Goal: Answer question/provide support: Share knowledge or assist other users

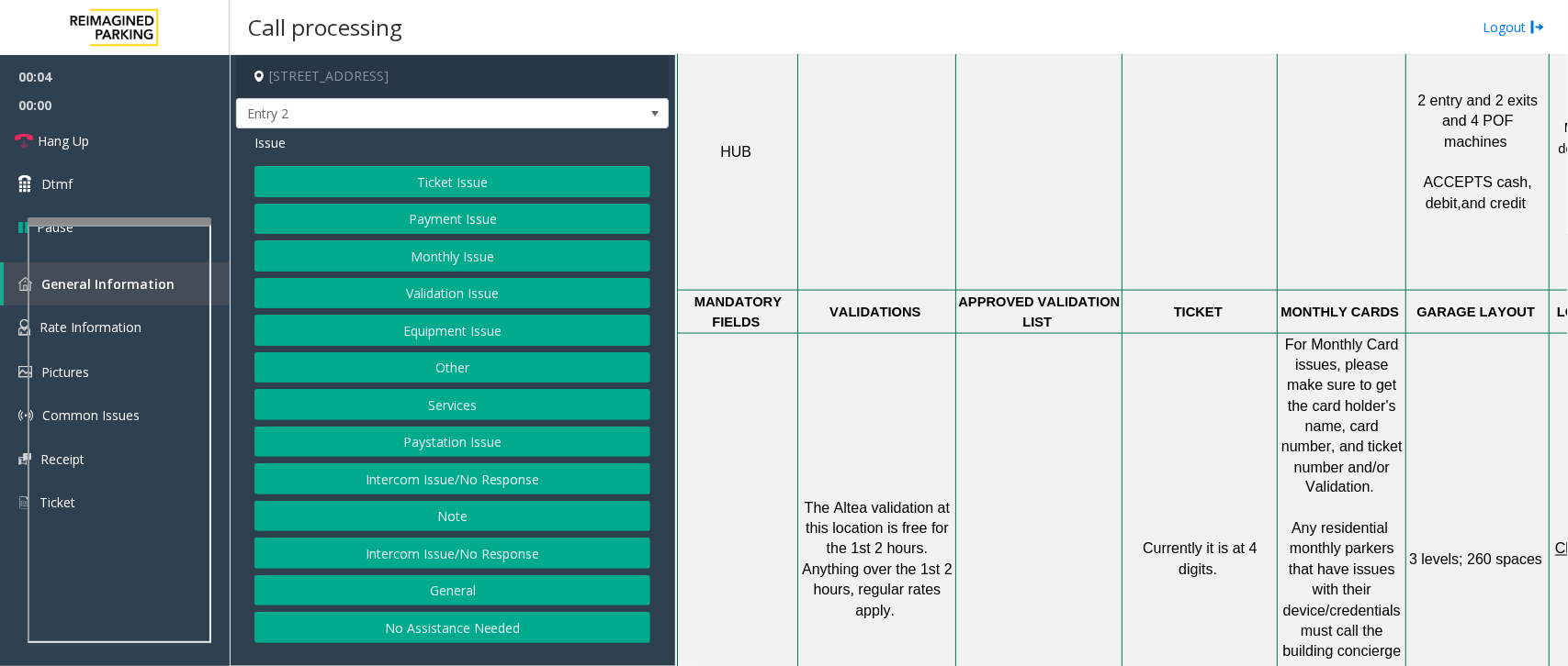
scroll to position [574, 0]
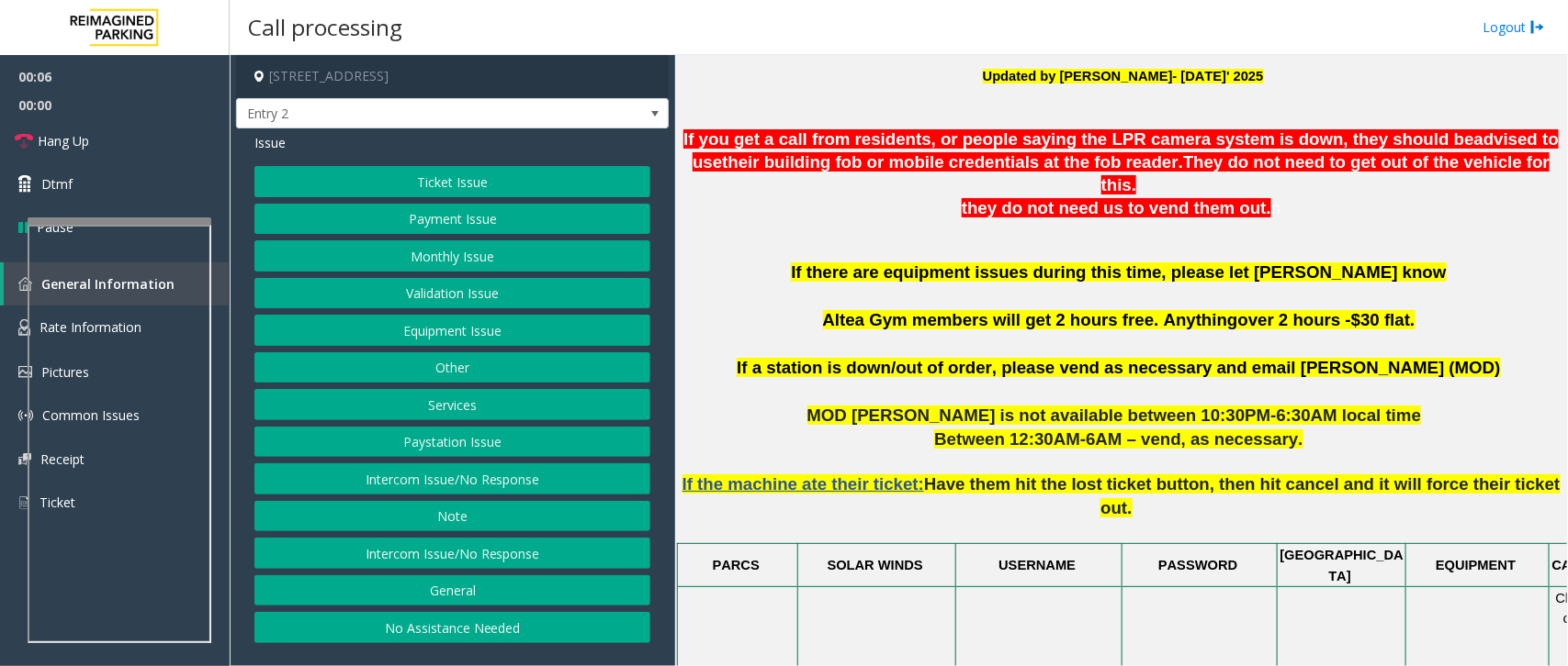
click at [511, 486] on button "Intercom Issue/No Response" at bounding box center [452, 478] width 396 height 31
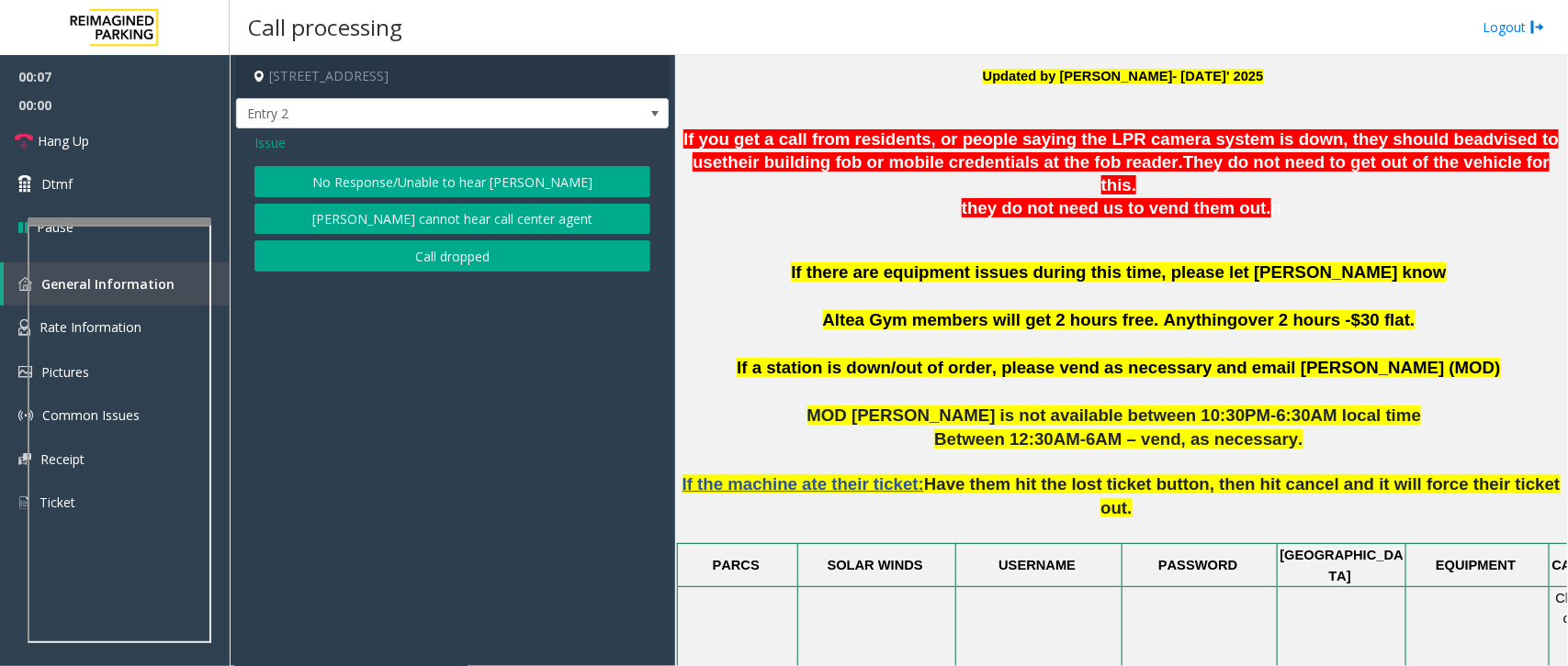
click at [500, 177] on button "No Response/Unable to hear [PERSON_NAME]" at bounding box center [452, 181] width 396 height 31
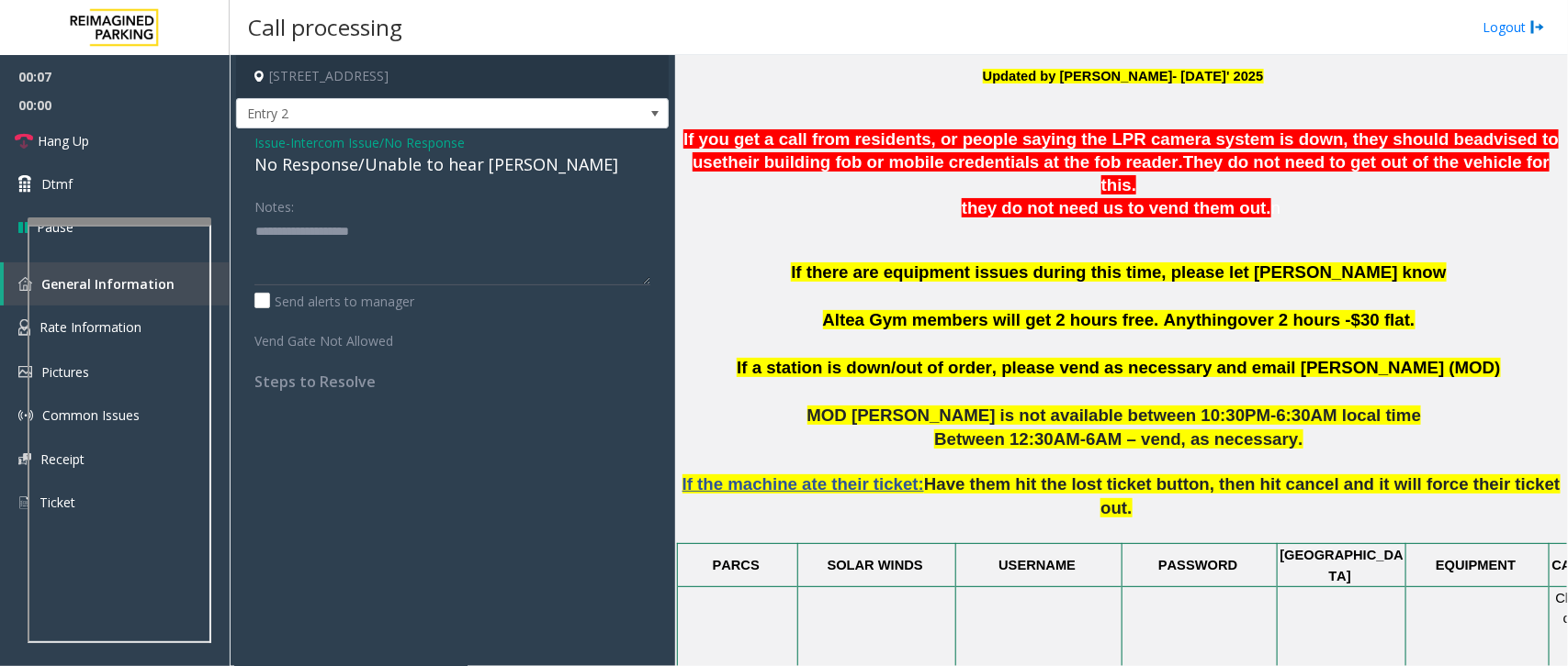
click at [372, 156] on div "No Response/Unable to hear [PERSON_NAME]" at bounding box center [452, 165] width 396 height 25
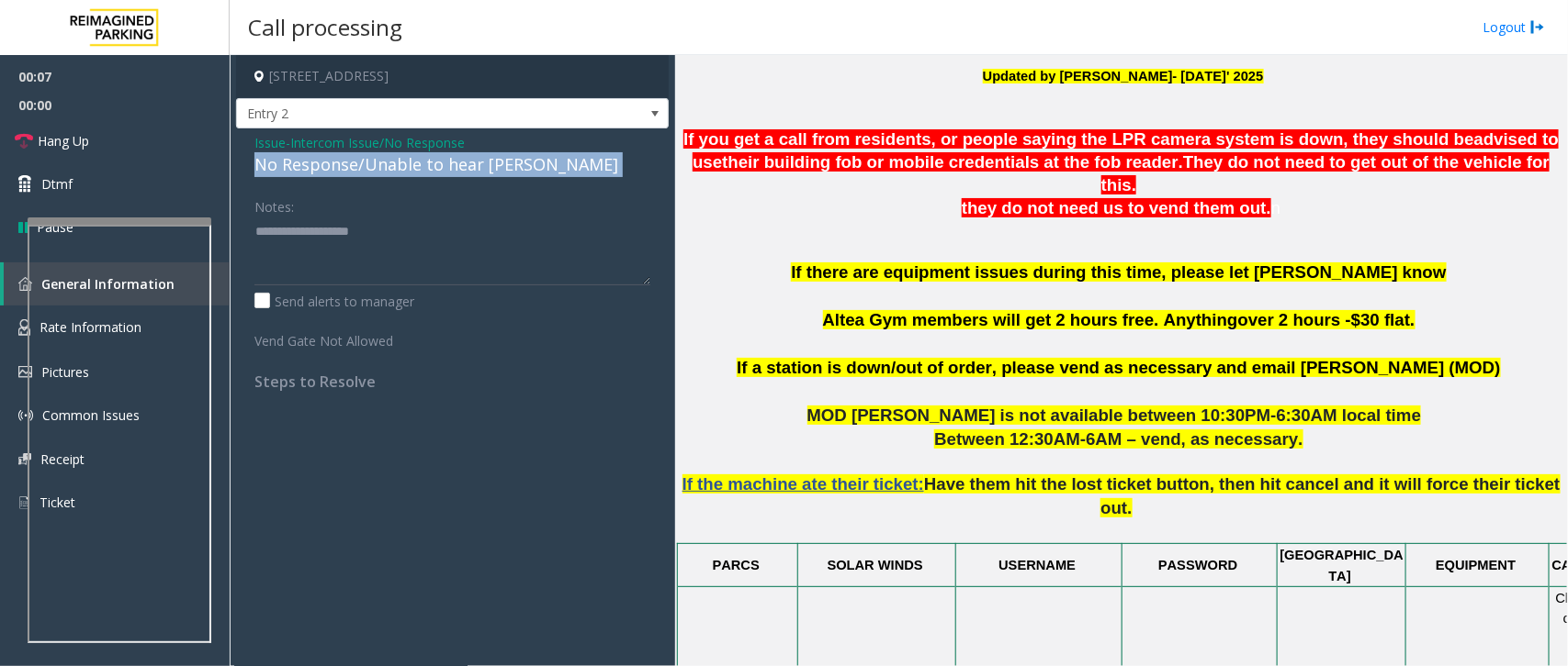
click at [372, 156] on div "No Response/Unable to hear [PERSON_NAME]" at bounding box center [452, 165] width 396 height 25
click at [373, 156] on div "No Response/Unable to hear [PERSON_NAME]" at bounding box center [452, 165] width 396 height 25
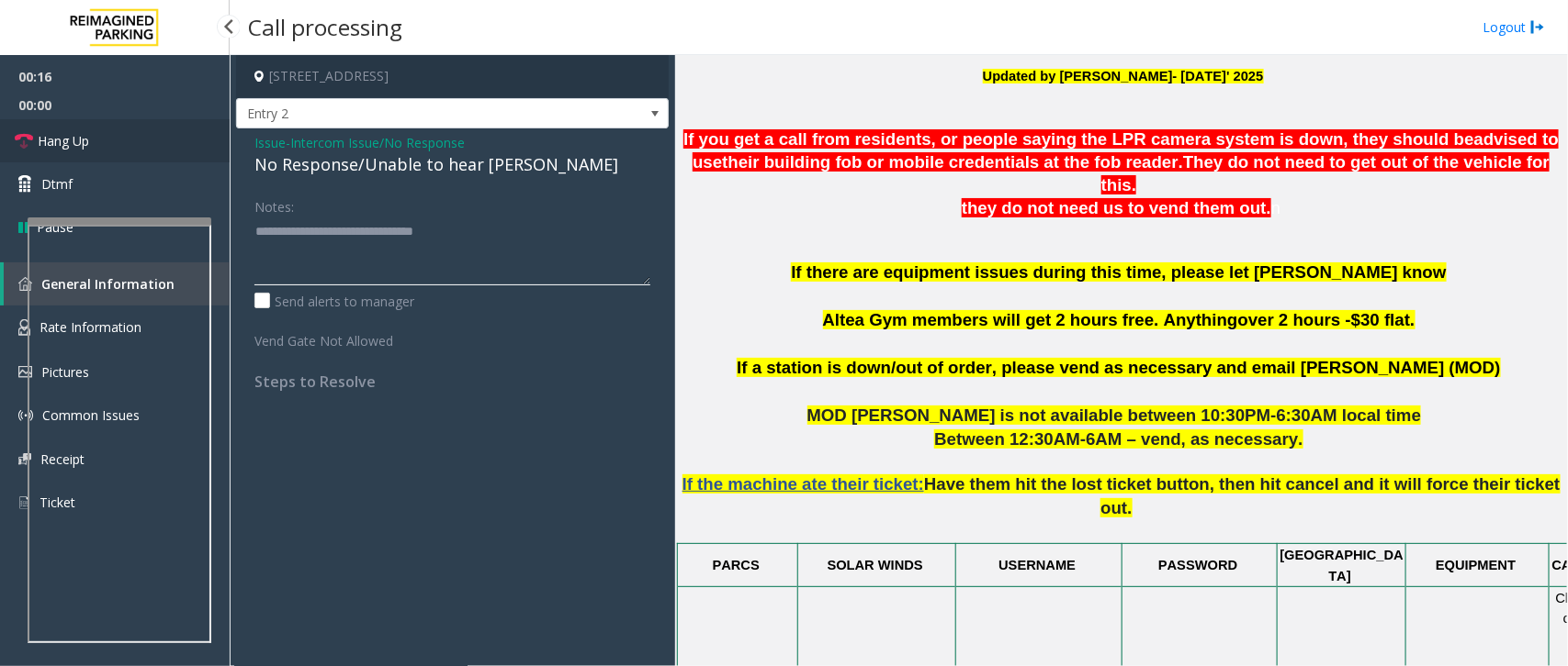
type textarea "**********"
click at [88, 150] on span "Hang Up" at bounding box center [64, 140] width 52 height 19
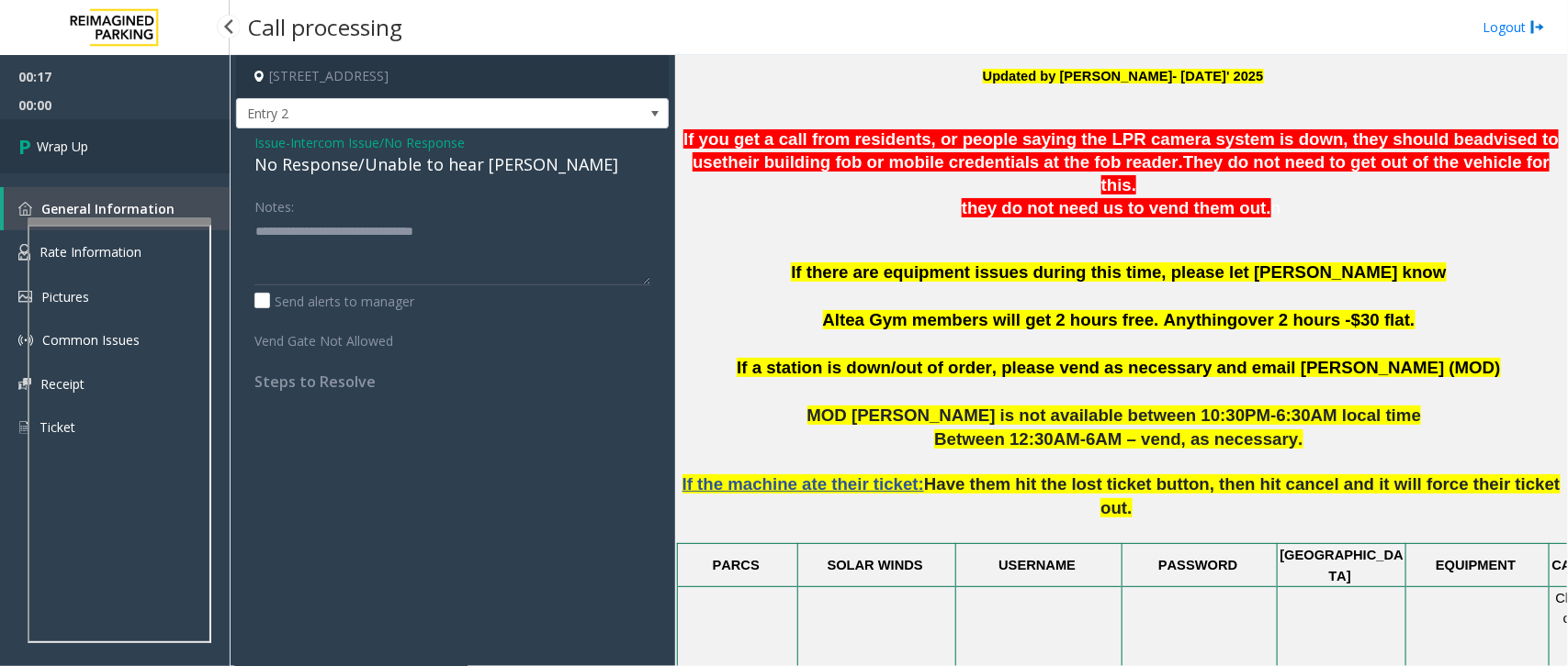
click at [88, 150] on span "Wrap Up" at bounding box center [63, 146] width 52 height 19
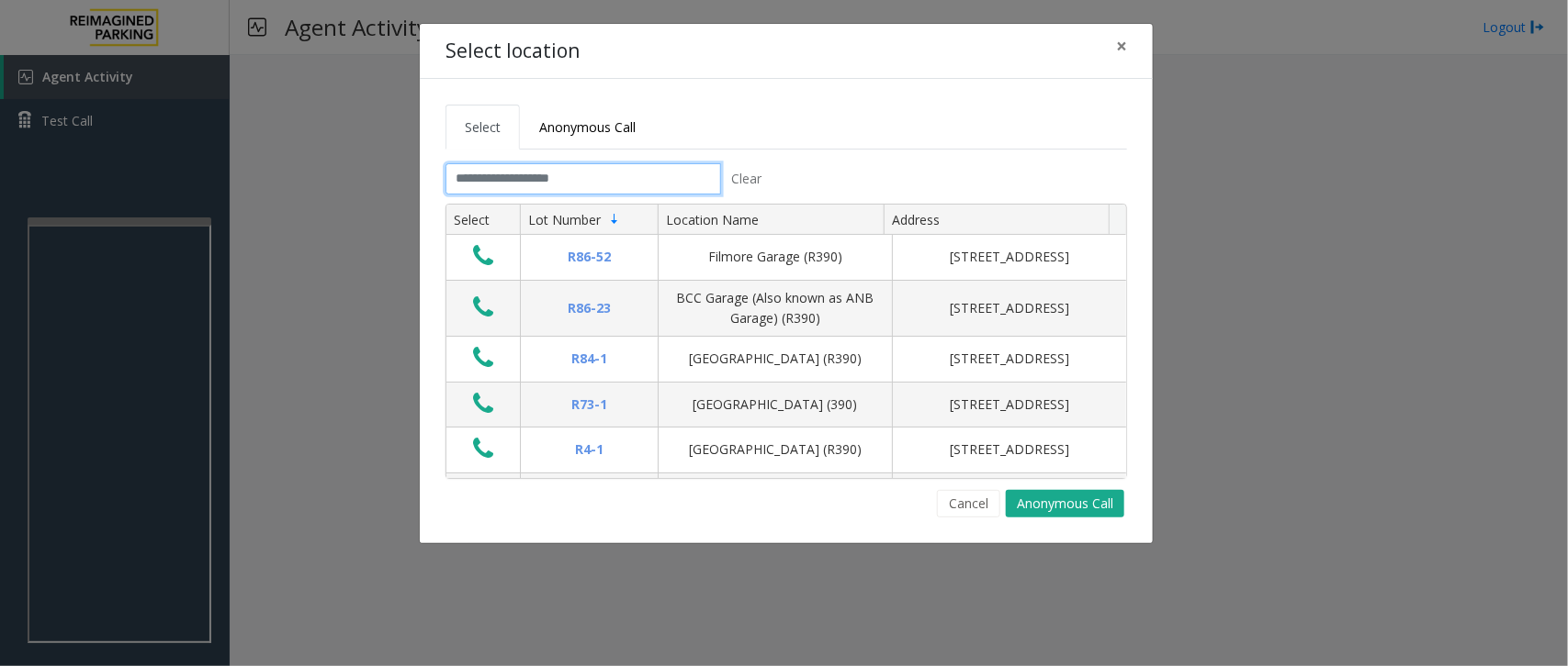
click at [591, 177] on input "text" at bounding box center [583, 179] width 275 height 31
type input "*"
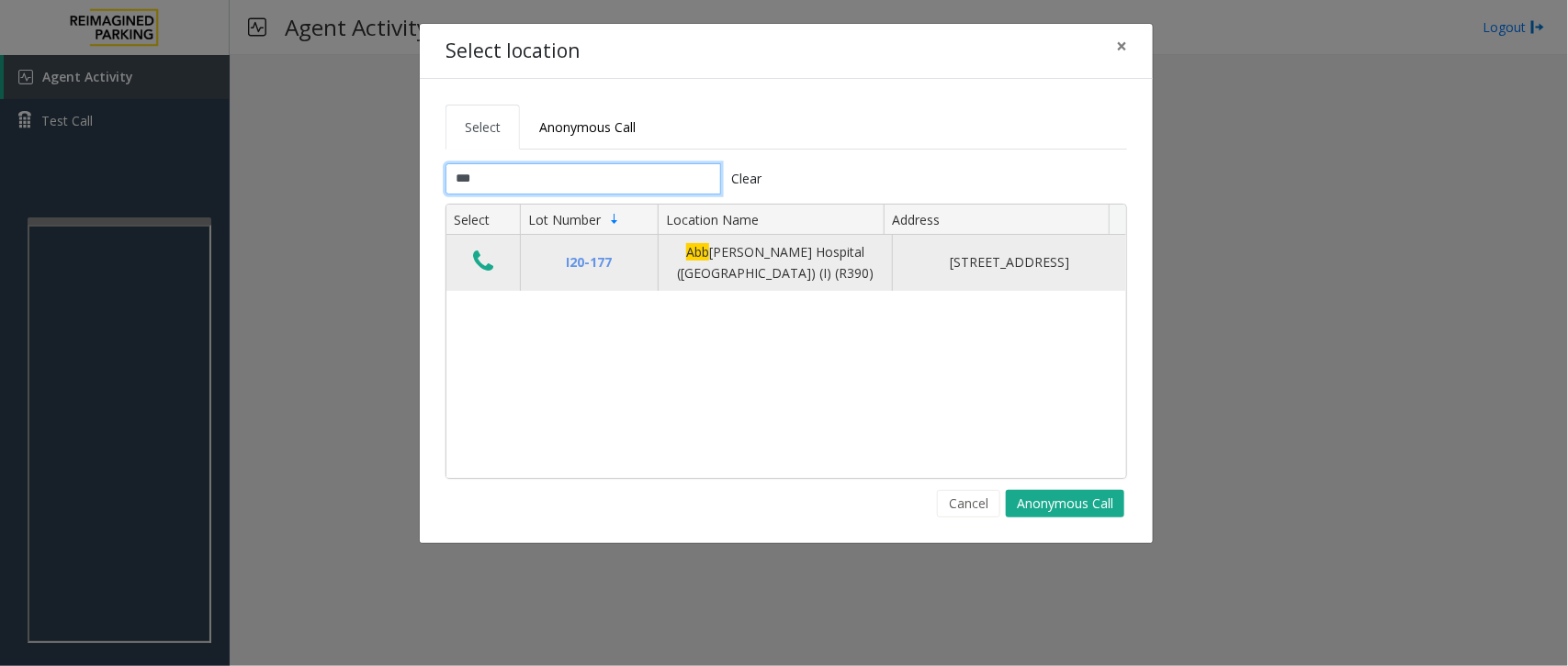
type input "***"
click at [479, 257] on icon "Data table" at bounding box center [483, 262] width 20 height 26
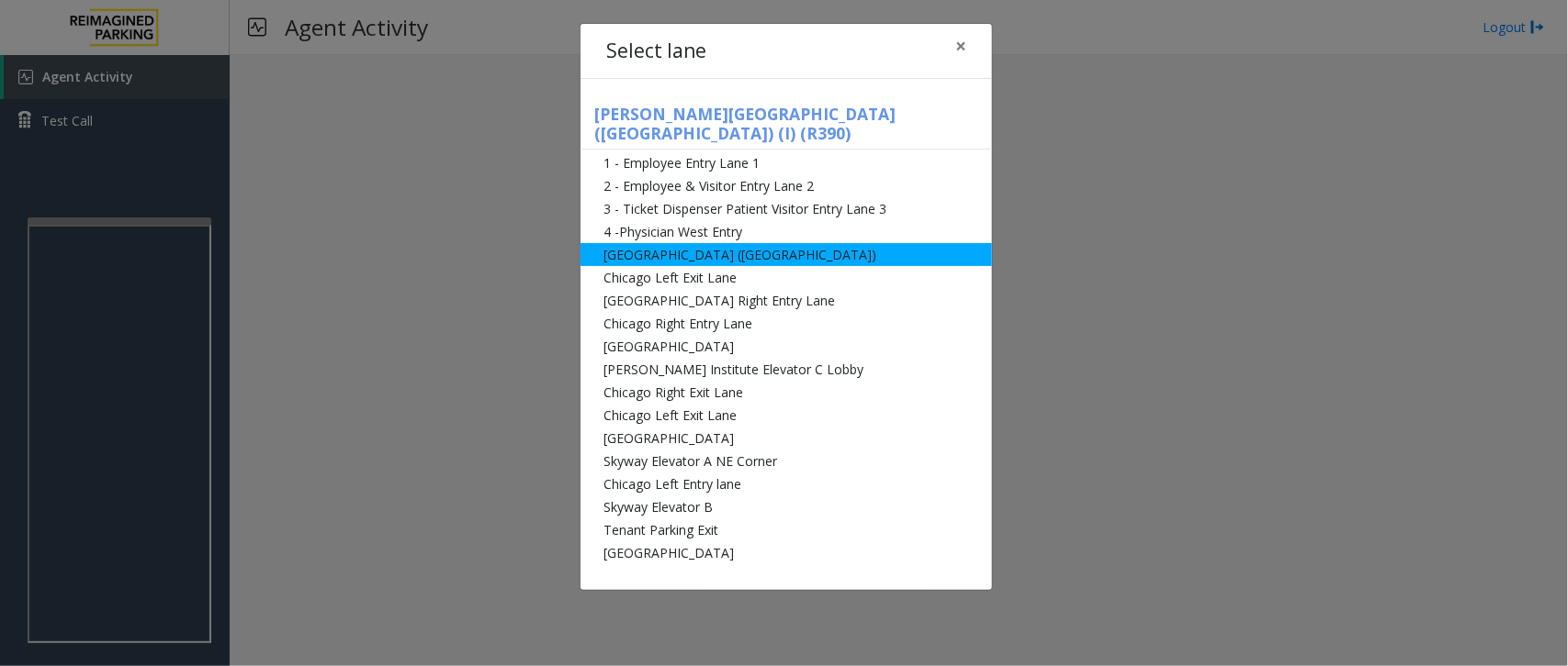
click at [737, 243] on li "[GEOGRAPHIC_DATA] ([GEOGRAPHIC_DATA])" at bounding box center [785, 254] width 411 height 23
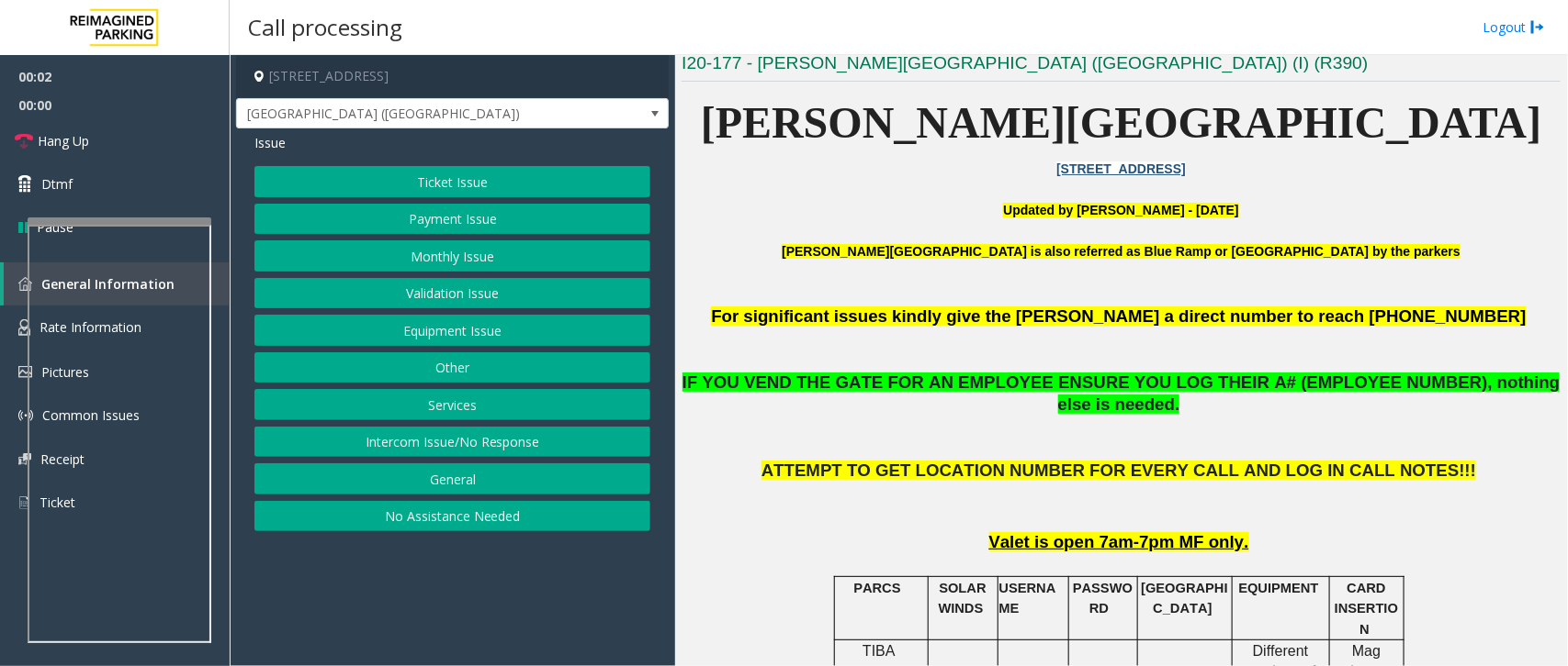
scroll to position [574, 0]
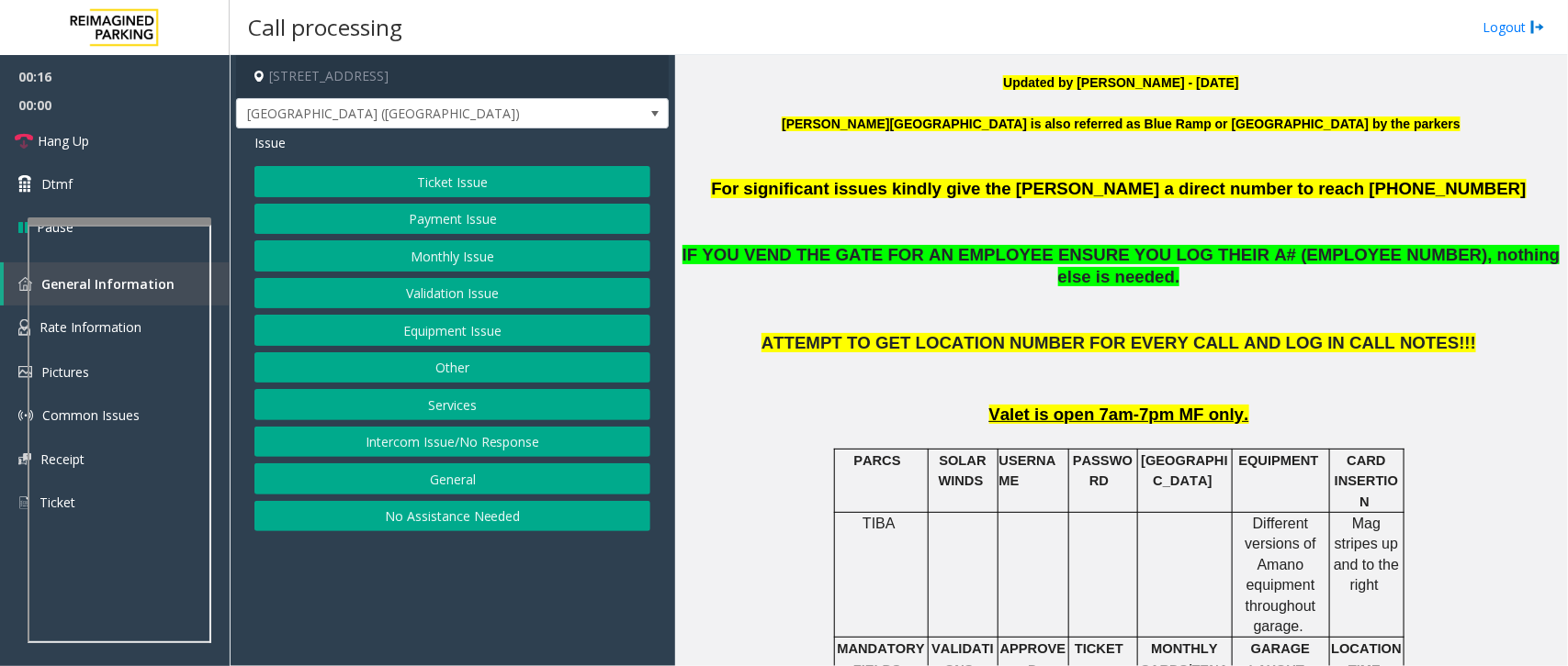
click at [462, 336] on button "Equipment Issue" at bounding box center [452, 330] width 396 height 31
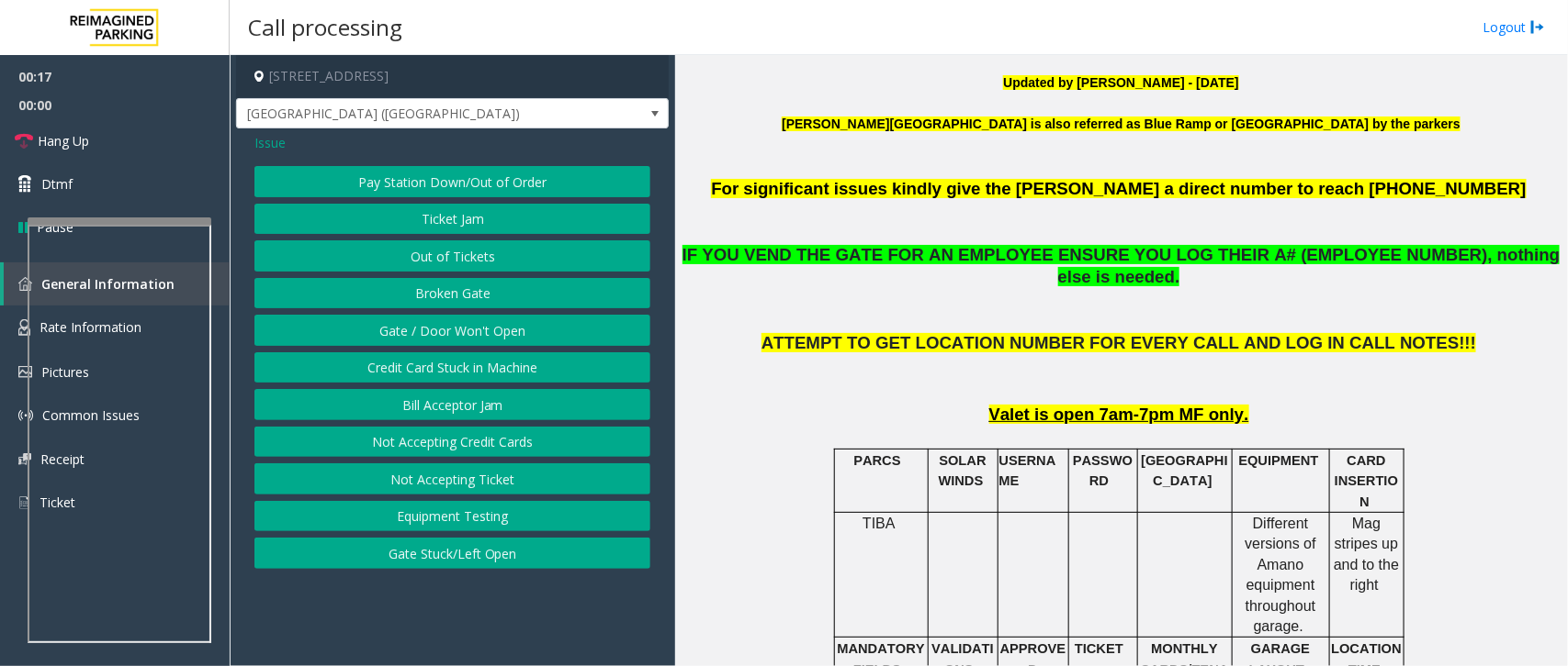
click at [487, 336] on button "Gate / Door Won't Open" at bounding box center [452, 330] width 396 height 31
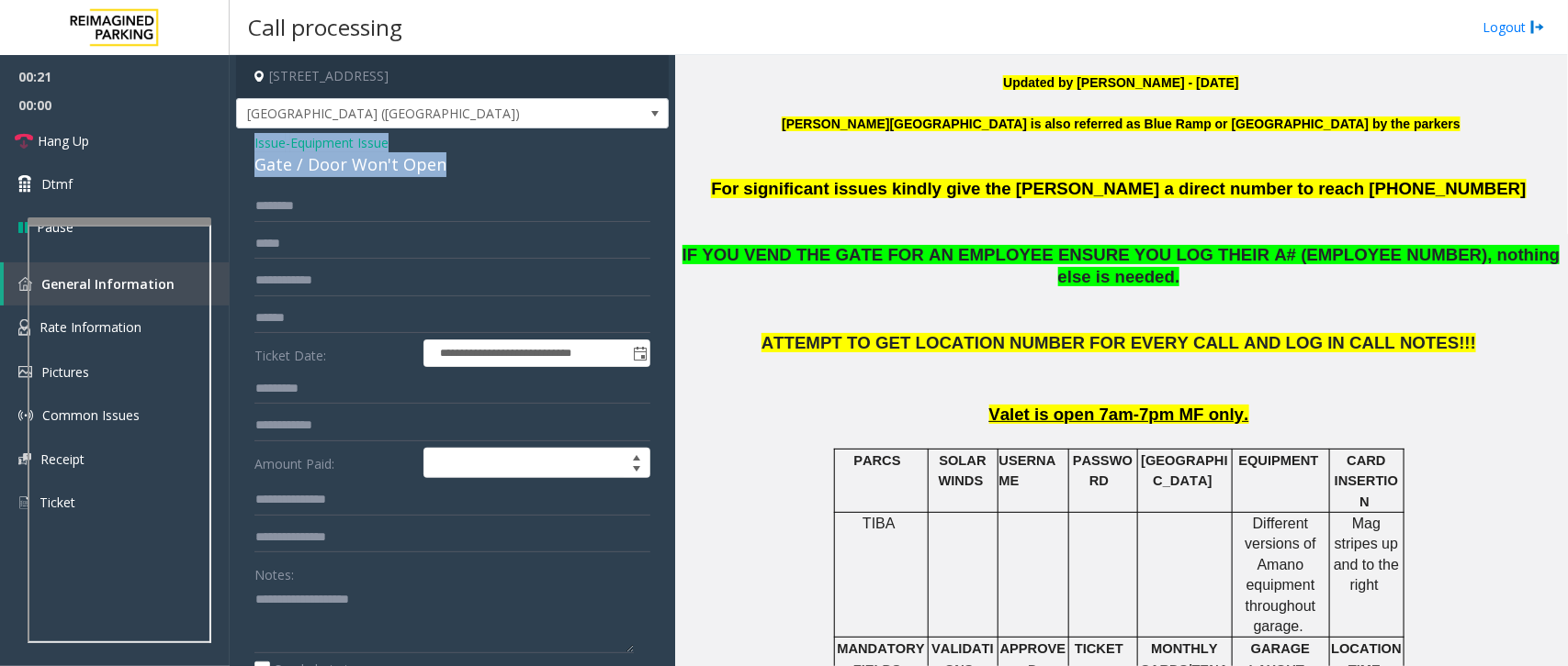
drag, startPoint x: 443, startPoint y: 166, endPoint x: 246, endPoint y: 153, distance: 197.4
click at [246, 153] on div "**********" at bounding box center [453, 593] width 433 height 930
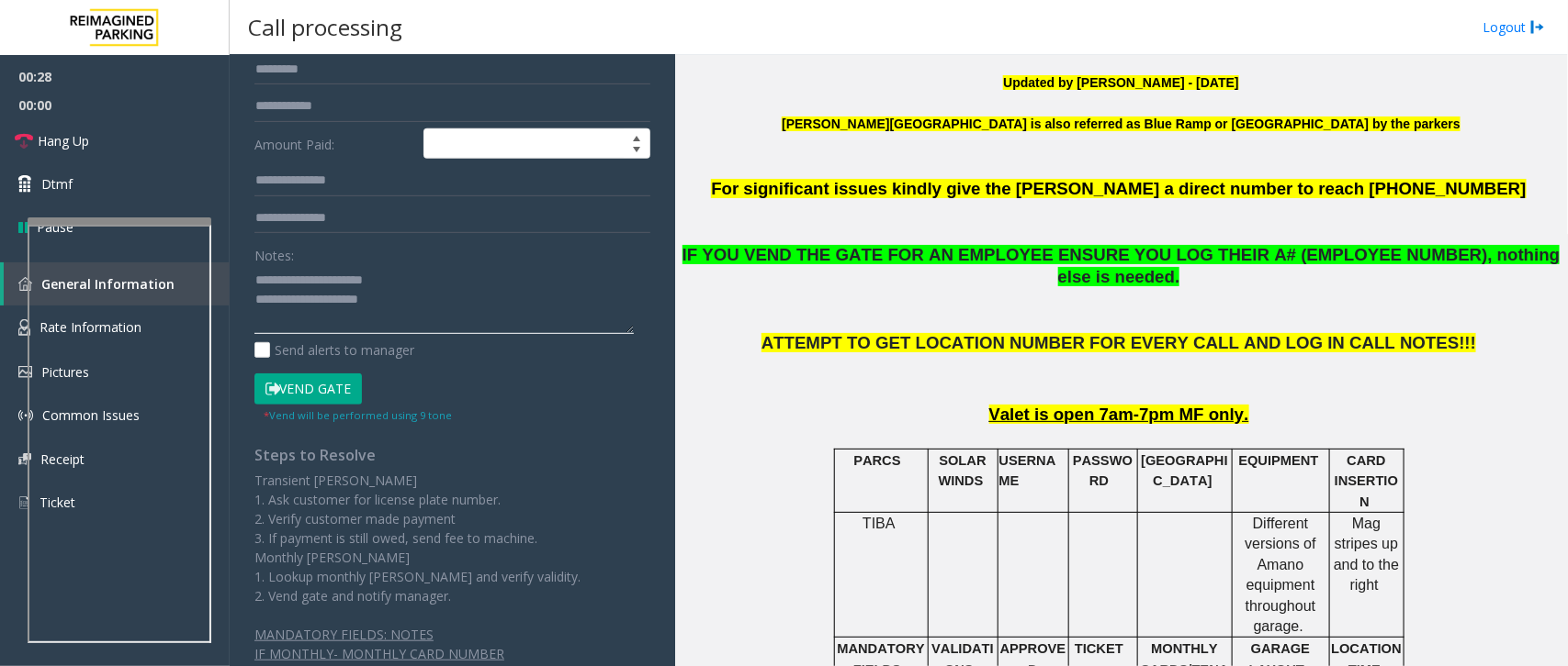
scroll to position [344, 0]
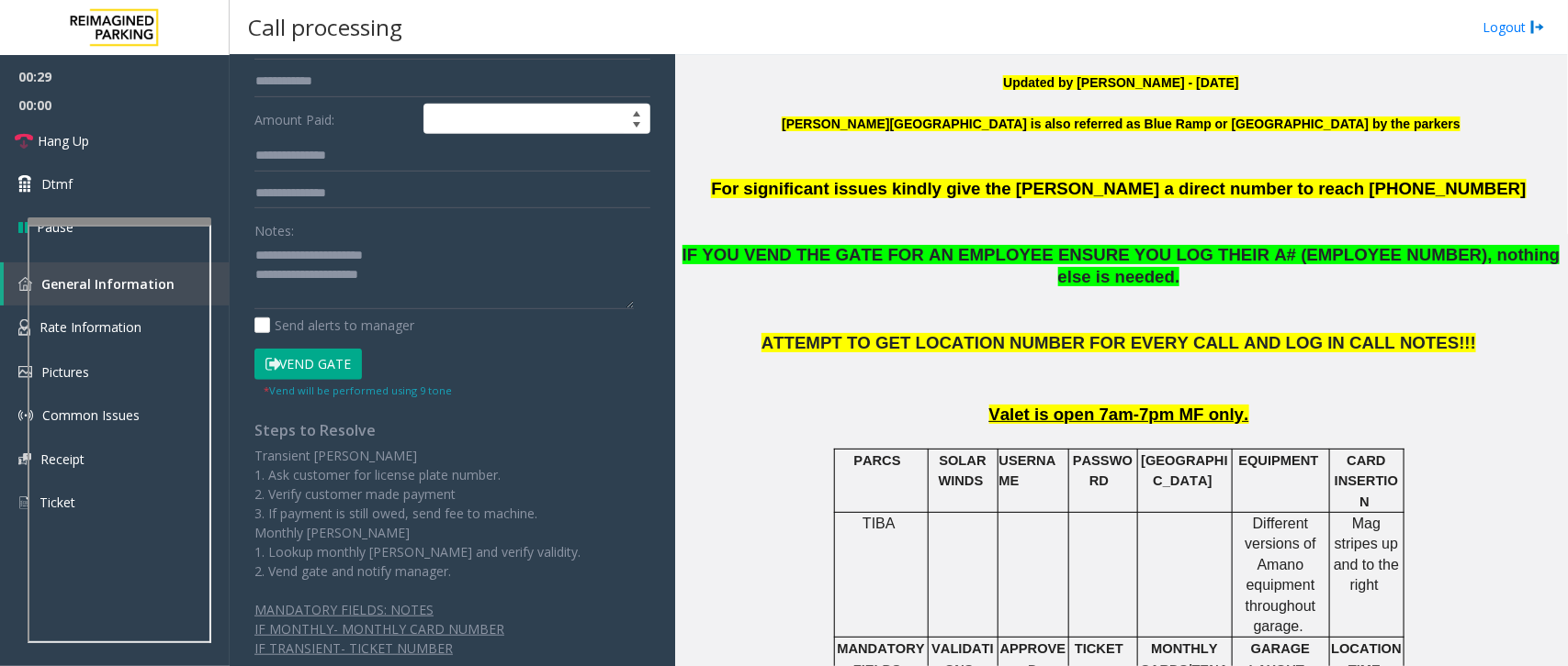
click at [329, 354] on button "Vend Gate" at bounding box center [308, 363] width 107 height 31
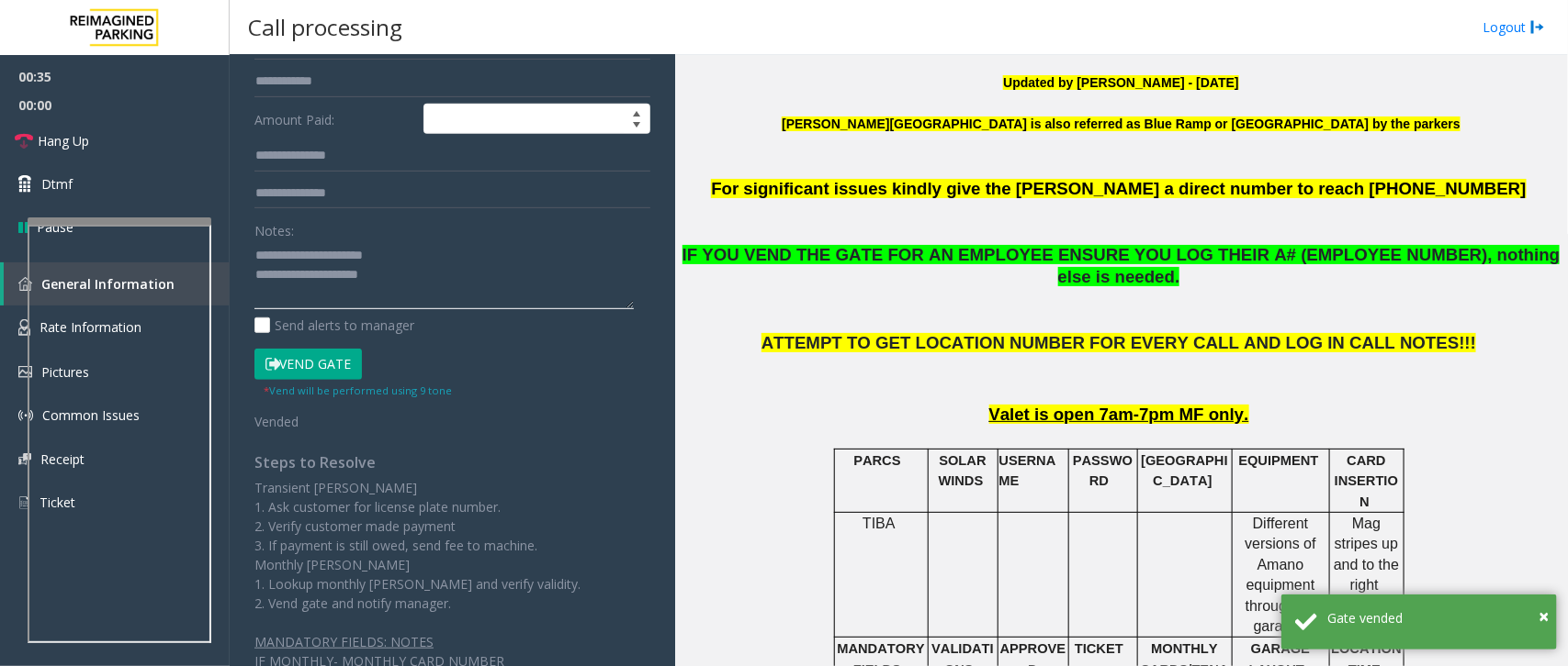
click at [467, 274] on textarea at bounding box center [444, 274] width 379 height 68
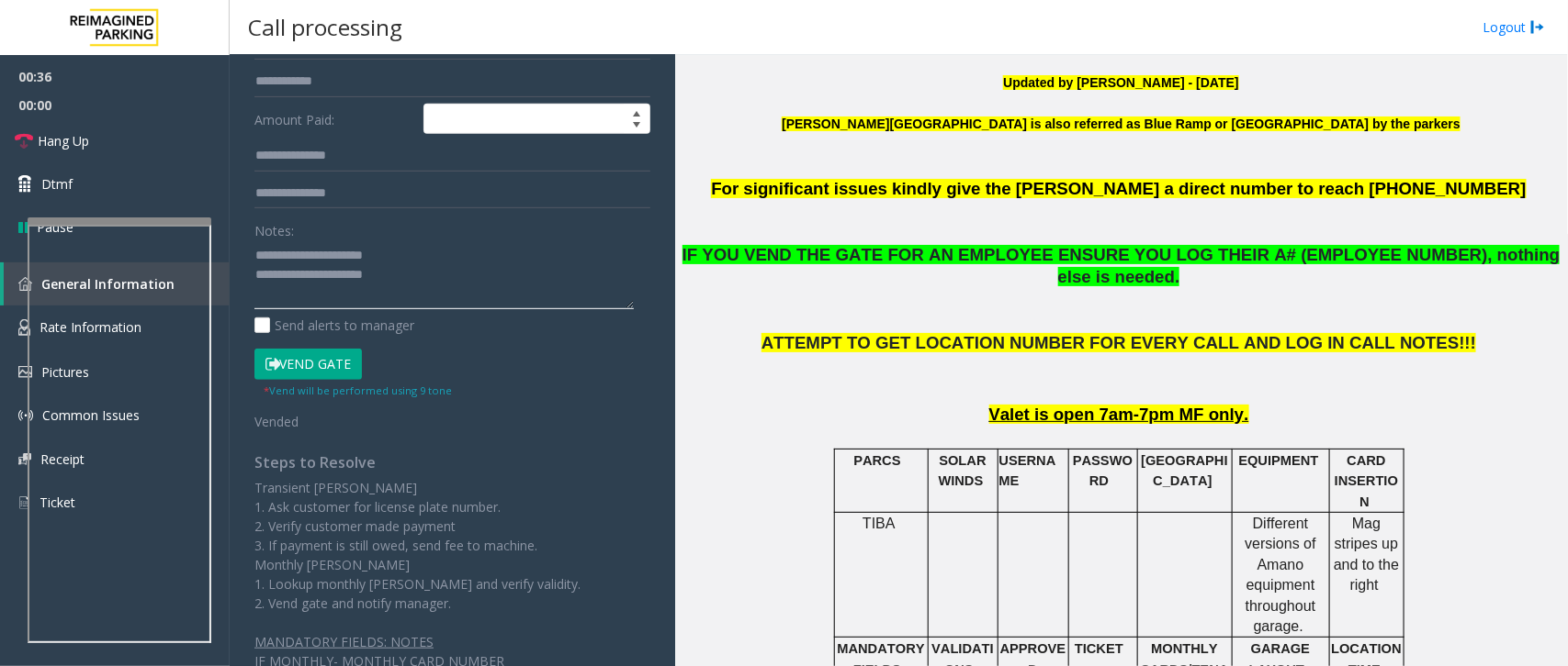
paste textarea "**********"
type textarea "**********"
click at [124, 148] on link "Hang Up" at bounding box center [114, 140] width 229 height 43
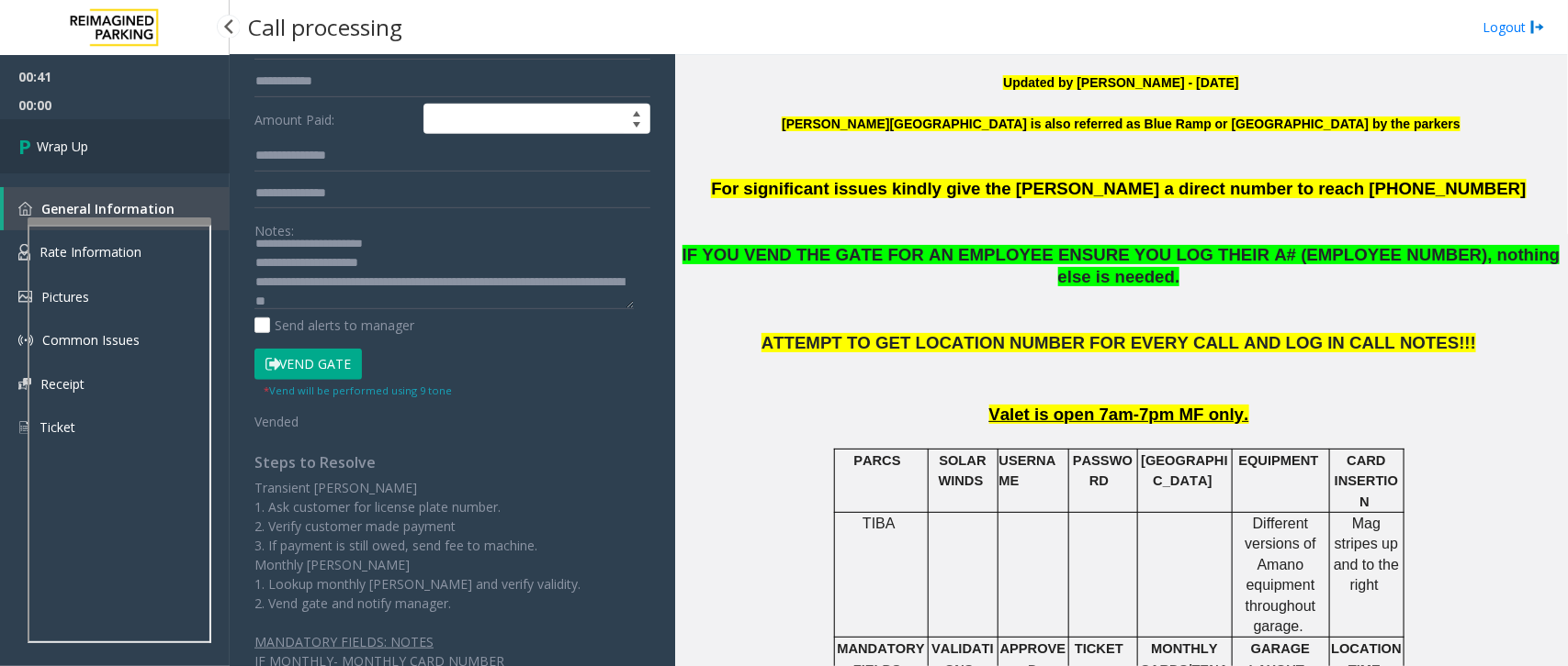
click at [124, 148] on link "Wrap Up" at bounding box center [114, 146] width 229 height 55
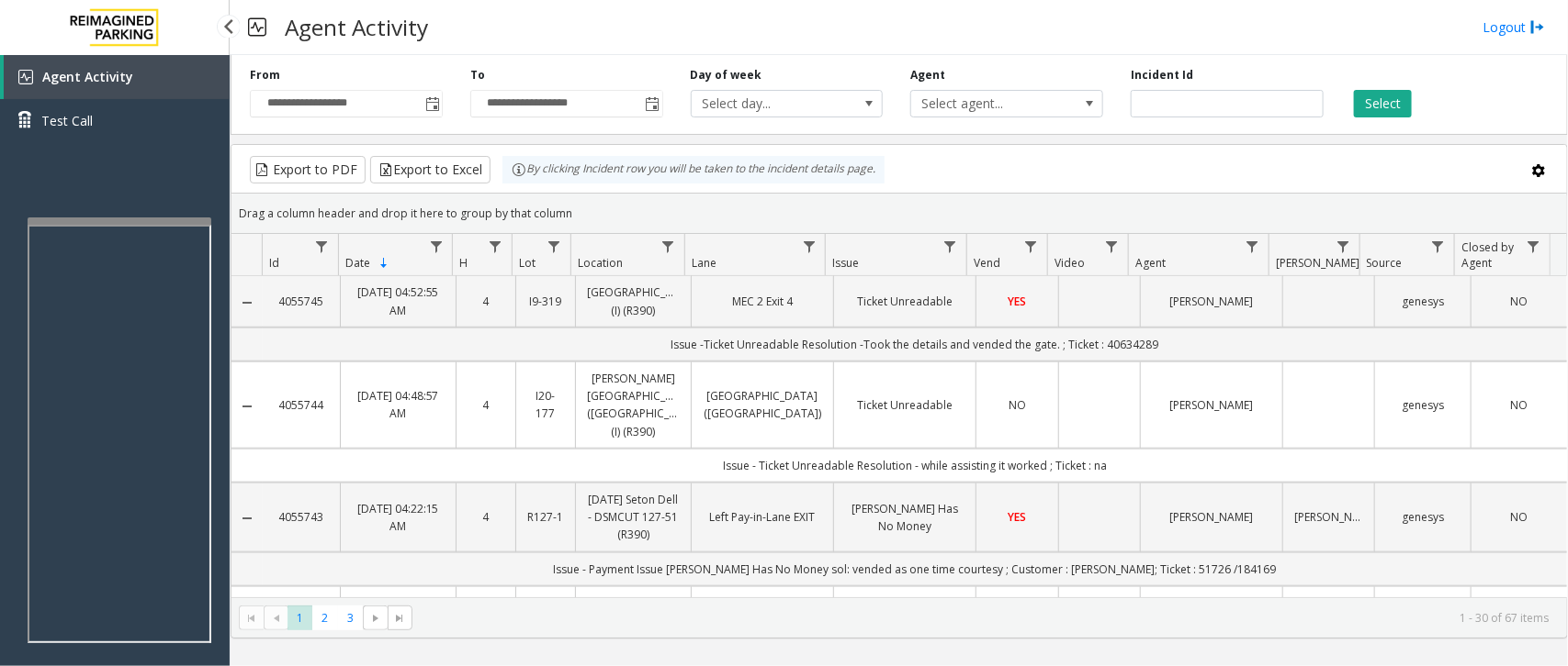
scroll to position [960, 0]
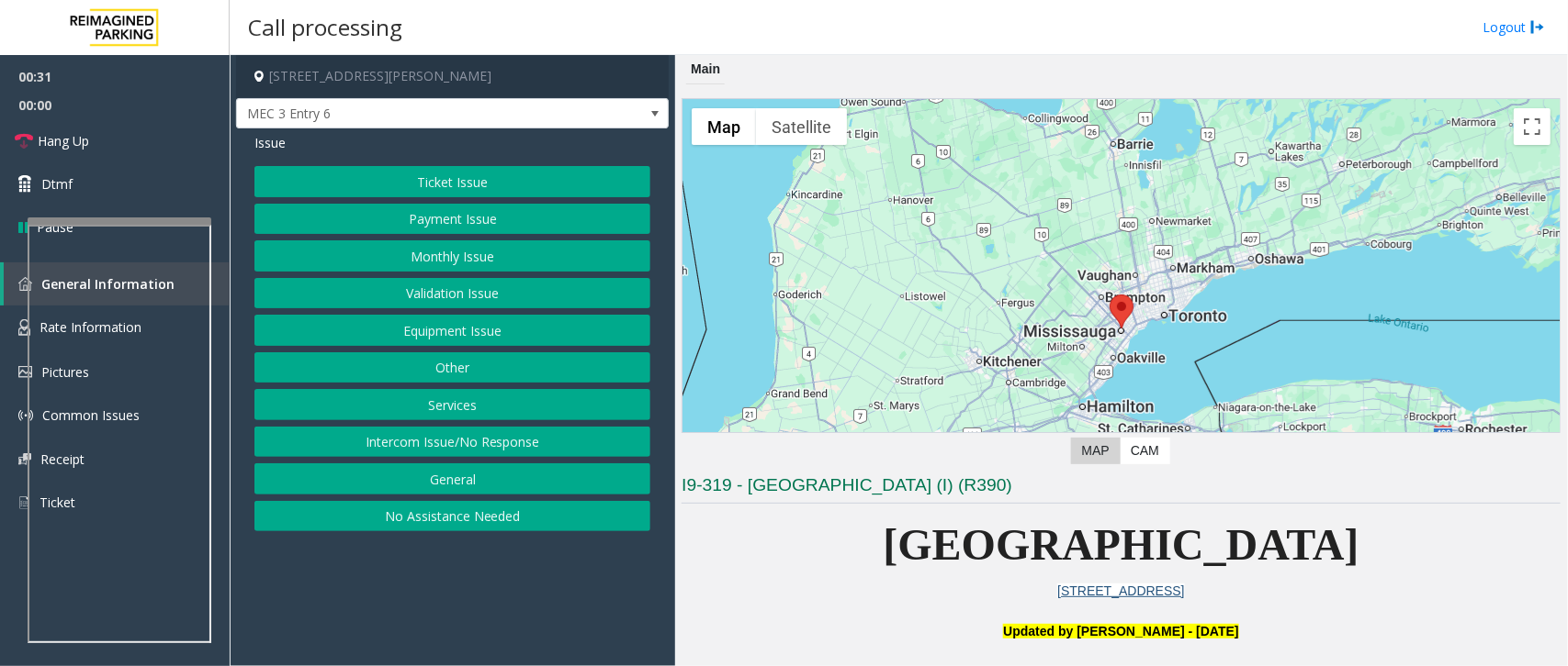
click at [475, 400] on button "Services" at bounding box center [452, 404] width 396 height 31
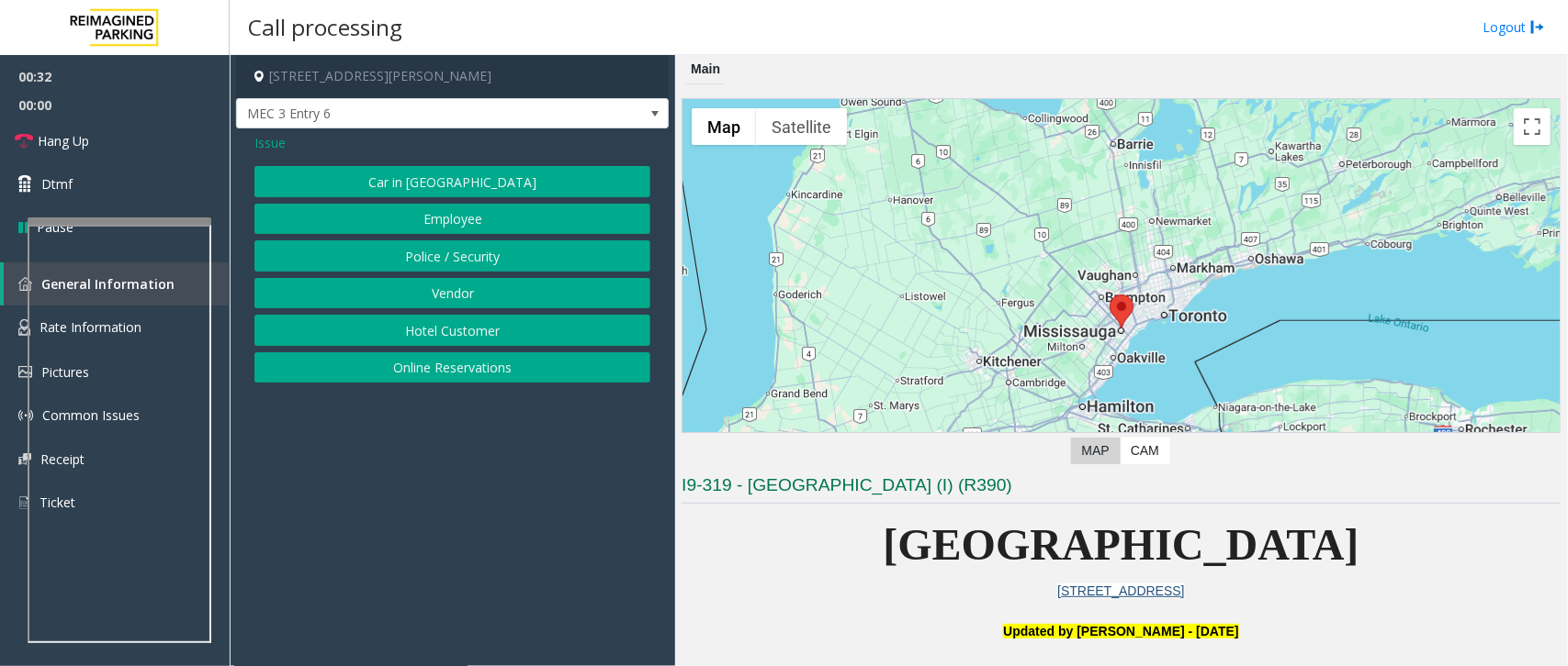
click at [456, 290] on button "Vendor" at bounding box center [452, 293] width 396 height 31
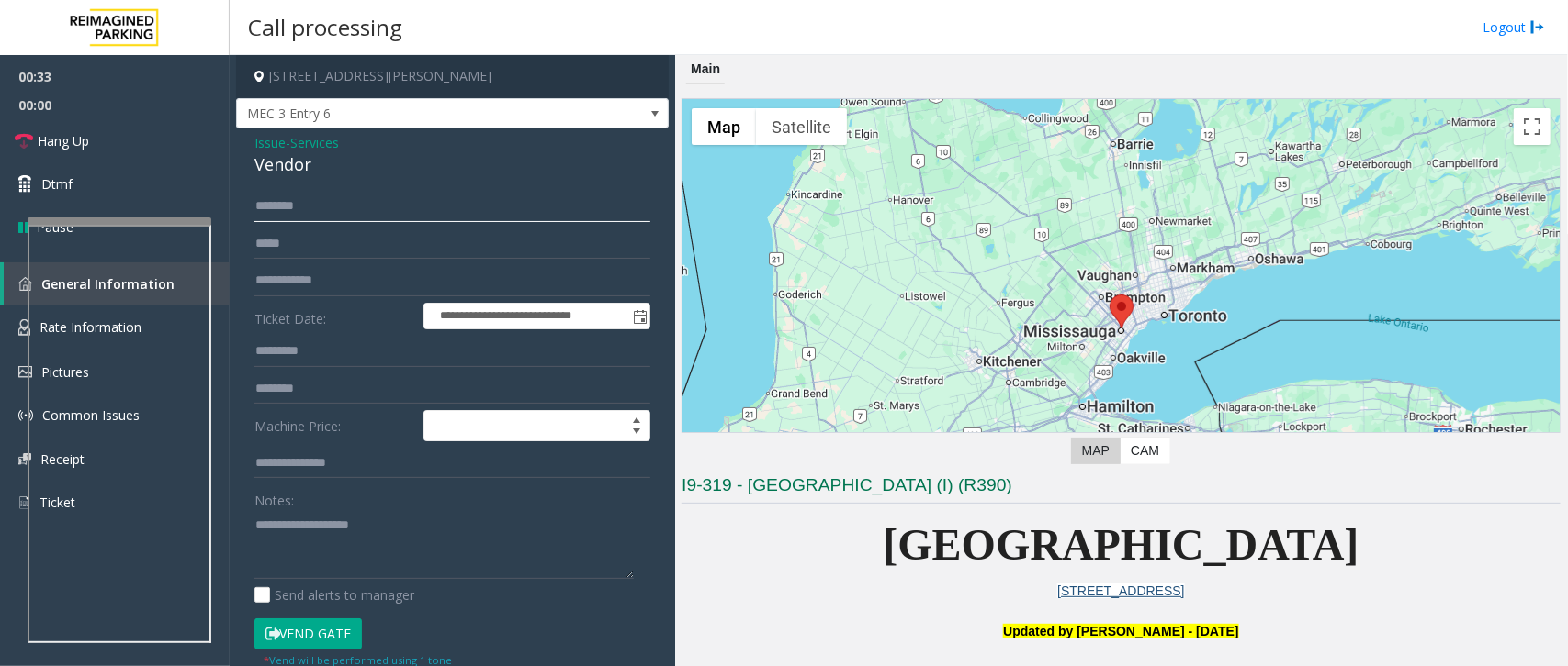
click at [346, 204] on input "text" at bounding box center [452, 205] width 396 height 31
drag, startPoint x: 328, startPoint y: 162, endPoint x: 264, endPoint y: 143, distance: 66.8
click at [241, 136] on div "**********" at bounding box center [453, 478] width 433 height 702
click at [391, 567] on textarea at bounding box center [444, 544] width 379 height 68
click at [314, 208] on input "text" at bounding box center [452, 205] width 396 height 31
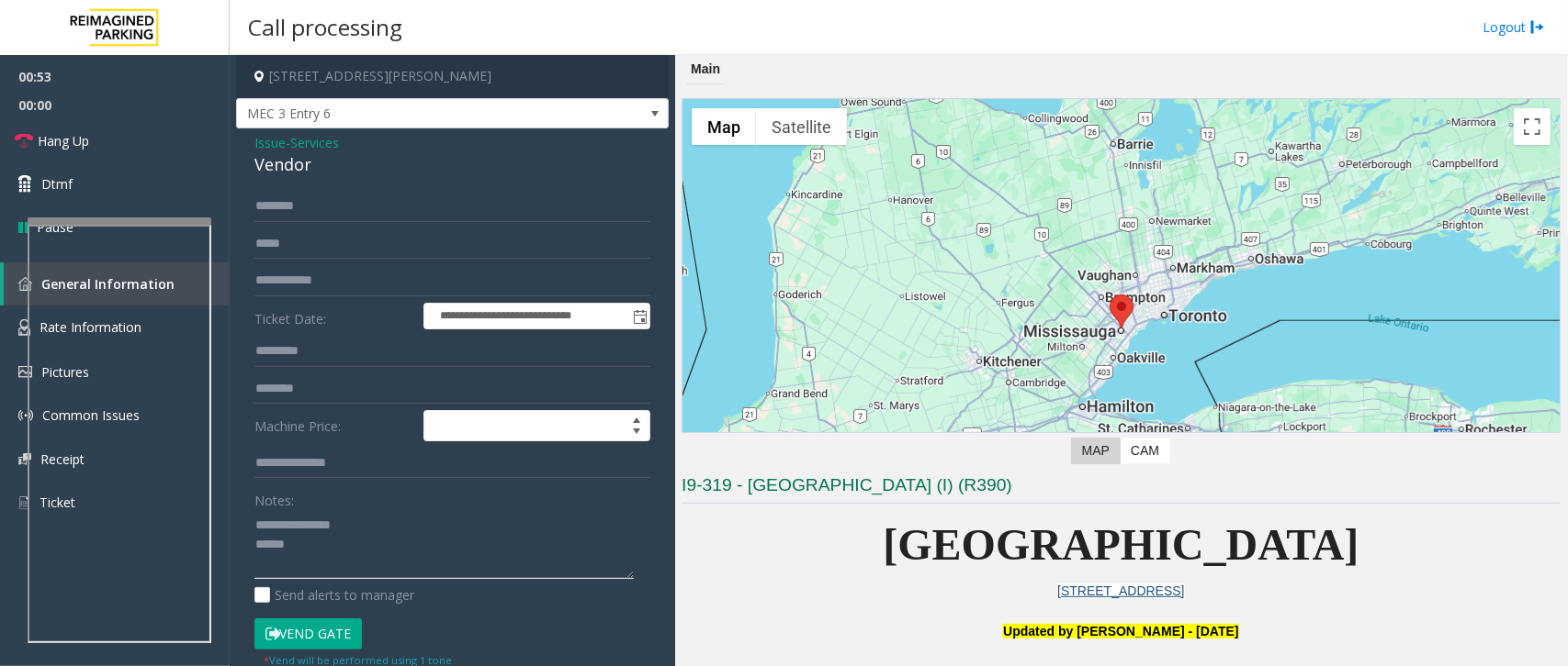
click at [340, 566] on textarea at bounding box center [444, 544] width 379 height 68
paste textarea "**********"
type textarea "**********"
click at [331, 208] on input "text" at bounding box center [452, 205] width 396 height 31
type input "****"
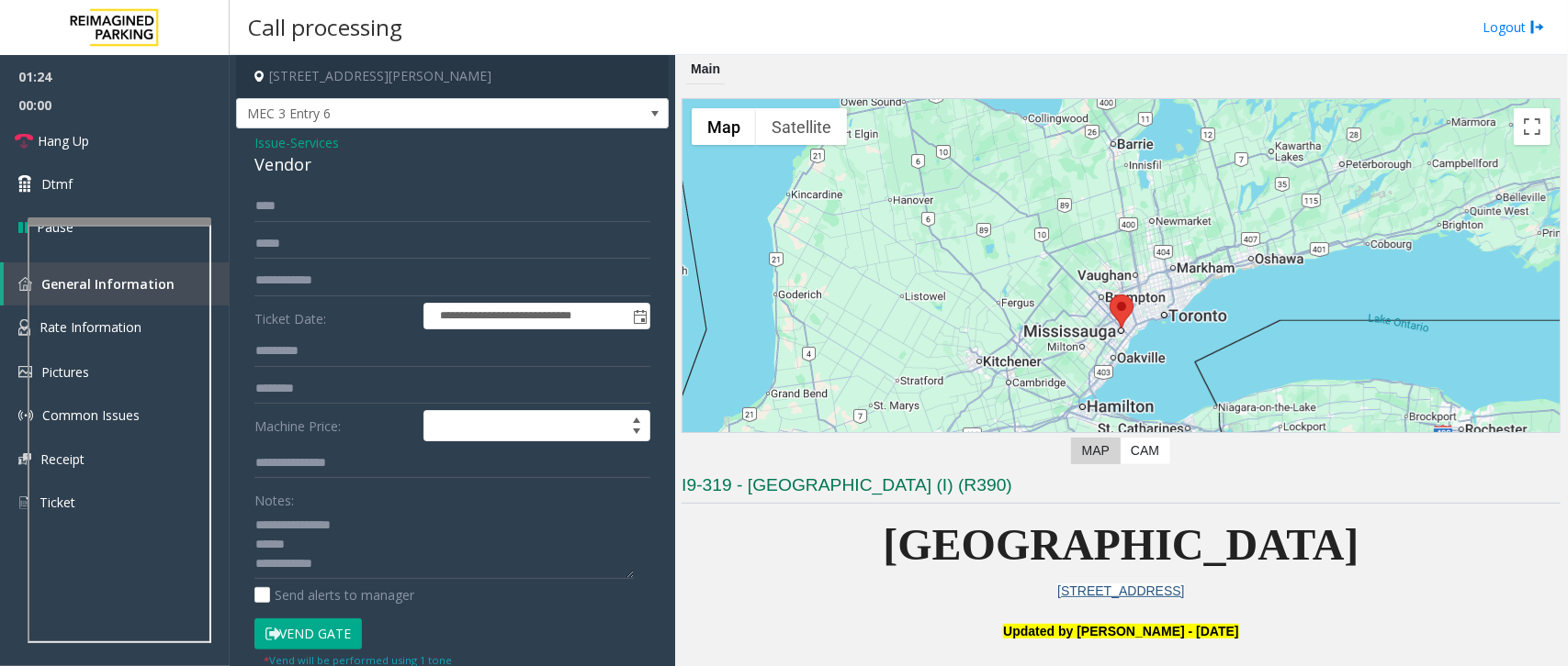
click at [331, 633] on button "Vend Gate" at bounding box center [308, 633] width 107 height 31
click at [388, 563] on textarea at bounding box center [444, 544] width 379 height 68
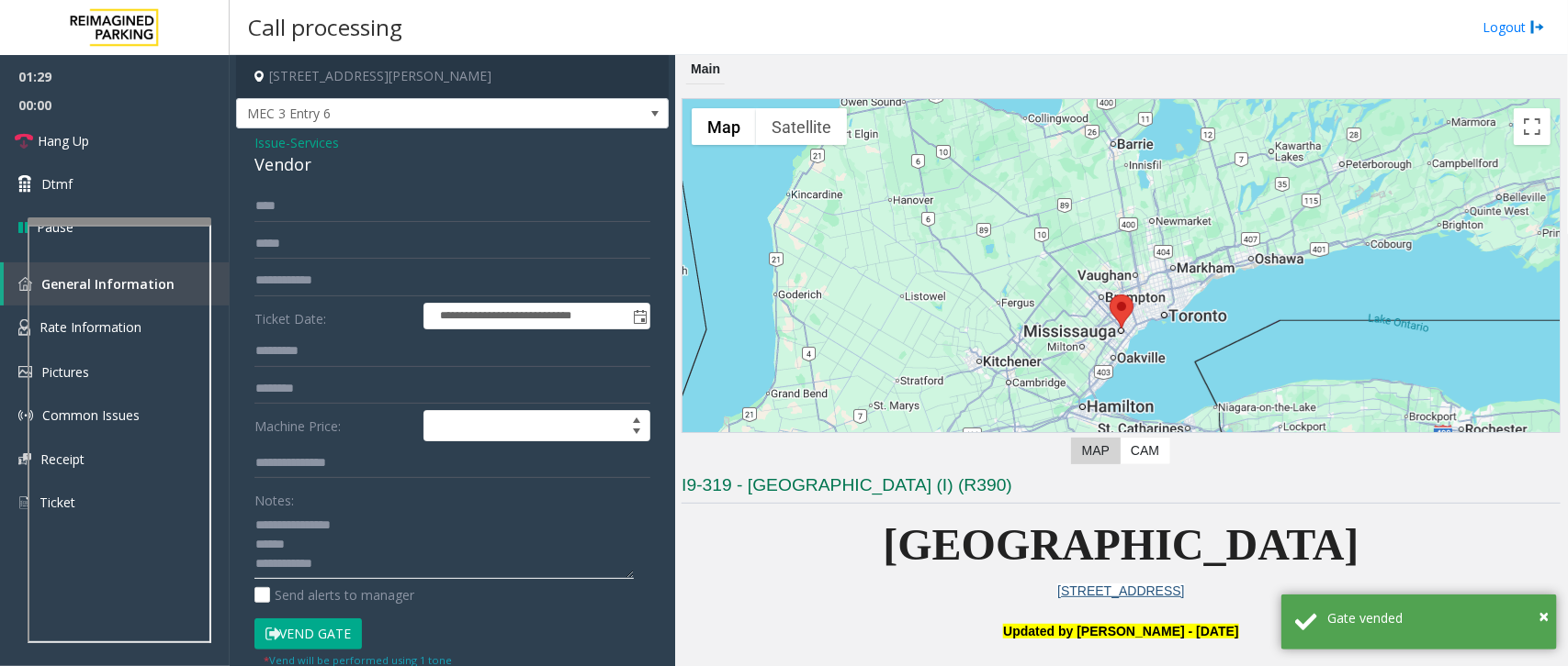
click at [396, 567] on textarea at bounding box center [444, 544] width 379 height 68
paste textarea "**********"
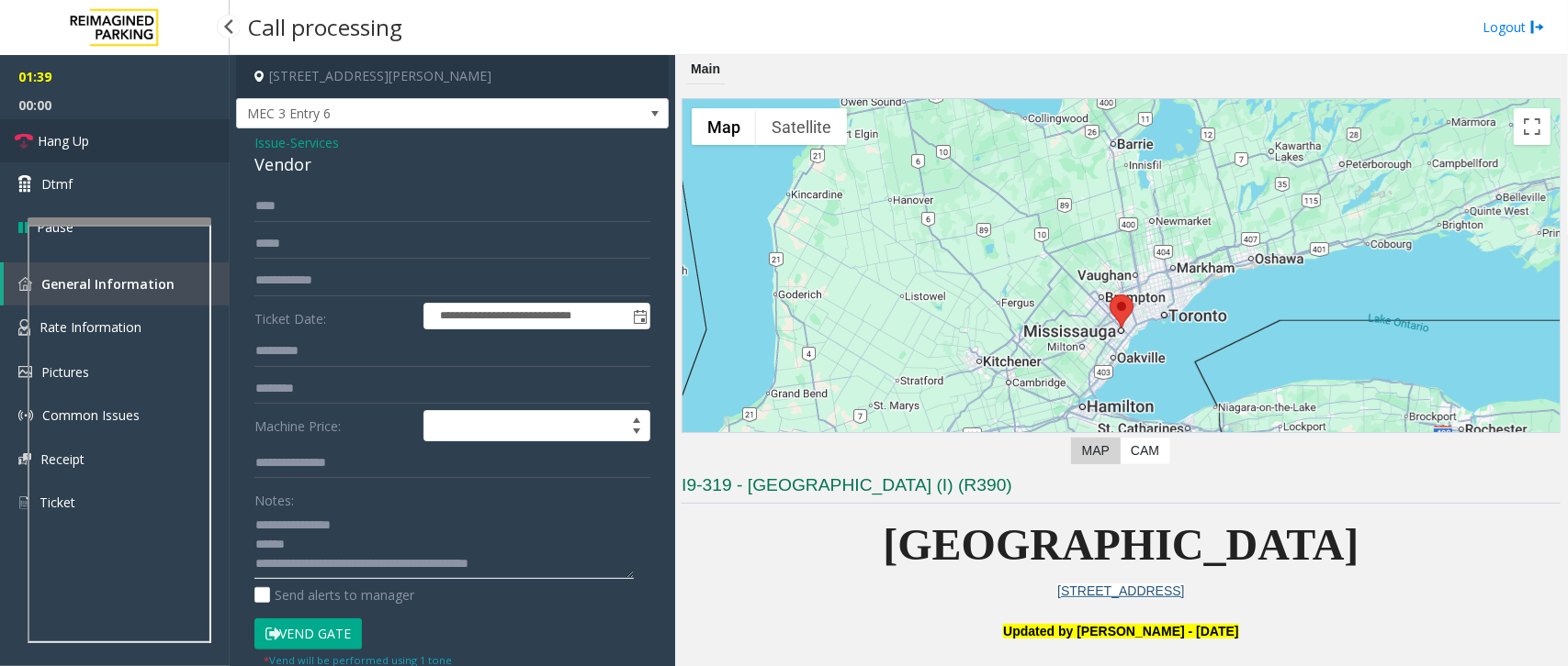
type textarea "**********"
click at [57, 148] on span "Hang Up" at bounding box center [64, 140] width 52 height 19
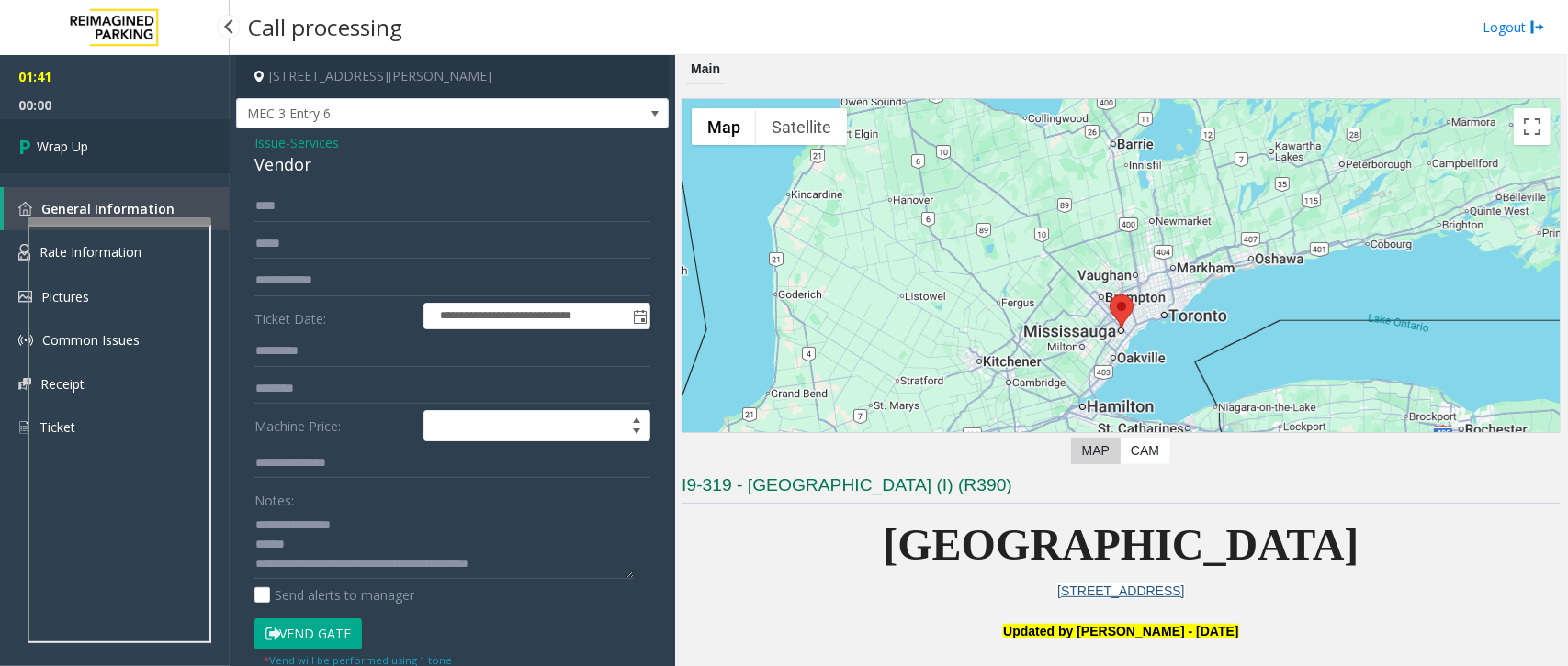
click at [61, 148] on span "Wrap Up" at bounding box center [63, 146] width 52 height 19
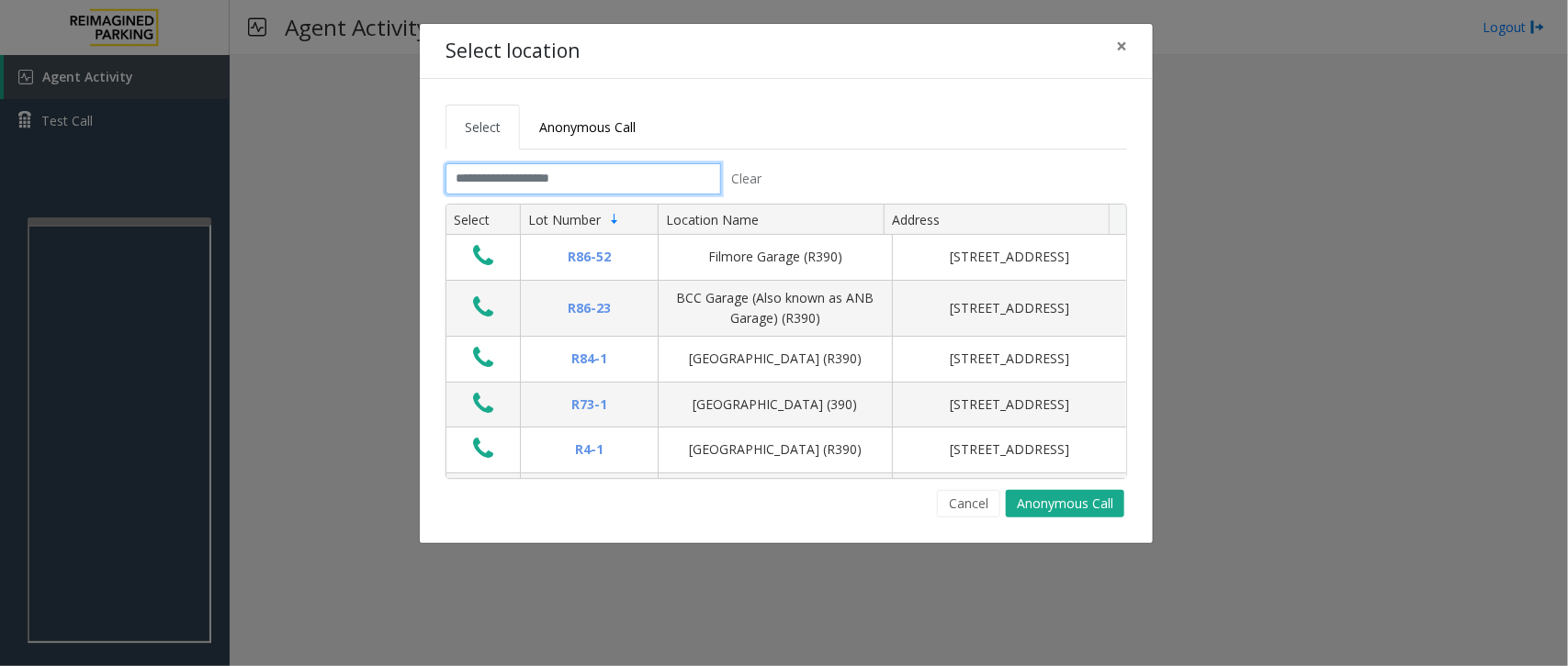
click at [498, 182] on input "text" at bounding box center [583, 179] width 275 height 31
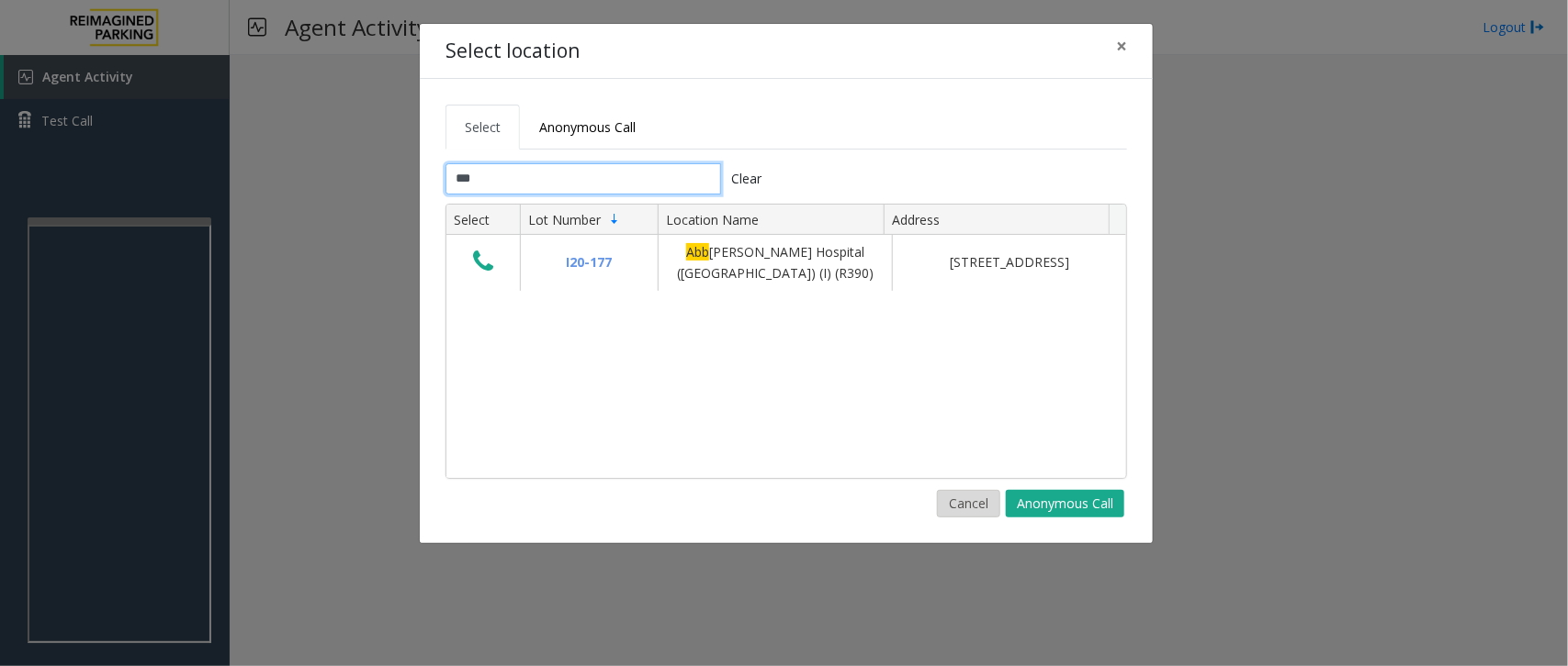
type input "***"
click at [976, 505] on button "Cancel" at bounding box center [968, 504] width 64 height 28
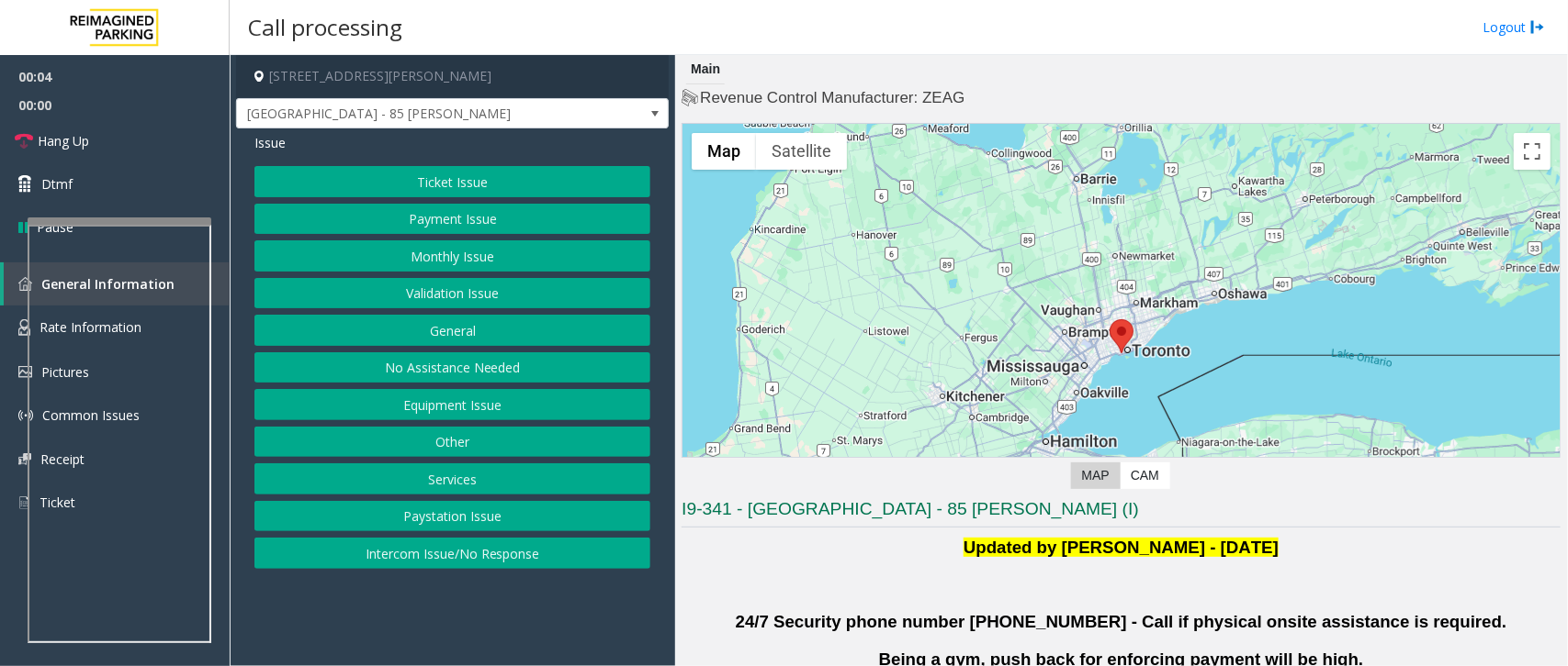
click at [458, 294] on button "Validation Issue" at bounding box center [452, 293] width 396 height 31
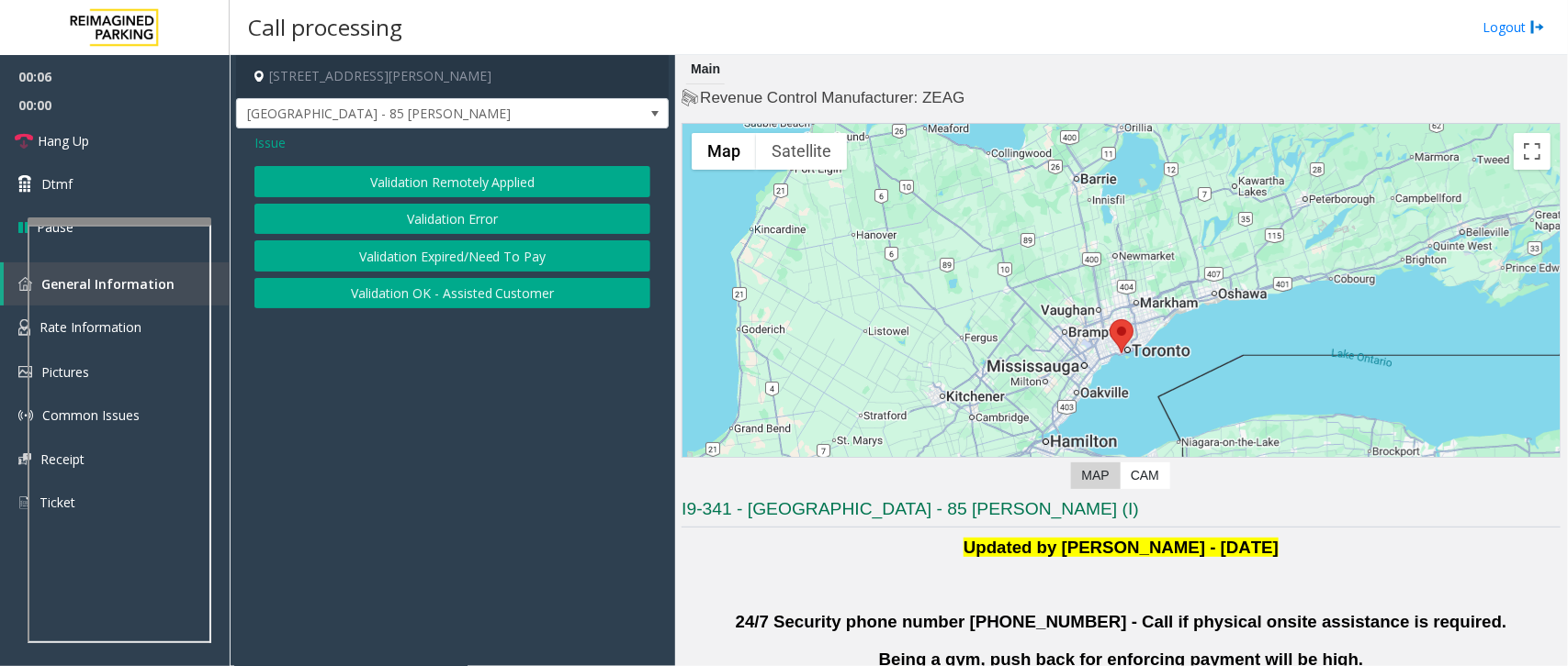
click at [495, 222] on button "Validation Error" at bounding box center [452, 218] width 396 height 31
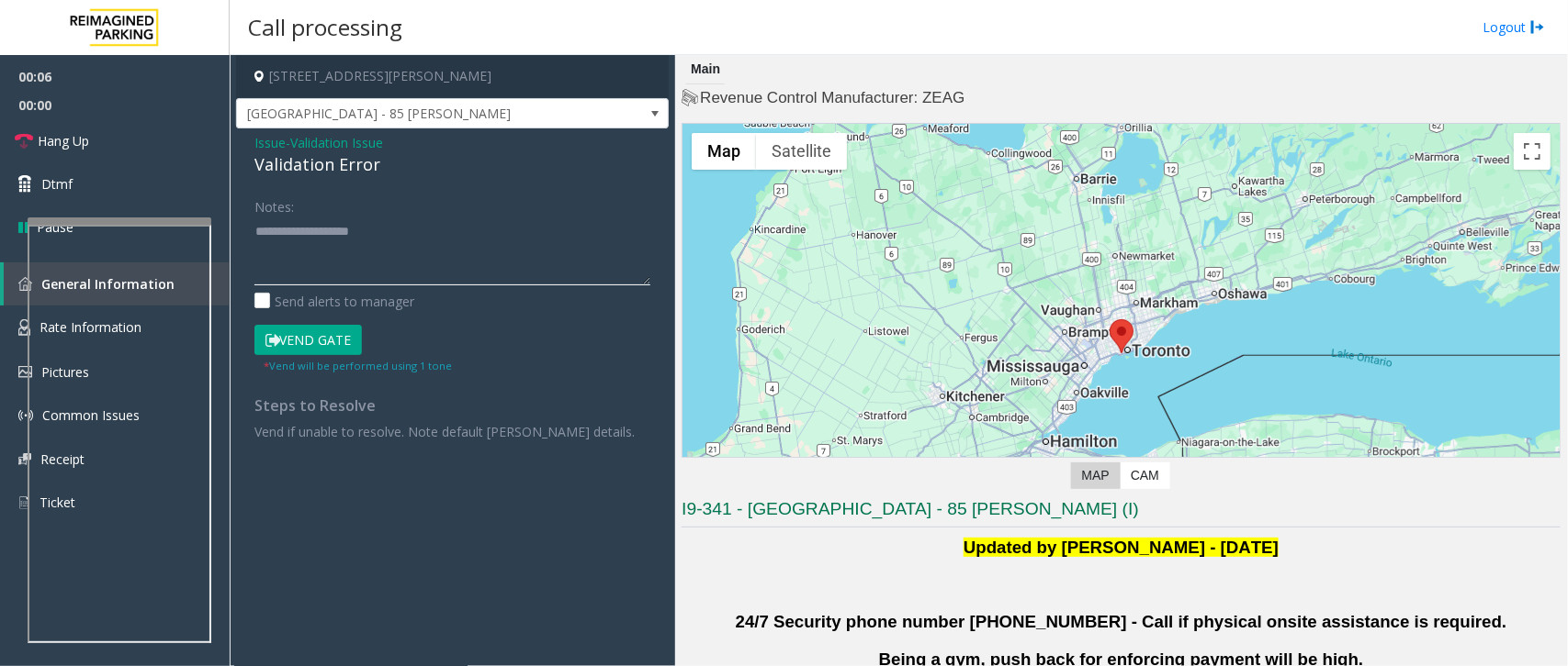
click at [333, 239] on textarea at bounding box center [452, 250] width 396 height 68
click at [276, 243] on textarea at bounding box center [452, 250] width 396 height 68
paste textarea "**********"
click at [411, 238] on textarea at bounding box center [452, 250] width 396 height 68
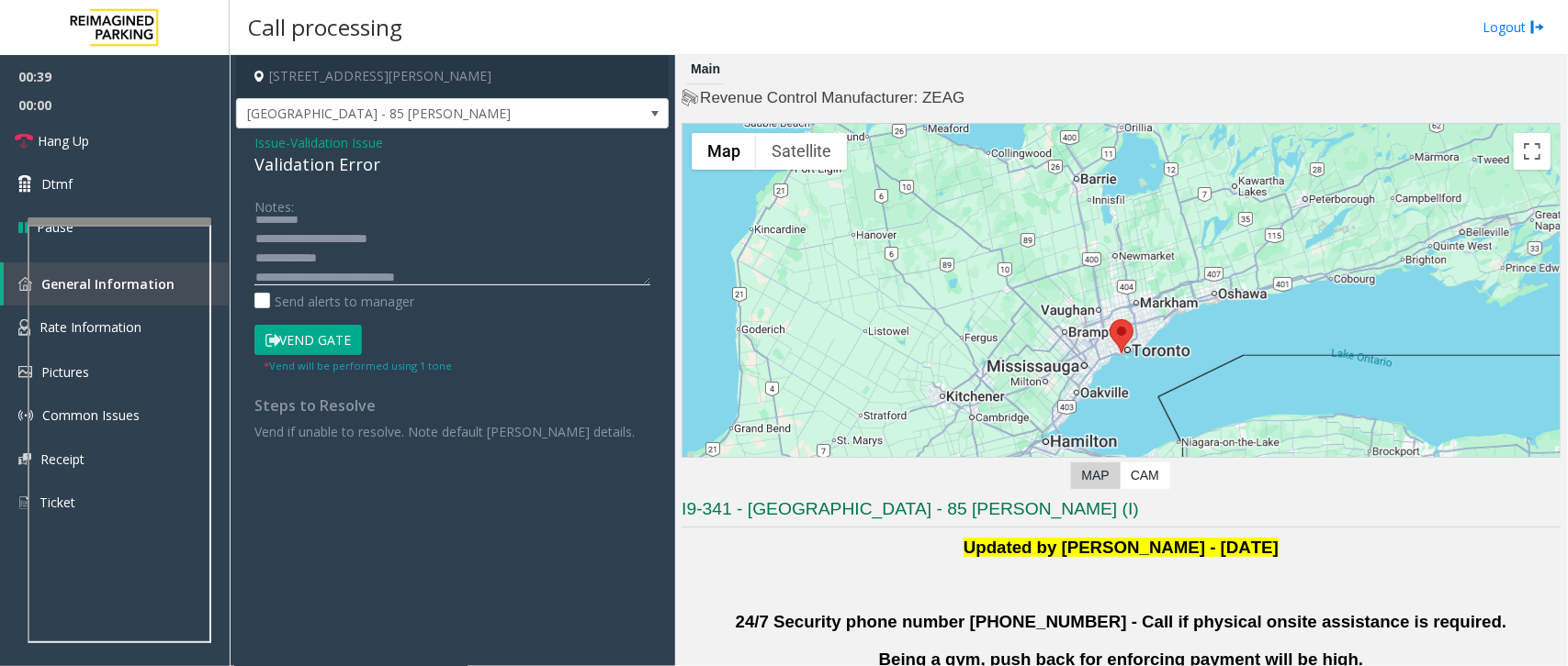
scroll to position [19, 0]
click at [467, 271] on textarea at bounding box center [452, 250] width 396 height 68
click at [257, 229] on textarea at bounding box center [452, 250] width 396 height 68
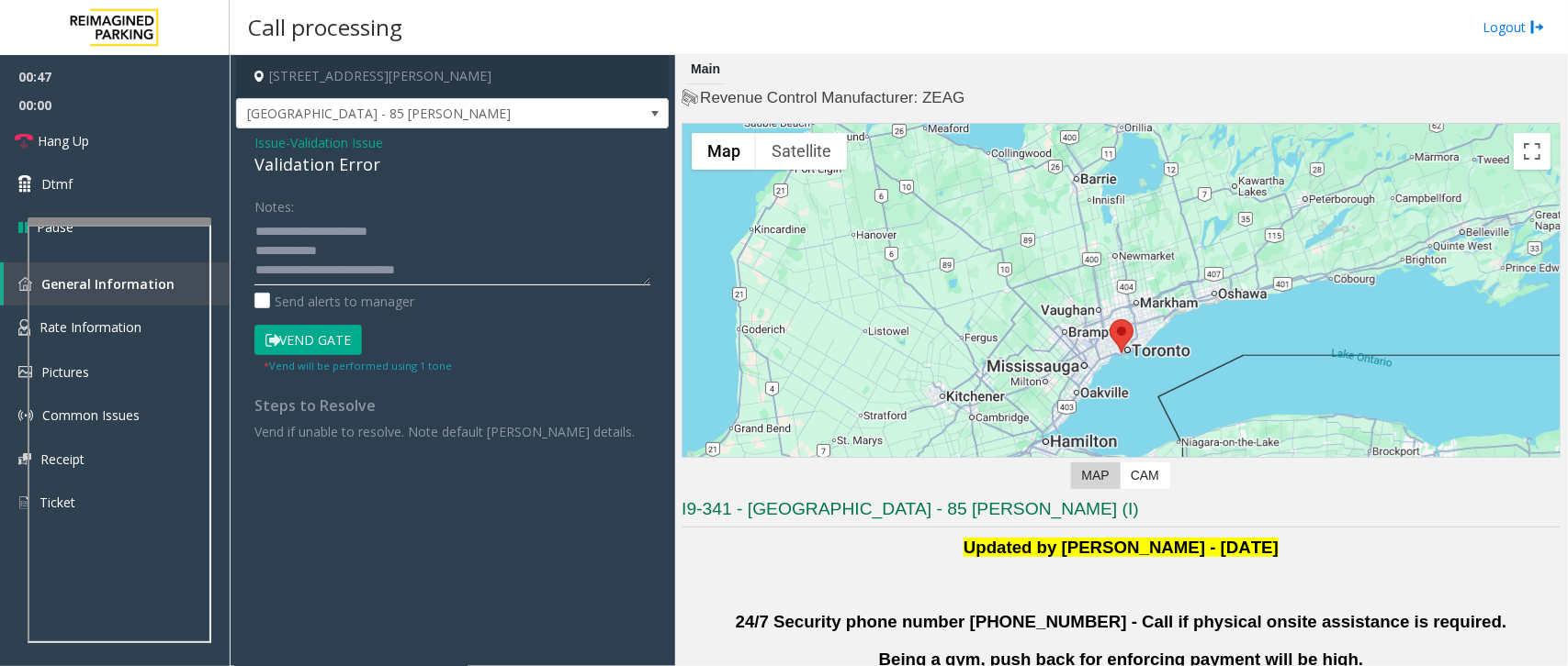
click at [434, 236] on textarea at bounding box center [452, 250] width 396 height 68
click at [356, 245] on textarea at bounding box center [452, 250] width 396 height 68
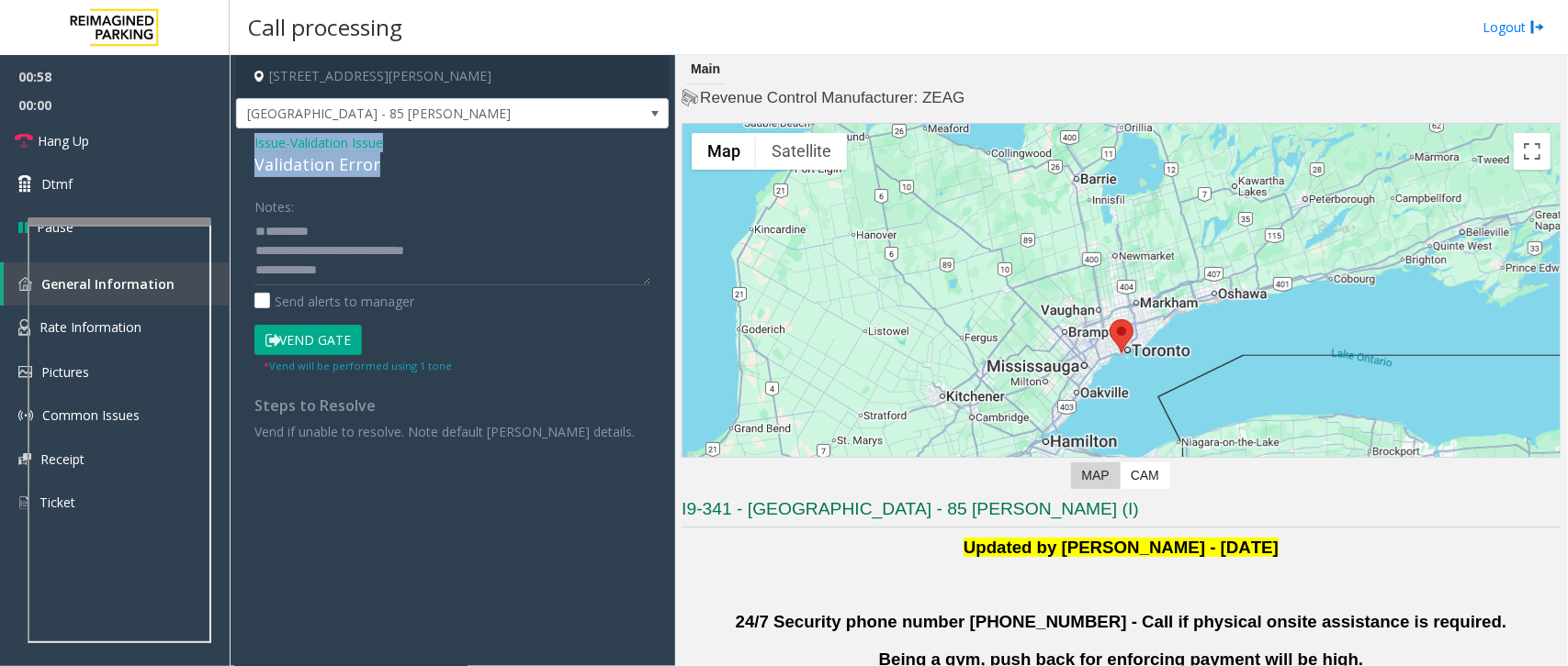
drag, startPoint x: 393, startPoint y: 161, endPoint x: 238, endPoint y: 133, distance: 157.5
click at [234, 134] on app-call-processing-form "[STREET_ADDRESS][PERSON_NAME] [GEOGRAPHIC_DATA] - 85 [PERSON_NAME] Issue - Vali…" at bounding box center [452, 360] width 446 height 611
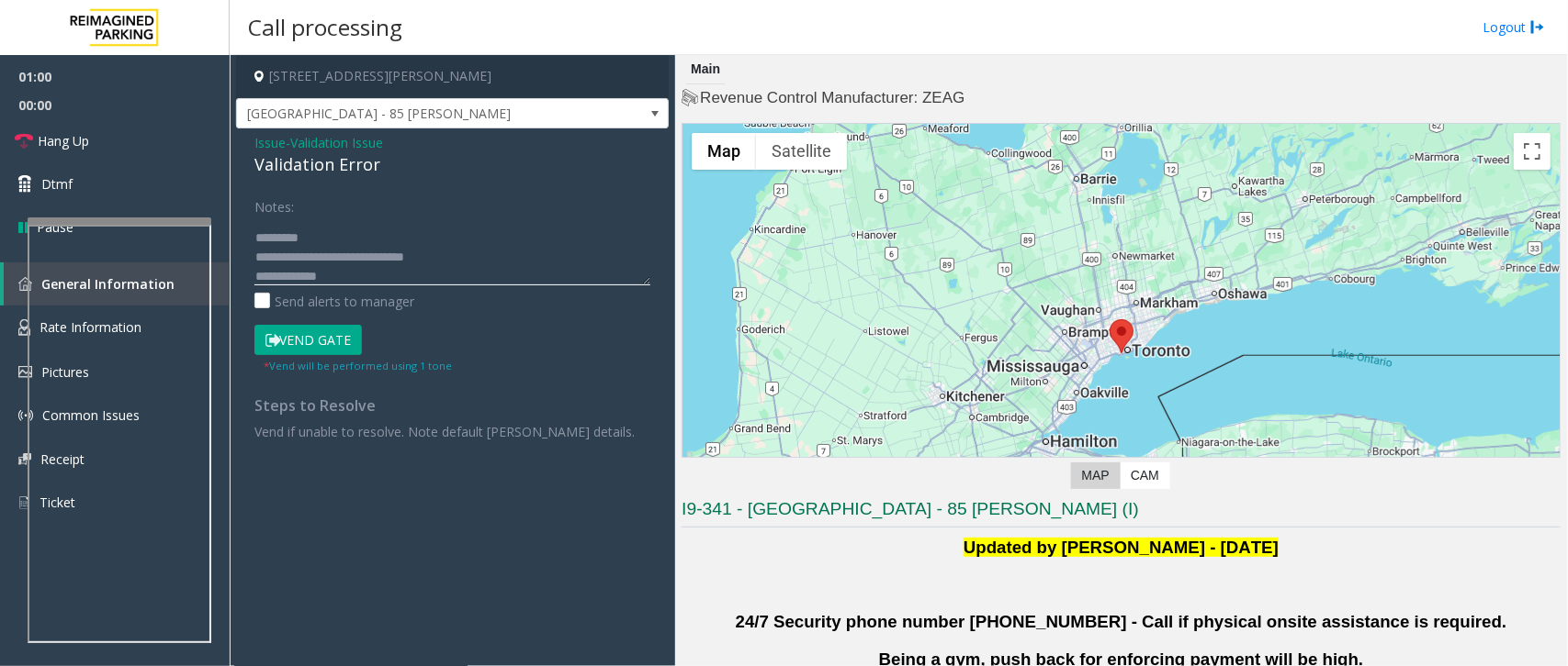
scroll to position [76, 0]
click at [438, 253] on textarea at bounding box center [452, 250] width 396 height 68
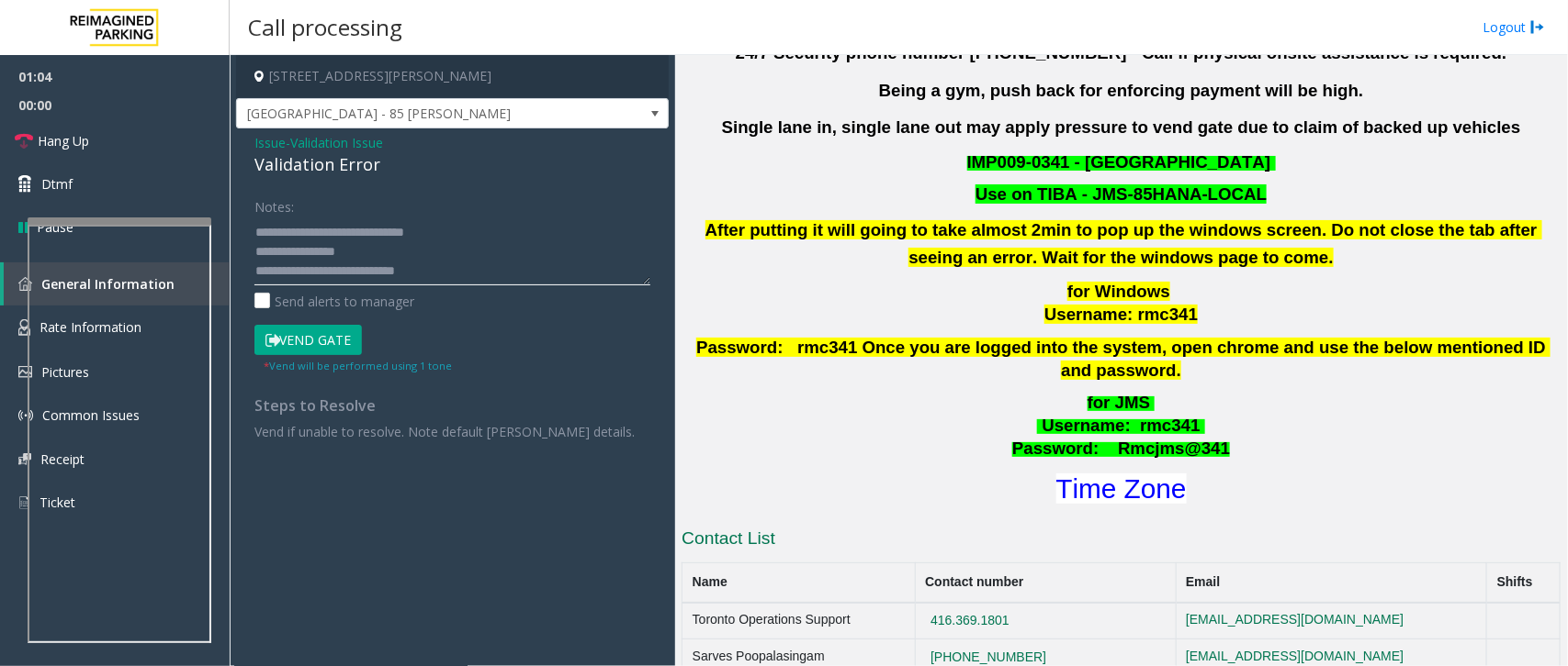
scroll to position [574, 0]
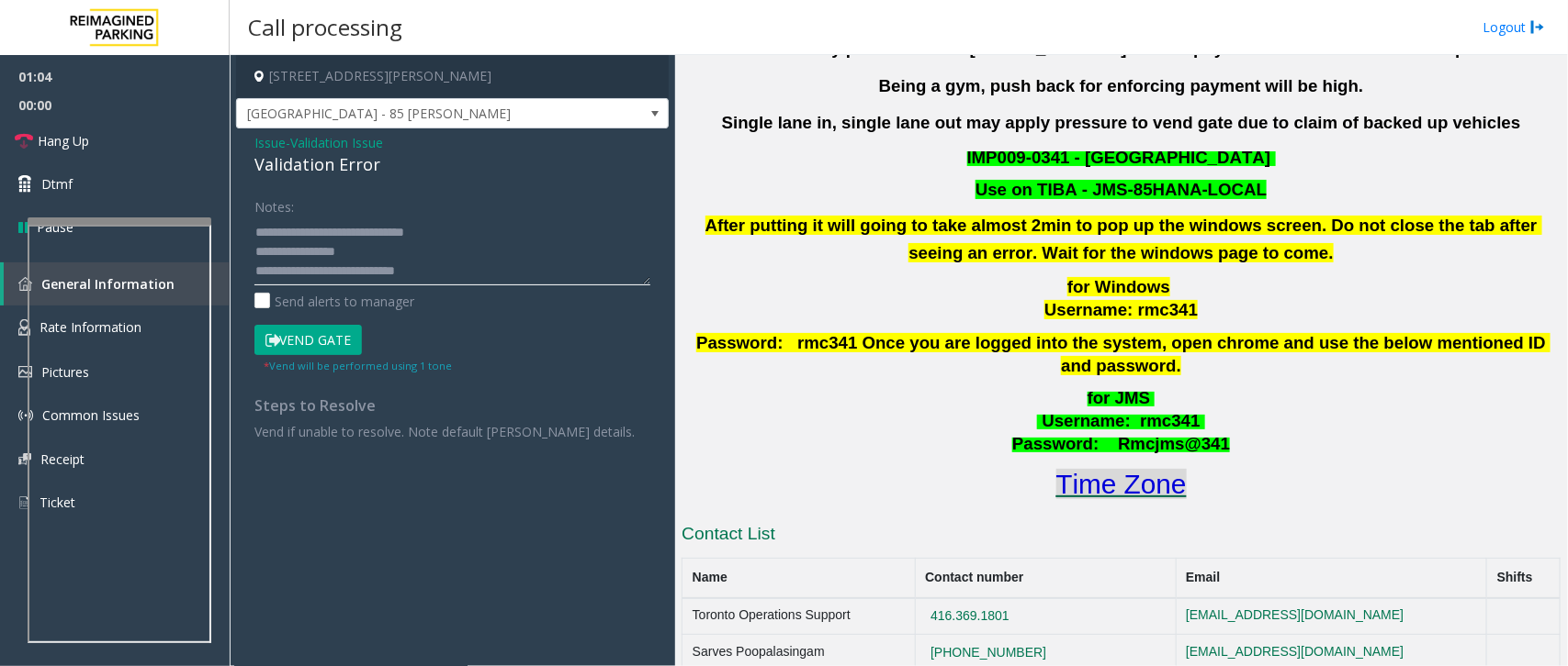
type textarea "**********"
click at [1164, 469] on font "Time Zone" at bounding box center [1121, 484] width 130 height 31
click at [314, 333] on button "Vend Gate" at bounding box center [308, 339] width 107 height 31
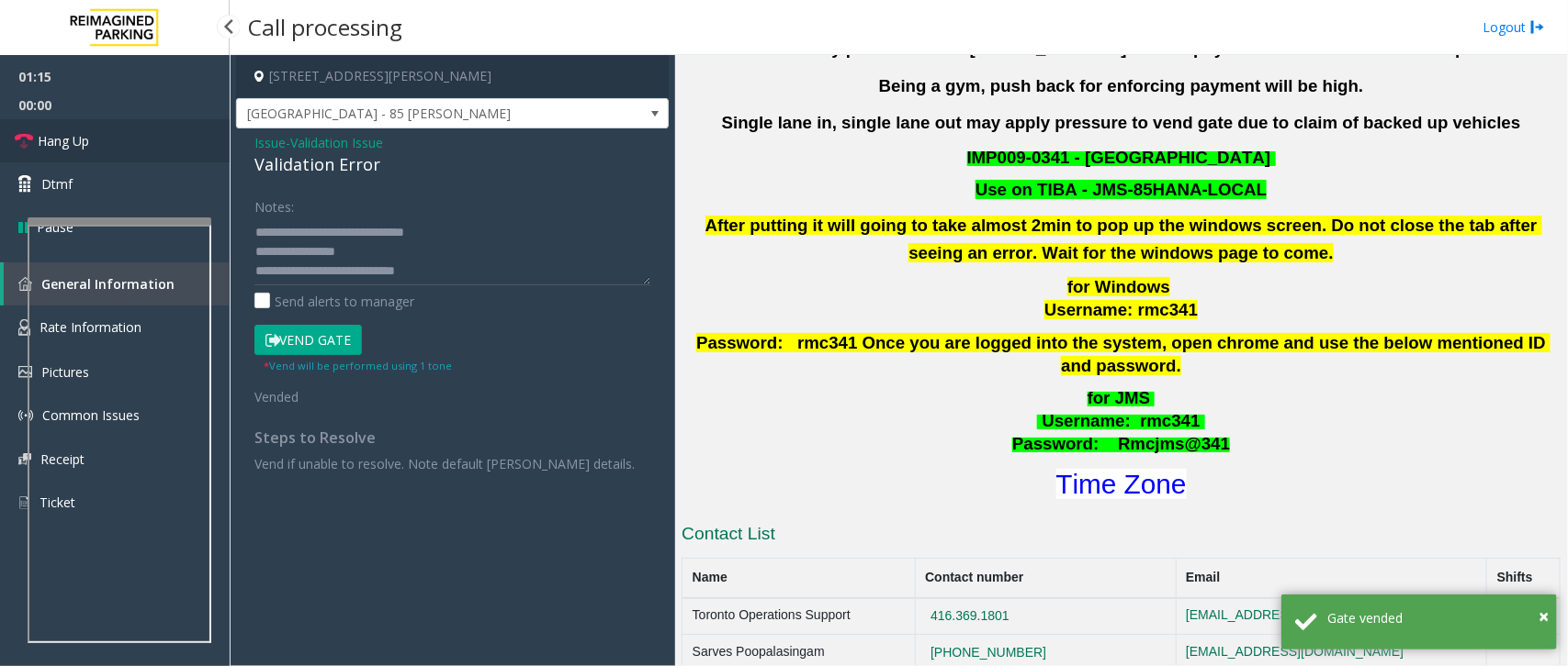
click at [96, 135] on link "Hang Up" at bounding box center [114, 140] width 229 height 43
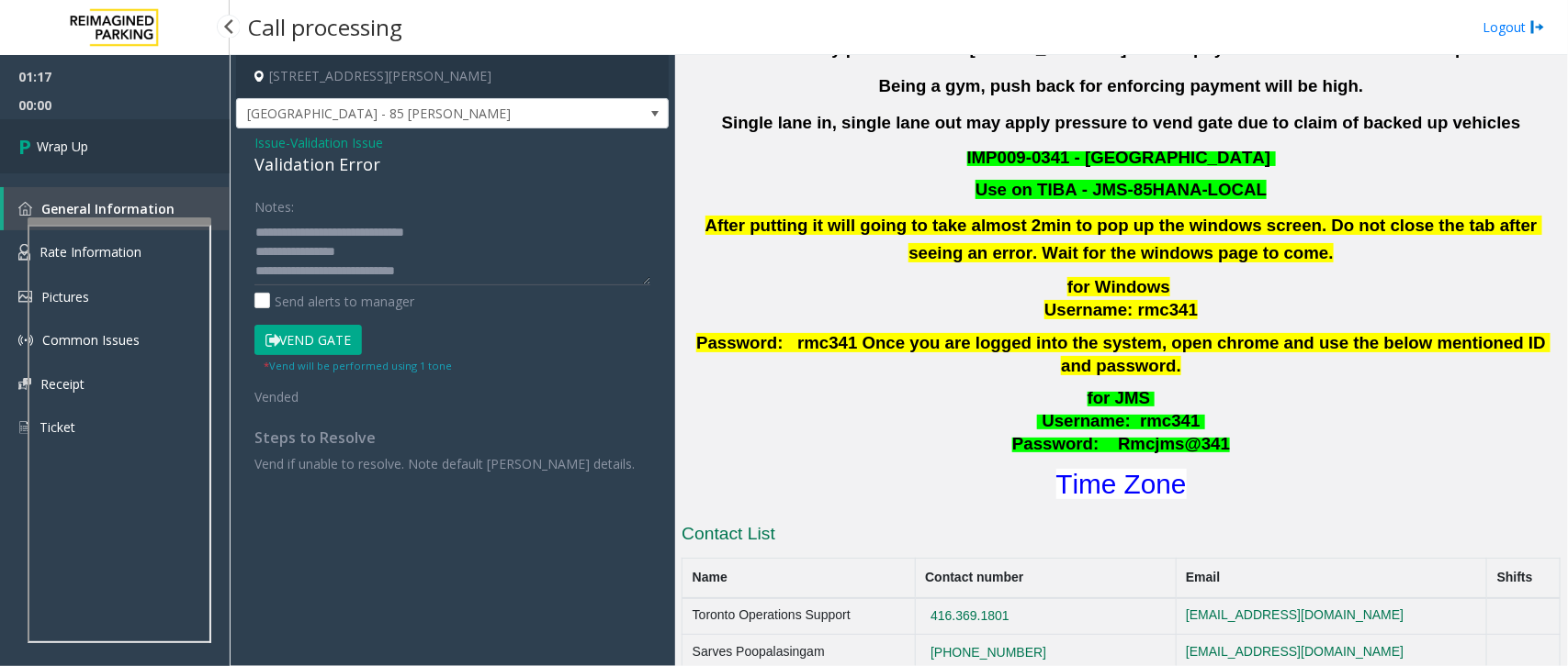
click at [96, 135] on link "Wrap Up" at bounding box center [114, 146] width 229 height 55
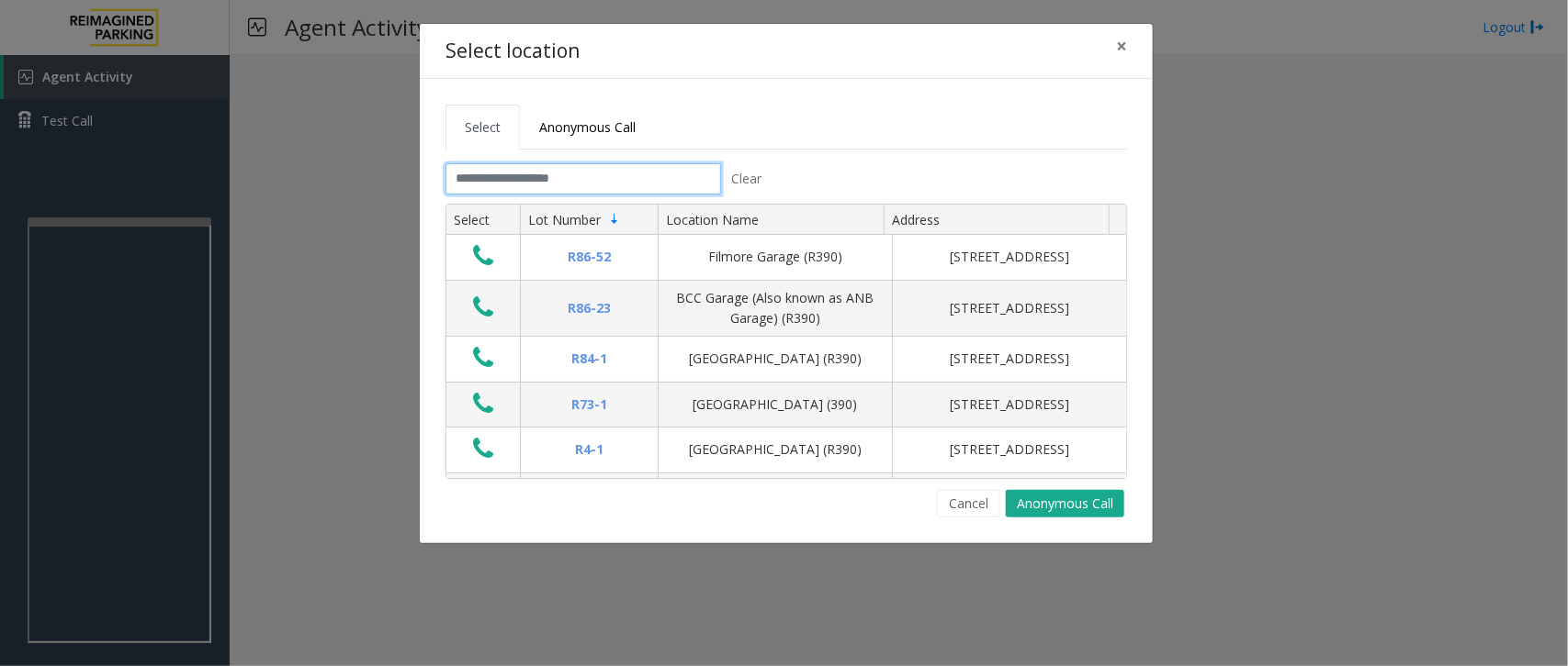
click at [556, 180] on input "text" at bounding box center [583, 179] width 275 height 31
click at [971, 502] on button "Cancel" at bounding box center [968, 504] width 64 height 28
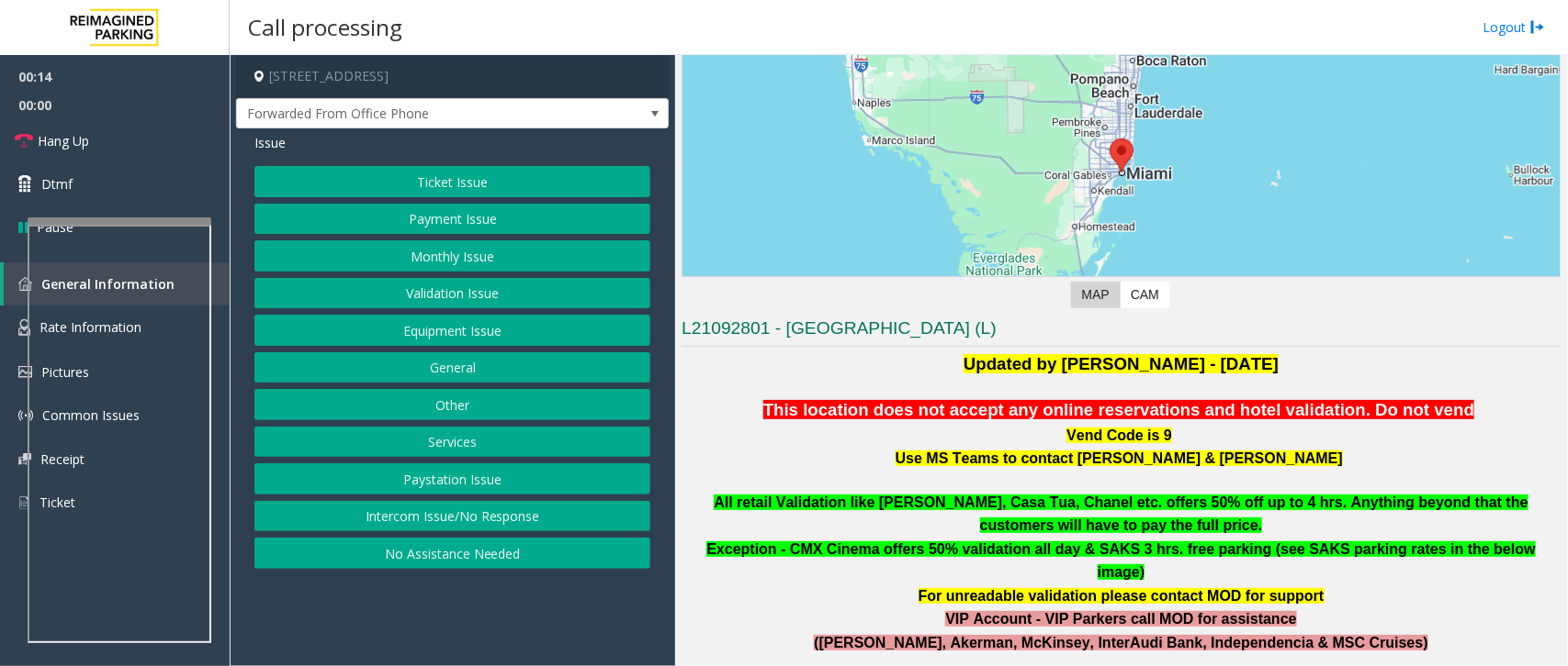
scroll to position [115, 0]
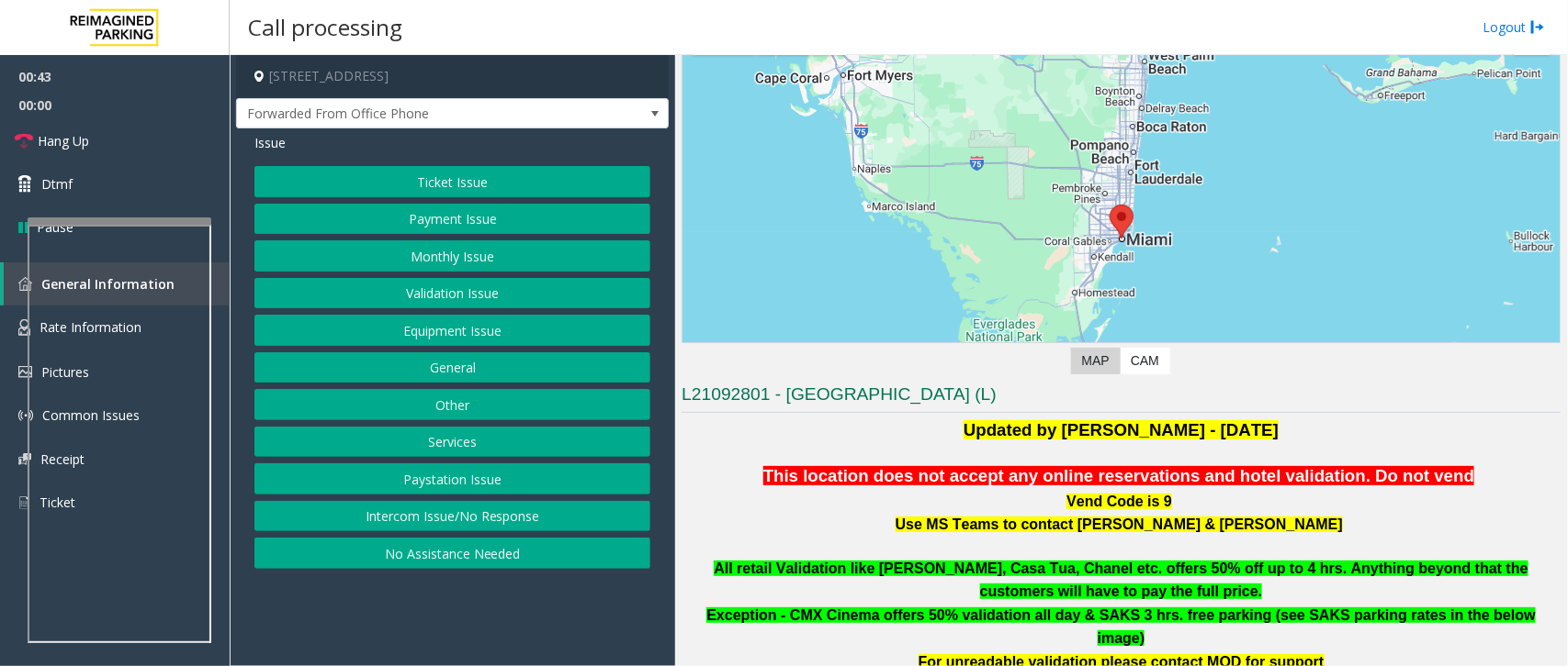
click at [479, 185] on button "Ticket Issue" at bounding box center [452, 181] width 396 height 31
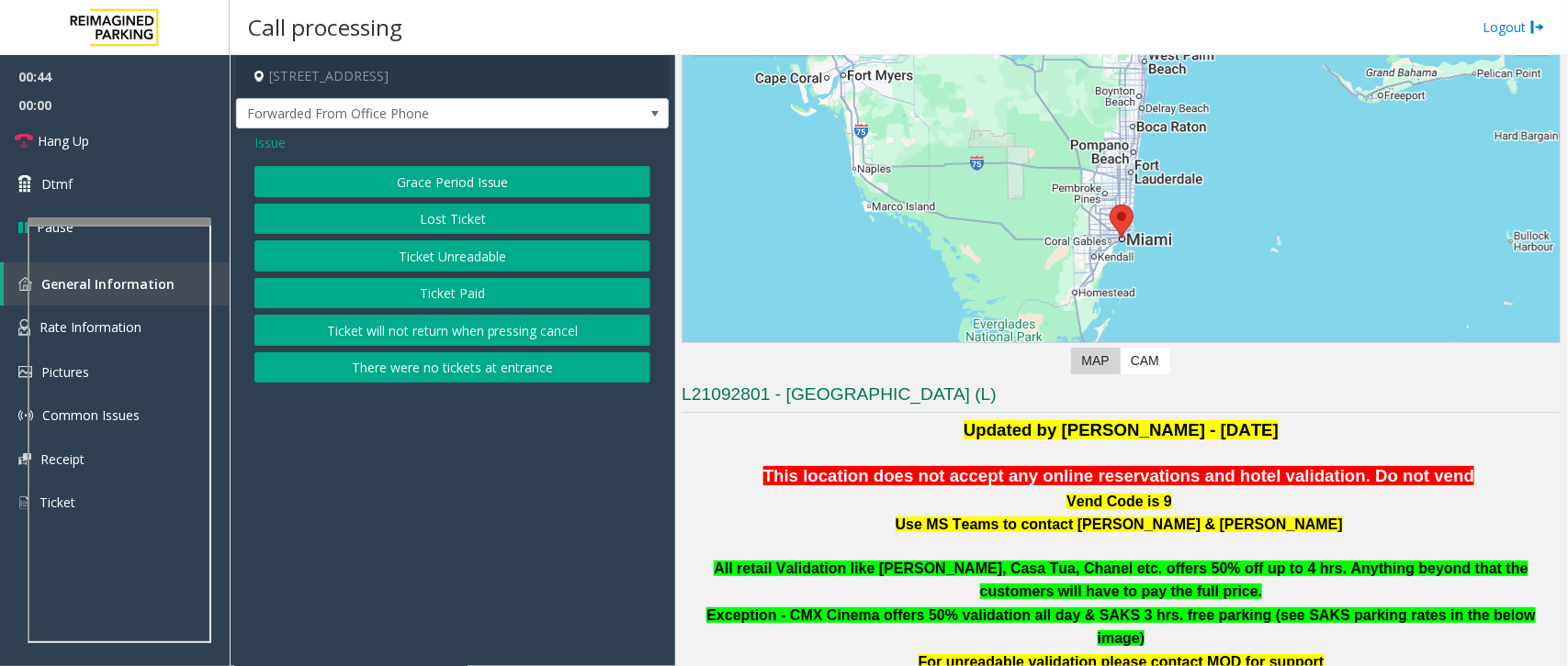
click at [456, 376] on button "There were no tickets at entrance" at bounding box center [452, 367] width 396 height 31
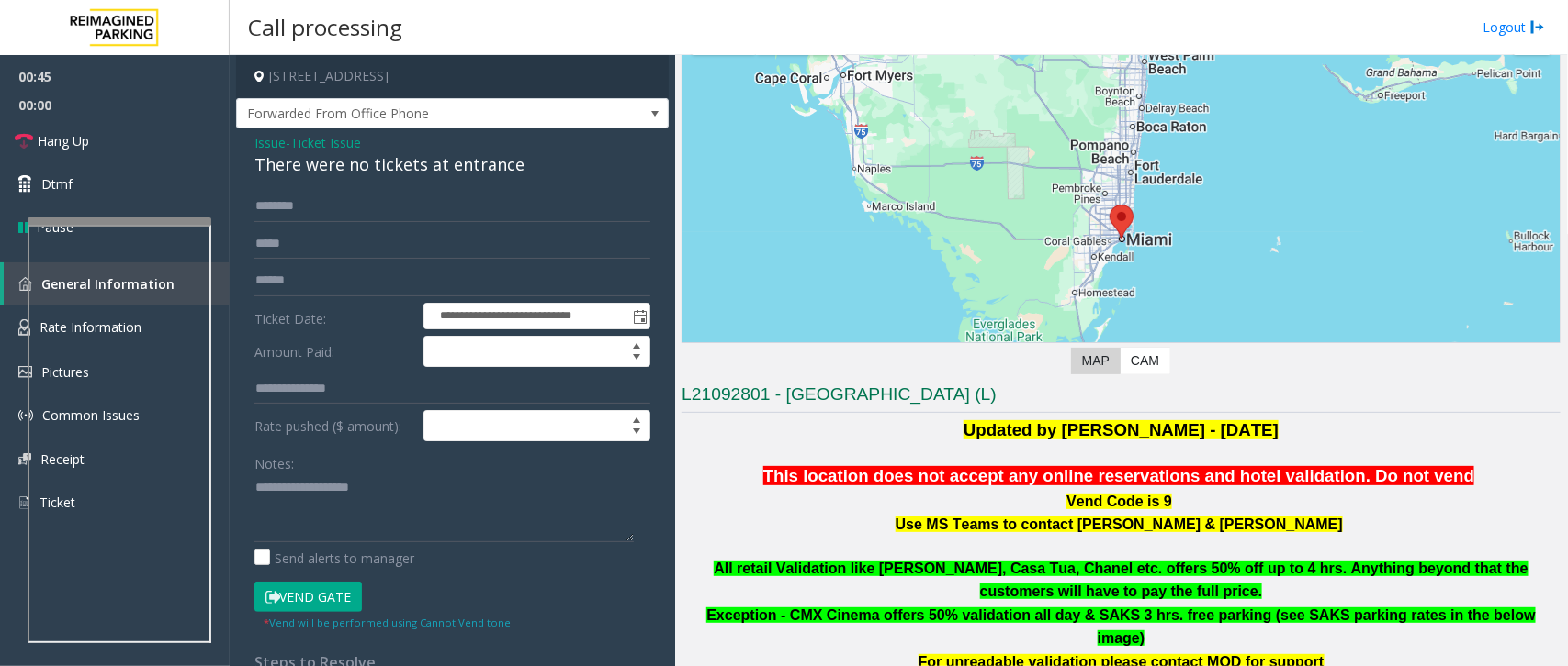
click at [252, 202] on div "**********" at bounding box center [452, 511] width 423 height 641
click at [363, 202] on input "text" at bounding box center [452, 205] width 396 height 31
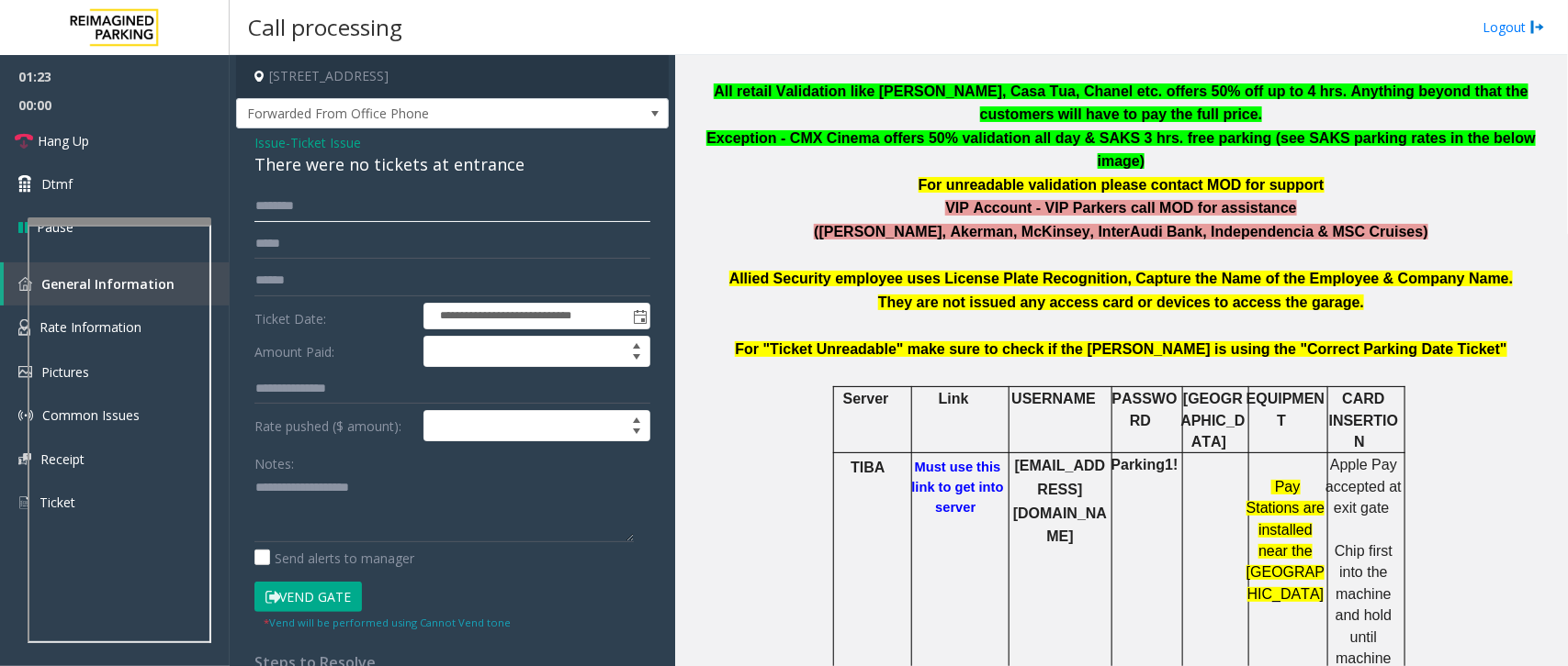
scroll to position [803, 0]
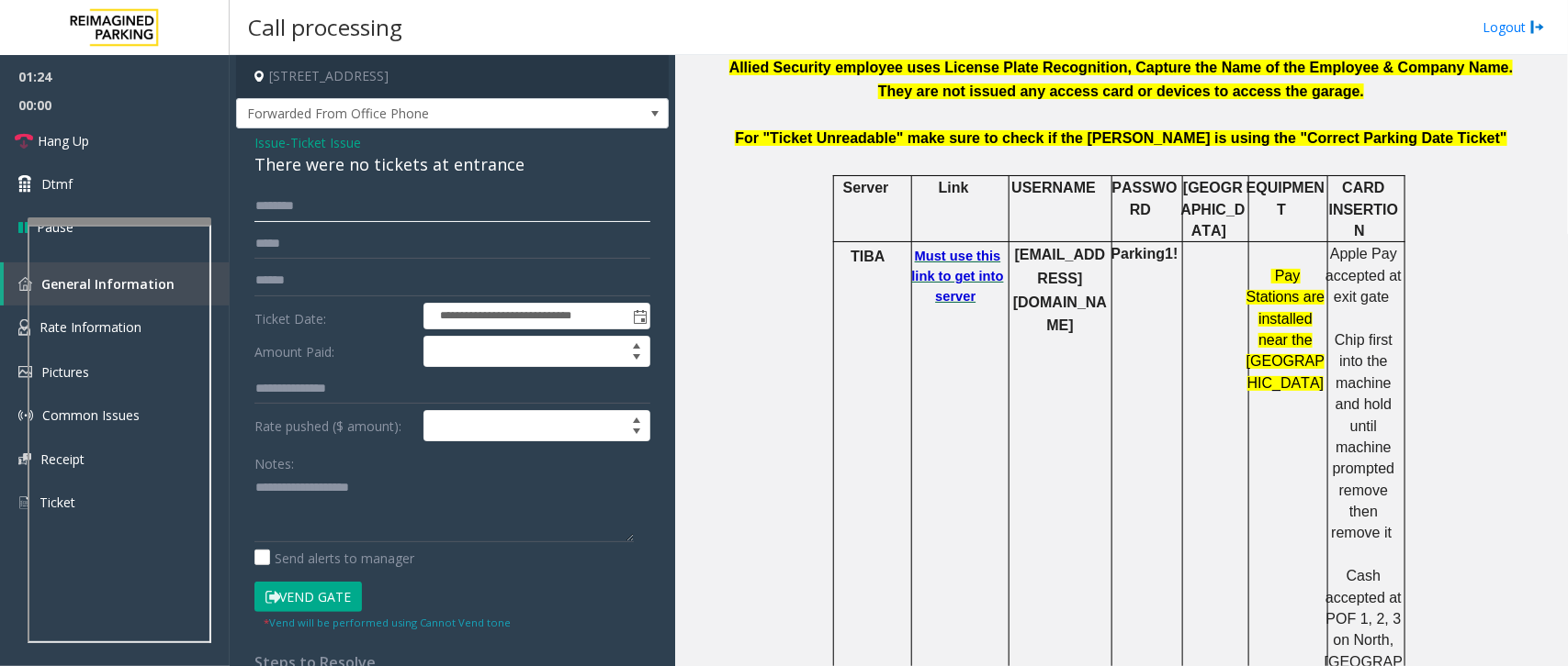
type input "*******"
click at [956, 249] on b "Must use this link to get into server" at bounding box center [957, 276] width 91 height 55
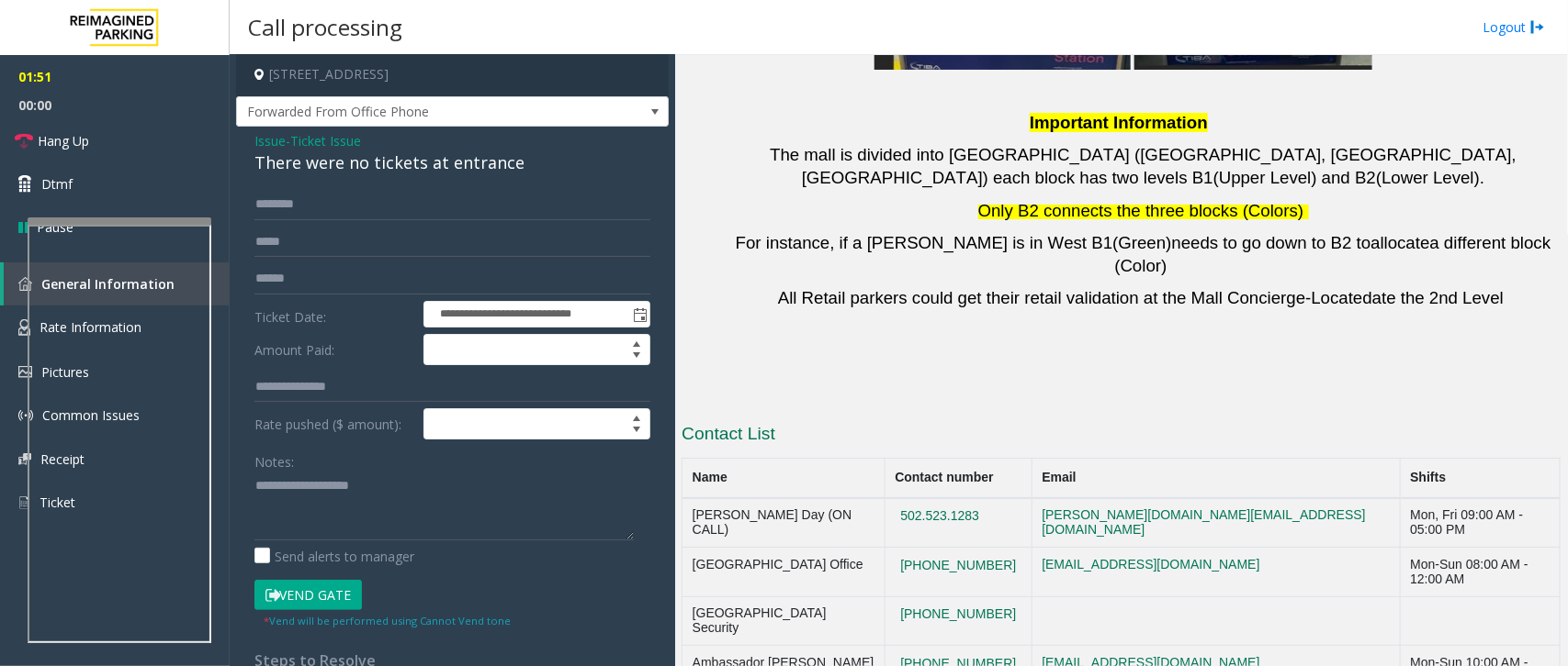
scroll to position [0, 0]
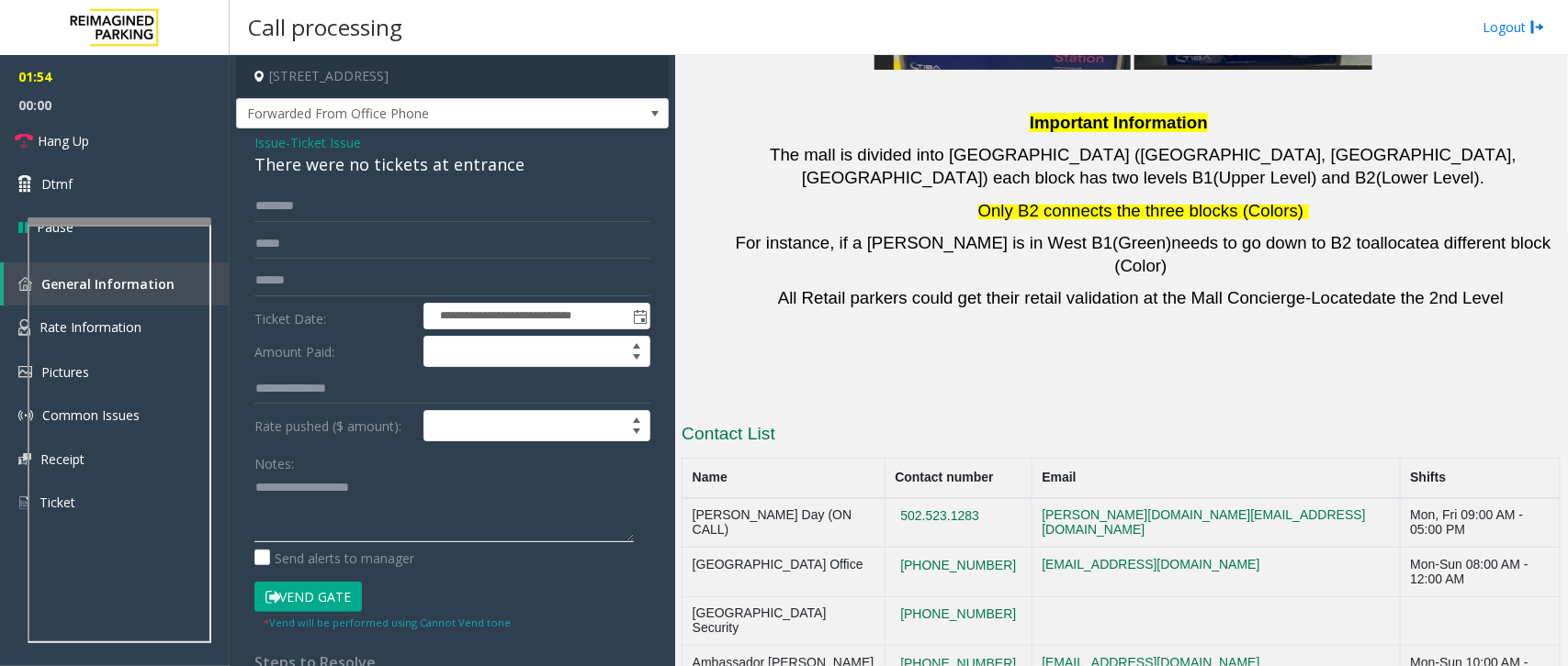
click at [285, 498] on textarea at bounding box center [444, 507] width 379 height 68
click at [1011, 498] on td "502.523.1283" at bounding box center [958, 523] width 147 height 50
copy button "502.523.1283"
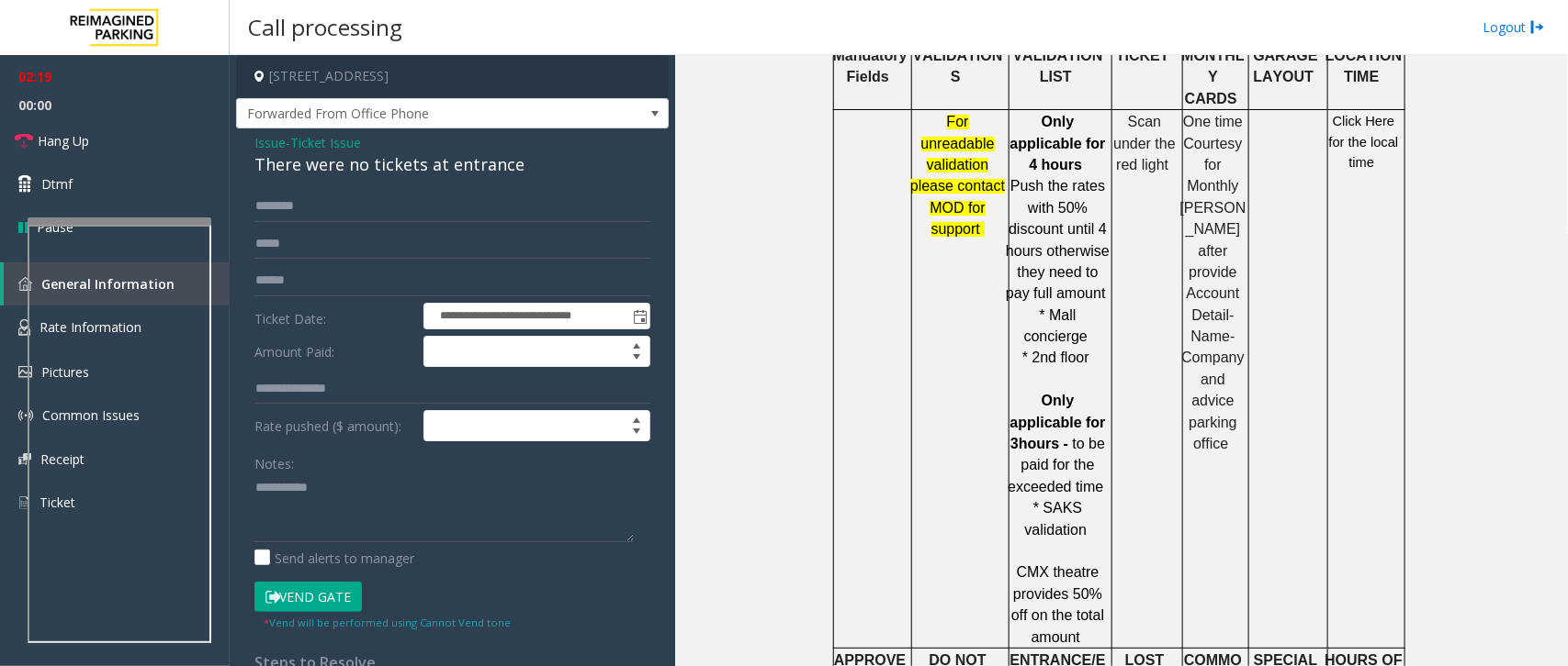
scroll to position [1032, 0]
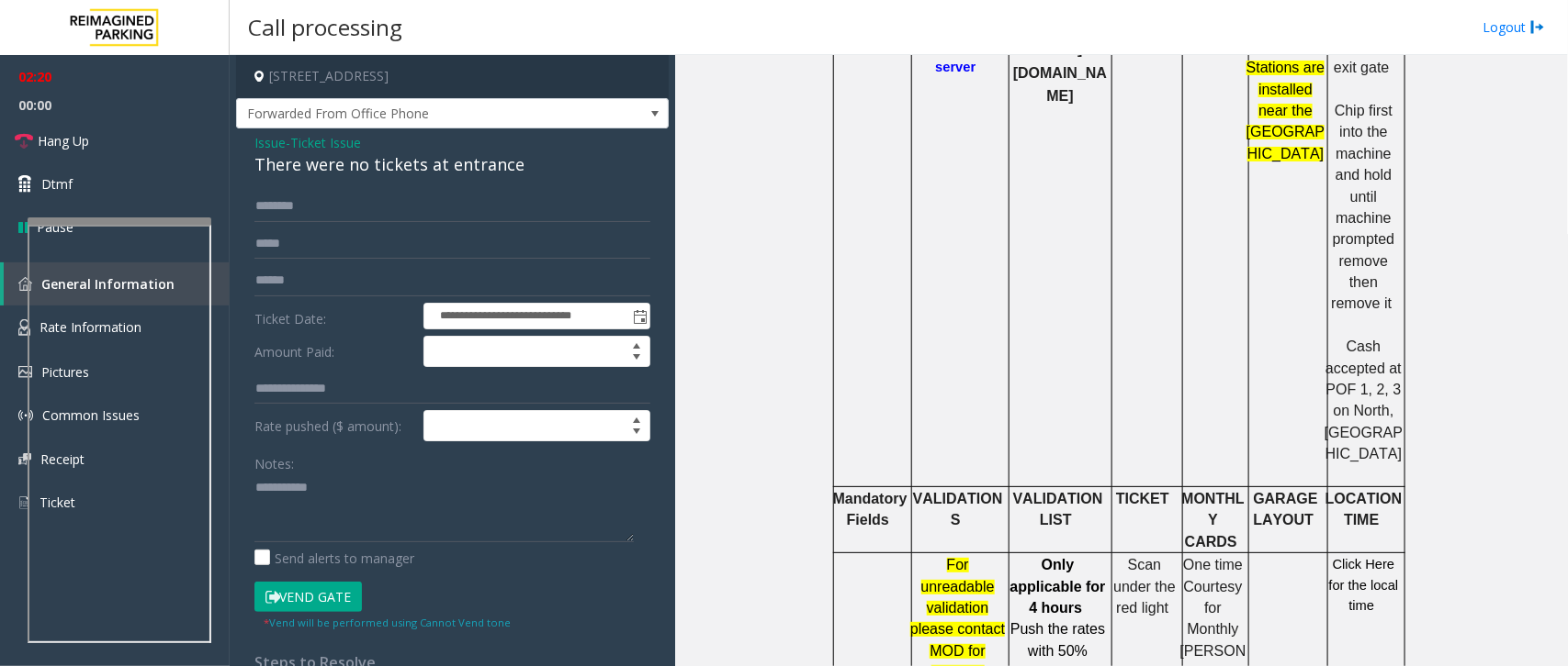
click at [1356, 557] on span "Click Here for the local time" at bounding box center [1363, 585] width 70 height 56
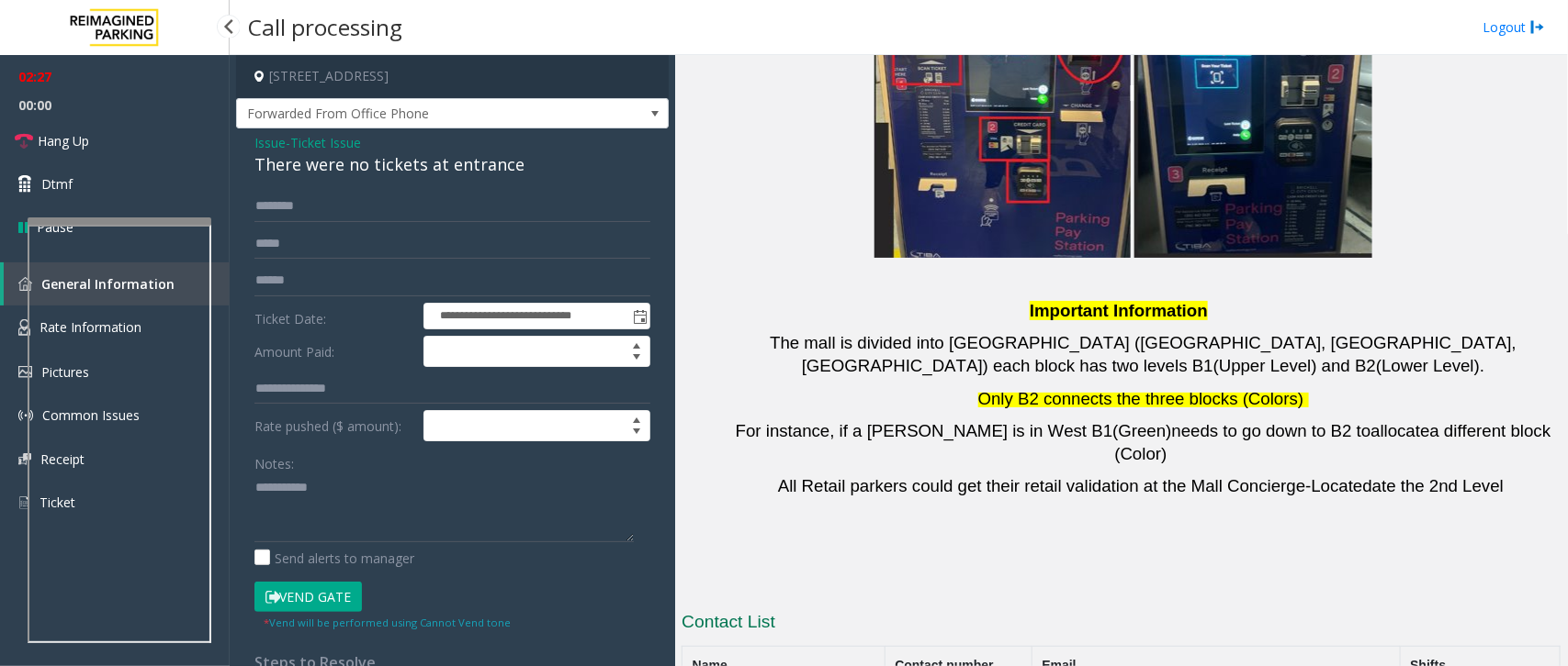
scroll to position [3917, 0]
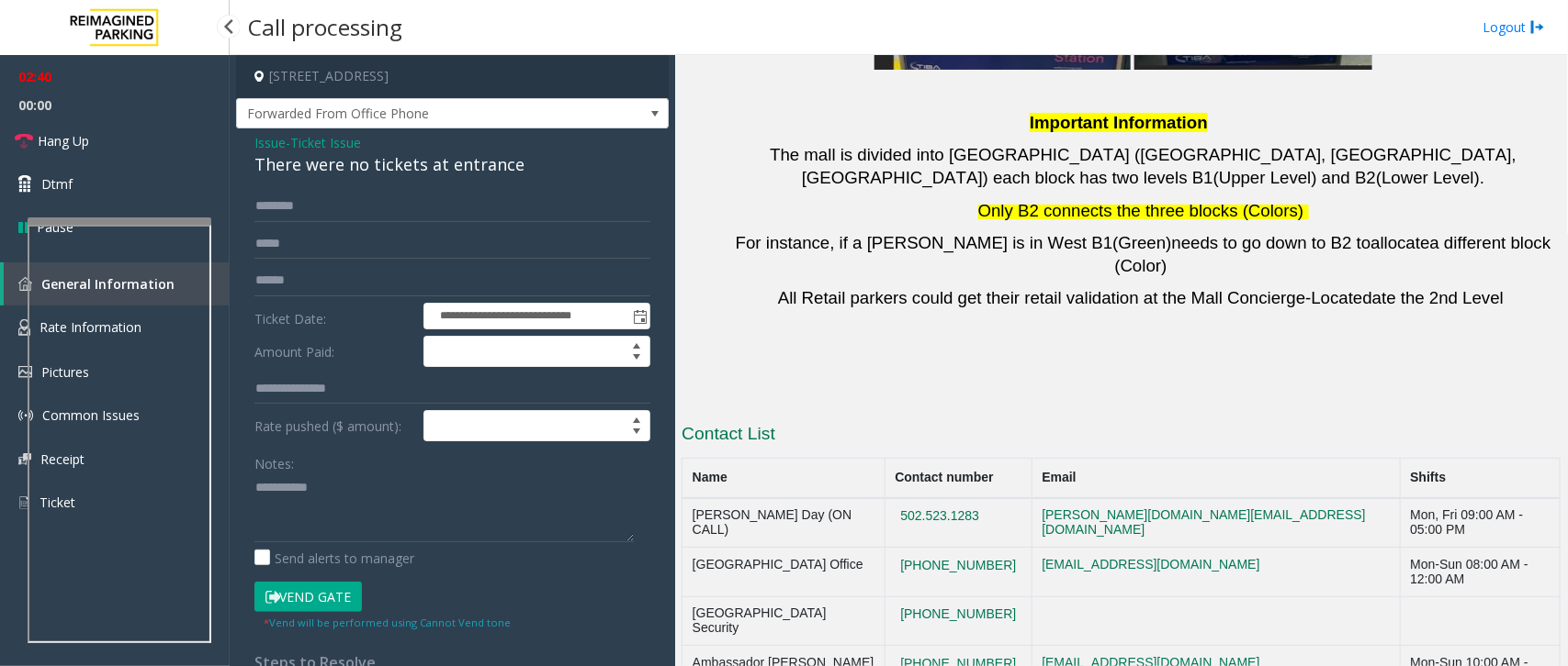
click at [785, 597] on td "[GEOGRAPHIC_DATA] Security" at bounding box center [784, 621] width 203 height 50
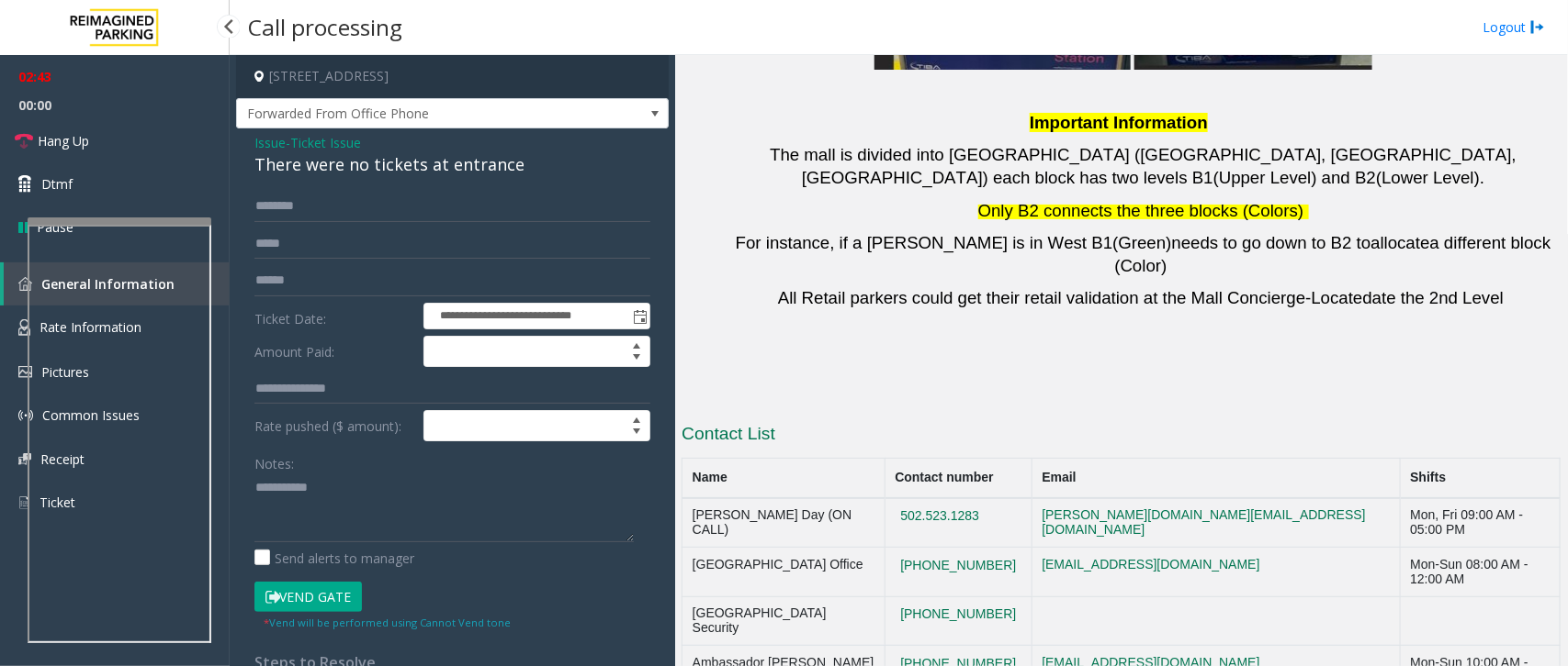
copy button "[PHONE_NUMBER]"
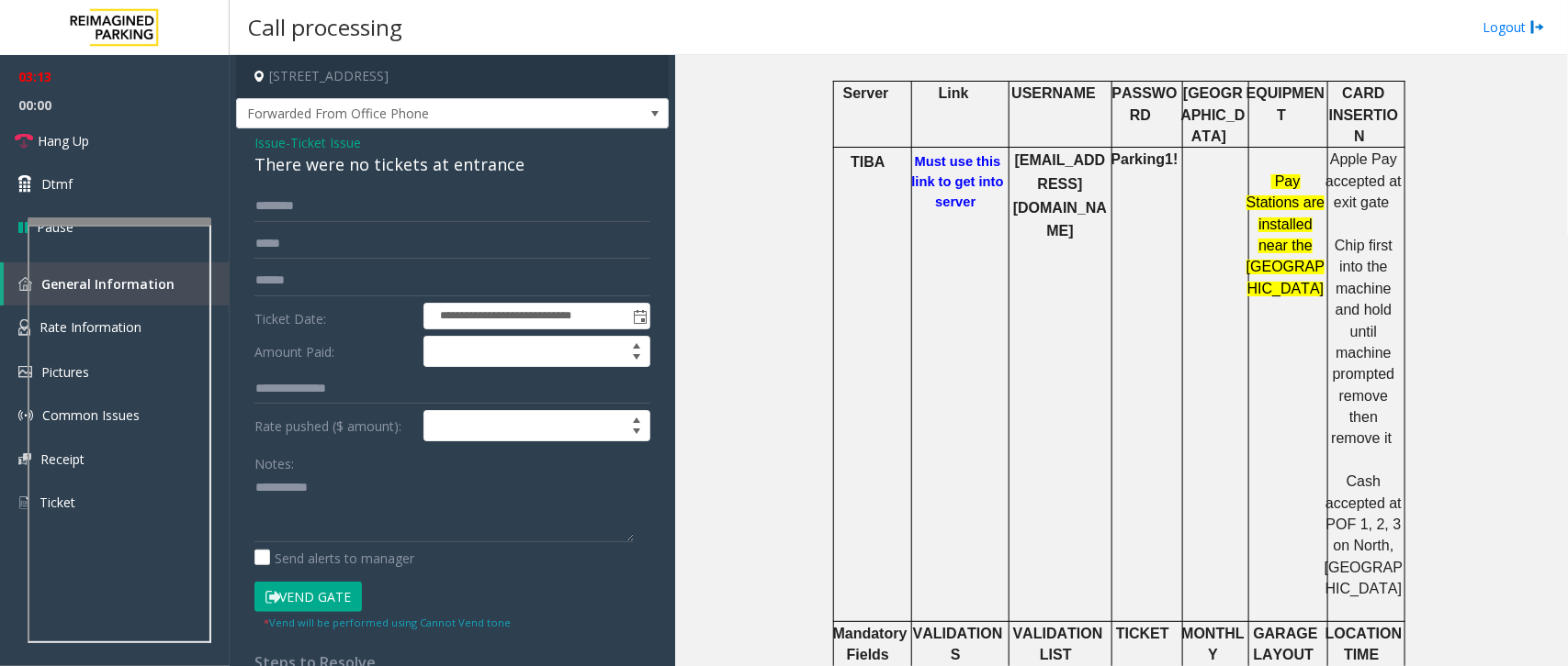
scroll to position [934, 0]
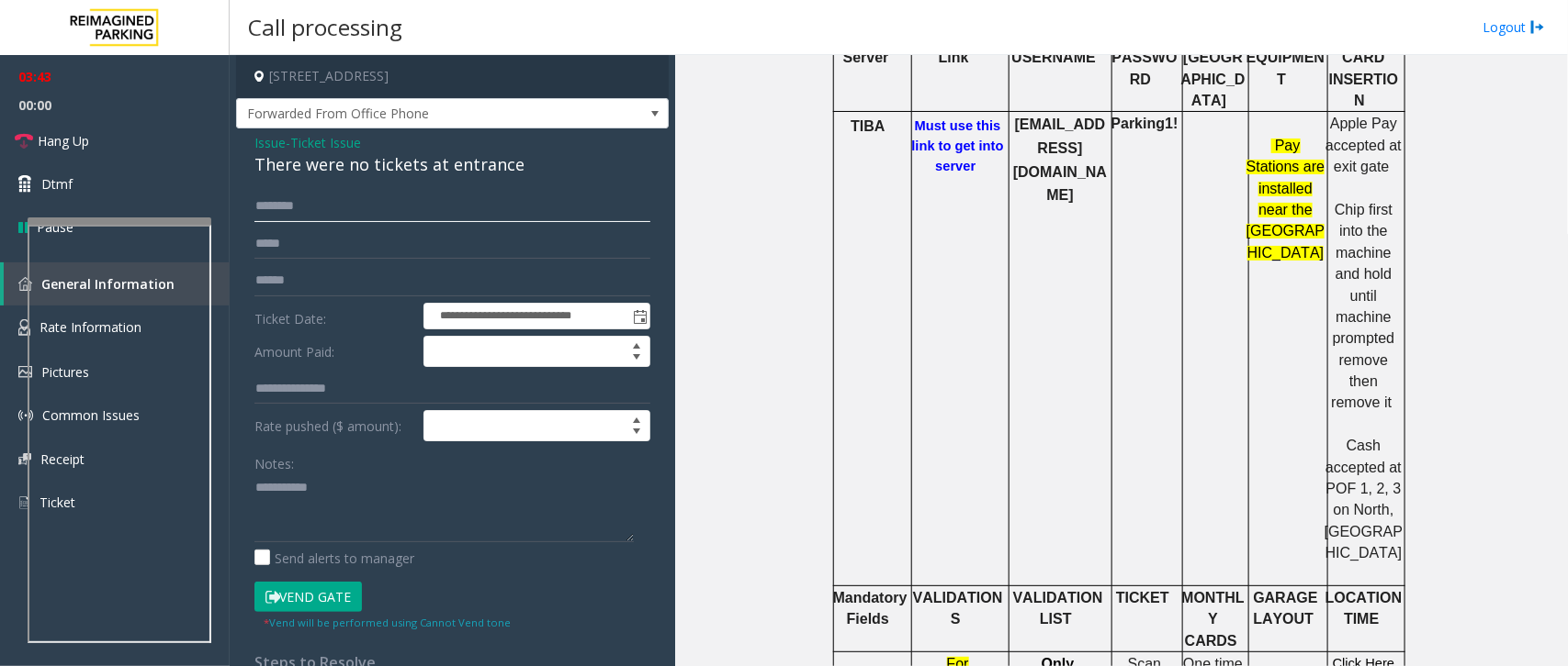
click at [343, 209] on input "*******" at bounding box center [452, 205] width 396 height 31
click at [356, 211] on input "*******" at bounding box center [452, 205] width 396 height 31
click at [354, 496] on textarea at bounding box center [444, 507] width 379 height 68
click at [359, 496] on textarea at bounding box center [444, 507] width 379 height 68
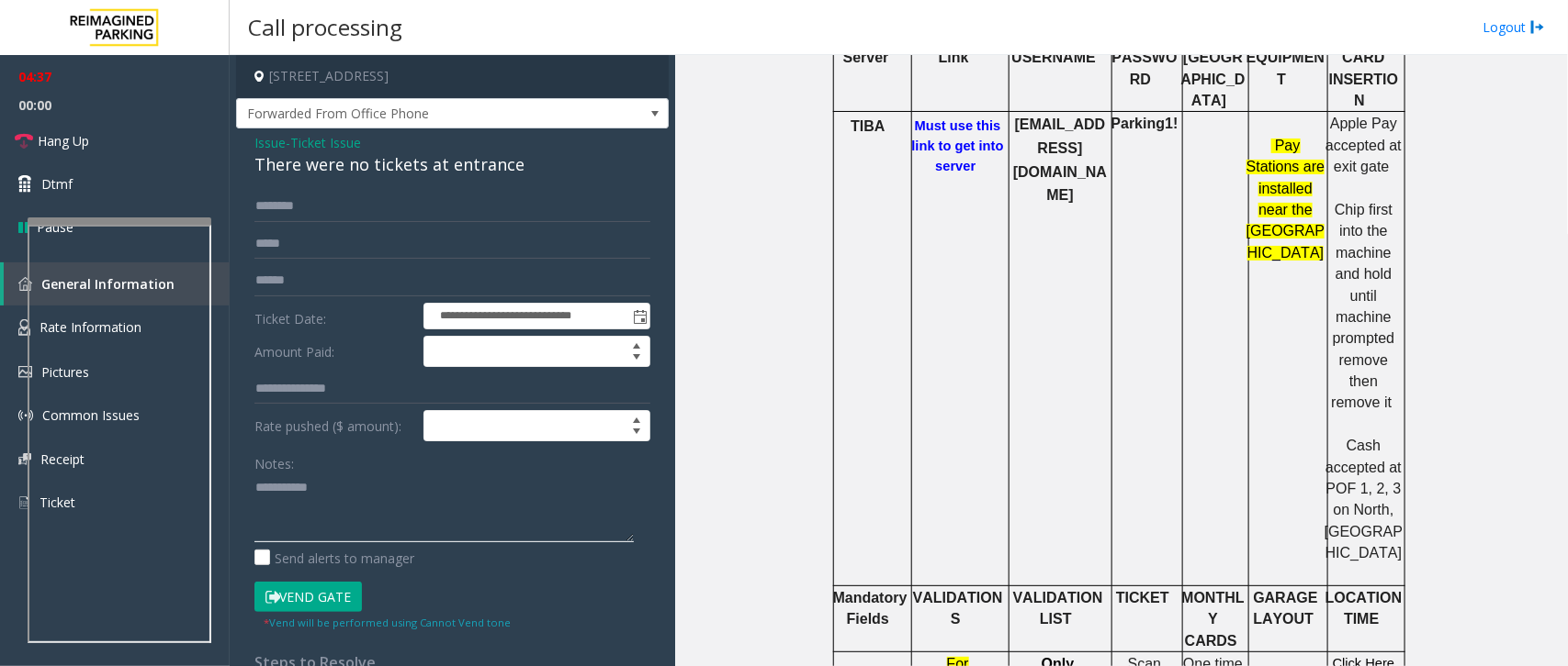
click at [359, 496] on textarea at bounding box center [444, 507] width 379 height 68
click at [367, 496] on textarea at bounding box center [444, 507] width 379 height 68
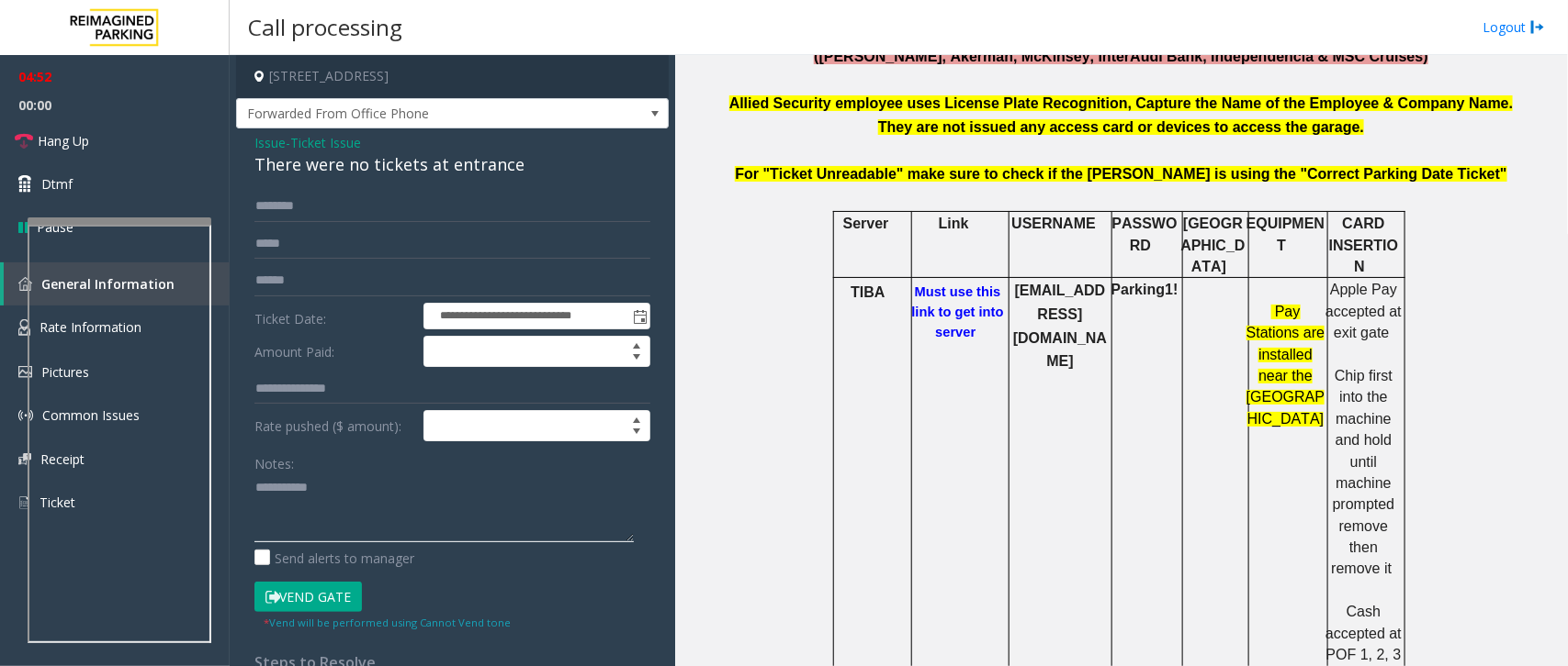
scroll to position [803, 0]
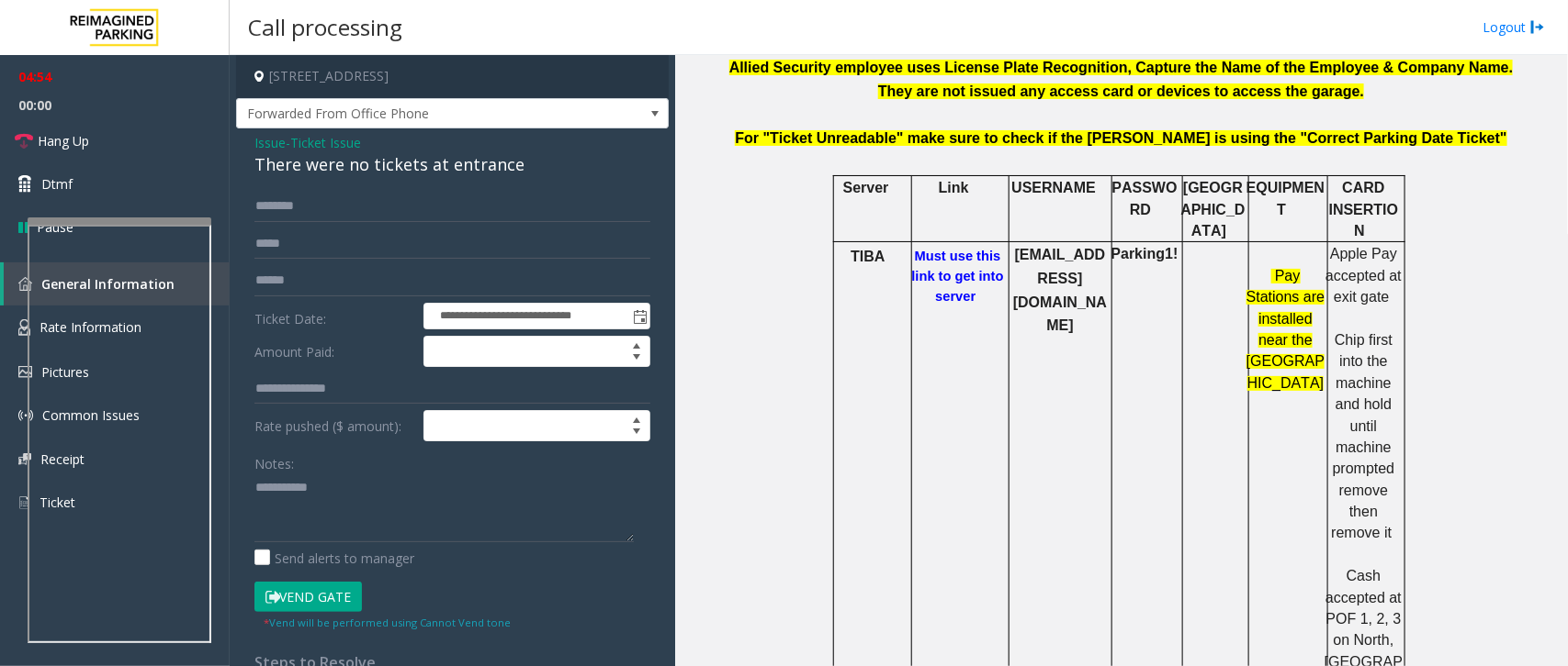
click at [315, 599] on button "Vend Gate" at bounding box center [308, 597] width 107 height 31
click at [372, 487] on textarea at bounding box center [444, 507] width 379 height 68
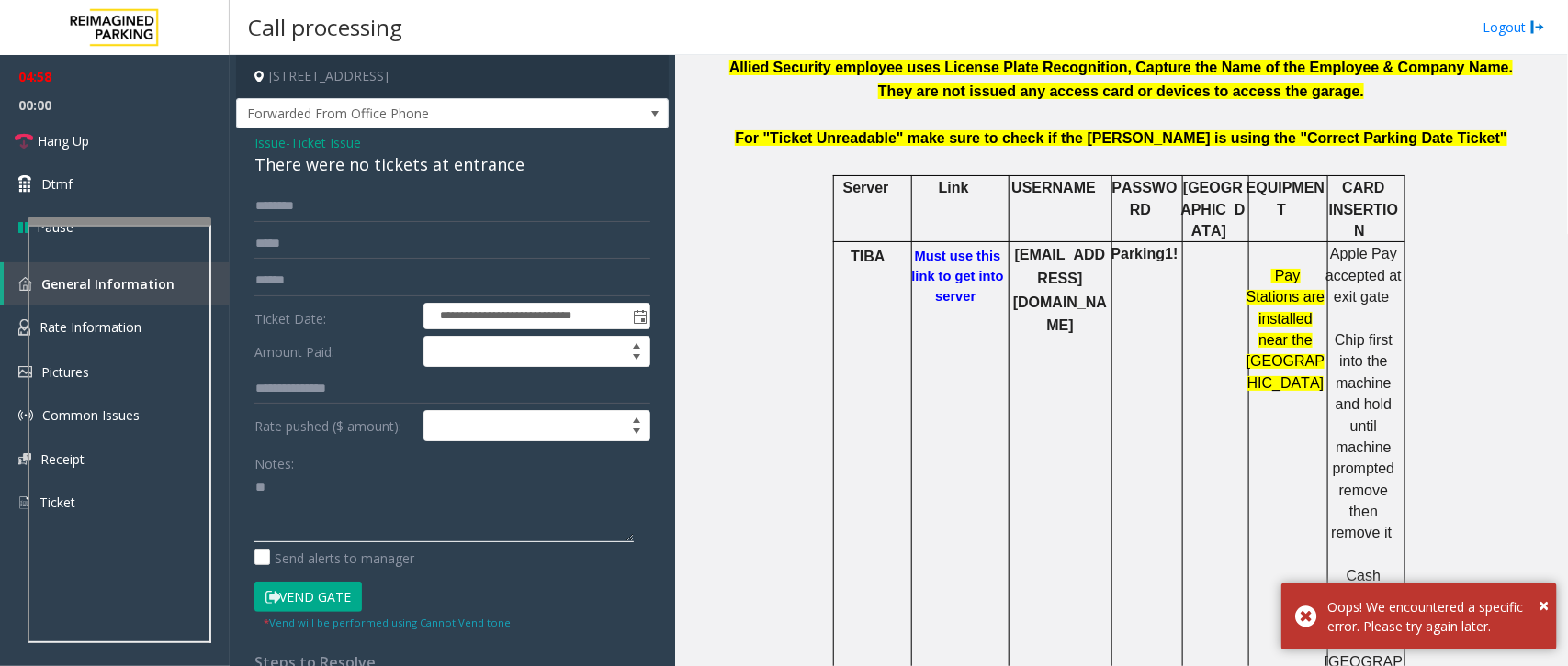
type textarea "*"
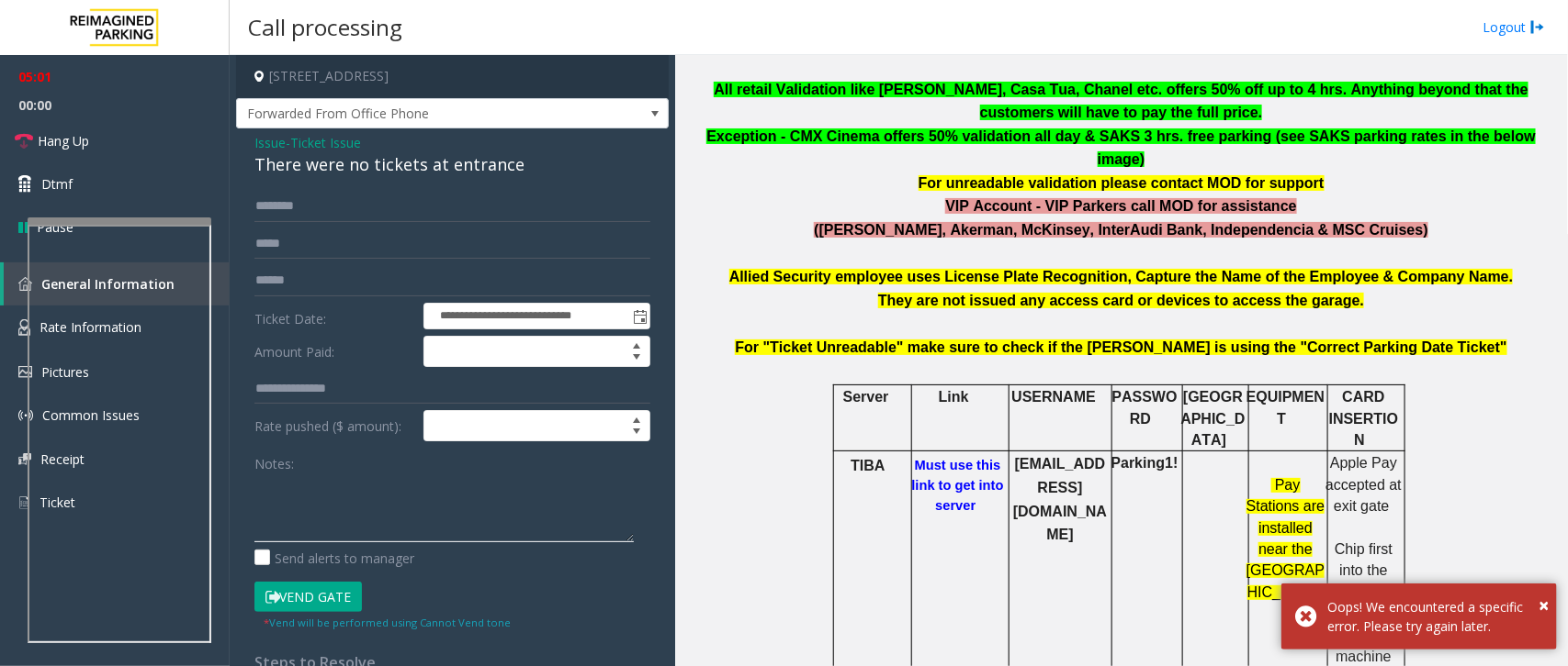
scroll to position [115, 0]
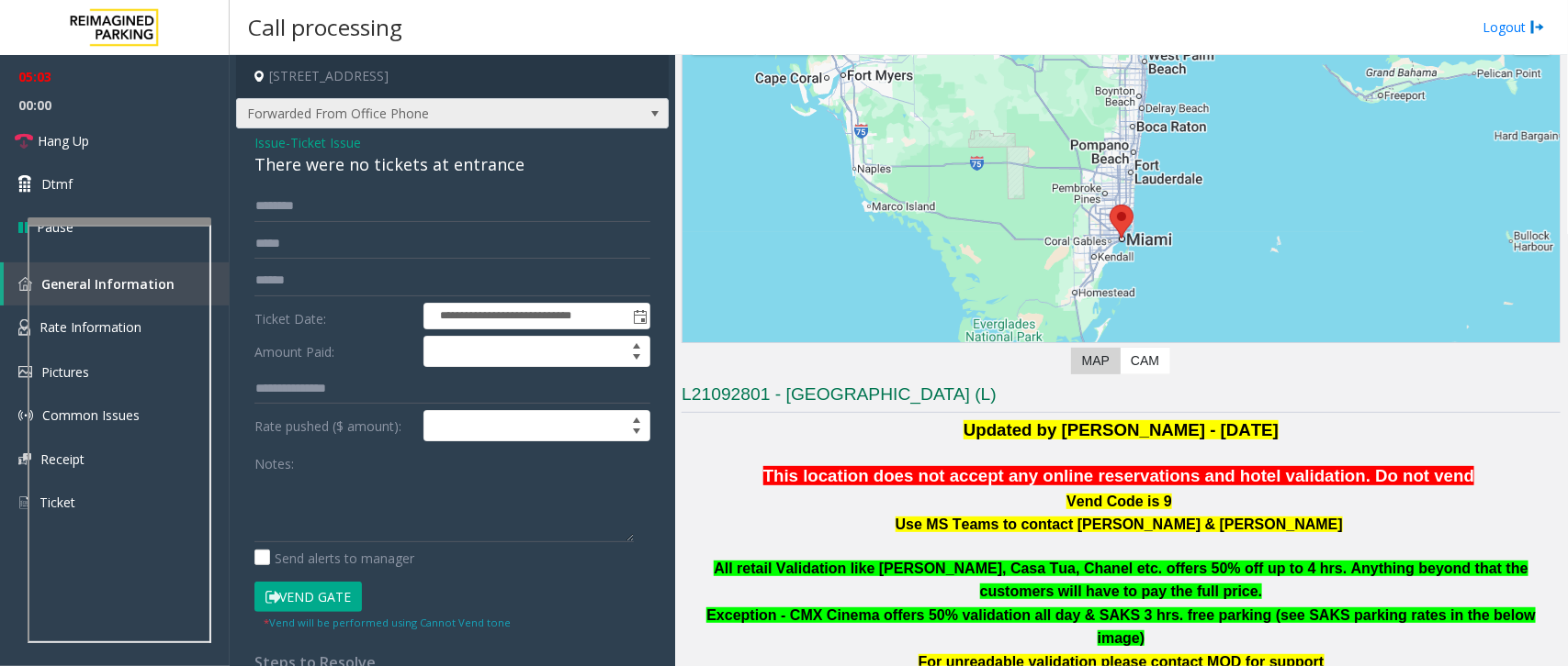
click at [544, 113] on span "Forwarded From Office Phone" at bounding box center [409, 114] width 345 height 30
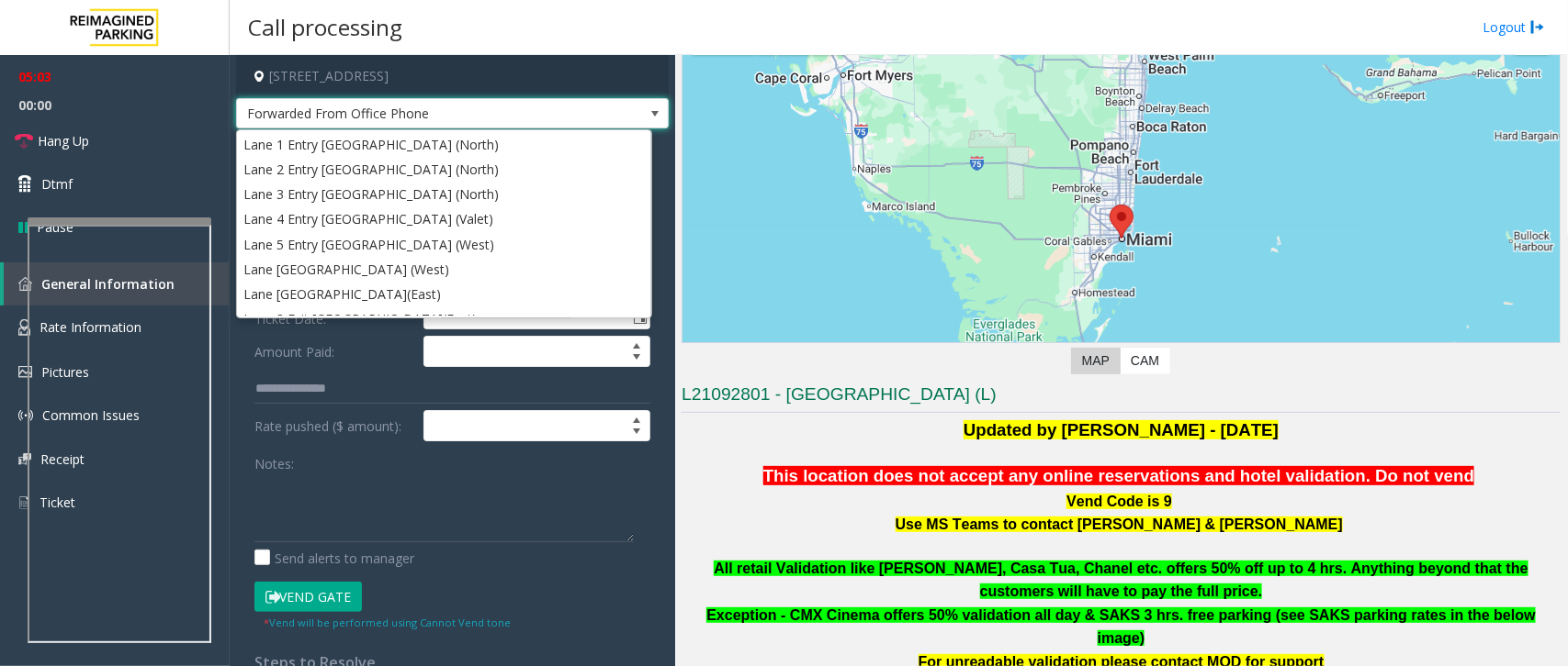
scroll to position [732, 0]
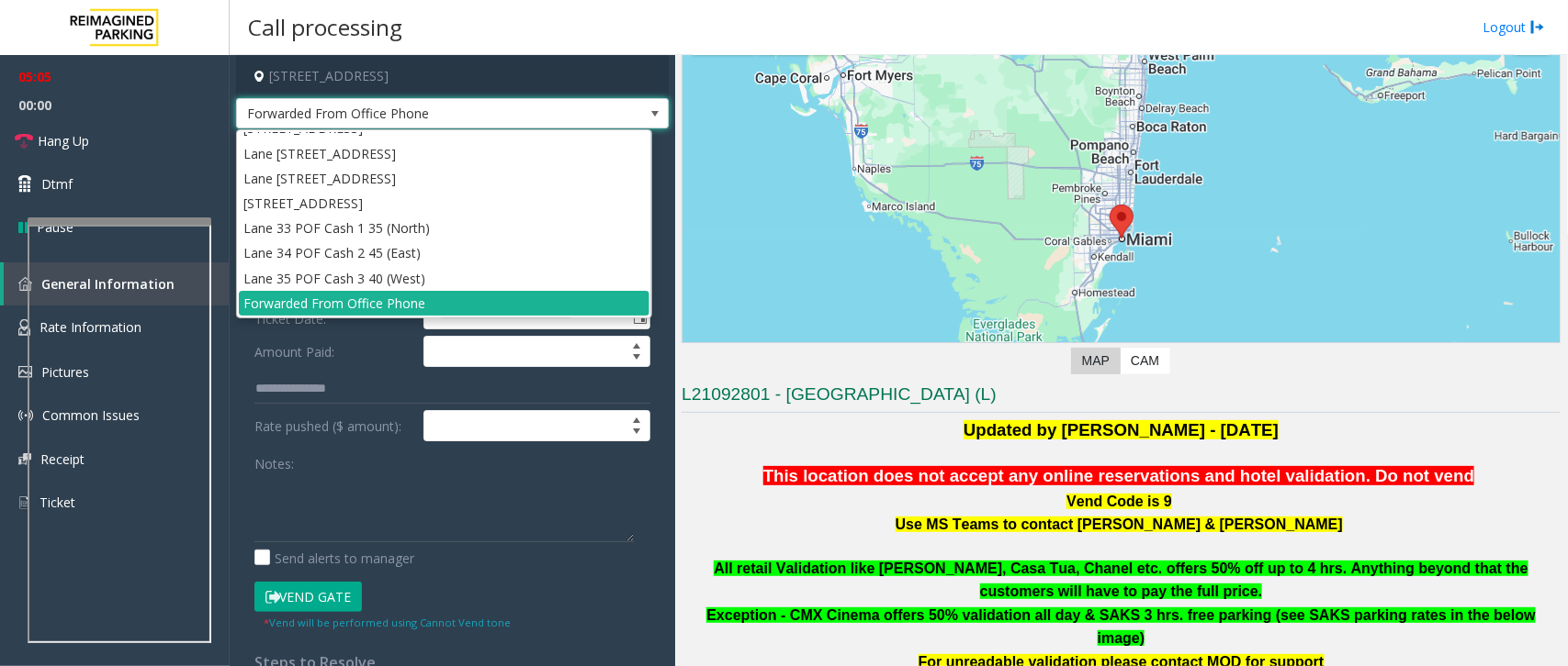
click at [546, 112] on span "Forwarded From Office Phone" at bounding box center [409, 114] width 345 height 30
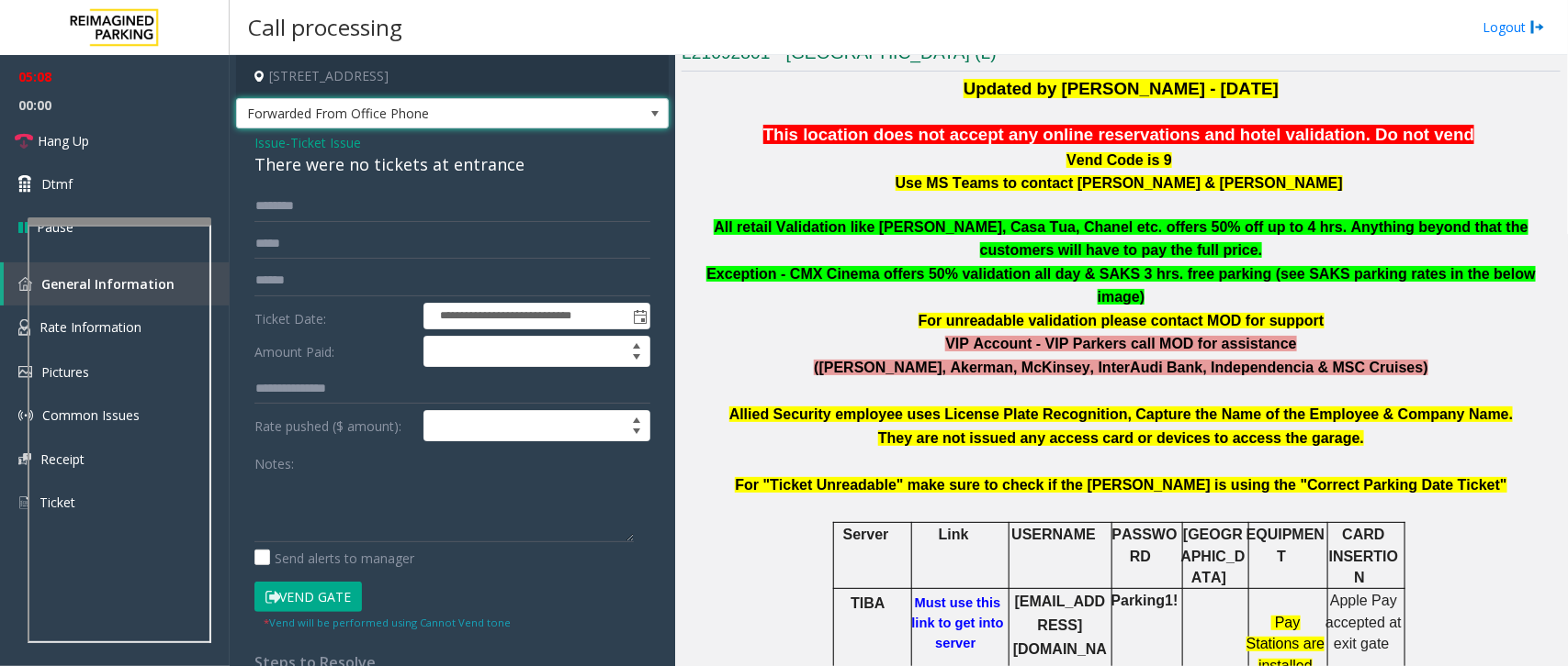
scroll to position [459, 0]
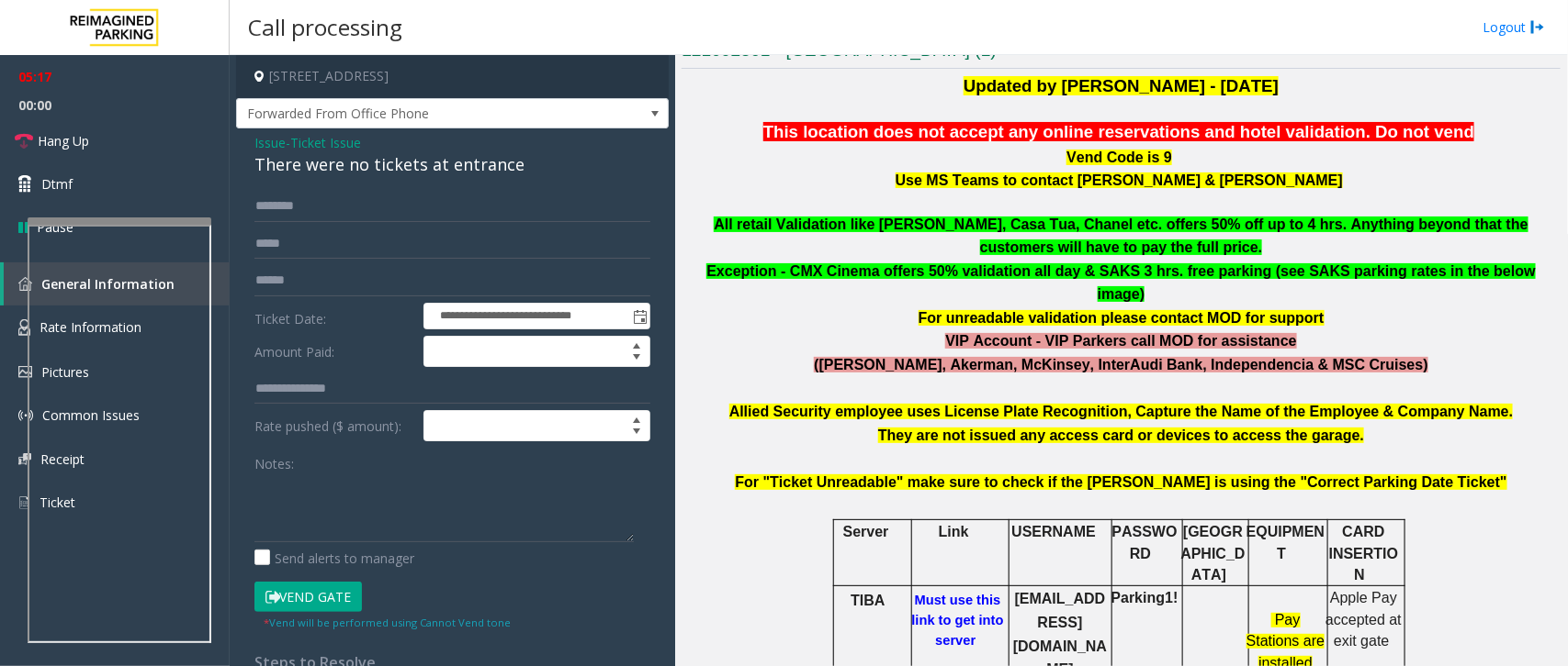
click at [303, 602] on button "Vend Gate" at bounding box center [308, 597] width 107 height 31
click at [80, 147] on span "Hang Up" at bounding box center [64, 140] width 52 height 19
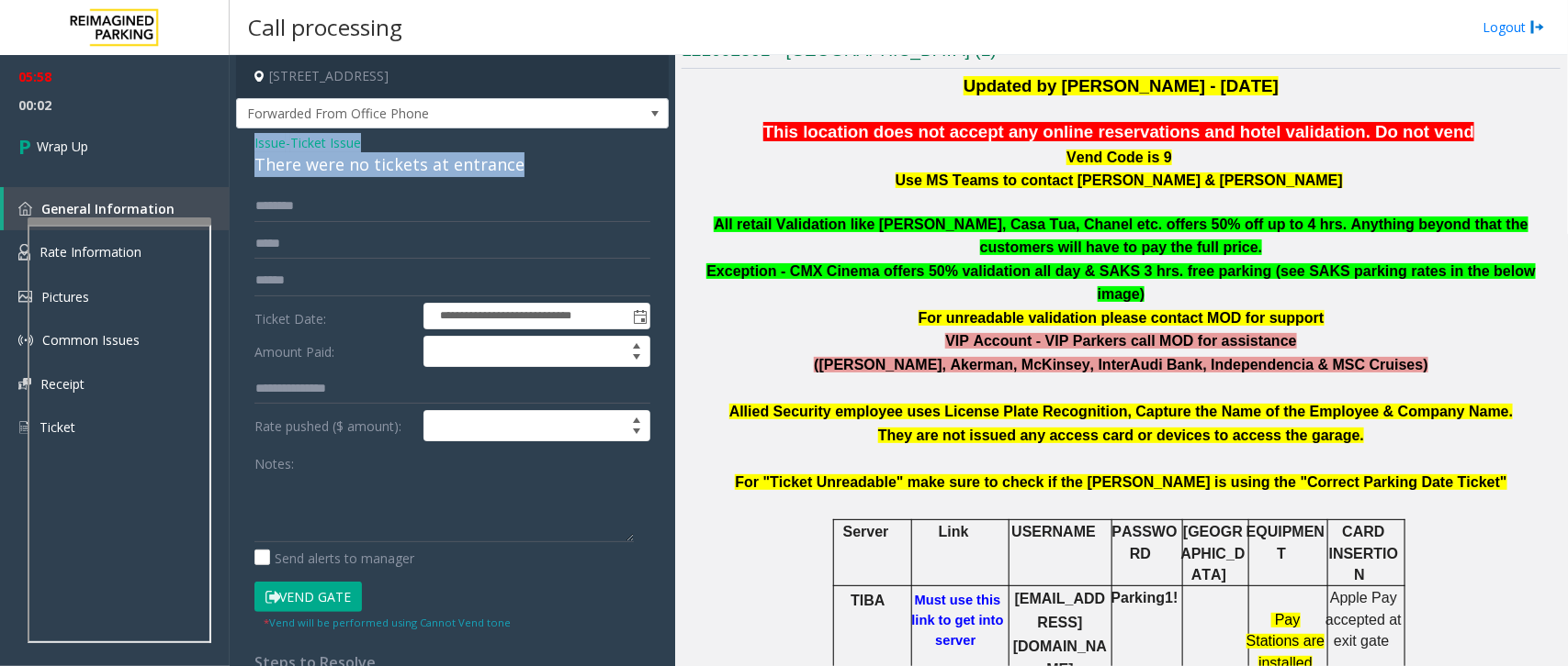
drag, startPoint x: 507, startPoint y: 165, endPoint x: 246, endPoint y: 140, distance: 262.2
click at [246, 140] on div "**********" at bounding box center [453, 489] width 433 height 723
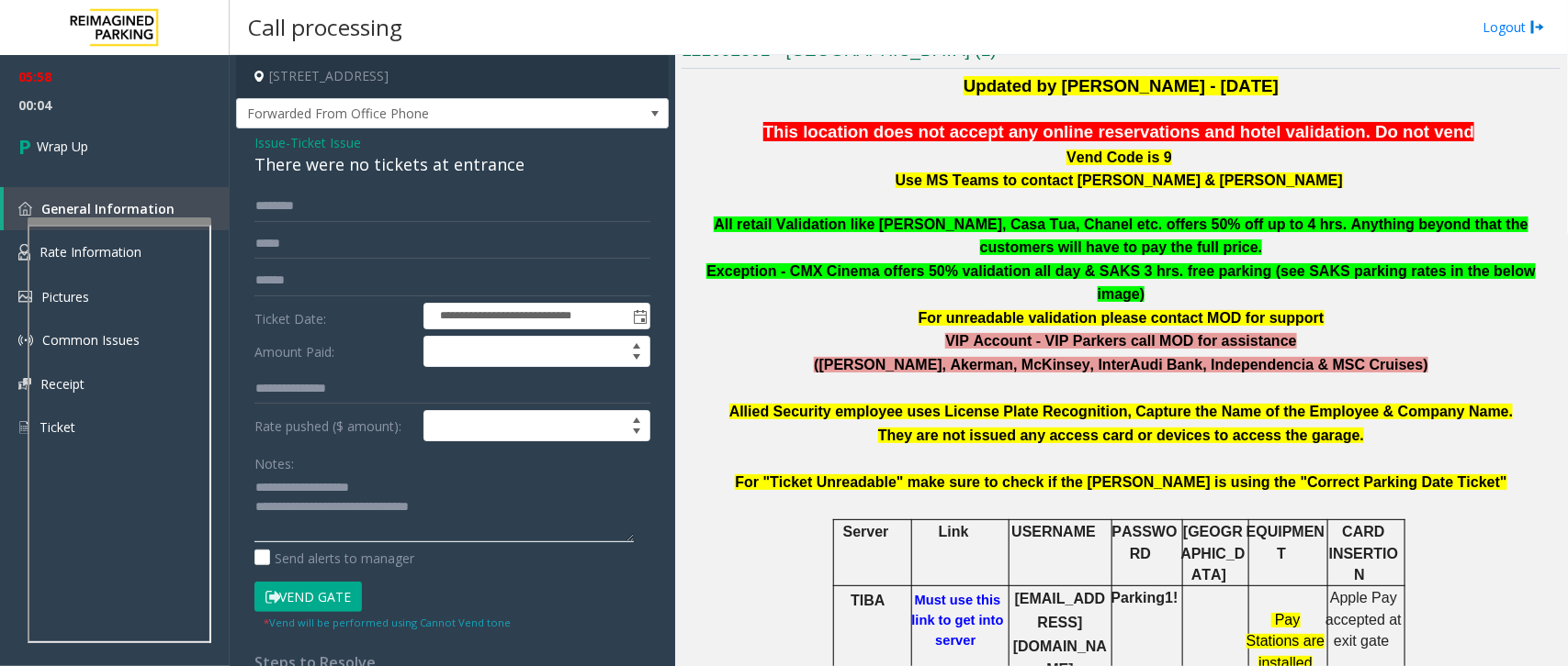
click at [490, 519] on textarea at bounding box center [444, 507] width 379 height 68
type textarea "**********"
click at [83, 153] on span "Wrap Up" at bounding box center [63, 146] width 52 height 19
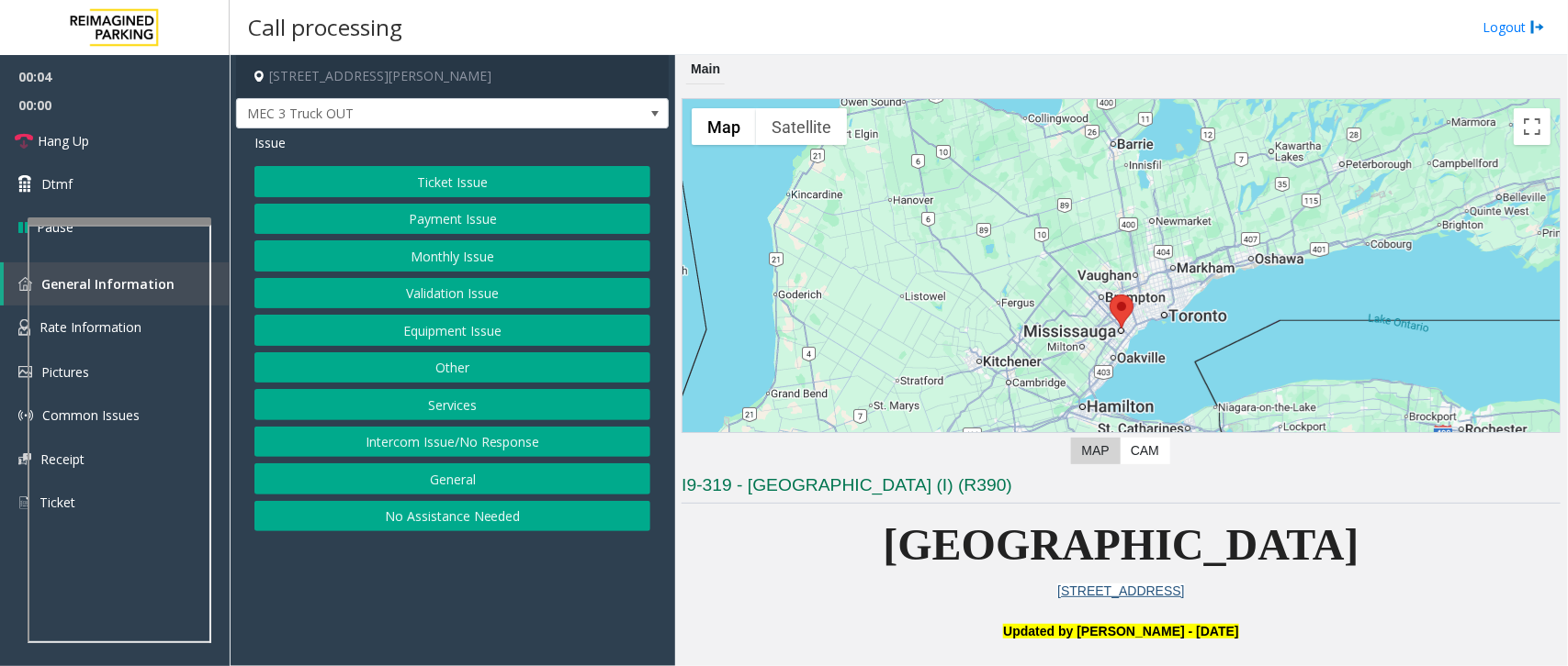
click at [461, 410] on button "Services" at bounding box center [452, 404] width 396 height 31
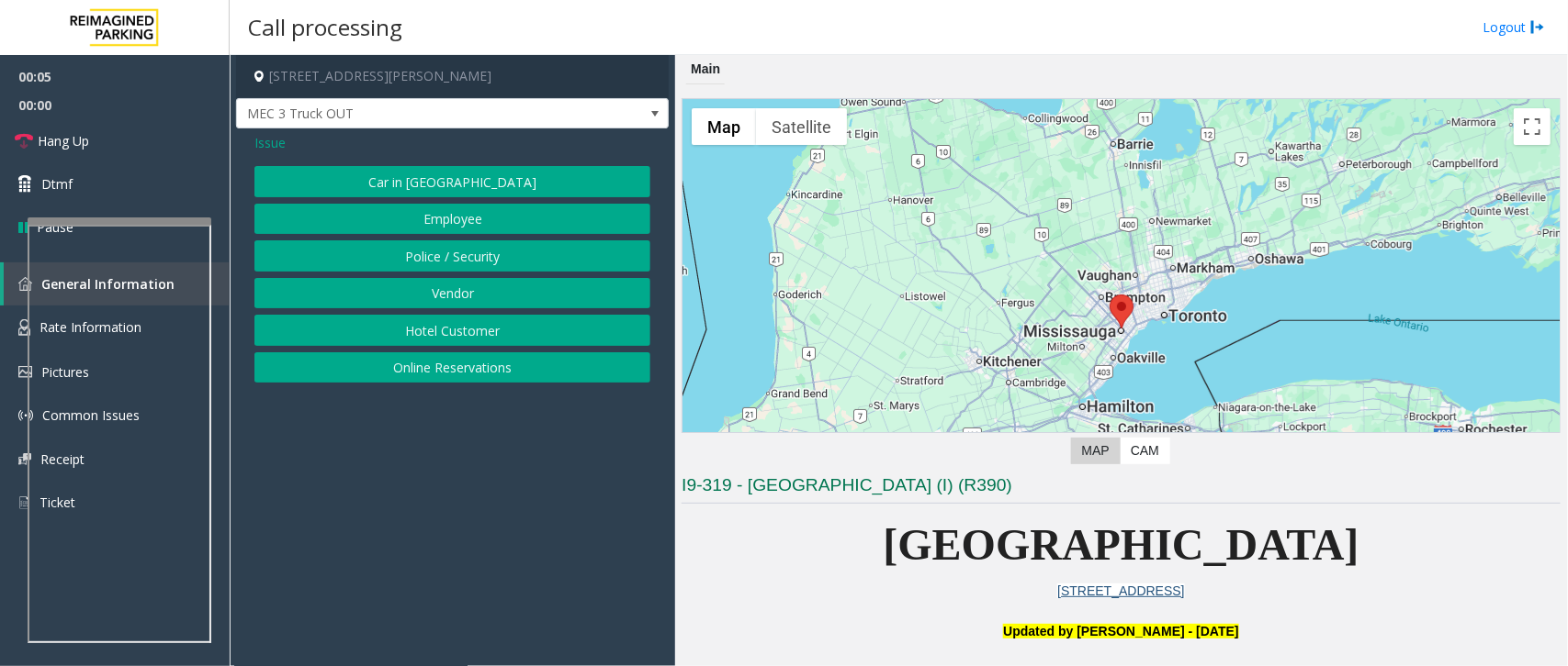
click at [471, 295] on button "Vendor" at bounding box center [452, 293] width 396 height 31
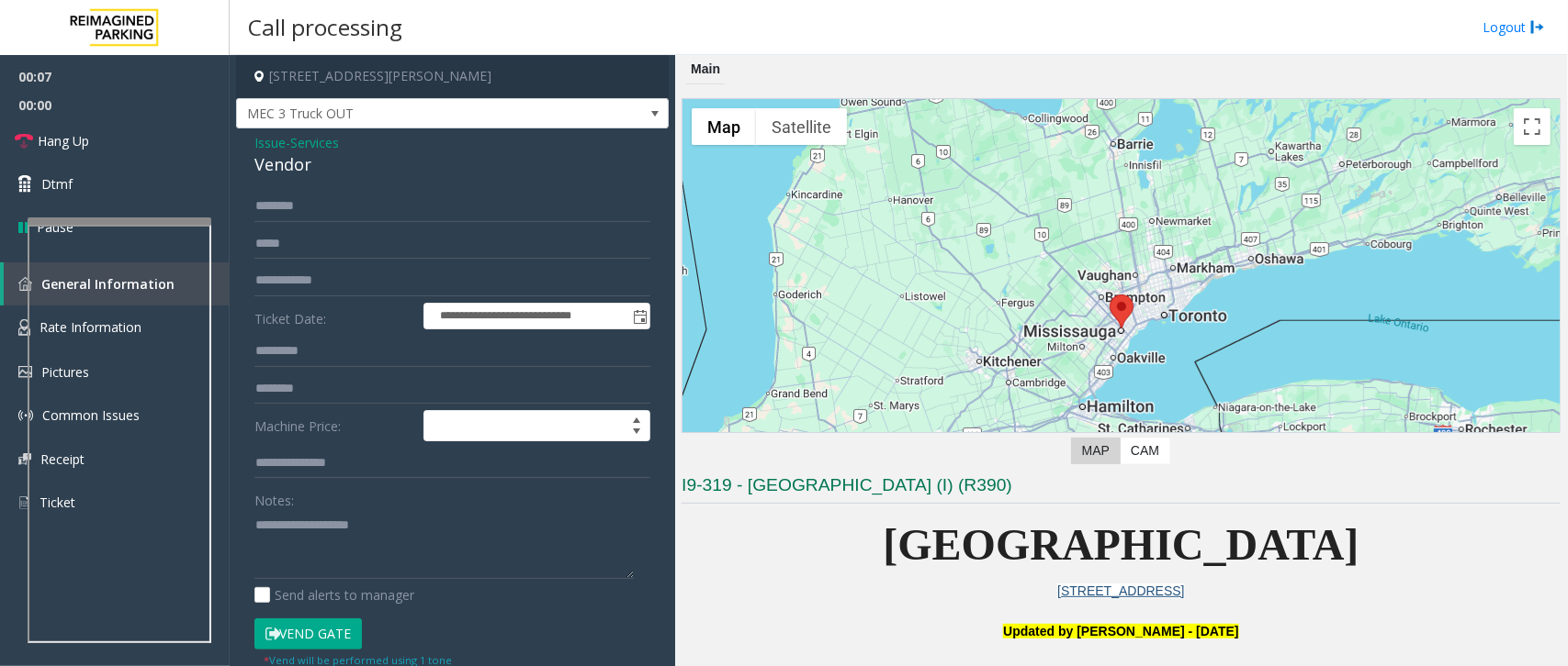
click at [311, 630] on button "Vend Gate" at bounding box center [308, 633] width 107 height 31
click at [358, 206] on input "text" at bounding box center [452, 205] width 396 height 31
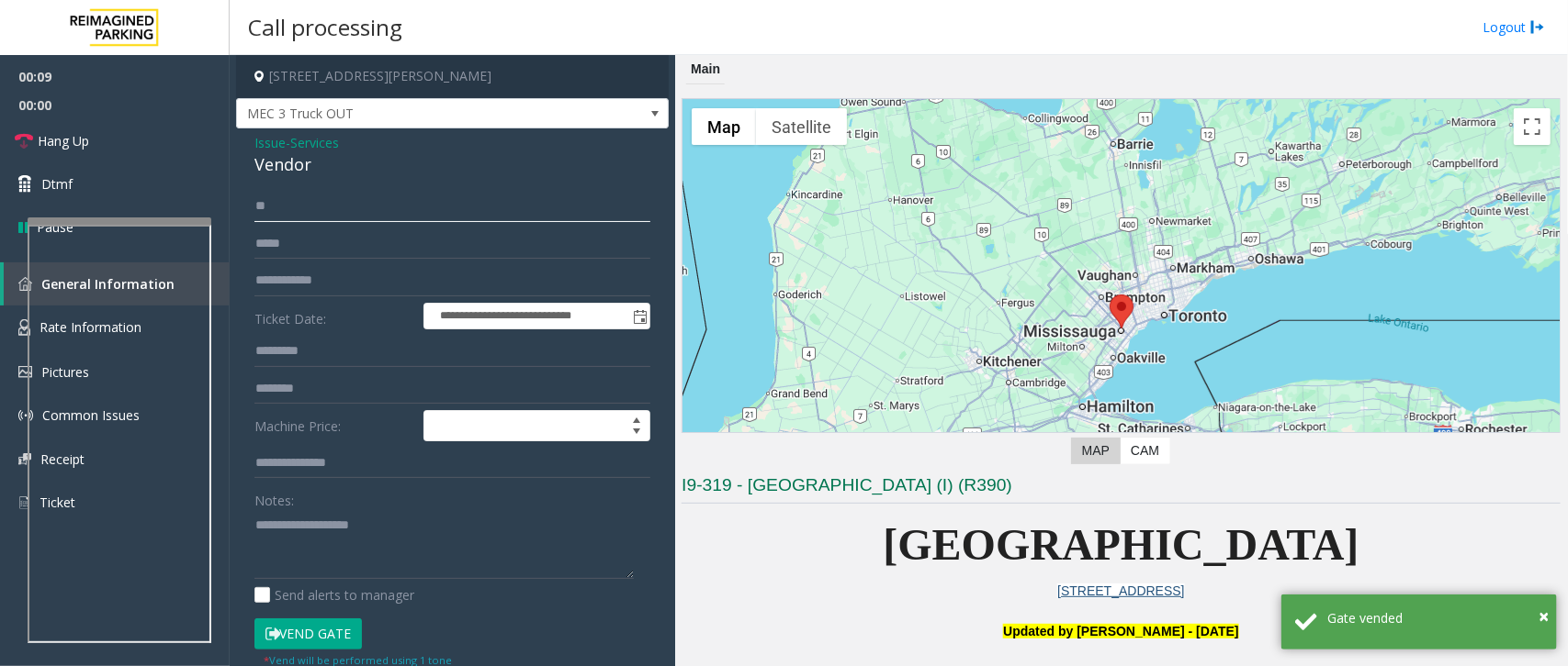
type input "**"
drag, startPoint x: 333, startPoint y: 165, endPoint x: 246, endPoint y: 147, distance: 88.8
click at [246, 147] on div "**********" at bounding box center [453, 494] width 433 height 733
click at [372, 558] on textarea at bounding box center [444, 544] width 379 height 68
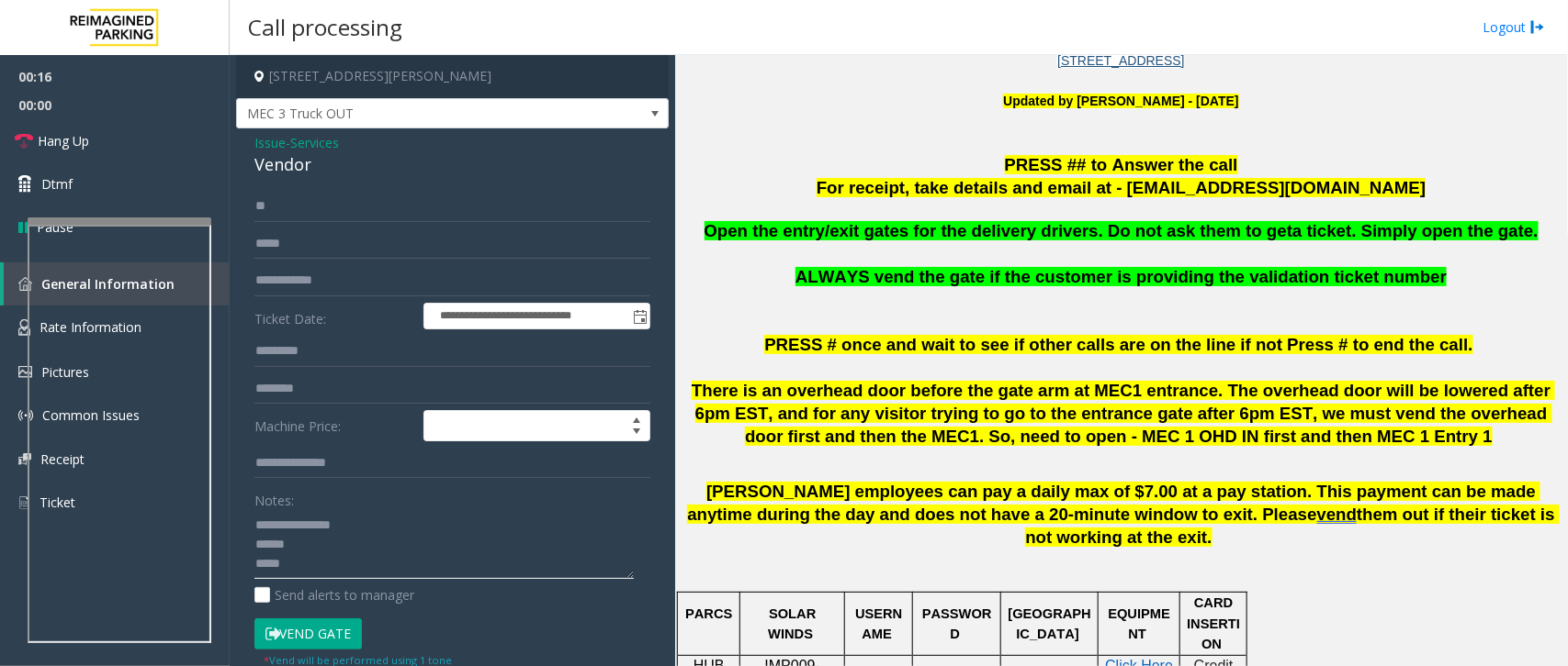
scroll to position [574, 0]
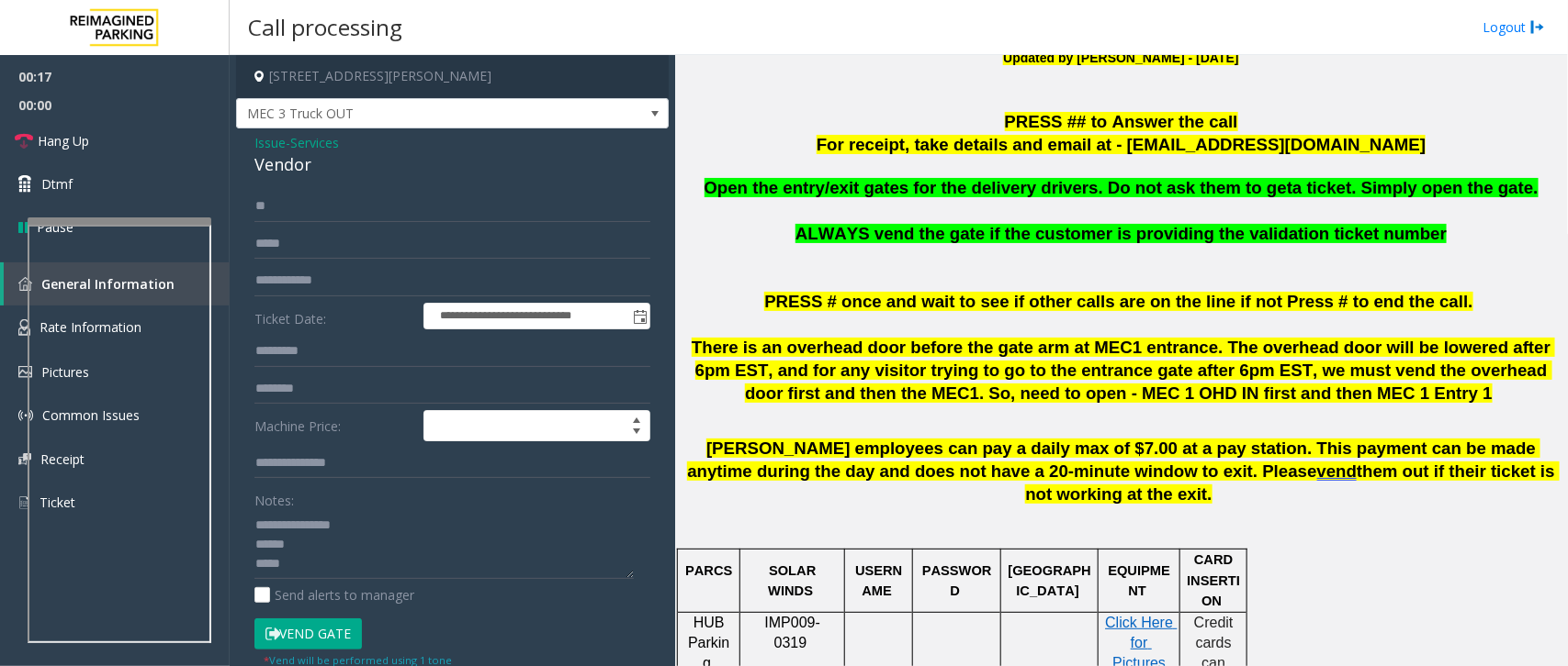
click at [1083, 191] on span "Open the entry/exit gates for the delivery drivers. Do not ask them to get" at bounding box center [998, 187] width 589 height 19
click at [1084, 191] on span "Open the entry/exit gates for the delivery drivers. Do not ask them to get" at bounding box center [998, 187] width 589 height 19
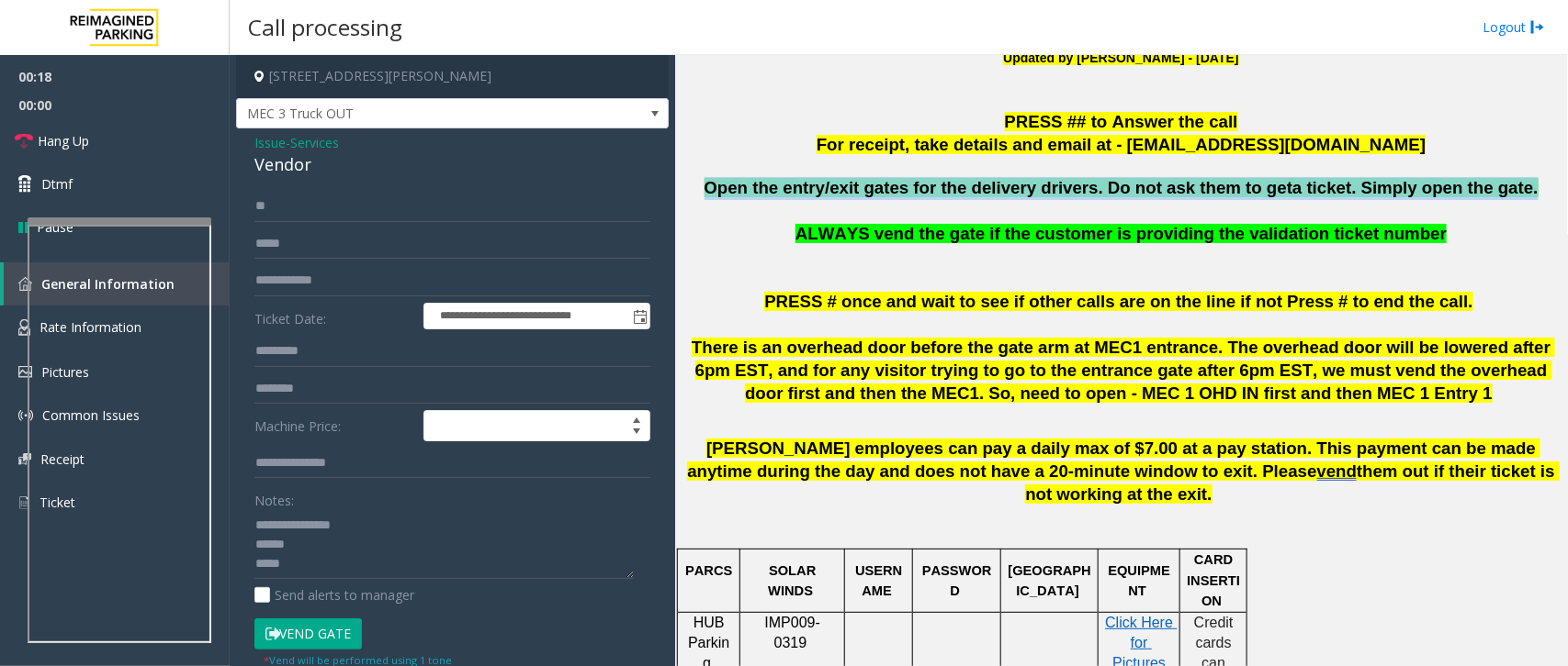
click at [1085, 191] on span "Open the entry/exit gates for the delivery drivers. Do not ask them to get" at bounding box center [998, 187] width 589 height 19
copy span "Open the entry/exit gates for the delivery drivers. Do not ask them to get a ti…"
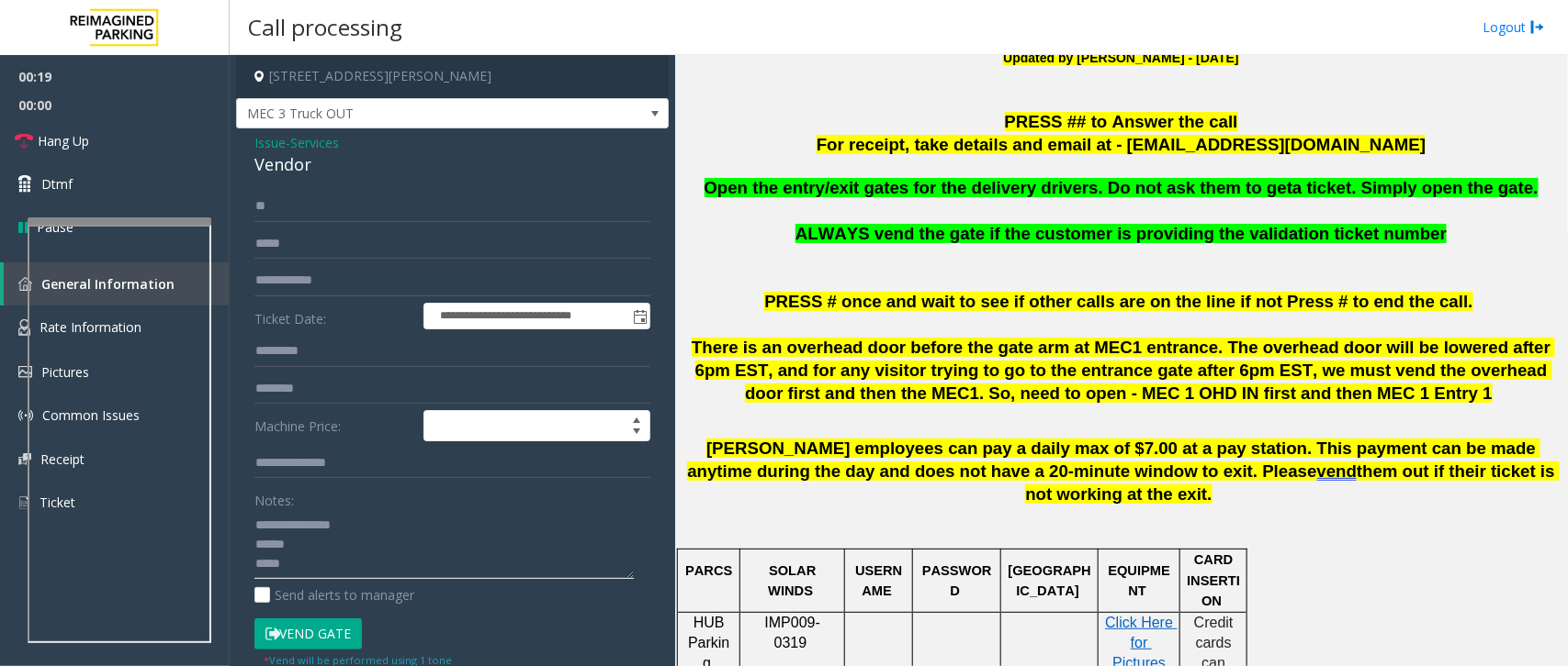
click at [367, 563] on textarea at bounding box center [444, 544] width 379 height 68
paste textarea "**********"
type textarea "**********"
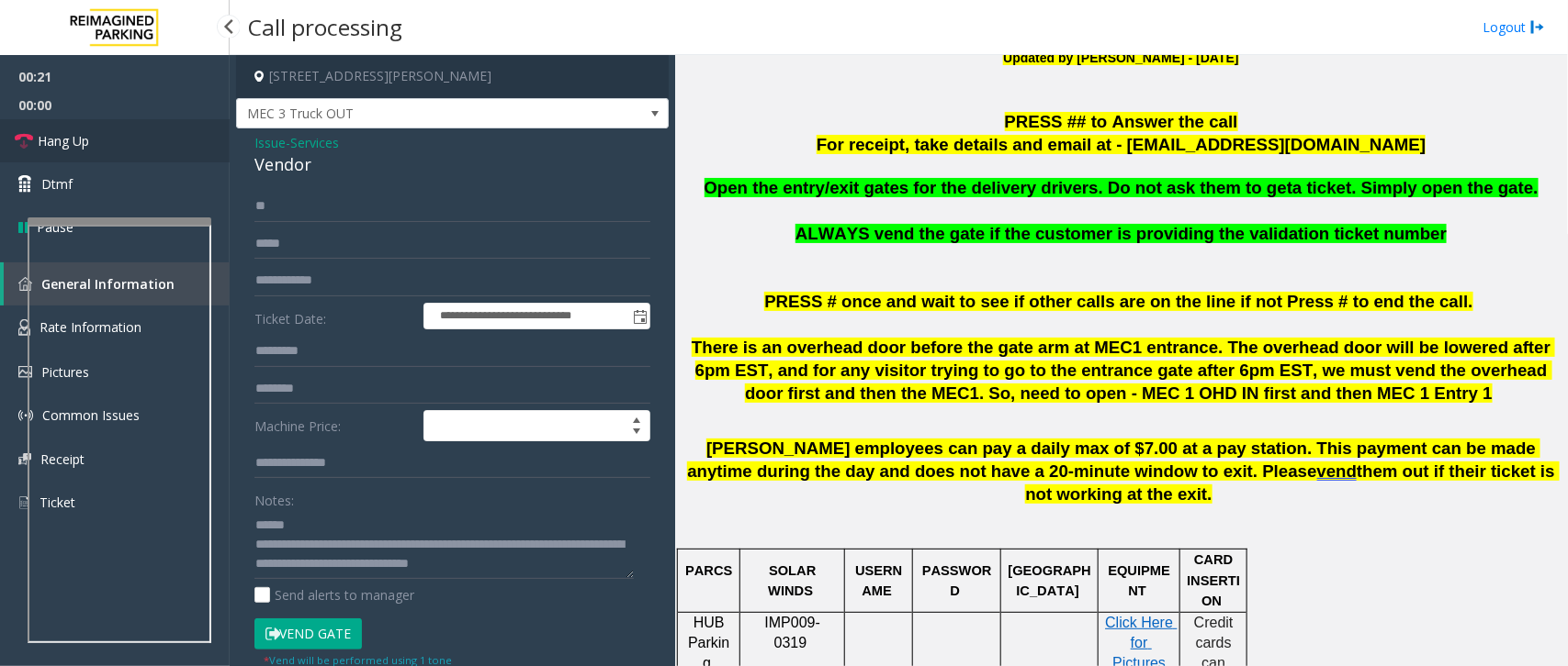
click at [88, 143] on span "Hang Up" at bounding box center [64, 140] width 52 height 19
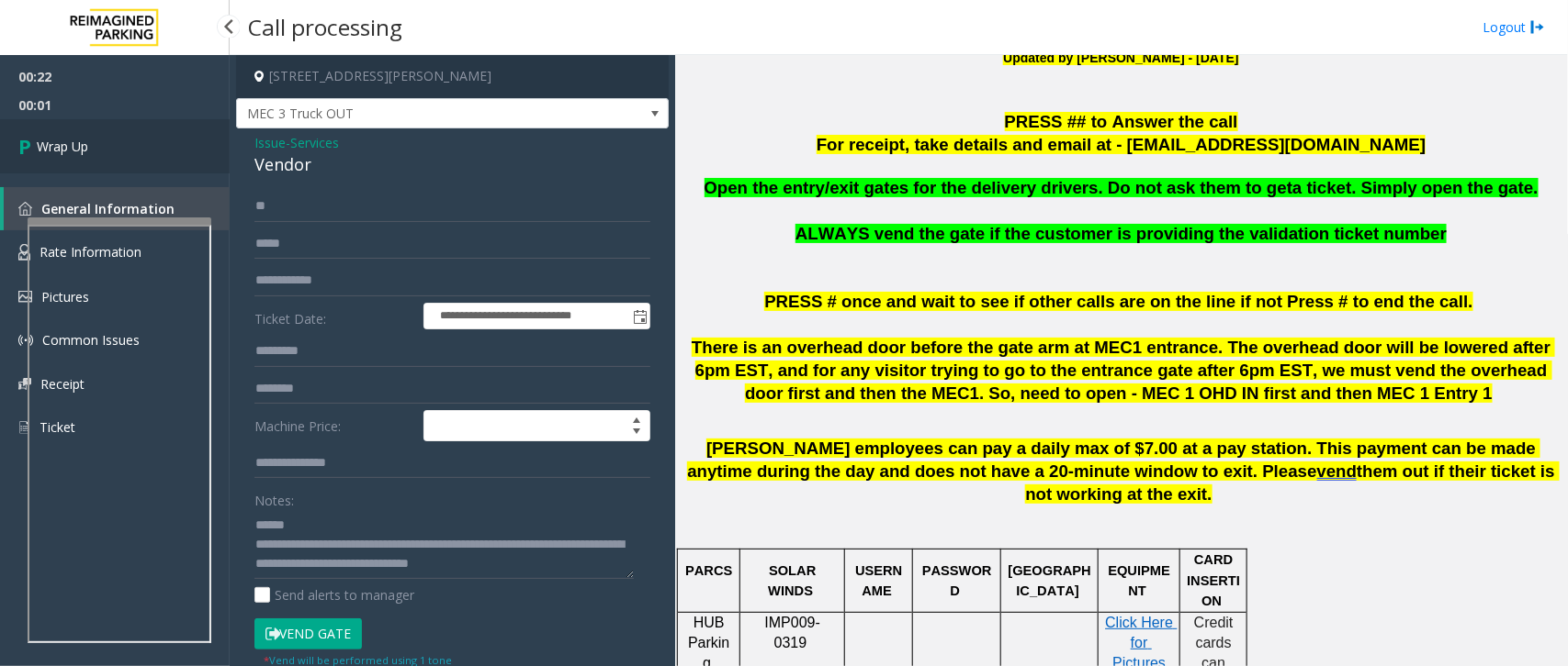
click at [88, 143] on span "Wrap Up" at bounding box center [63, 146] width 52 height 19
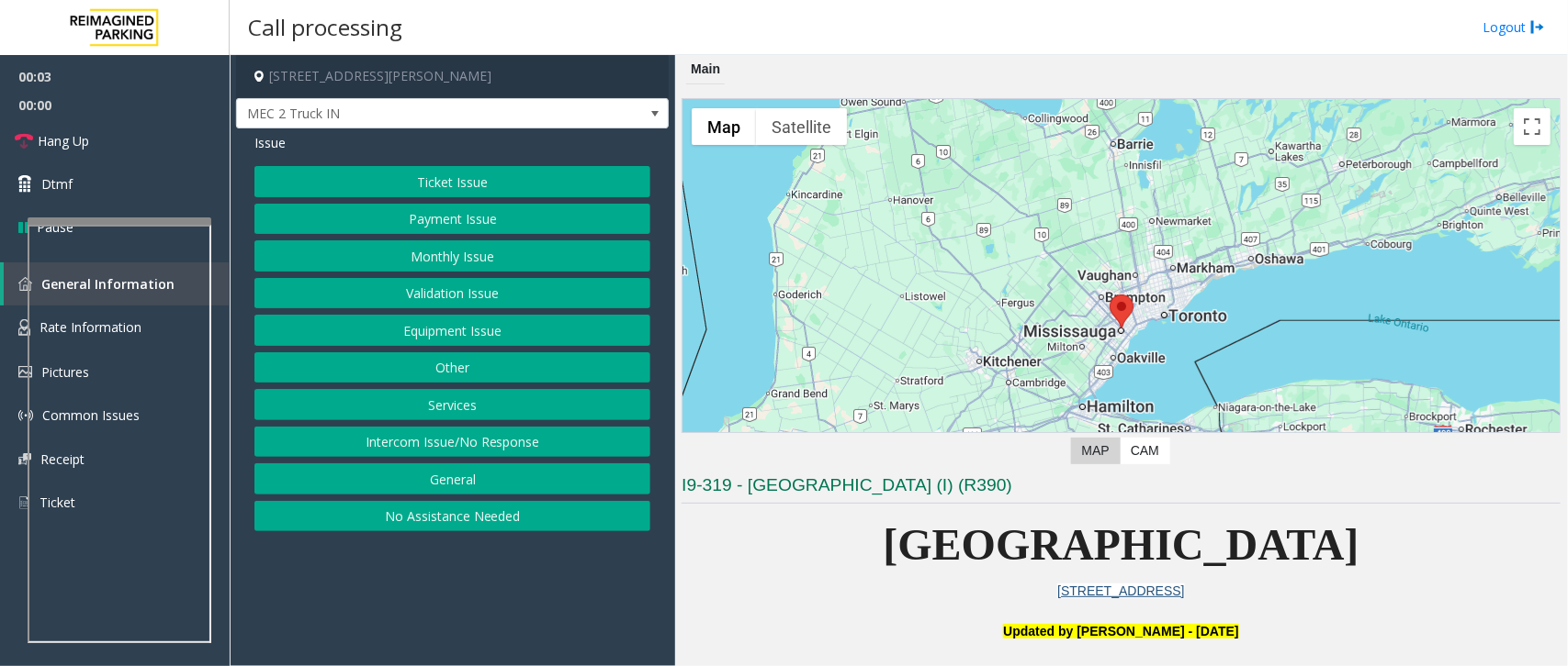
click at [457, 363] on button "Other" at bounding box center [452, 367] width 396 height 31
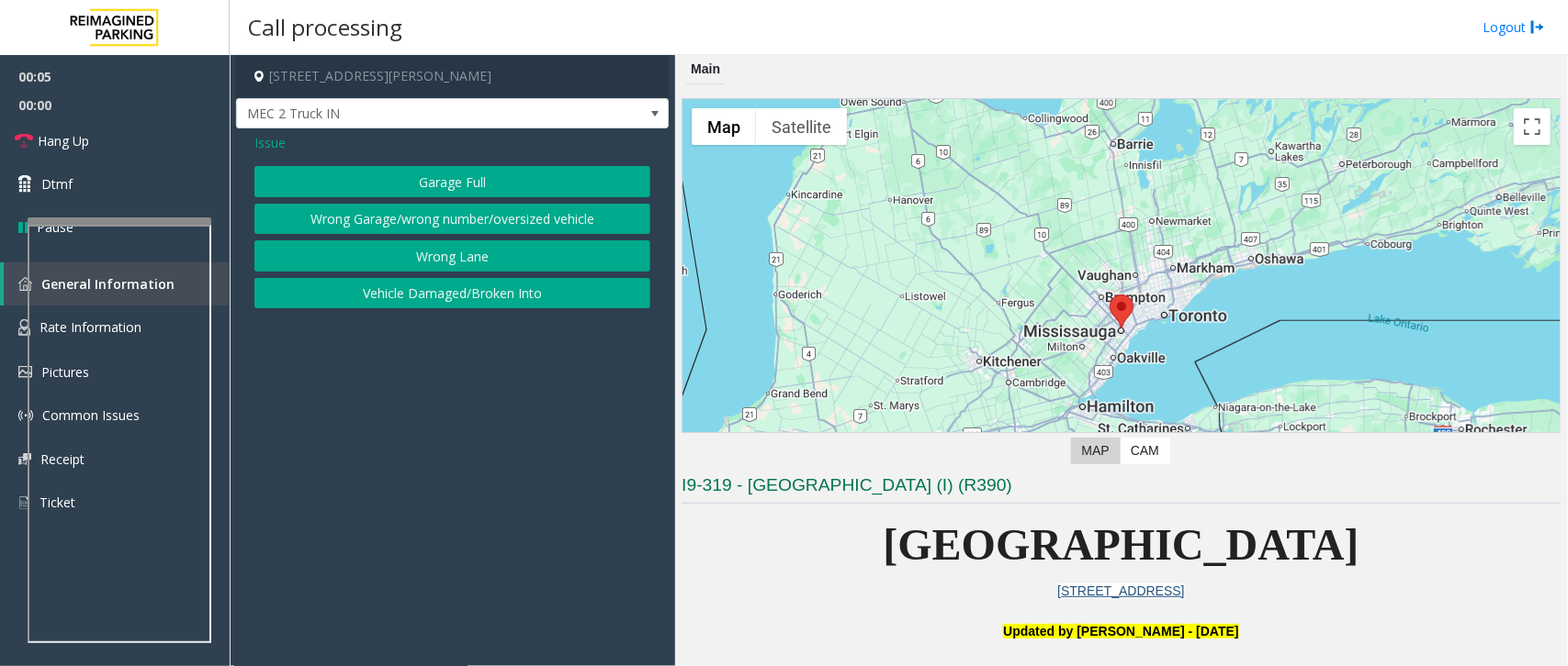
click at [441, 299] on button "Vehicle Damaged/Broken Into" at bounding box center [452, 293] width 396 height 31
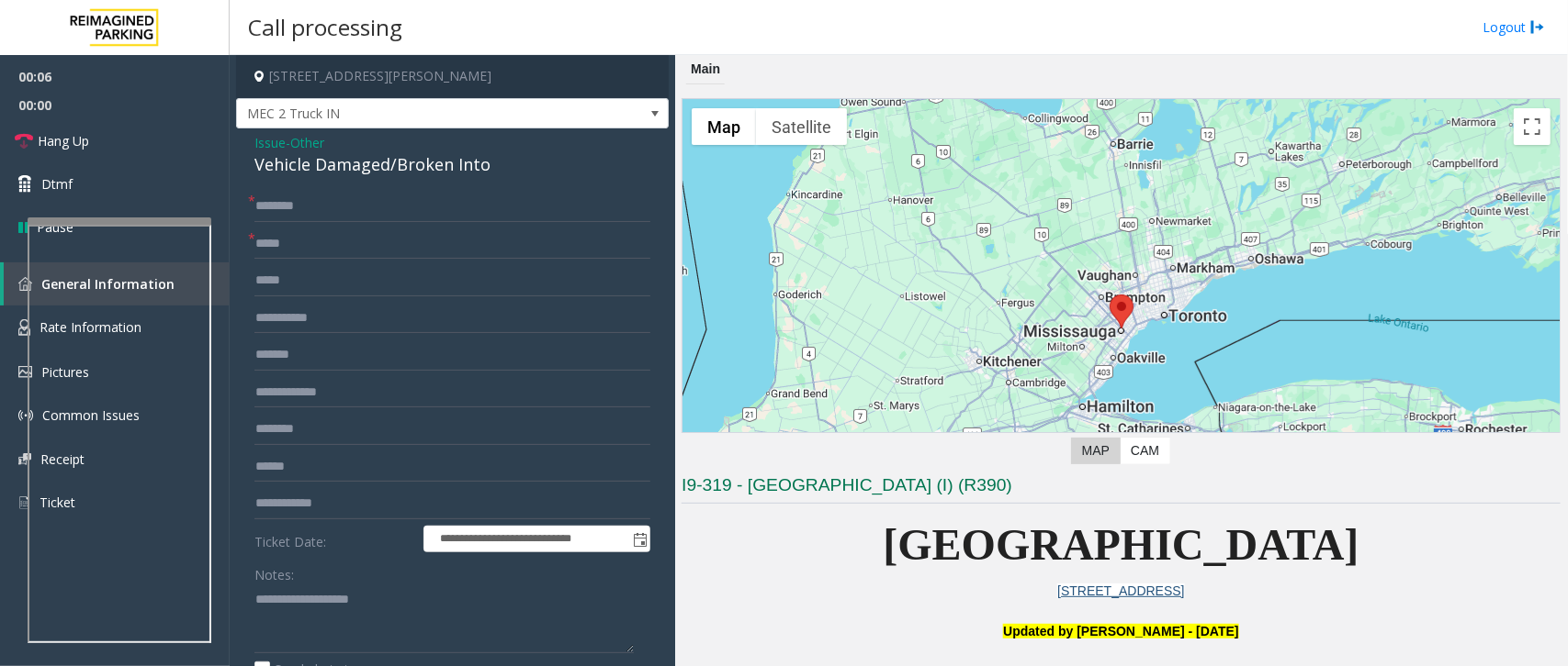
click at [269, 140] on span "Issue" at bounding box center [269, 142] width 31 height 19
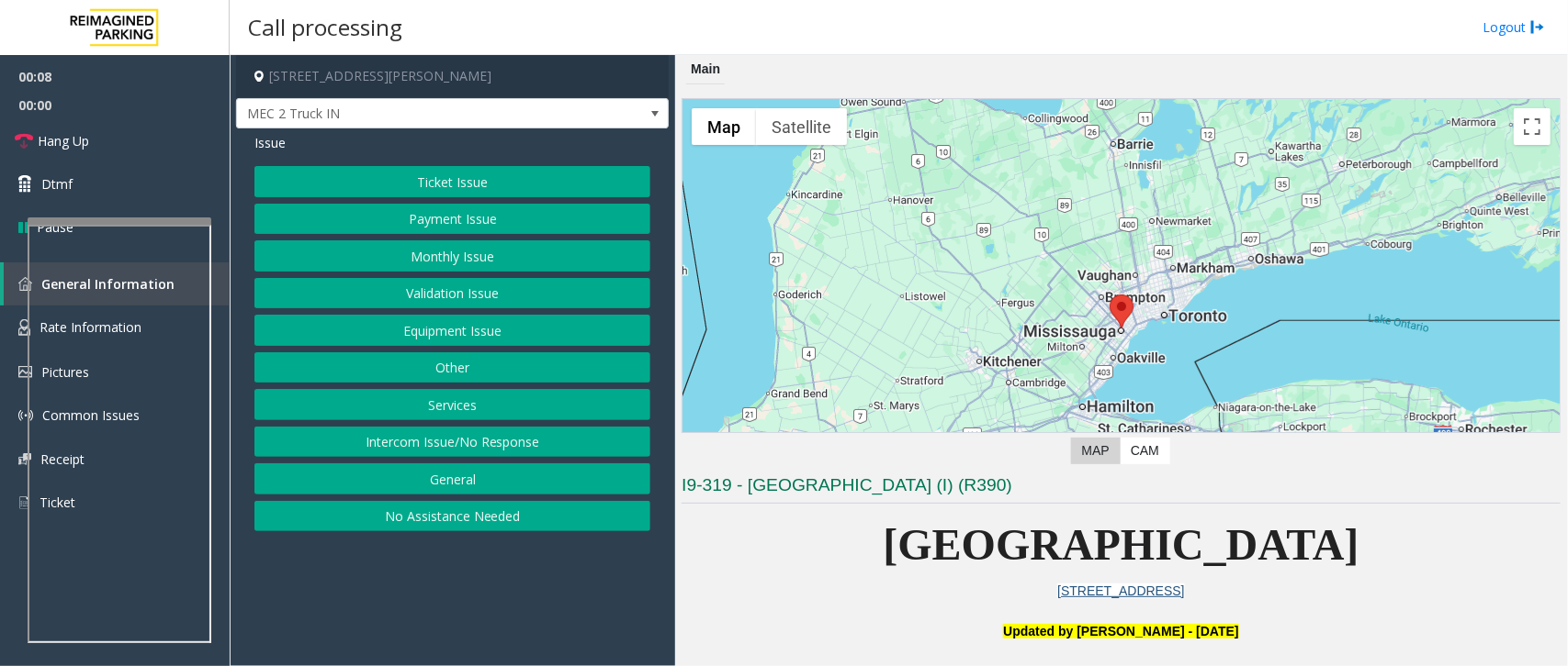
click at [464, 407] on button "Services" at bounding box center [452, 404] width 396 height 31
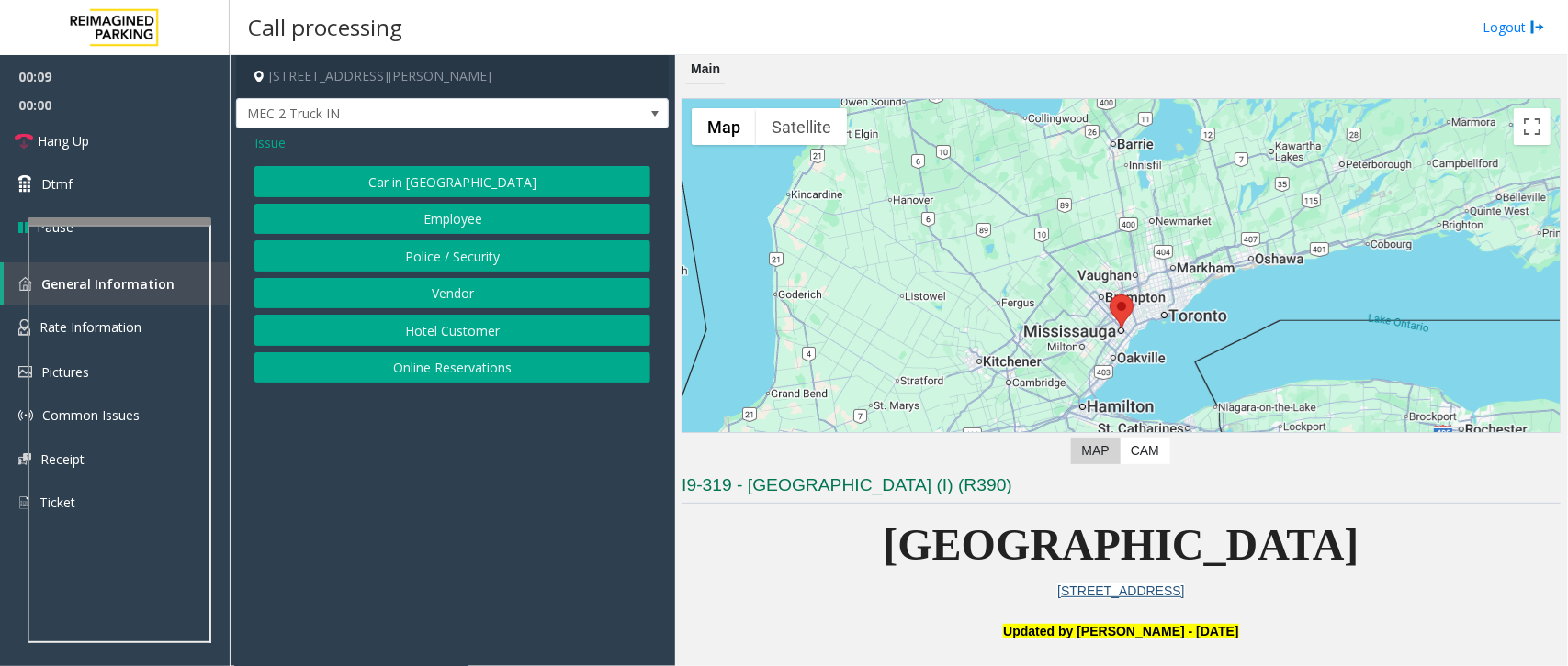
click at [460, 283] on button "Vendor" at bounding box center [452, 293] width 396 height 31
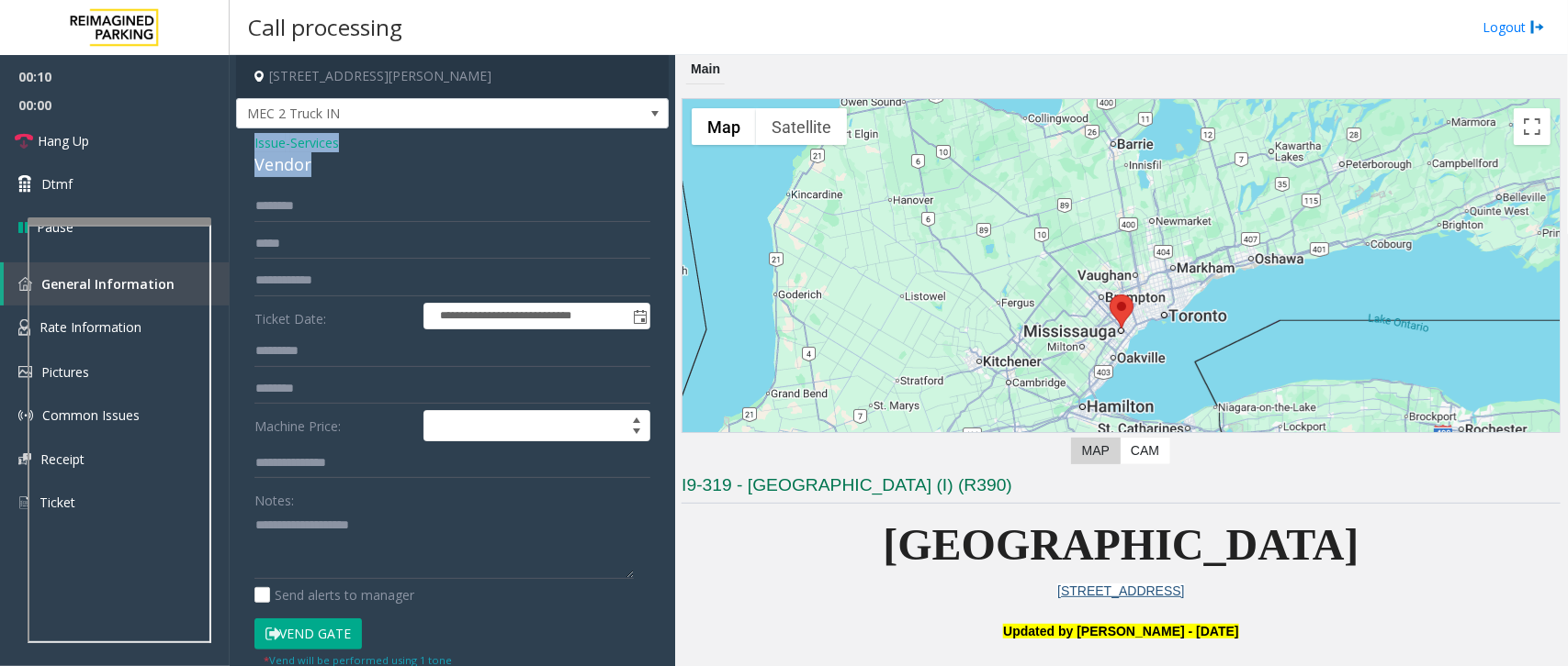
drag, startPoint x: 317, startPoint y: 165, endPoint x: 249, endPoint y: 145, distance: 70.9
click at [249, 145] on div "**********" at bounding box center [453, 478] width 433 height 702
click at [315, 552] on textarea at bounding box center [444, 544] width 379 height 68
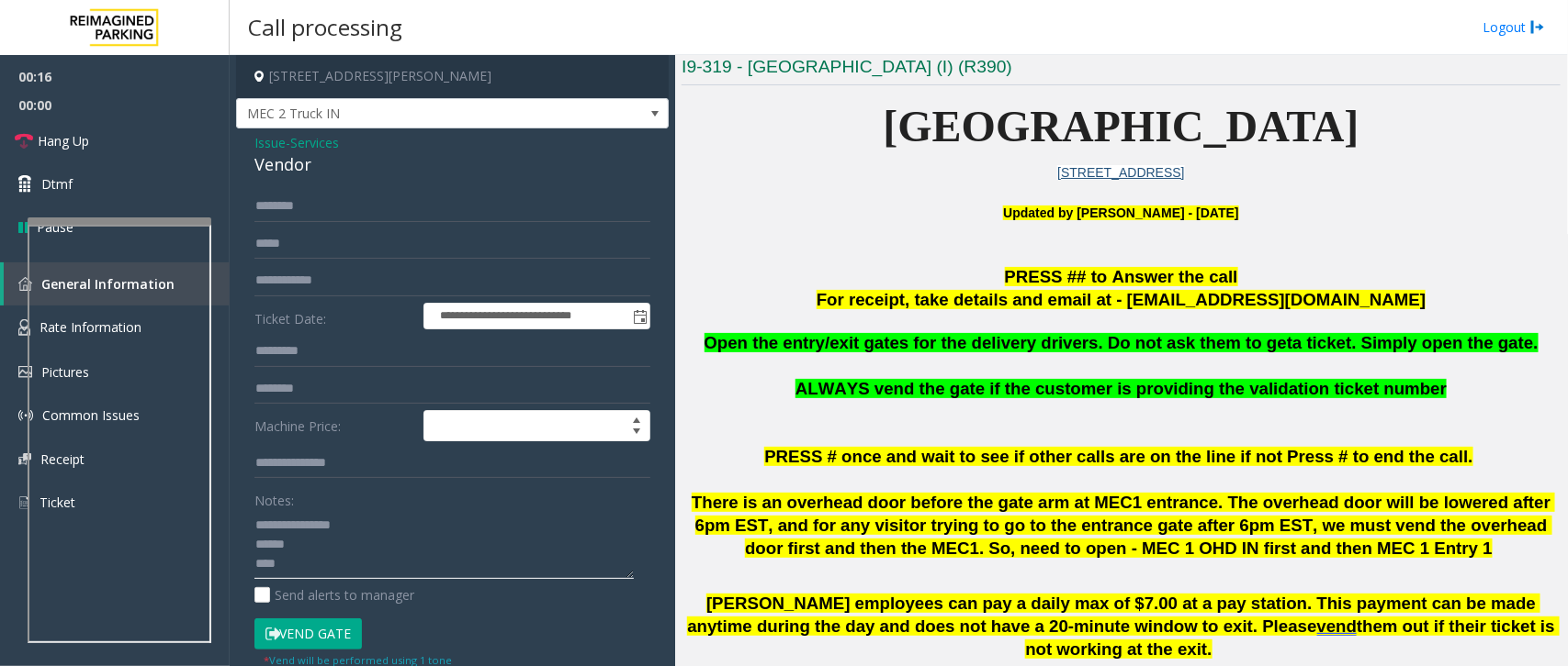
scroll to position [459, 0]
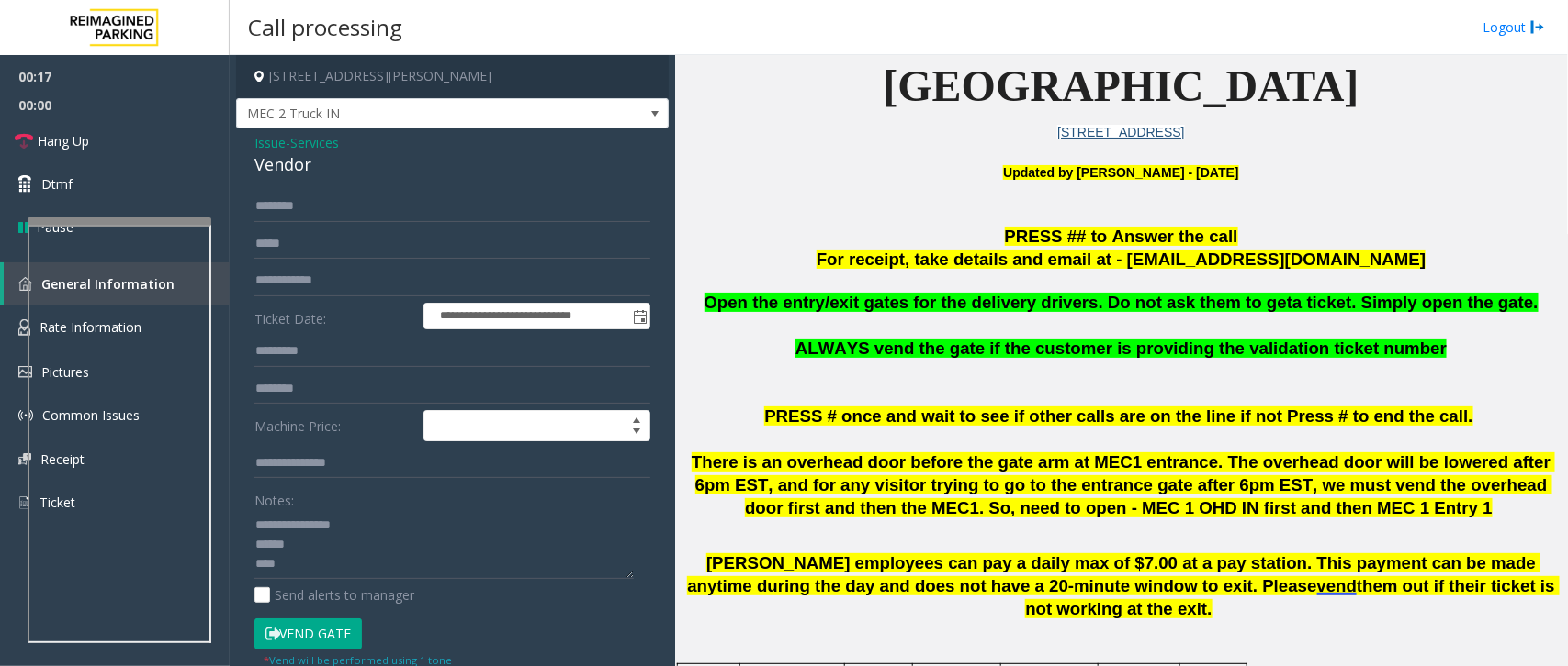
click at [1071, 303] on span "Open the entry/exit gates for the delivery drivers. Do not ask them to get" at bounding box center [998, 302] width 589 height 19
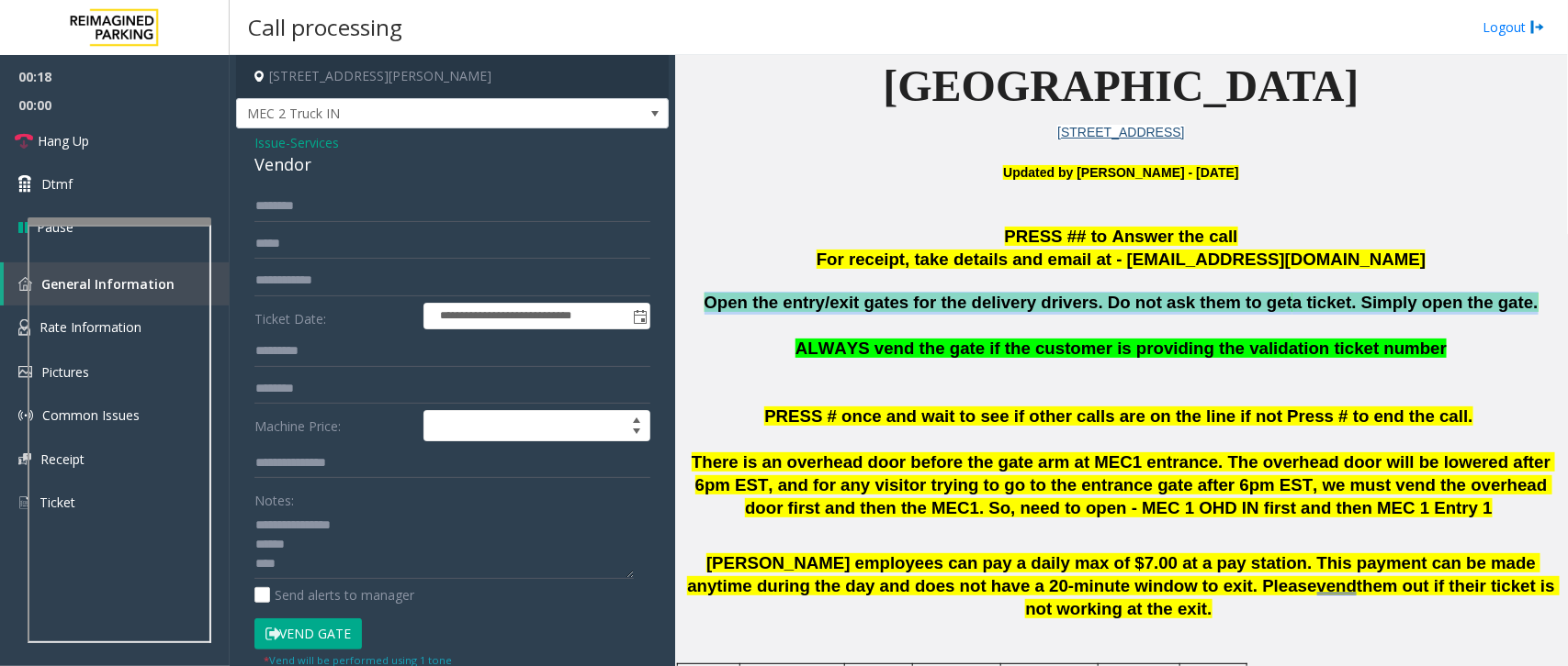
click at [1071, 303] on span "Open the entry/exit gates for the delivery drivers. Do not ask them to get" at bounding box center [998, 302] width 589 height 19
copy span "Open the entry/exit gates for the delivery drivers. Do not ask them to get a ti…"
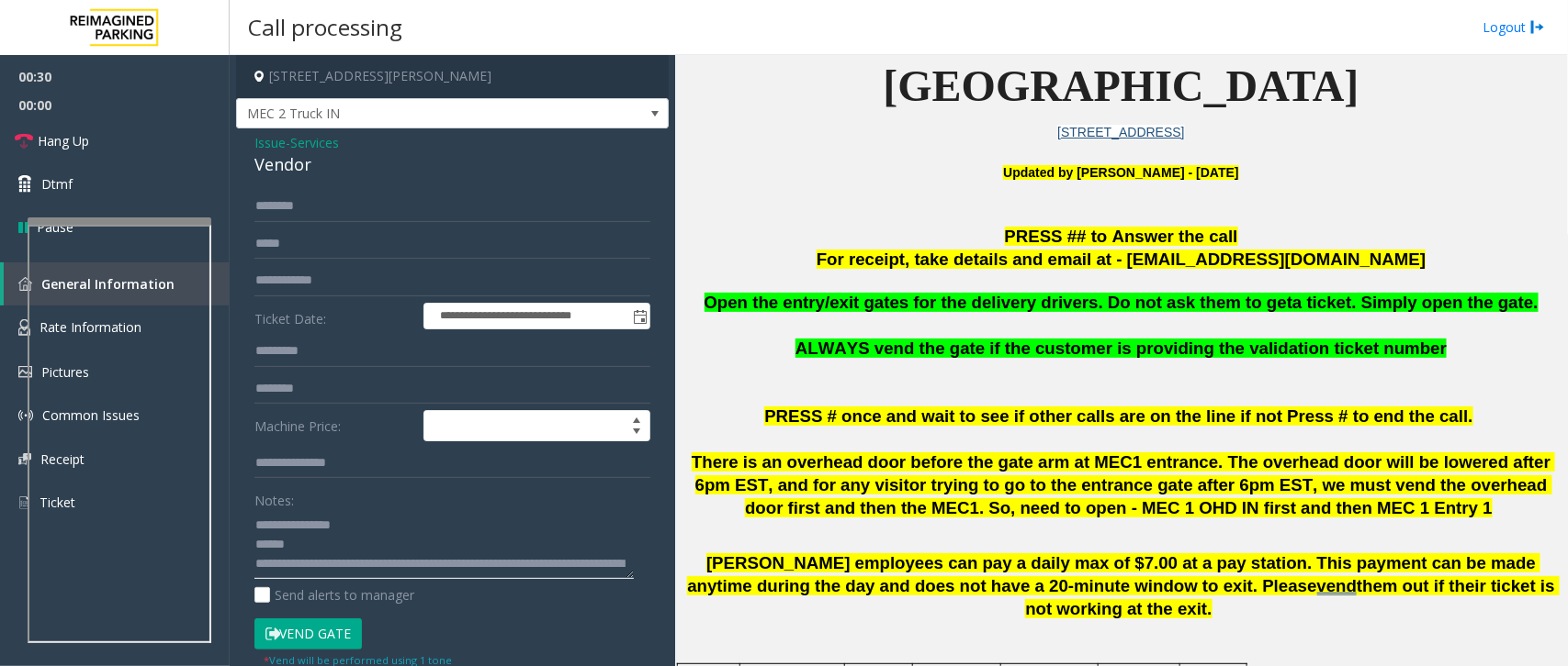
type textarea "**********"
click at [322, 640] on button "Vend Gate" at bounding box center [308, 633] width 107 height 31
click at [88, 145] on span "Hang Up" at bounding box center [64, 140] width 52 height 19
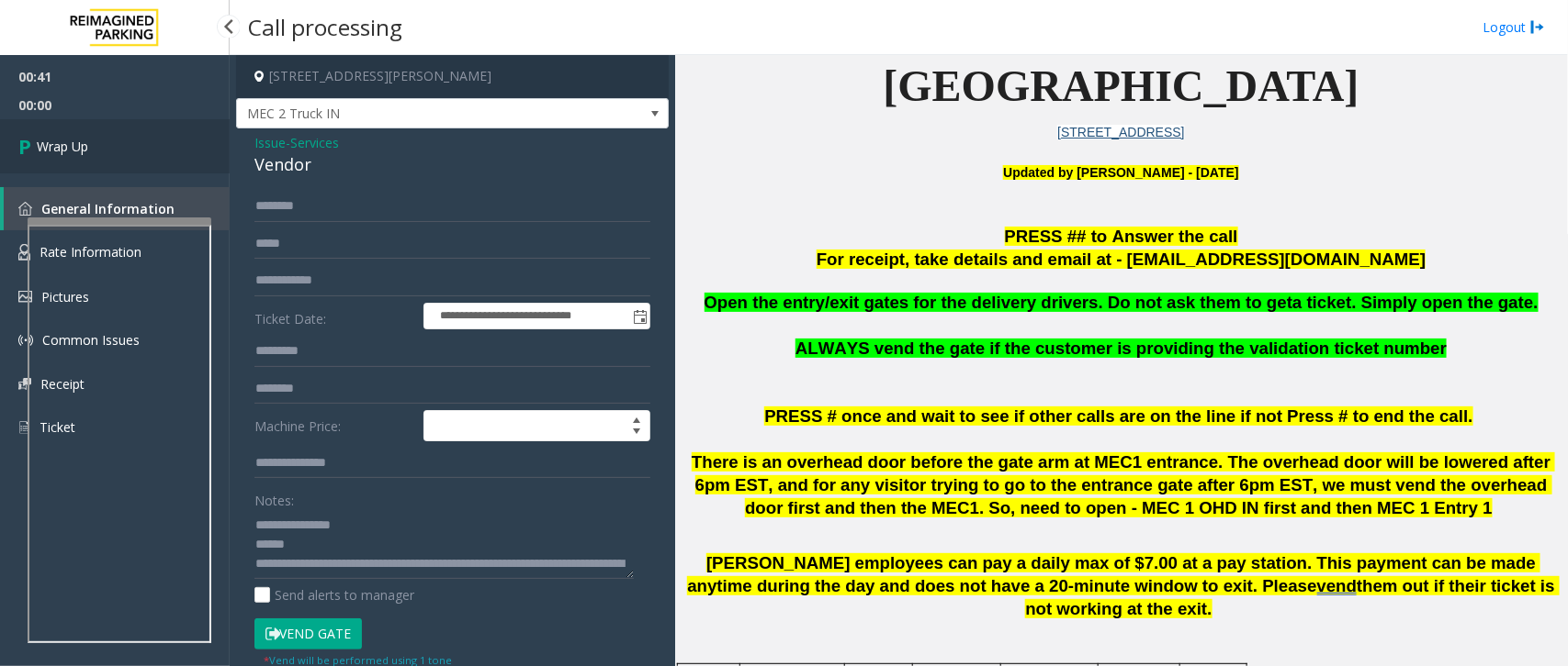
click at [88, 145] on span "Wrap Up" at bounding box center [63, 146] width 52 height 19
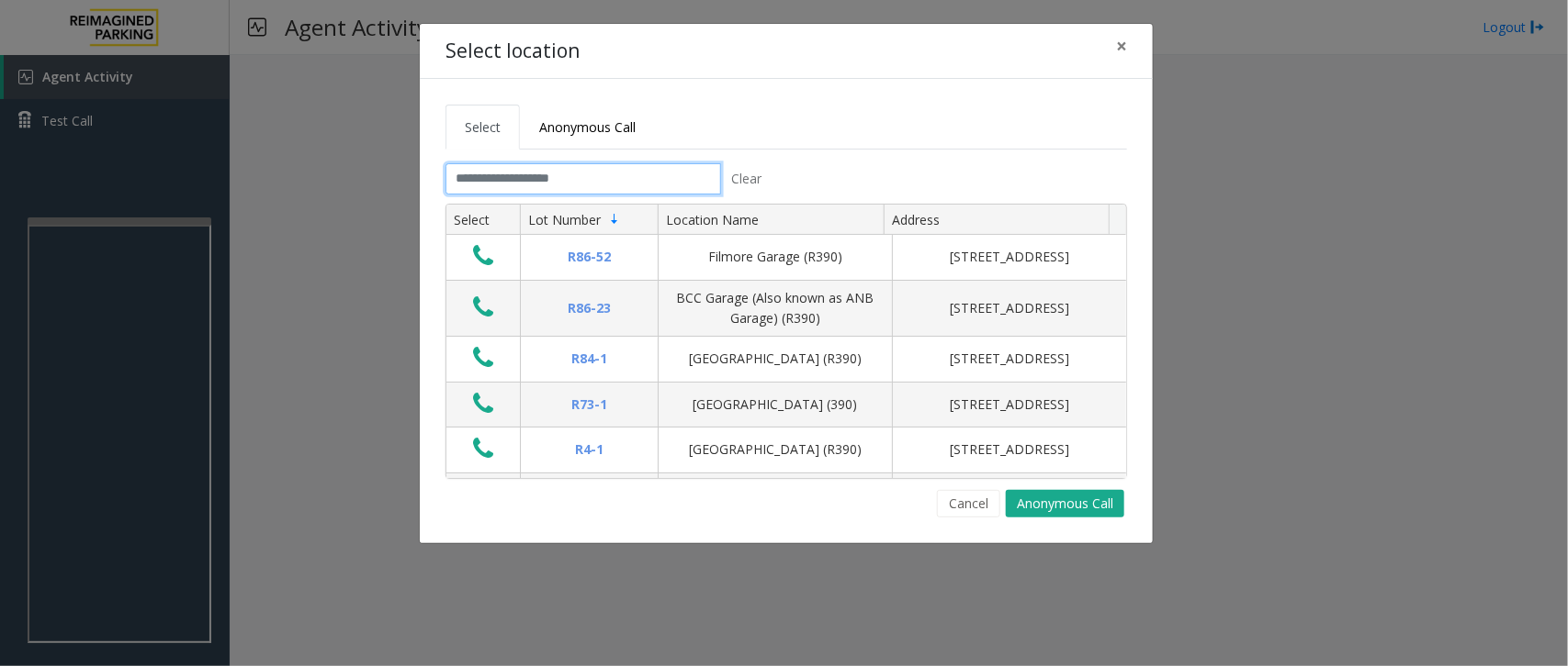
click at [562, 173] on input "text" at bounding box center [583, 179] width 275 height 31
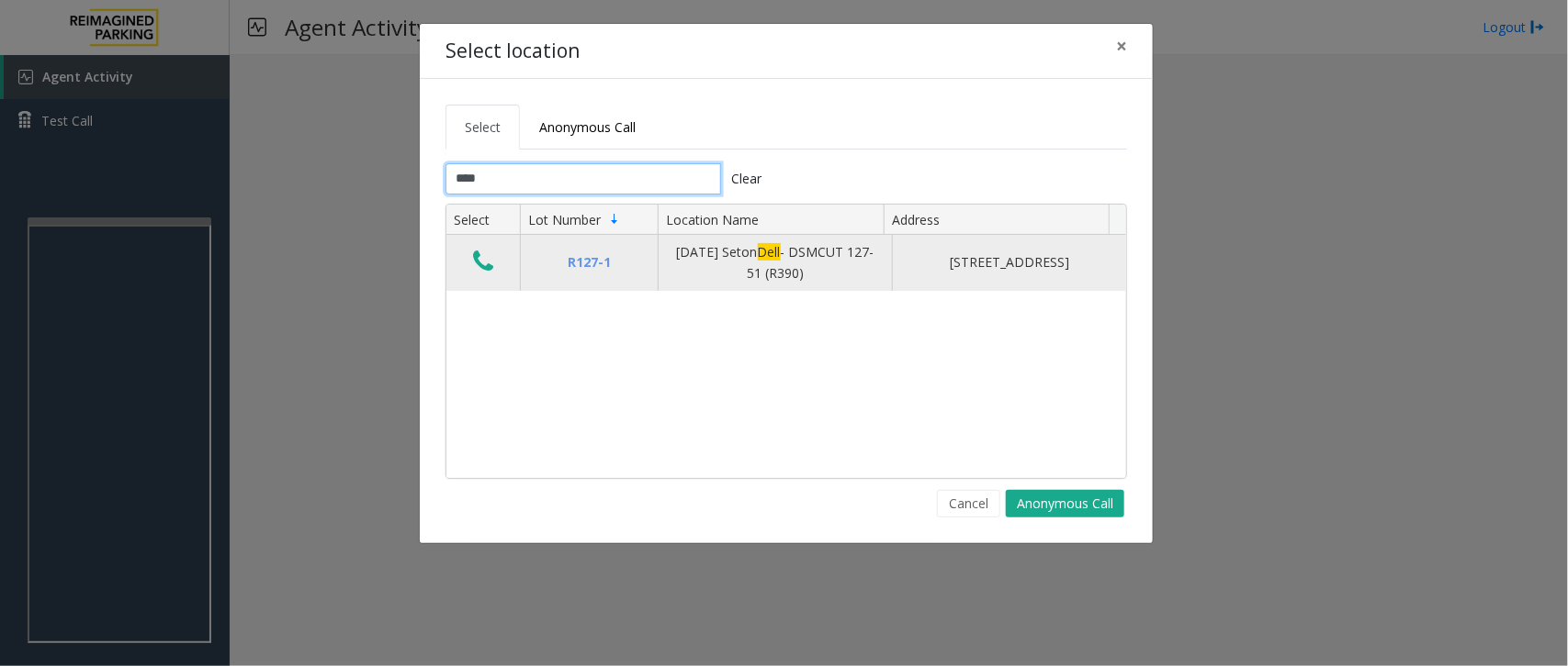
type input "****"
click at [474, 267] on icon "Data table" at bounding box center [483, 262] width 20 height 26
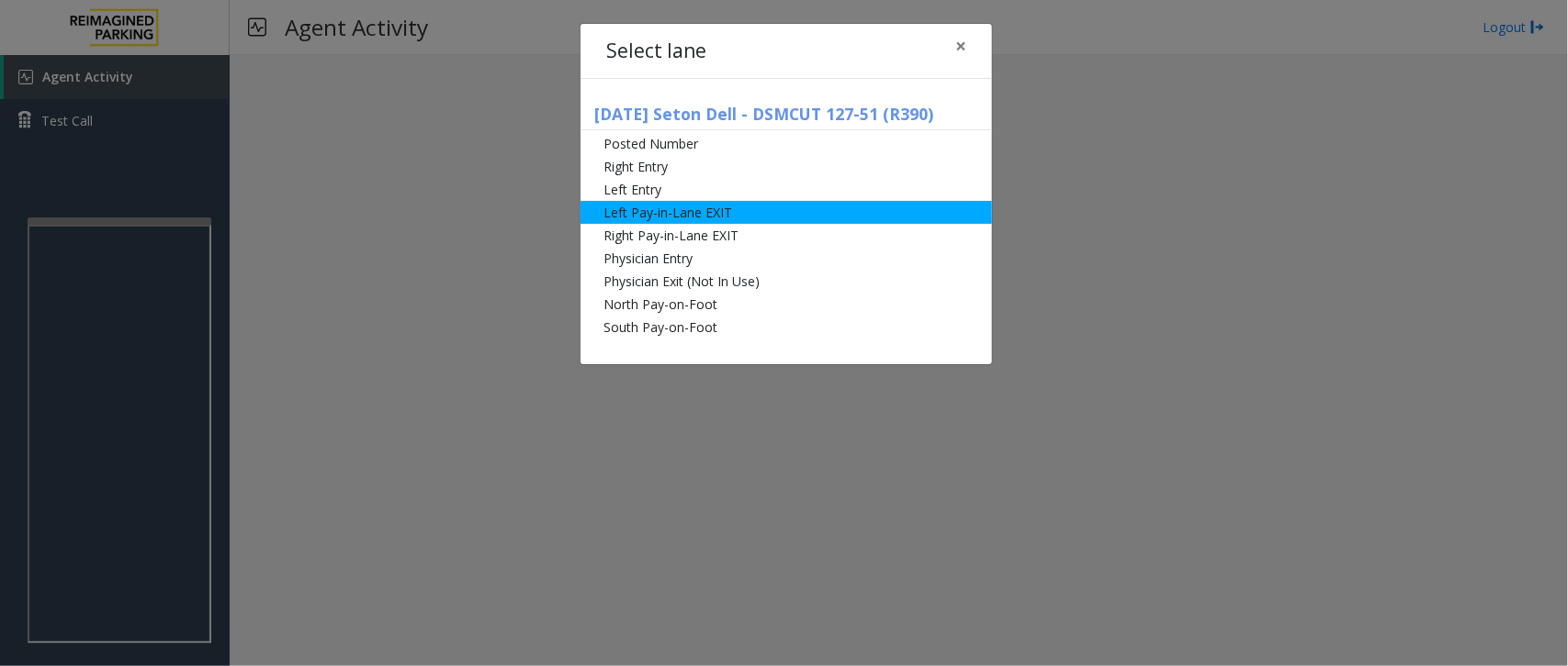
click at [770, 213] on li "Left Pay-in-Lane EXIT" at bounding box center [785, 212] width 411 height 23
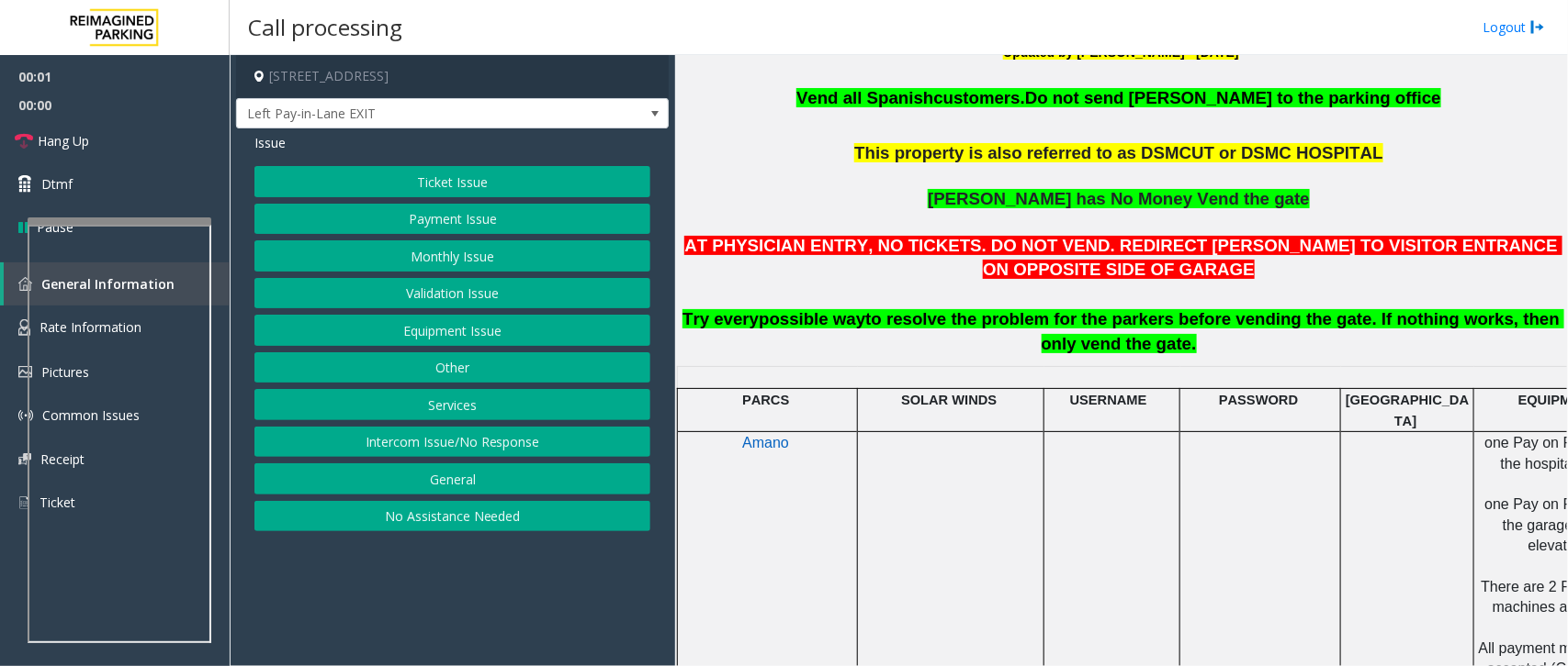
scroll to position [574, 0]
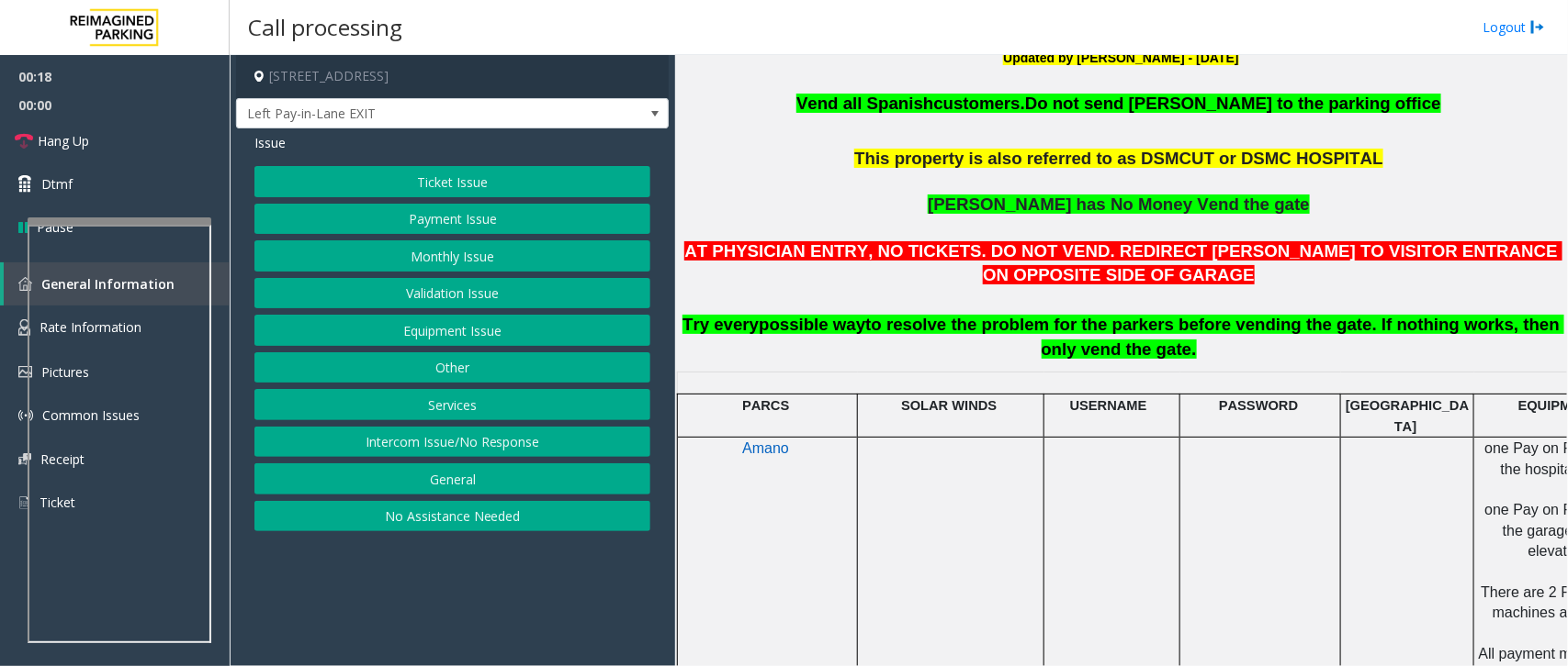
click at [845, 324] on span "possible way" at bounding box center [811, 324] width 106 height 19
click at [865, 327] on span "to resolve the problem for the parkers before vending the gate. If nothing work…" at bounding box center [1214, 336] width 699 height 44
click at [473, 184] on button "Ticket Issue" at bounding box center [452, 181] width 396 height 31
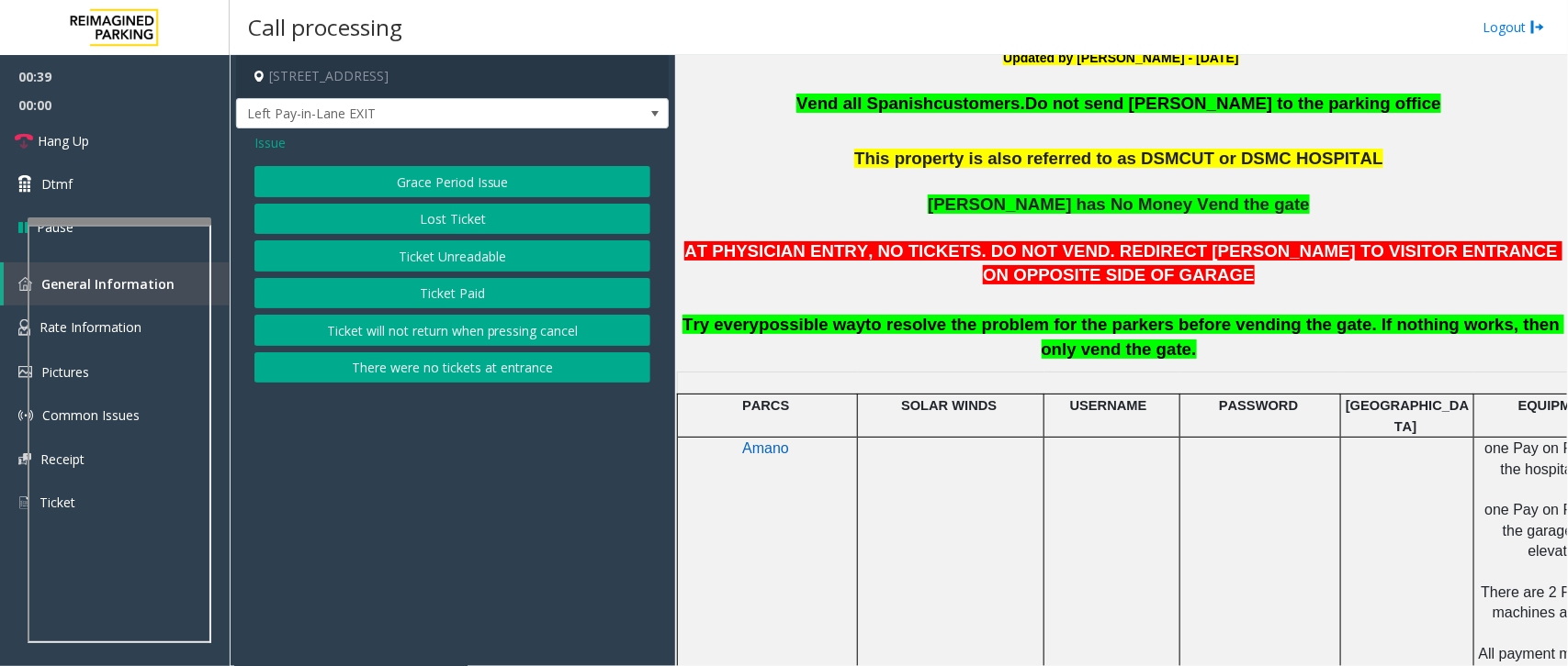
click at [461, 260] on button "Ticket Unreadable" at bounding box center [452, 255] width 396 height 31
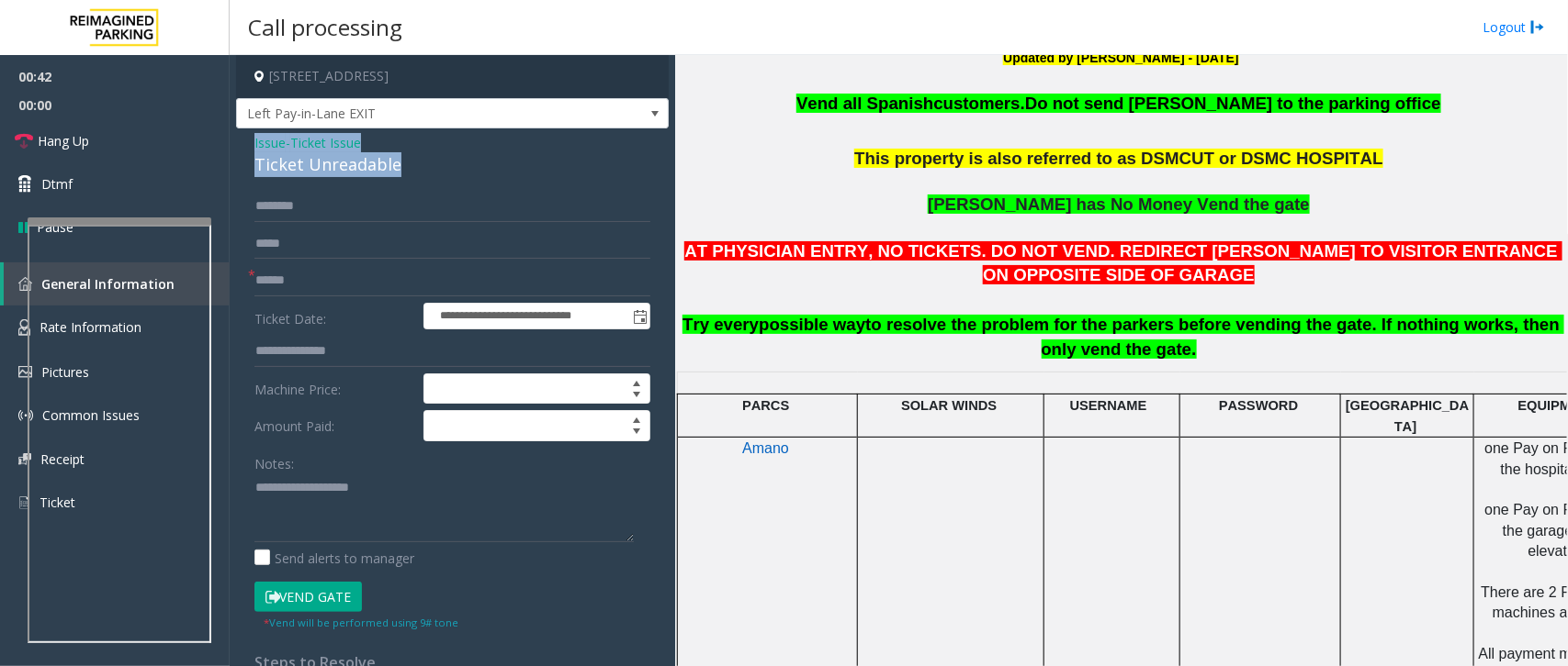
drag, startPoint x: 407, startPoint y: 168, endPoint x: 232, endPoint y: 147, distance: 176.3
click at [232, 147] on app-call-processing-form "**********" at bounding box center [452, 360] width 446 height 611
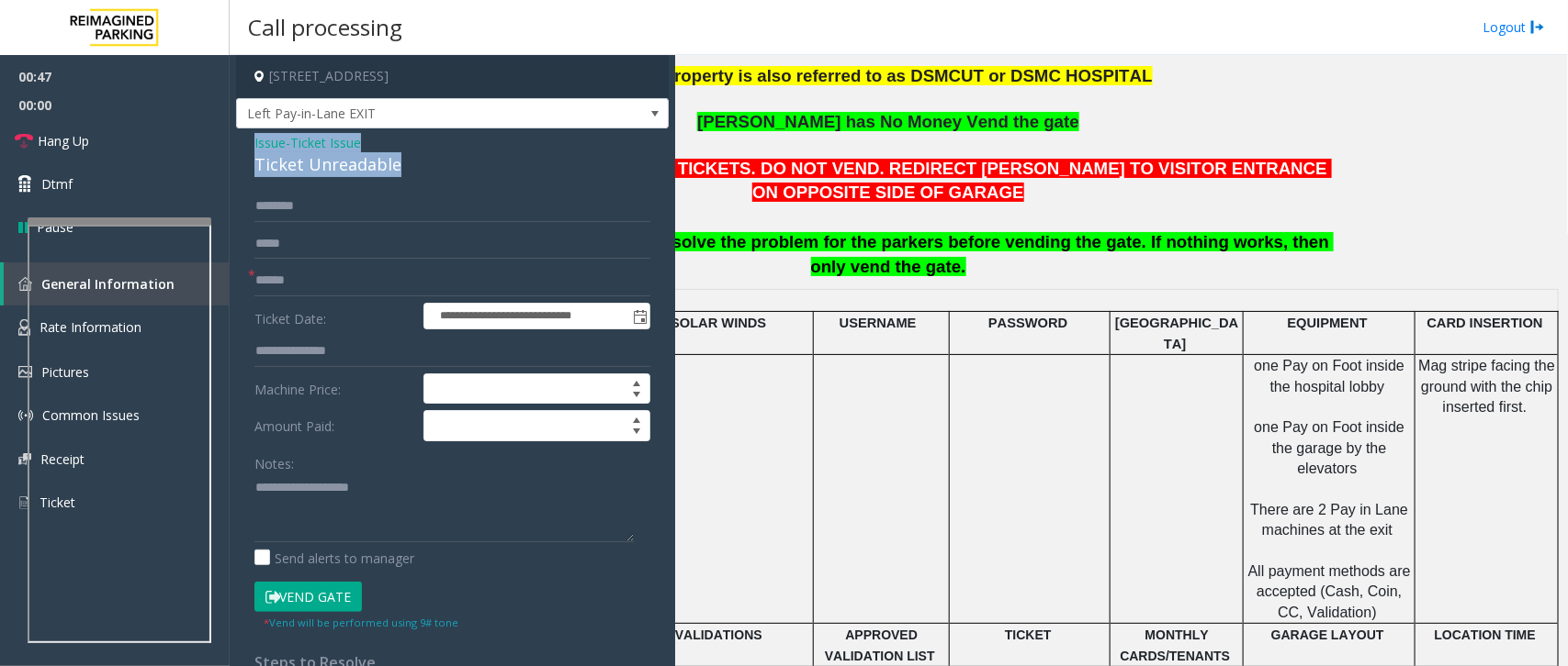
scroll to position [803, 248]
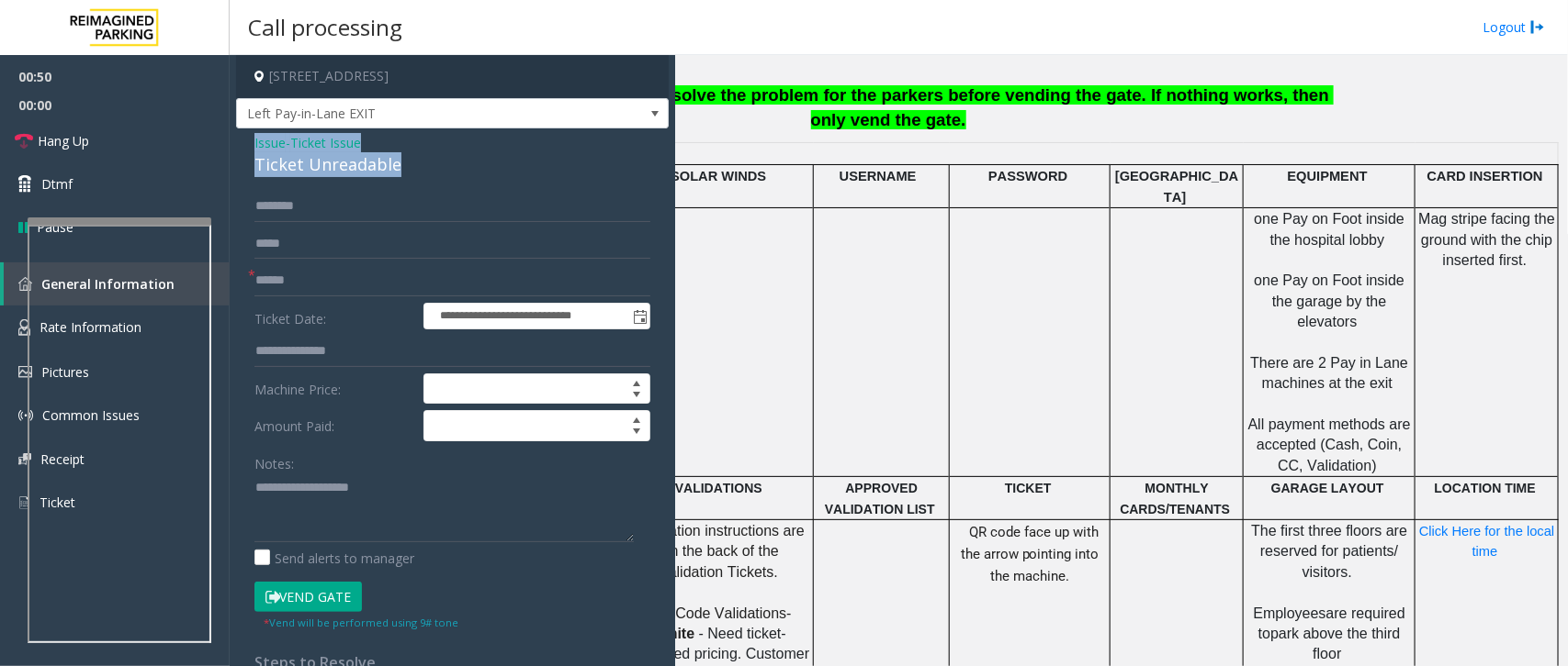
click at [425, 167] on div "Ticket Unreadable" at bounding box center [452, 165] width 396 height 25
click at [271, 145] on span "Issue" at bounding box center [269, 142] width 31 height 19
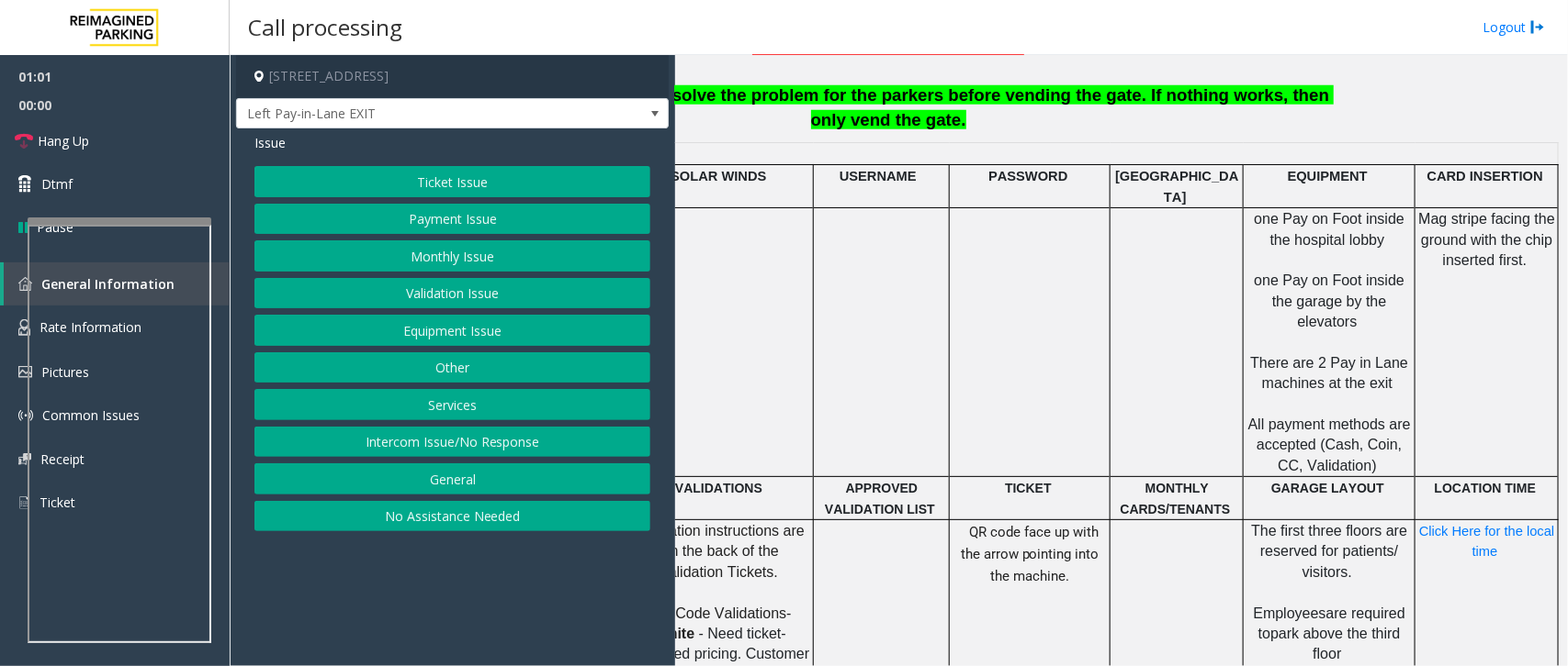
click at [271, 145] on span "Issue" at bounding box center [269, 142] width 31 height 19
click at [299, 145] on div "Issue" at bounding box center [452, 142] width 396 height 19
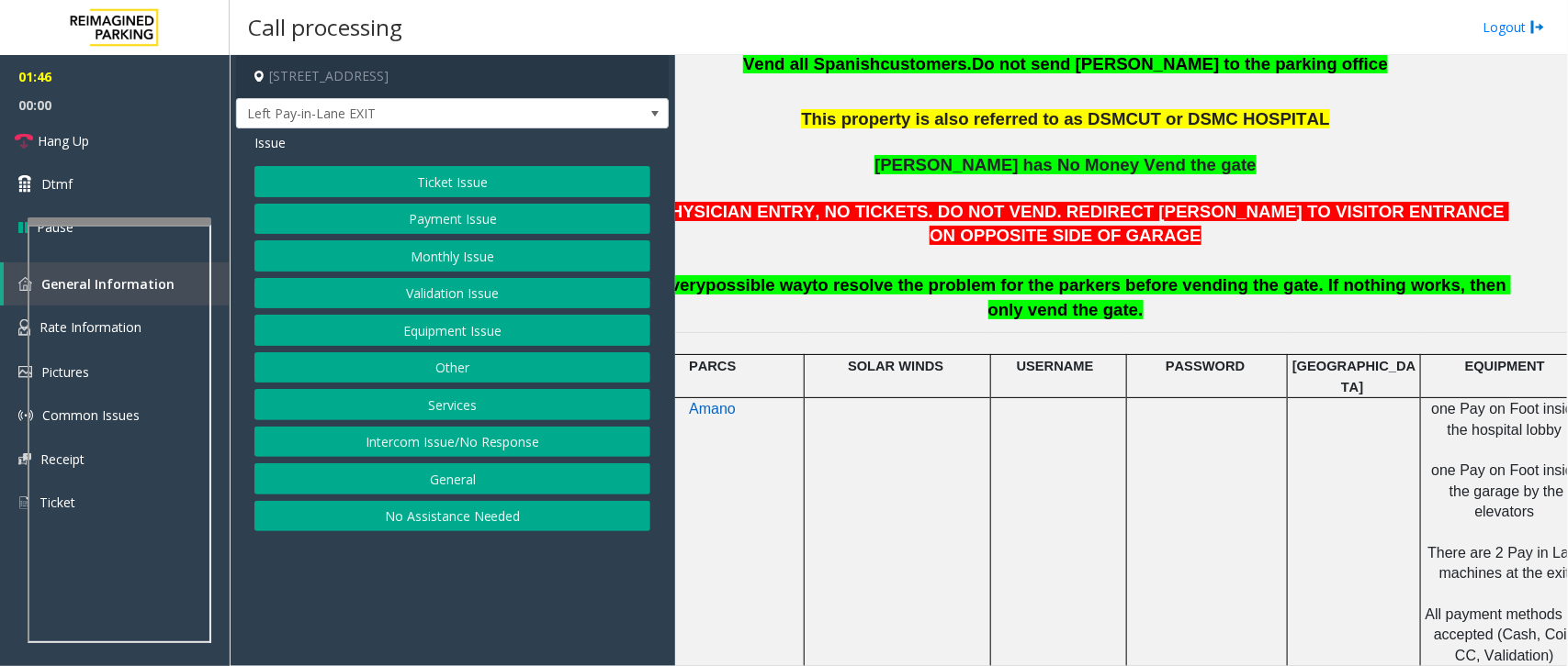
scroll to position [574, 54]
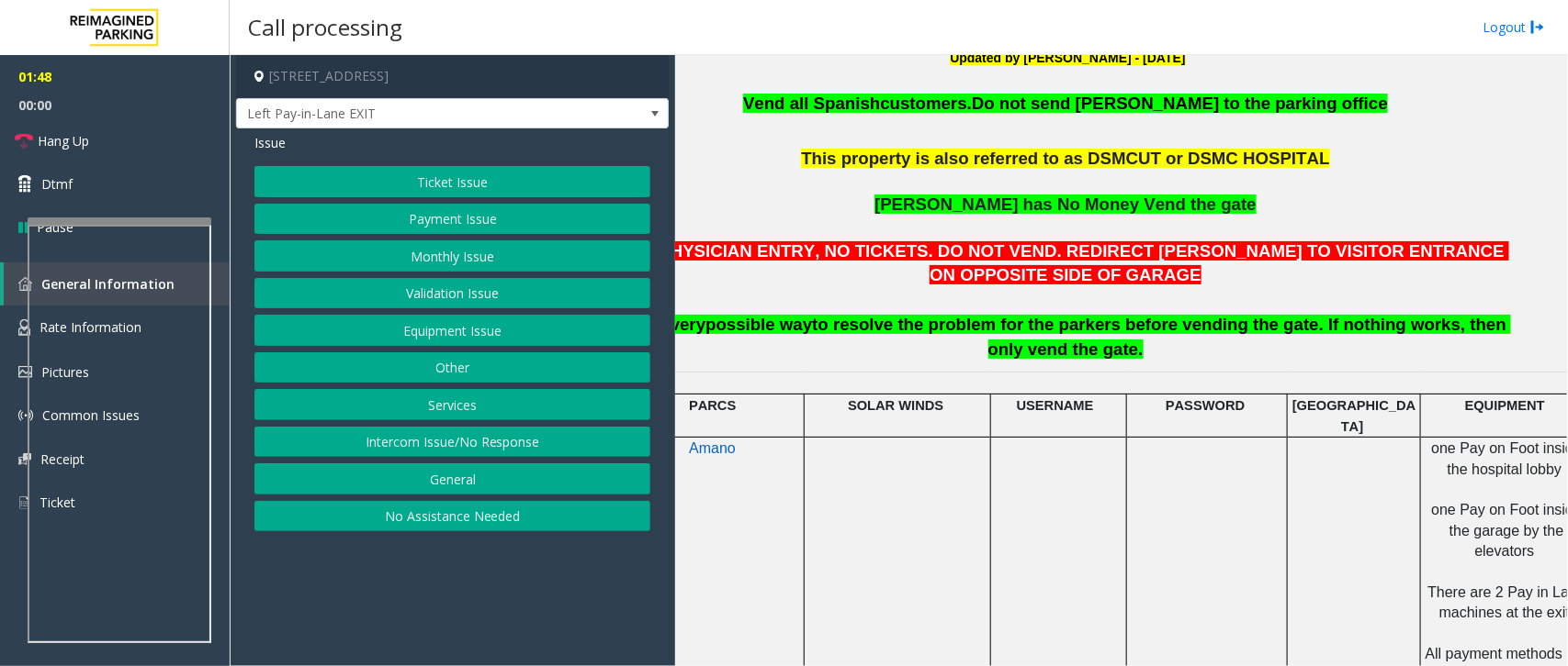
click at [434, 333] on button "Equipment Issue" at bounding box center [452, 330] width 396 height 31
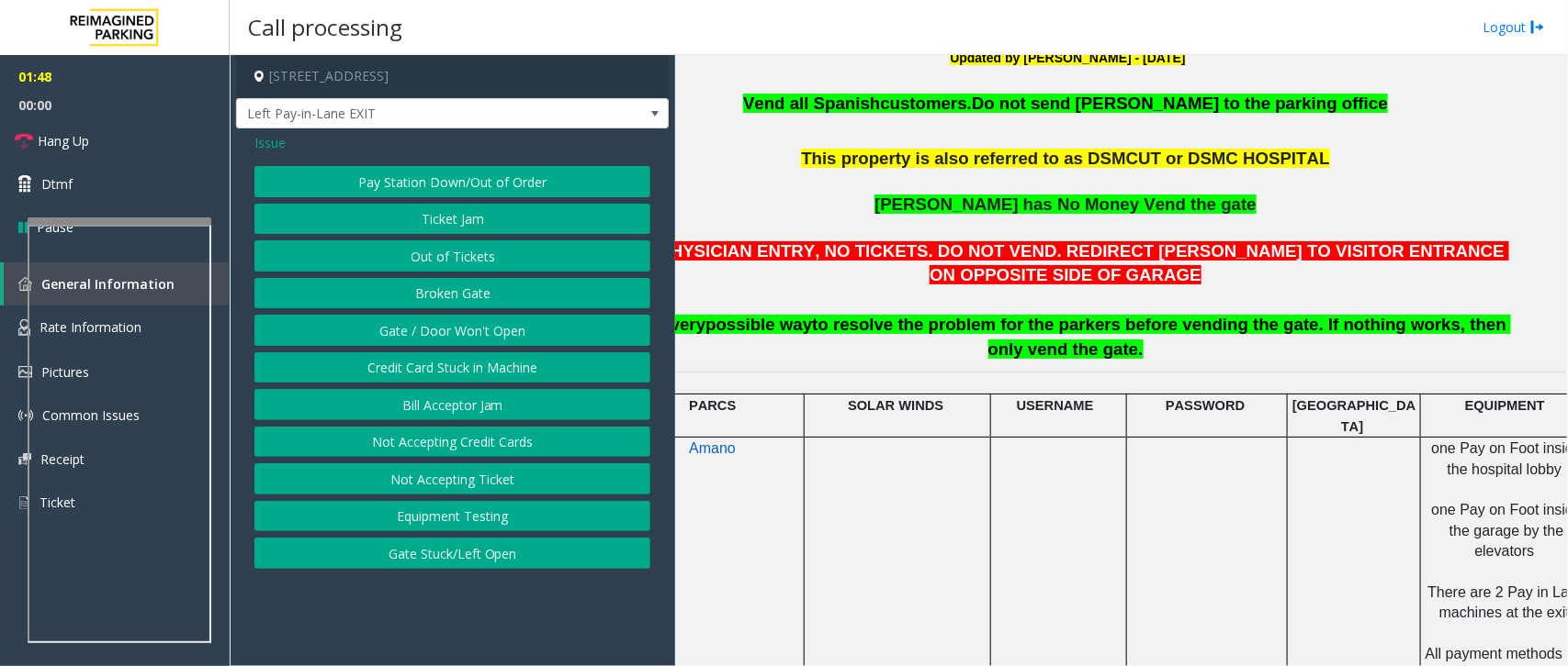
click at [442, 340] on button "Gate / Door Won't Open" at bounding box center [452, 330] width 396 height 31
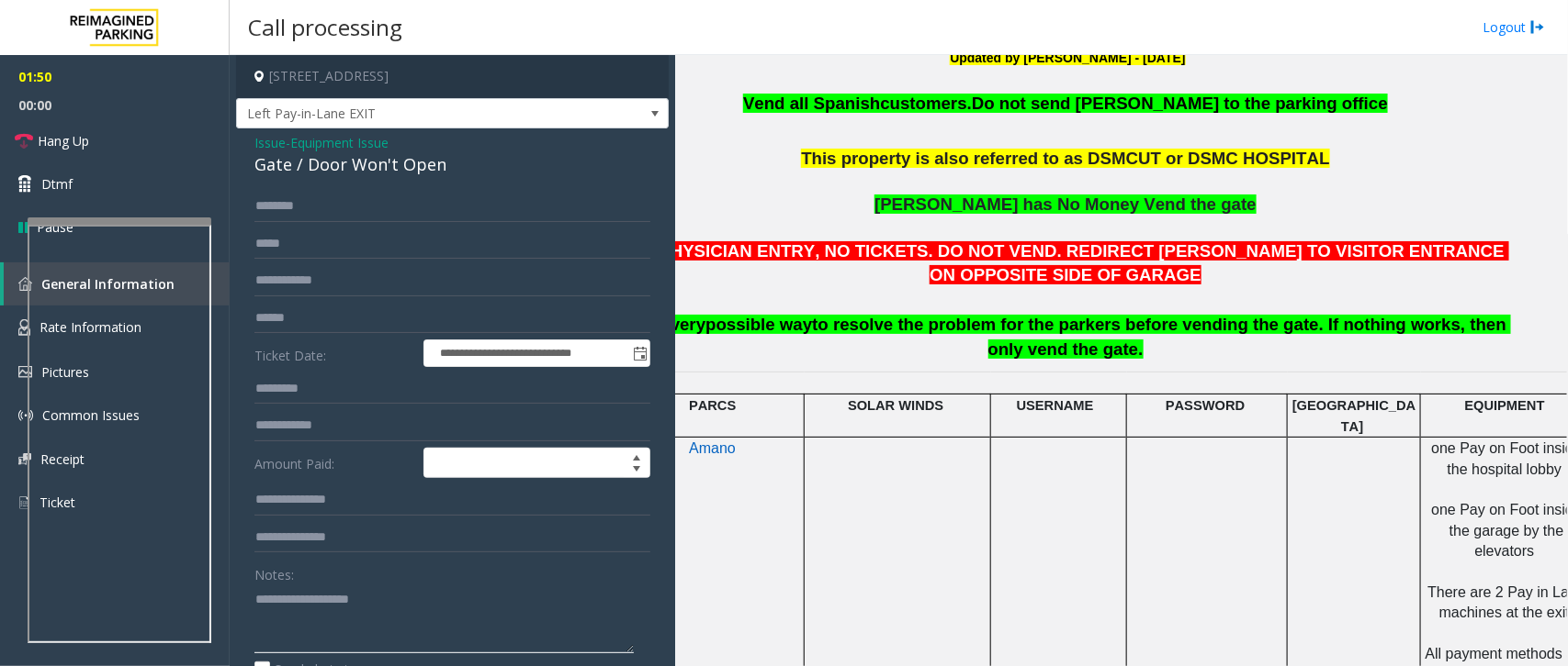
click at [305, 625] on textarea at bounding box center [444, 618] width 379 height 68
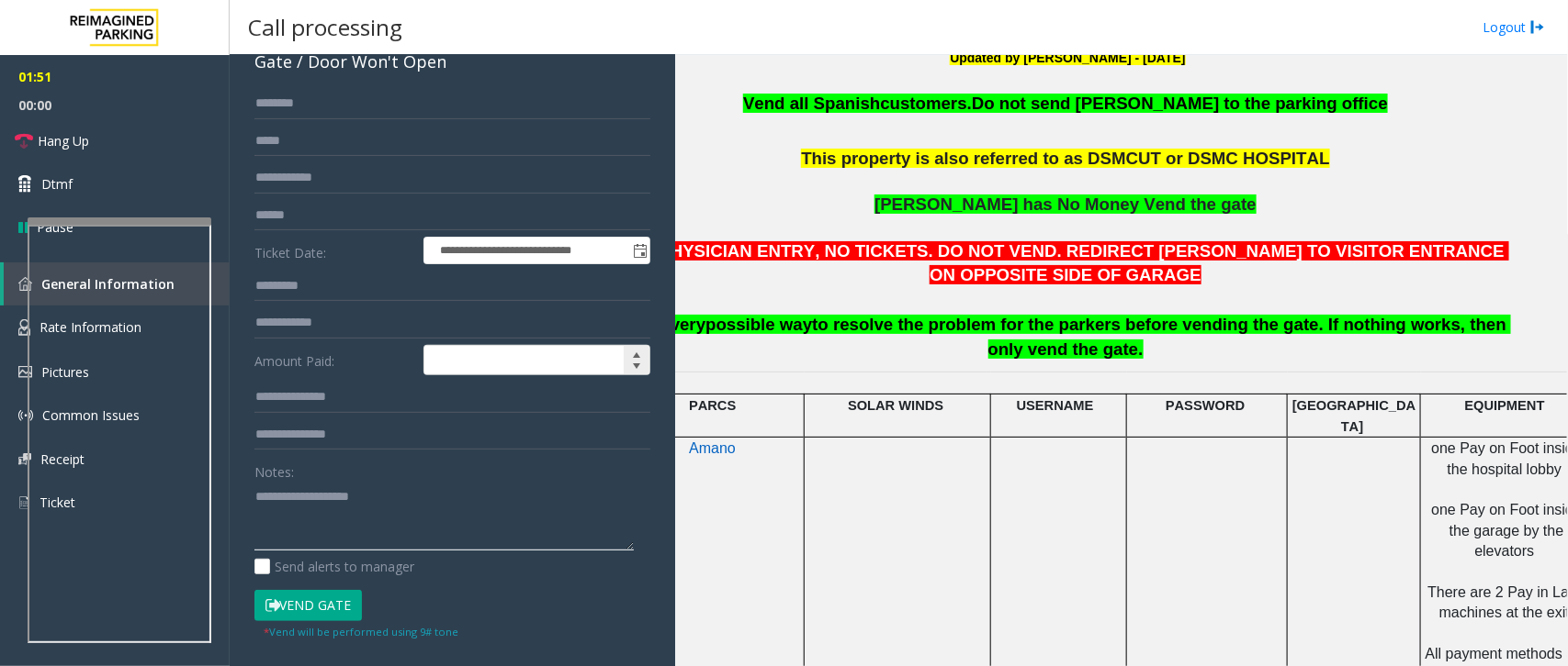
scroll to position [317, 0]
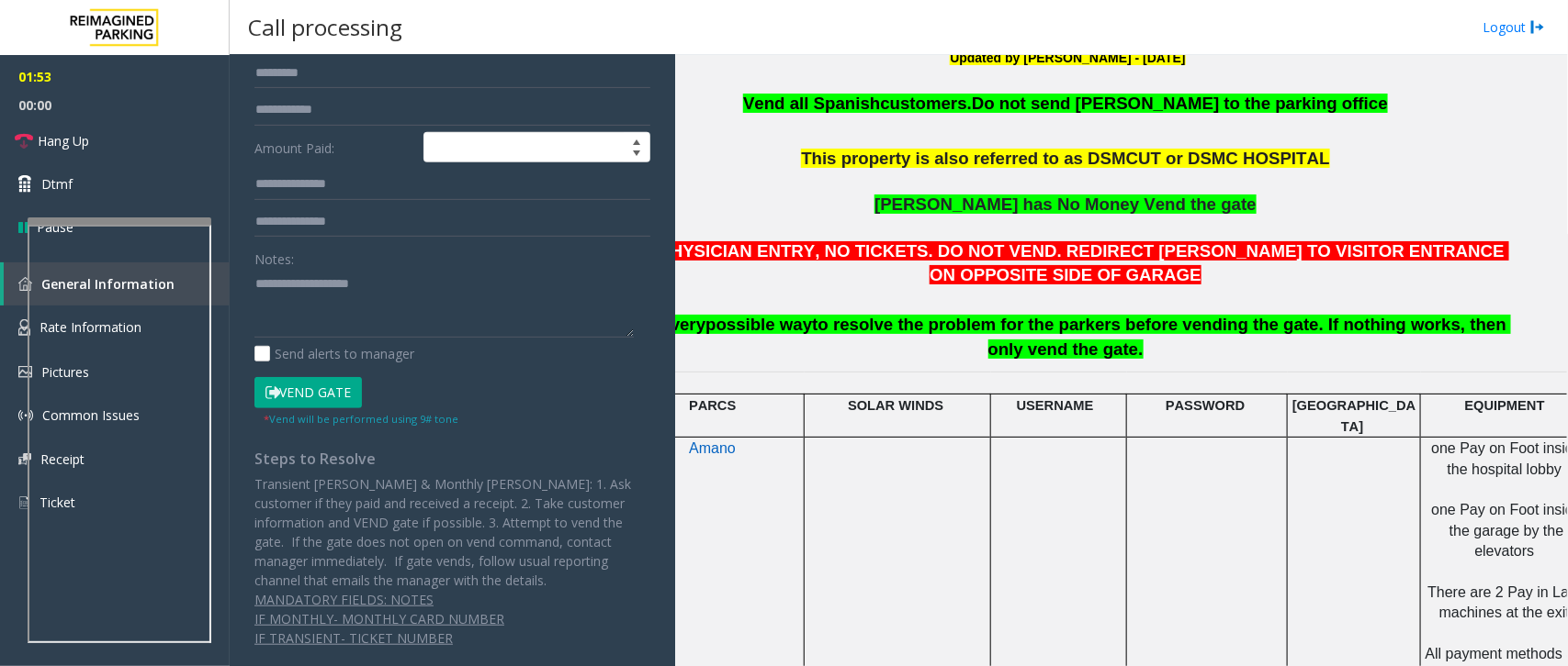
click at [313, 392] on button "Vend Gate" at bounding box center [308, 392] width 107 height 31
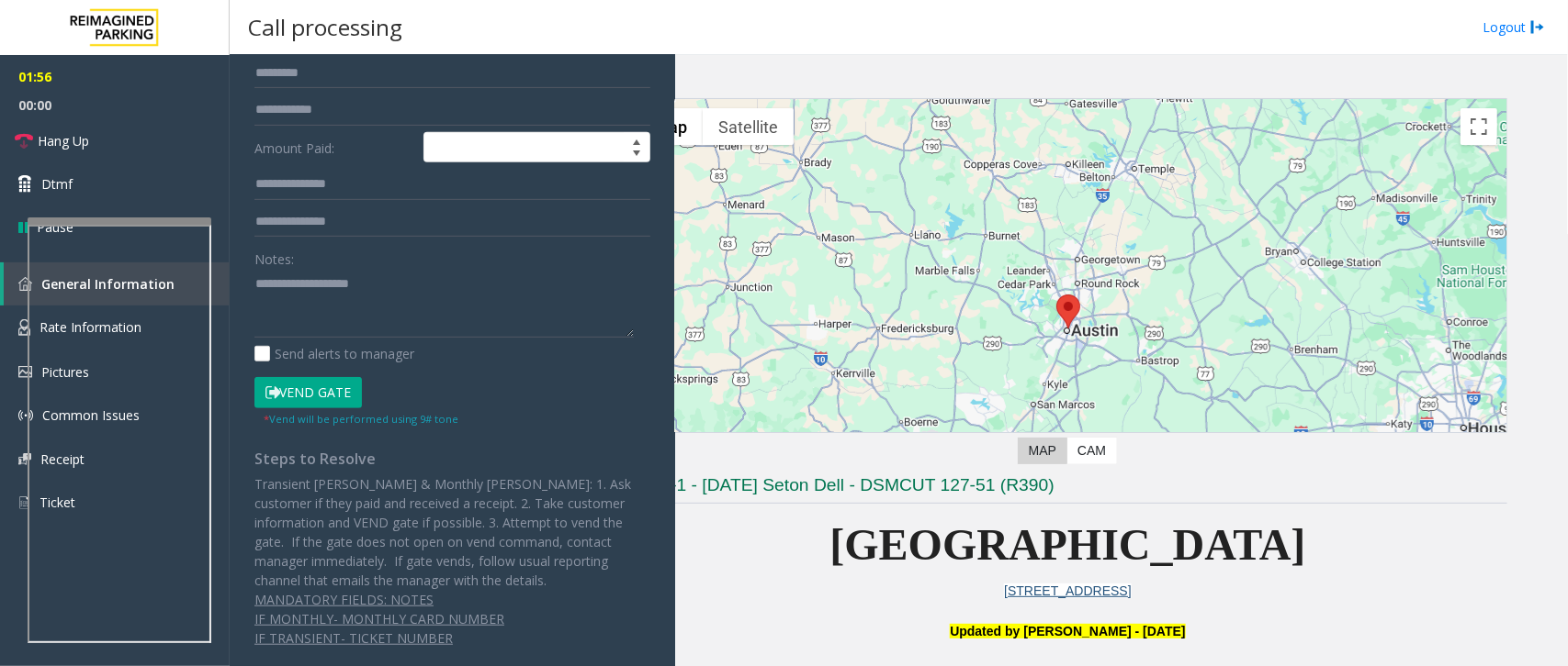
scroll to position [0, 0]
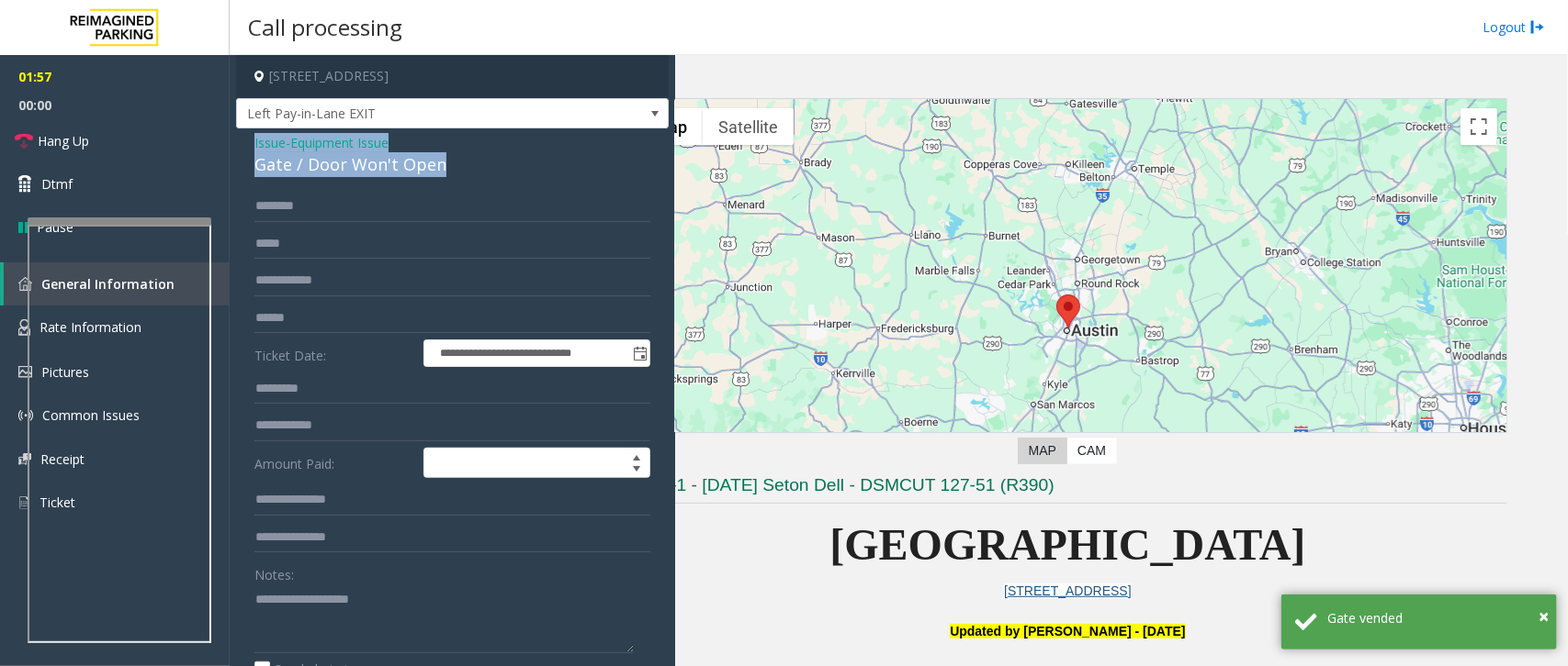
drag, startPoint x: 446, startPoint y: 165, endPoint x: 238, endPoint y: 139, distance: 209.6
click at [238, 139] on div "**********" at bounding box center [453, 571] width 433 height 885
click at [415, 625] on textarea at bounding box center [444, 618] width 379 height 68
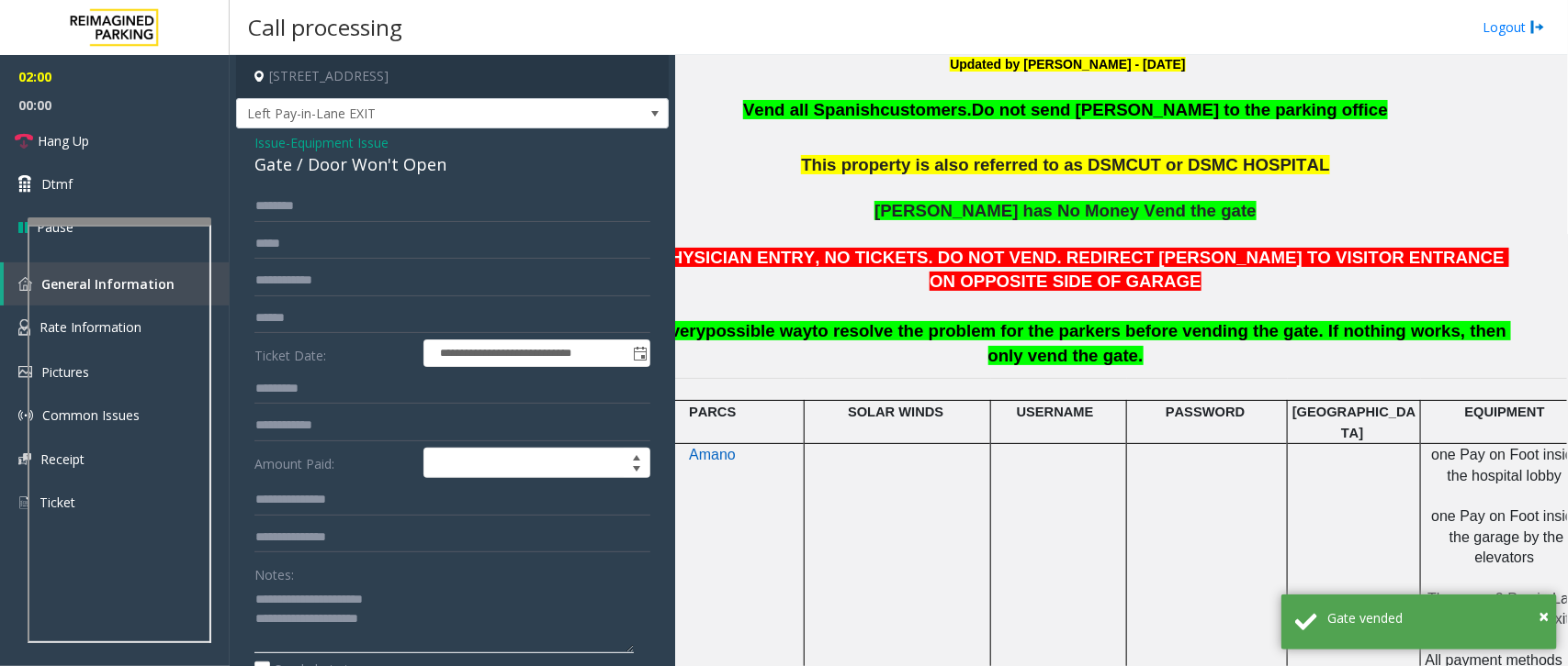
scroll to position [574, 54]
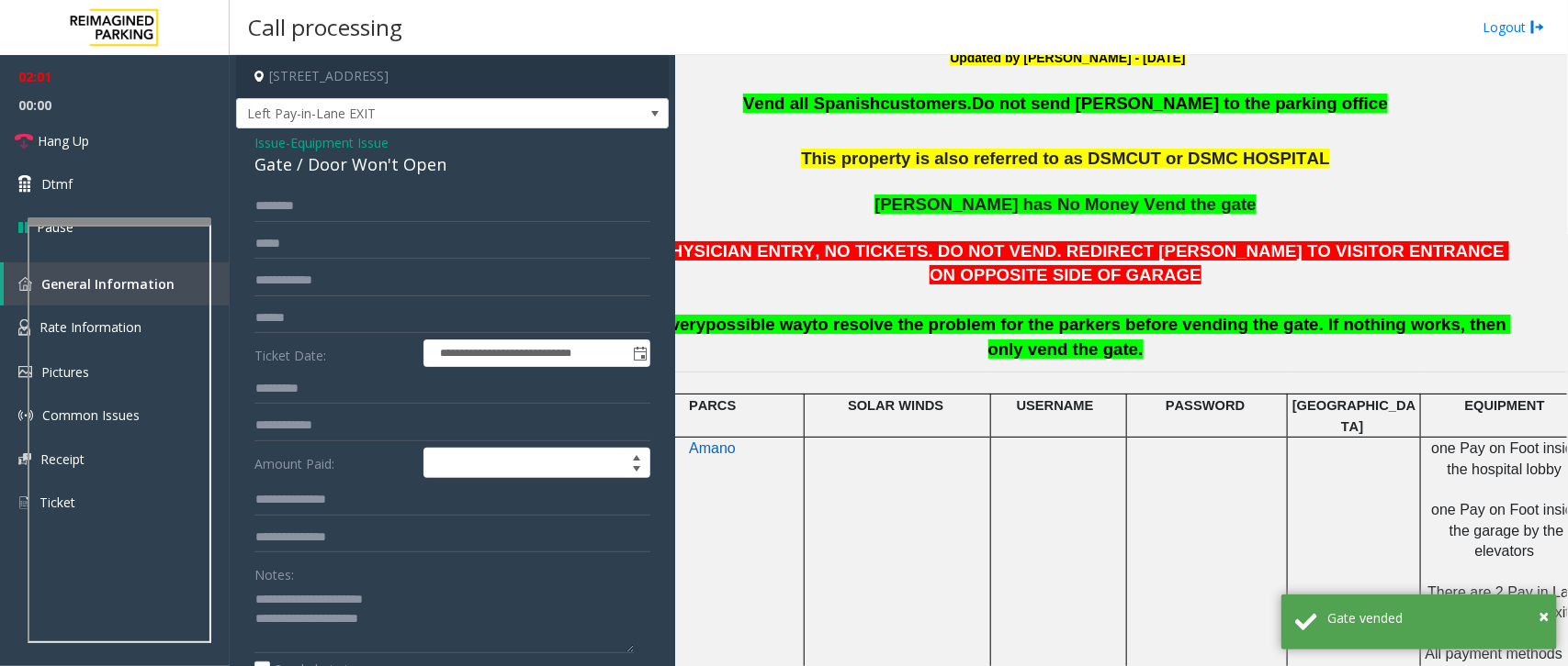
click at [951, 333] on span "to resolve the problem for the parkers before vending the gate. If nothing work…" at bounding box center [1162, 336] width 699 height 44
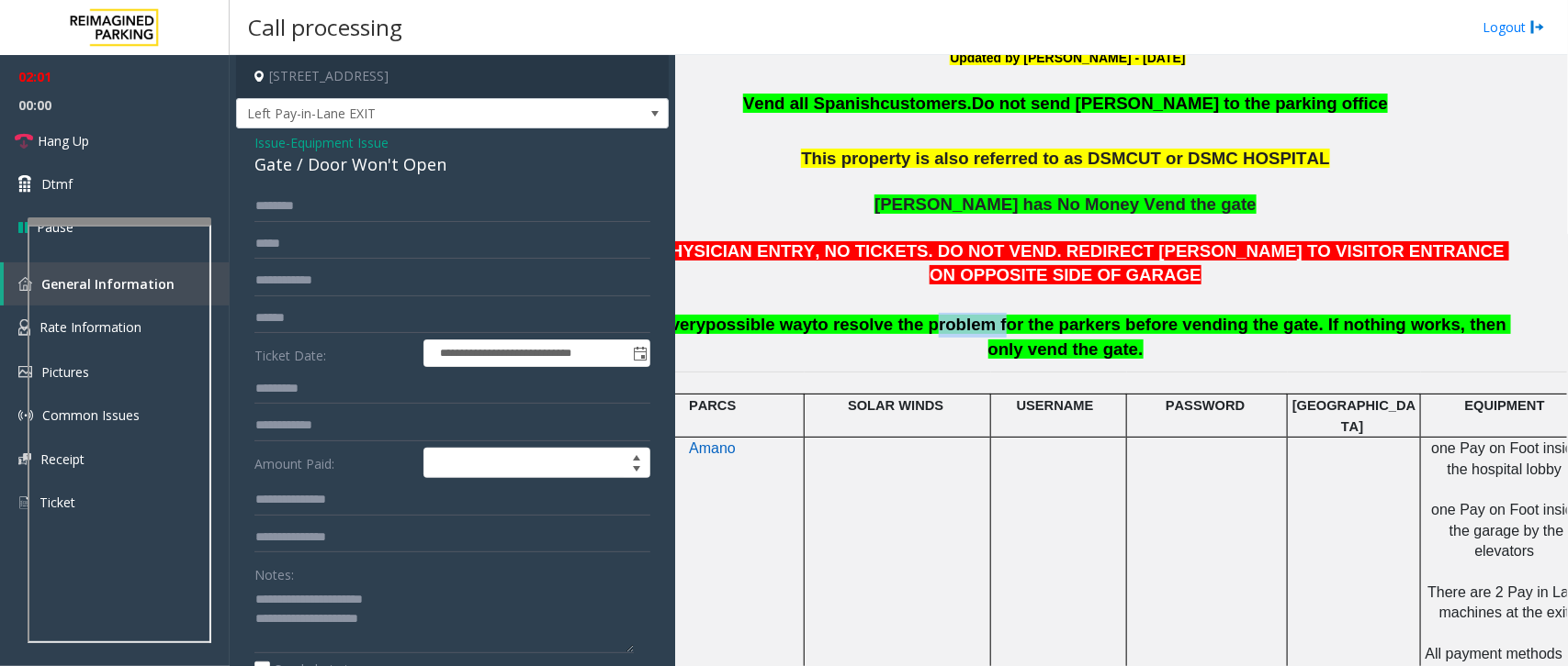
click at [951, 333] on span "to resolve the problem for the parkers before vending the gate. If nothing work…" at bounding box center [1162, 336] width 699 height 44
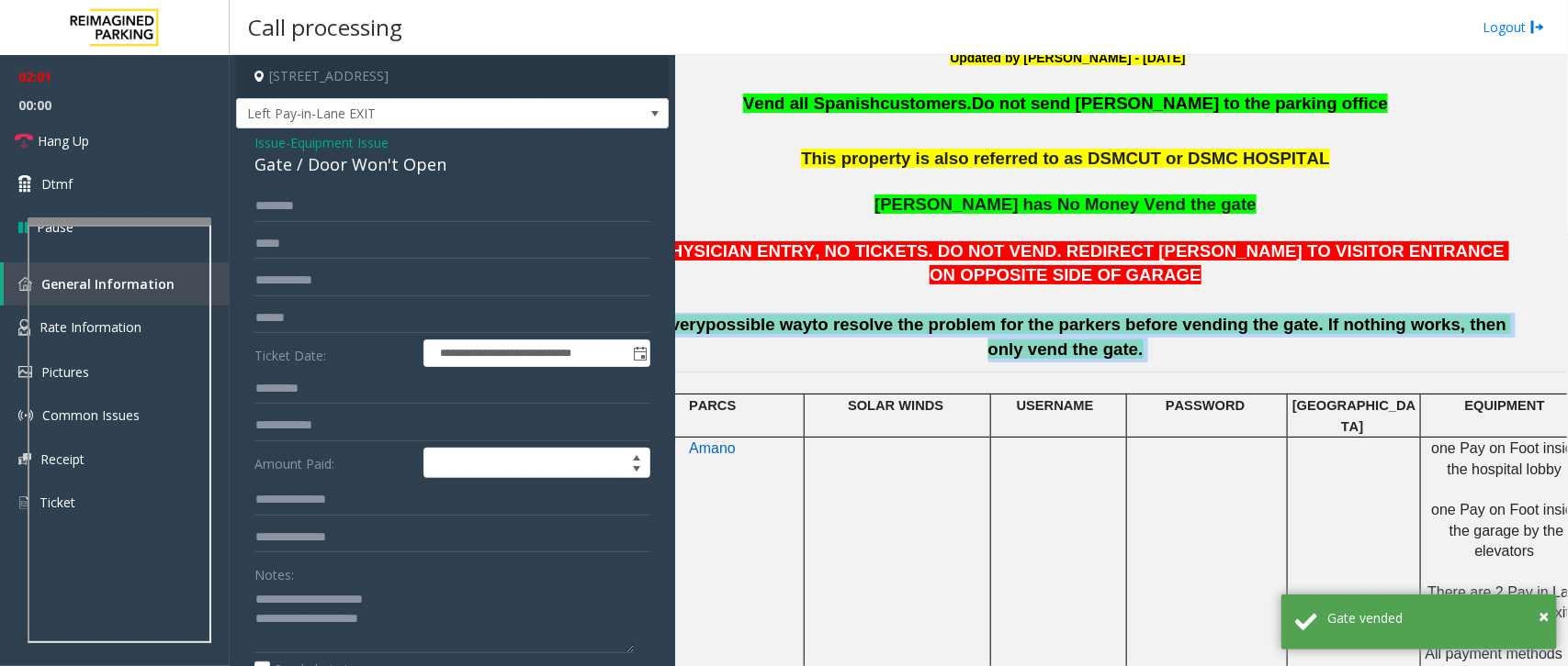
click at [951, 333] on span "to resolve the problem for the parkers before vending the gate. If nothing work…" at bounding box center [1162, 336] width 699 height 44
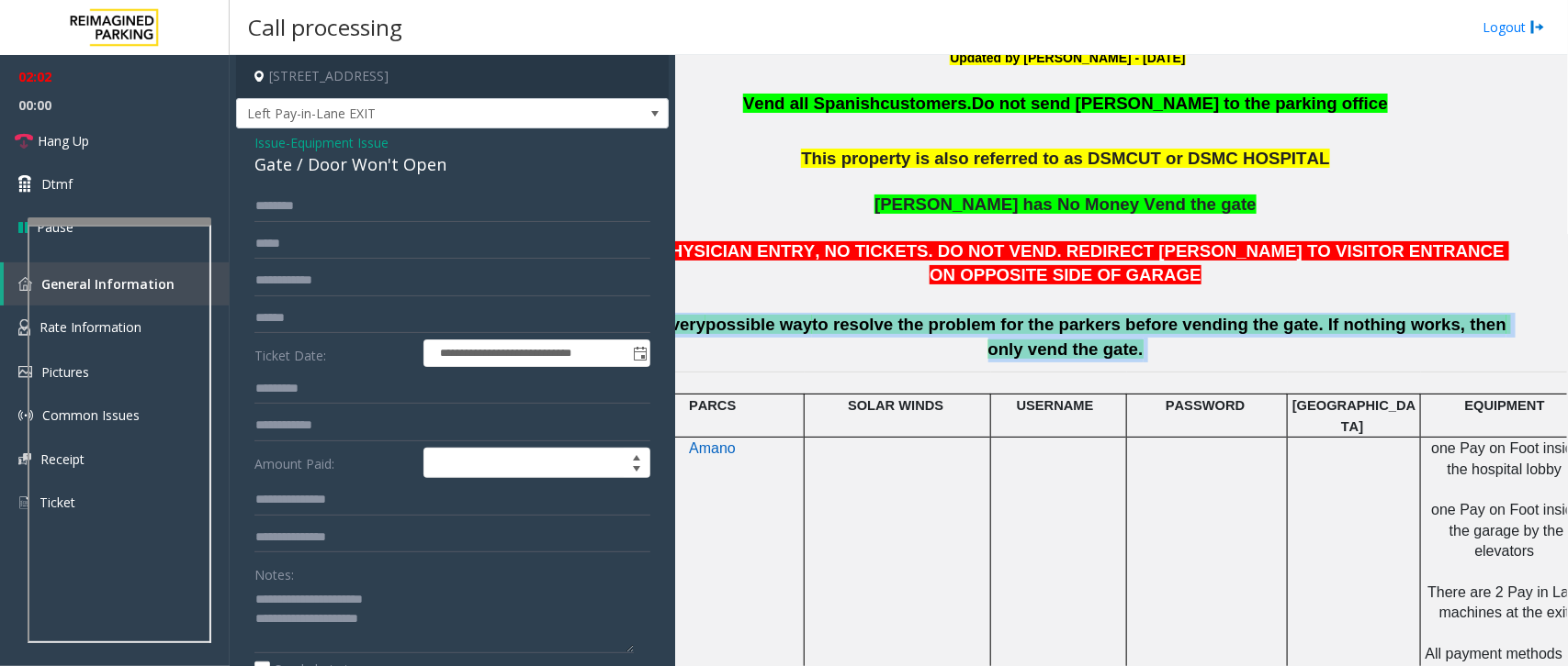
click at [953, 333] on span "to resolve the problem for the parkers before vending the gate. If nothing work…" at bounding box center [1162, 336] width 699 height 44
copy p "Try every possible way to resolve the problem for the parkers before vending th…"
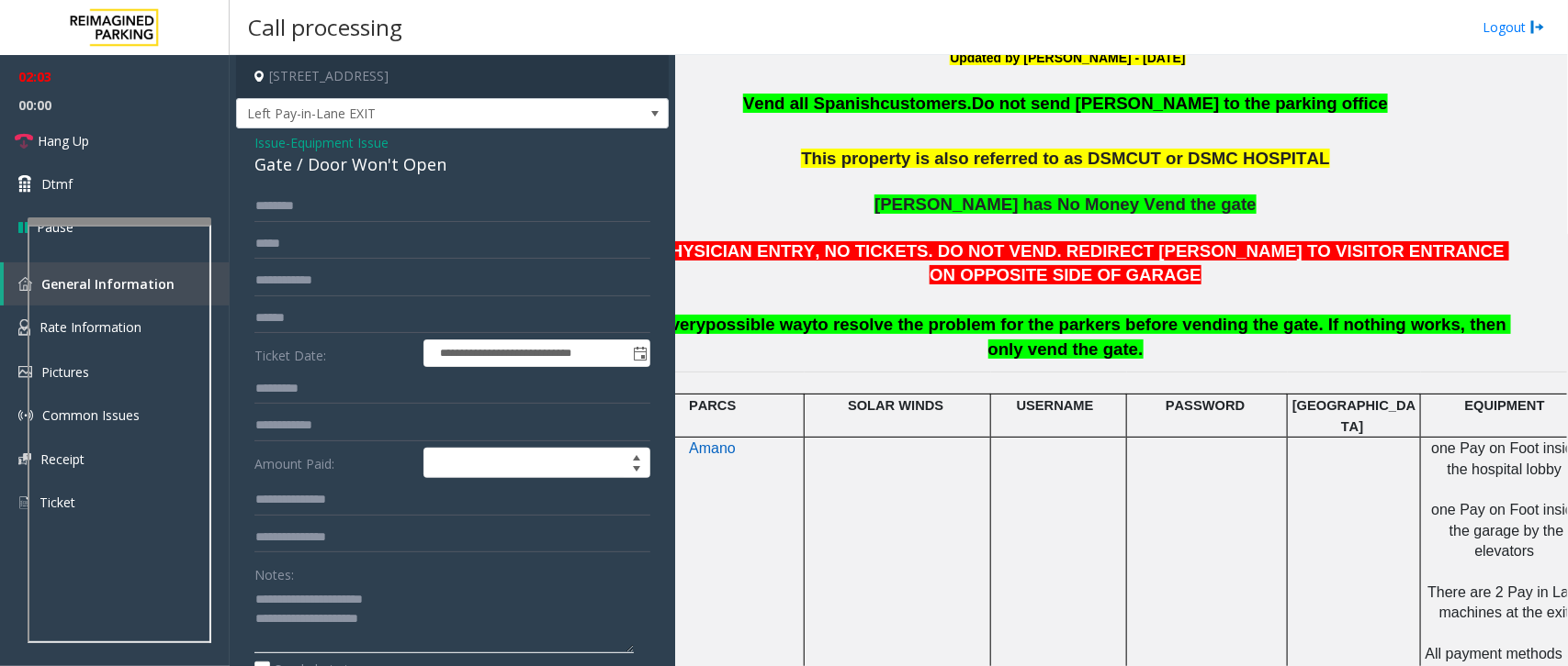
click at [453, 625] on textarea at bounding box center [444, 618] width 379 height 68
paste textarea "**********"
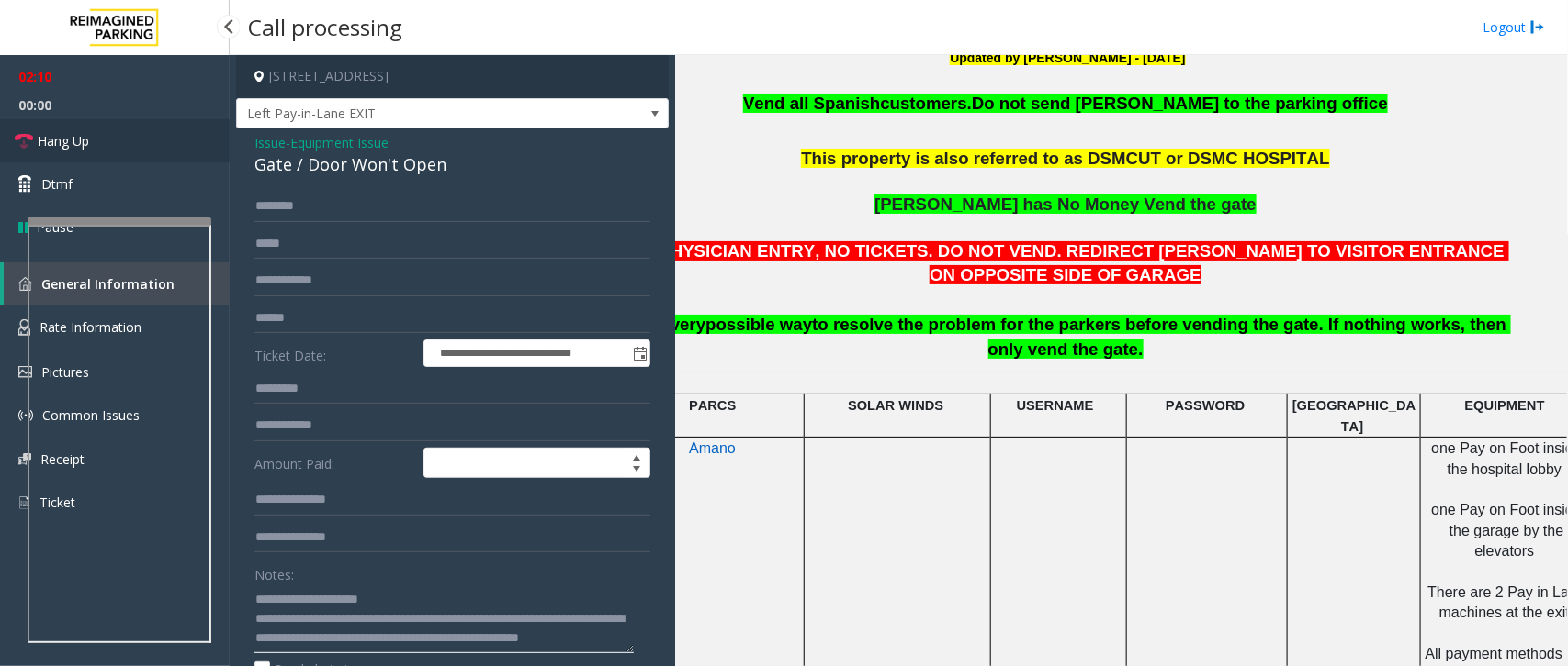
type textarea "**********"
click at [65, 145] on span "Hang Up" at bounding box center [64, 140] width 52 height 19
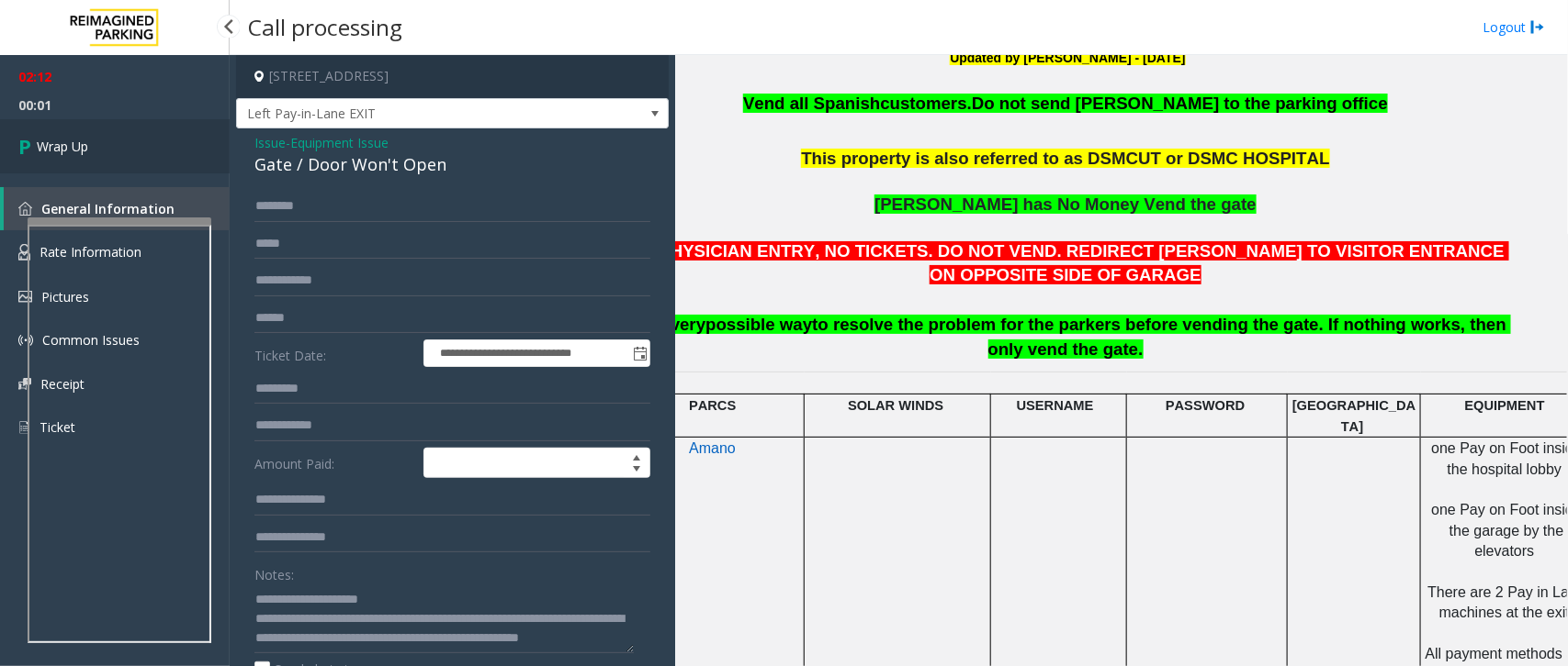
click at [60, 144] on span "Wrap Up" at bounding box center [63, 146] width 52 height 19
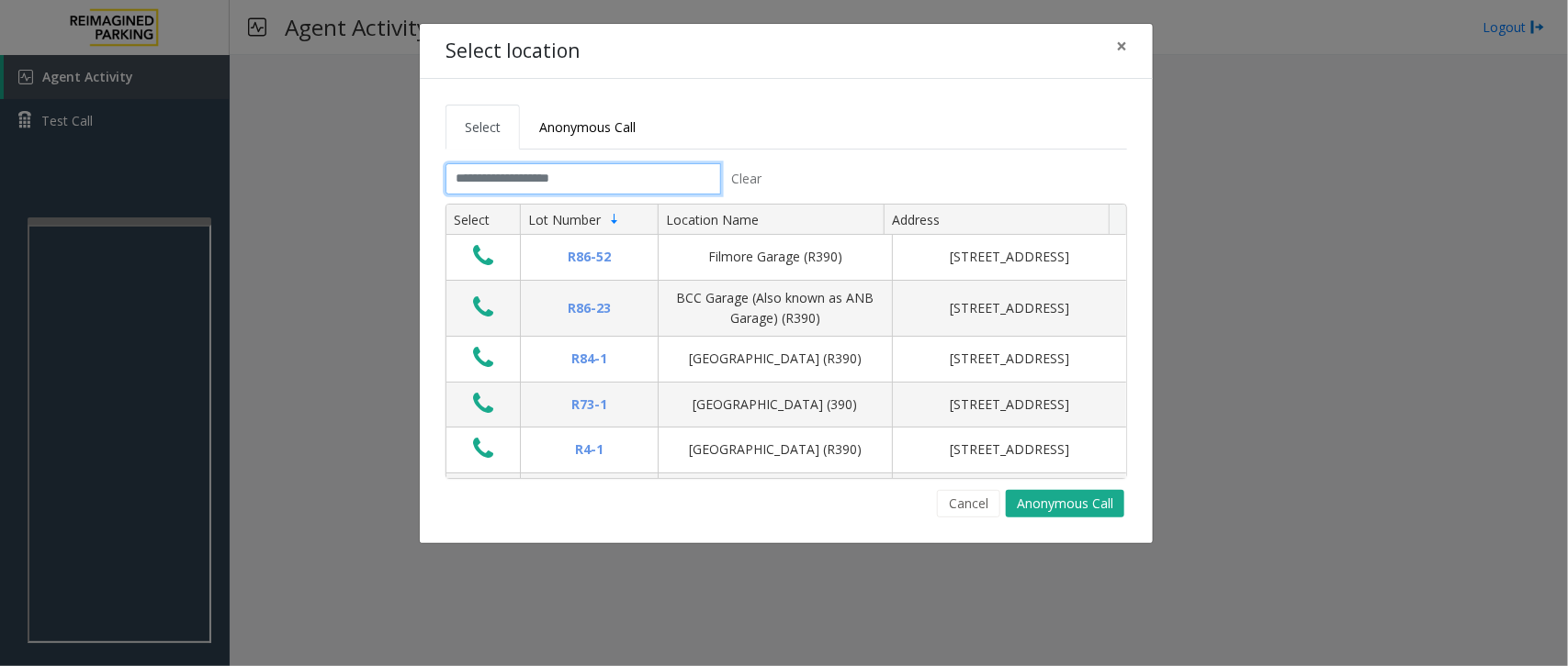
click at [505, 181] on input "text" at bounding box center [583, 179] width 275 height 31
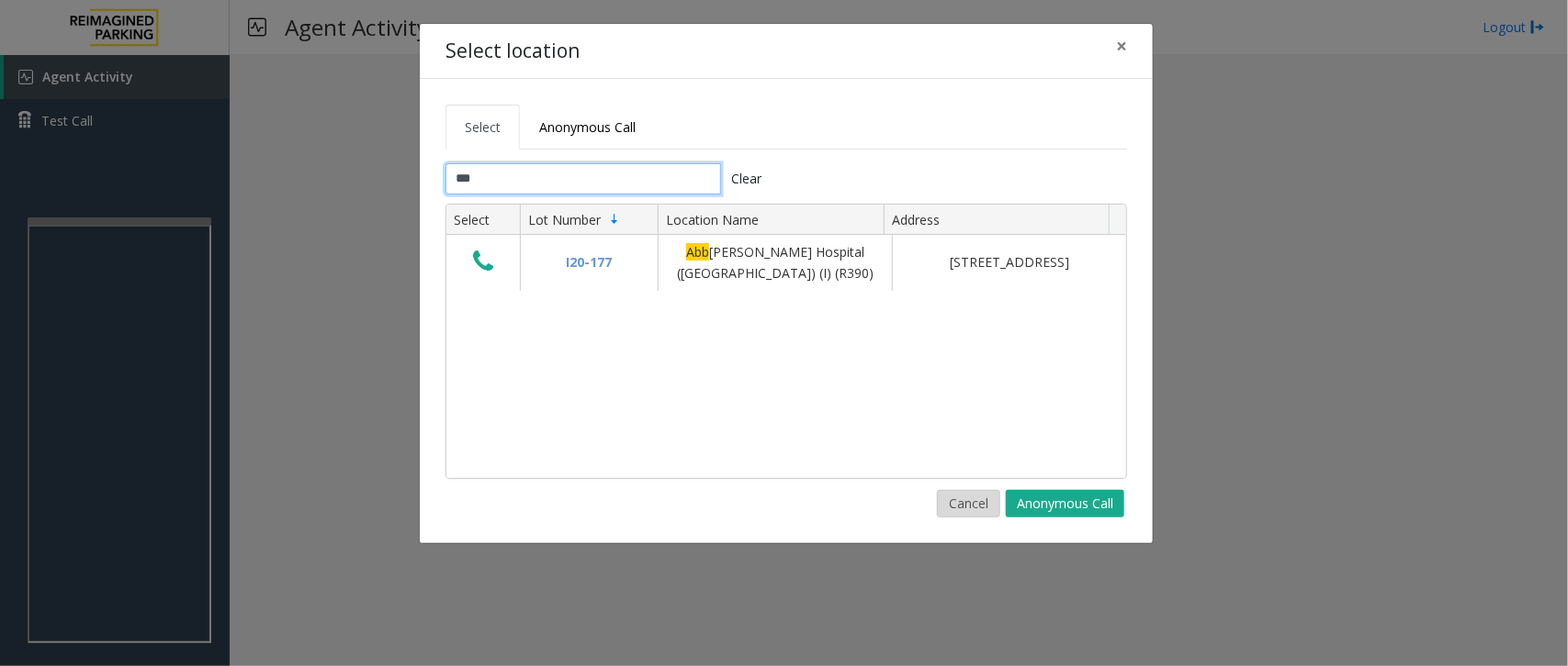
type input "***"
click at [974, 500] on button "Cancel" at bounding box center [968, 504] width 64 height 28
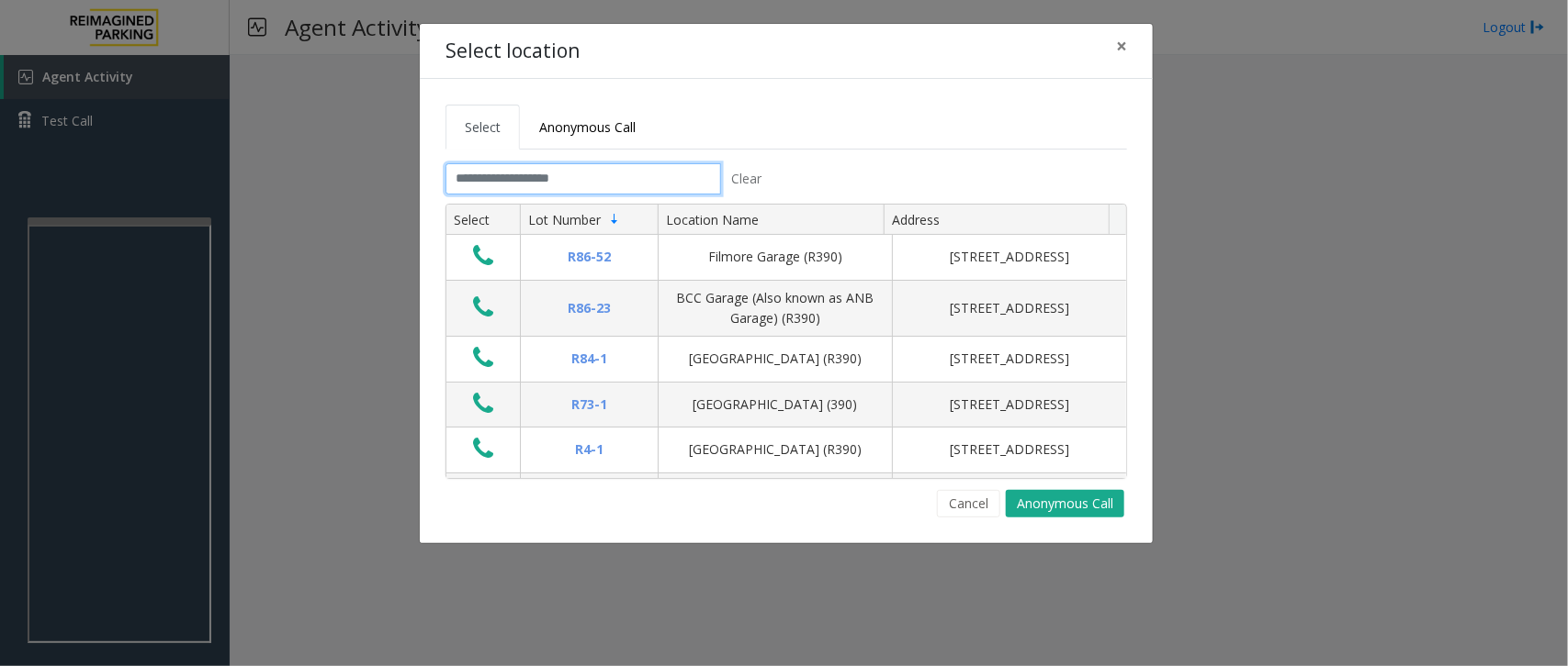
click at [502, 182] on input "text" at bounding box center [583, 179] width 275 height 31
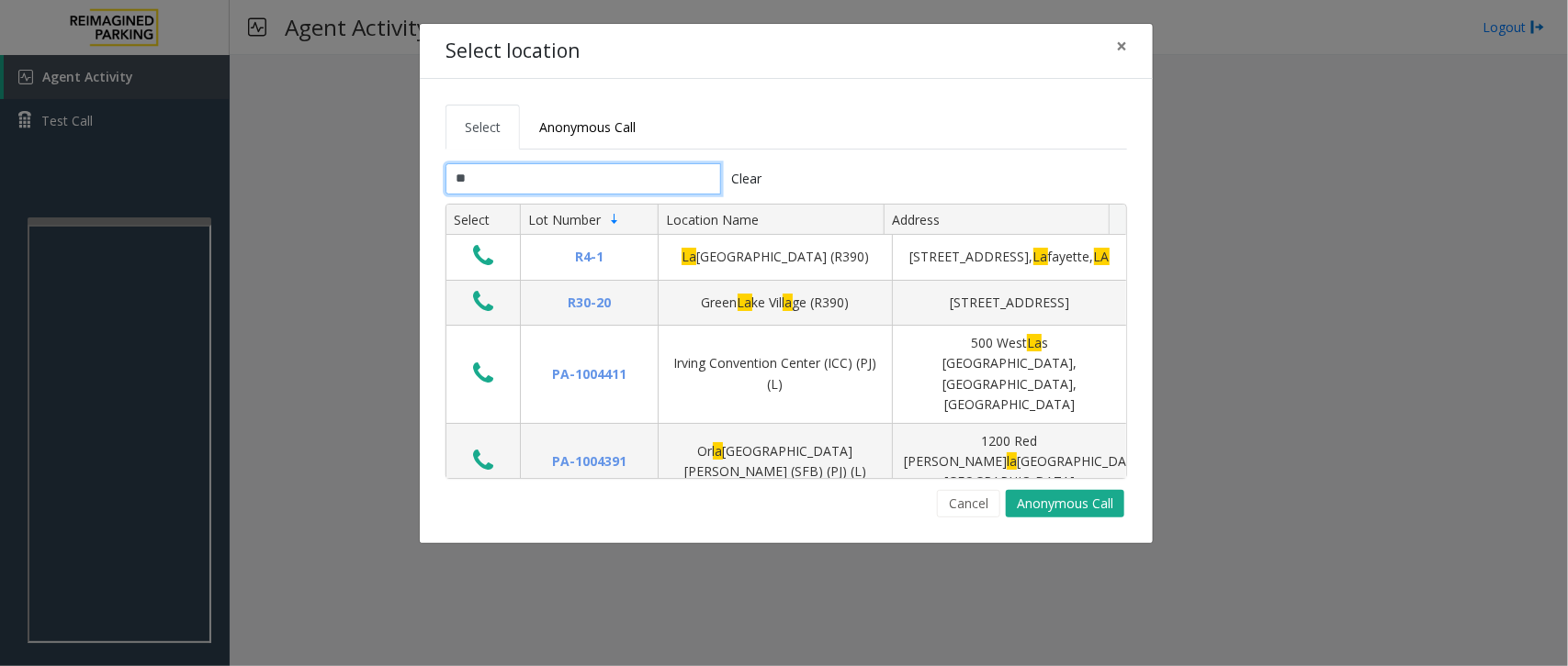
type input "*"
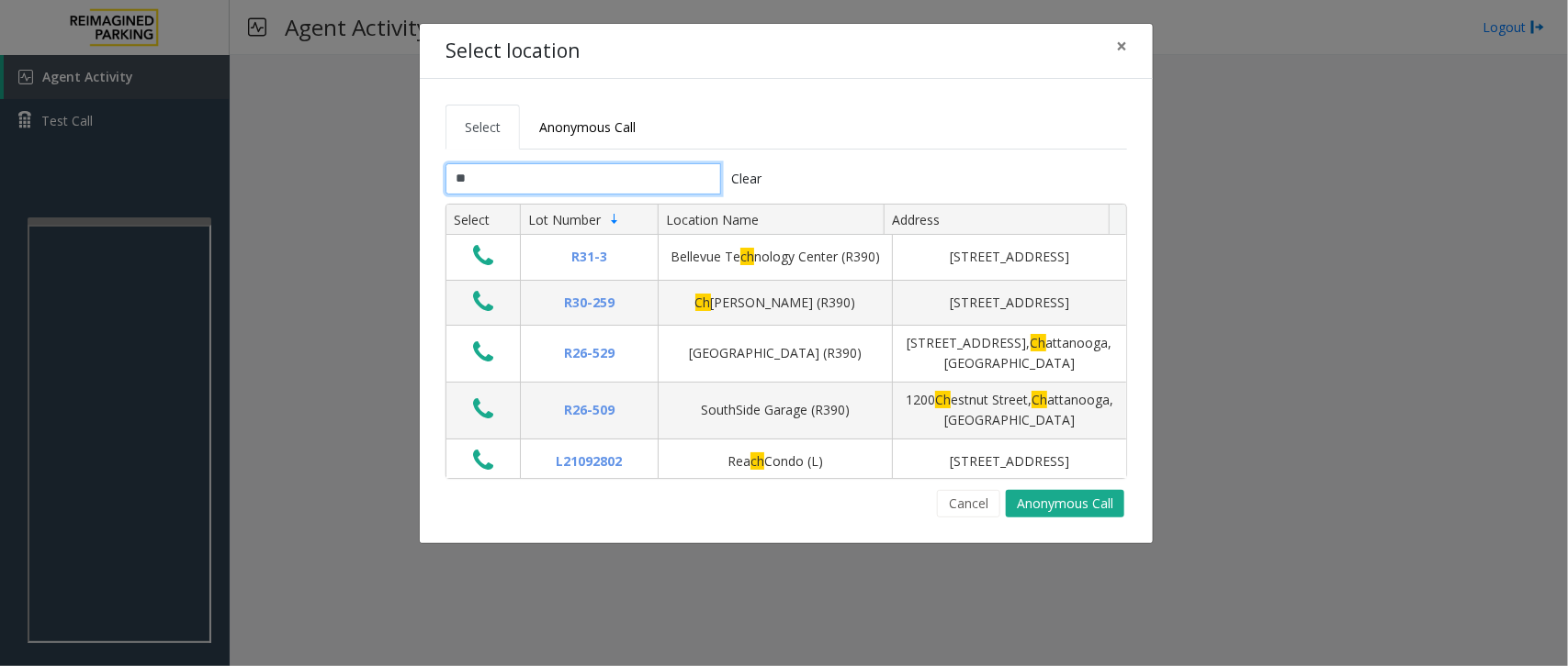
type input "*"
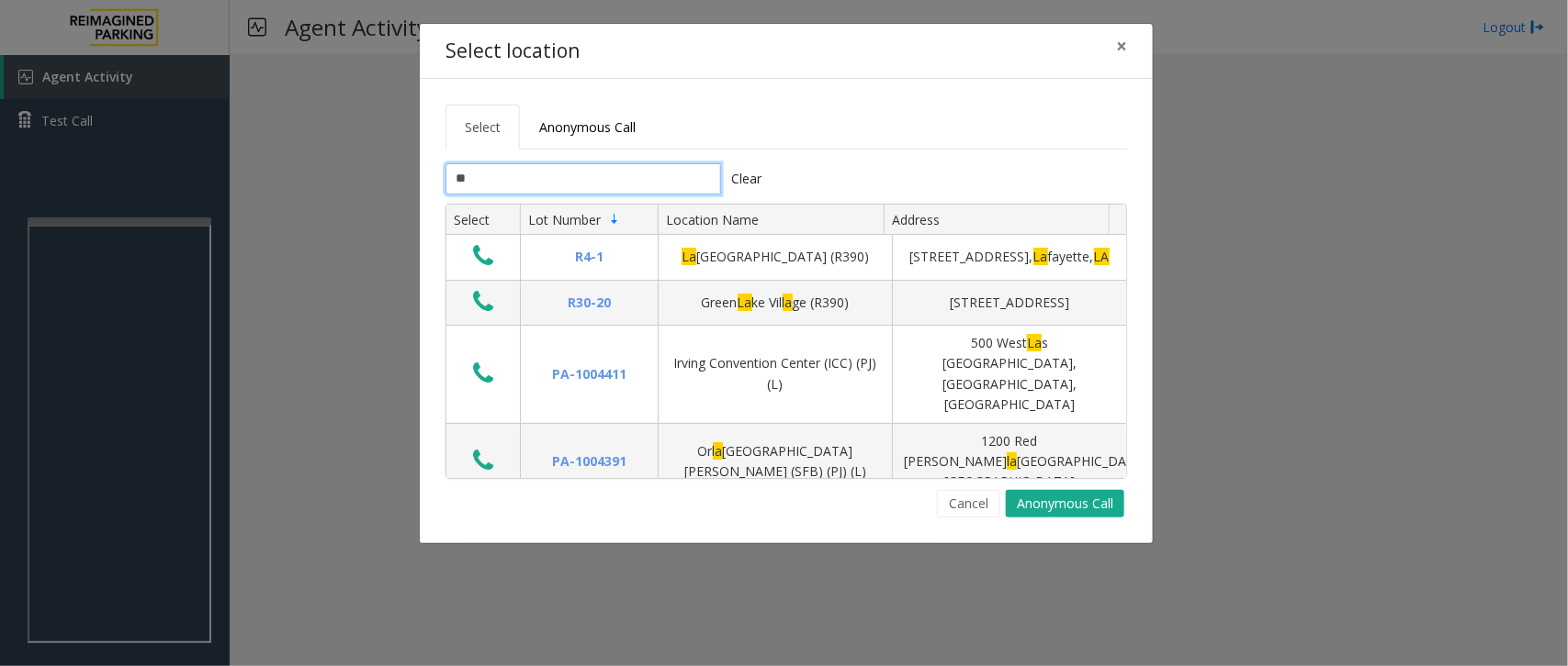
type input "*"
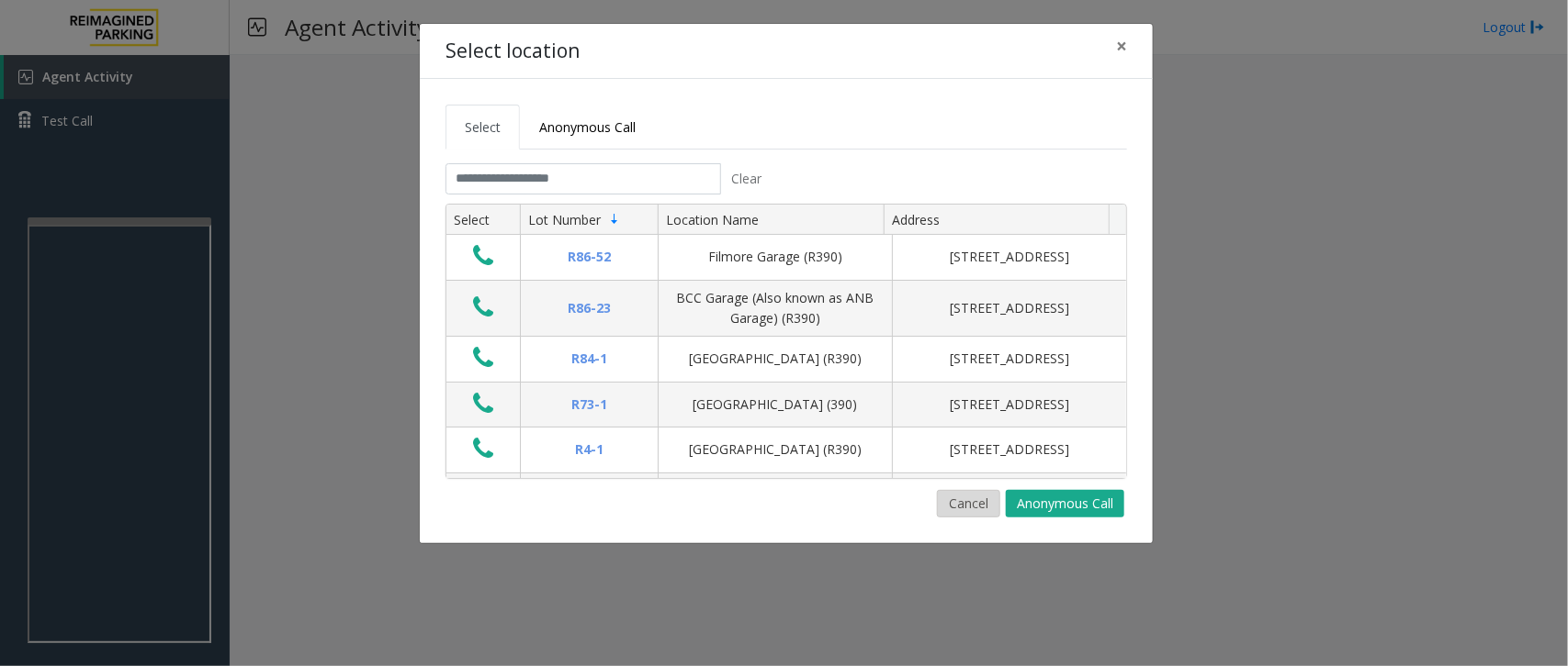
click at [981, 510] on button "Cancel" at bounding box center [968, 504] width 64 height 28
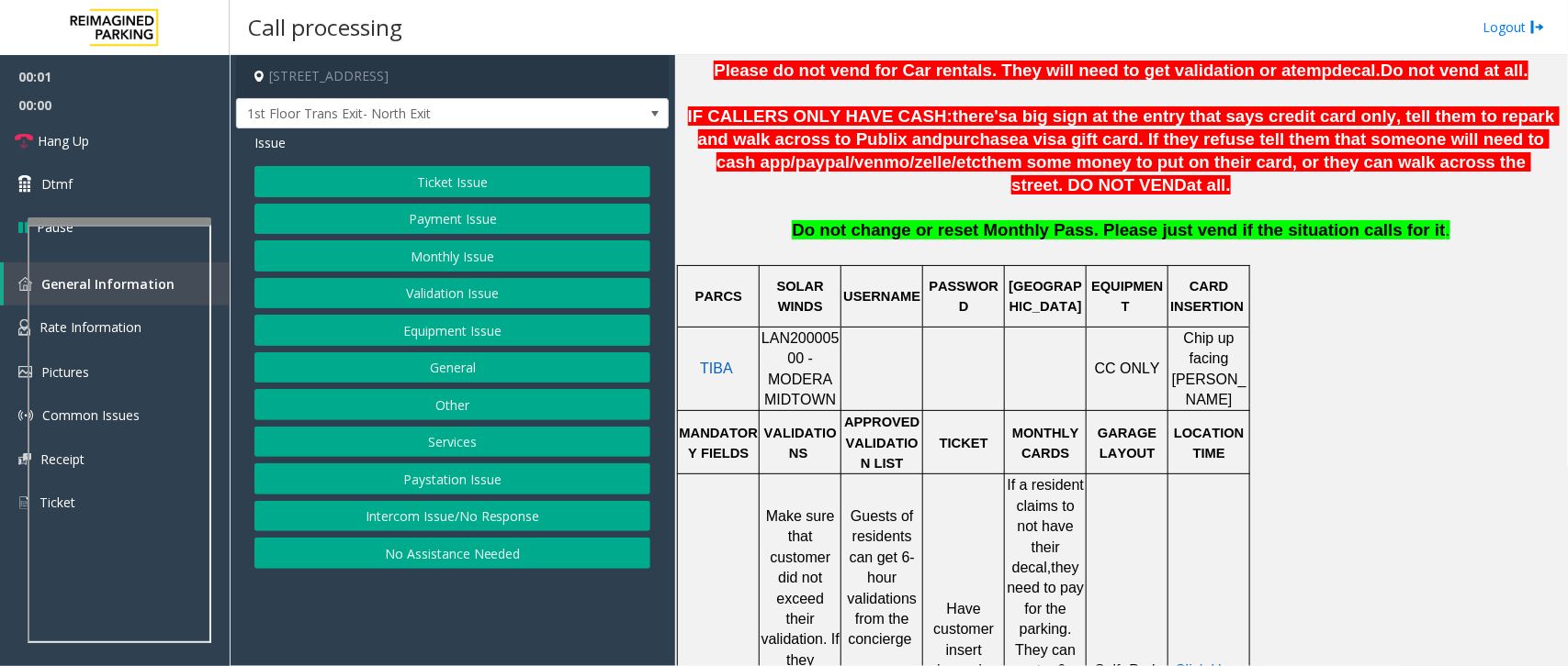
scroll to position [803, 0]
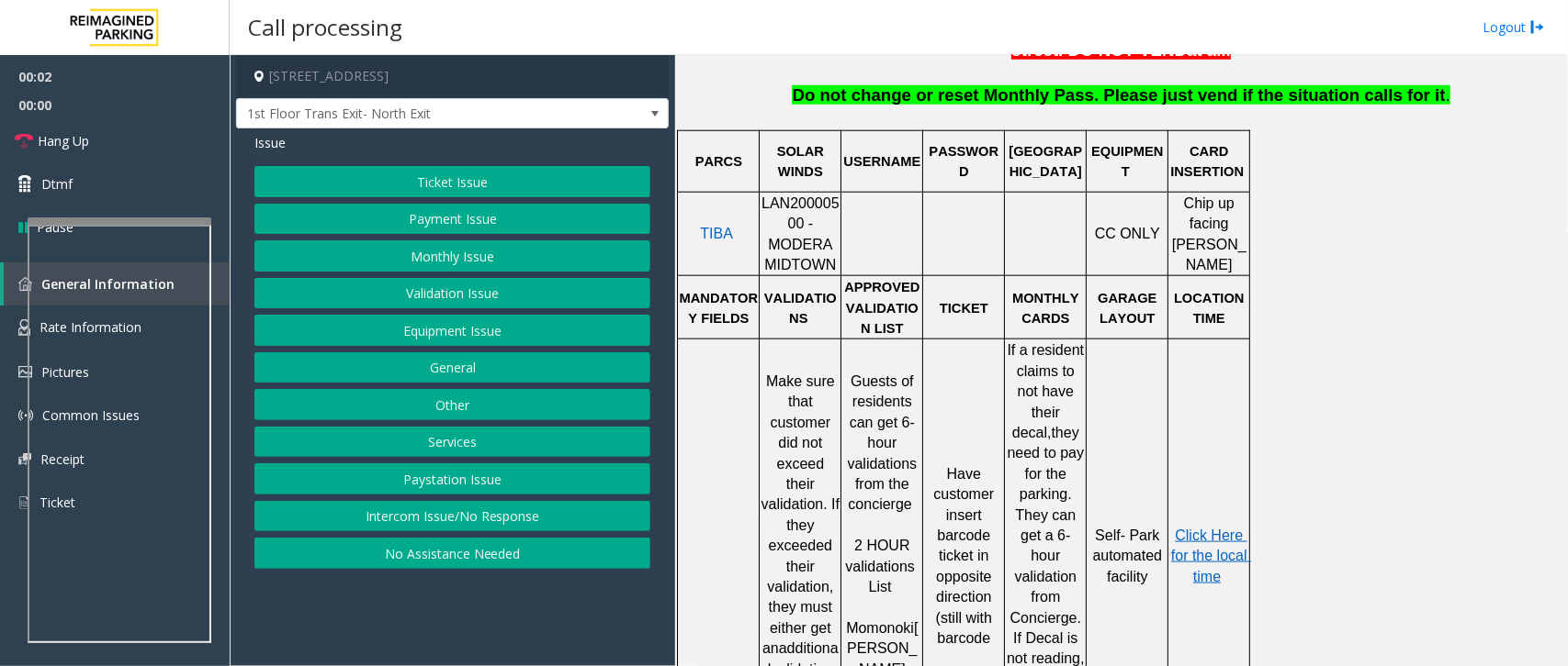
click at [797, 211] on span "LAN20000500 - MODERA MIDTOWN" at bounding box center [800, 234] width 78 height 77
copy span "LAN20000500"
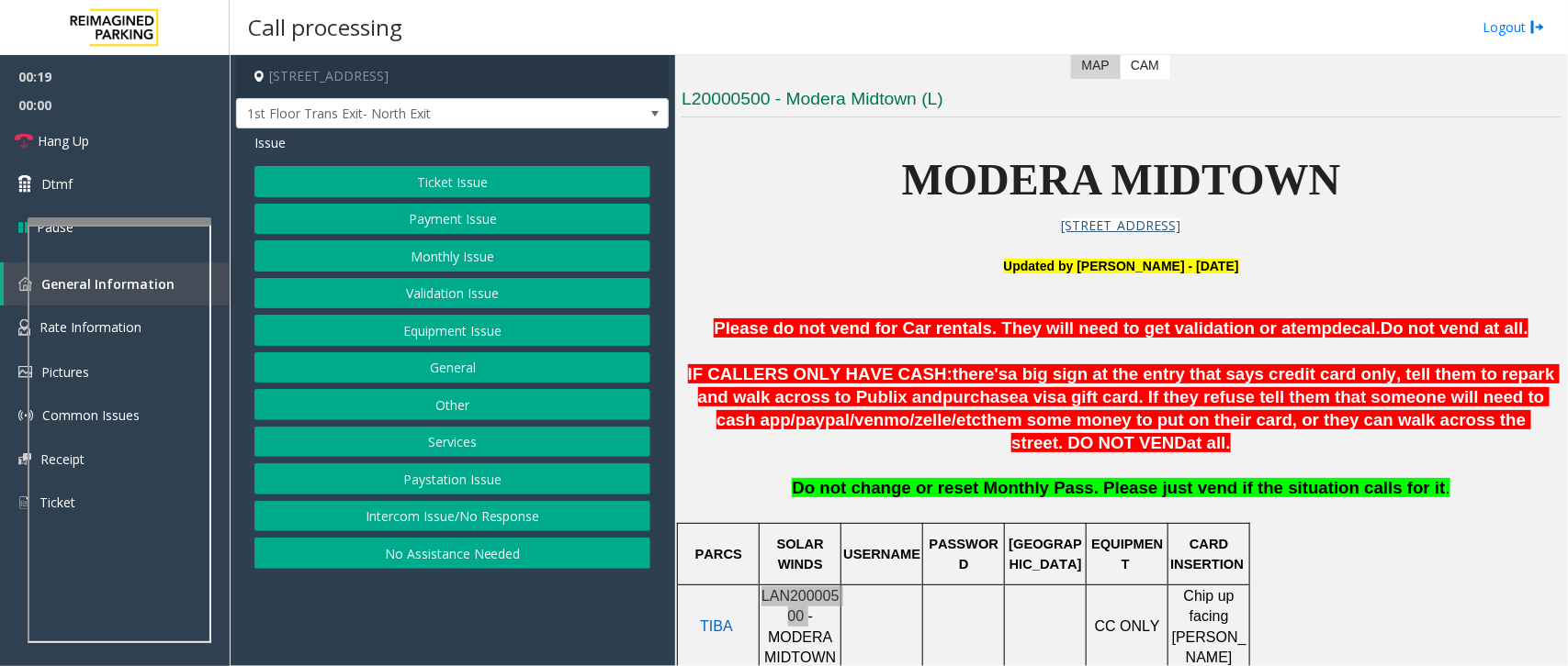
scroll to position [344, 0]
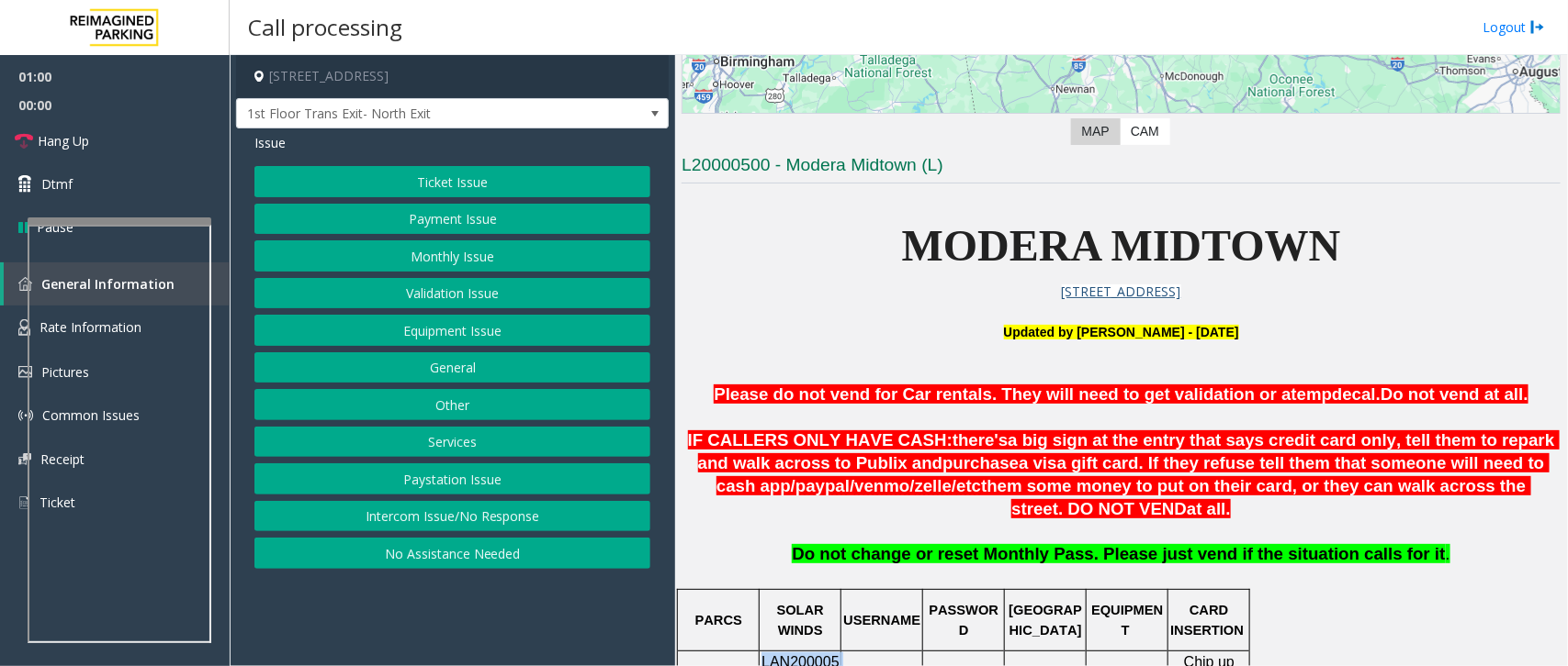
click at [451, 249] on button "Monthly Issue" at bounding box center [452, 255] width 396 height 31
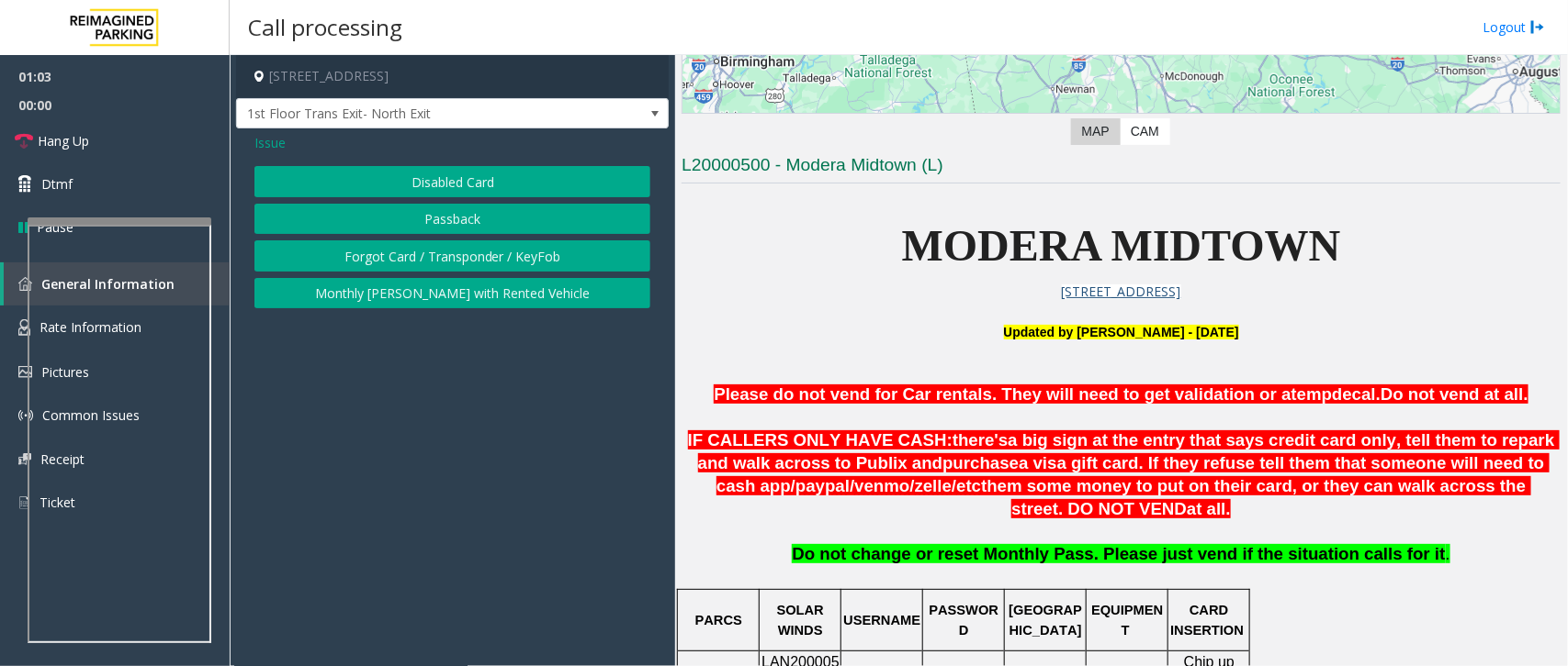
click at [275, 134] on span "Issue" at bounding box center [269, 142] width 31 height 19
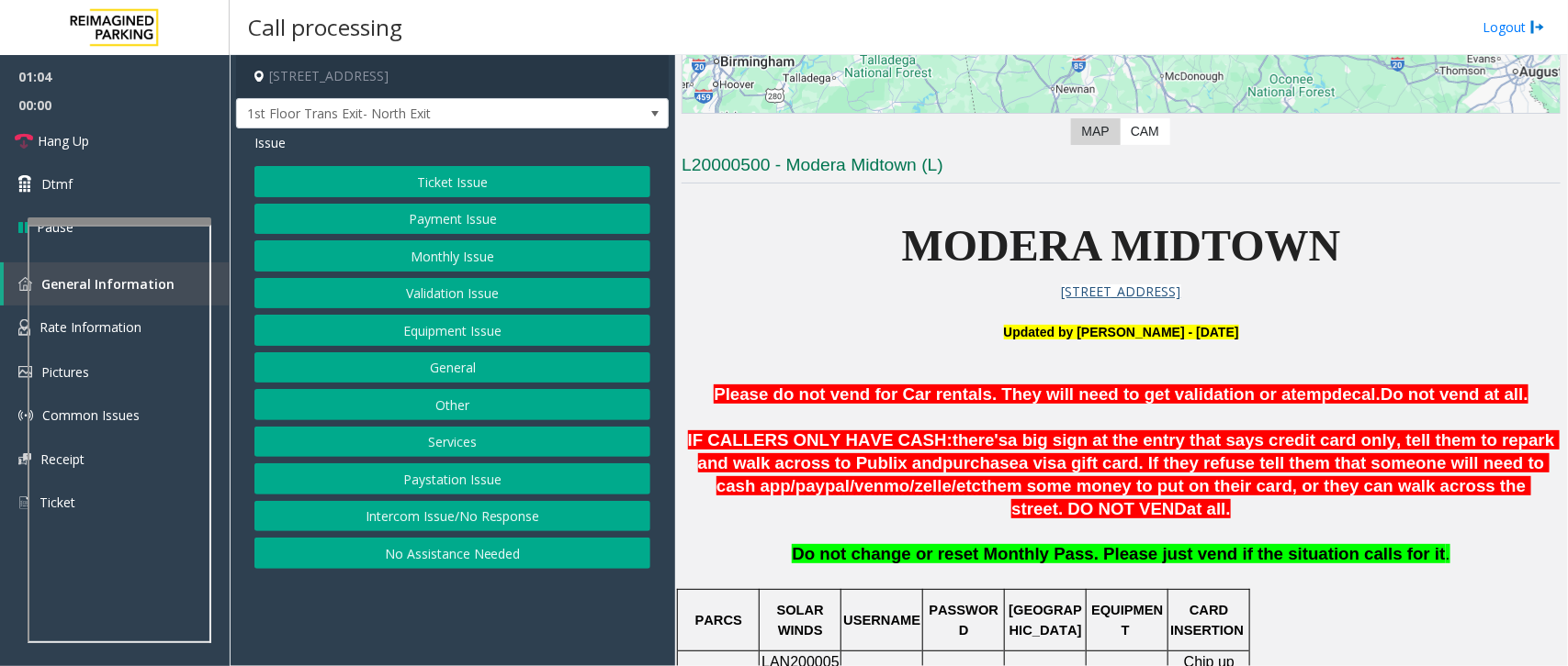
click at [447, 218] on button "Payment Issue" at bounding box center [452, 218] width 396 height 31
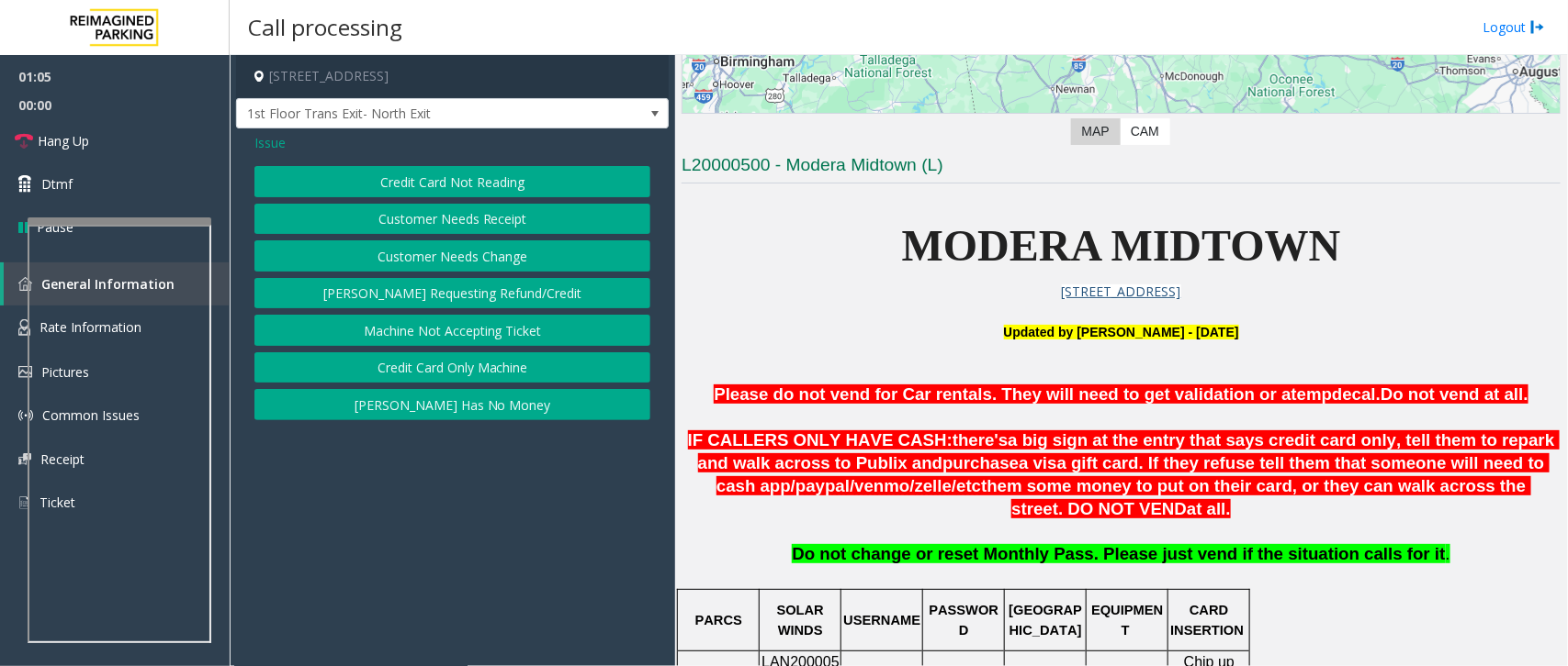
click at [447, 180] on button "Credit Card Not Reading" at bounding box center [452, 181] width 396 height 31
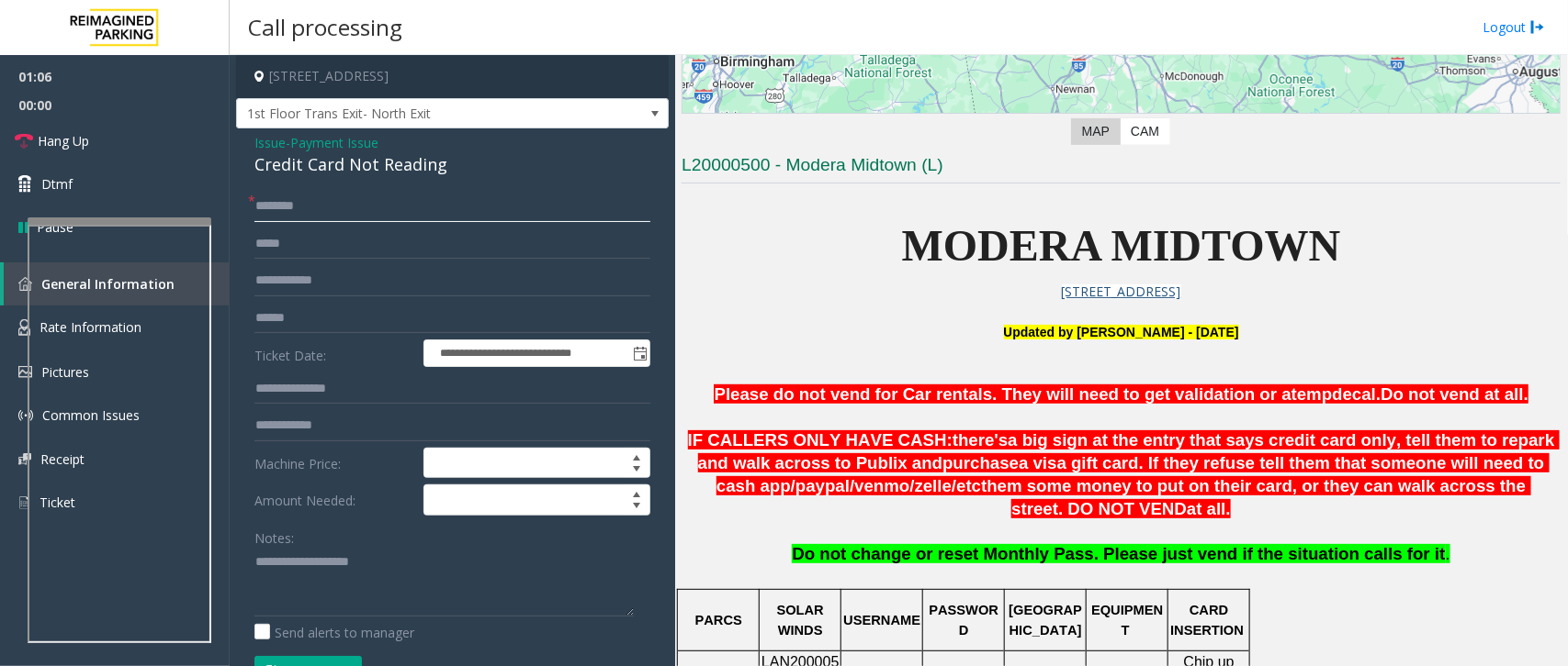
click at [311, 207] on input "text" at bounding box center [452, 205] width 396 height 31
click at [285, 206] on input "********" at bounding box center [452, 205] width 396 height 31
click at [334, 208] on input "********" at bounding box center [452, 205] width 396 height 31
type input "********"
drag, startPoint x: 443, startPoint y: 170, endPoint x: 237, endPoint y: 148, distance: 207.2
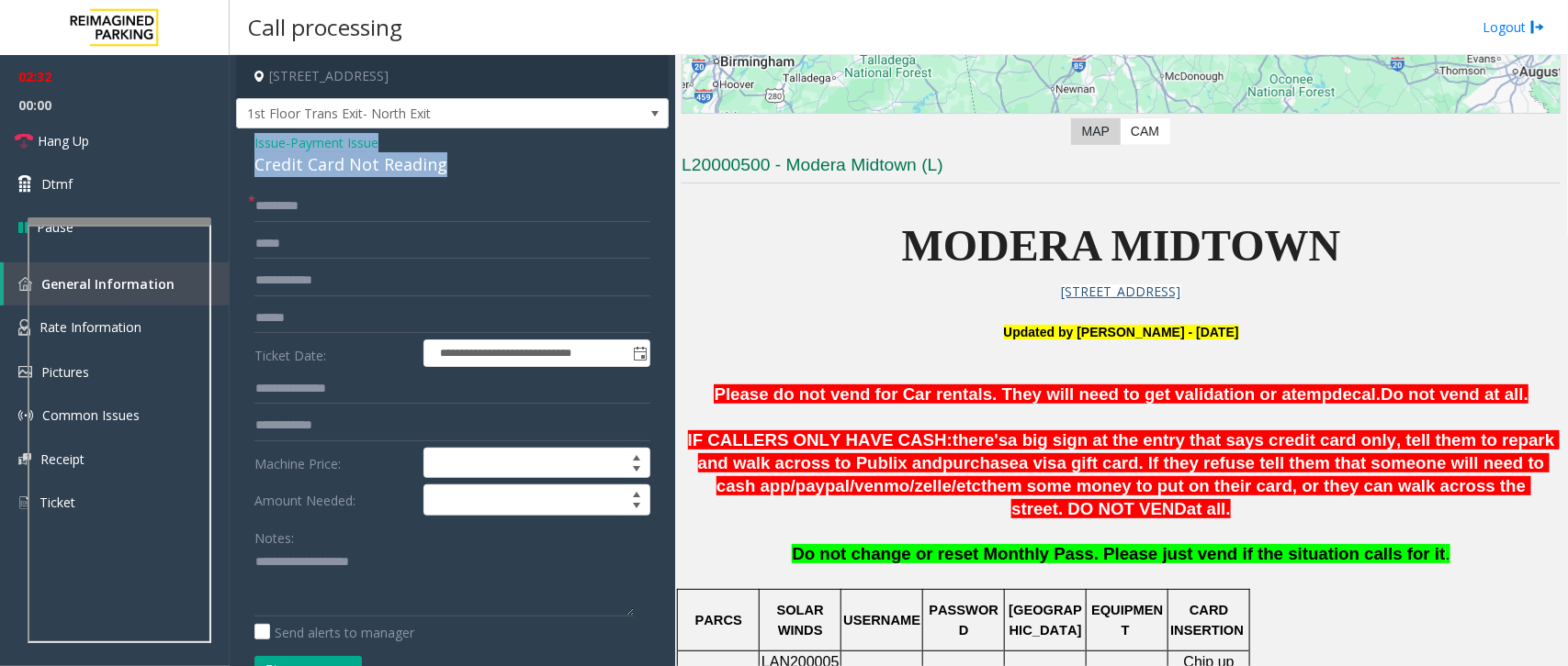
click at [237, 148] on div "**********" at bounding box center [453, 516] width 433 height 777
click at [437, 598] on textarea at bounding box center [444, 582] width 379 height 68
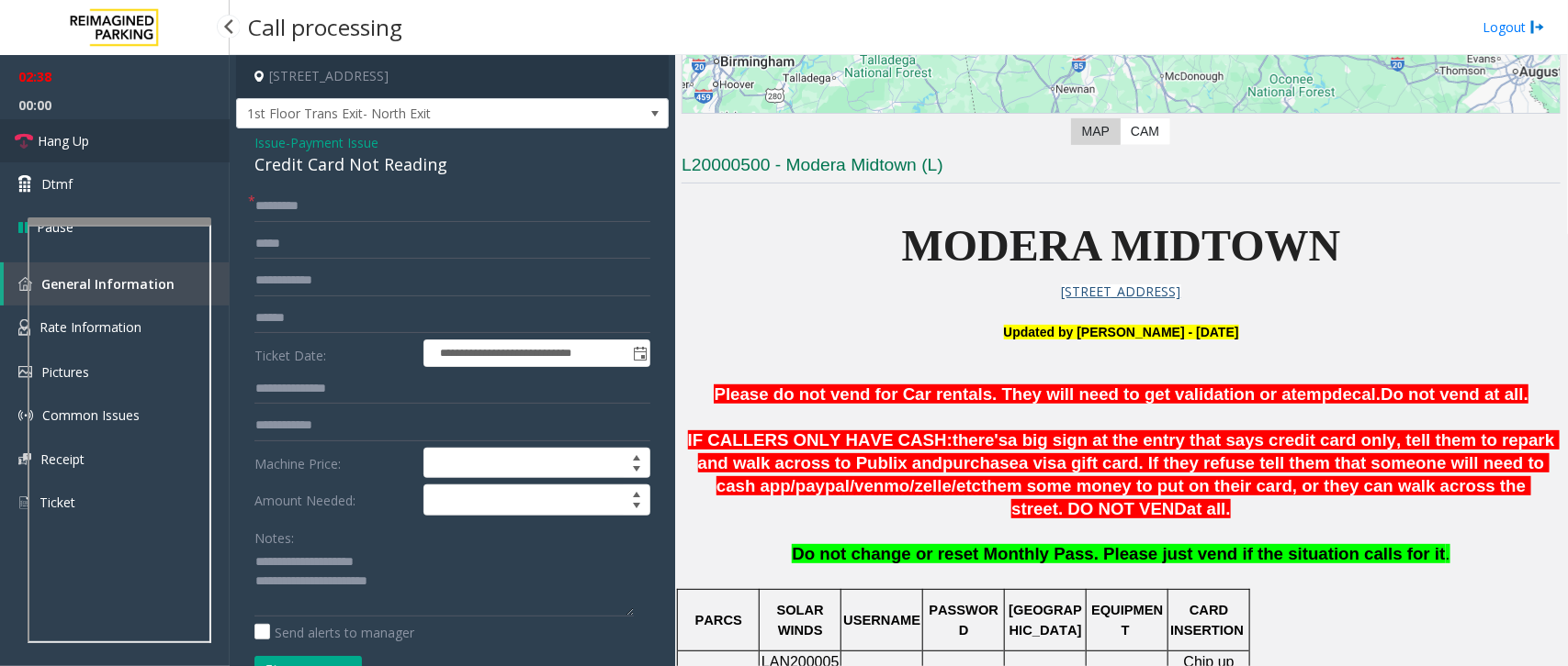
click at [62, 135] on span "Hang Up" at bounding box center [64, 140] width 52 height 19
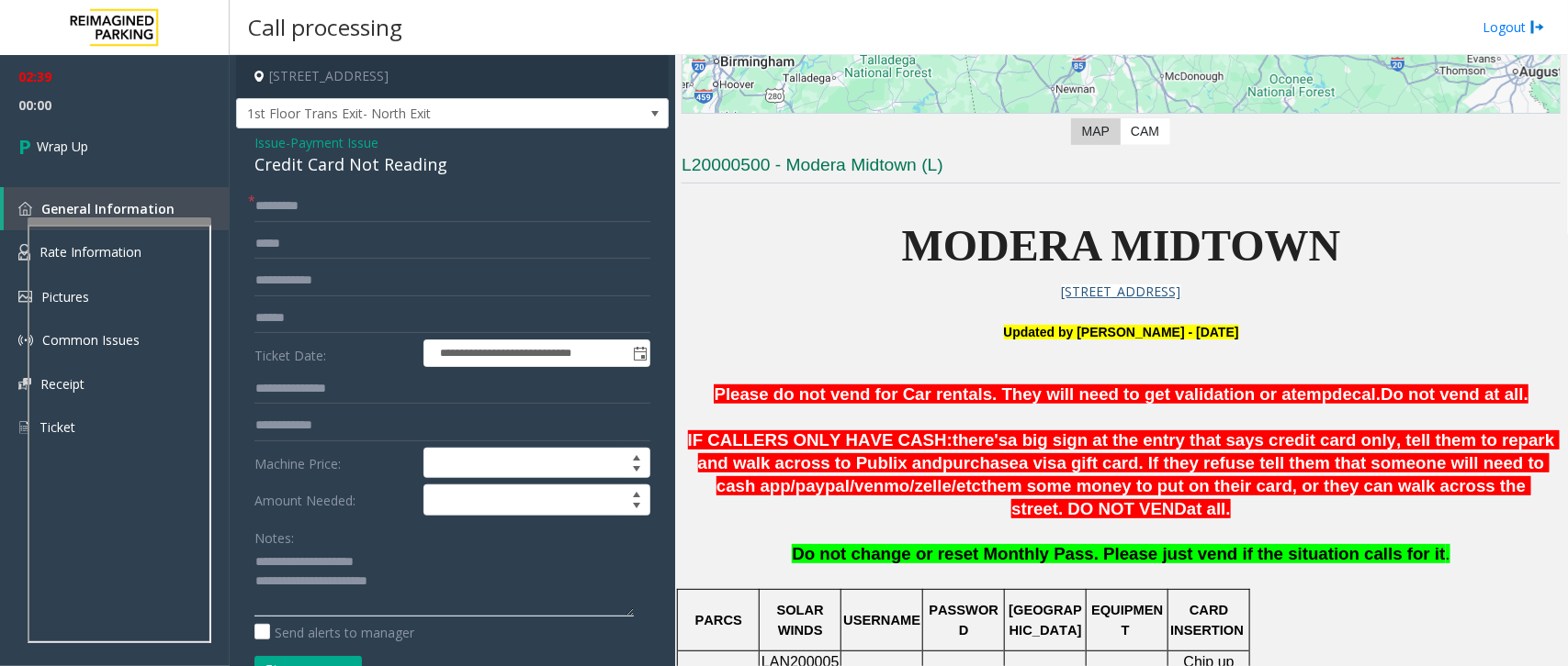
click at [494, 590] on textarea at bounding box center [444, 582] width 379 height 68
click at [419, 601] on textarea at bounding box center [444, 582] width 379 height 68
paste textarea "**********"
type textarea "**********"
click at [73, 149] on span "Wrap Up" at bounding box center [63, 146] width 52 height 19
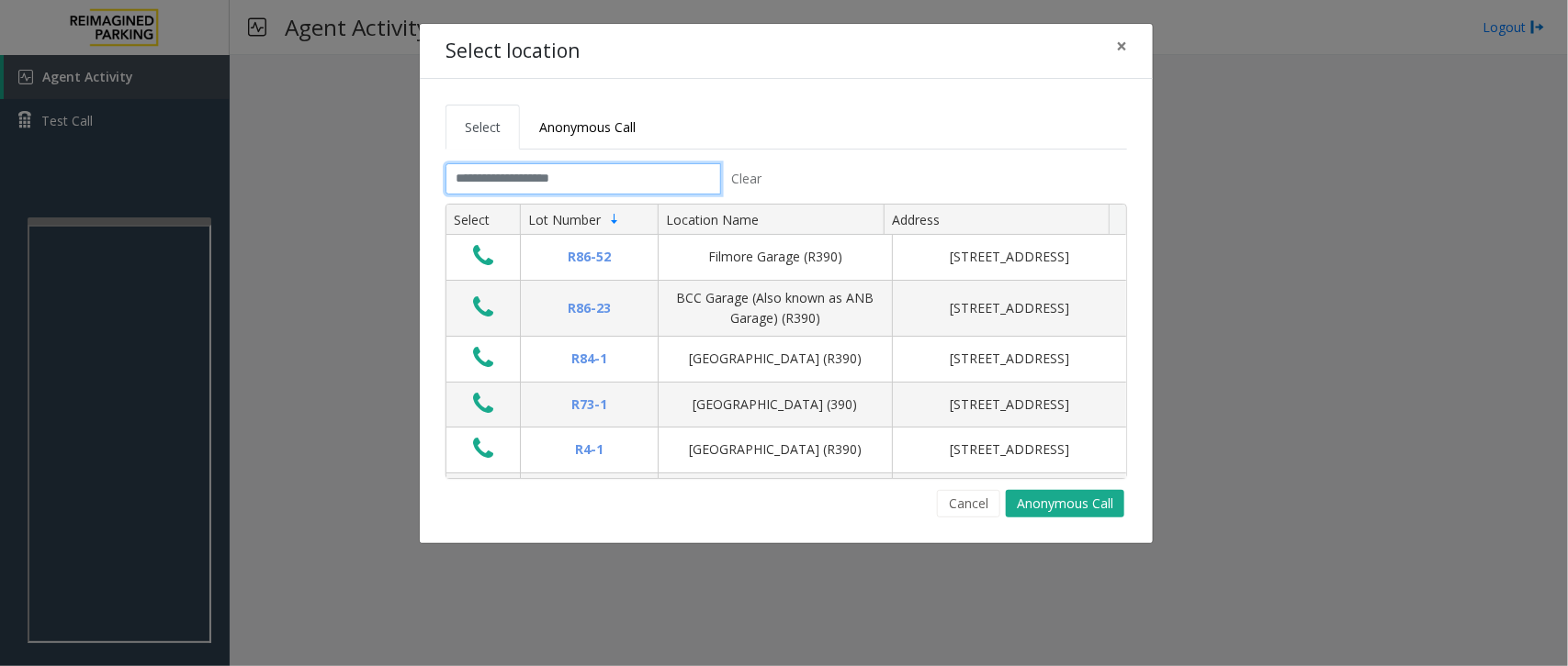
click at [503, 182] on input "text" at bounding box center [583, 179] width 275 height 31
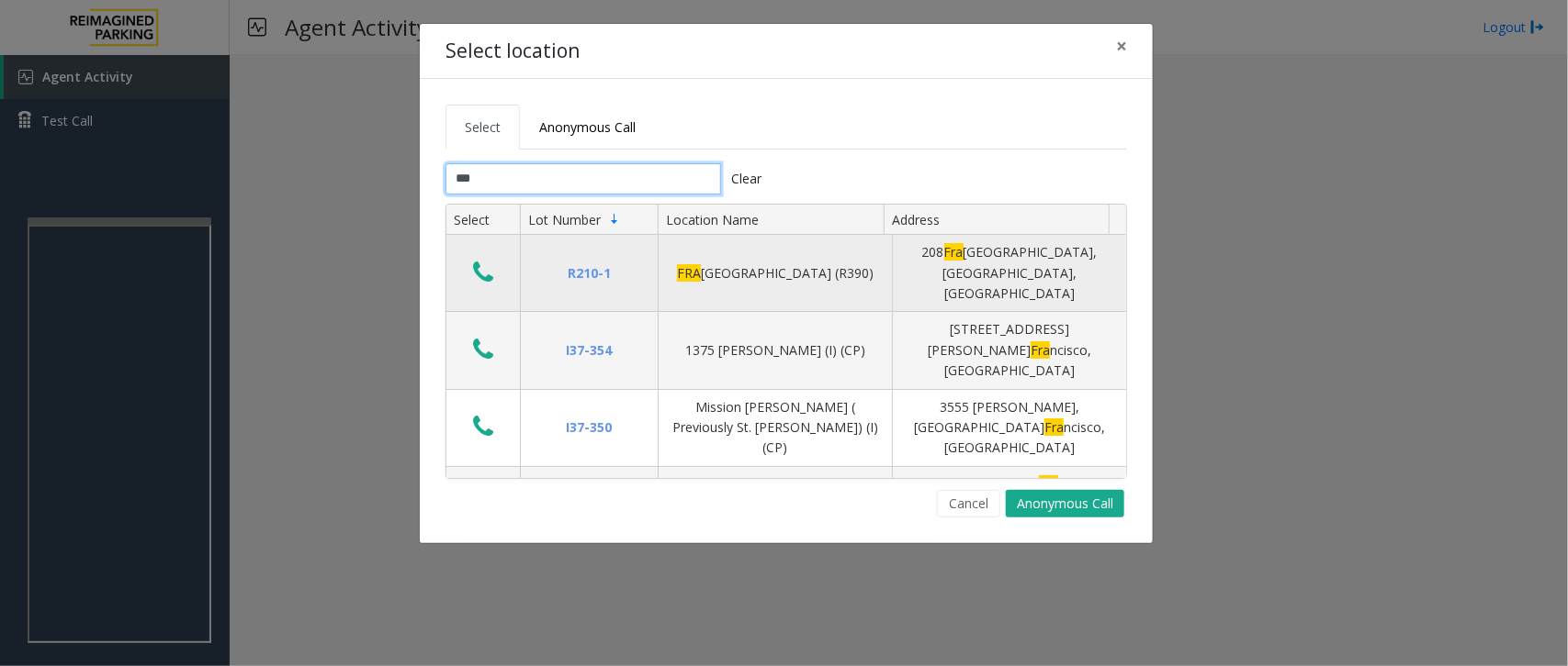
type input "***"
click at [470, 259] on button "Data table" at bounding box center [483, 274] width 31 height 30
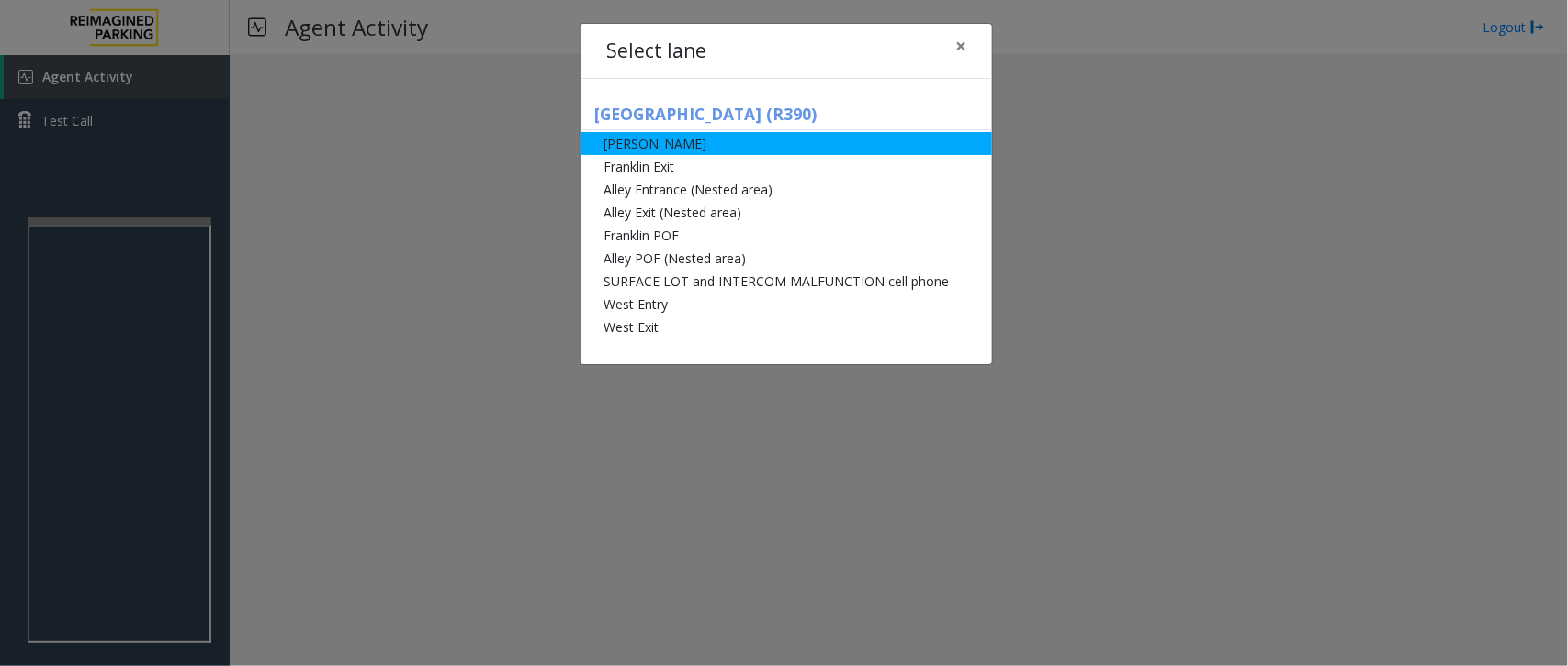
click at [756, 149] on li "[PERSON_NAME]" at bounding box center [785, 143] width 411 height 23
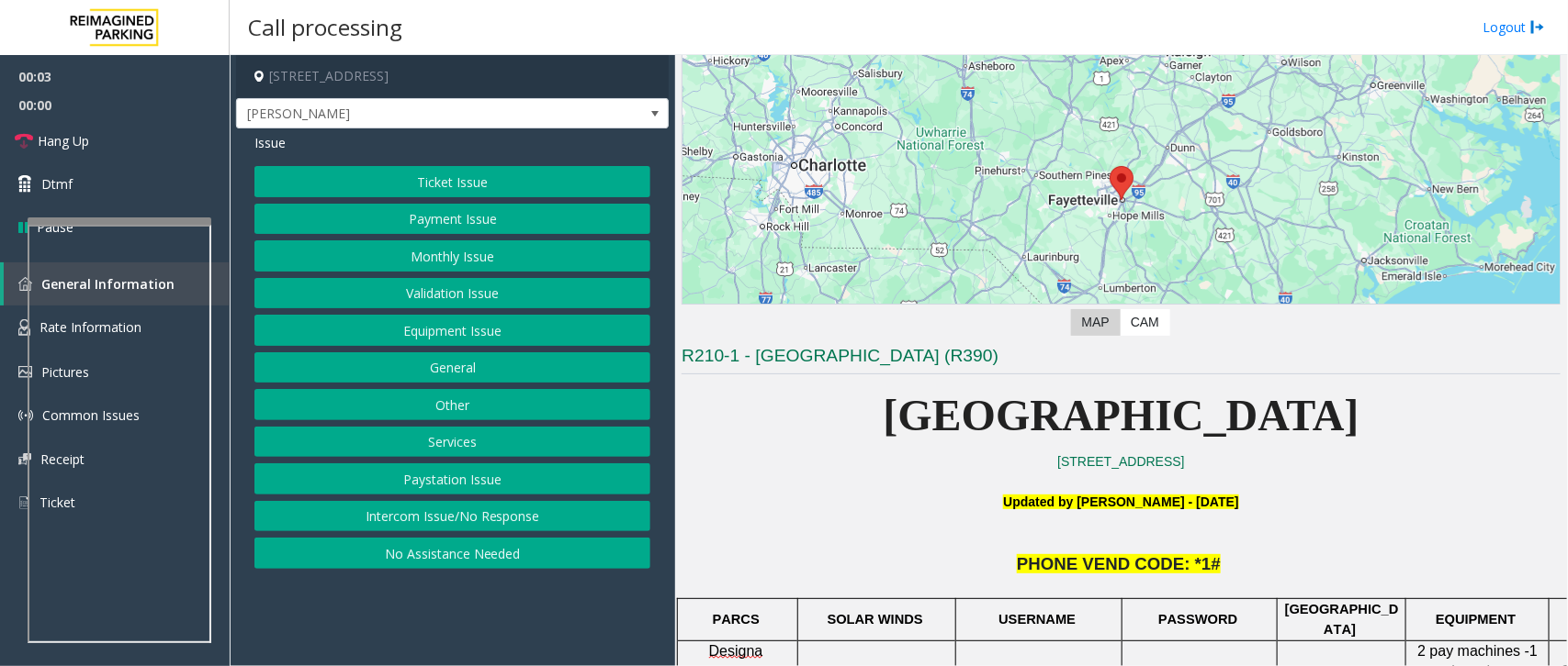
scroll to position [115, 0]
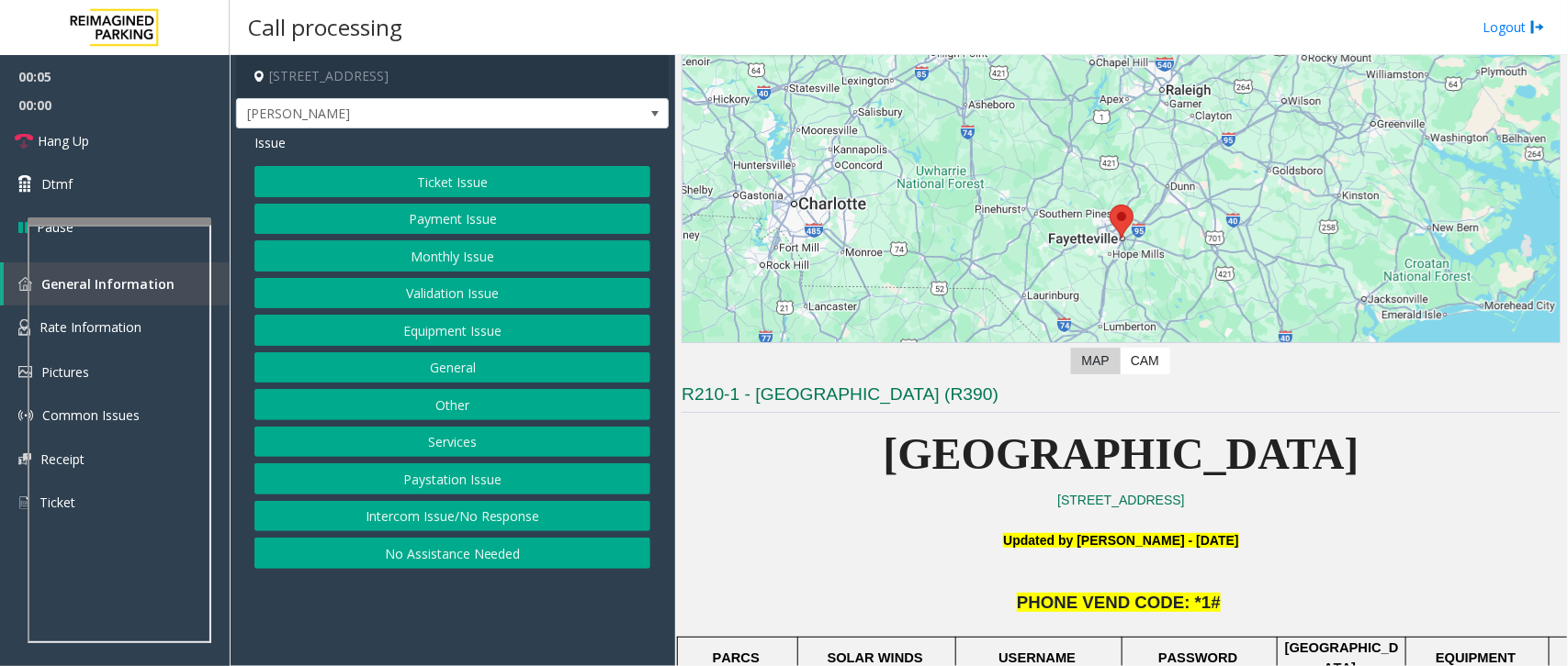
click at [459, 331] on button "Equipment Issue" at bounding box center [452, 330] width 396 height 31
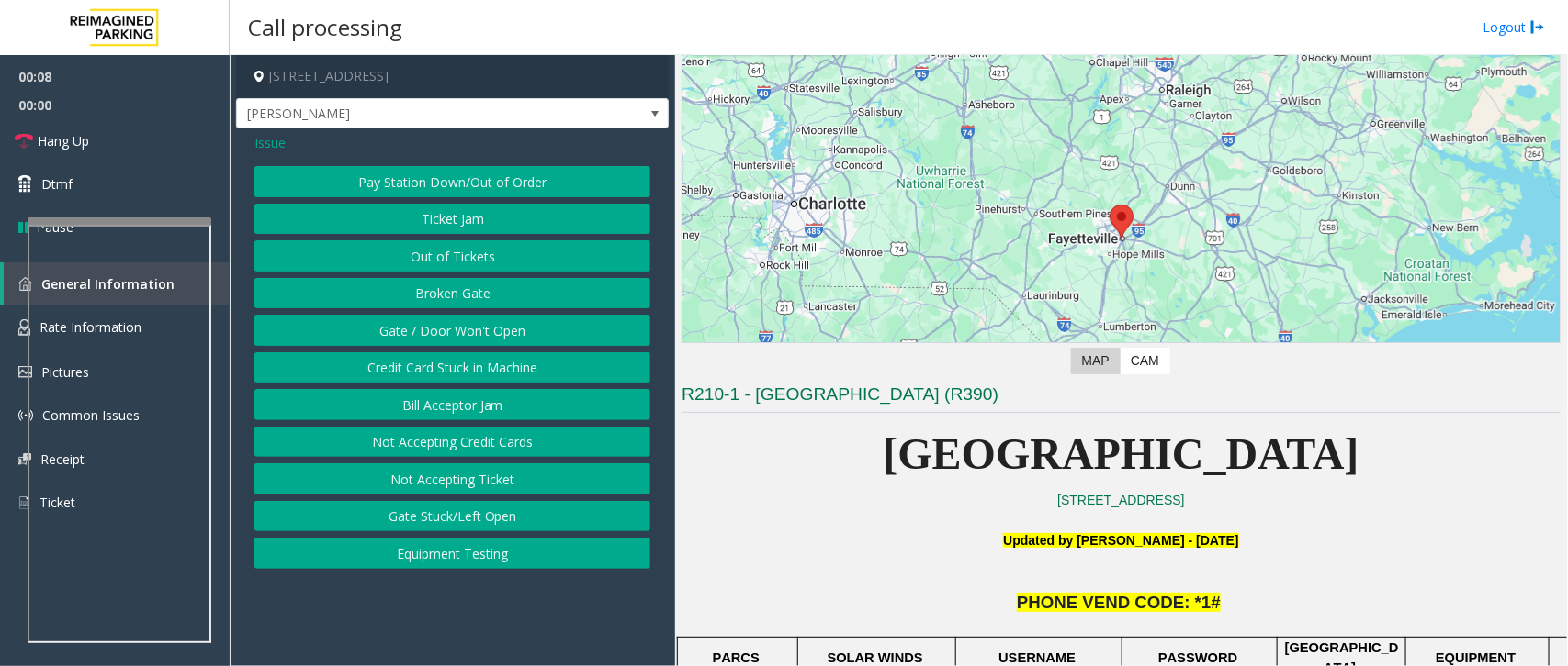
click at [462, 255] on button "Out of Tickets" at bounding box center [452, 255] width 396 height 31
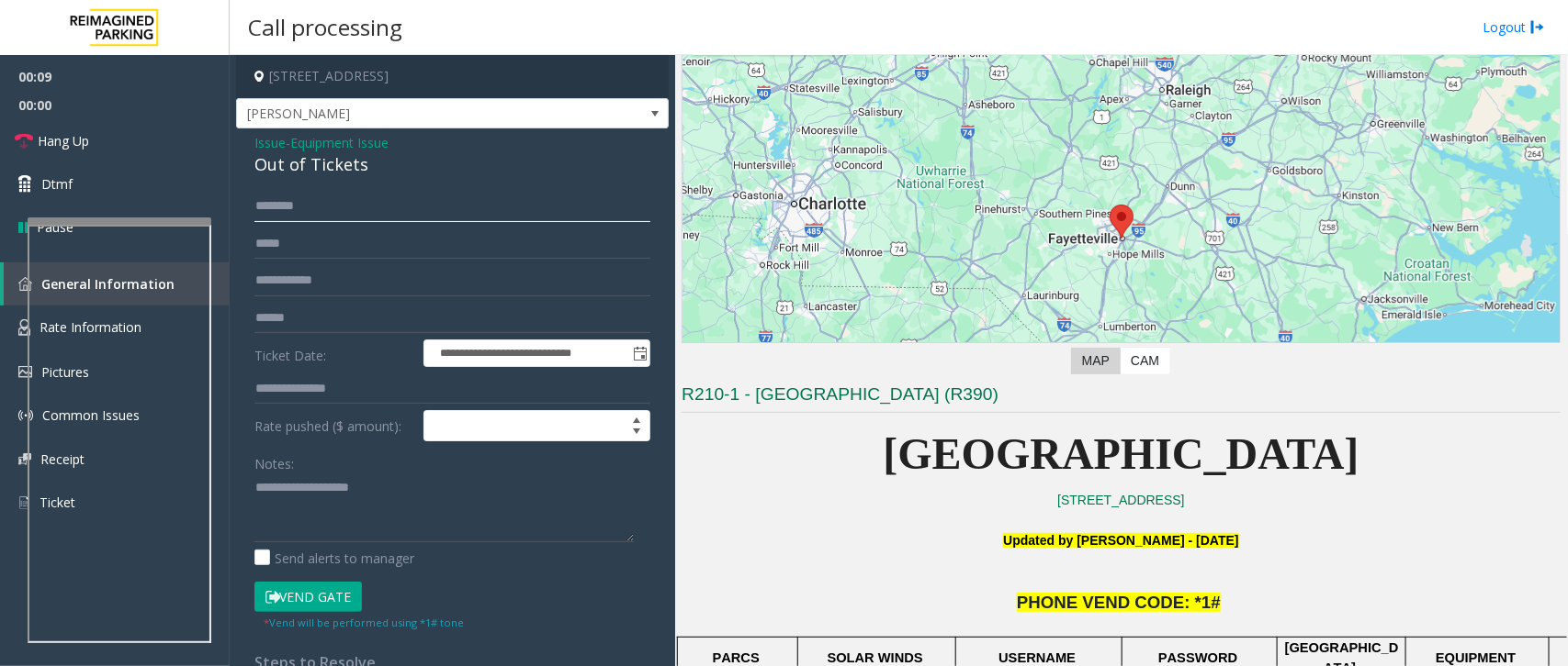
click at [319, 203] on input "text" at bounding box center [452, 205] width 396 height 31
type input "*"
type input "*****"
click at [333, 211] on input "*****" at bounding box center [452, 205] width 396 height 31
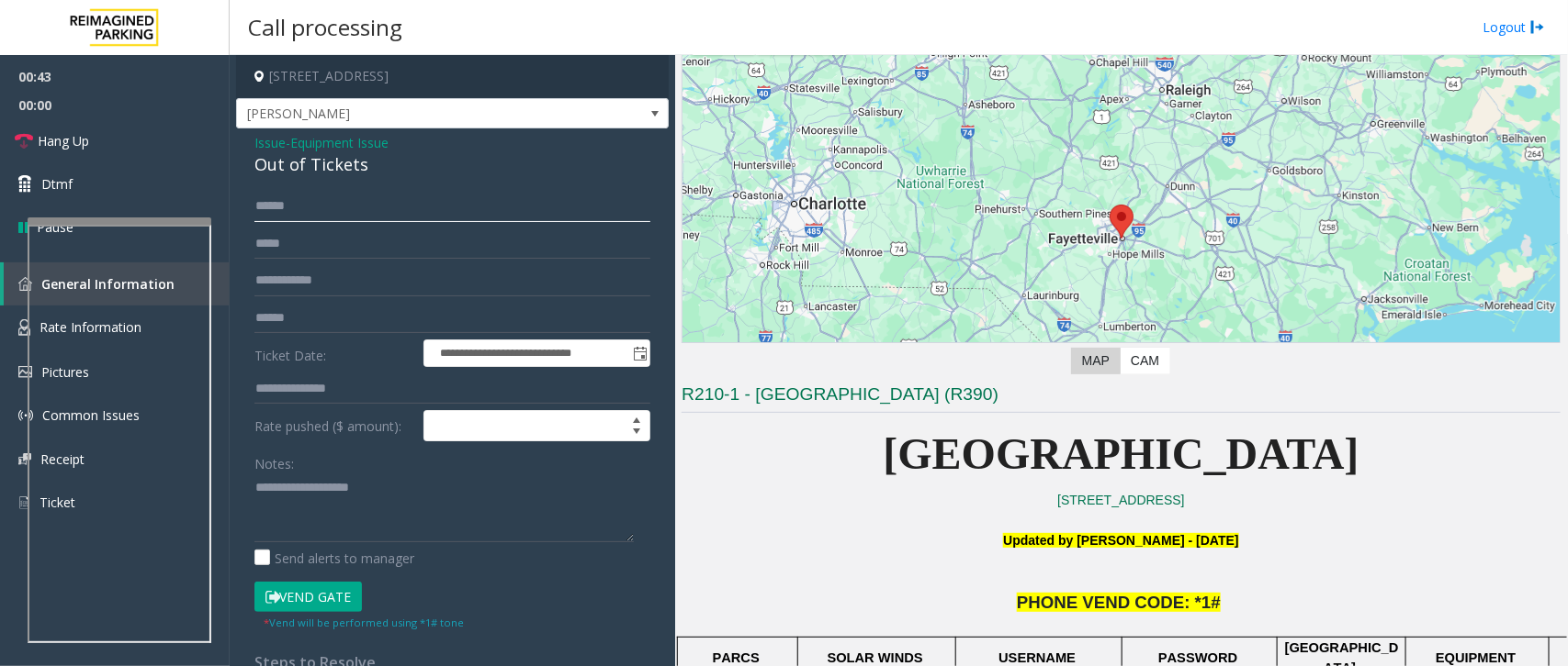
click at [333, 211] on input "*****" at bounding box center [452, 205] width 396 height 31
click at [322, 525] on textarea at bounding box center [444, 507] width 379 height 68
click at [324, 207] on input "****" at bounding box center [452, 205] width 396 height 31
click at [317, 207] on input "****" at bounding box center [452, 205] width 396 height 31
type input "****"
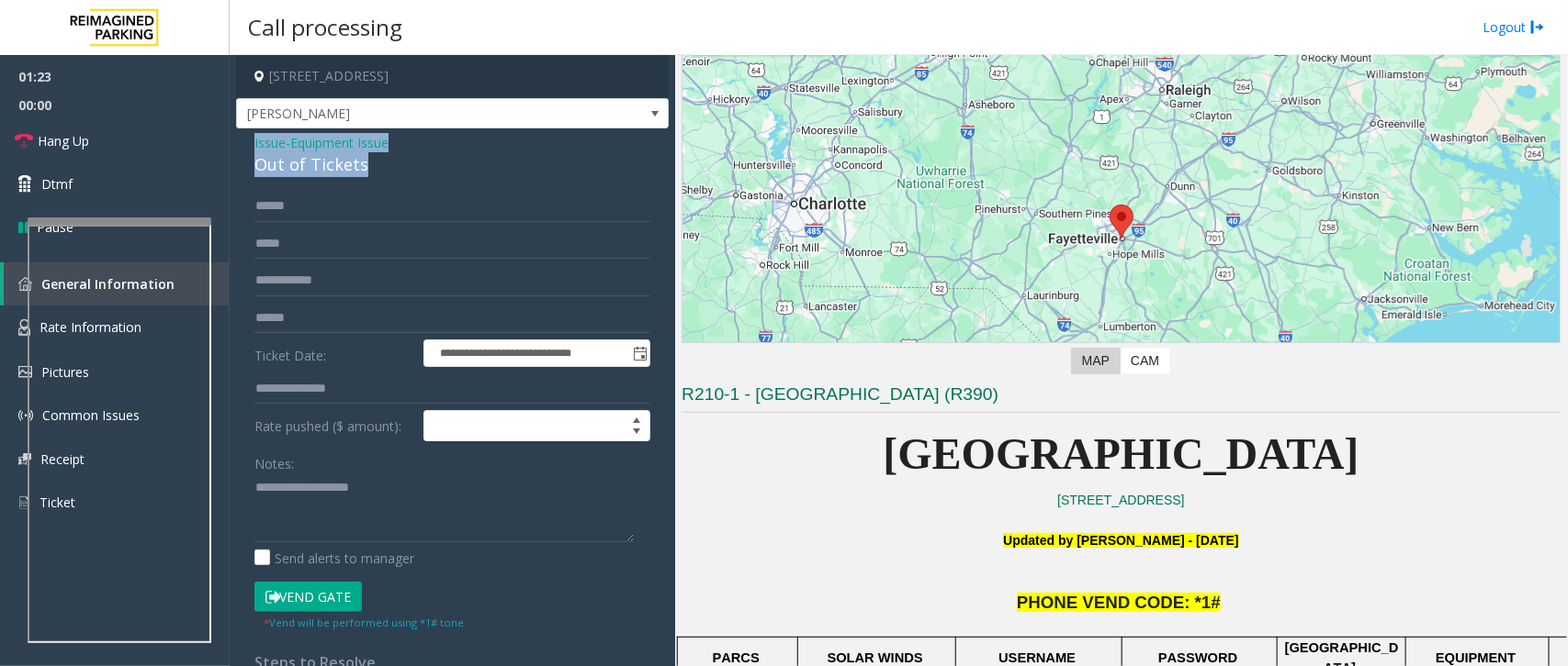
drag, startPoint x: 372, startPoint y: 170, endPoint x: 250, endPoint y: 136, distance: 126.6
click at [250, 136] on div "**********" at bounding box center [453, 479] width 433 height 703
click at [410, 517] on textarea at bounding box center [444, 507] width 379 height 68
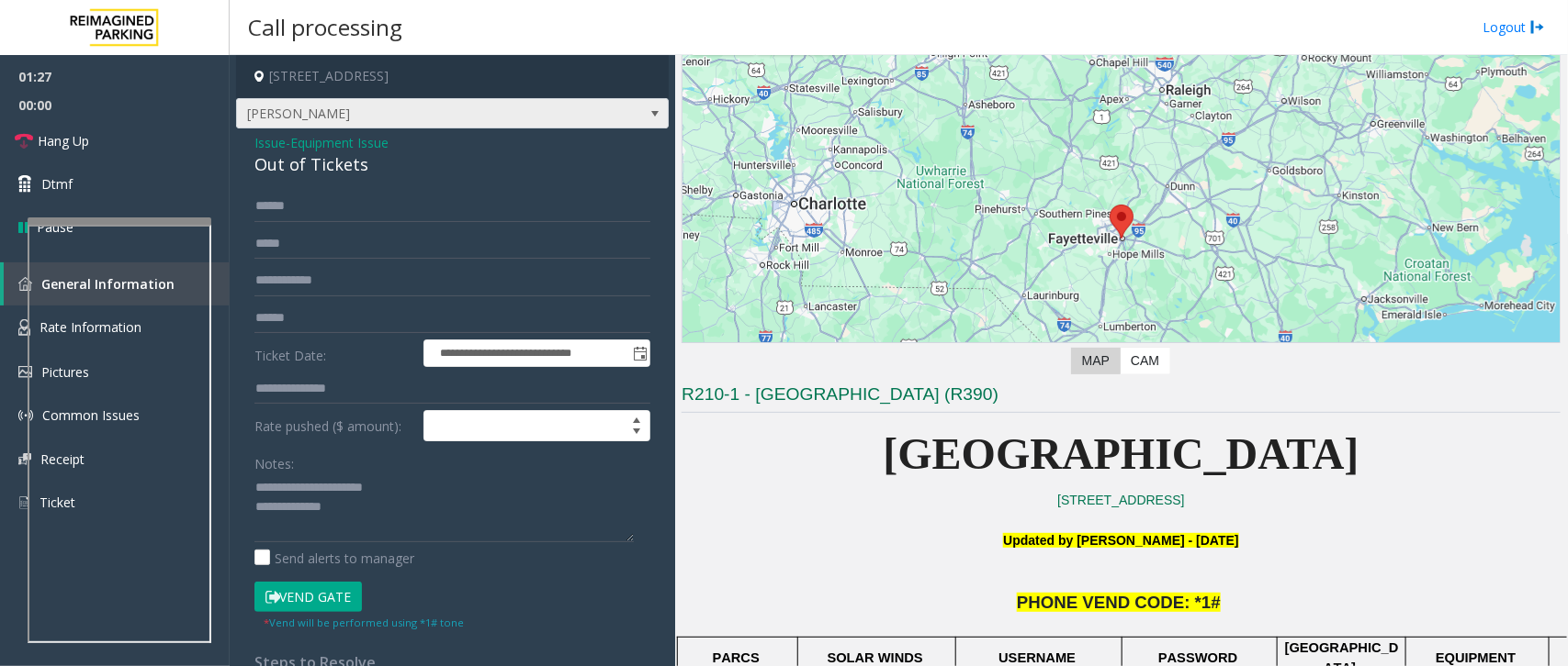
click at [396, 115] on span "[PERSON_NAME]" at bounding box center [409, 114] width 345 height 30
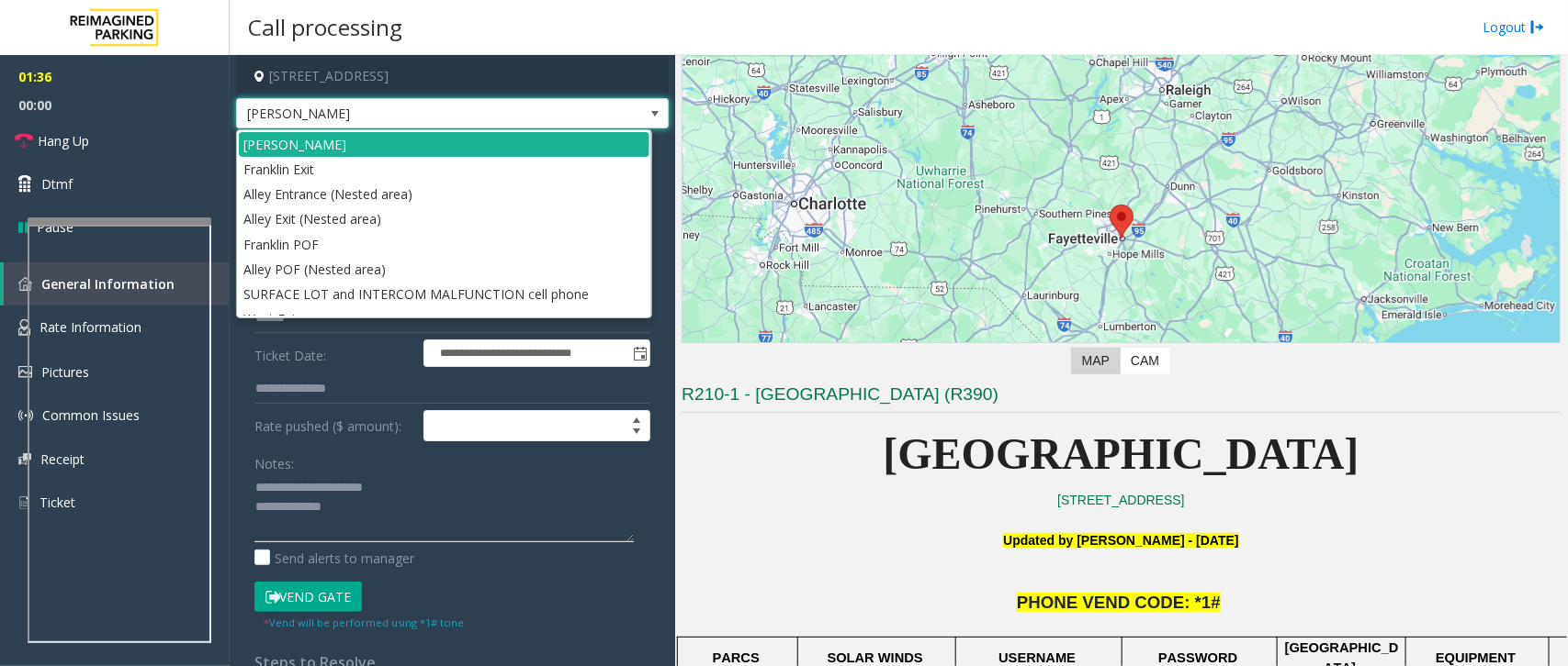
click at [383, 525] on textarea at bounding box center [444, 507] width 379 height 68
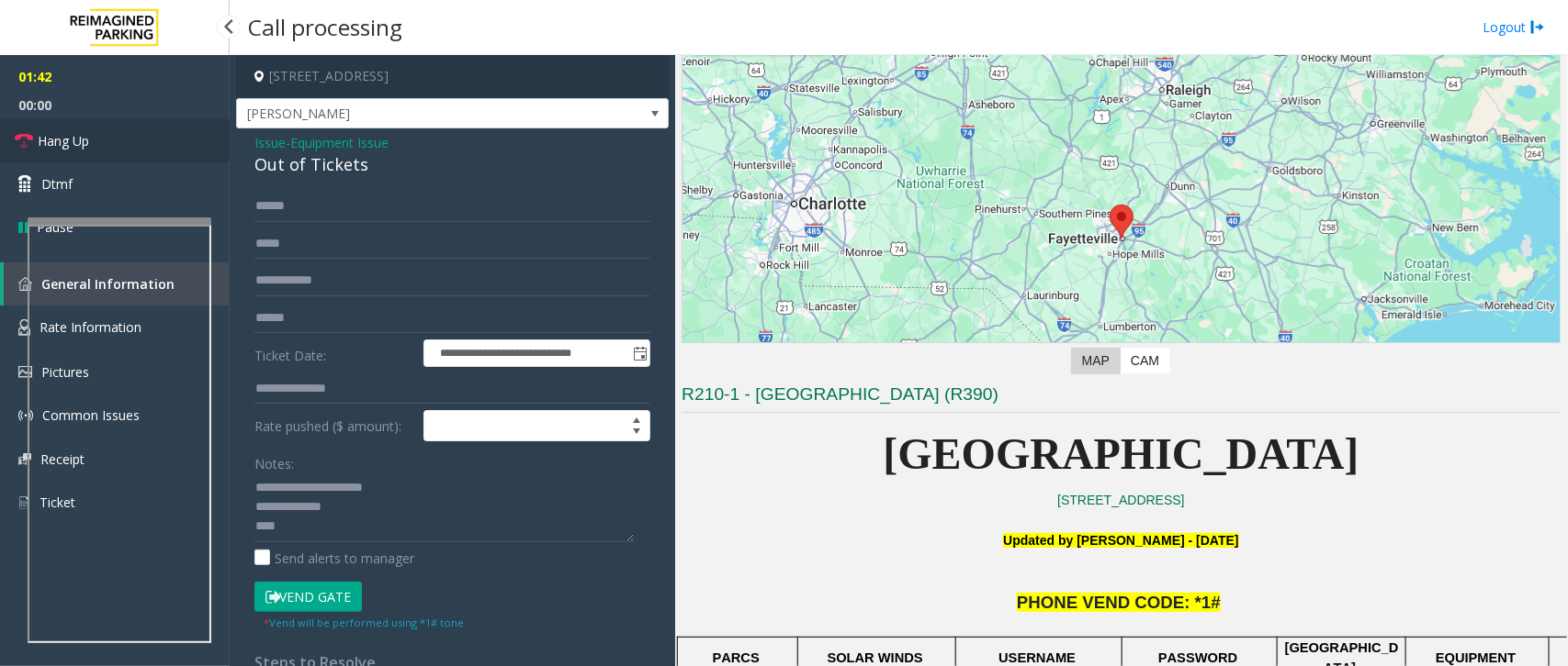
click at [69, 136] on span "Hang Up" at bounding box center [64, 140] width 52 height 19
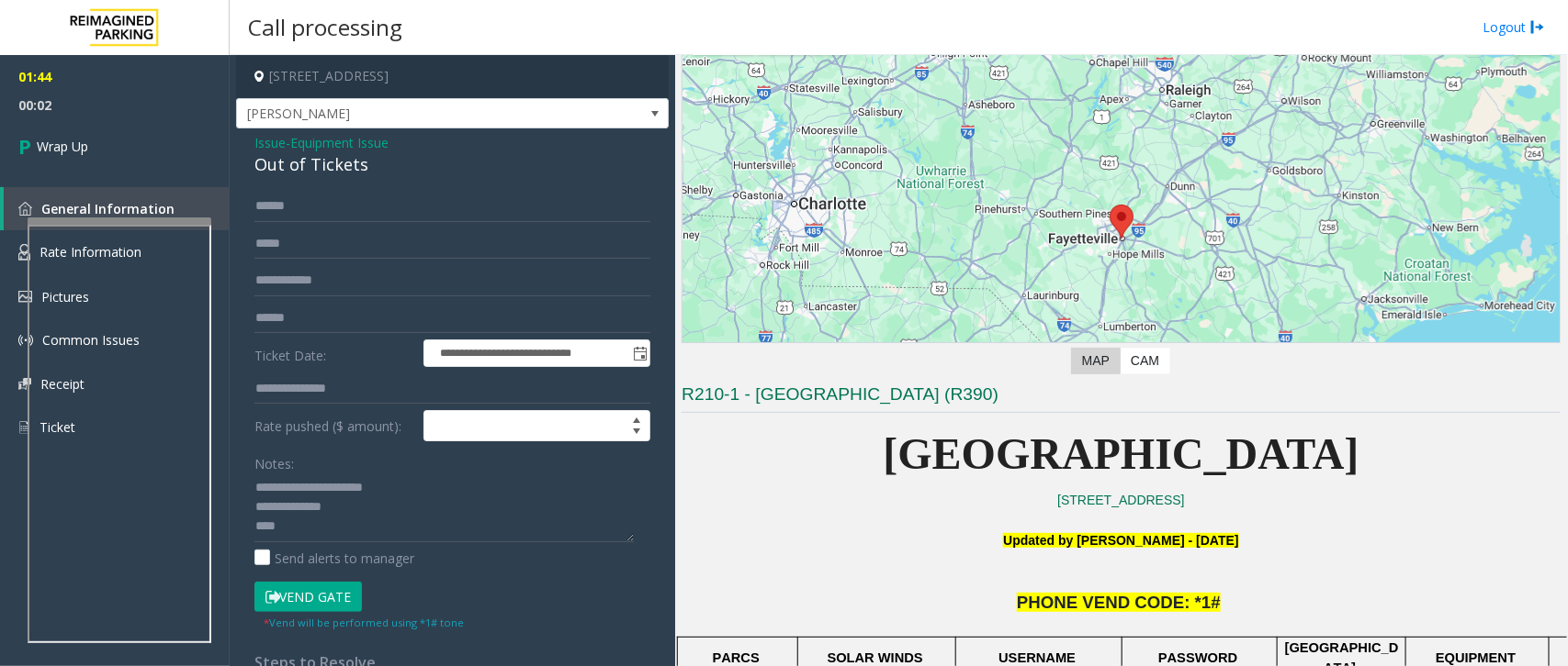
click at [385, 544] on div "Notes: Send alerts to manager" at bounding box center [452, 507] width 396 height 120
click at [419, 535] on textarea at bounding box center [444, 507] width 379 height 68
type textarea "**********"
click at [70, 148] on span "Wrap Up" at bounding box center [63, 146] width 52 height 19
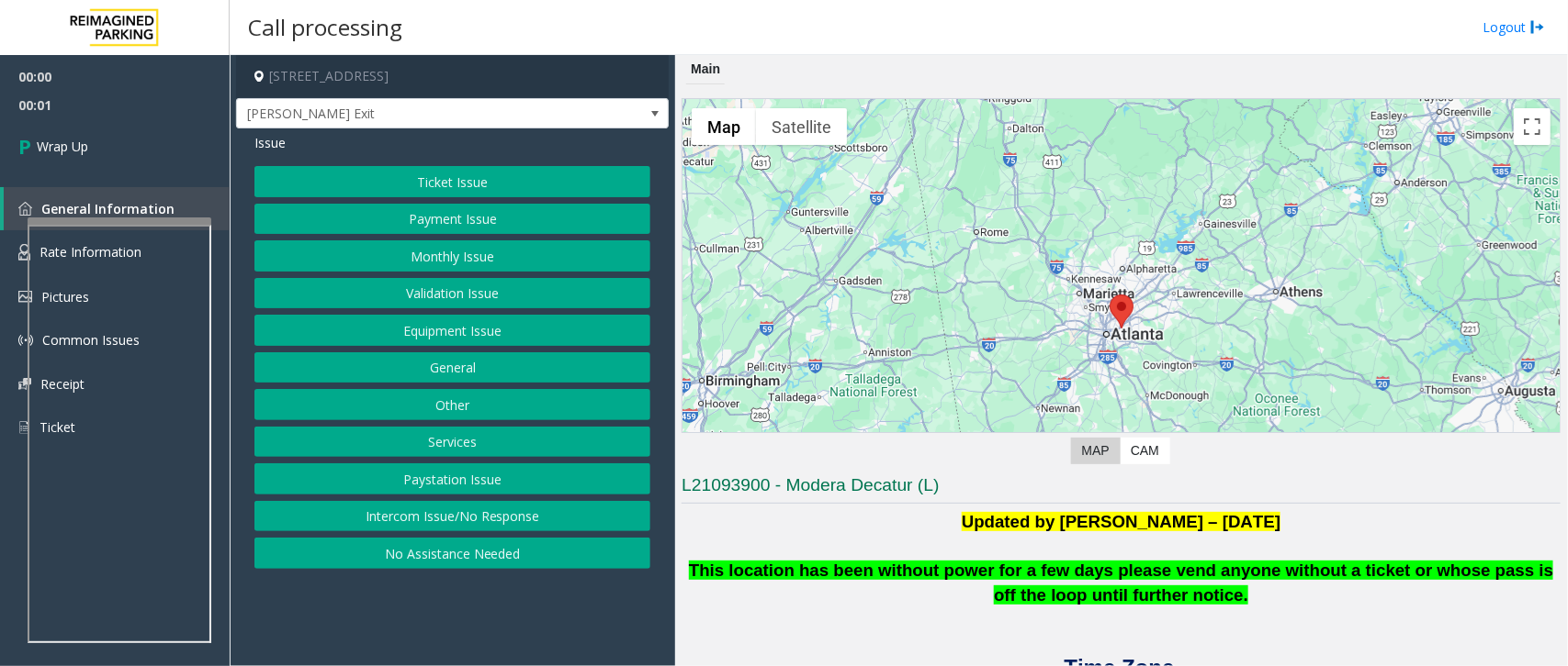
drag, startPoint x: 434, startPoint y: 519, endPoint x: 429, endPoint y: 506, distance: 13.9
click at [434, 519] on button "Intercom Issue/No Response" at bounding box center [452, 516] width 396 height 31
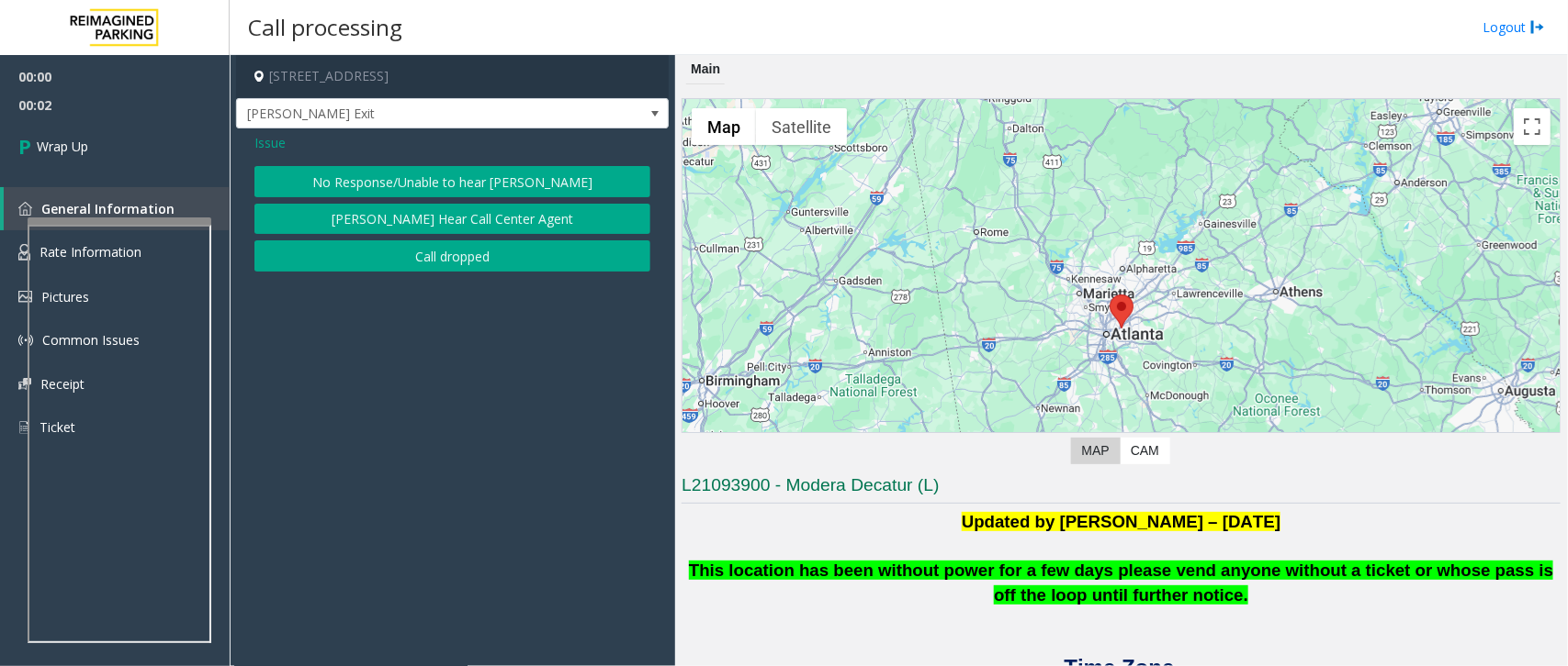
click at [456, 262] on button "Call dropped" at bounding box center [452, 255] width 396 height 31
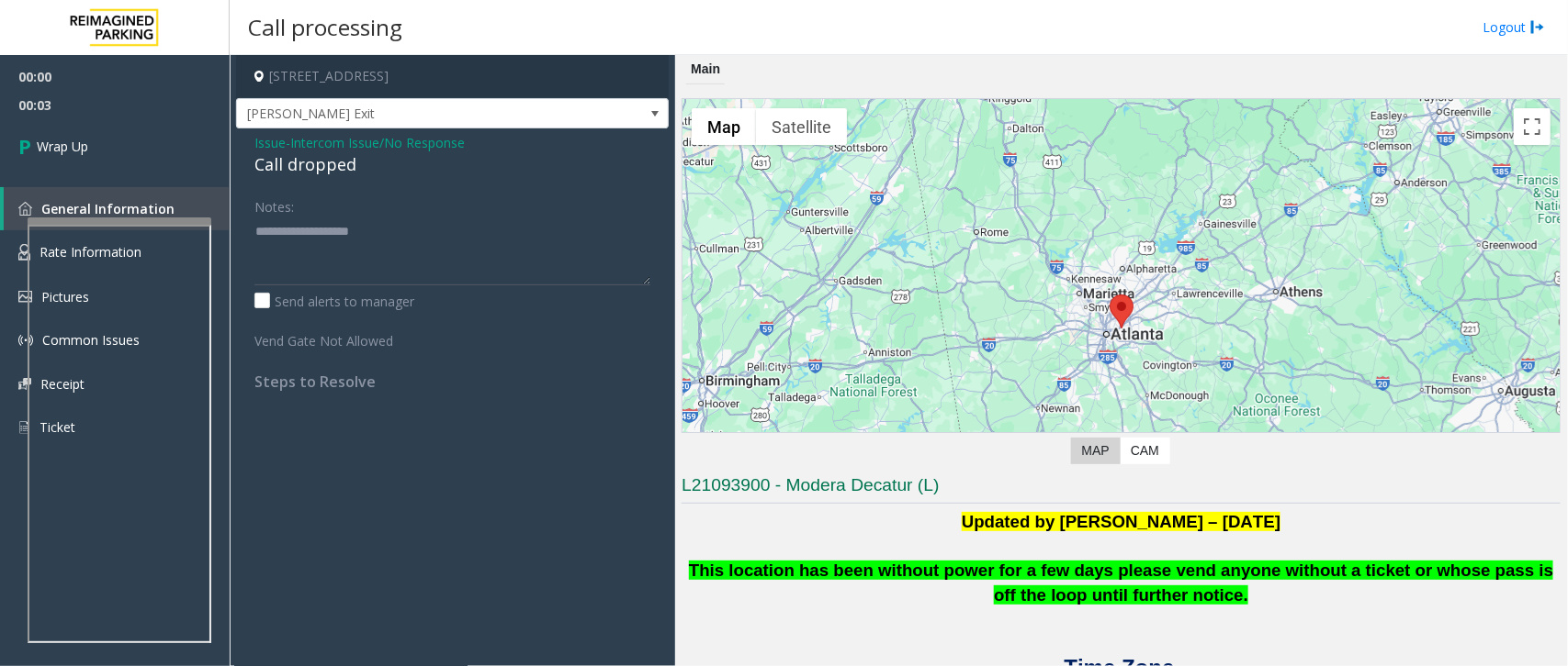
click at [318, 168] on div "Call dropped" at bounding box center [452, 165] width 396 height 25
type textarea "**********"
click at [71, 158] on link "Wrap Up" at bounding box center [114, 146] width 229 height 55
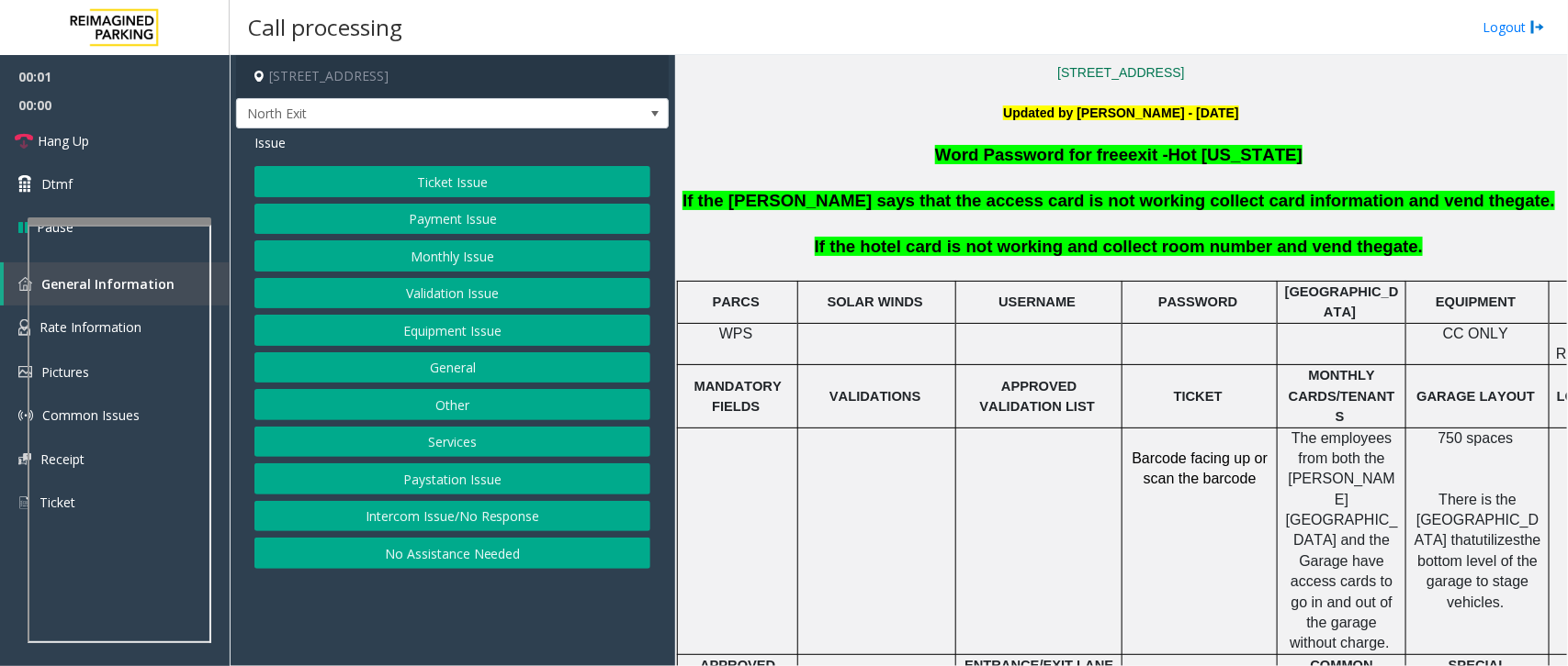
scroll to position [574, 0]
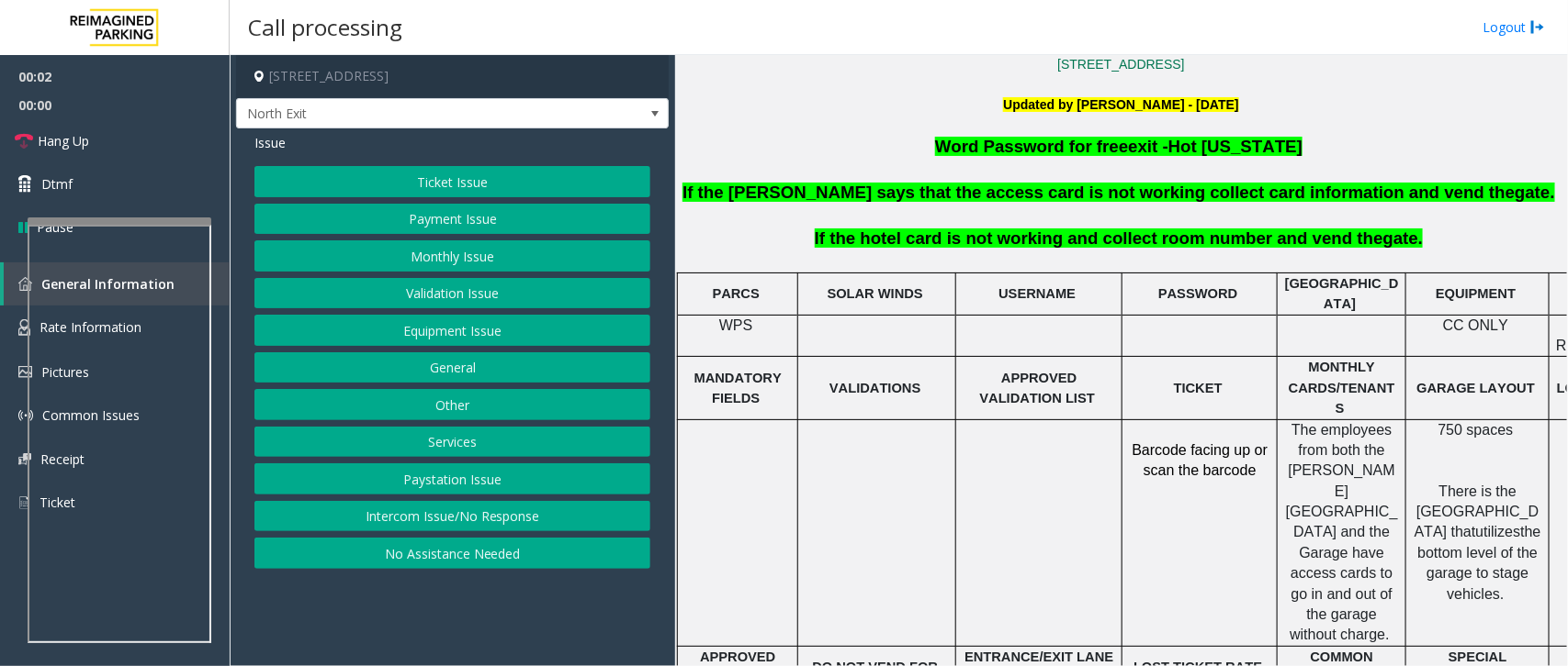
click at [467, 406] on button "Other" at bounding box center [452, 404] width 396 height 31
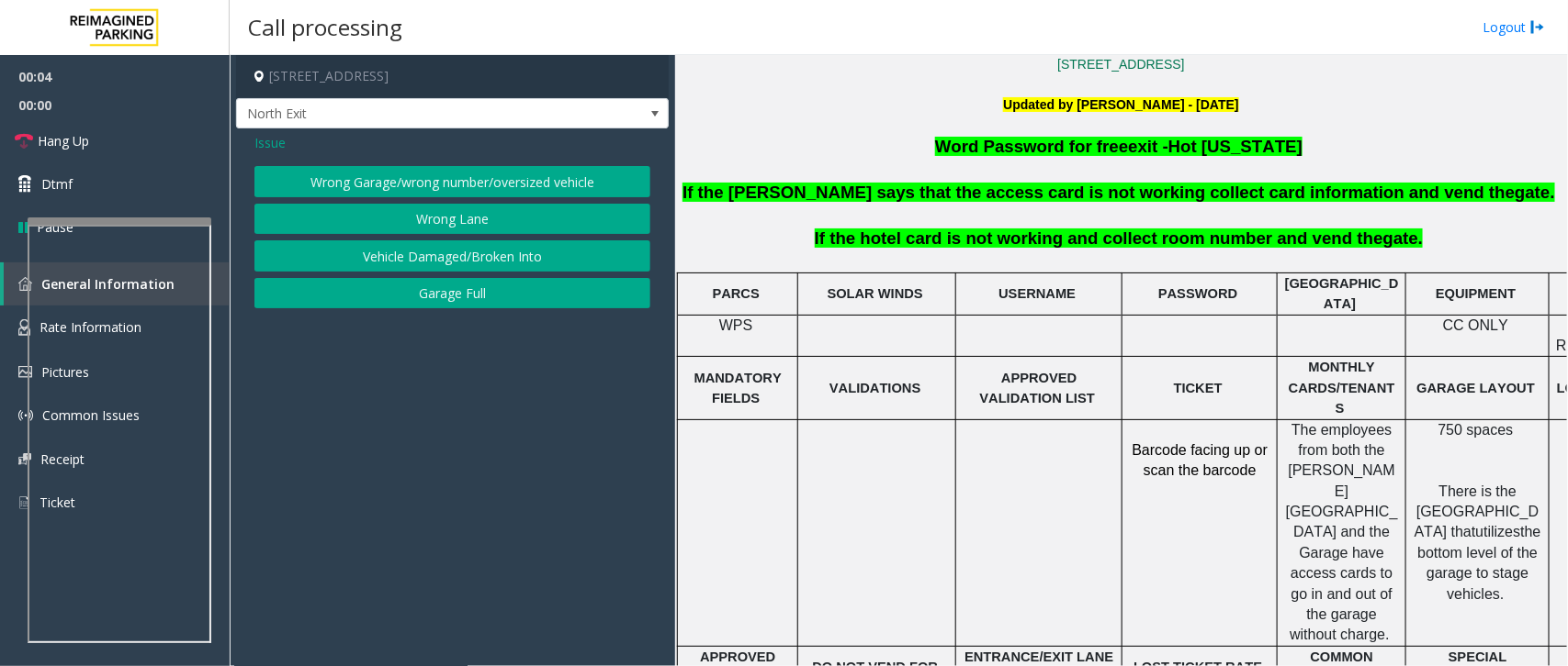
click at [264, 147] on span "Issue" at bounding box center [269, 142] width 31 height 19
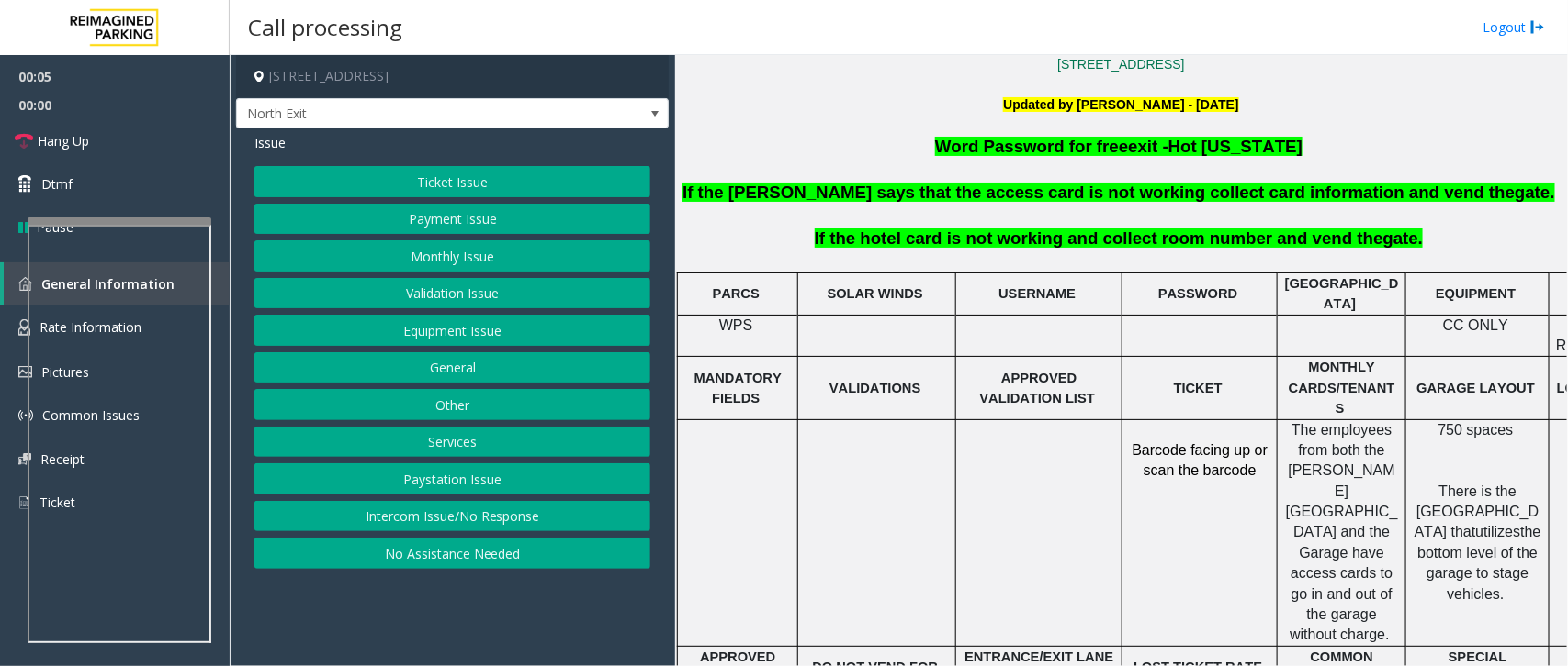
click at [446, 437] on button "Services" at bounding box center [452, 442] width 396 height 31
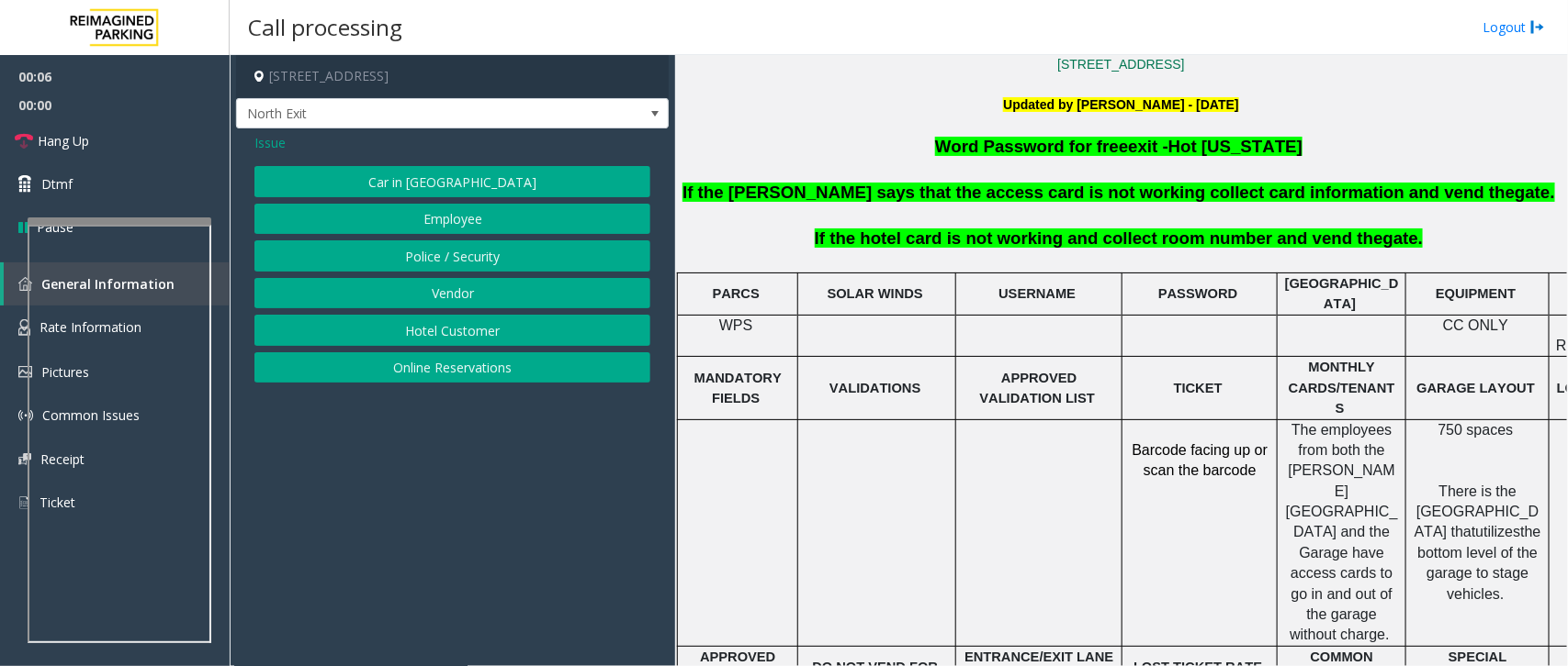
click at [448, 335] on button "Hotel Customer" at bounding box center [452, 330] width 396 height 31
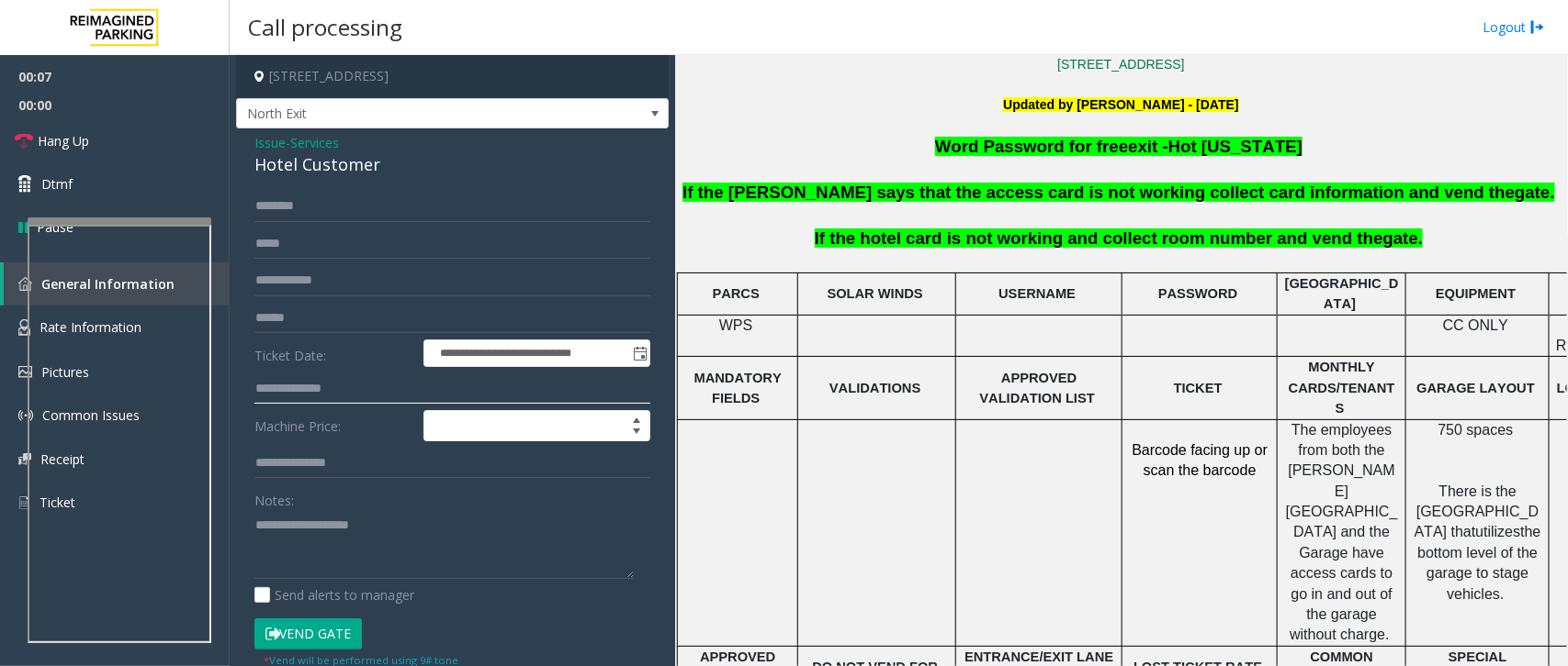
click at [318, 387] on input "text" at bounding box center [452, 388] width 396 height 31
drag, startPoint x: 291, startPoint y: 164, endPoint x: 257, endPoint y: 142, distance: 40.5
click at [232, 134] on app-call-processing-form "**********" at bounding box center [452, 360] width 446 height 611
type textarea "**********"
click at [301, 386] on input "text" at bounding box center [452, 388] width 396 height 31
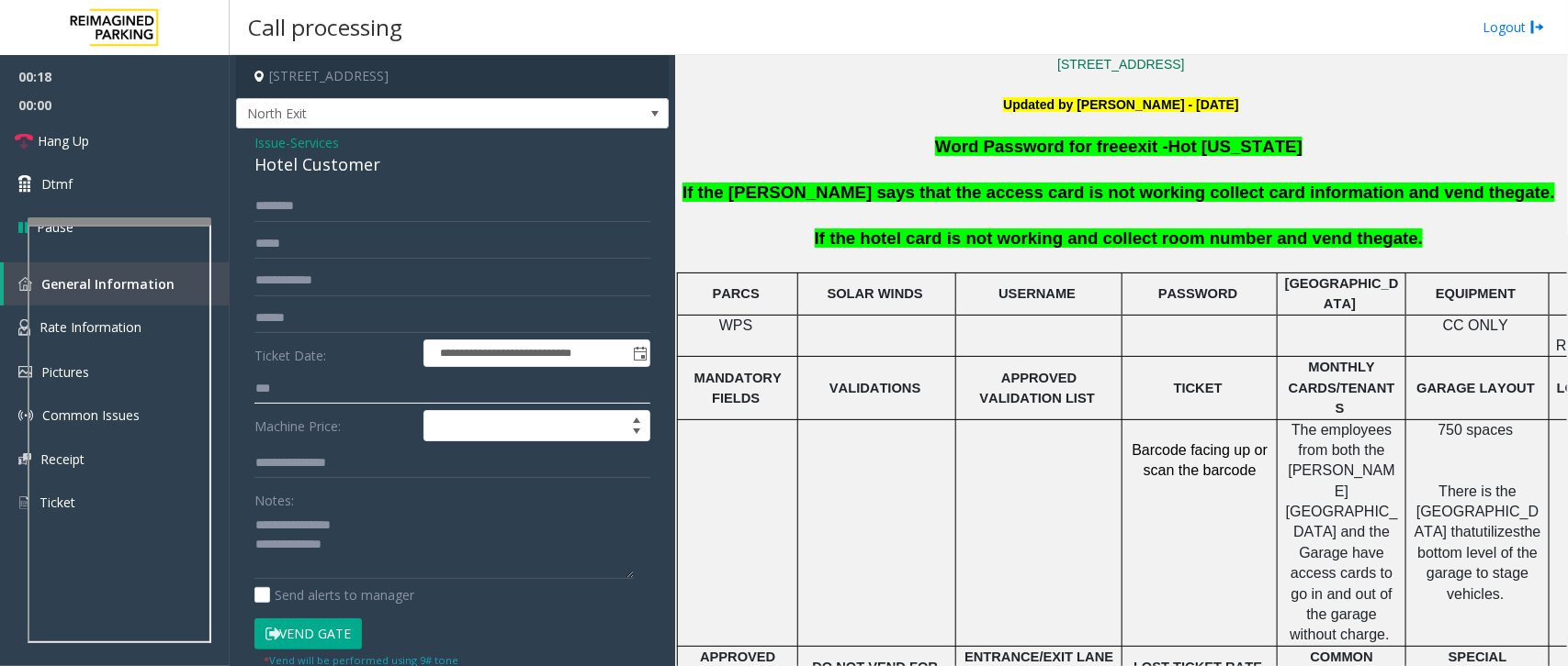
type input "***"
click at [331, 625] on button "Vend Gate" at bounding box center [308, 633] width 107 height 31
click at [407, 552] on textarea at bounding box center [444, 544] width 379 height 68
type textarea "**********"
click at [323, 635] on button "Vend Gate" at bounding box center [308, 633] width 107 height 31
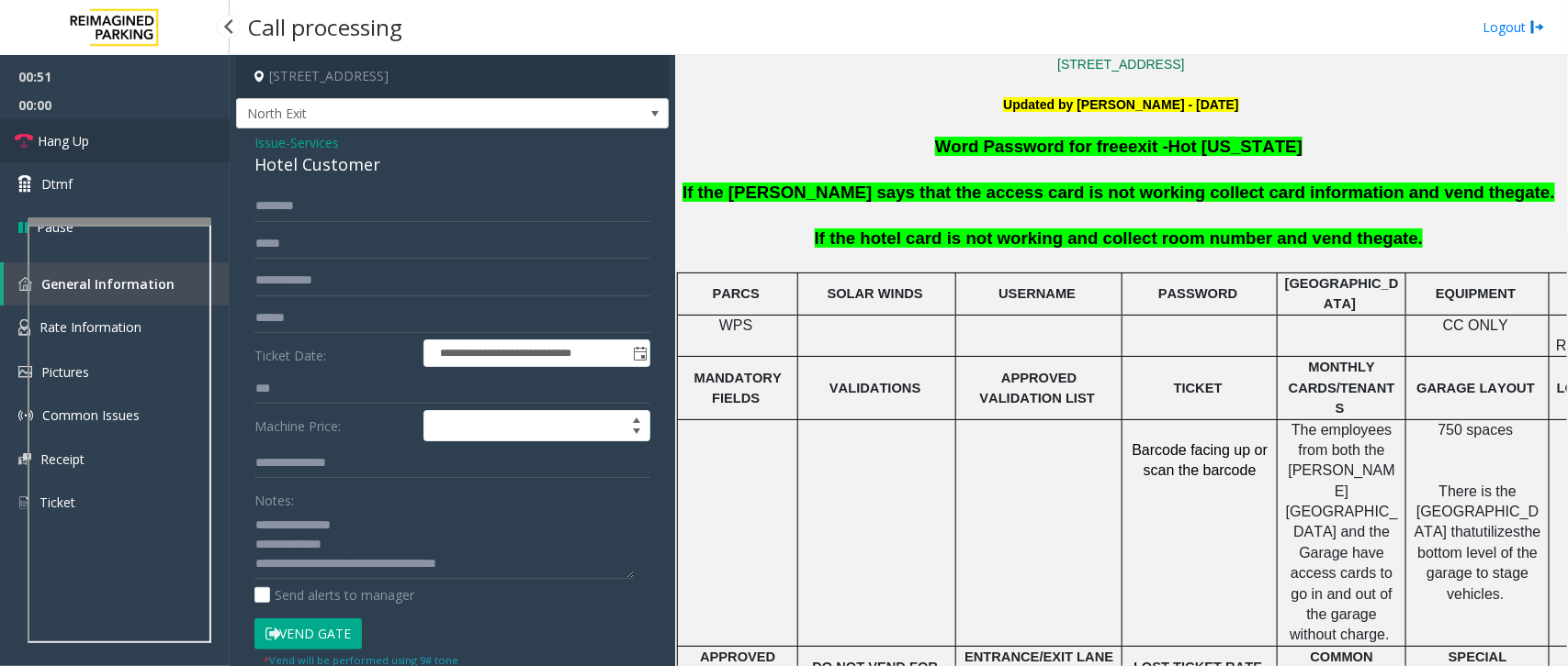
click at [75, 147] on span "Hang Up" at bounding box center [64, 140] width 52 height 19
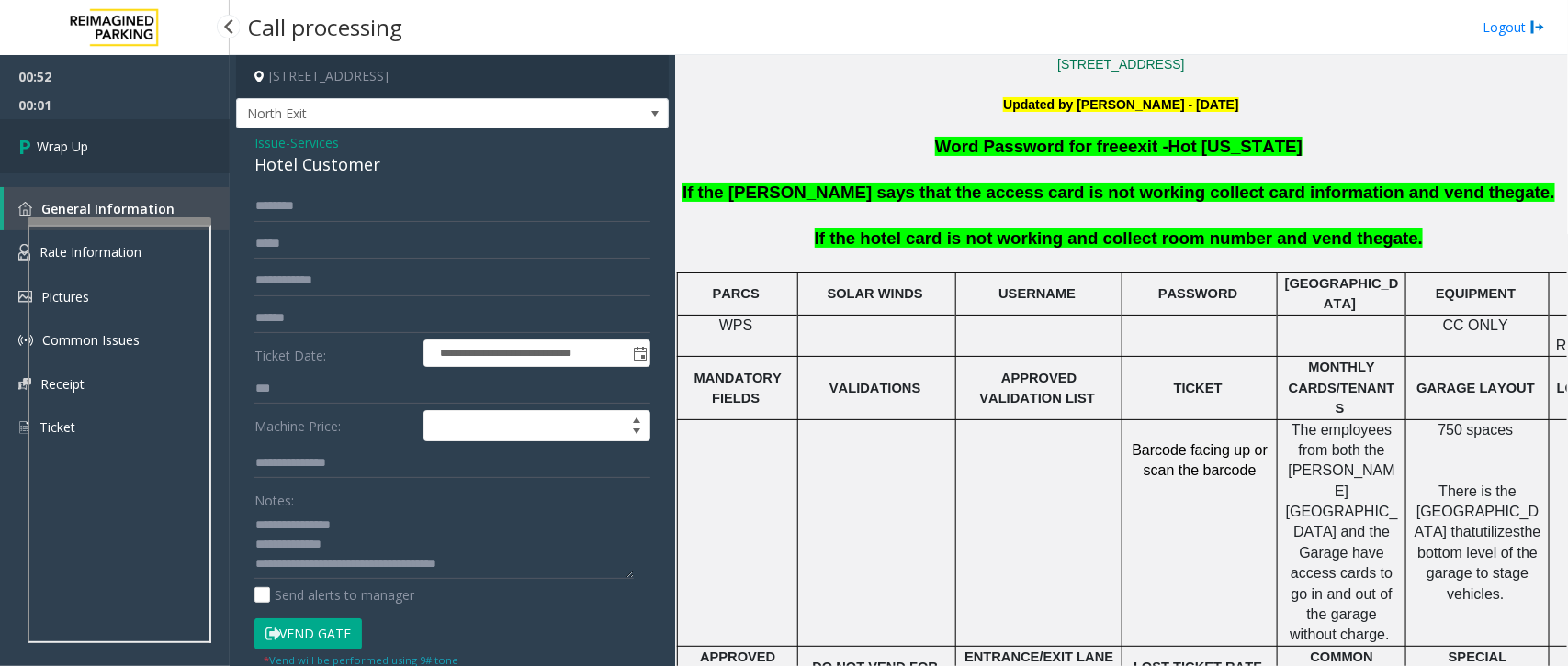
click at [75, 147] on span "Wrap Up" at bounding box center [63, 146] width 52 height 19
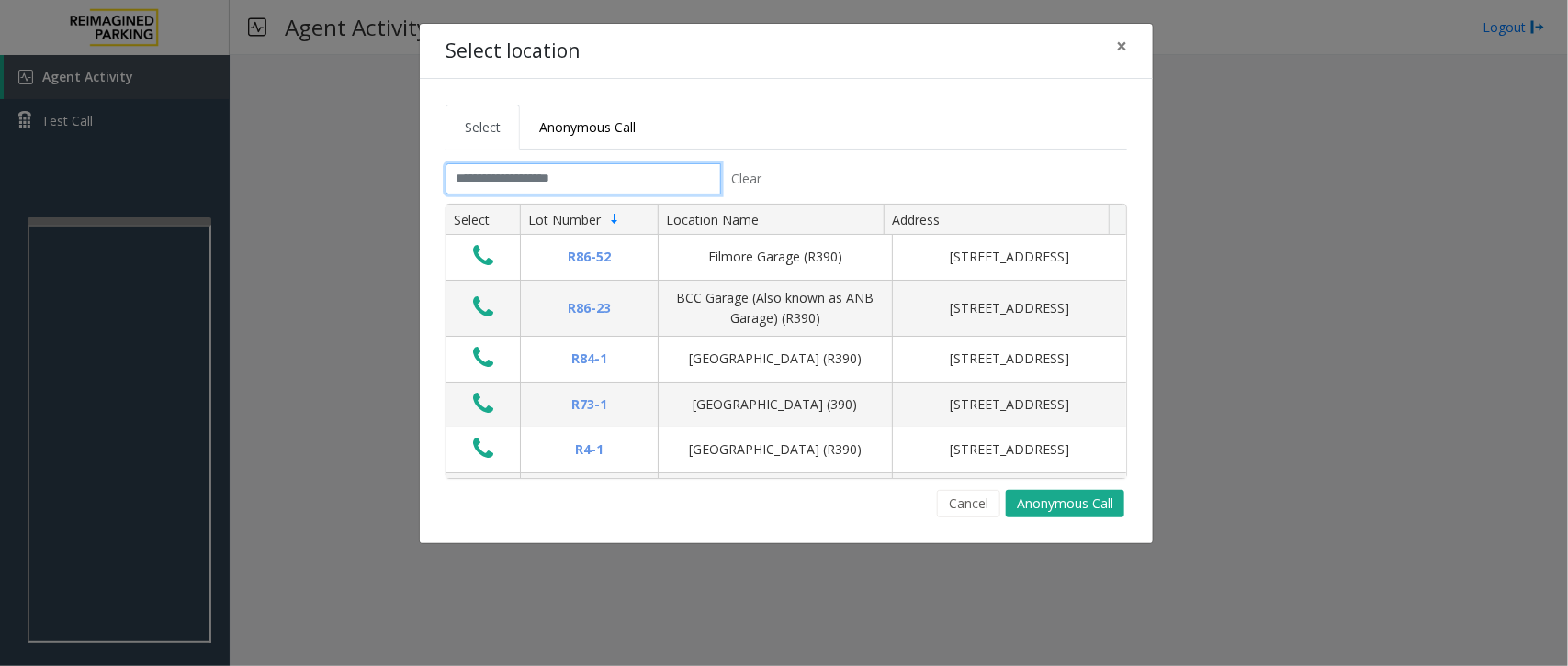
click at [483, 182] on input "text" at bounding box center [583, 179] width 275 height 31
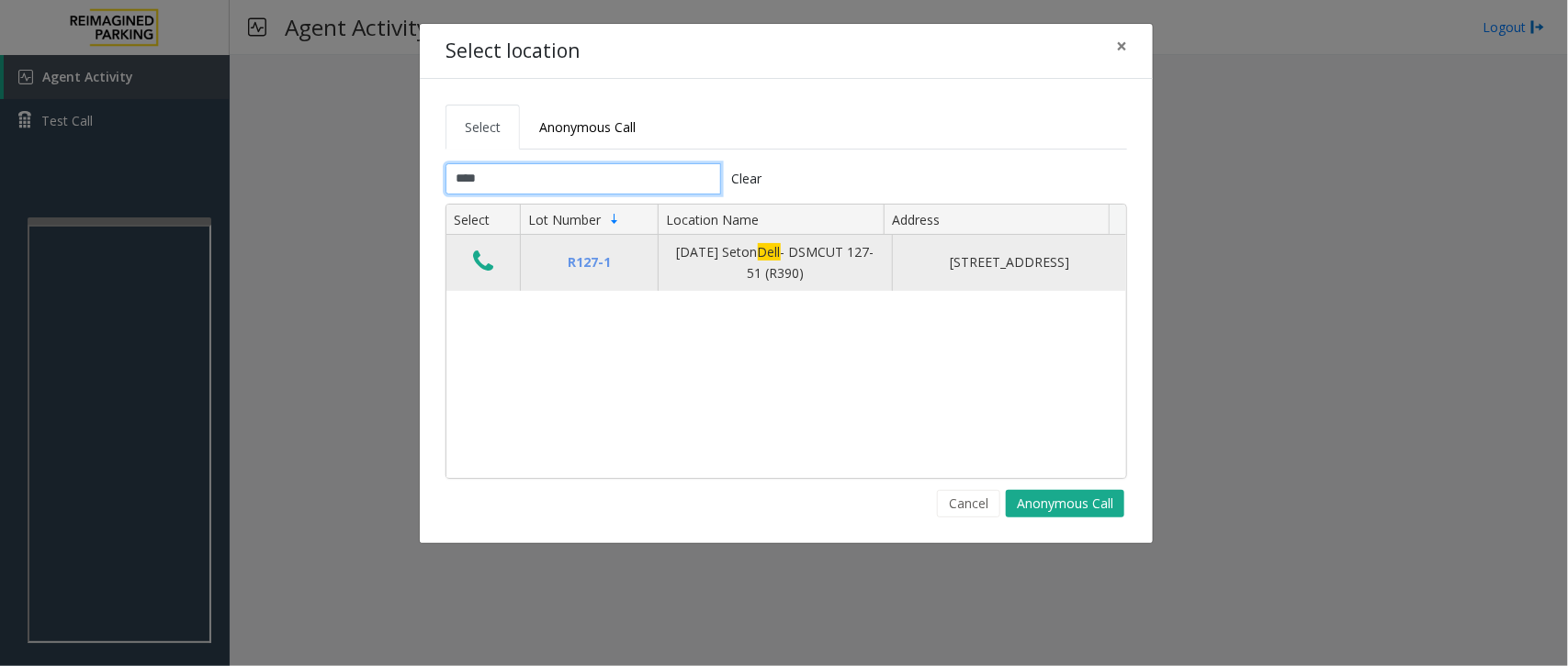
type input "****"
click at [474, 271] on icon "Data table" at bounding box center [483, 262] width 20 height 26
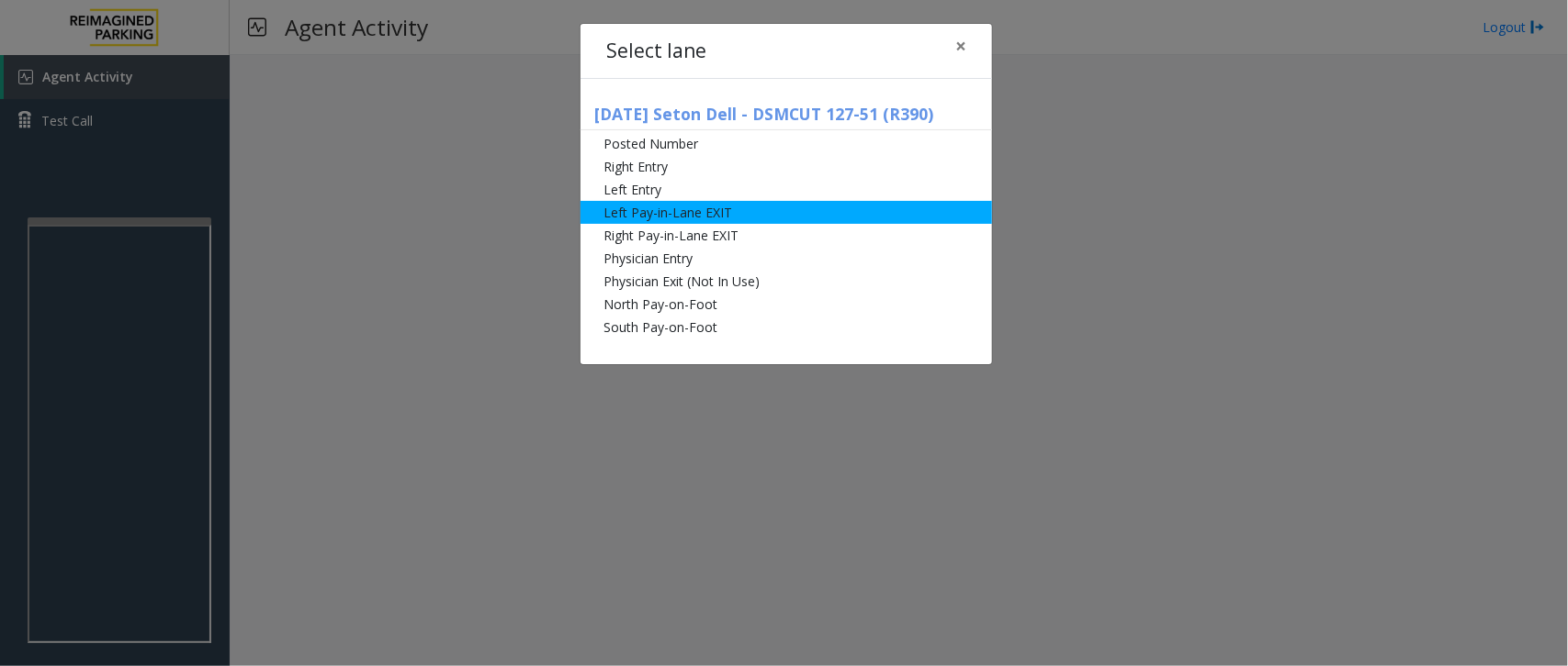
click at [824, 204] on li "Left Pay-in-Lane EXIT" at bounding box center [785, 212] width 411 height 23
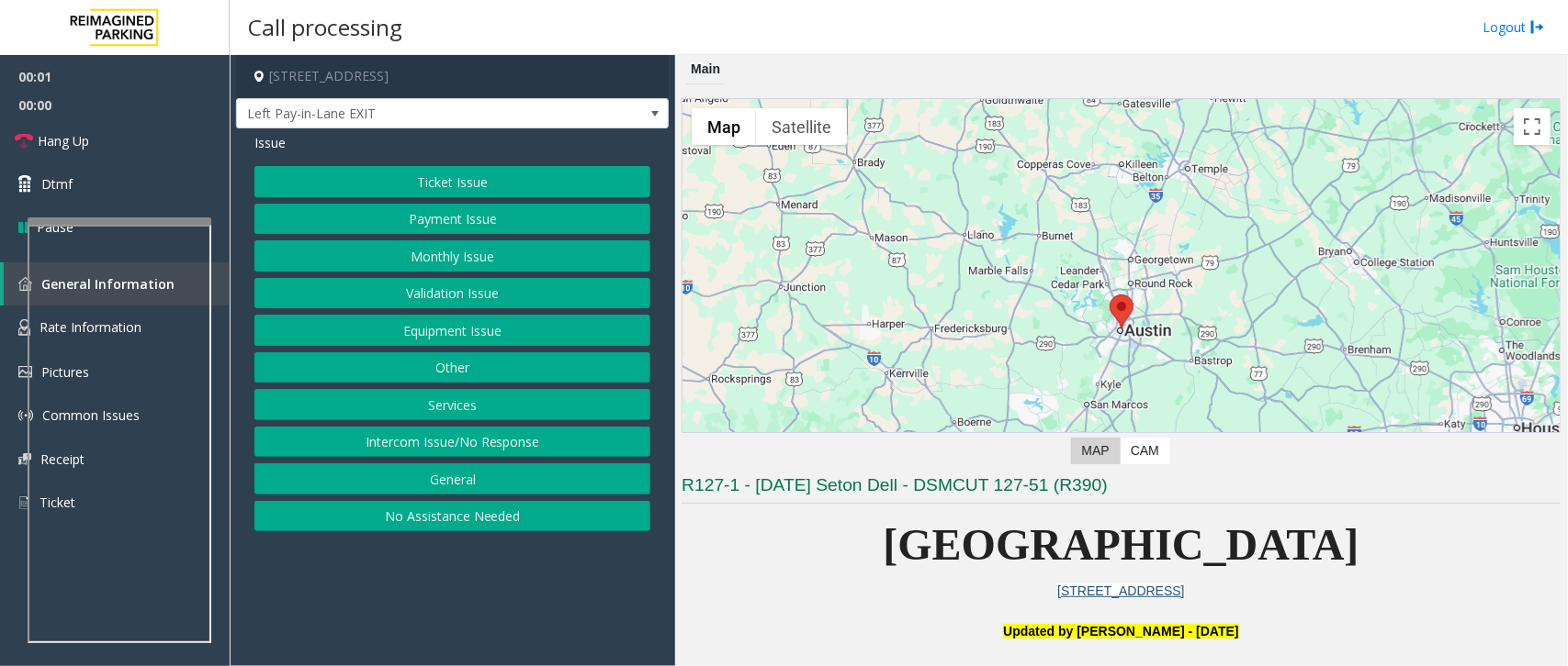
click at [460, 258] on button "Monthly Issue" at bounding box center [452, 255] width 396 height 31
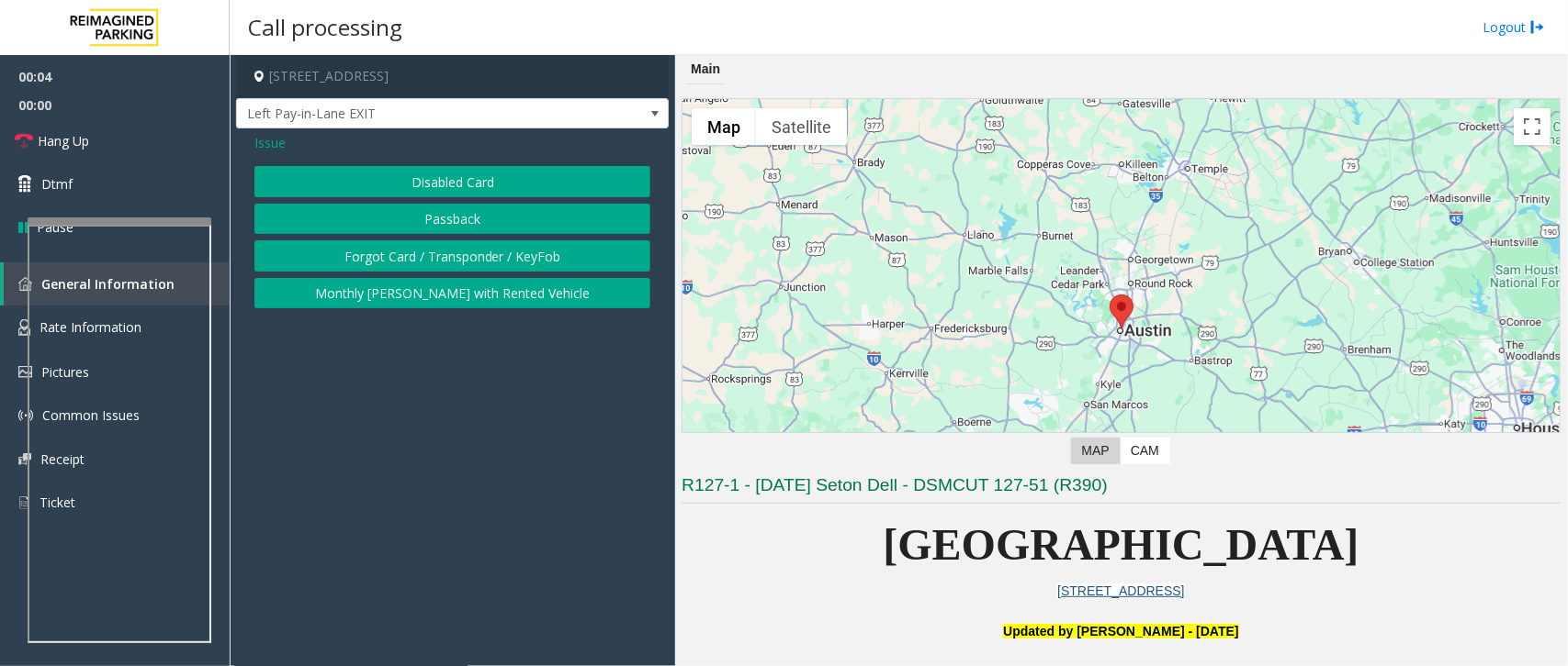
click at [430, 257] on button "Forgot Card / Transponder / KeyFob" at bounding box center [452, 255] width 396 height 31
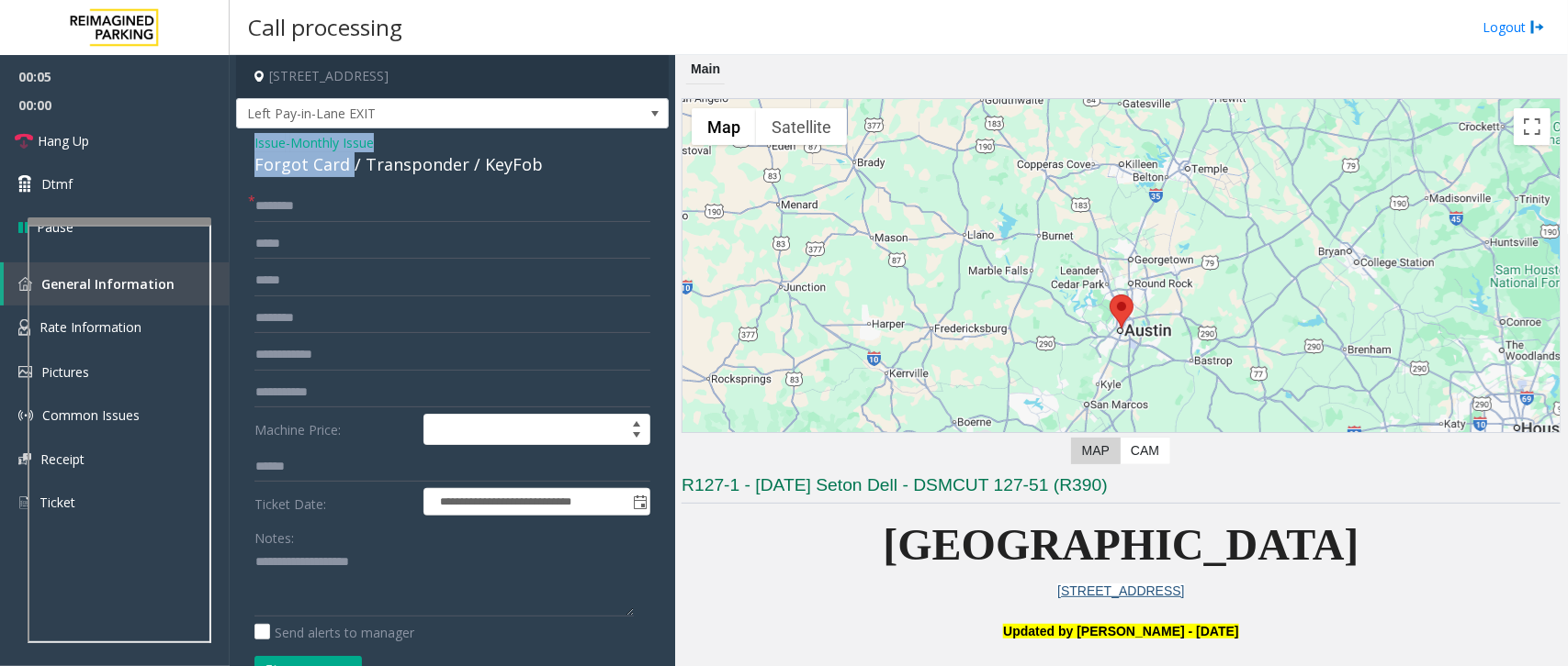
drag, startPoint x: 349, startPoint y: 162, endPoint x: 239, endPoint y: 131, distance: 114.3
click at [236, 136] on div "**********" at bounding box center [453, 507] width 433 height 758
click at [373, 599] on textarea at bounding box center [444, 582] width 379 height 68
type textarea "**********"
click at [309, 218] on input "text" at bounding box center [452, 205] width 396 height 31
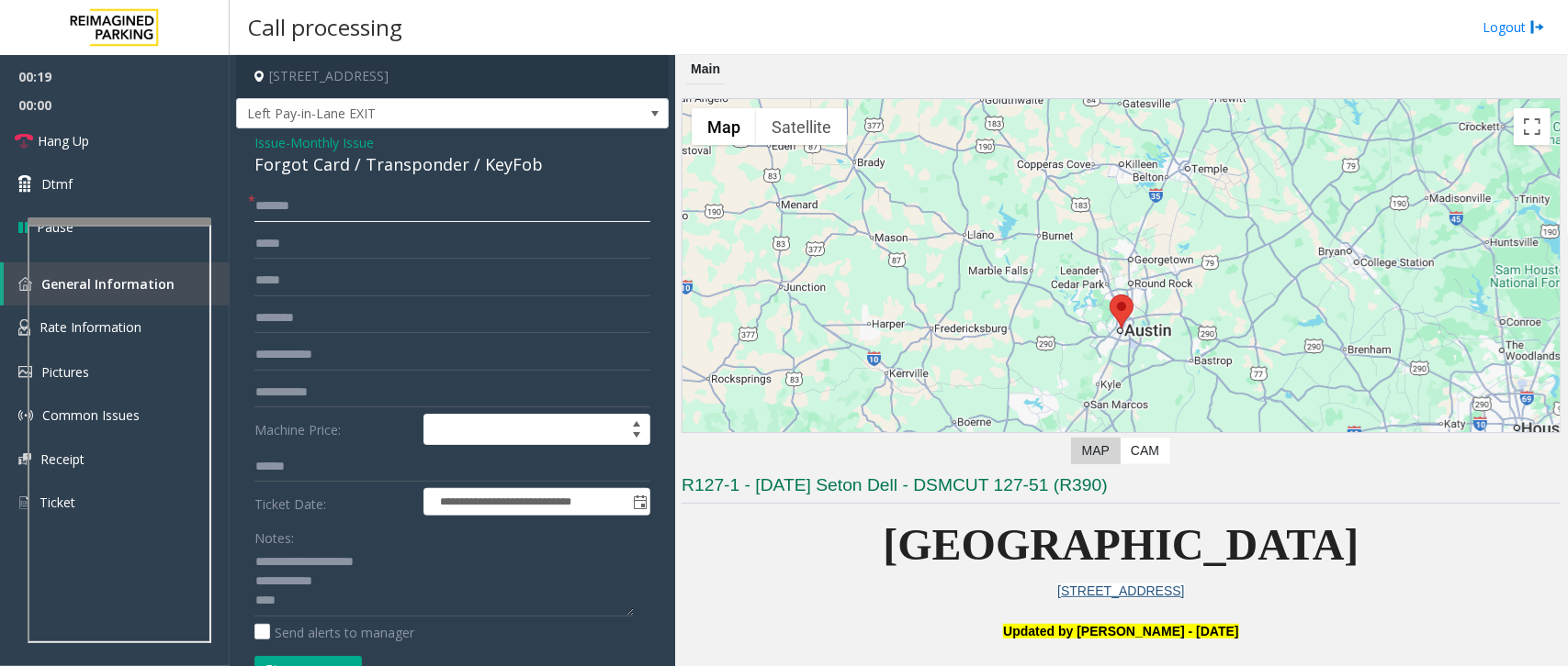
click at [286, 204] on input "*******" at bounding box center [452, 205] width 396 height 31
click at [314, 201] on input "*******" at bounding box center [452, 205] width 396 height 31
type input "*******"
click at [295, 611] on textarea at bounding box center [444, 582] width 379 height 68
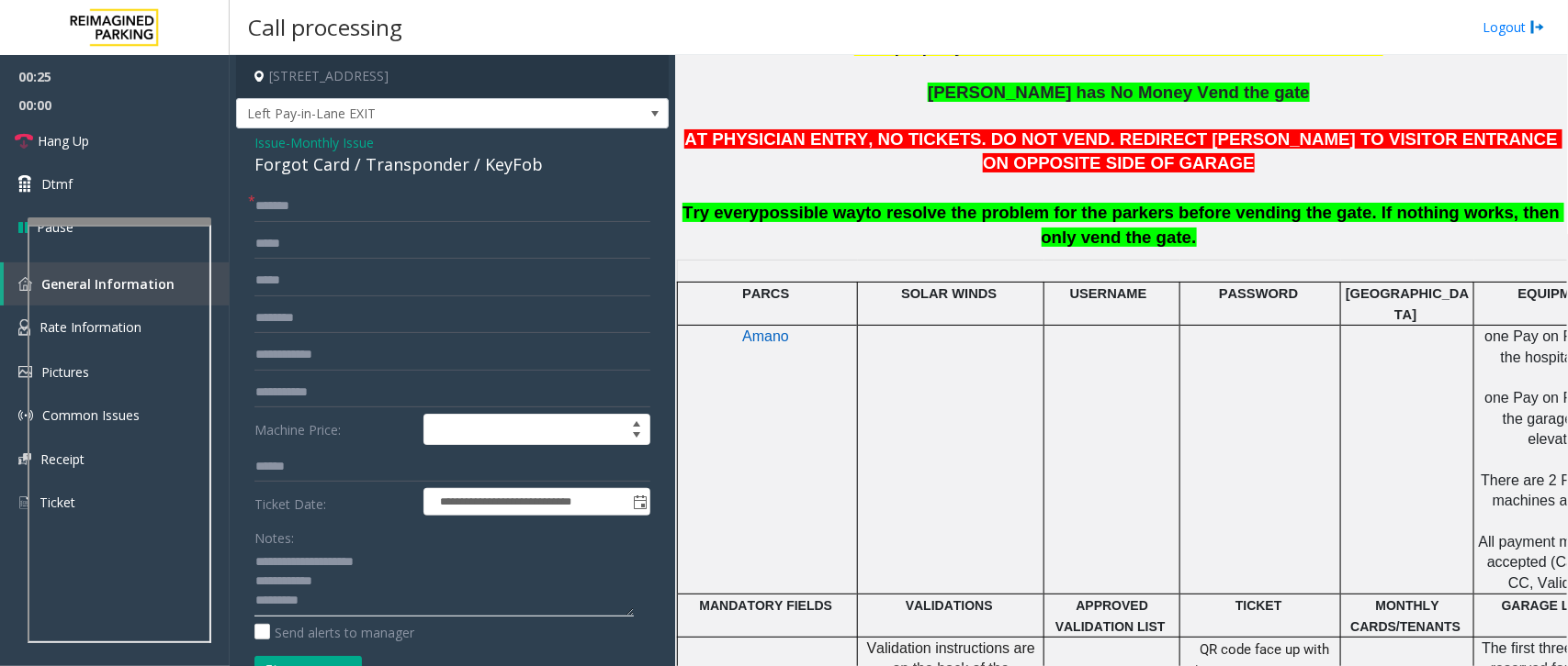
scroll to position [689, 0]
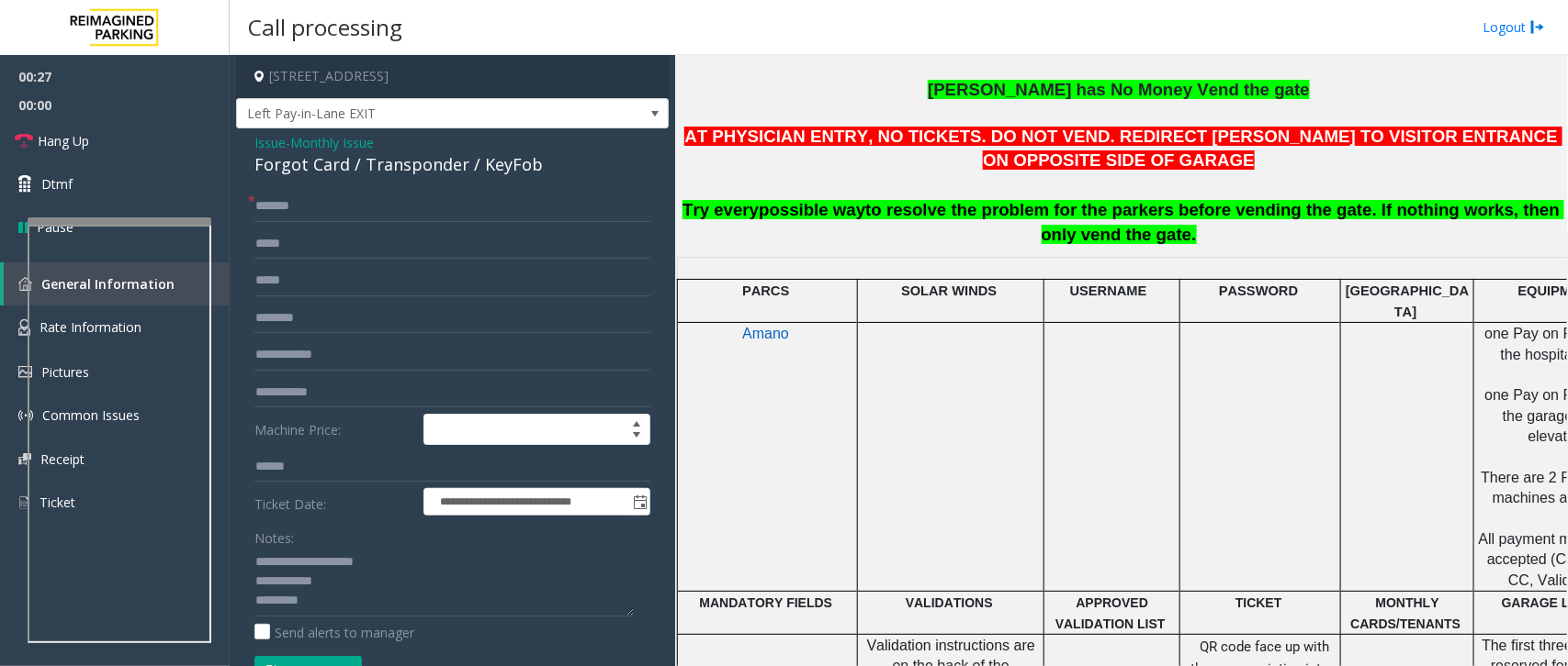
click at [303, 661] on button "Vend Gate" at bounding box center [308, 671] width 107 height 31
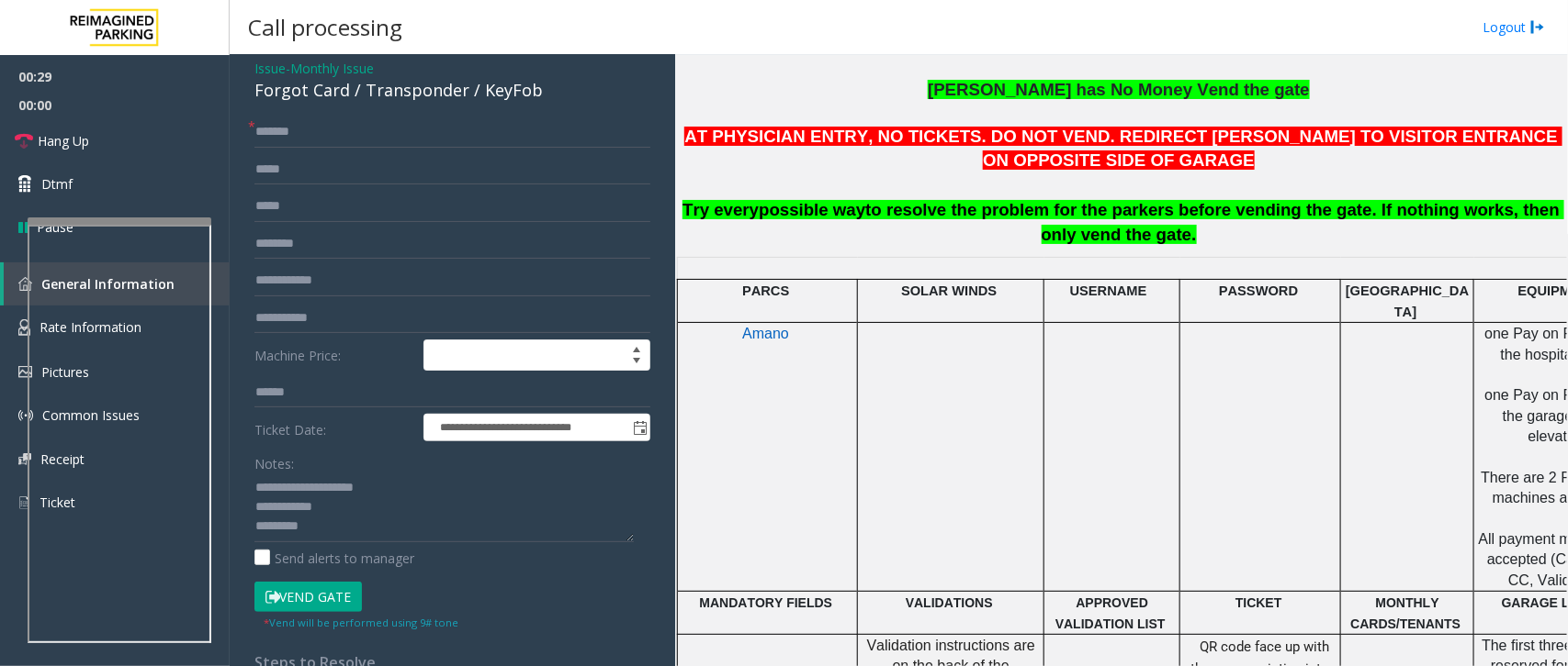
scroll to position [115, 0]
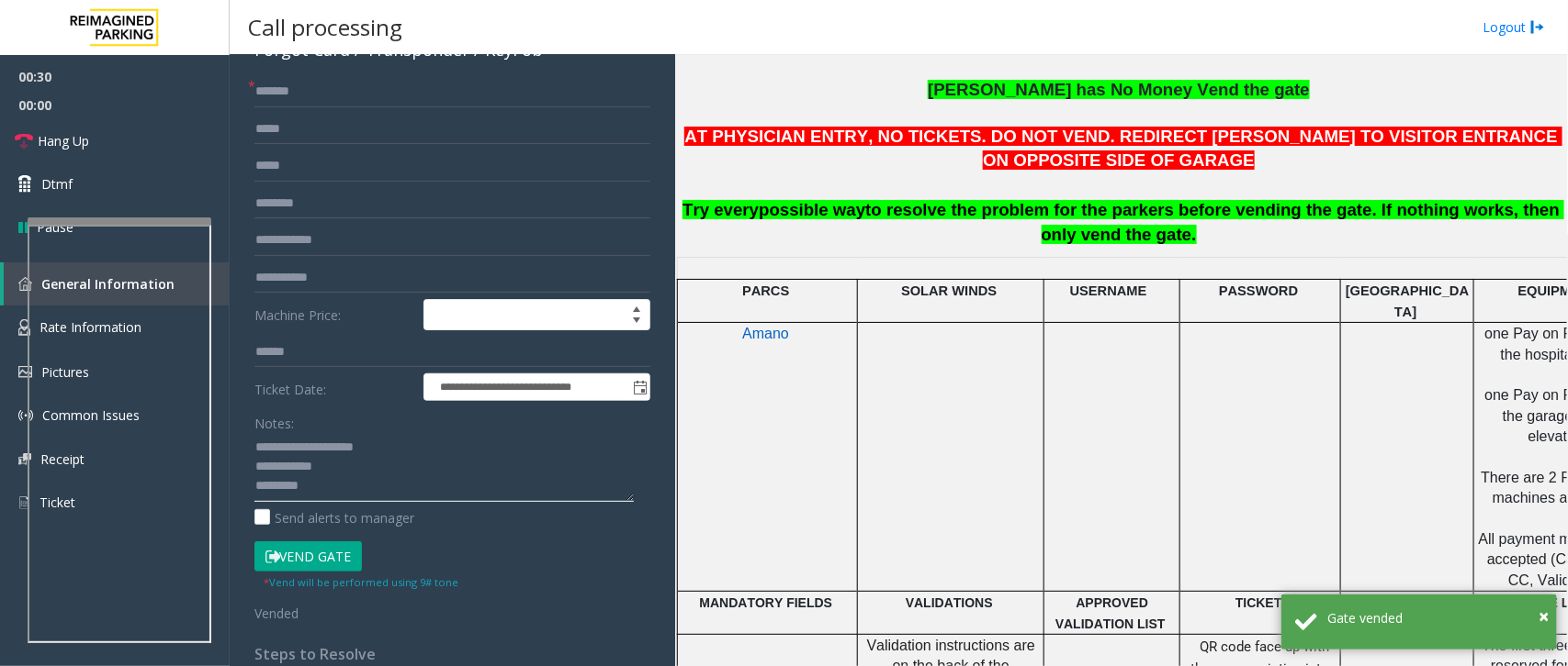
click at [372, 487] on textarea at bounding box center [444, 467] width 379 height 68
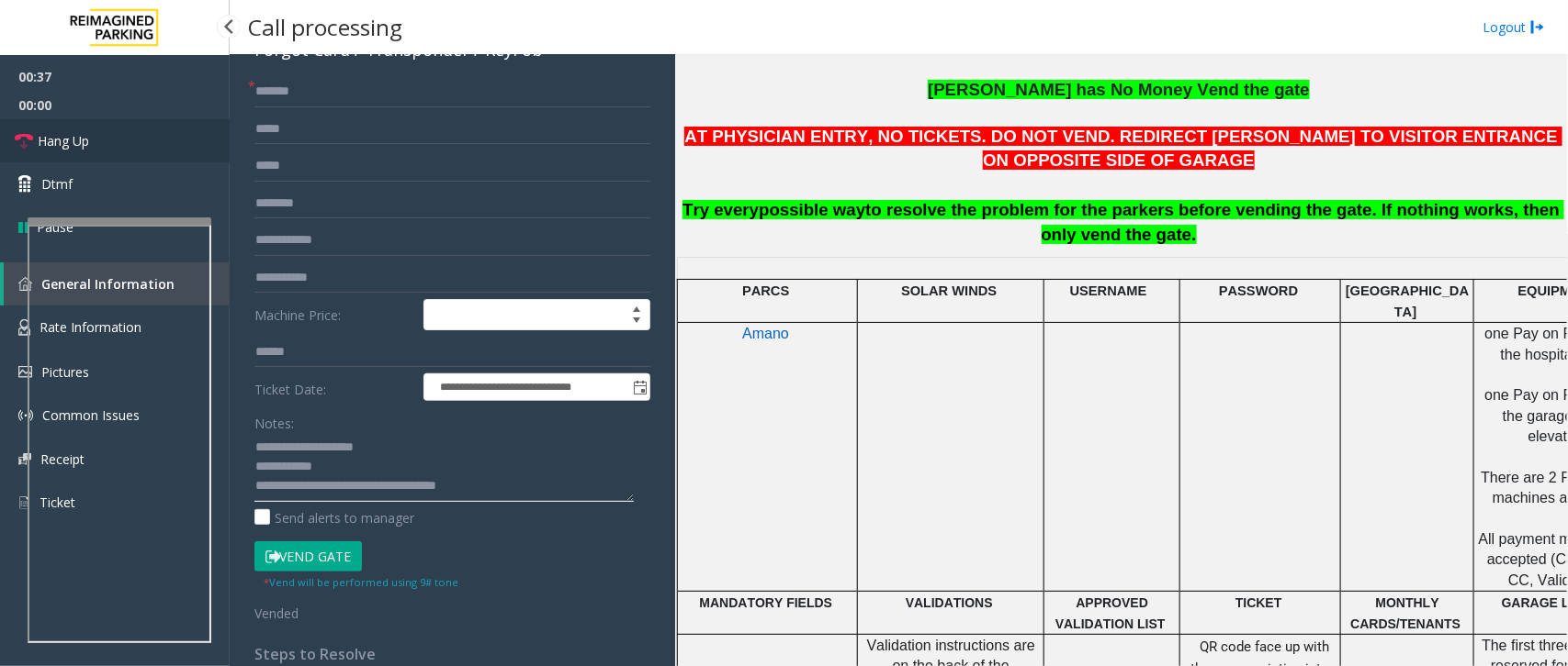
type textarea "**********"
click at [80, 139] on span "Hang Up" at bounding box center [64, 140] width 52 height 19
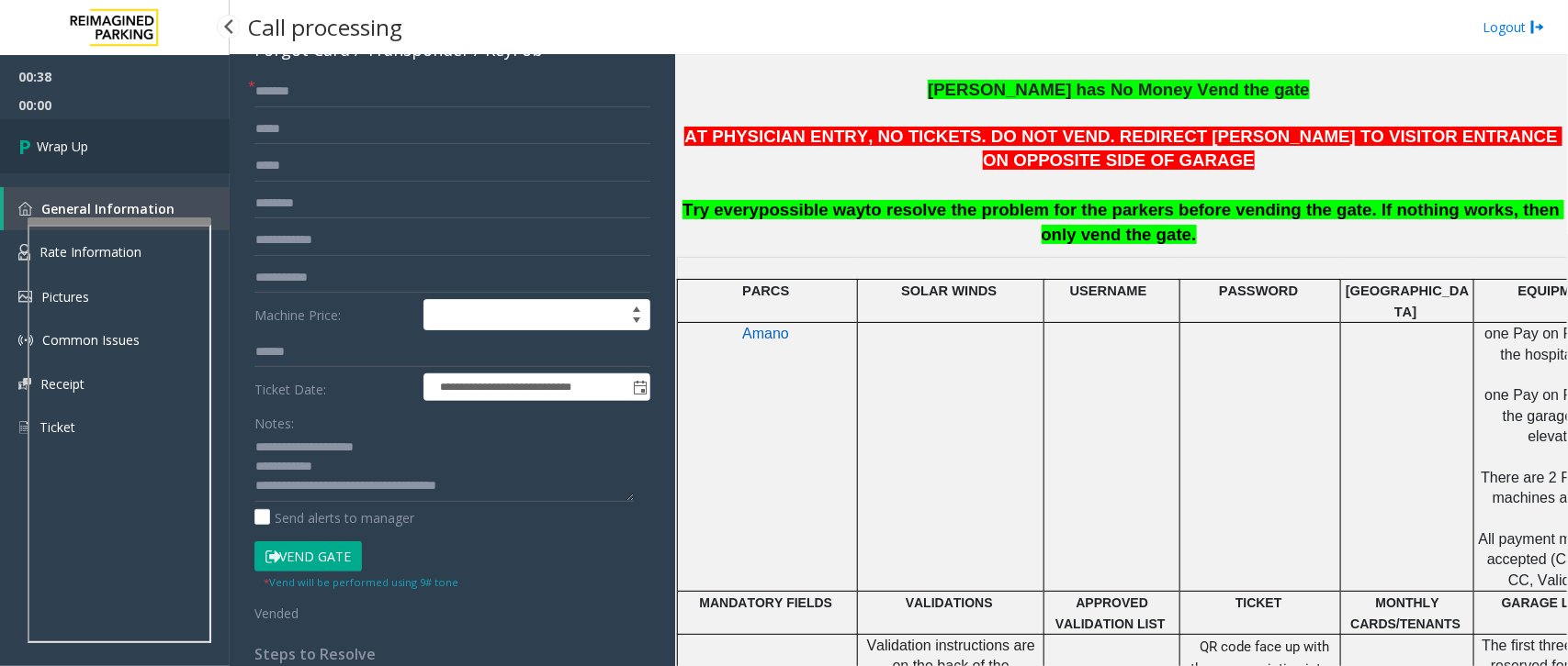
click at [62, 137] on span "Wrap Up" at bounding box center [63, 146] width 52 height 19
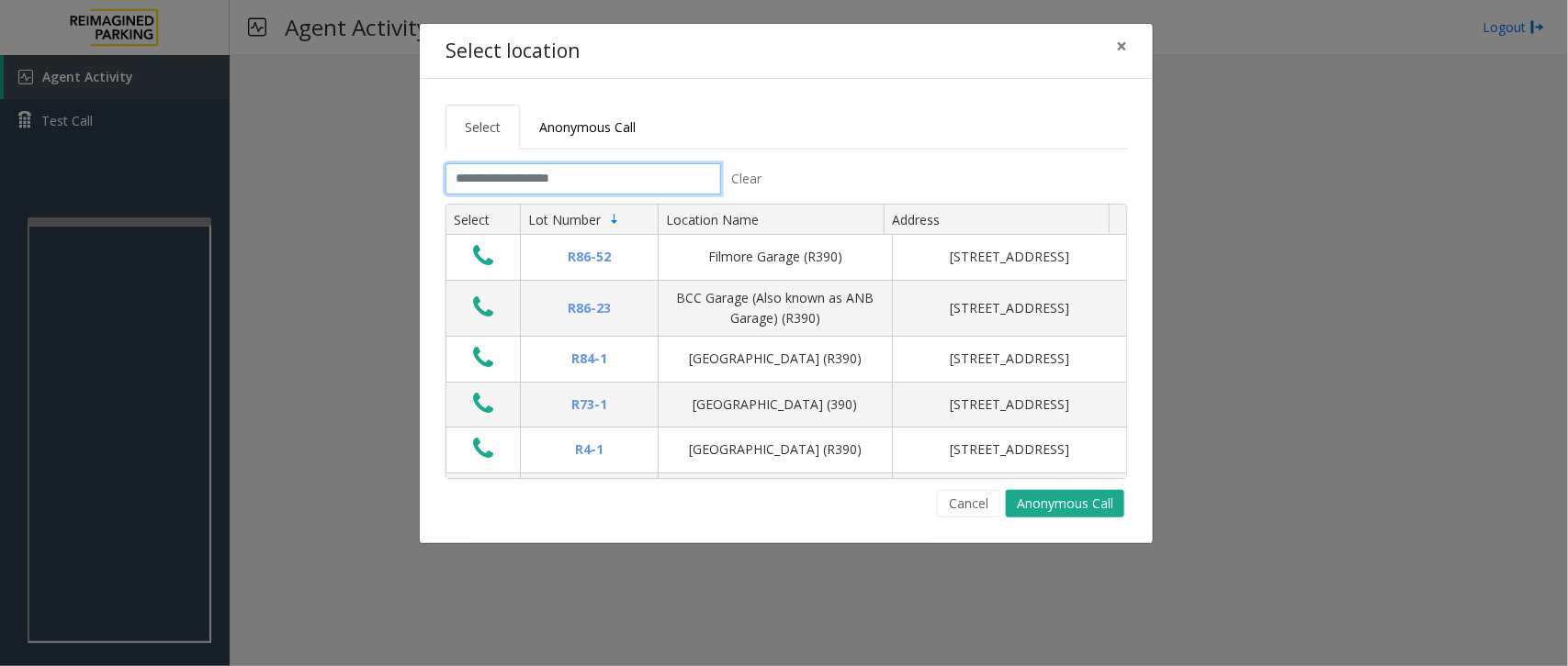
click at [495, 173] on input "text" at bounding box center [583, 179] width 275 height 31
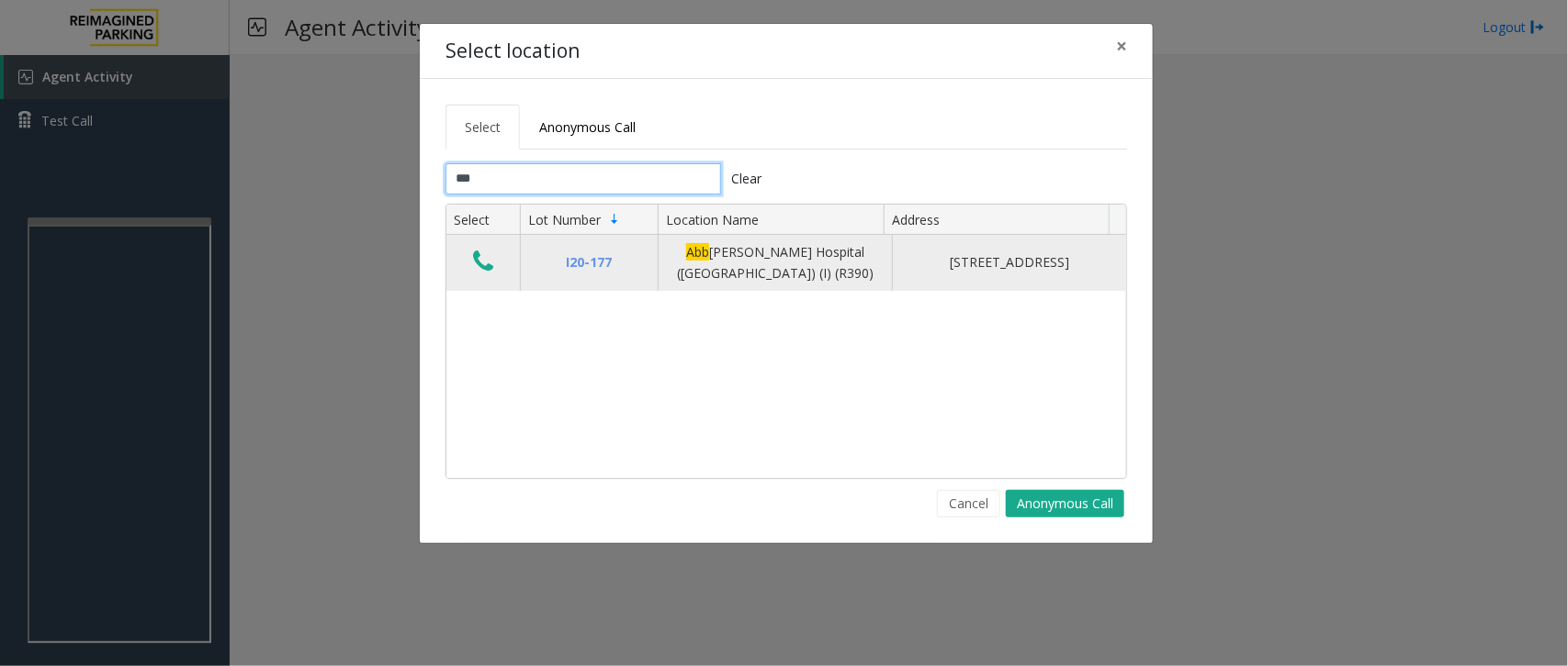
type input "***"
click at [480, 263] on icon "Data table" at bounding box center [483, 262] width 20 height 26
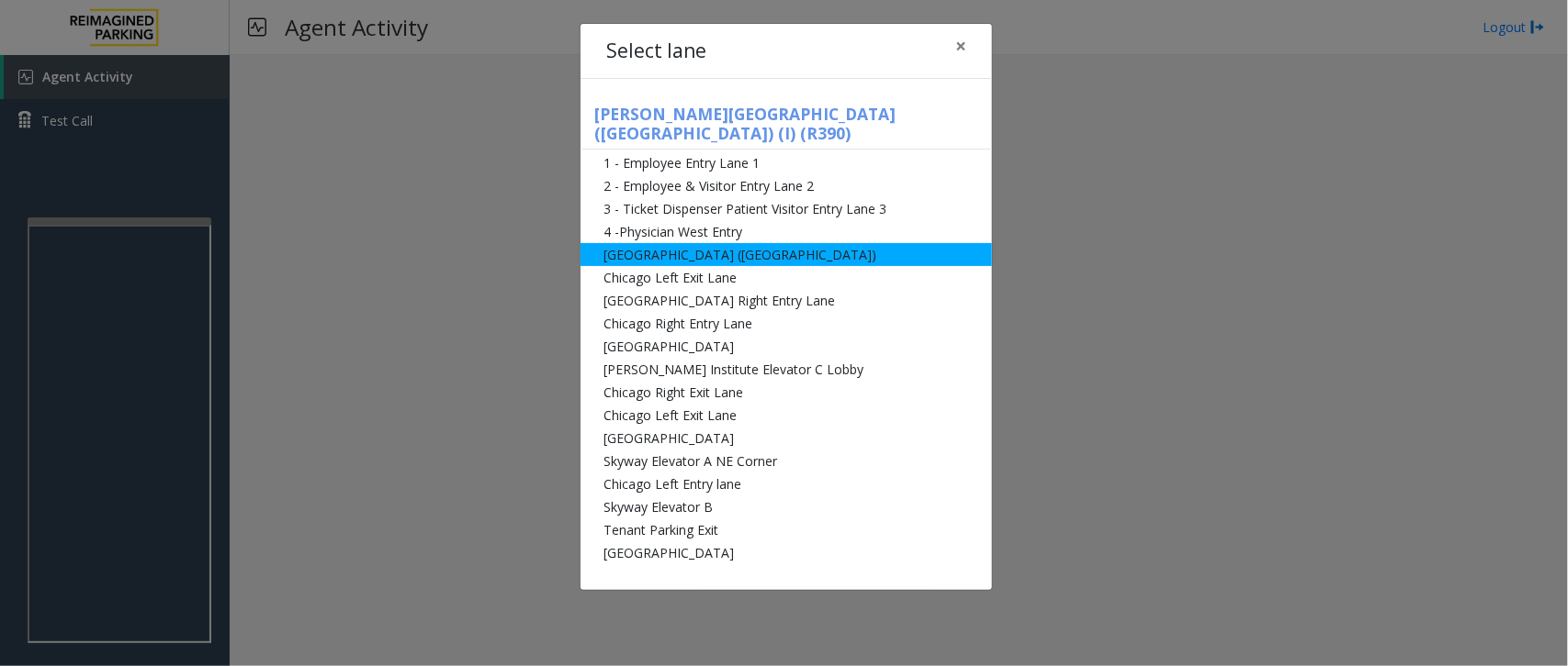
click at [760, 243] on li "[GEOGRAPHIC_DATA] ([GEOGRAPHIC_DATA])" at bounding box center [785, 254] width 411 height 23
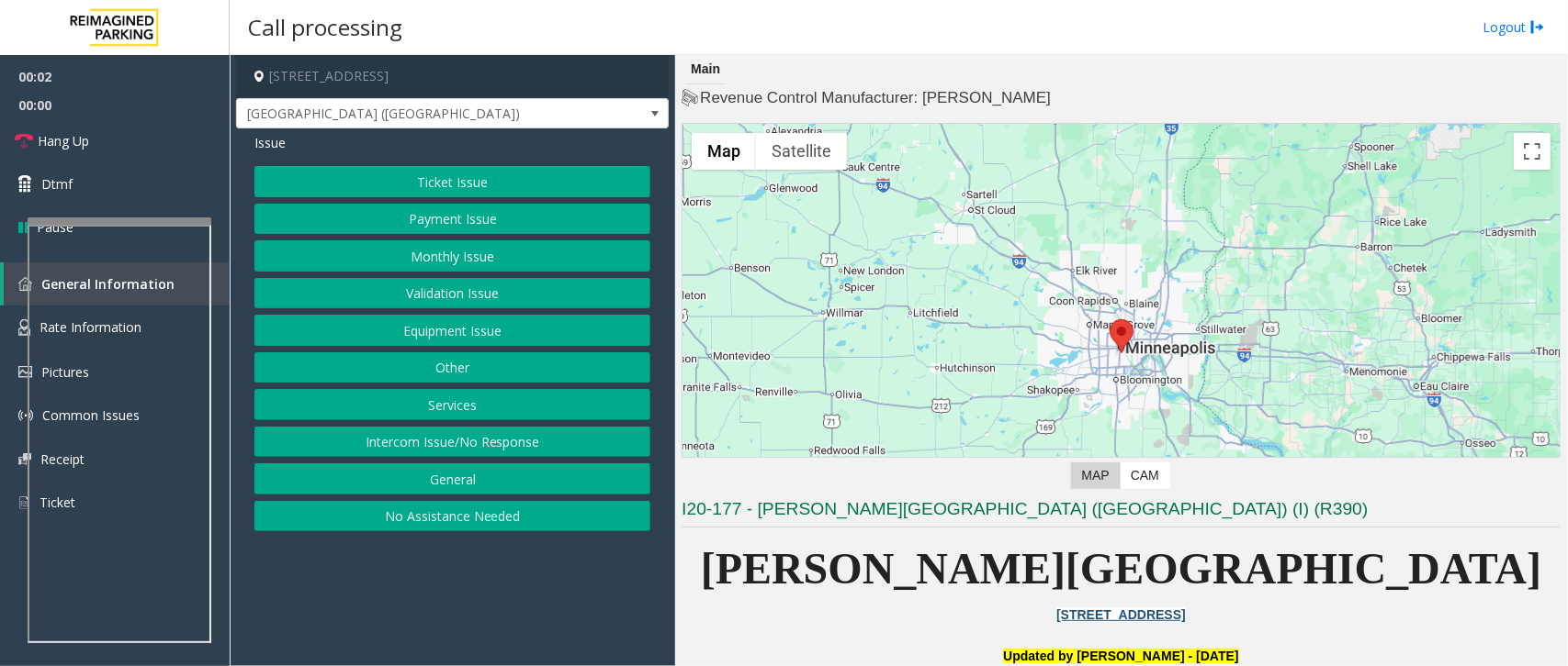
click at [460, 258] on button "Monthly Issue" at bounding box center [452, 255] width 396 height 31
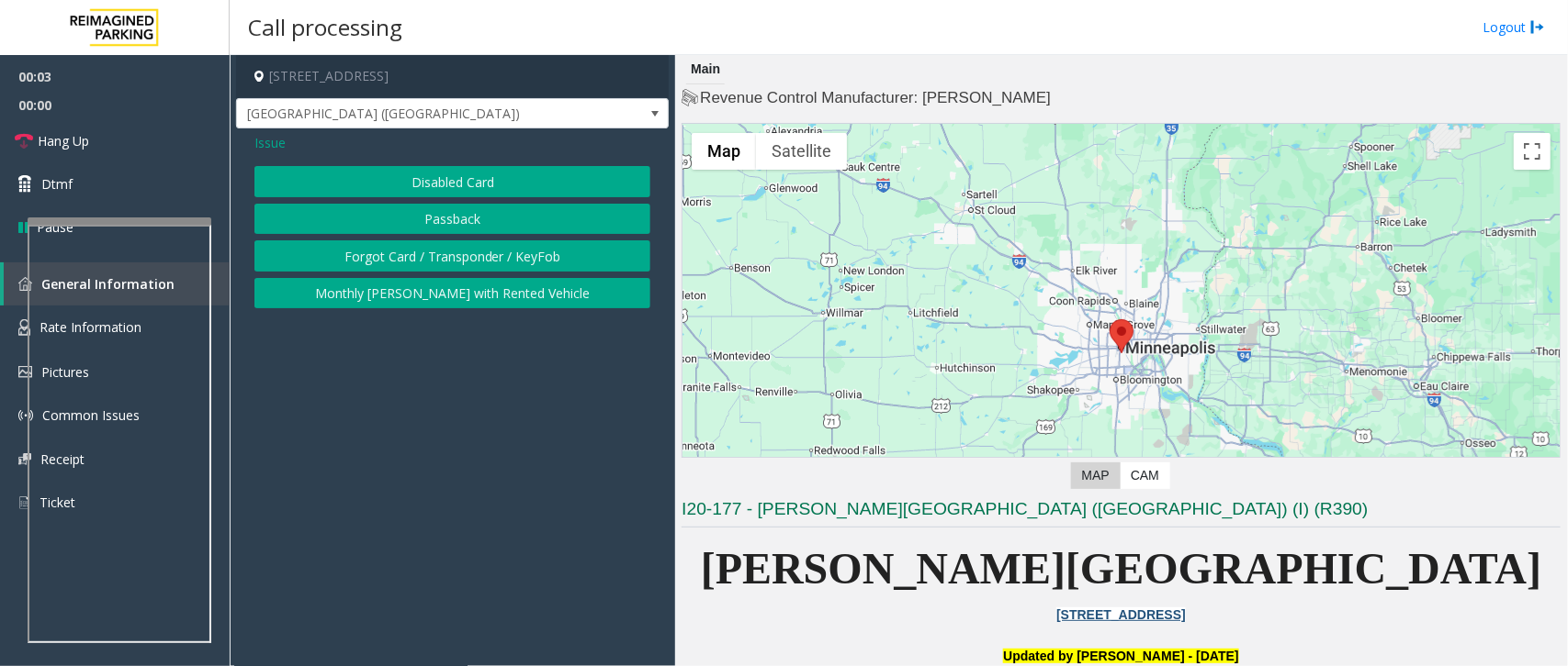
click at [460, 180] on button "Disabled Card" at bounding box center [452, 181] width 396 height 31
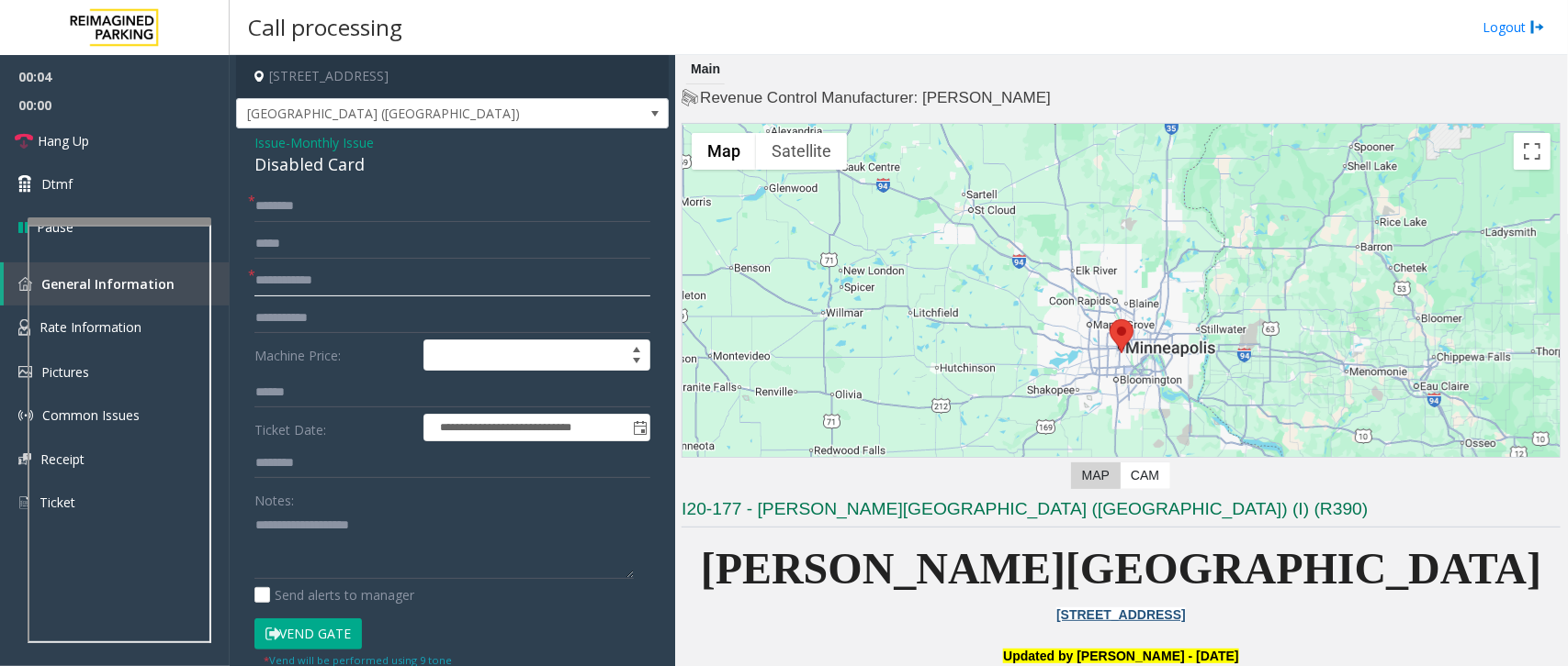
click at [290, 276] on input "text" at bounding box center [452, 280] width 396 height 31
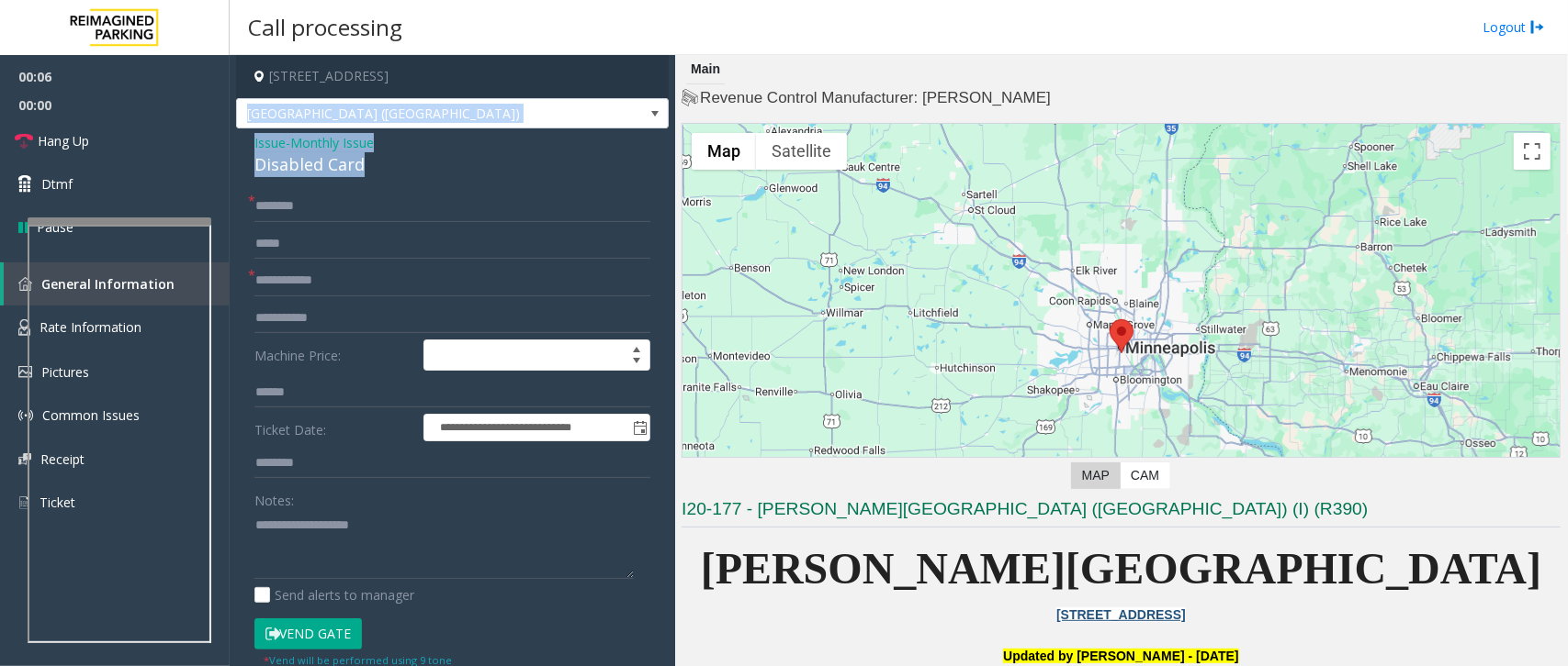
drag, startPoint x: 377, startPoint y: 168, endPoint x: 235, endPoint y: 128, distance: 147.5
click at [236, 128] on div "**********" at bounding box center [453, 548] width 433 height 988
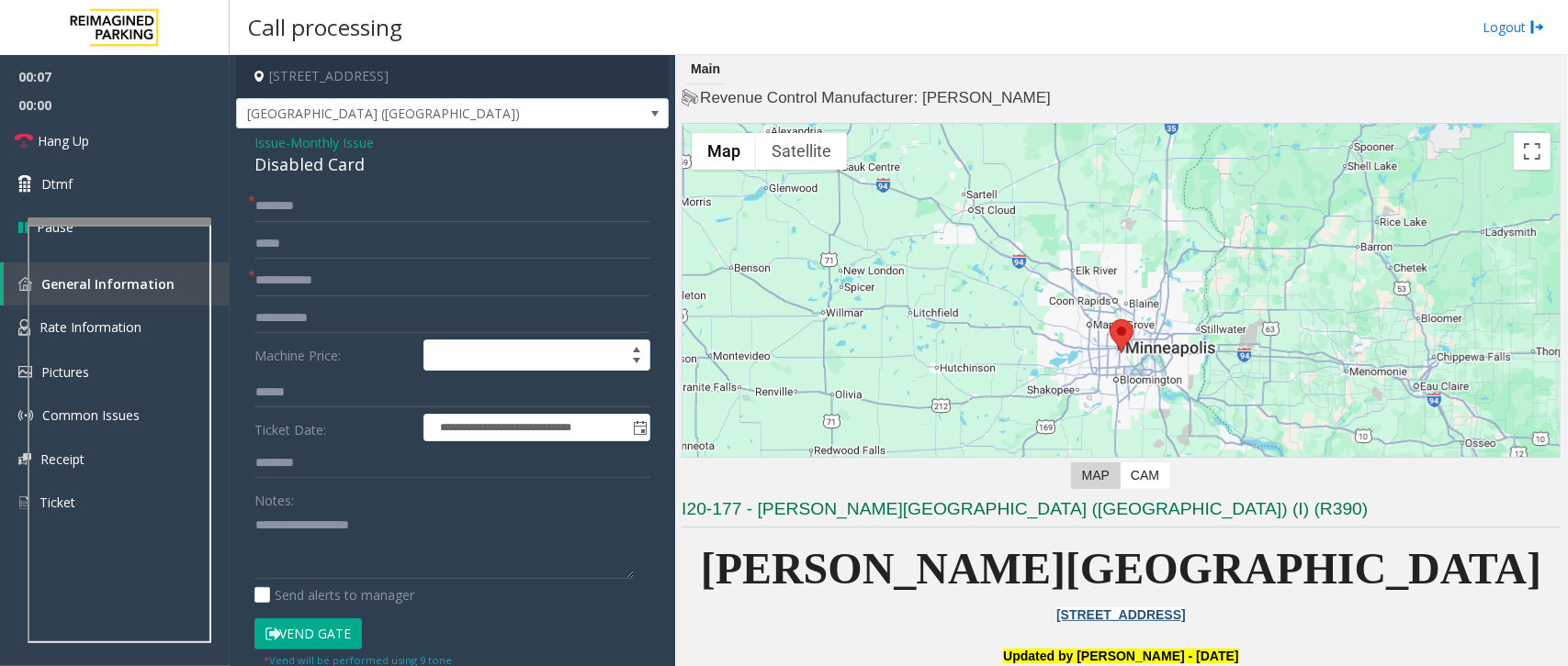
click at [410, 187] on div "**********" at bounding box center [453, 585] width 433 height 913
drag, startPoint x: 410, startPoint y: 180, endPoint x: 276, endPoint y: 144, distance: 138.8
click at [276, 144] on div "**********" at bounding box center [453, 585] width 433 height 913
click at [386, 164] on div "Disabled Card" at bounding box center [452, 165] width 396 height 25
drag, startPoint x: 360, startPoint y: 158, endPoint x: 236, endPoint y: 143, distance: 124.9
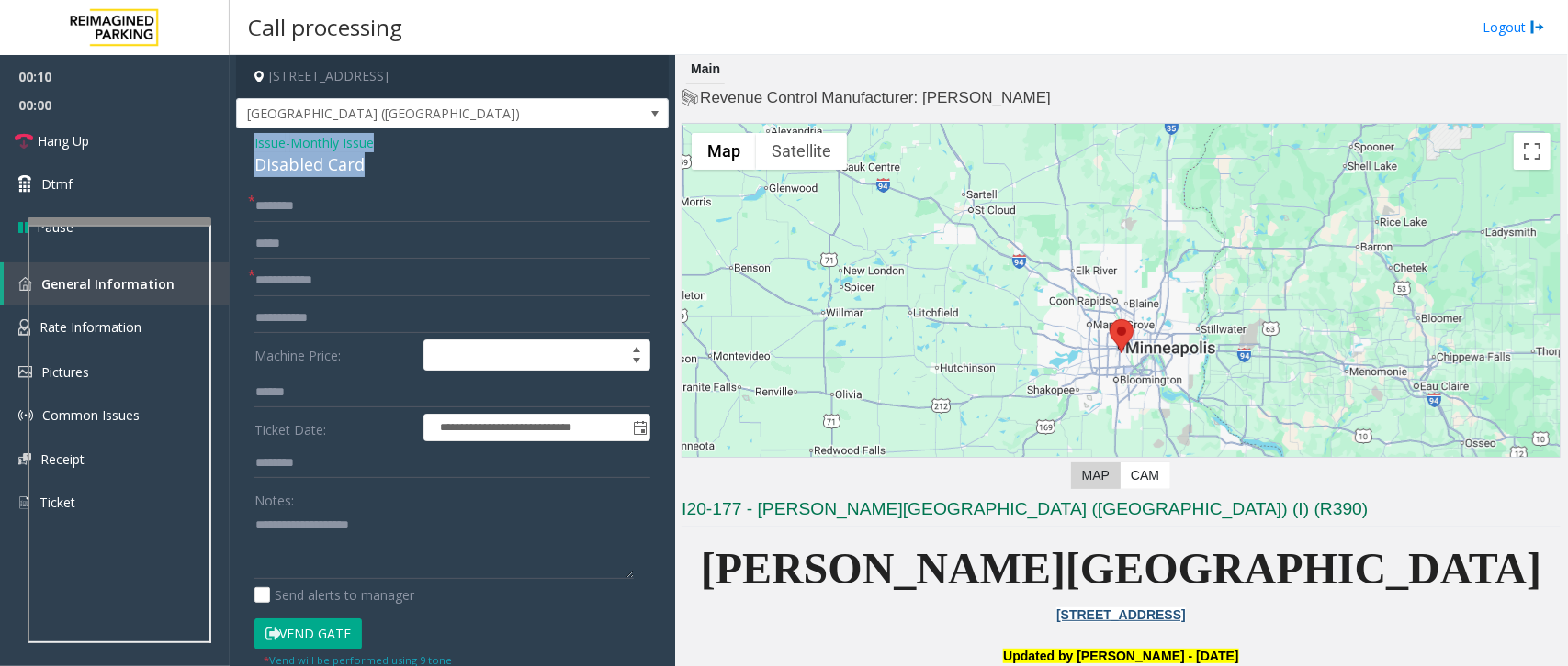
click at [236, 143] on div "**********" at bounding box center [453, 585] width 433 height 913
click at [340, 556] on textarea at bounding box center [444, 544] width 379 height 68
type textarea "**********"
click at [299, 268] on input "text" at bounding box center [452, 280] width 396 height 31
type input "******"
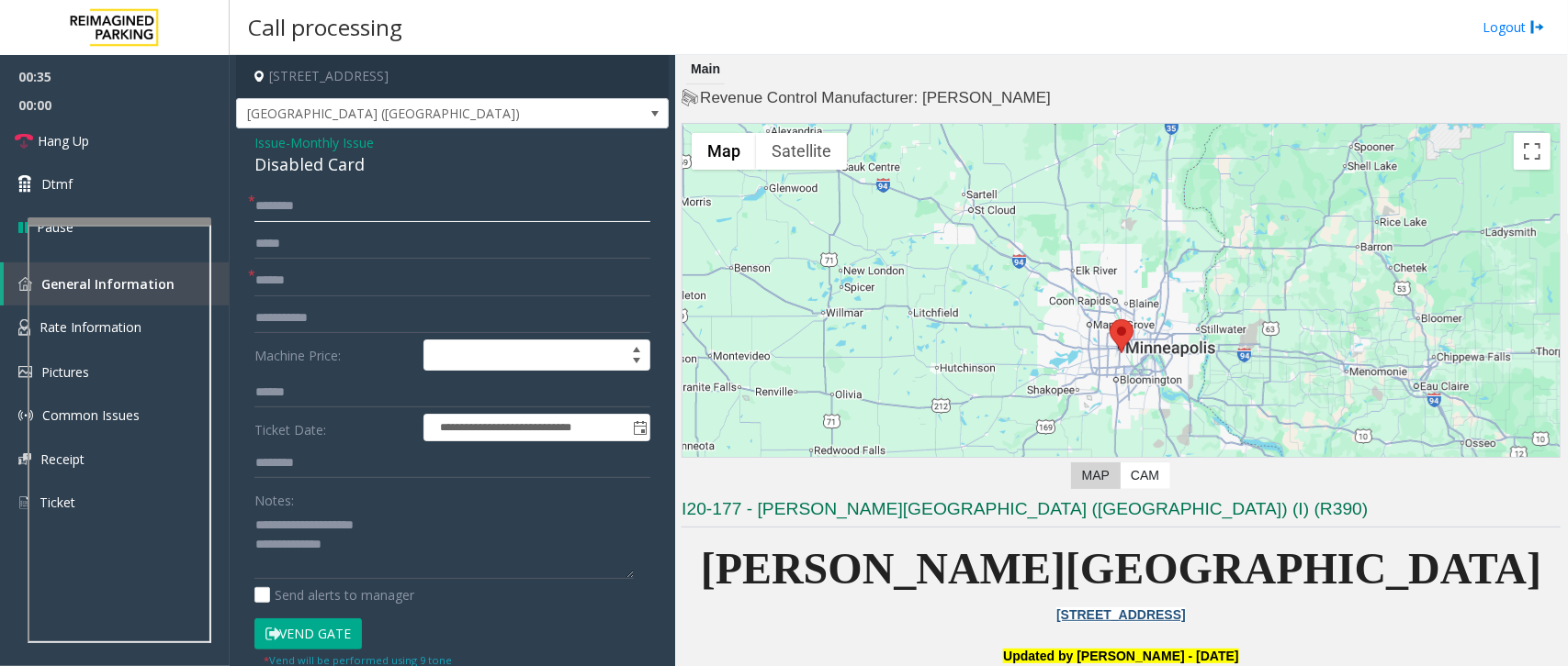
click at [300, 200] on input "text" at bounding box center [452, 205] width 396 height 31
click at [393, 544] on textarea at bounding box center [444, 544] width 379 height 68
type textarea "**********"
click at [410, 200] on input "text" at bounding box center [452, 205] width 396 height 31
type input "****"
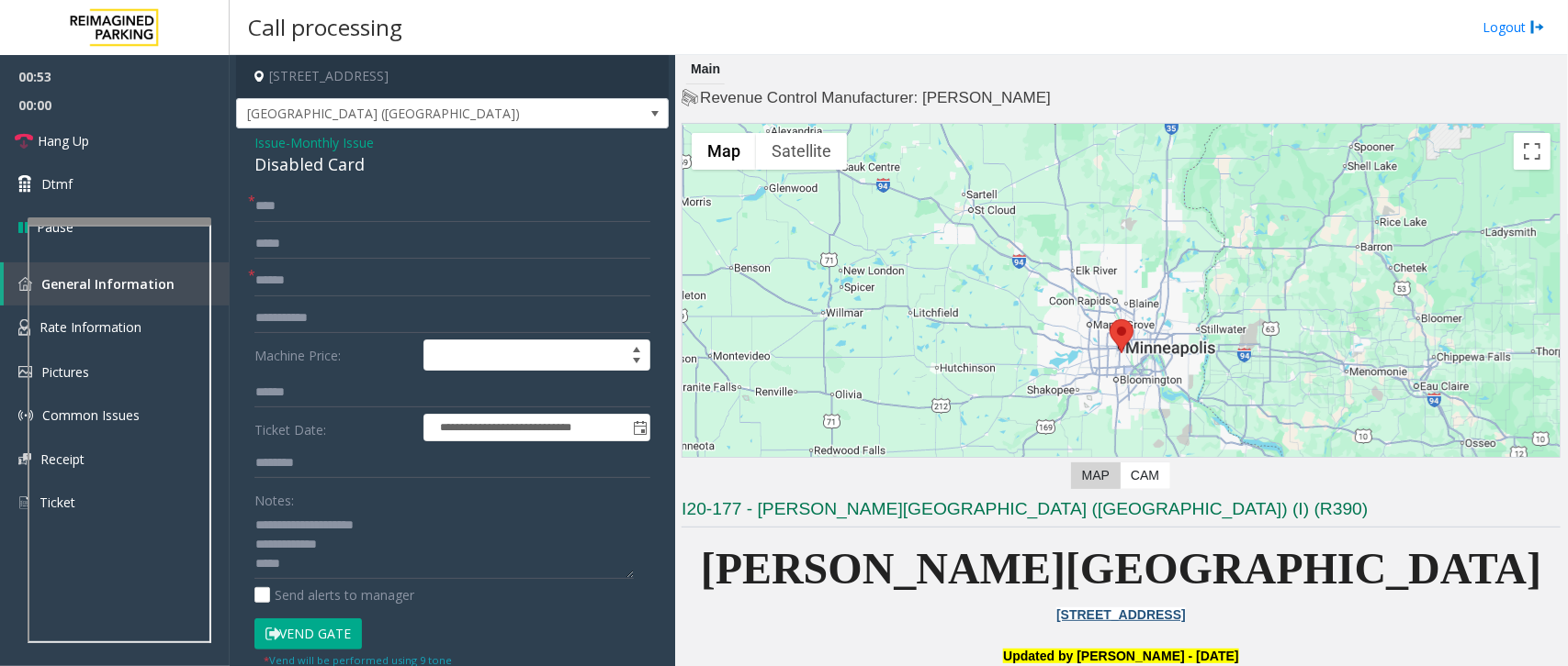
click at [304, 639] on button "Vend Gate" at bounding box center [308, 633] width 107 height 31
click at [331, 575] on textarea at bounding box center [444, 544] width 379 height 68
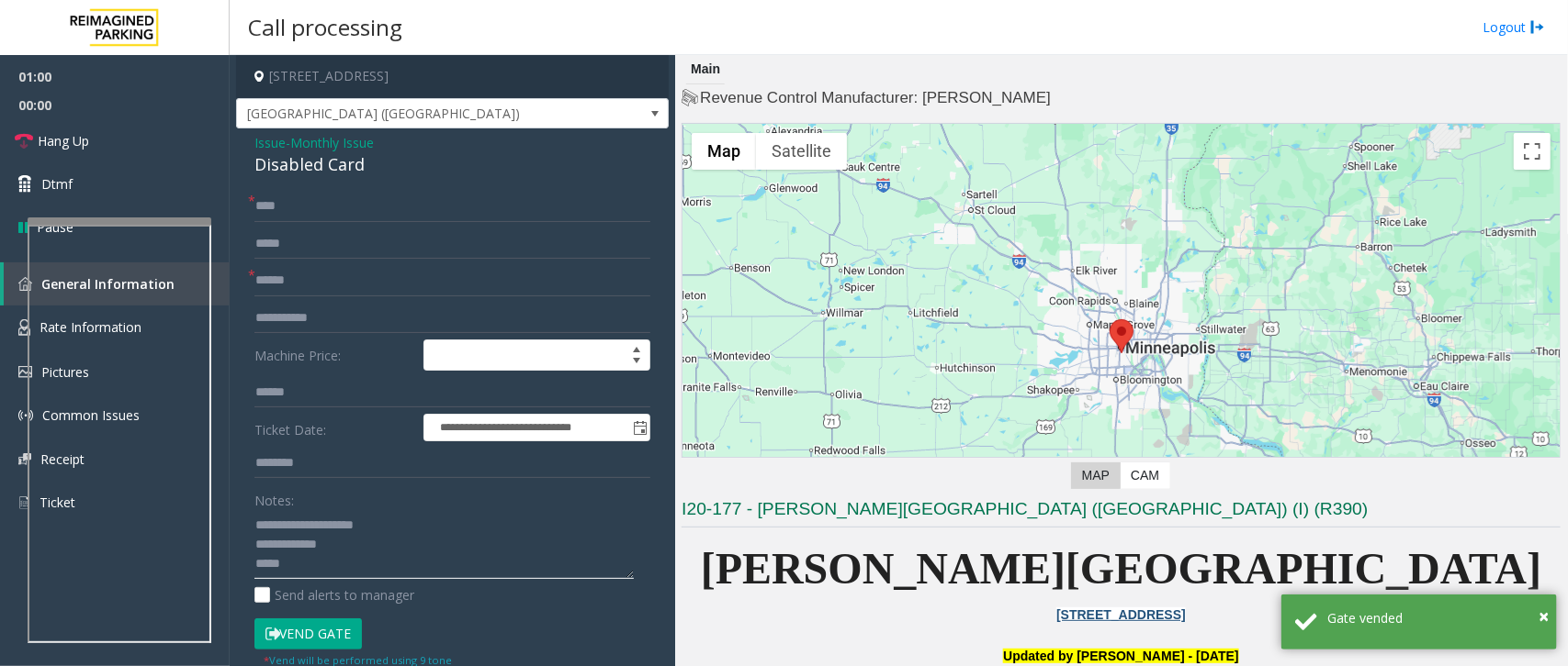
click at [358, 567] on textarea at bounding box center [444, 544] width 379 height 68
paste textarea "**********"
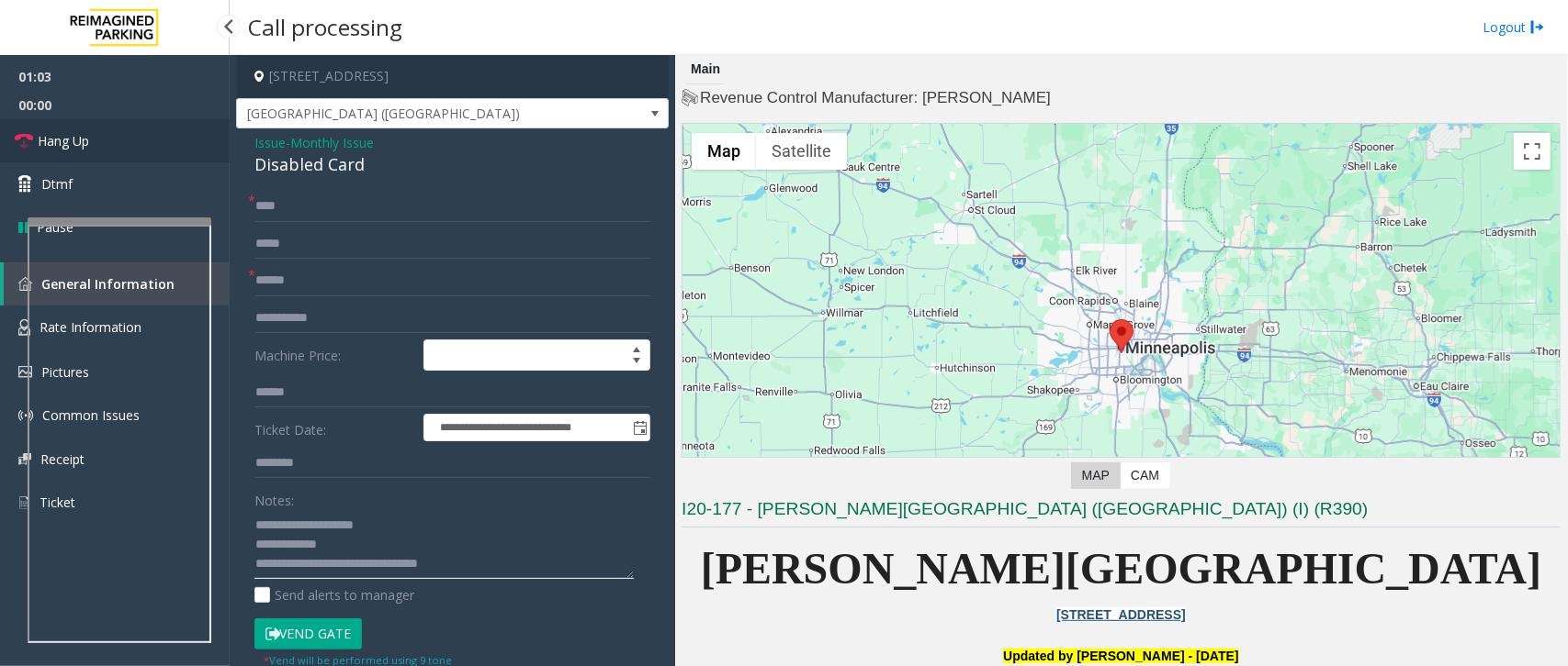
type textarea "**********"
click at [79, 143] on span "Hang Up" at bounding box center [64, 140] width 52 height 19
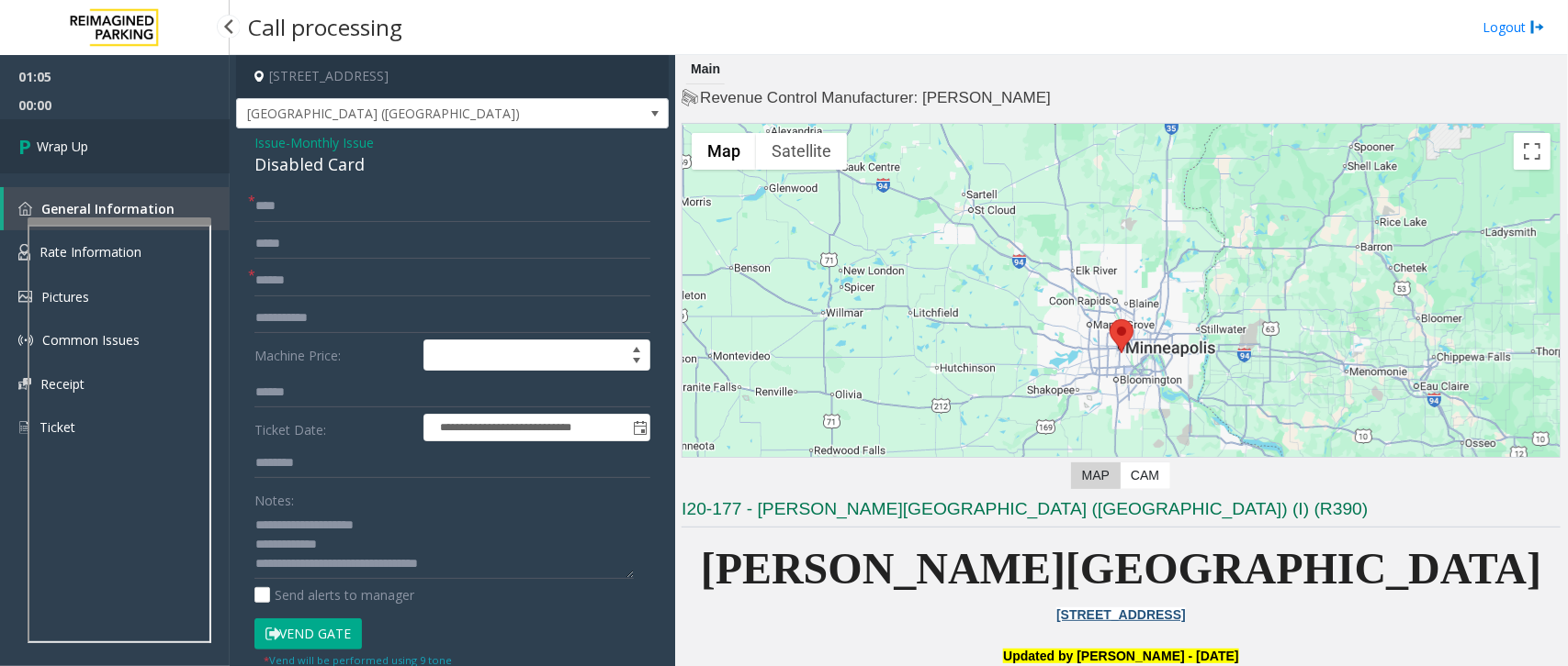
click at [79, 143] on span "Wrap Up" at bounding box center [63, 146] width 52 height 19
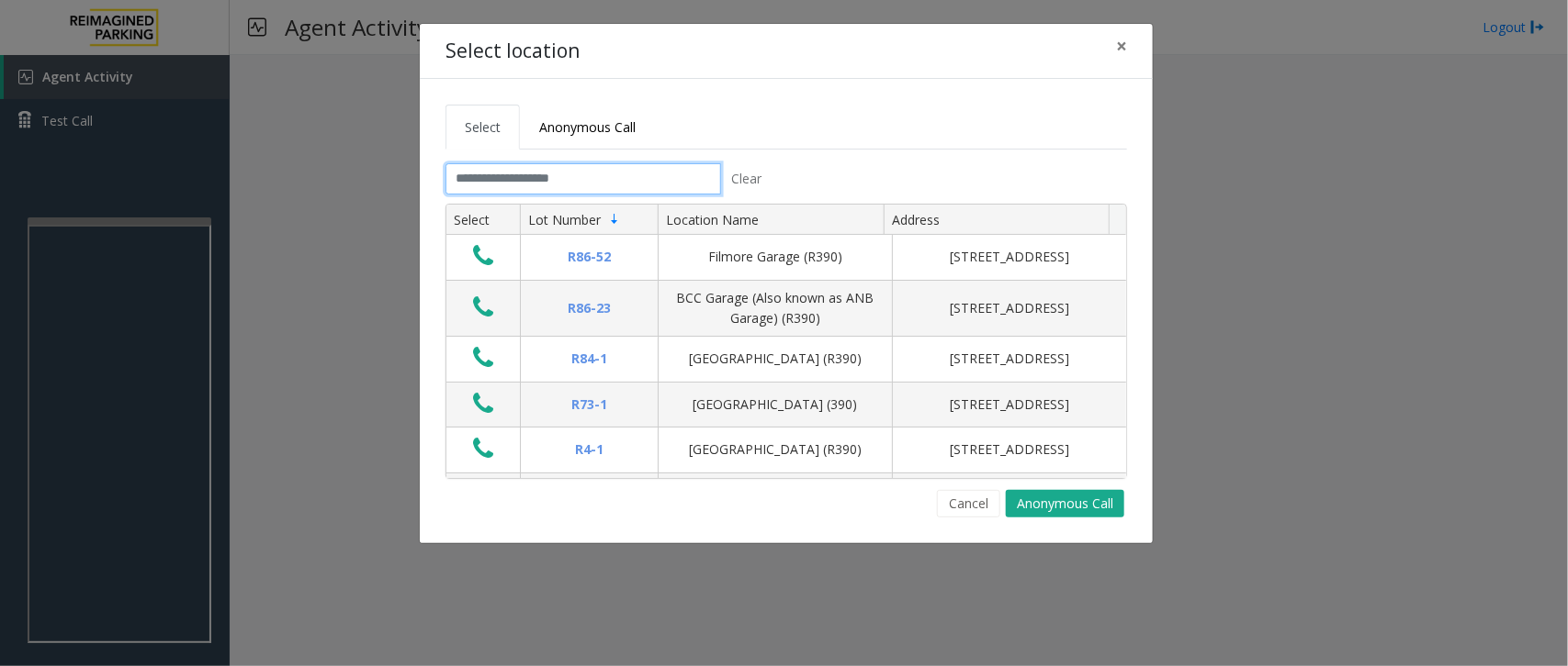
click at [478, 189] on input "text" at bounding box center [583, 179] width 275 height 31
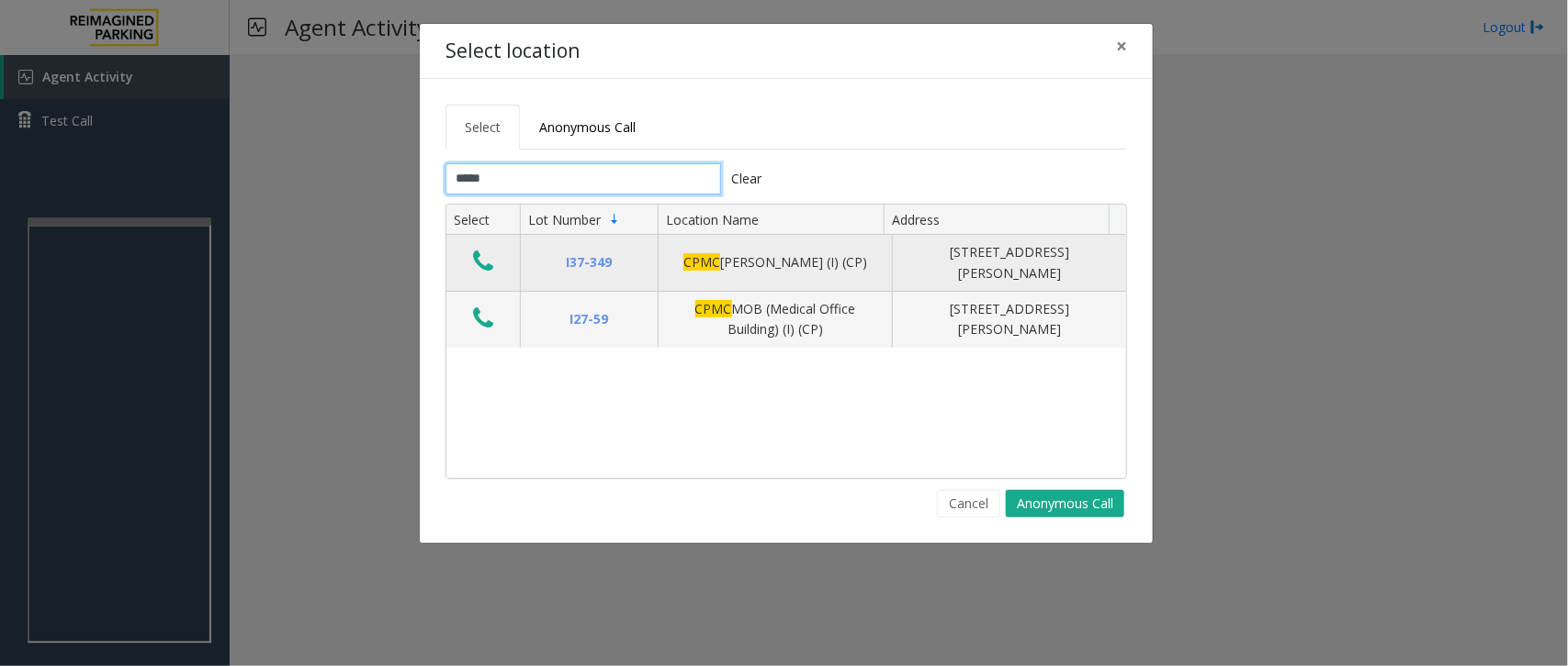
type input "****"
click at [494, 267] on icon "Data table" at bounding box center [483, 262] width 20 height 26
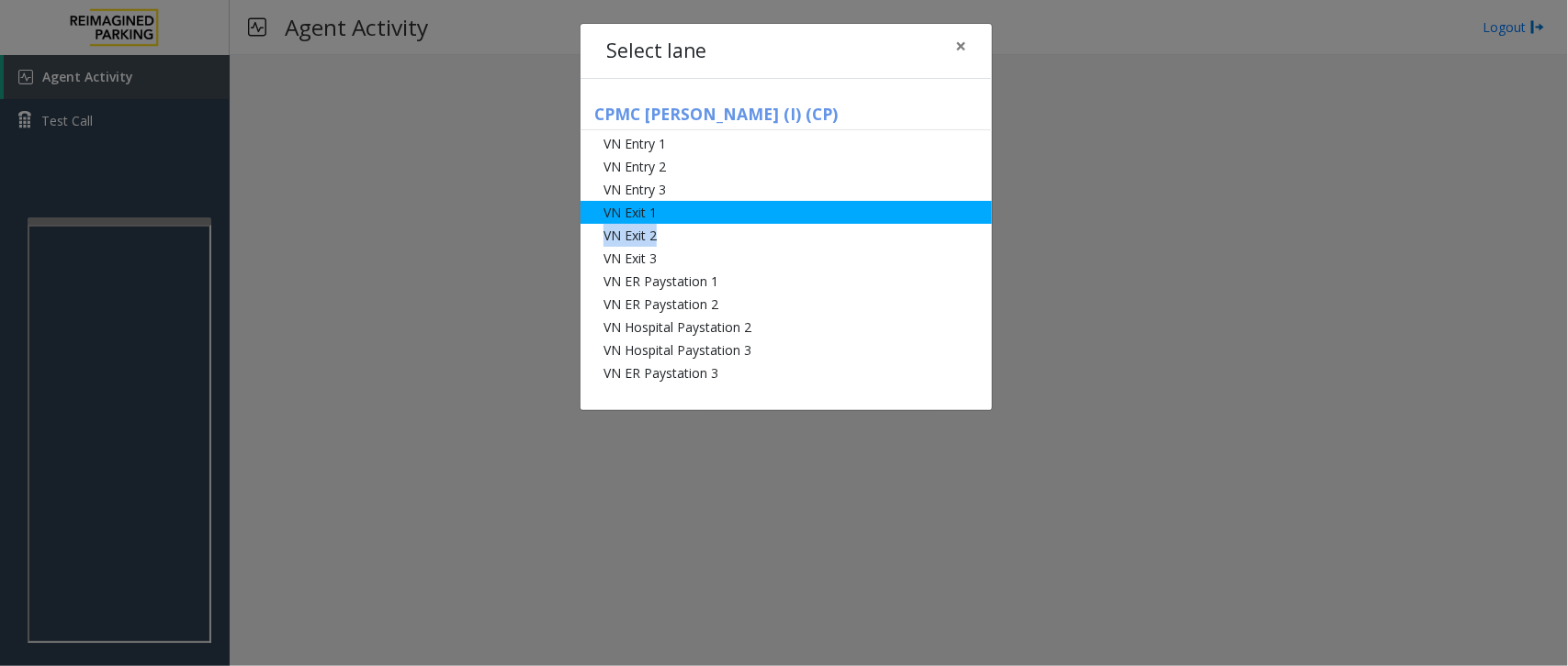
drag, startPoint x: 709, startPoint y: 225, endPoint x: 716, endPoint y: 211, distance: 15.7
click at [716, 211] on ul "VN Entry 1 VN Entry 2 VN Entry 3 VN Exit 1 VN Exit 2 VN Exit 3 VN ER Paystation…" at bounding box center [785, 258] width 411 height 252
click at [679, 218] on li "VN Exit 1" at bounding box center [785, 212] width 411 height 23
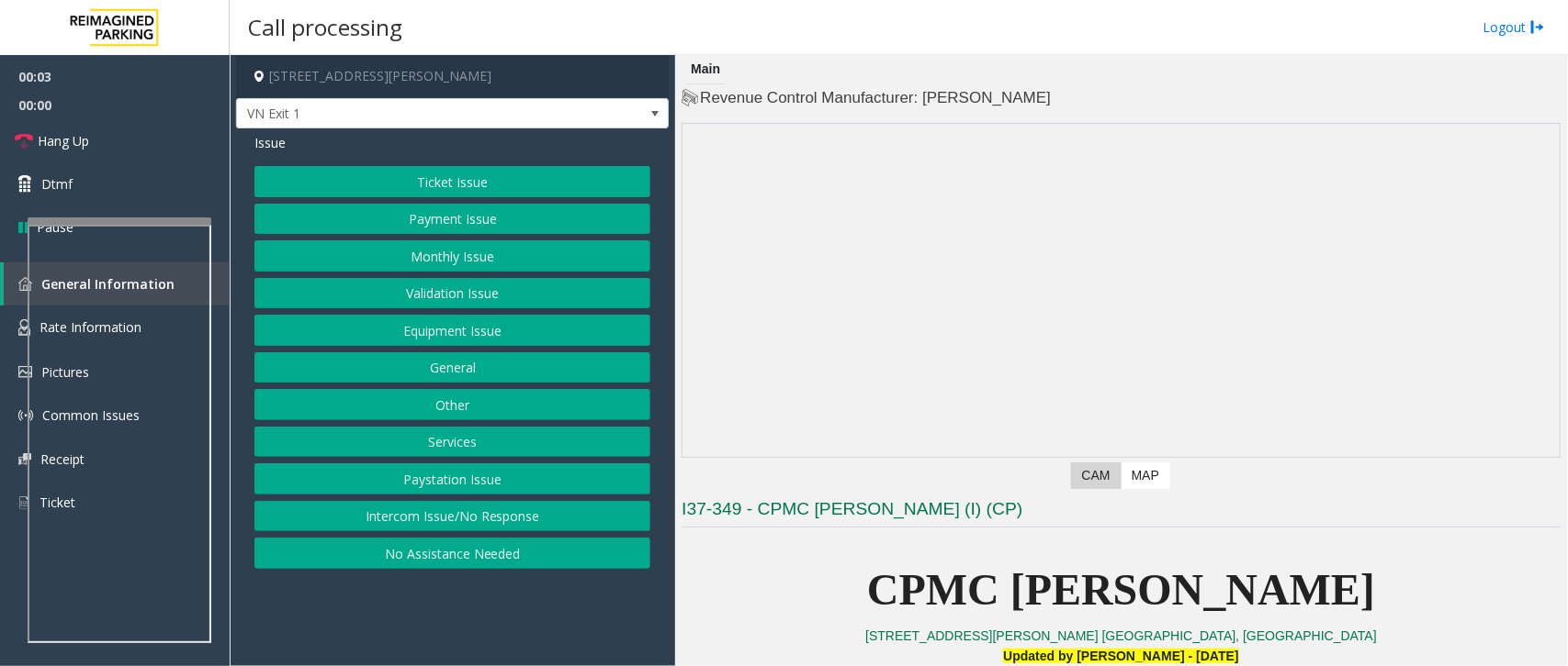
click at [492, 255] on button "Monthly Issue" at bounding box center [452, 255] width 396 height 31
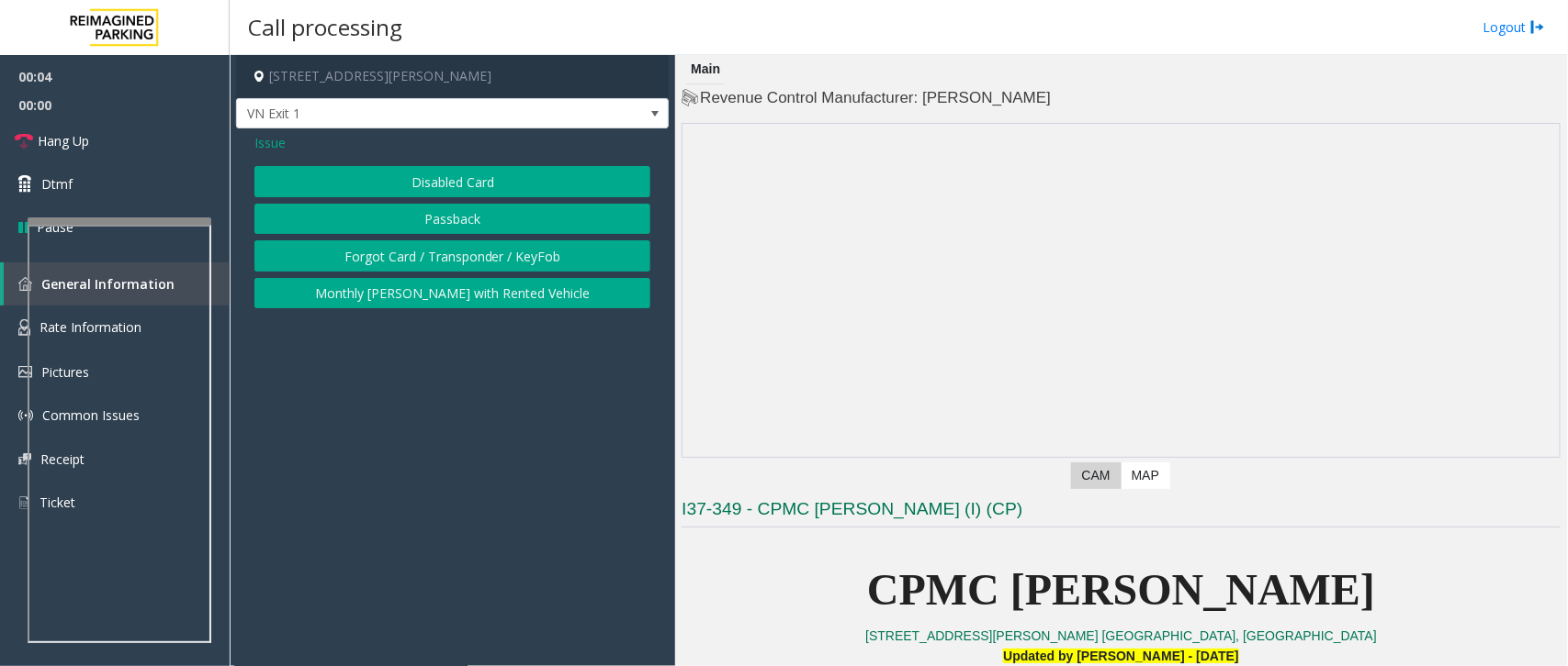
click at [390, 260] on button "Forgot Card / Transponder / KeyFob" at bounding box center [452, 255] width 396 height 31
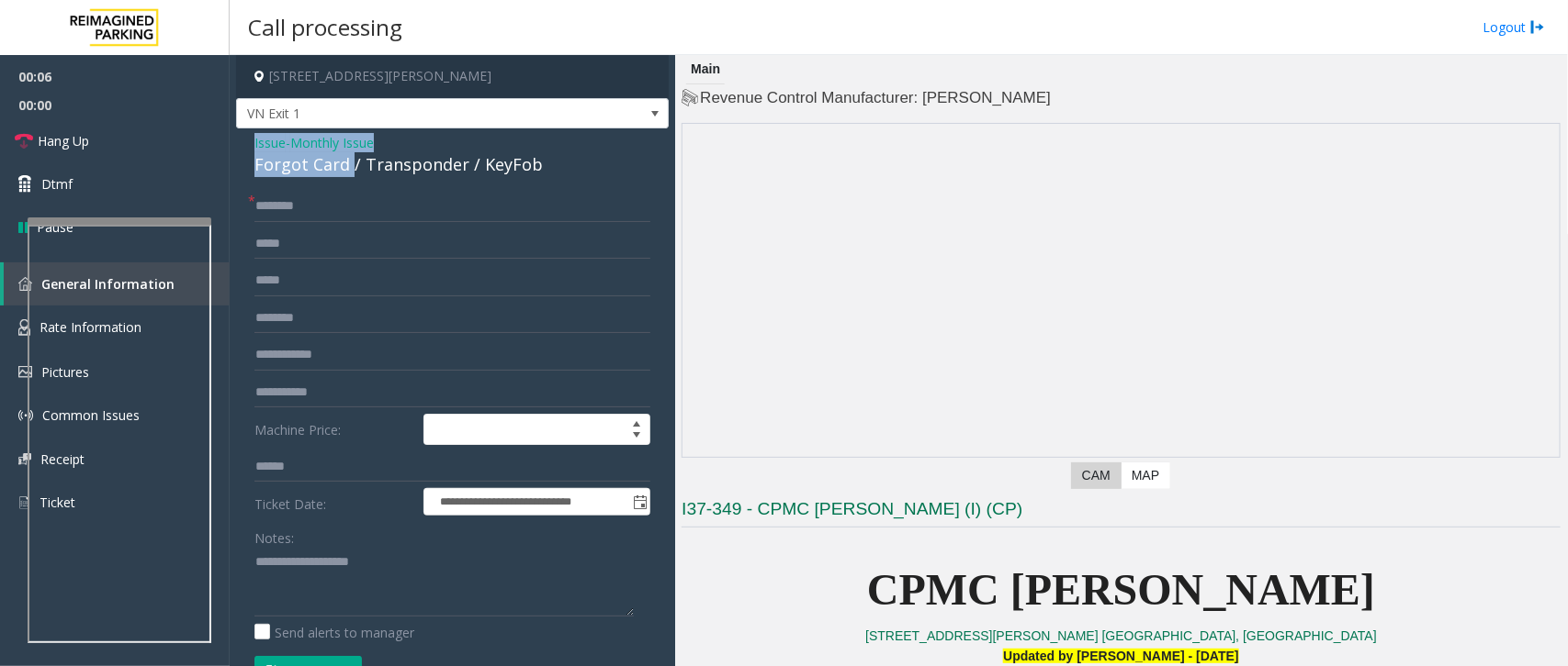
drag, startPoint x: 348, startPoint y: 167, endPoint x: 243, endPoint y: 131, distance: 111.0
click at [243, 131] on div "**********" at bounding box center [453, 555] width 433 height 855
click at [393, 606] on textarea at bounding box center [444, 582] width 379 height 68
click at [374, 602] on textarea at bounding box center [444, 582] width 379 height 68
click at [370, 585] on textarea at bounding box center [444, 582] width 379 height 68
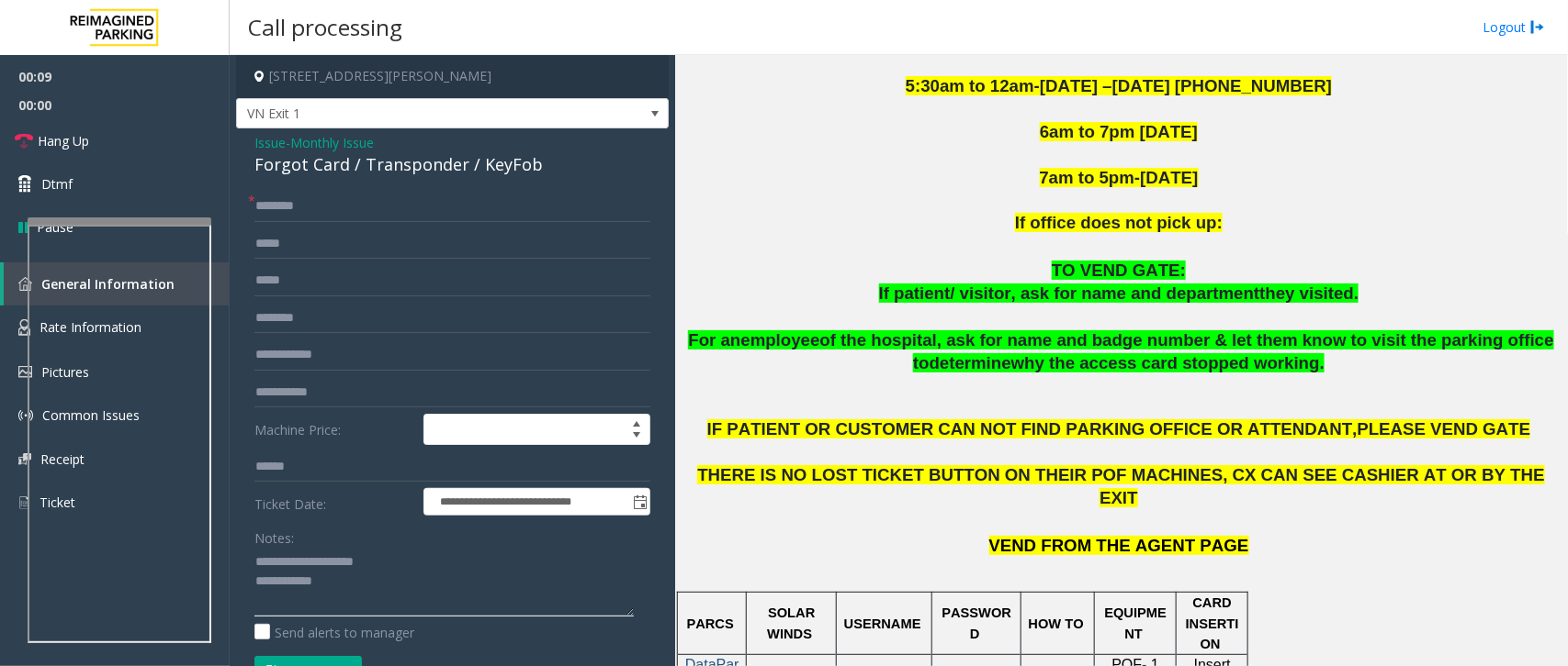
scroll to position [803, 0]
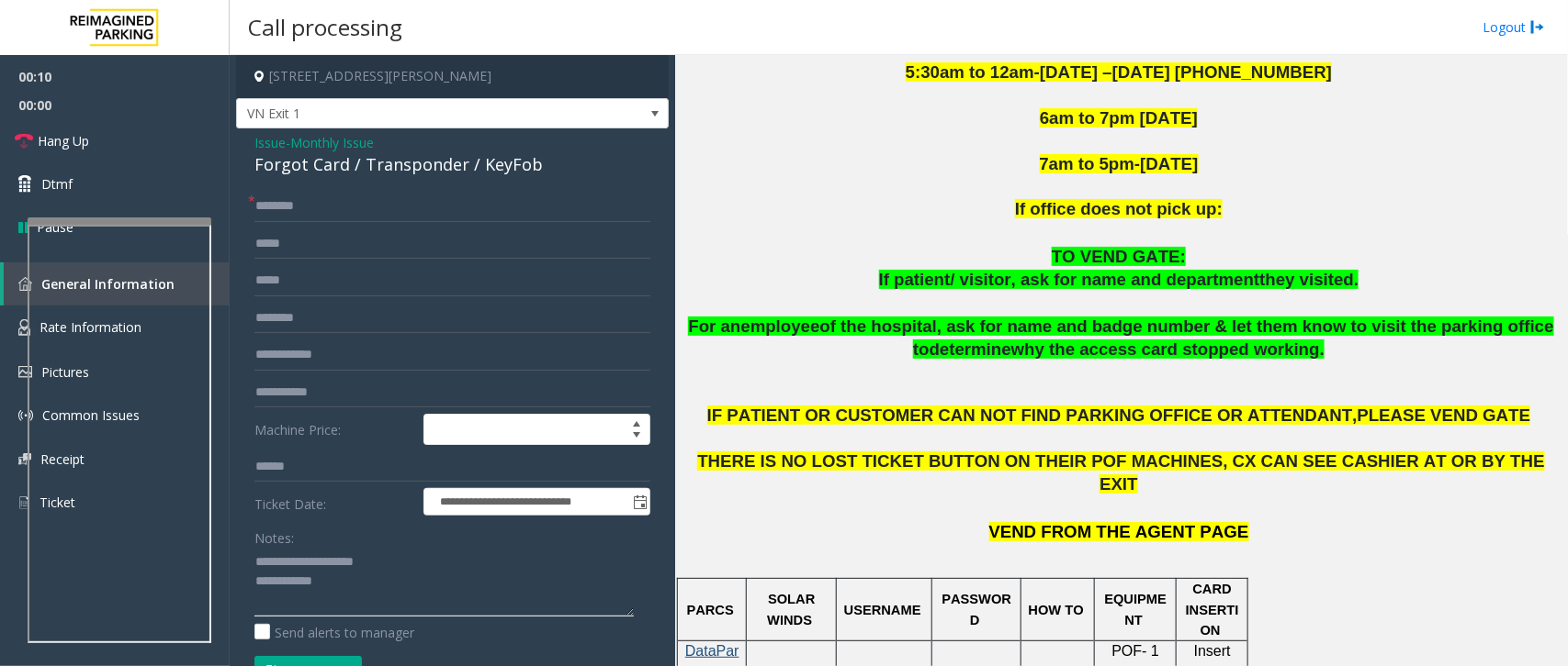
type textarea "**********"
click at [317, 204] on input "text" at bounding box center [452, 205] width 396 height 31
type input "******"
click at [349, 585] on textarea at bounding box center [444, 582] width 379 height 68
type textarea "**********"
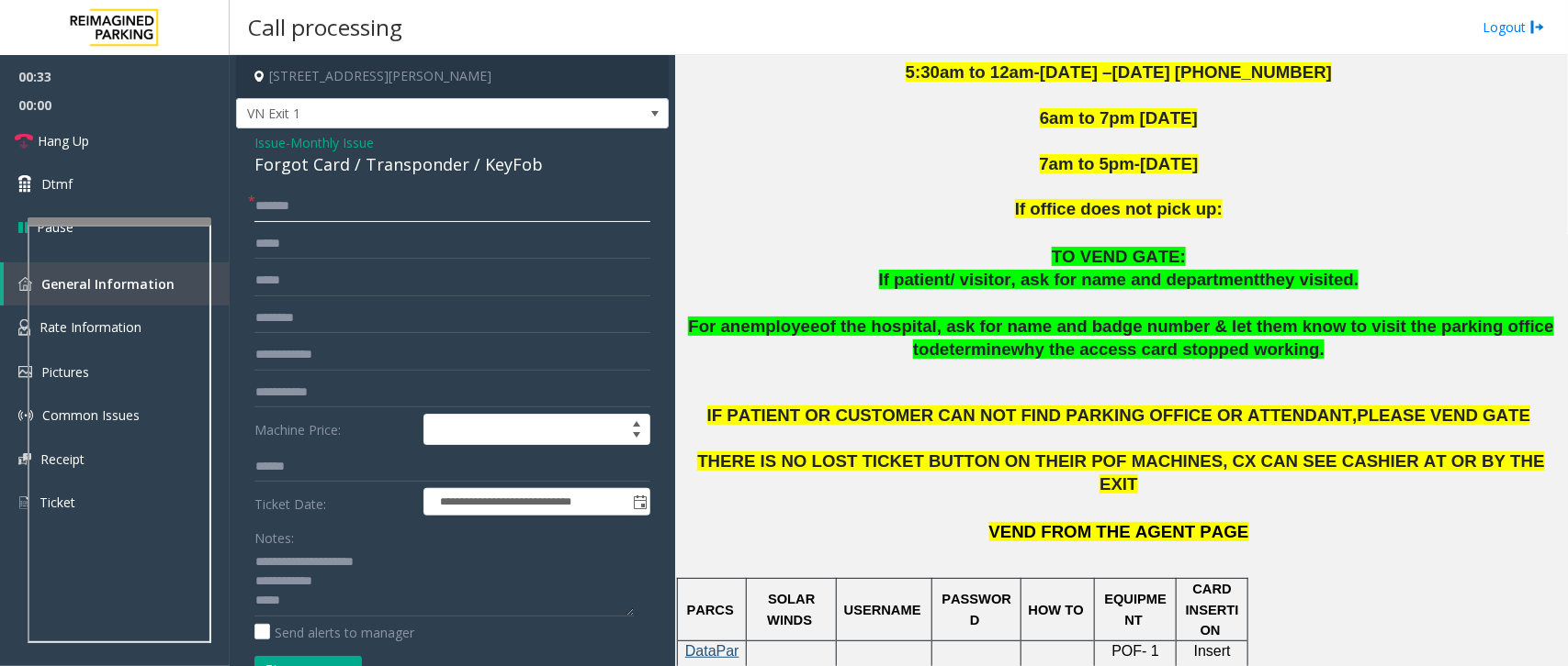
click at [262, 204] on input "******" at bounding box center [452, 205] width 396 height 31
type input "******"
click at [314, 607] on textarea at bounding box center [444, 582] width 379 height 68
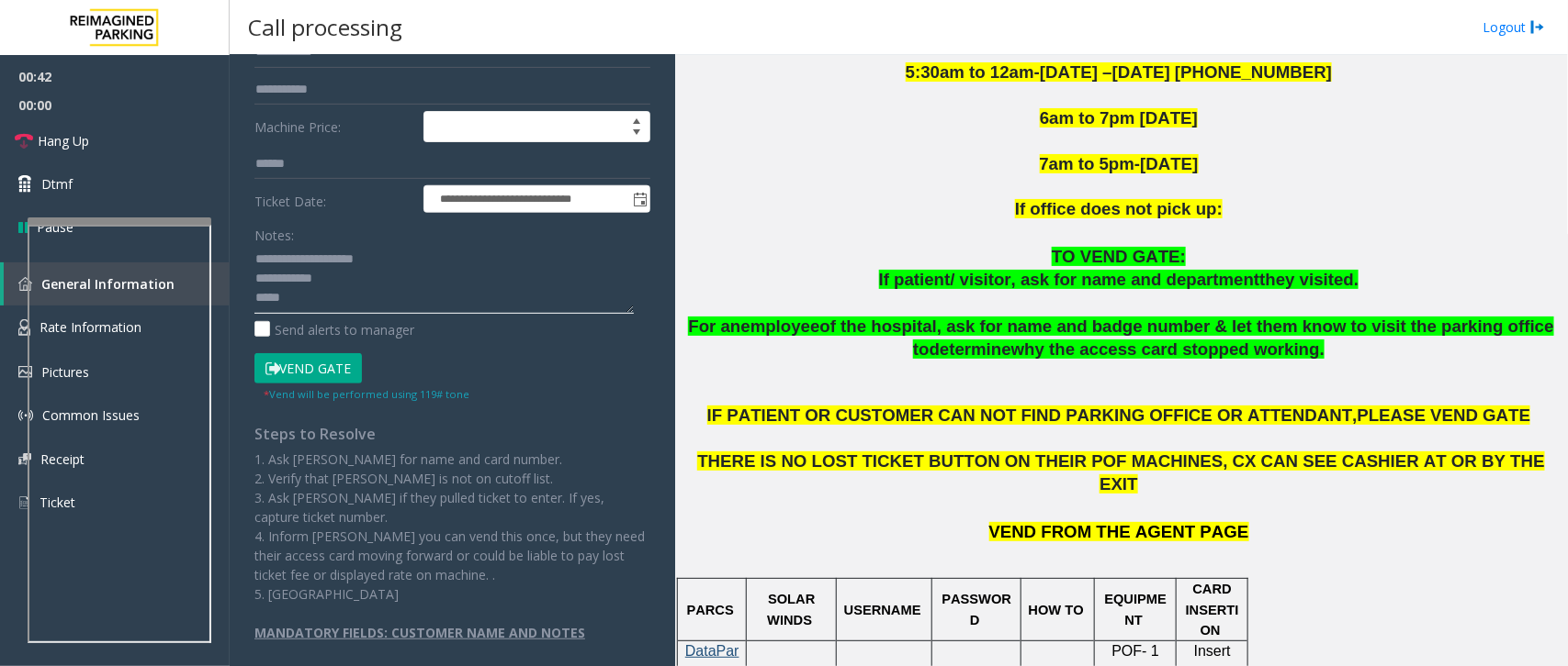
scroll to position [318, 0]
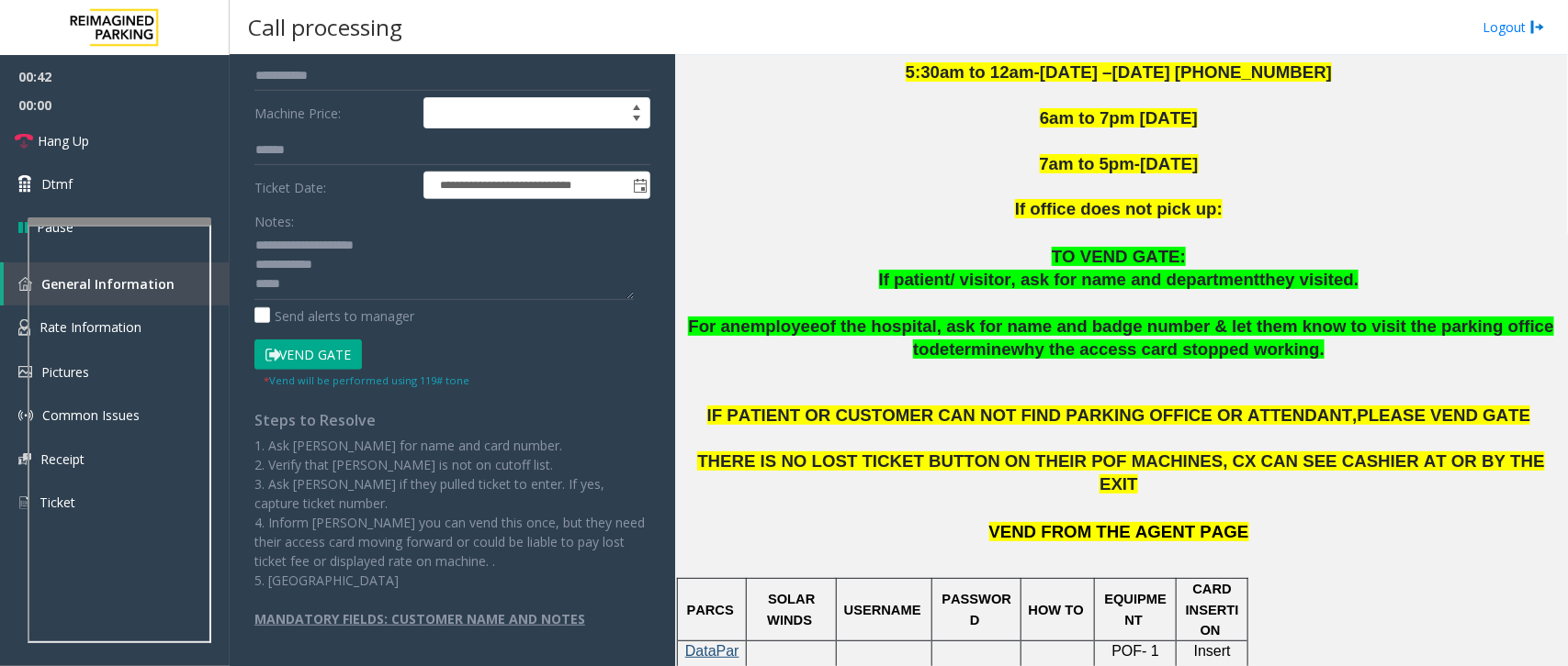
click at [329, 360] on button "Vend Gate" at bounding box center [308, 354] width 107 height 31
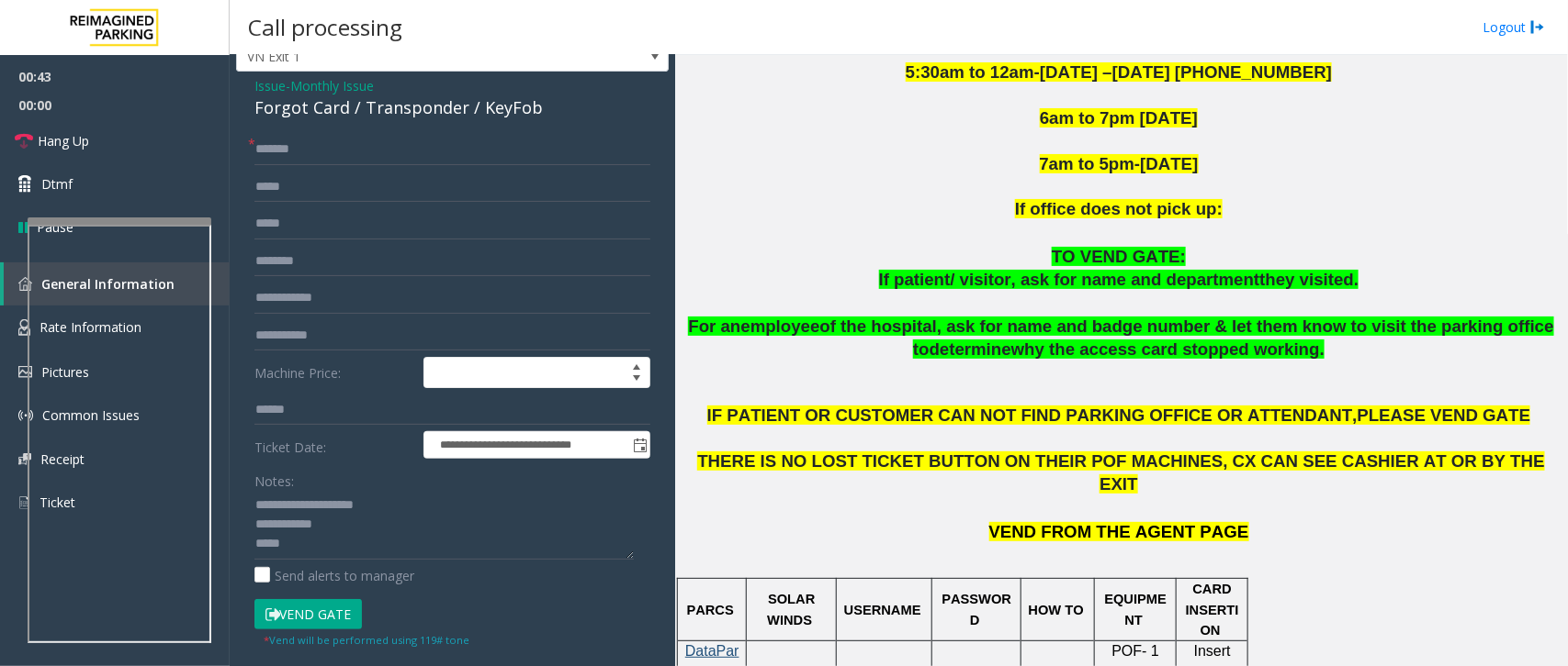
scroll to position [0, 0]
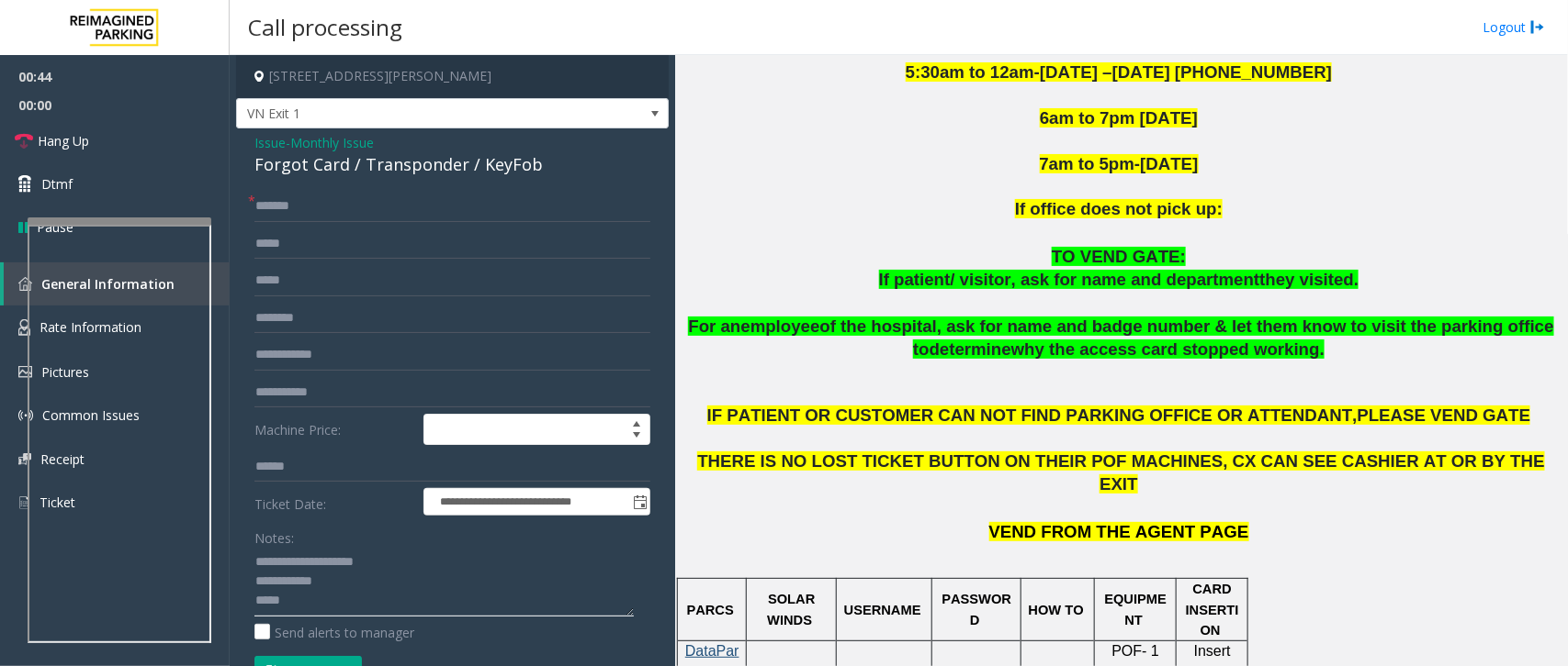
click at [322, 608] on textarea at bounding box center [444, 582] width 379 height 68
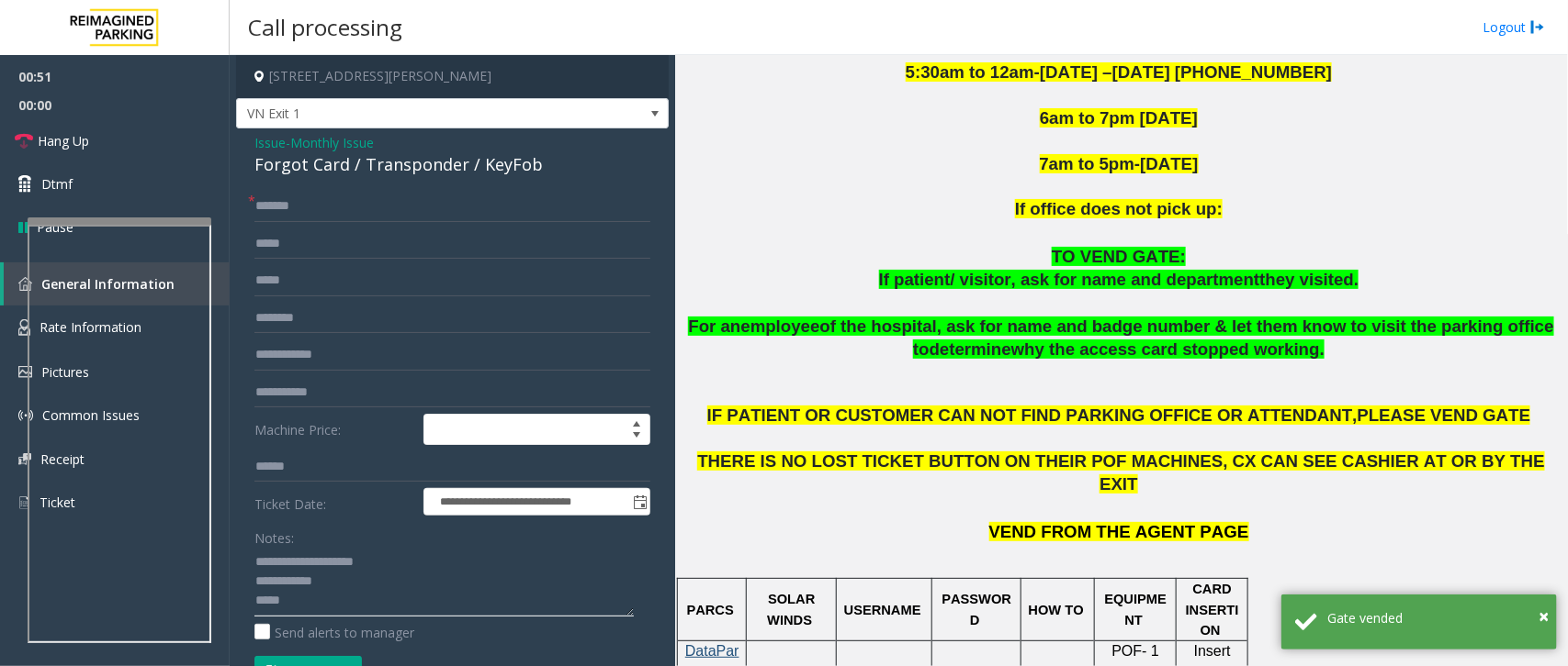
click at [382, 616] on textarea at bounding box center [444, 582] width 379 height 68
paste textarea "**********"
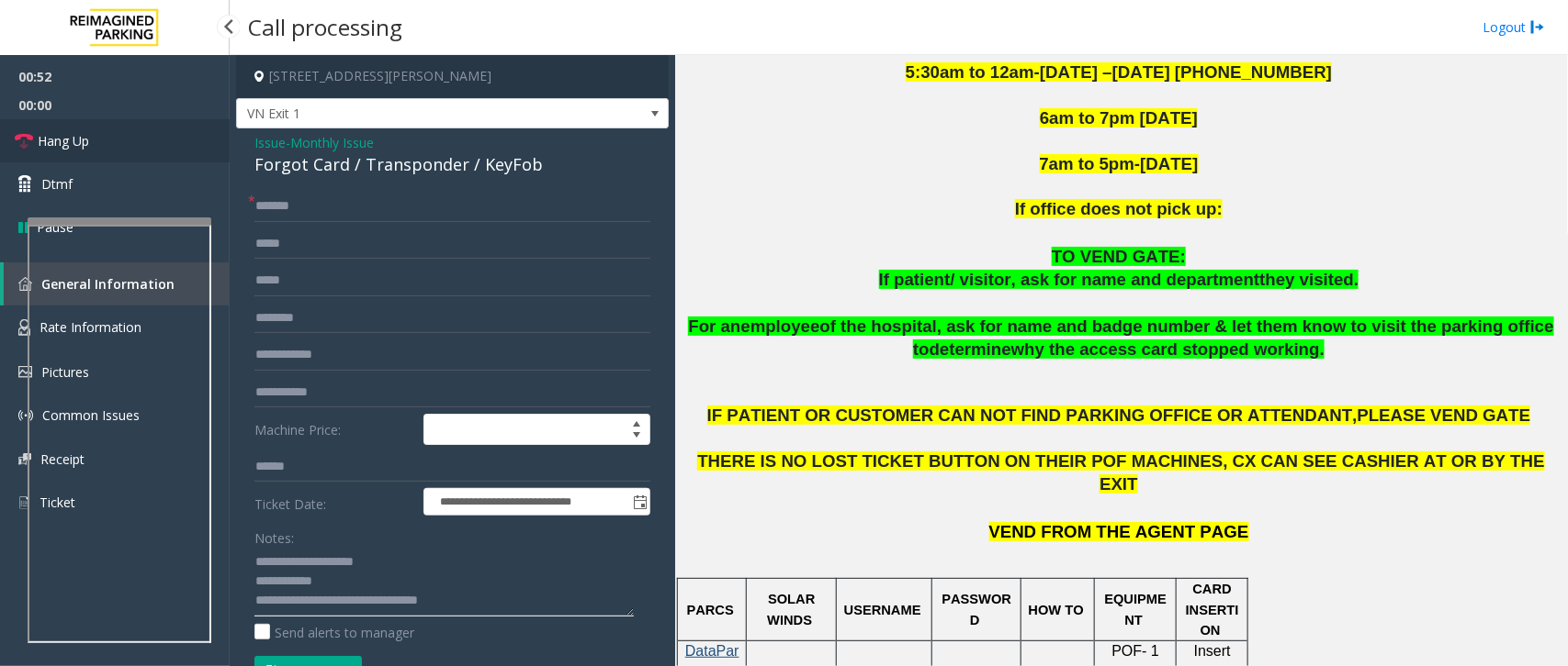
type textarea "**********"
click at [52, 145] on span "Hang Up" at bounding box center [64, 140] width 52 height 19
click at [53, 145] on span "Hang Up" at bounding box center [64, 140] width 52 height 19
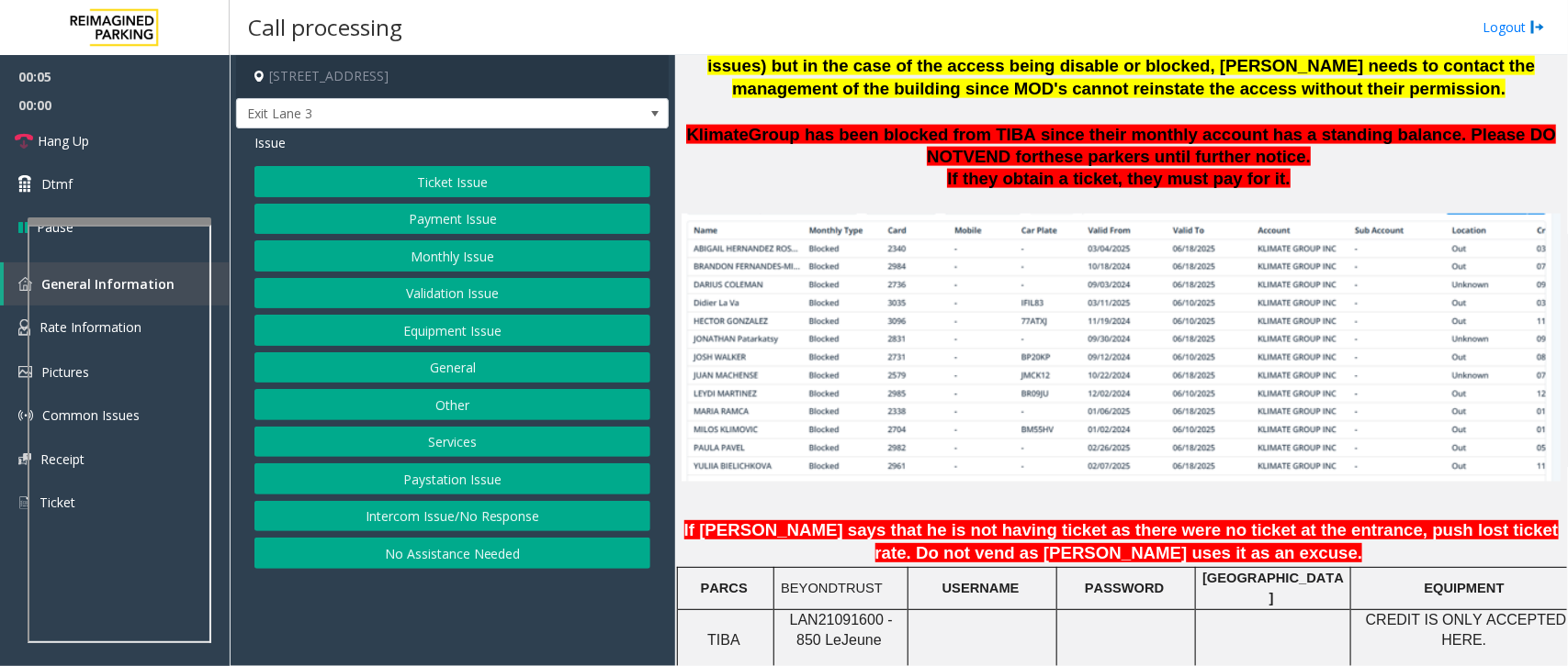
scroll to position [1492, 0]
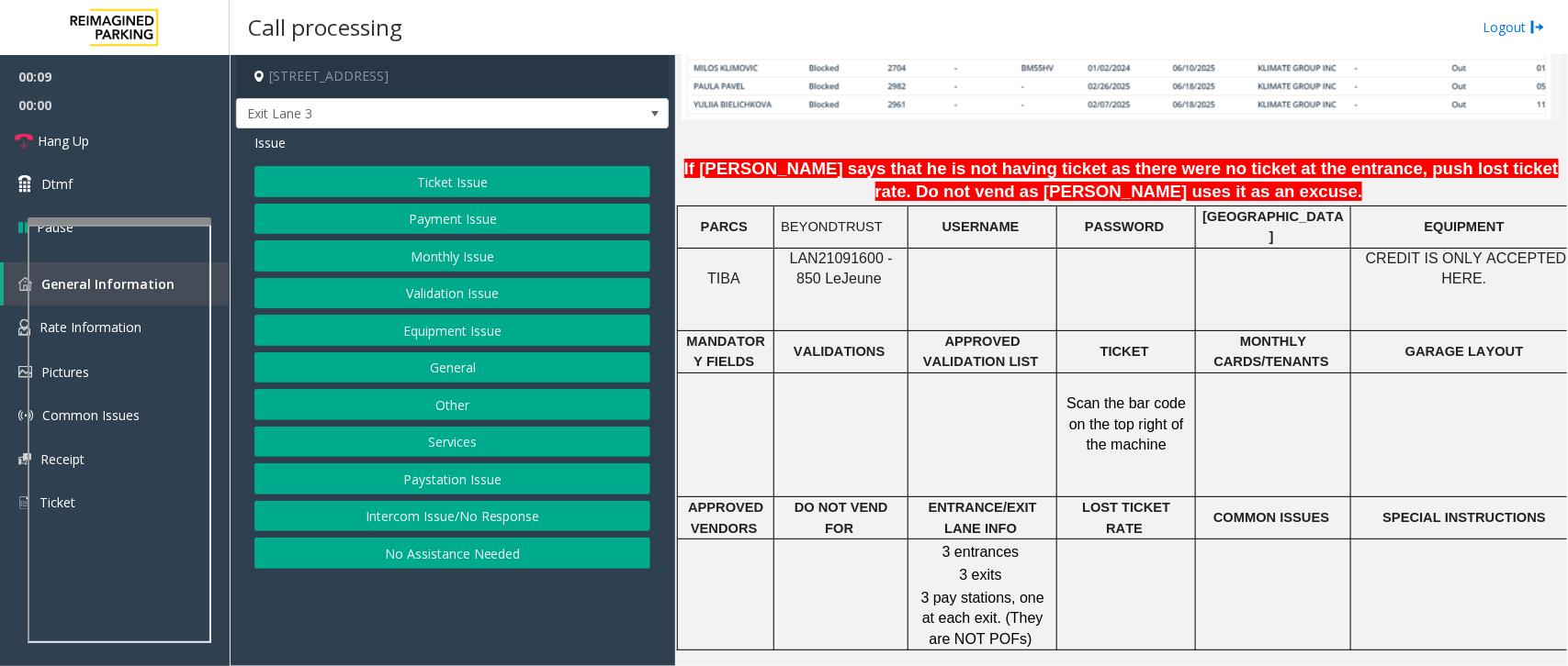
click at [813, 250] on span "LAN21091600 - 850 Le" at bounding box center [841, 268] width 103 height 36
copy span "LAN21091600"
click at [452, 260] on button "Monthly Issue" at bounding box center [452, 255] width 396 height 31
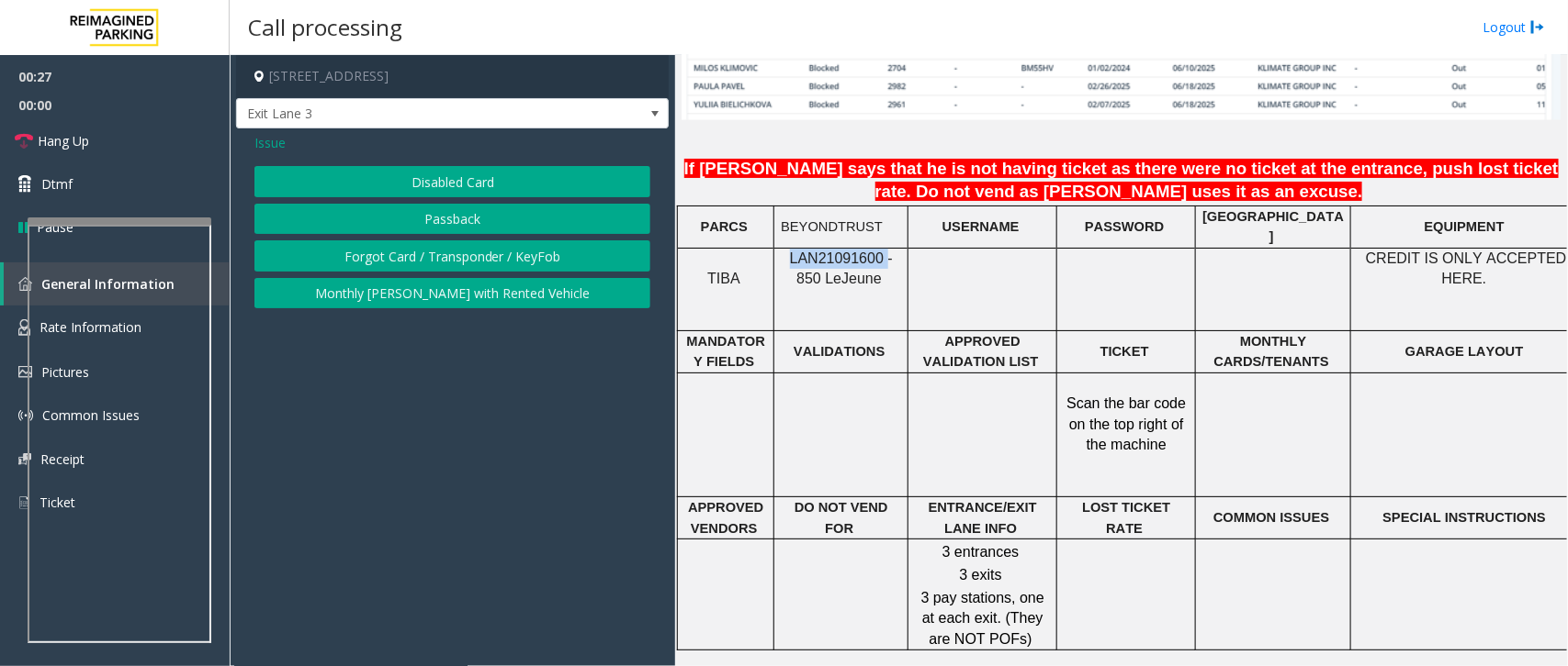
click at [424, 215] on button "Passback" at bounding box center [452, 218] width 396 height 31
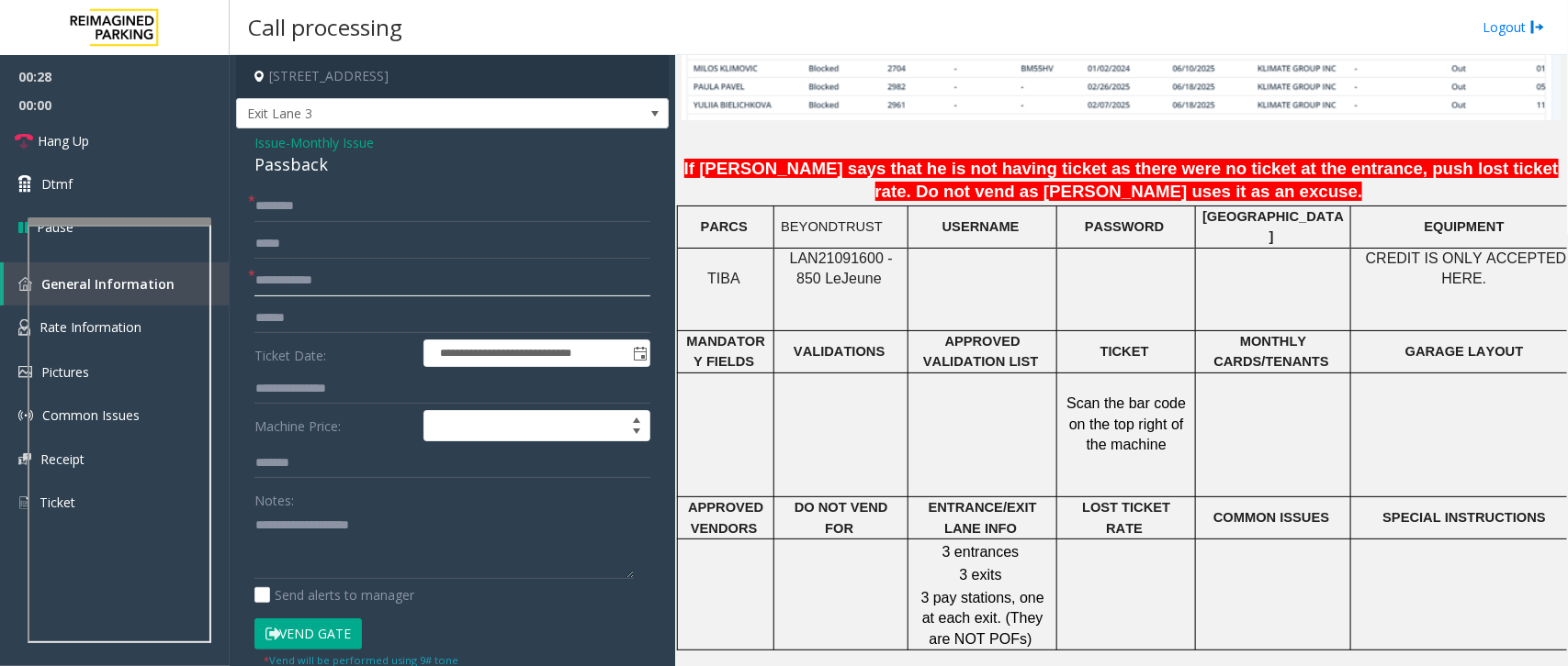
click at [340, 274] on input "text" at bounding box center [452, 280] width 396 height 31
click at [340, 280] on input "text" at bounding box center [452, 280] width 396 height 31
type input "****"
click at [348, 212] on input "text" at bounding box center [452, 205] width 396 height 31
click at [334, 208] on input "****" at bounding box center [452, 205] width 396 height 31
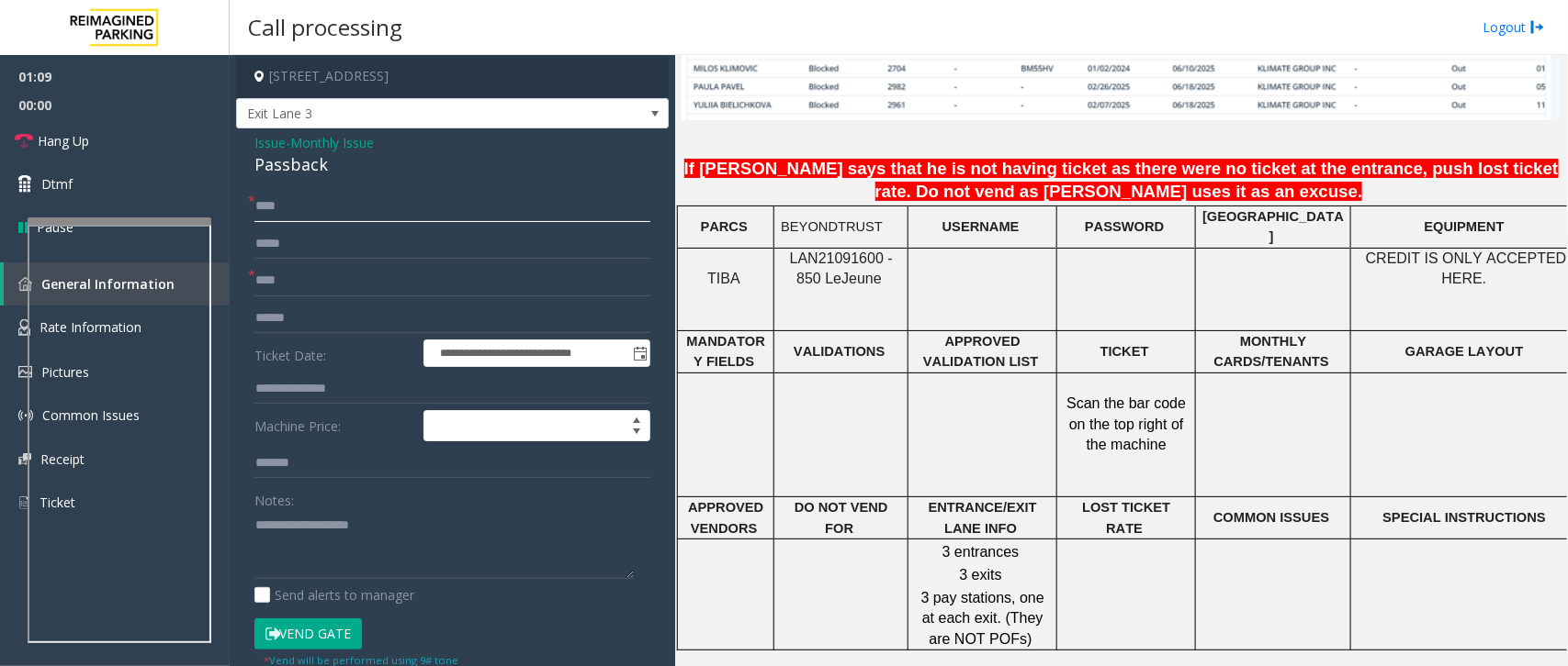
click at [334, 208] on input "****" at bounding box center [452, 205] width 396 height 31
type input "****"
click at [287, 554] on textarea at bounding box center [444, 544] width 379 height 68
click at [91, 138] on link "Hang Up" at bounding box center [114, 140] width 229 height 43
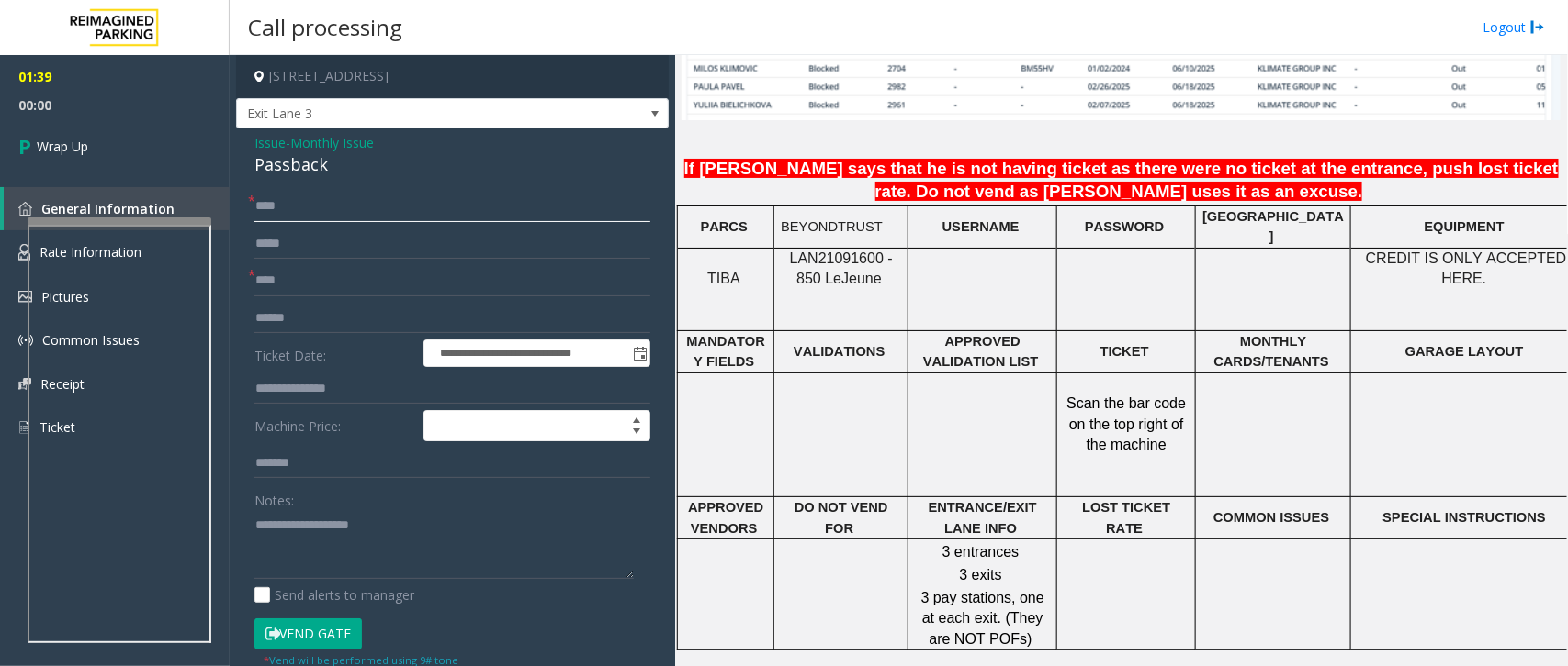
click at [318, 211] on input "****" at bounding box center [452, 205] width 396 height 31
click at [267, 543] on textarea at bounding box center [444, 544] width 379 height 68
click at [336, 170] on div "Passback" at bounding box center [452, 165] width 396 height 25
click at [272, 140] on span "Issue" at bounding box center [269, 142] width 31 height 19
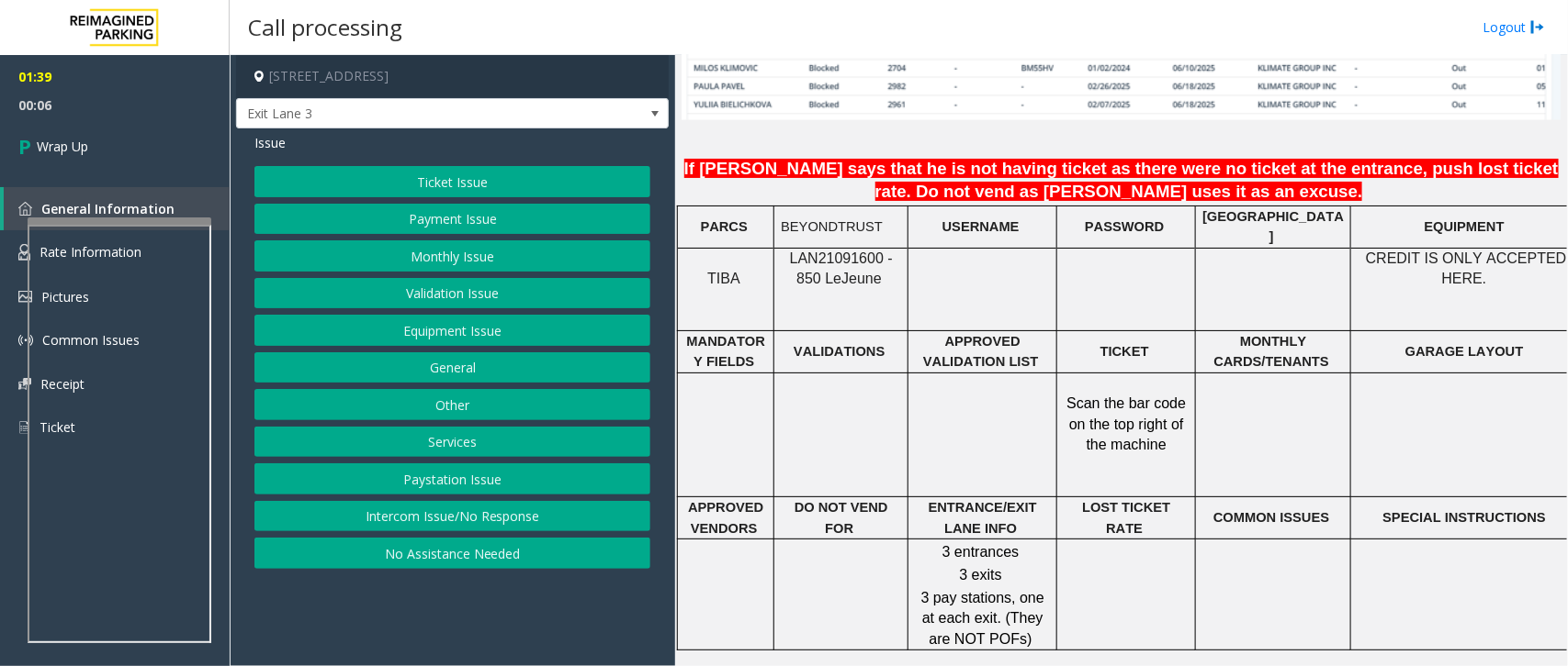
click at [405, 255] on button "Monthly Issue" at bounding box center [452, 255] width 396 height 31
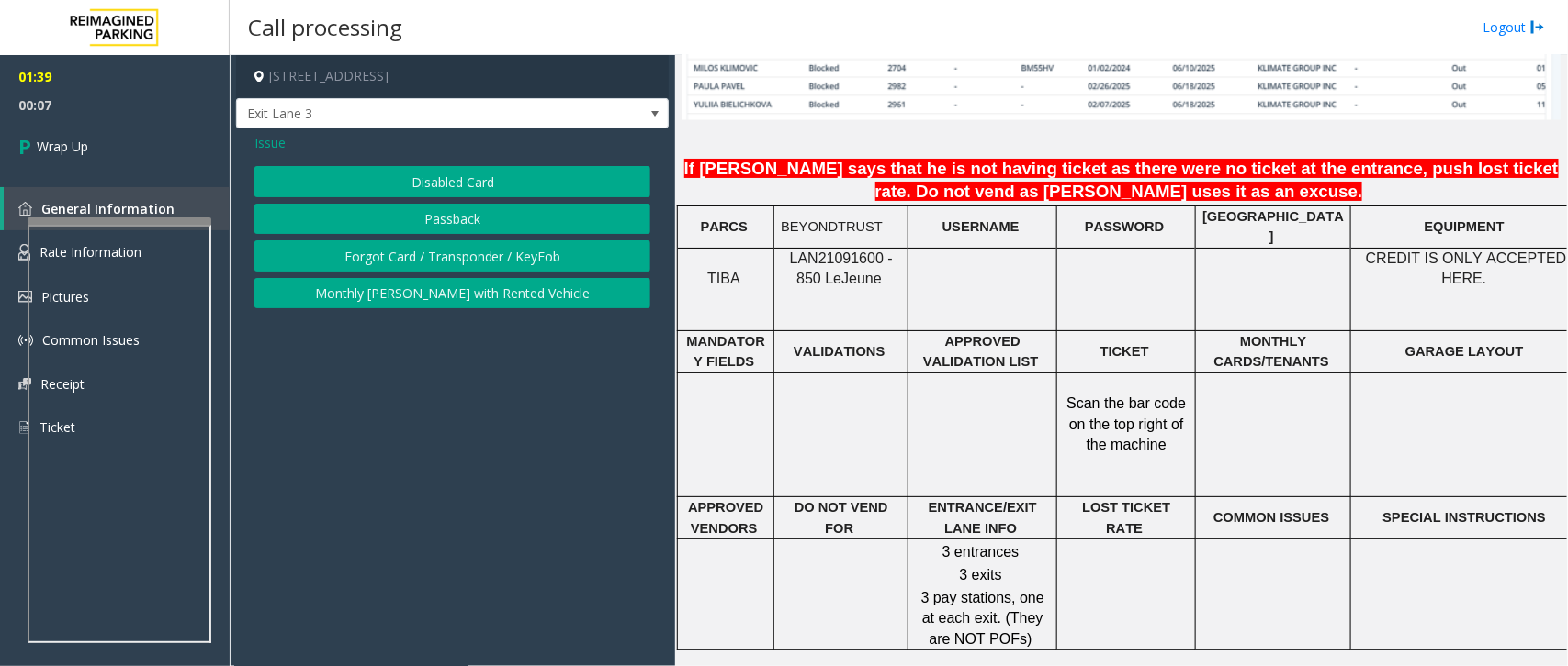
click at [474, 175] on button "Disabled Card" at bounding box center [452, 181] width 396 height 31
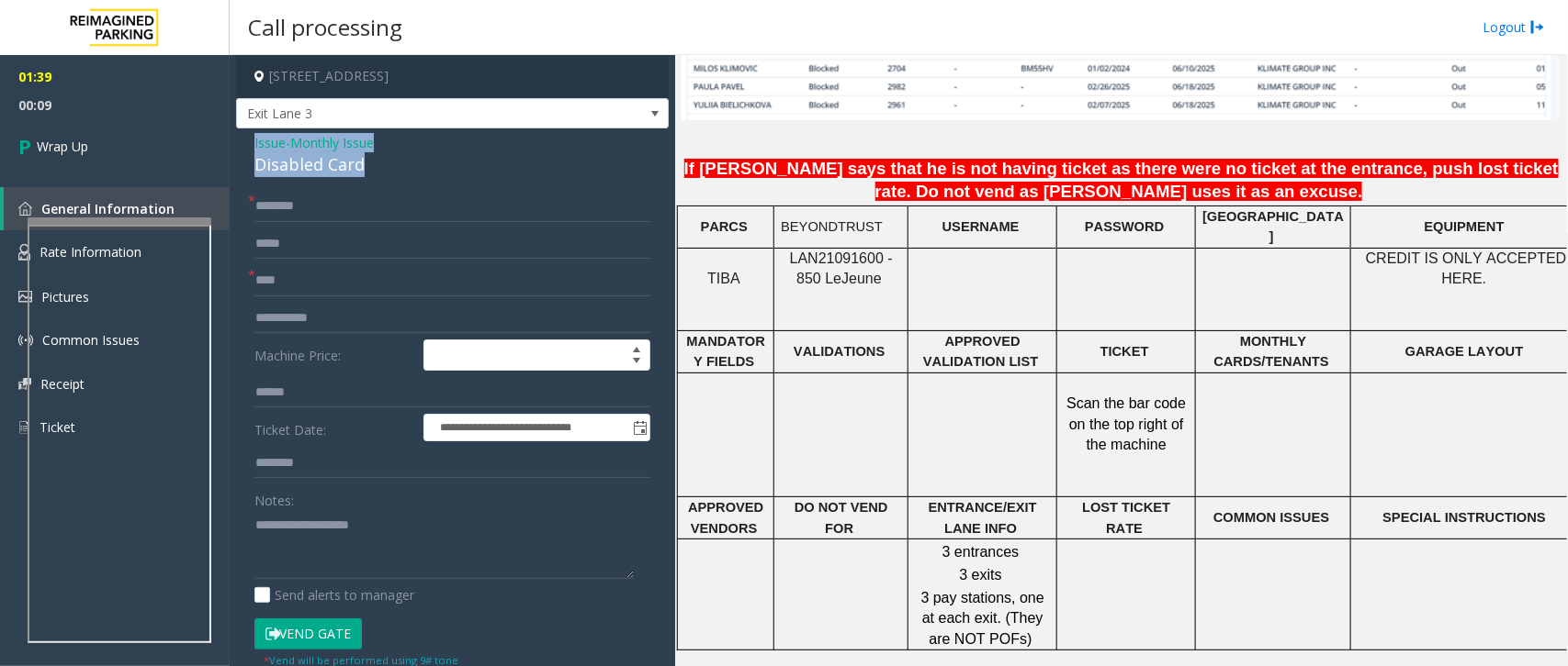
drag, startPoint x: 384, startPoint y: 157, endPoint x: 243, endPoint y: 138, distance: 142.3
click at [243, 138] on div "**********" at bounding box center [453, 623] width 433 height 991
click at [360, 556] on textarea at bounding box center [444, 544] width 379 height 68
click at [387, 557] on textarea at bounding box center [444, 544] width 379 height 68
type textarea "**********"
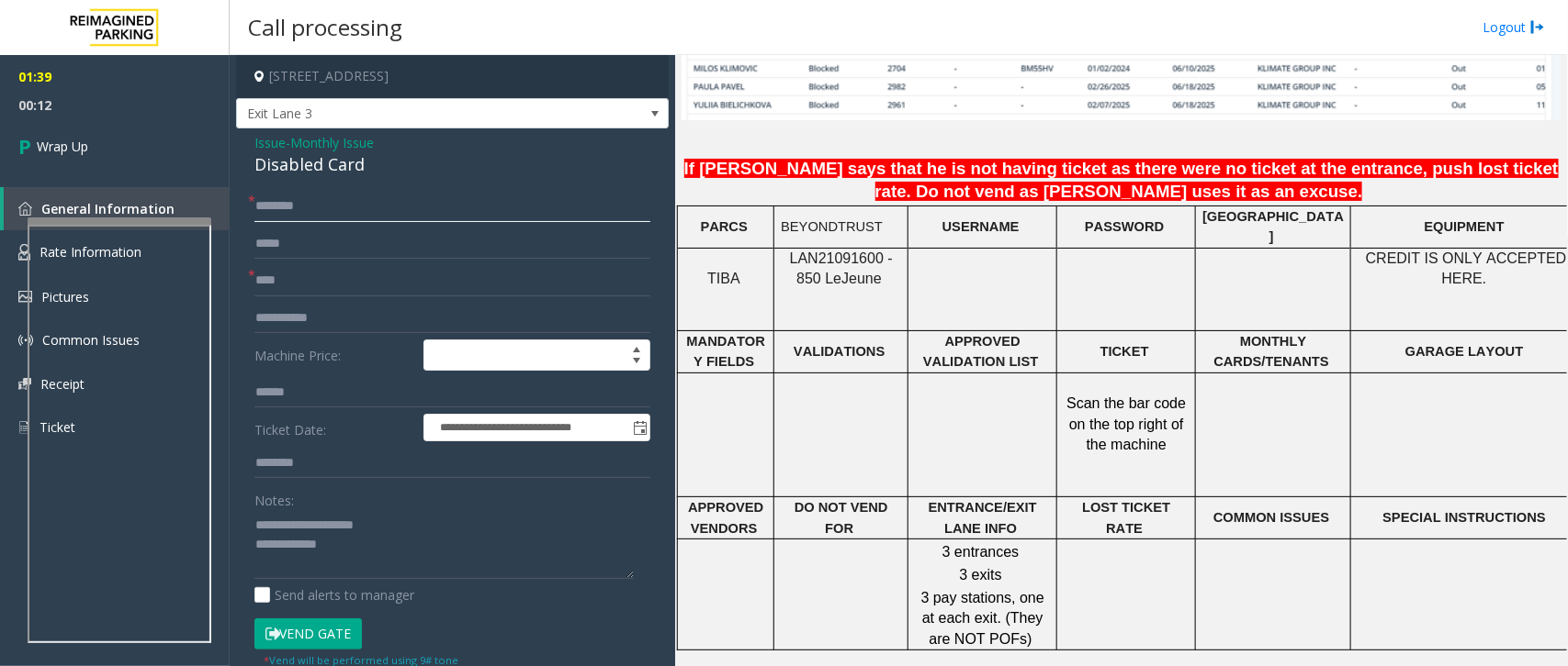
click at [340, 208] on input "text" at bounding box center [452, 205] width 396 height 31
type input "**"
click at [337, 287] on input "****" at bounding box center [452, 280] width 396 height 31
click at [337, 287] on input "*" at bounding box center [452, 280] width 396 height 31
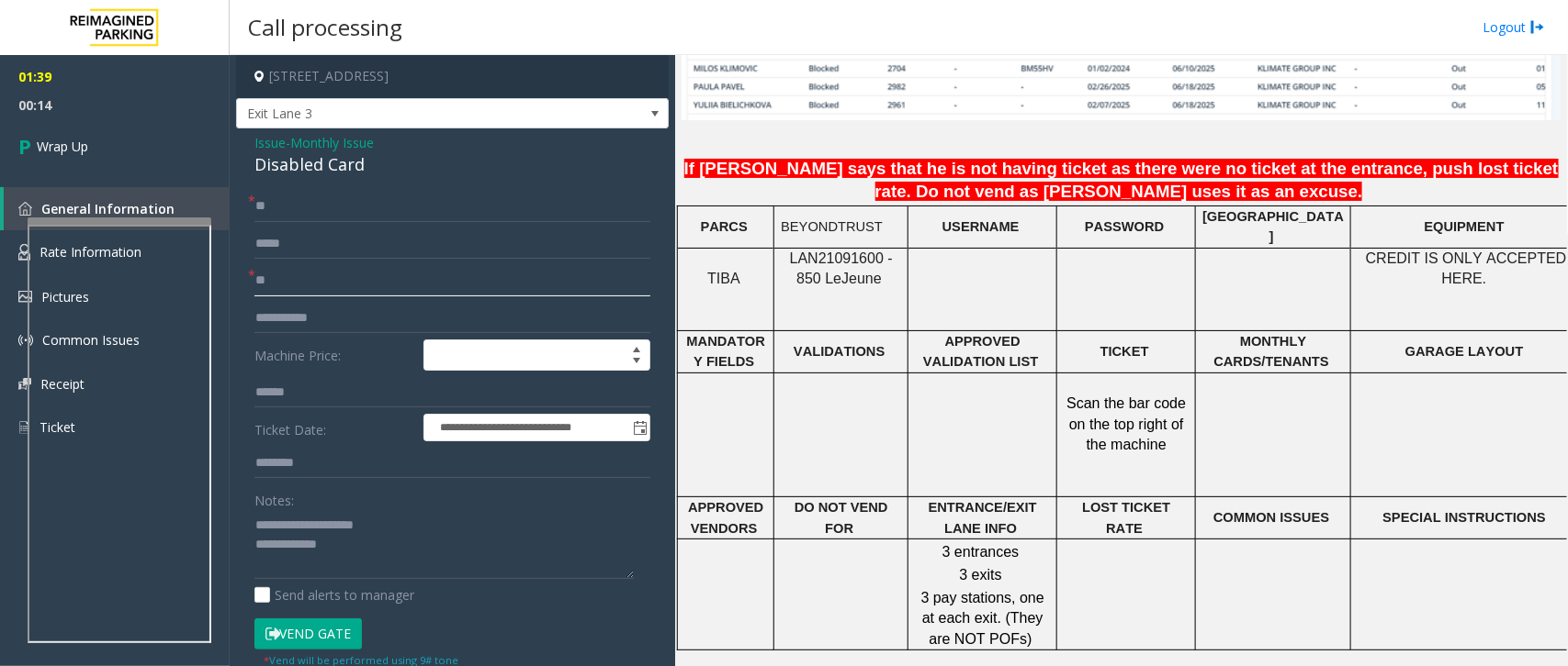
type input "**"
click at [397, 544] on textarea at bounding box center [444, 544] width 379 height 68
click at [322, 571] on textarea at bounding box center [444, 544] width 379 height 68
paste textarea "**********"
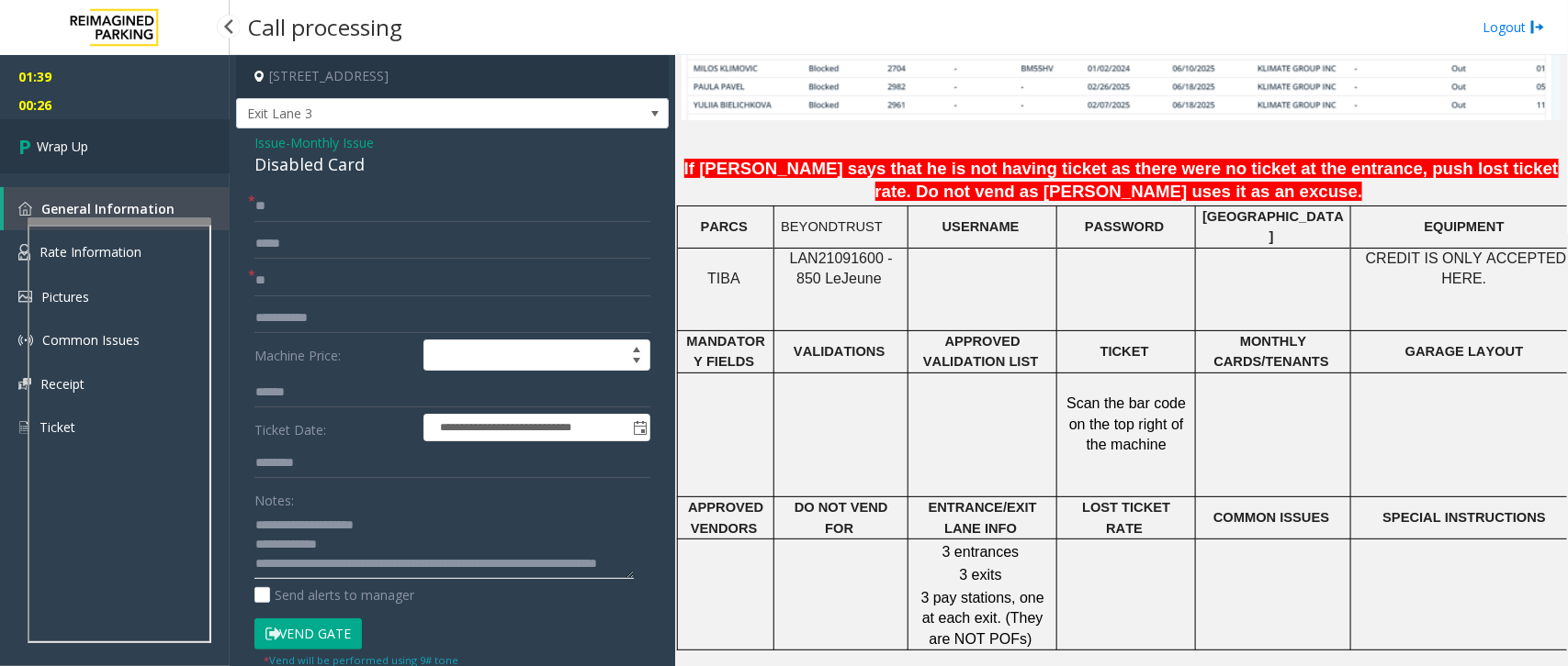
type textarea "**********"
click at [63, 138] on span "Wrap Up" at bounding box center [63, 146] width 52 height 19
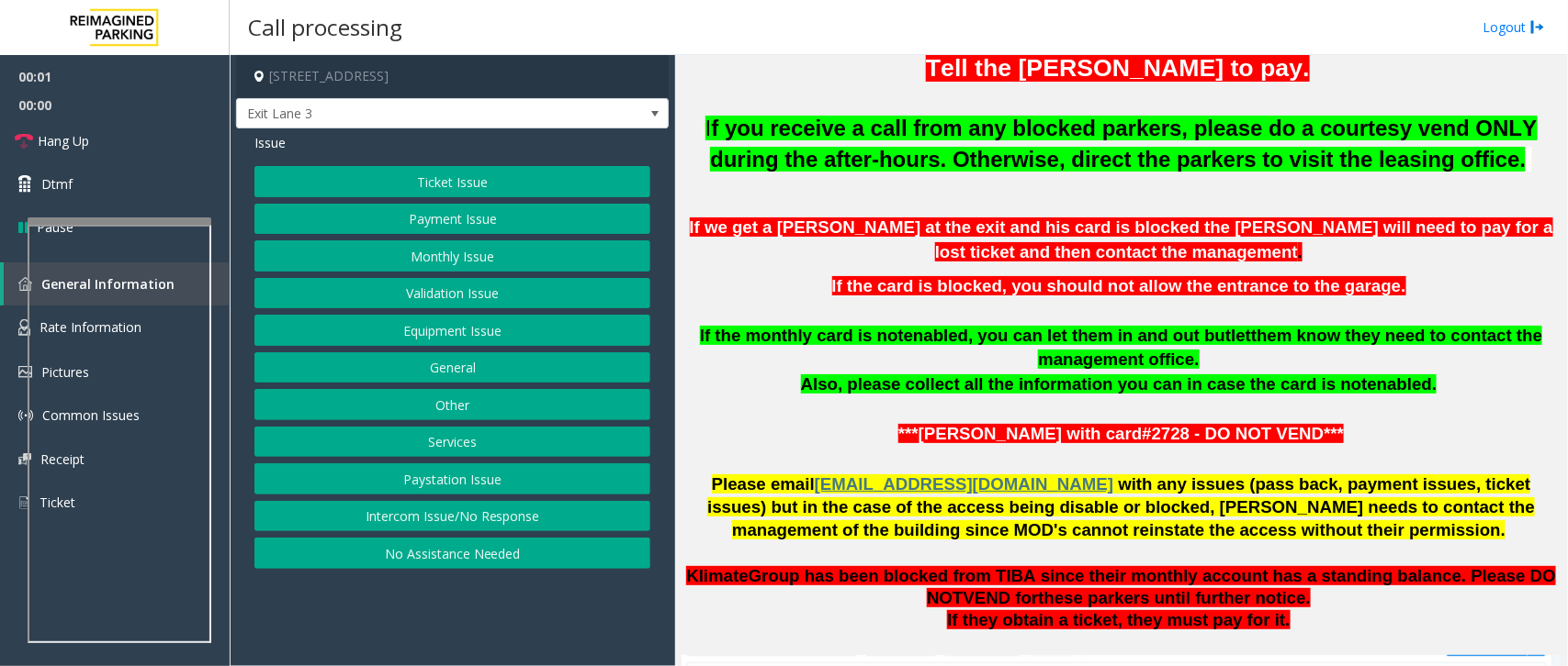
scroll to position [1377, 0]
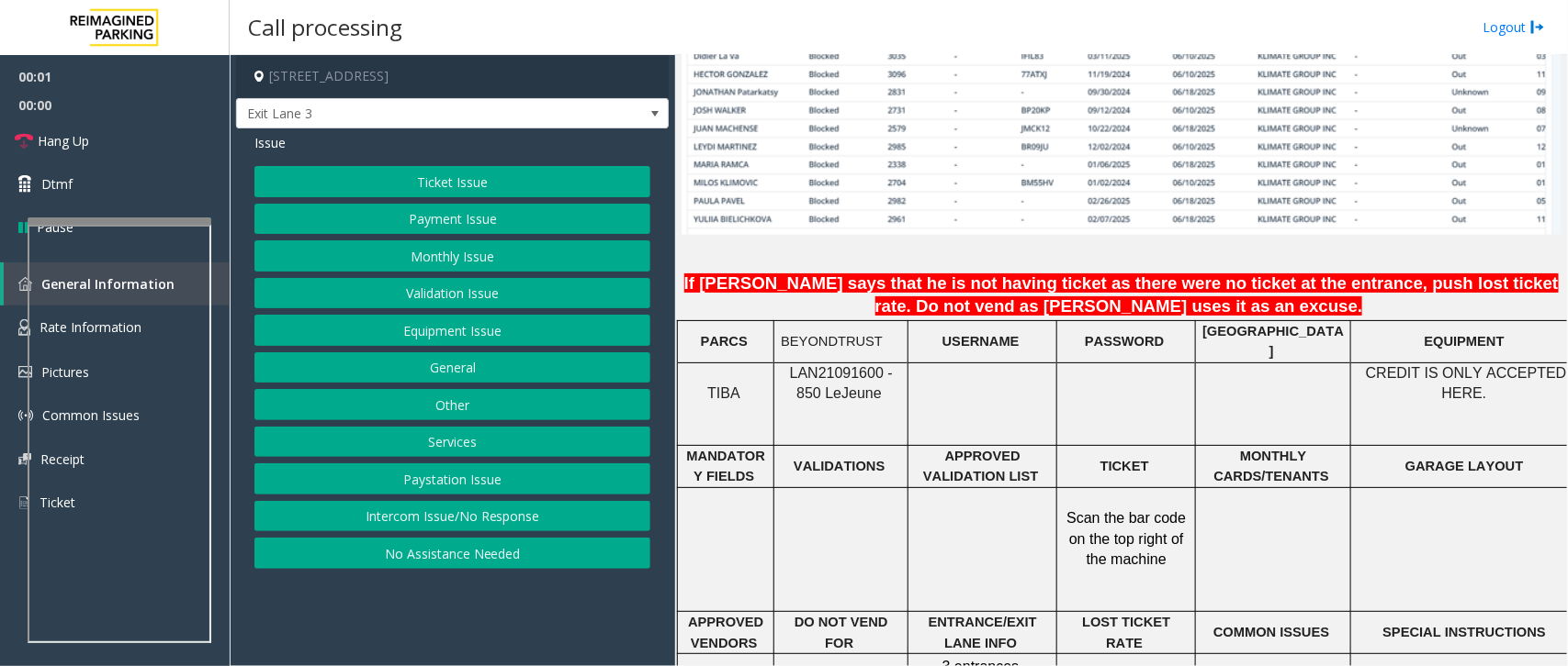
click at [843, 370] on span "LAN21091600 - 850 Le" at bounding box center [841, 383] width 103 height 36
copy span "LAN21091600"
click at [434, 187] on button "Ticket Issue" at bounding box center [452, 181] width 396 height 31
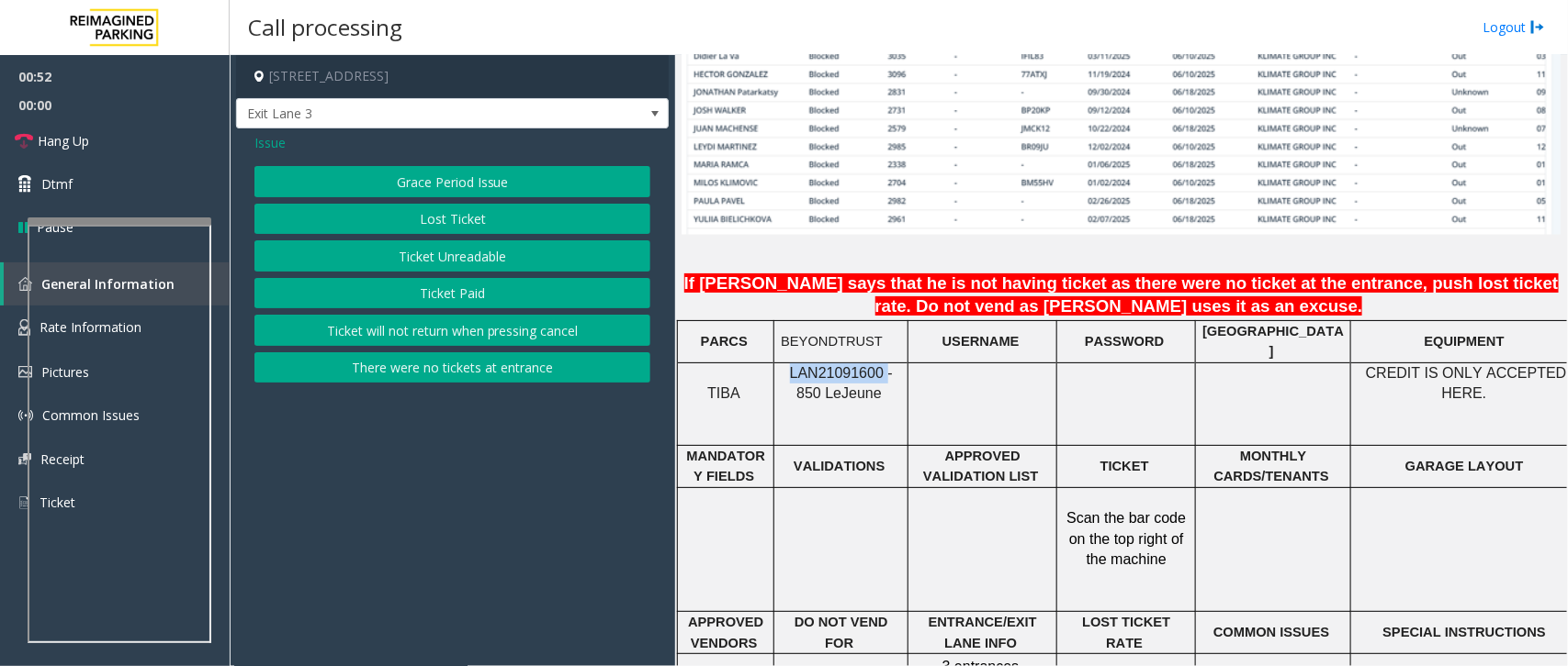
click at [451, 246] on button "Ticket Unreadable" at bounding box center [452, 255] width 396 height 31
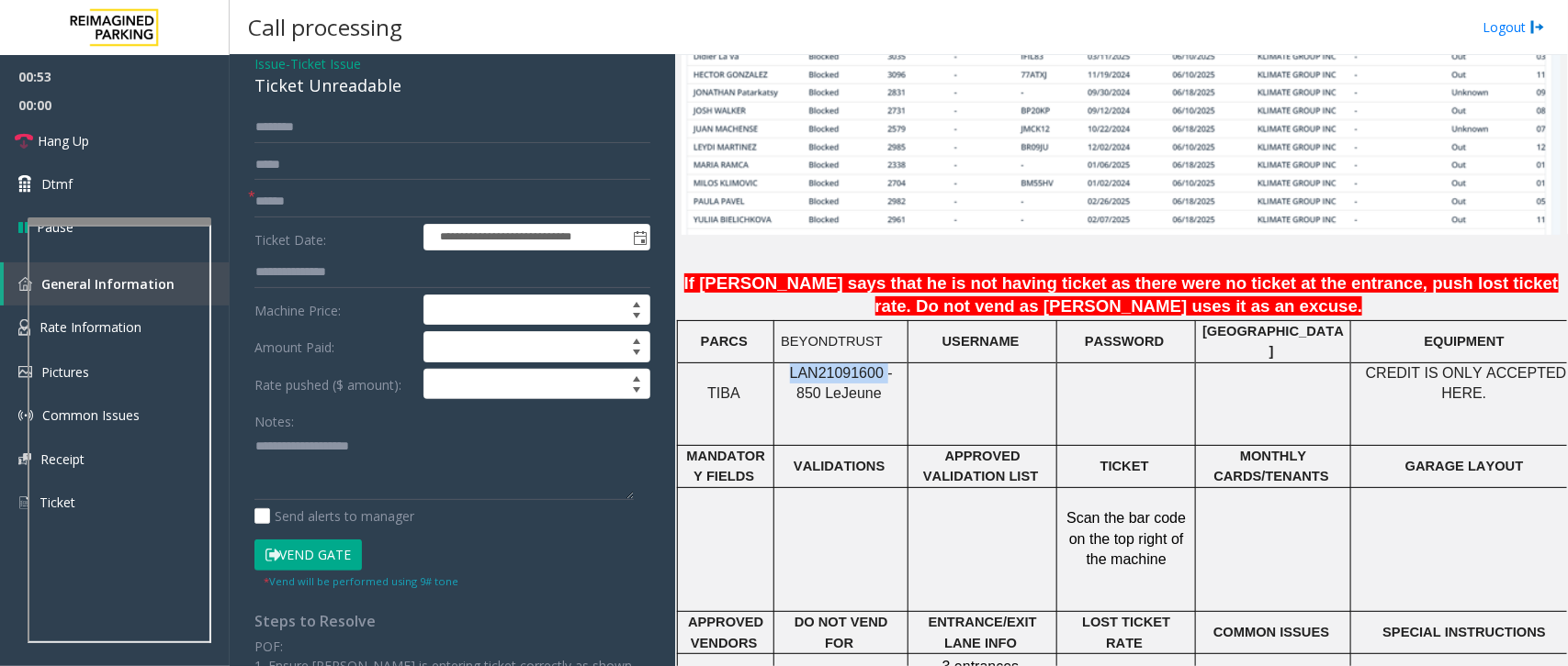
scroll to position [115, 0]
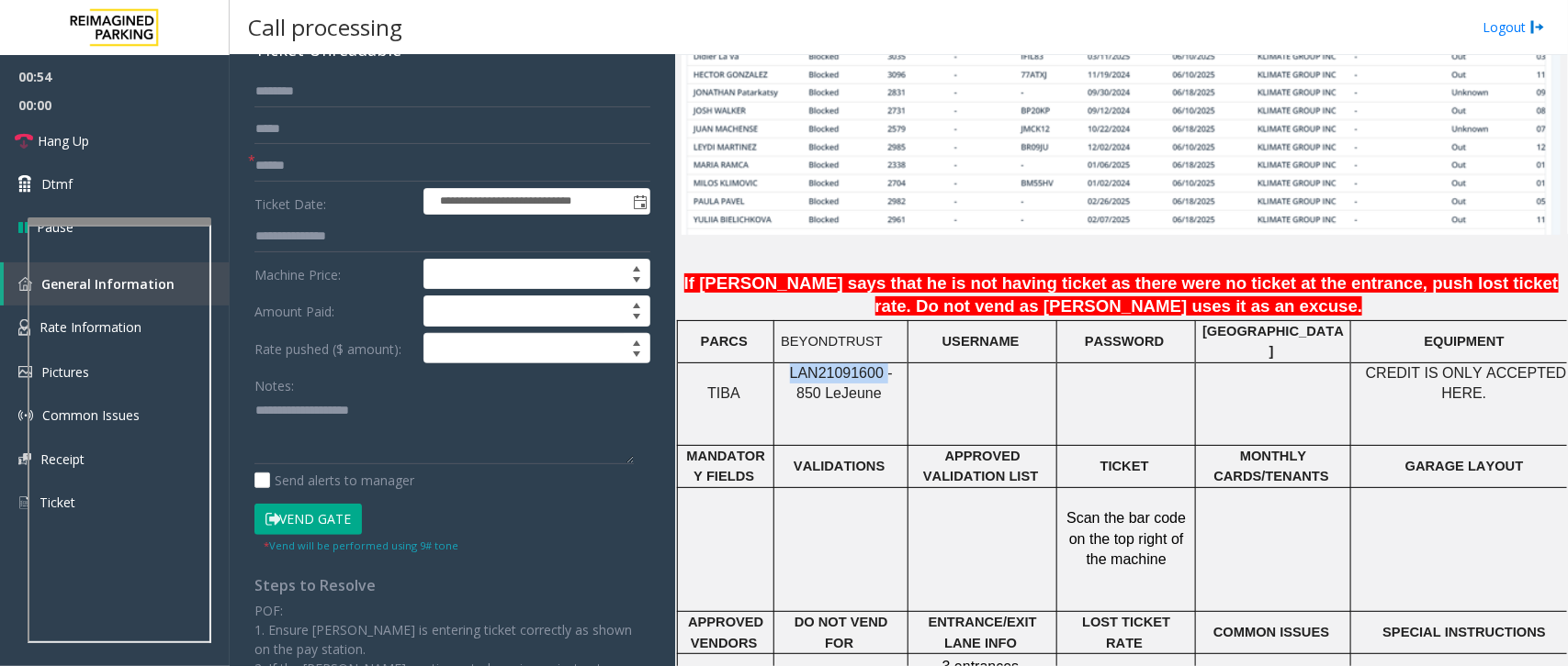
click at [348, 516] on button "Vend Gate" at bounding box center [308, 519] width 107 height 31
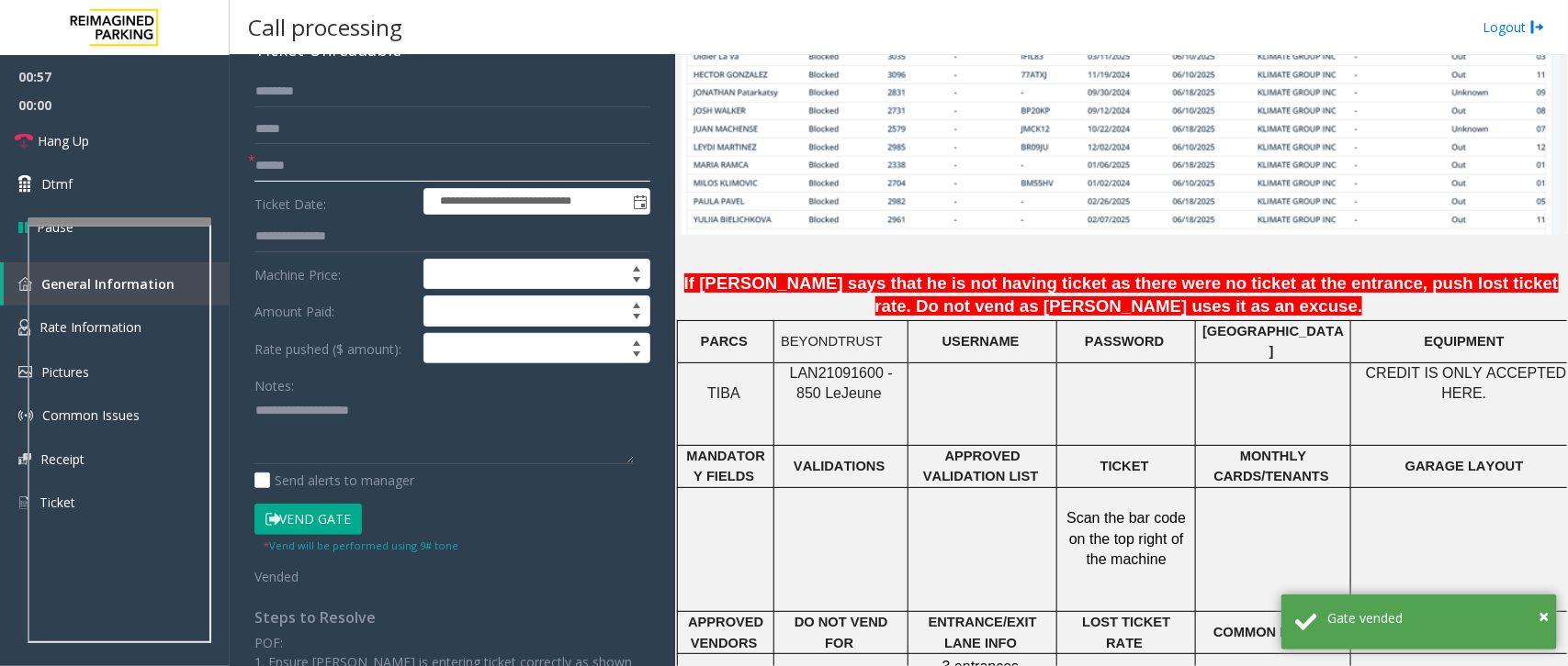
scroll to position [0, 0]
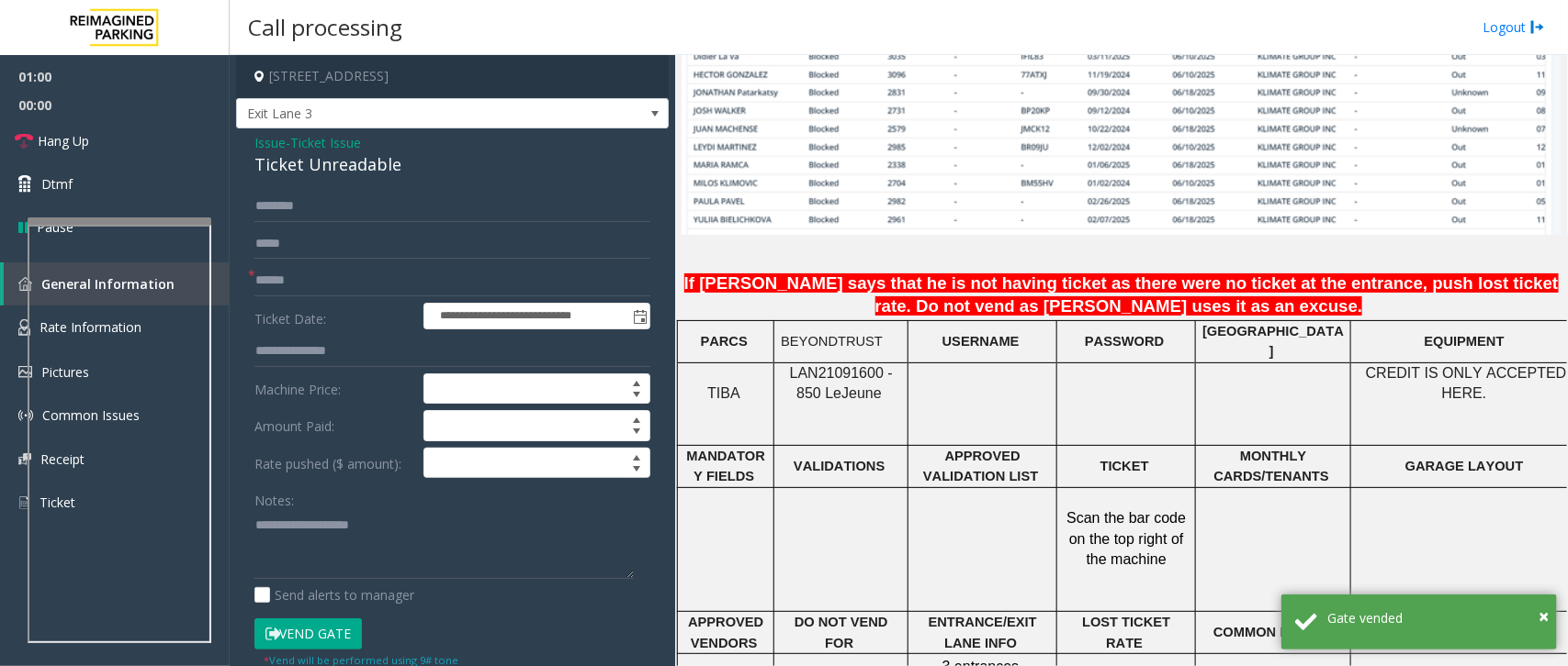
click at [275, 148] on span "Issue" at bounding box center [269, 142] width 31 height 19
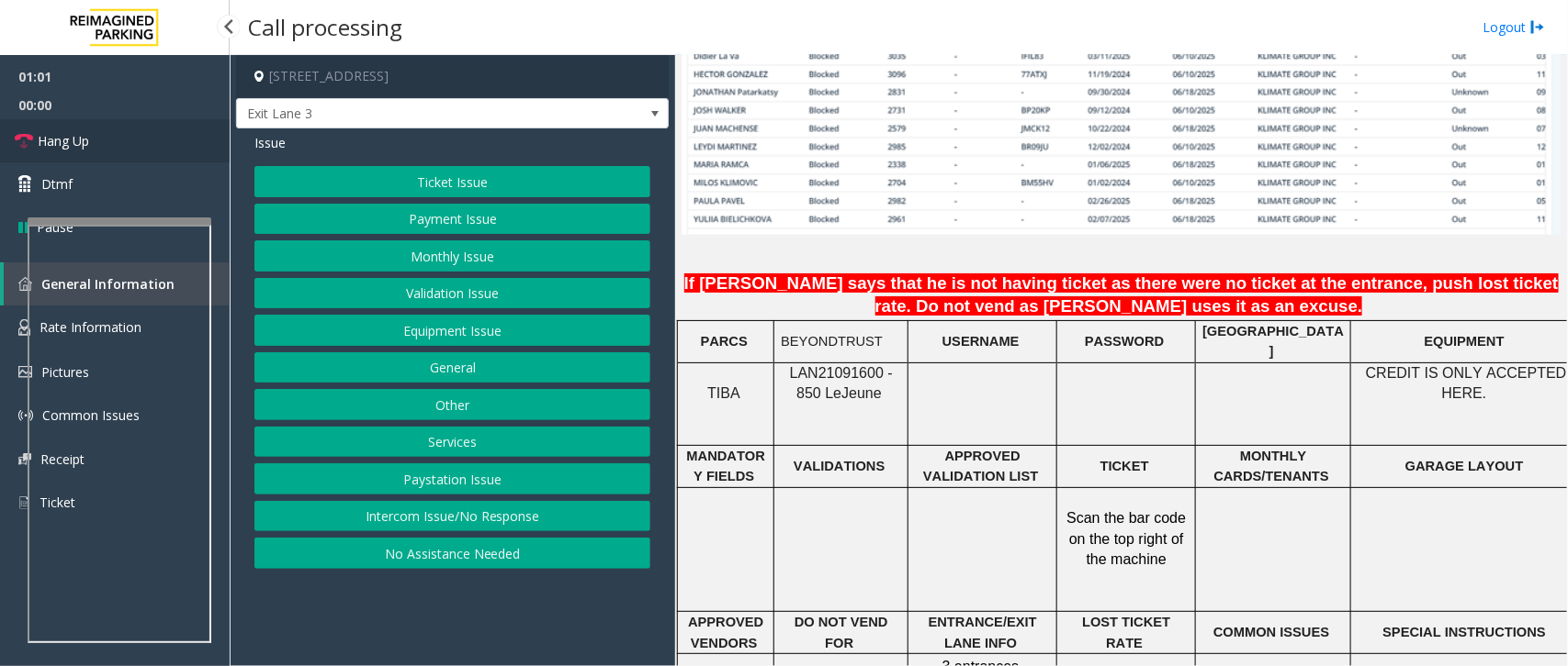
click at [79, 131] on span "Hang Up" at bounding box center [64, 140] width 52 height 19
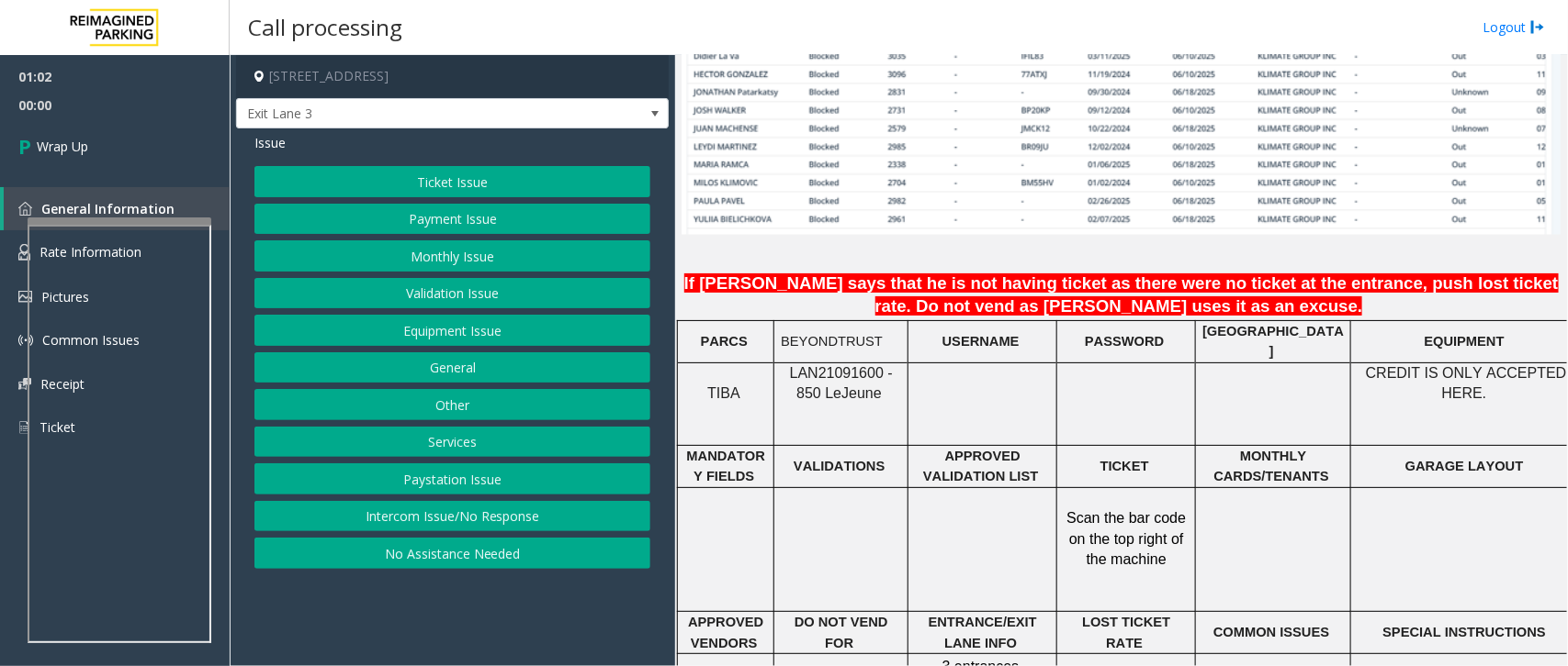
click at [432, 249] on button "Monthly Issue" at bounding box center [452, 255] width 396 height 31
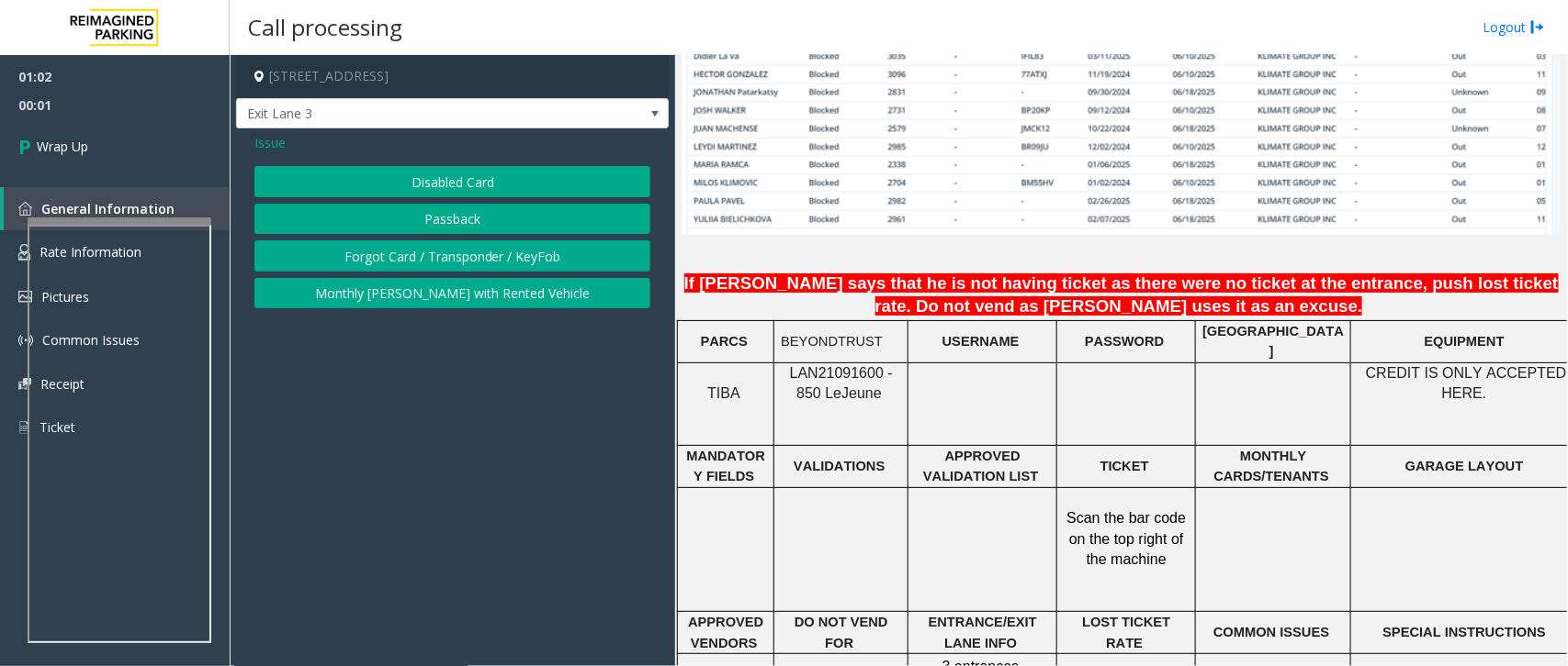
click at [466, 209] on button "Passback" at bounding box center [452, 218] width 396 height 31
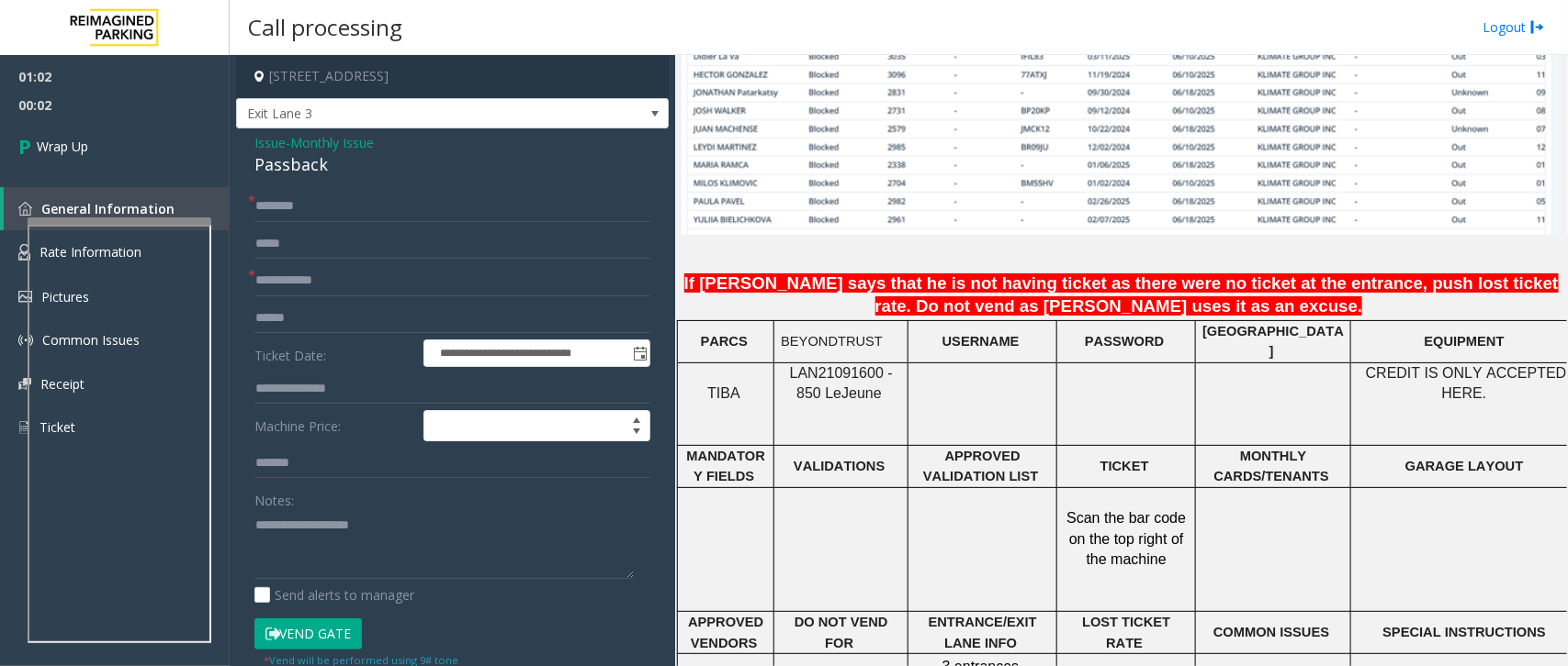
click at [267, 144] on span "Issue" at bounding box center [269, 142] width 31 height 19
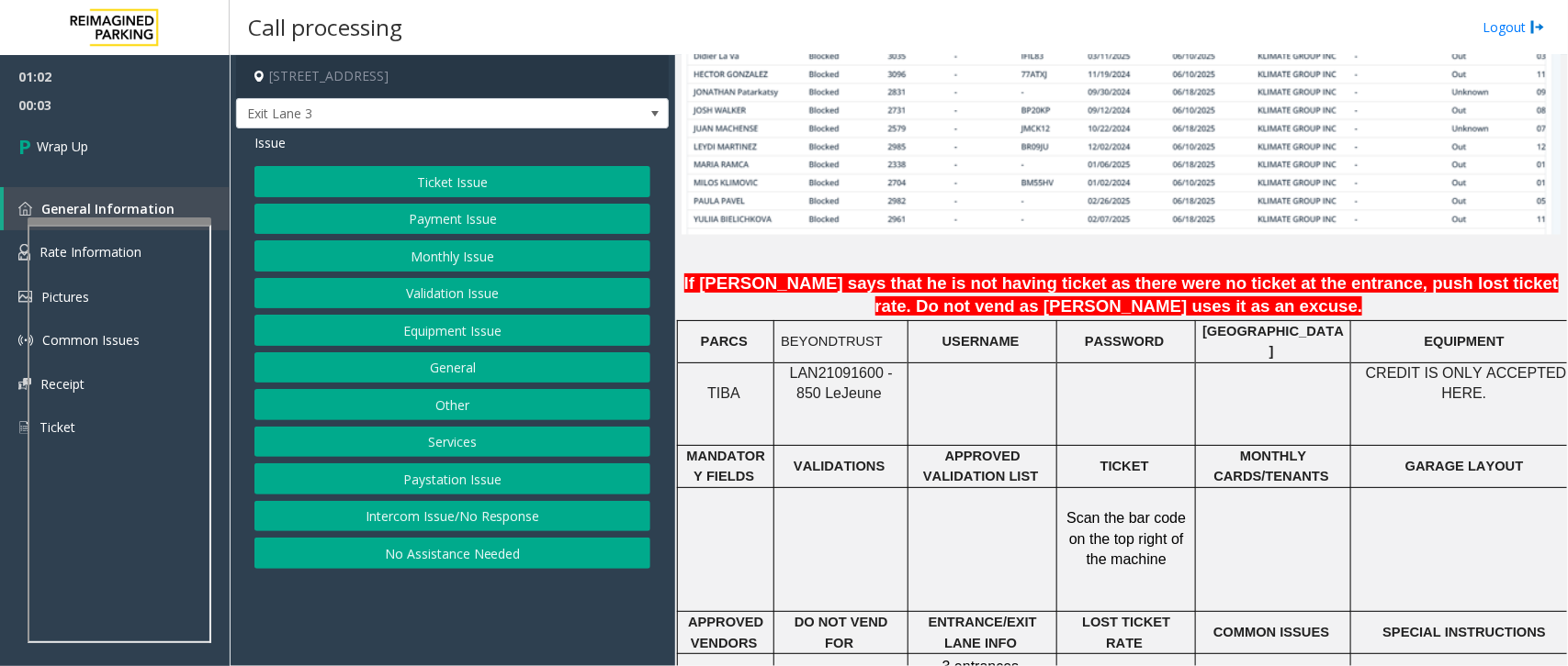
click at [446, 254] on button "Monthly Issue" at bounding box center [452, 255] width 396 height 31
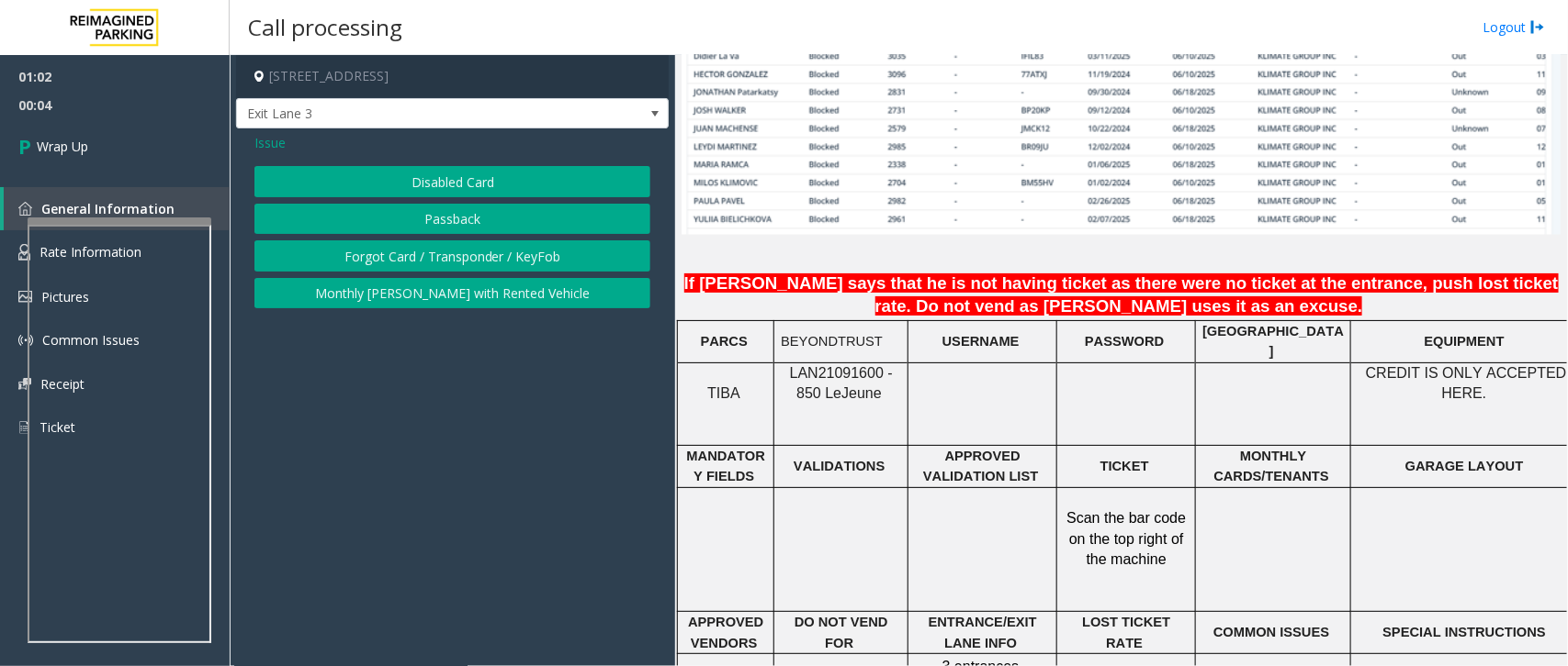
click at [459, 189] on button "Disabled Card" at bounding box center [452, 181] width 396 height 31
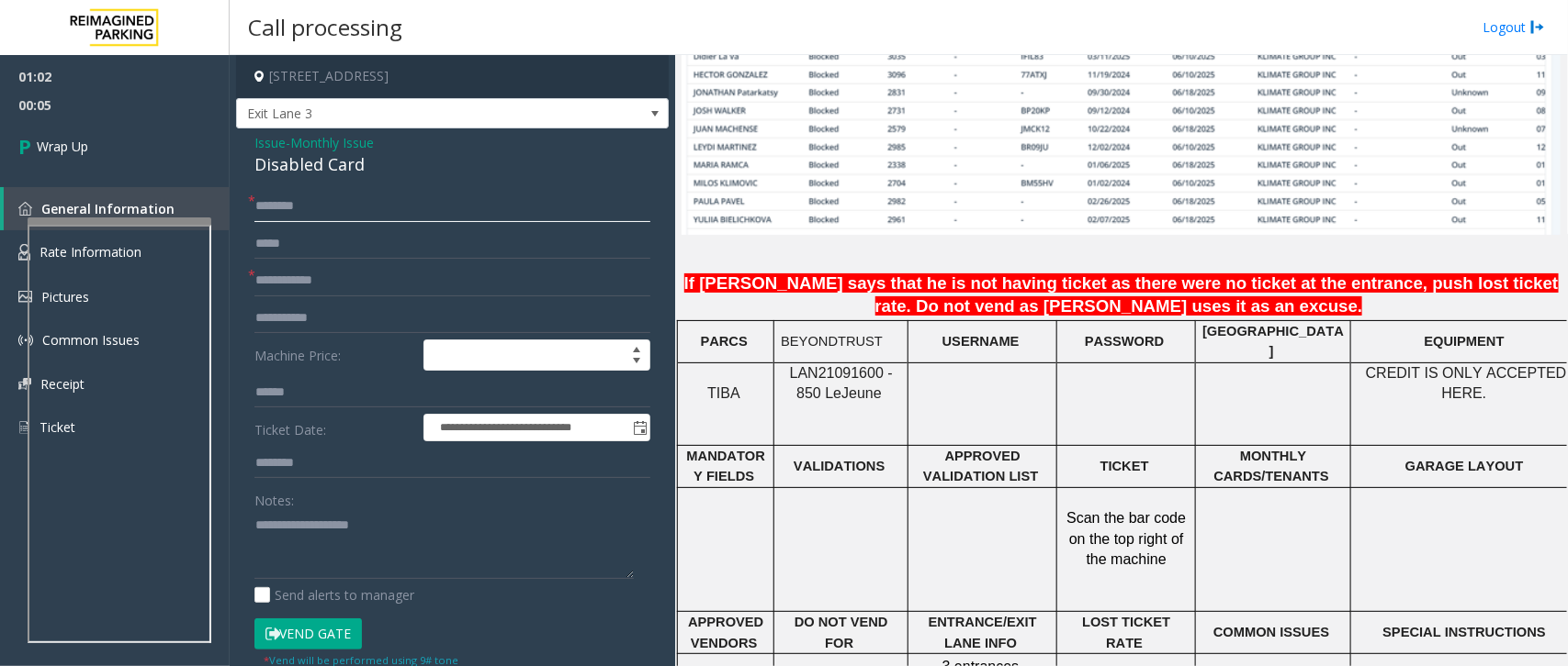
click at [452, 200] on input "text" at bounding box center [452, 205] width 396 height 31
type input "**"
click at [356, 287] on input "*" at bounding box center [452, 280] width 396 height 31
type input "**"
drag, startPoint x: 386, startPoint y: 166, endPoint x: 240, endPoint y: 148, distance: 147.1
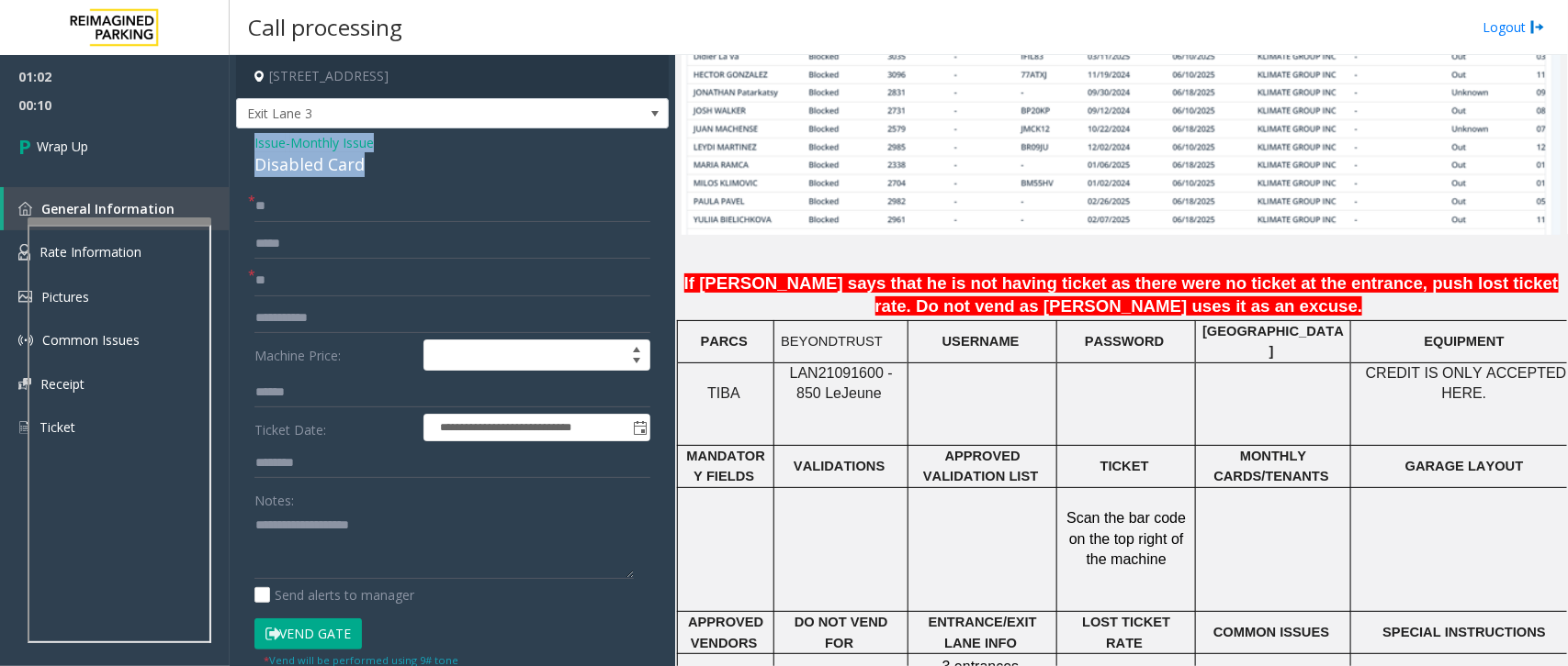
click at [240, 148] on div "**********" at bounding box center [453, 623] width 433 height 991
click at [390, 576] on textarea at bounding box center [444, 544] width 379 height 68
click at [407, 561] on textarea at bounding box center [444, 544] width 379 height 68
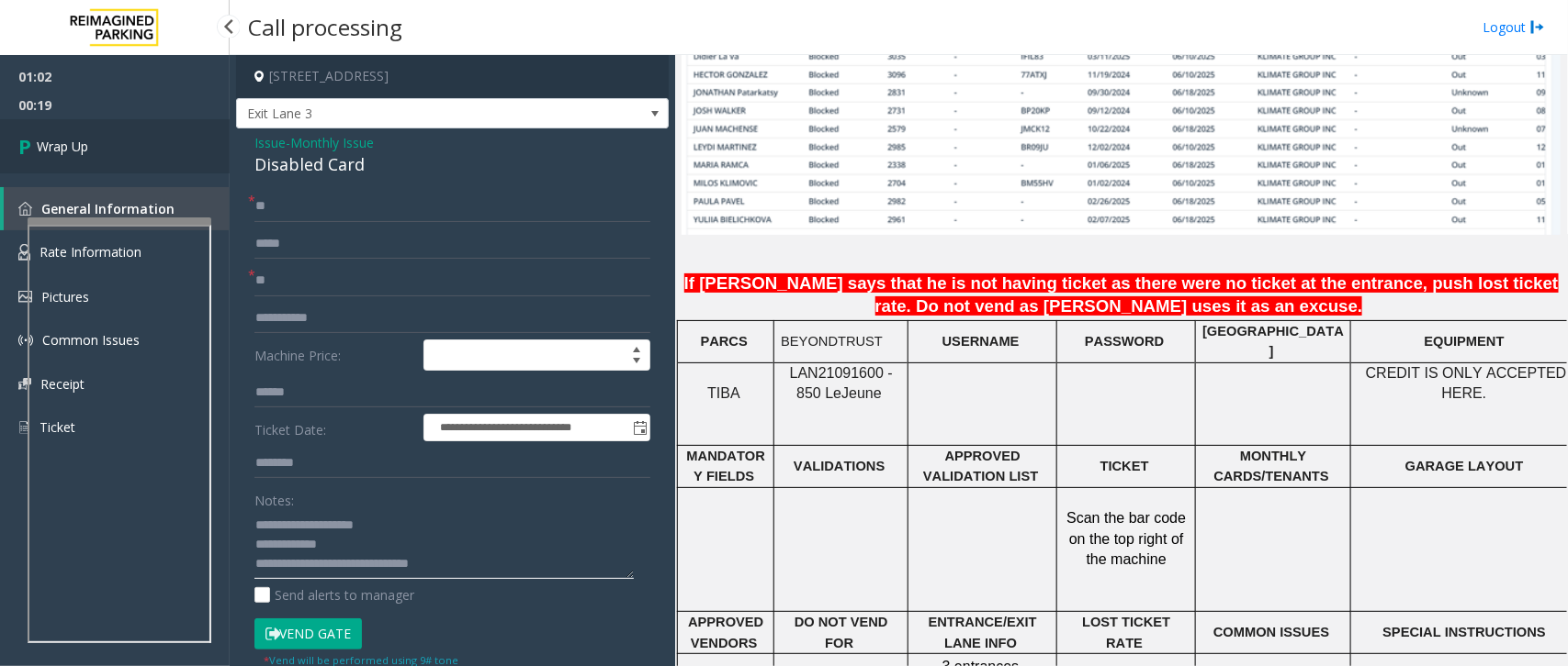
type textarea "**********"
click at [43, 131] on link "Wrap Up" at bounding box center [114, 146] width 229 height 55
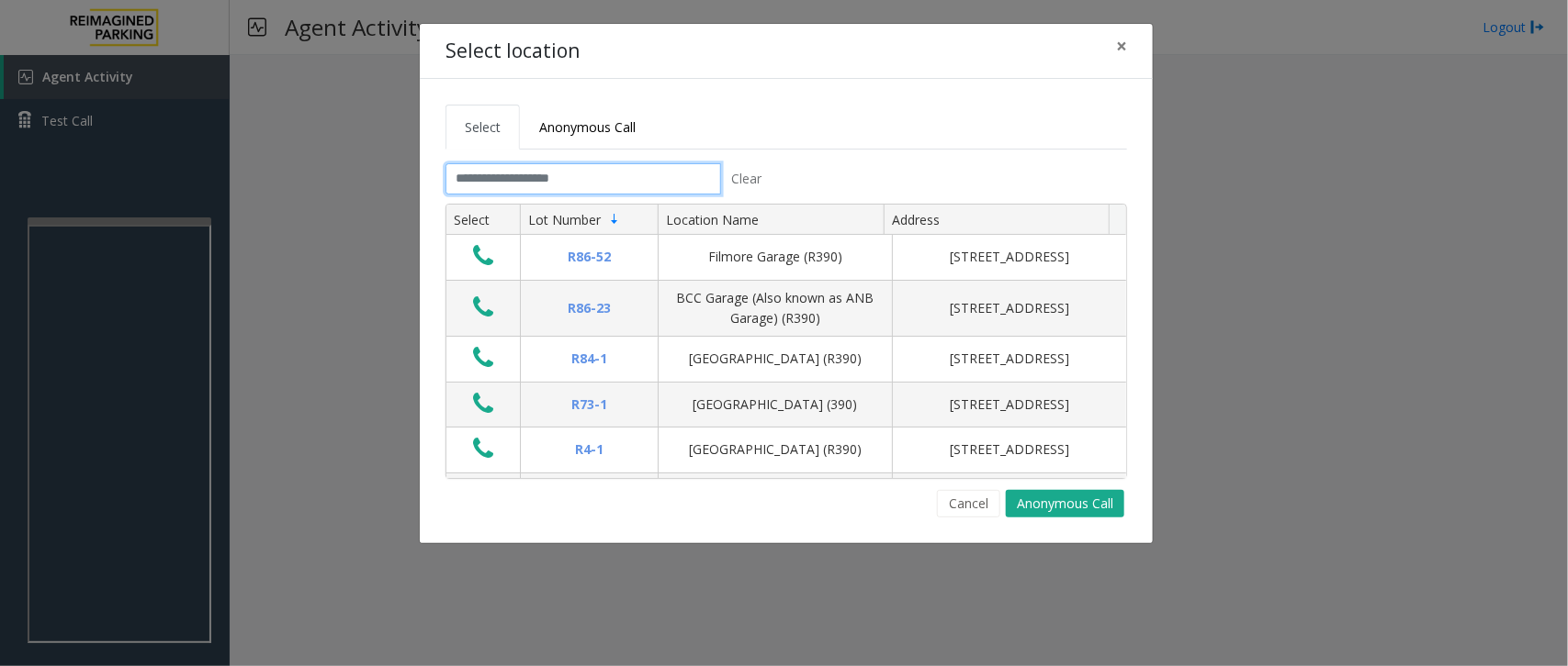
click at [512, 184] on input "text" at bounding box center [583, 179] width 275 height 31
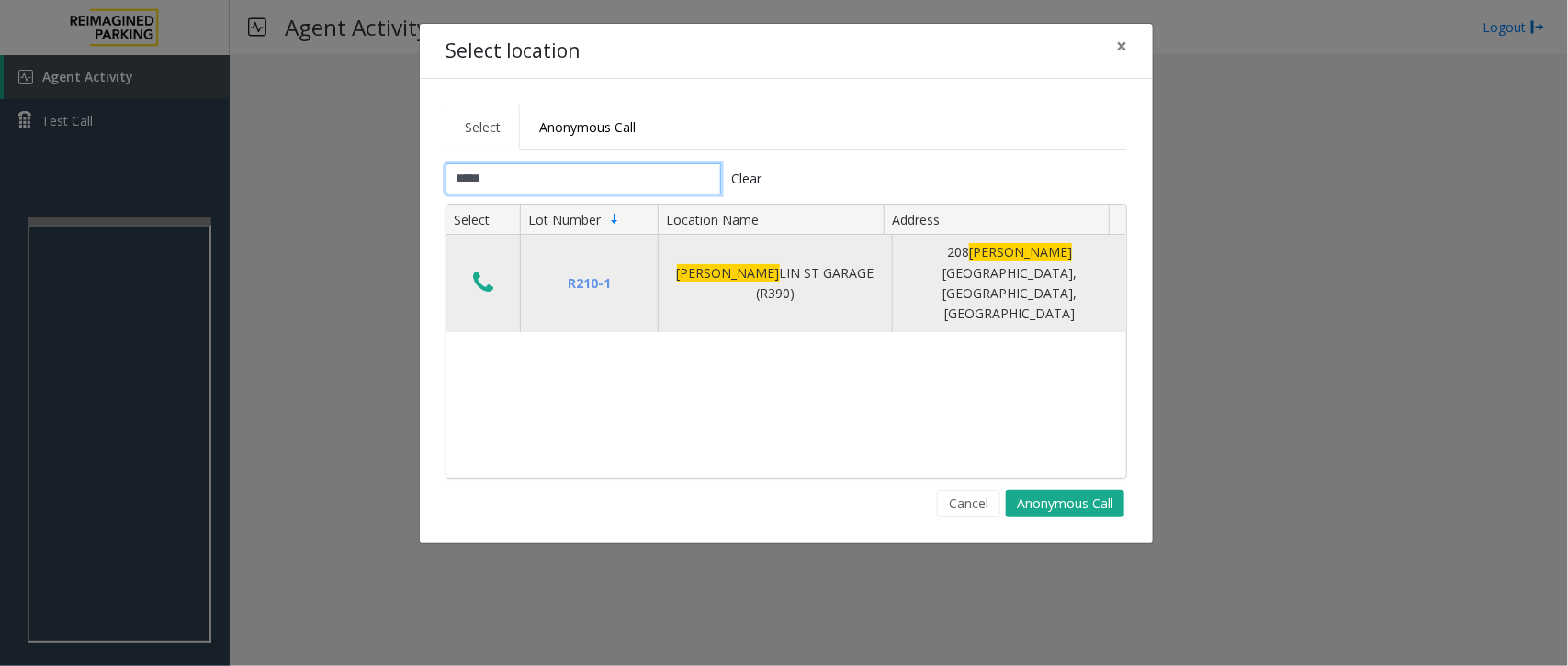
type input "*****"
click at [475, 274] on icon "Data table" at bounding box center [483, 283] width 20 height 26
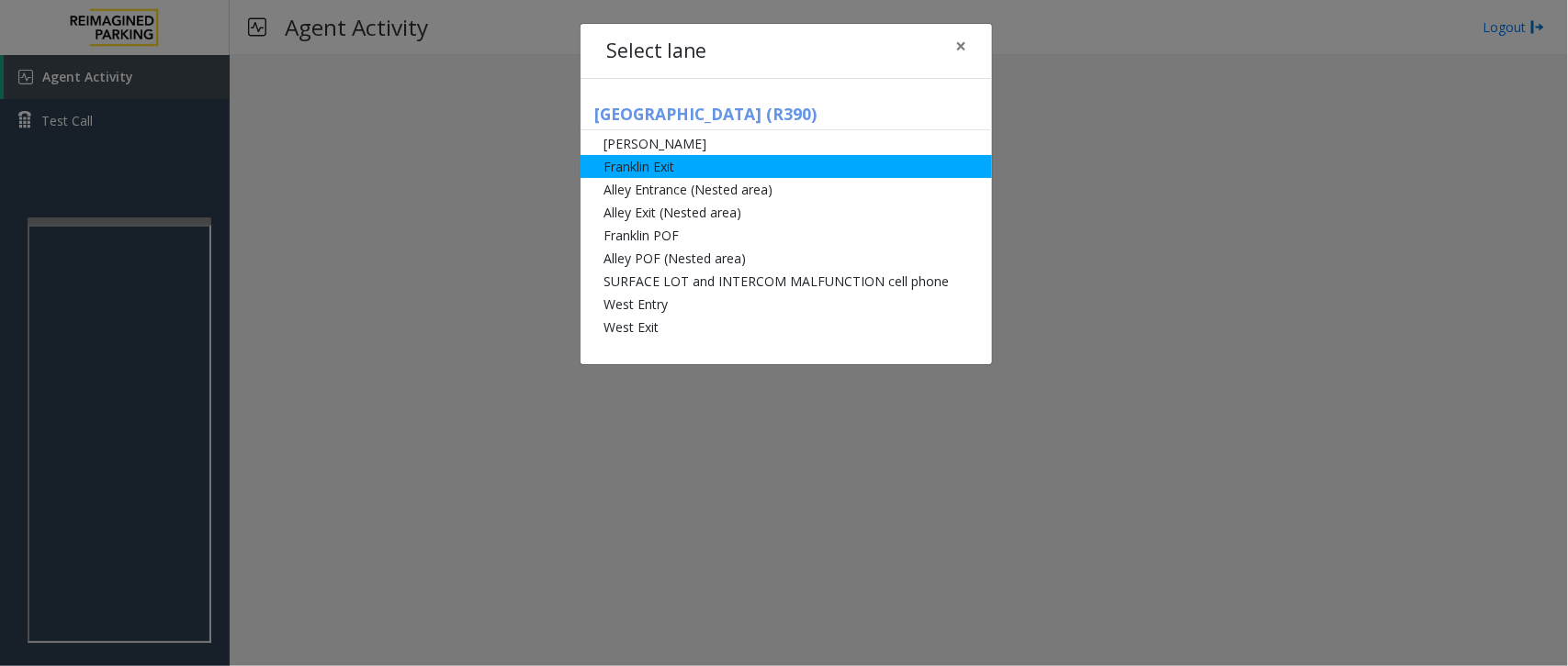
click at [687, 165] on li "Franklin Exit" at bounding box center [785, 166] width 411 height 23
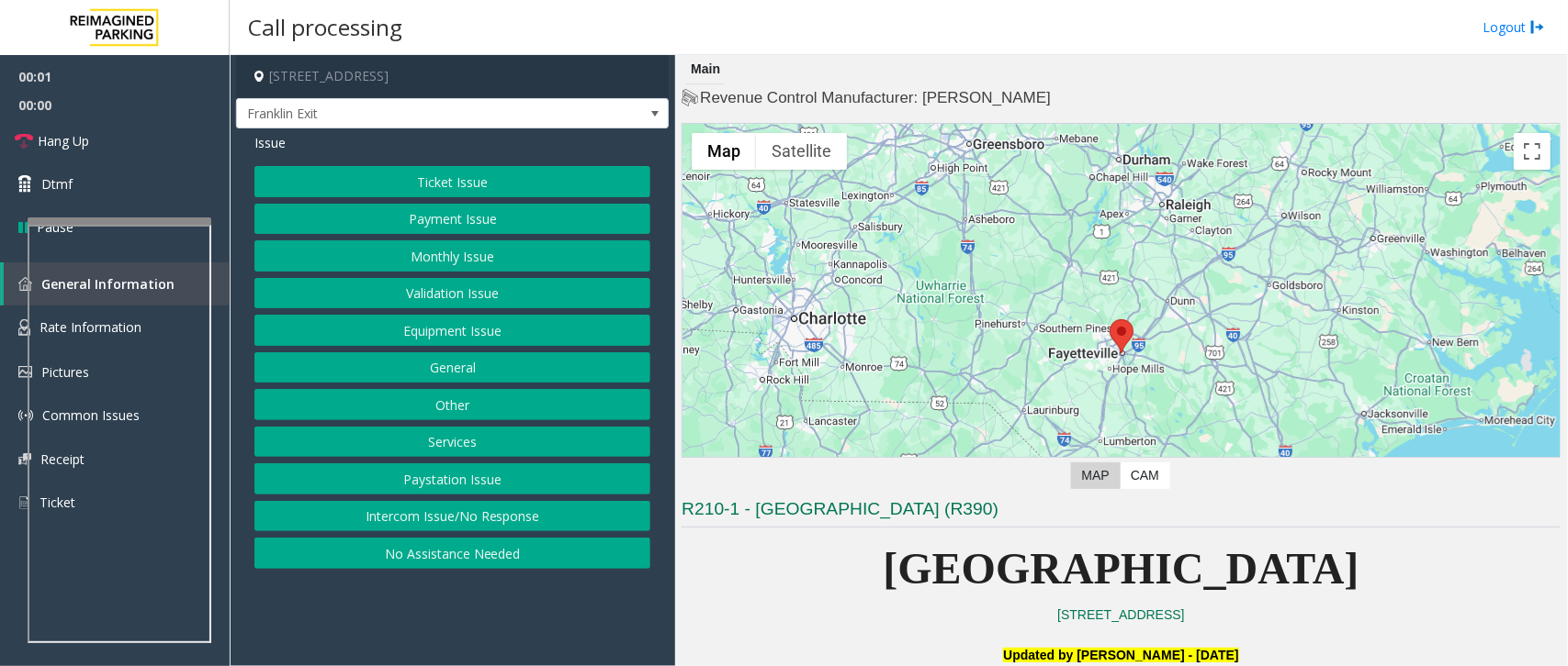
click at [490, 173] on button "Ticket Issue" at bounding box center [452, 181] width 396 height 31
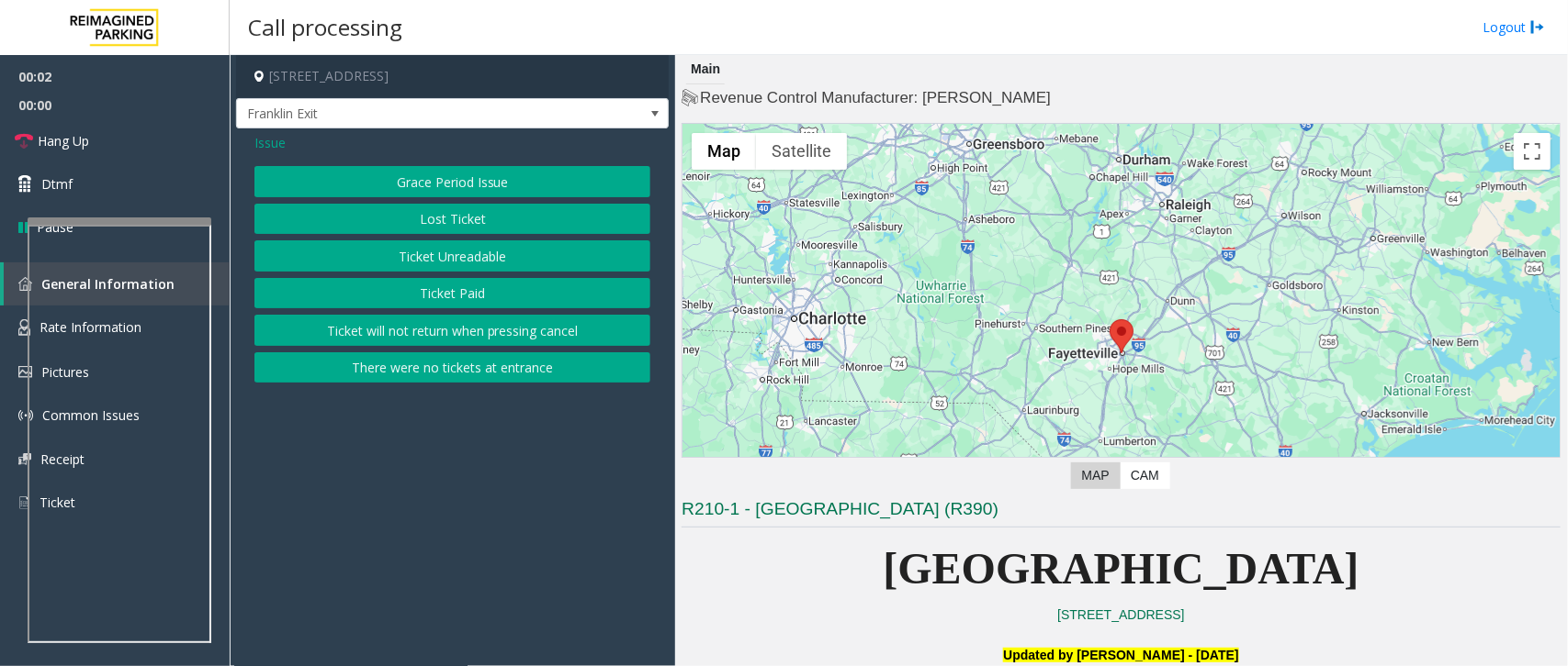
click at [446, 376] on button "There were no tickets at entrance" at bounding box center [452, 367] width 396 height 31
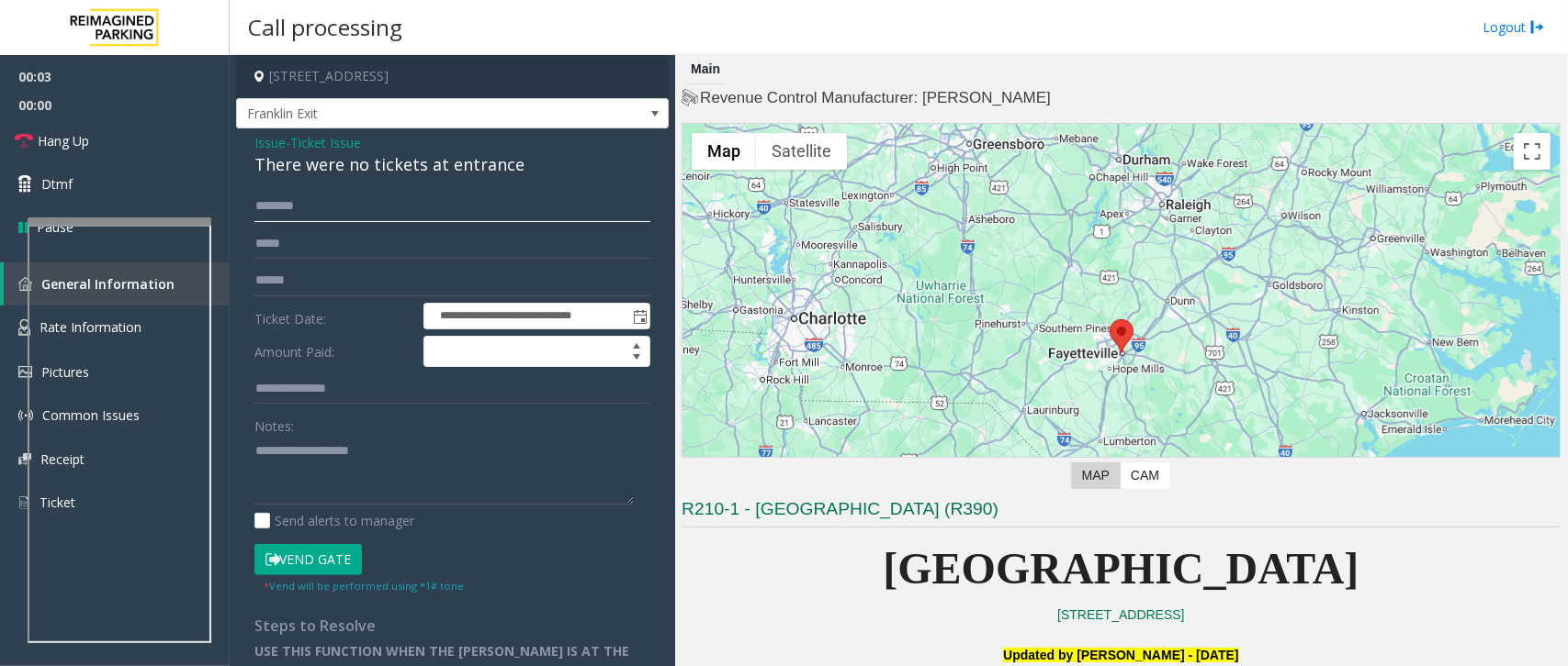
click at [312, 211] on input "text" at bounding box center [452, 205] width 396 height 31
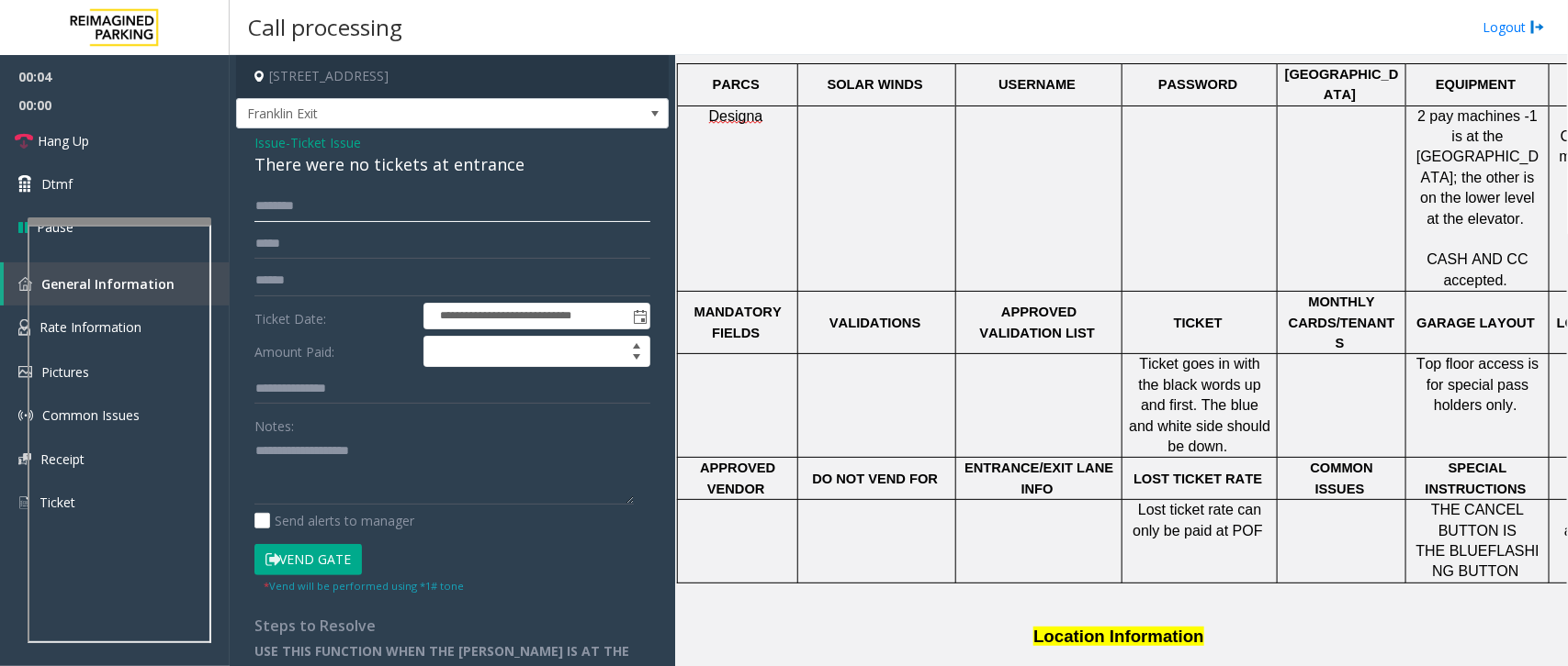
scroll to position [344, 0]
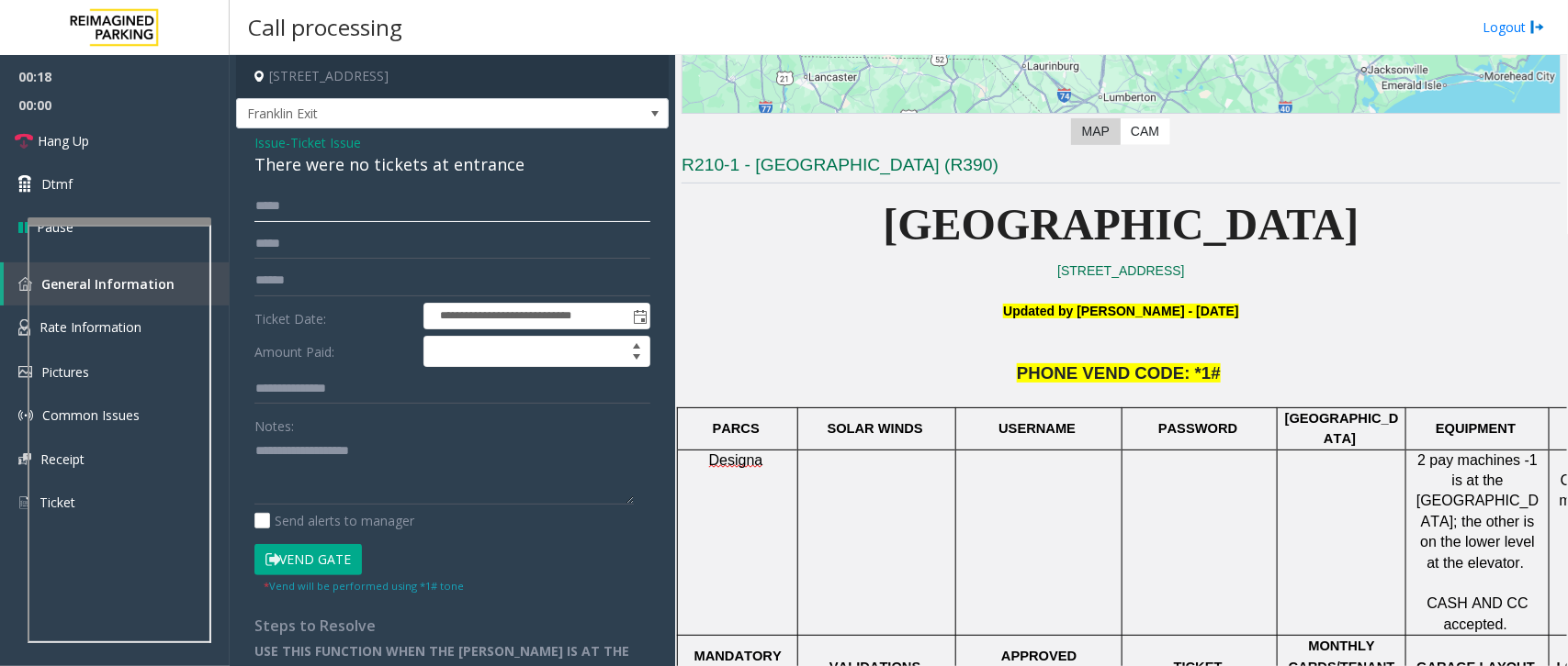
type input "*****"
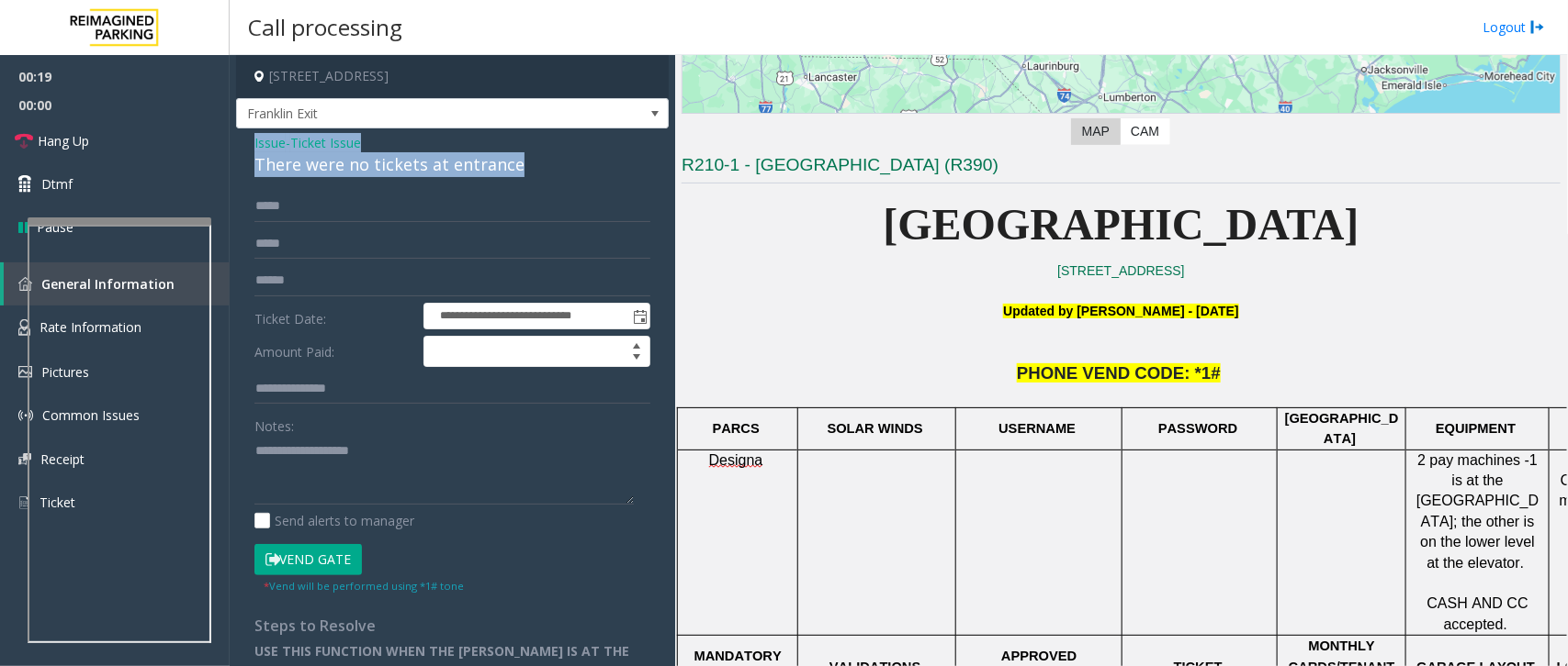
drag, startPoint x: 519, startPoint y: 166, endPoint x: 248, endPoint y: 145, distance: 271.8
click at [248, 145] on div "**********" at bounding box center [453, 499] width 433 height 742
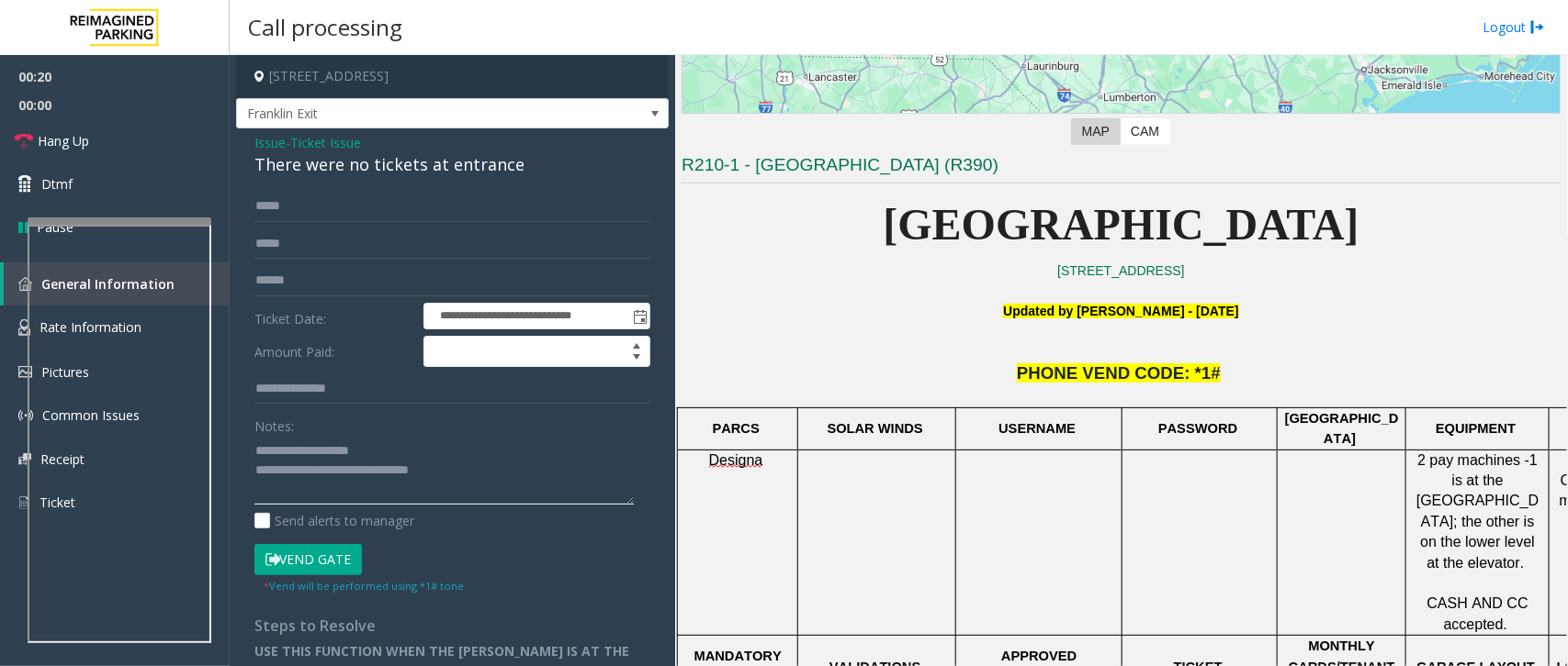
click at [436, 466] on textarea at bounding box center [444, 469] width 379 height 68
click at [490, 482] on textarea at bounding box center [444, 469] width 379 height 68
type textarea "**********"
click at [84, 140] on span "Hang Up" at bounding box center [64, 140] width 52 height 19
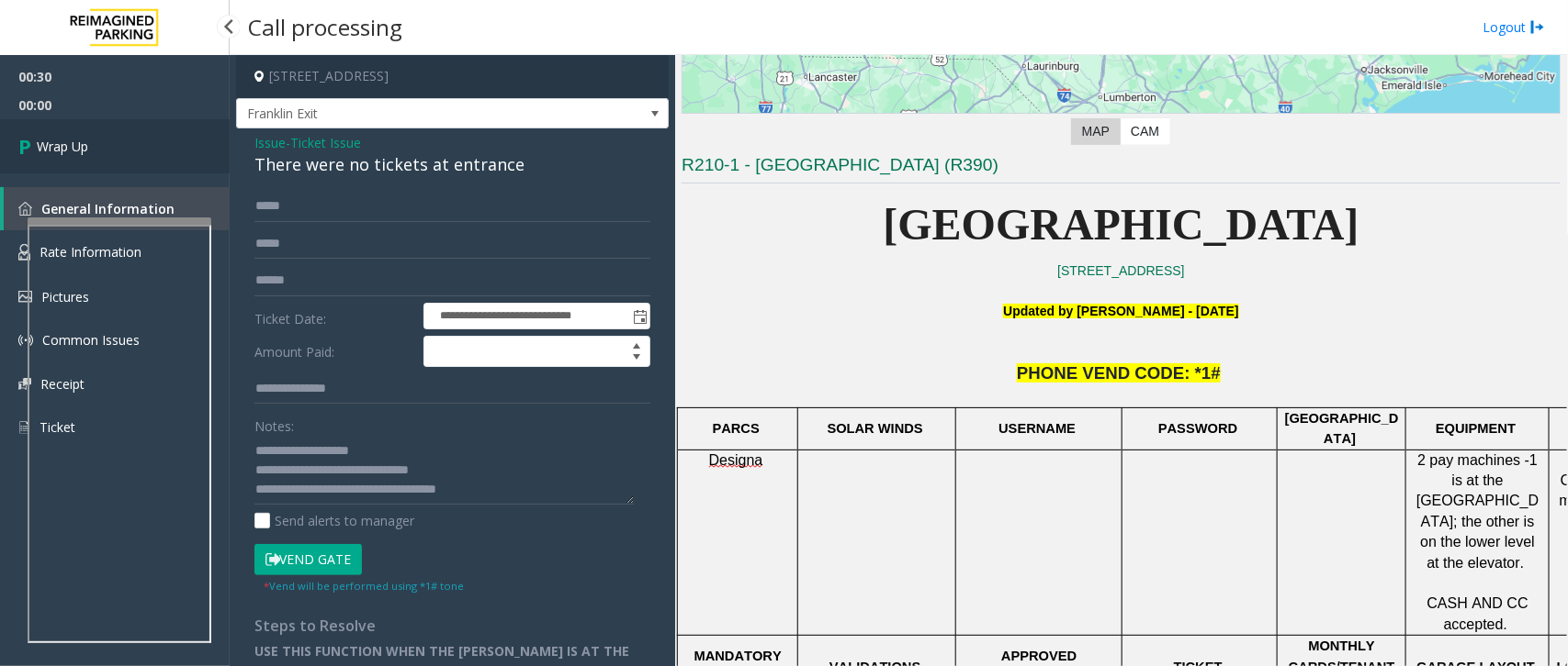
click at [84, 140] on span "Wrap Up" at bounding box center [63, 146] width 52 height 19
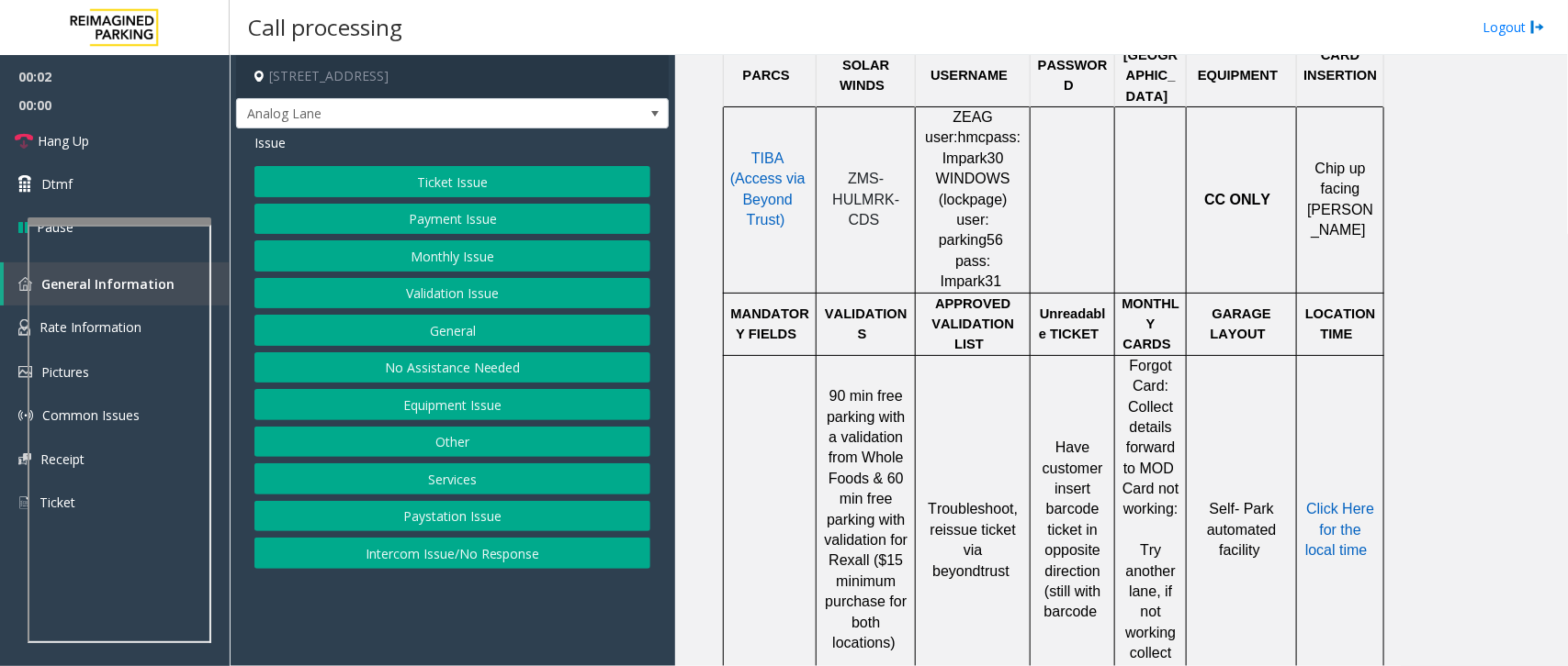
scroll to position [918, 0]
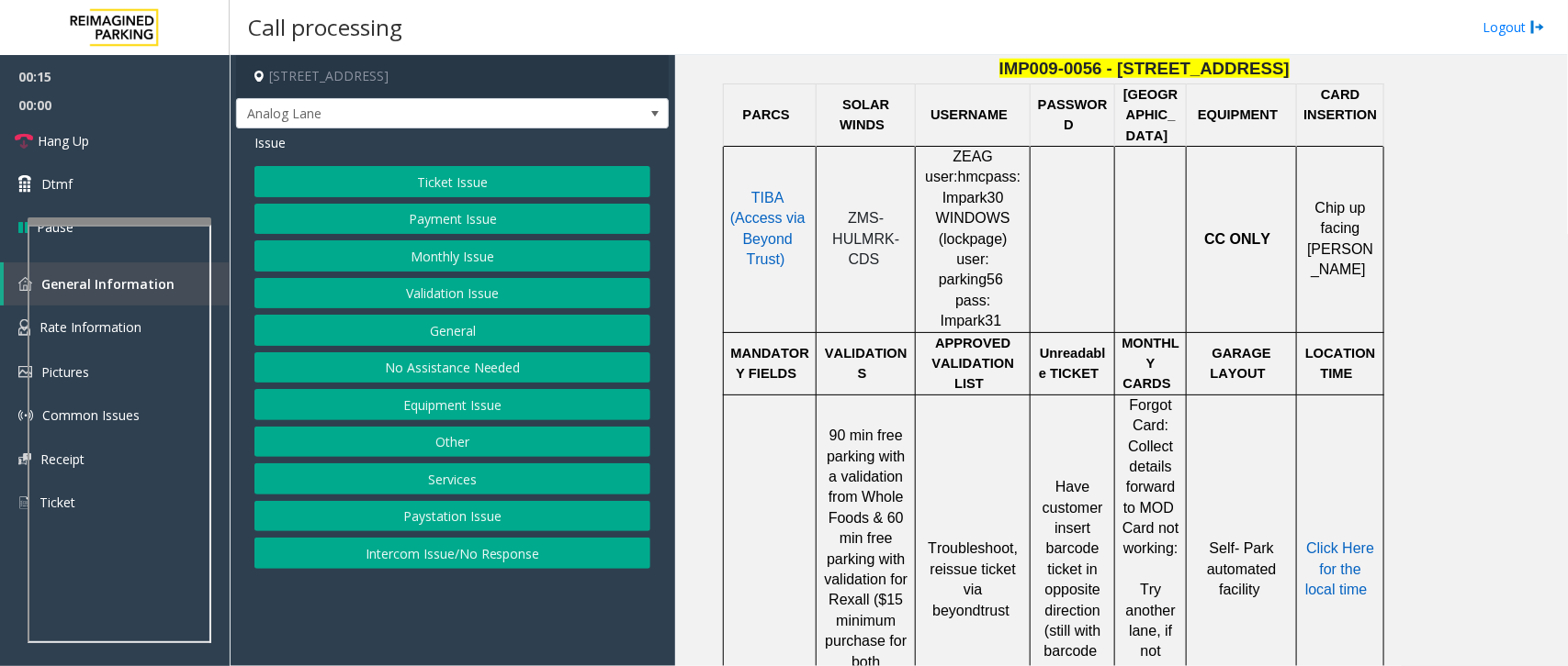
click at [485, 190] on button "Ticket Issue" at bounding box center [452, 181] width 396 height 31
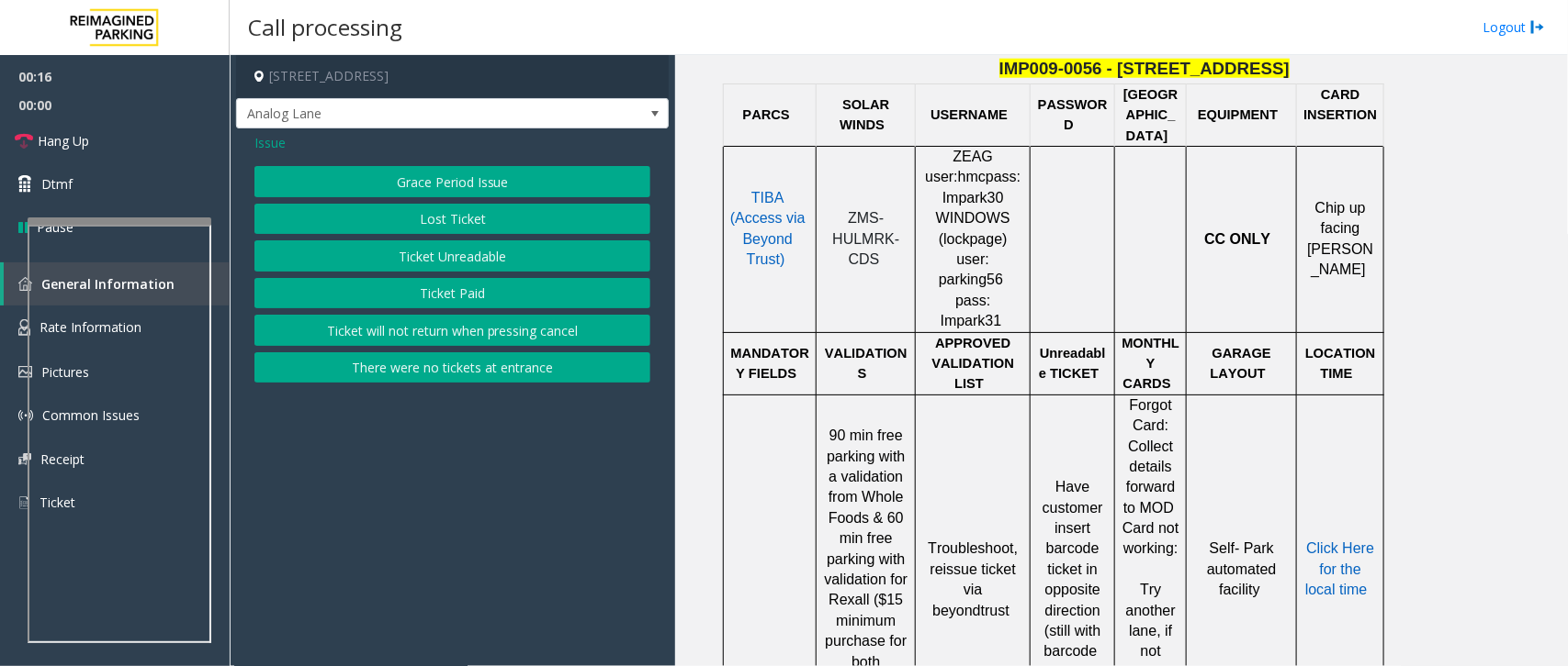
click at [462, 262] on button "Ticket Unreadable" at bounding box center [452, 255] width 396 height 31
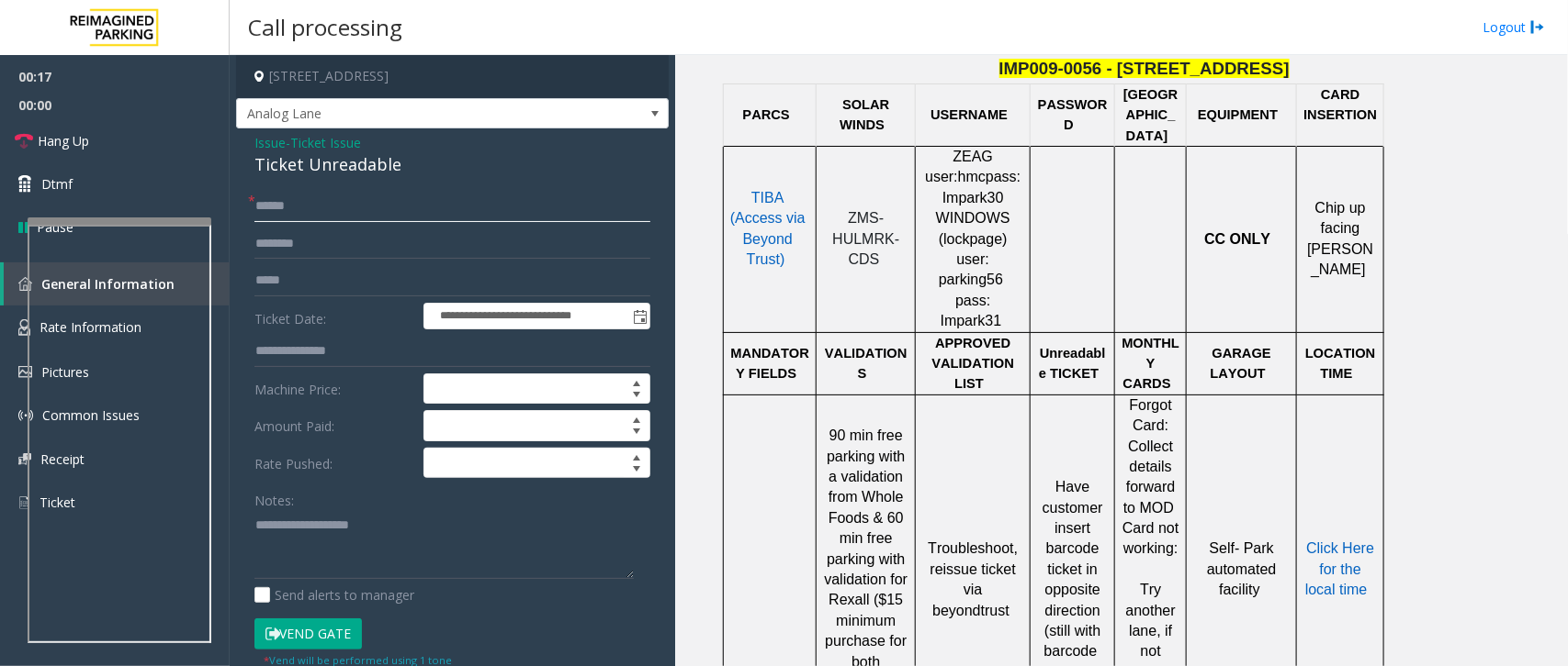
click at [324, 213] on input "text" at bounding box center [452, 205] width 396 height 31
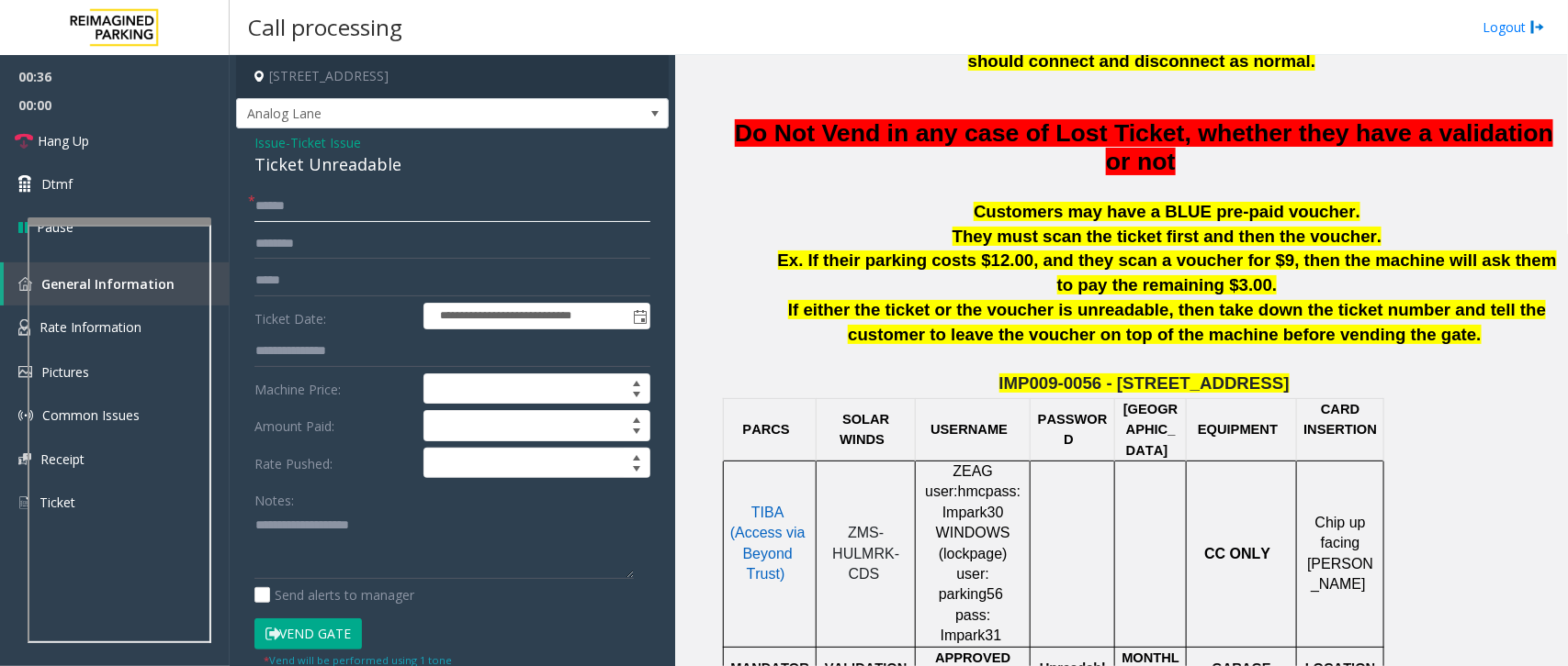
scroll to position [689, 0]
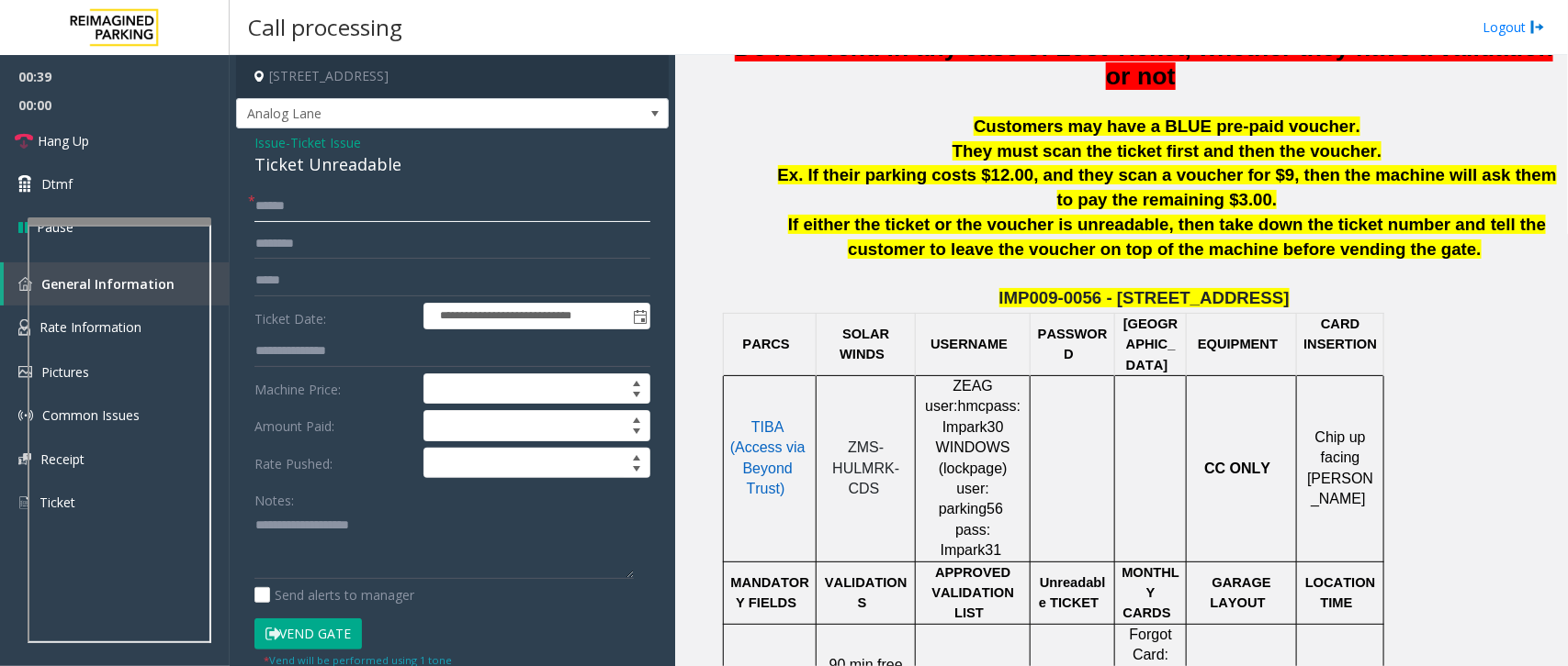
type input "******"
click at [773, 434] on span "TIBA (Access via Beyond Trust)" at bounding box center [768, 459] width 75 height 77
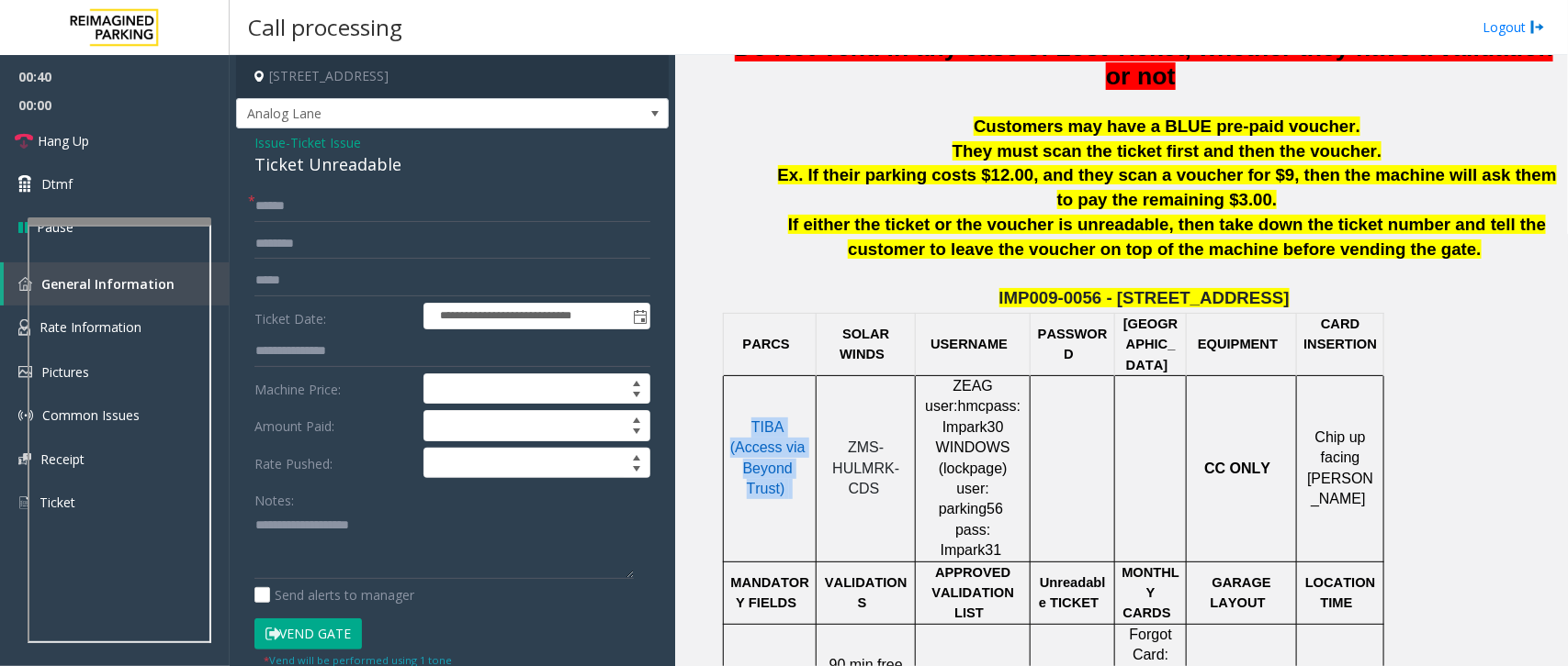
click at [773, 434] on span "TIBA (Access via Beyond Trust)" at bounding box center [768, 459] width 75 height 77
click at [873, 441] on span "ZMS-HULMRK-CDS" at bounding box center [866, 467] width 68 height 57
copy p "ZMS-HULMRK-CDS"
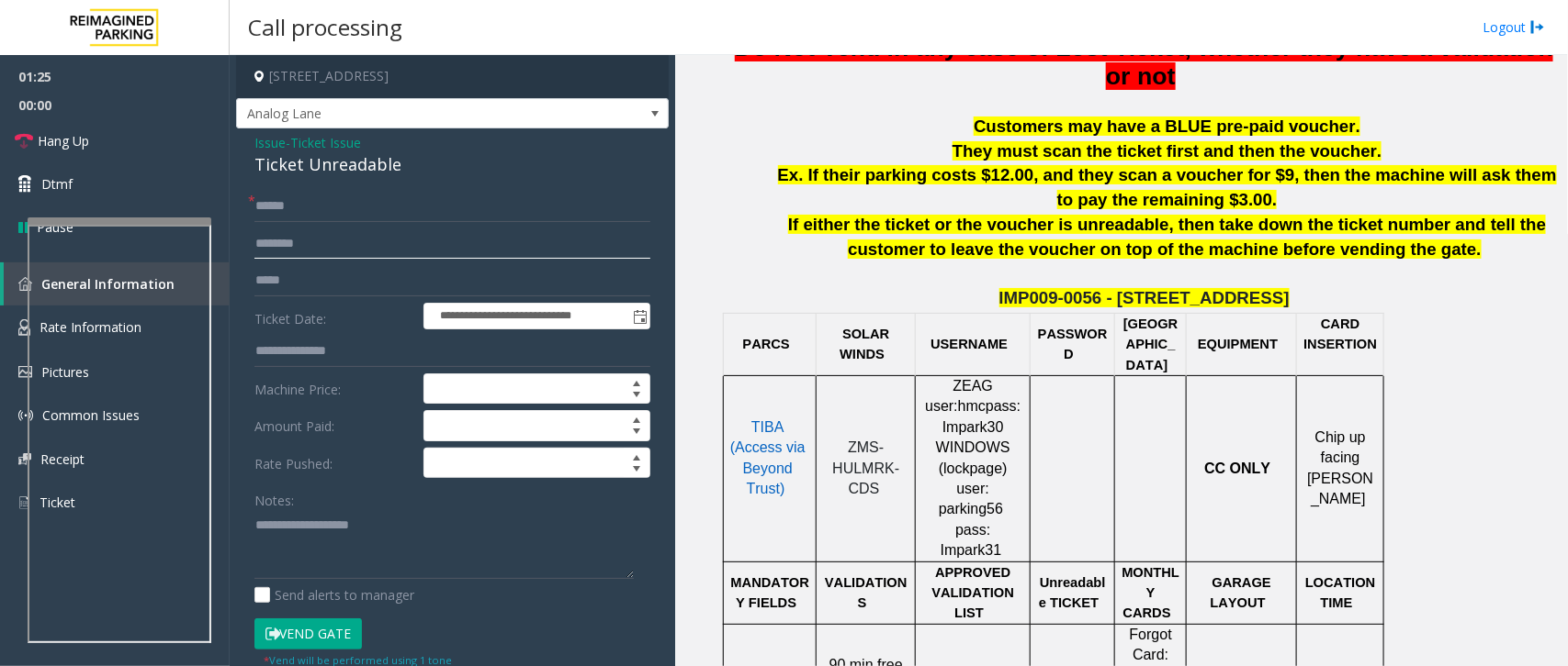
click at [333, 241] on input "text" at bounding box center [452, 243] width 396 height 31
click at [345, 250] on input "text" at bounding box center [452, 243] width 396 height 31
drag, startPoint x: 499, startPoint y: 532, endPoint x: 1001, endPoint y: 721, distance: 536.4
click at [1001, 665] on html "**********" at bounding box center [784, 333] width 1568 height 666
click at [291, 252] on input "text" at bounding box center [452, 243] width 396 height 31
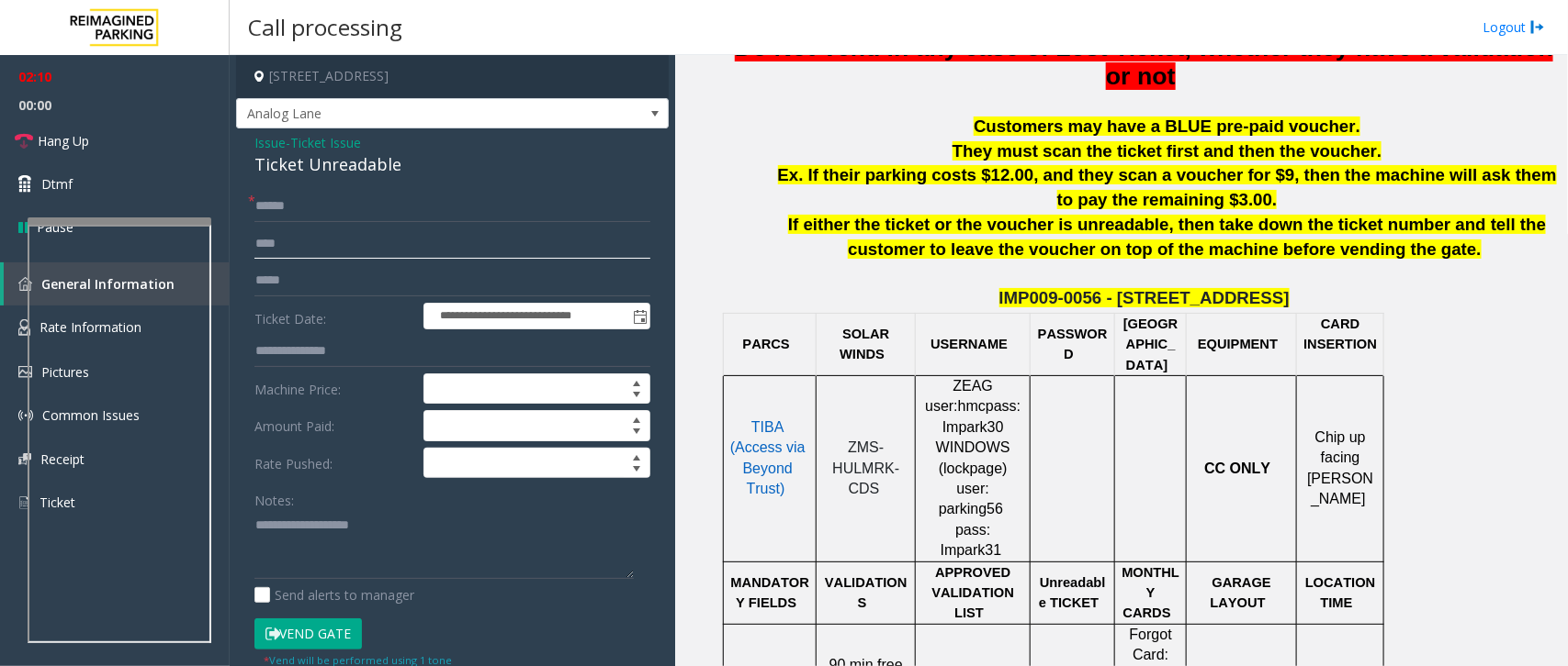
type input "****"
drag, startPoint x: 332, startPoint y: 631, endPoint x: 359, endPoint y: 472, distance: 161.3
click at [332, 633] on button "Vend Gate" at bounding box center [308, 633] width 107 height 31
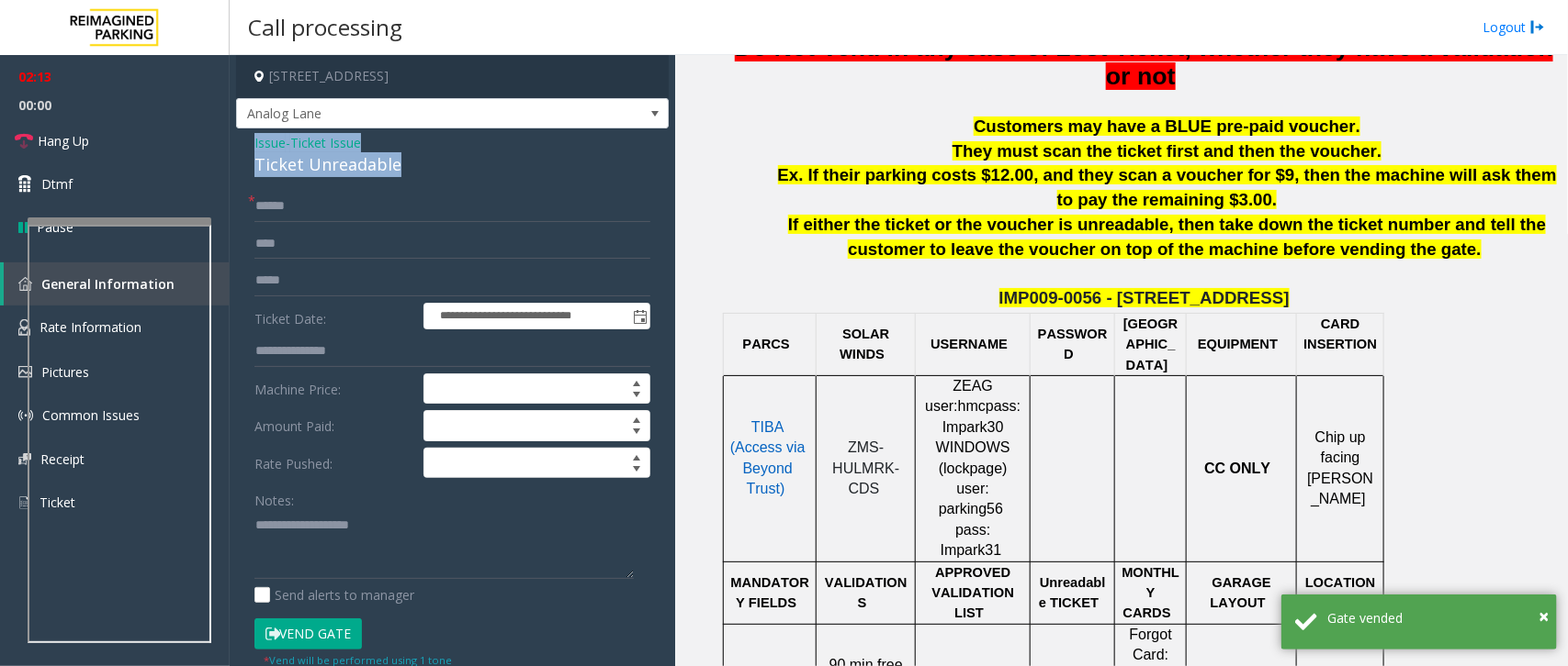
drag, startPoint x: 397, startPoint y: 166, endPoint x: 250, endPoint y: 140, distance: 149.3
click at [250, 140] on div "**********" at bounding box center [453, 600] width 433 height 946
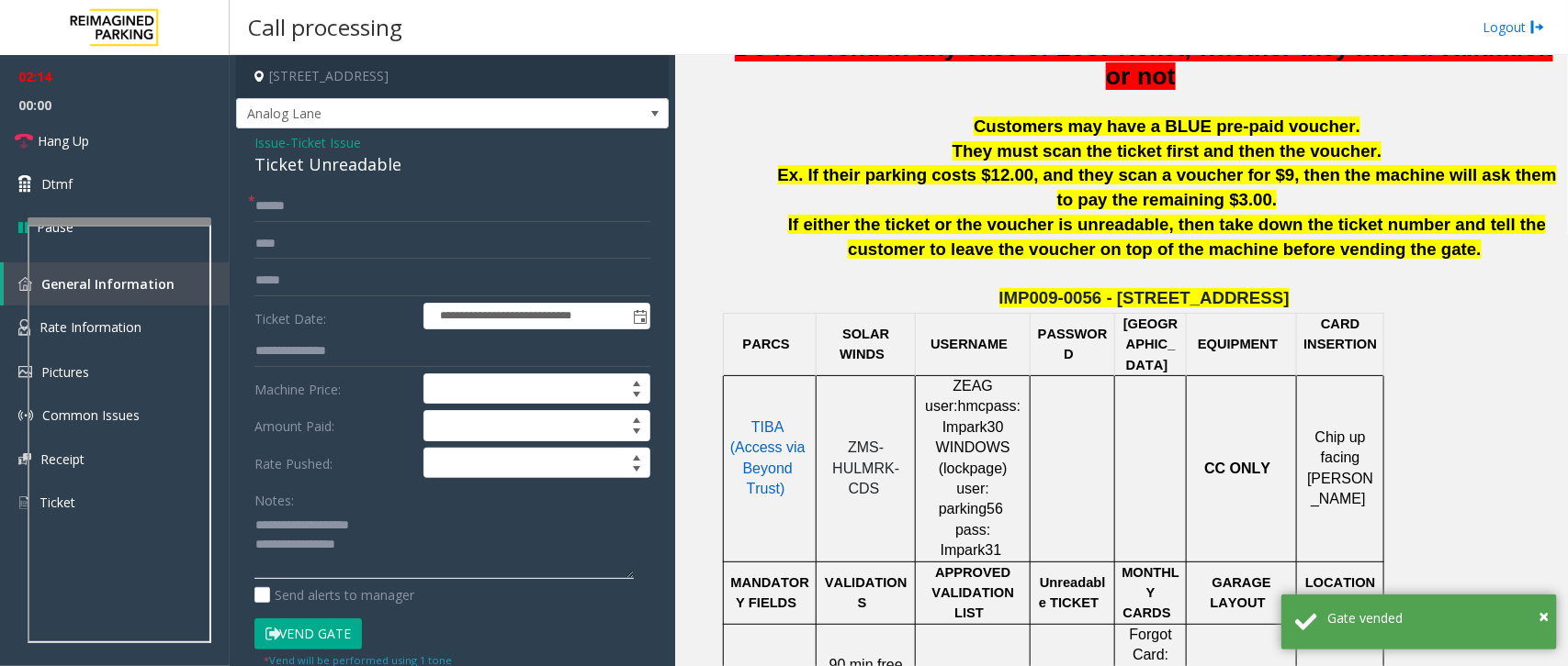
click at [422, 539] on textarea at bounding box center [444, 544] width 379 height 68
click at [434, 566] on textarea at bounding box center [444, 544] width 379 height 68
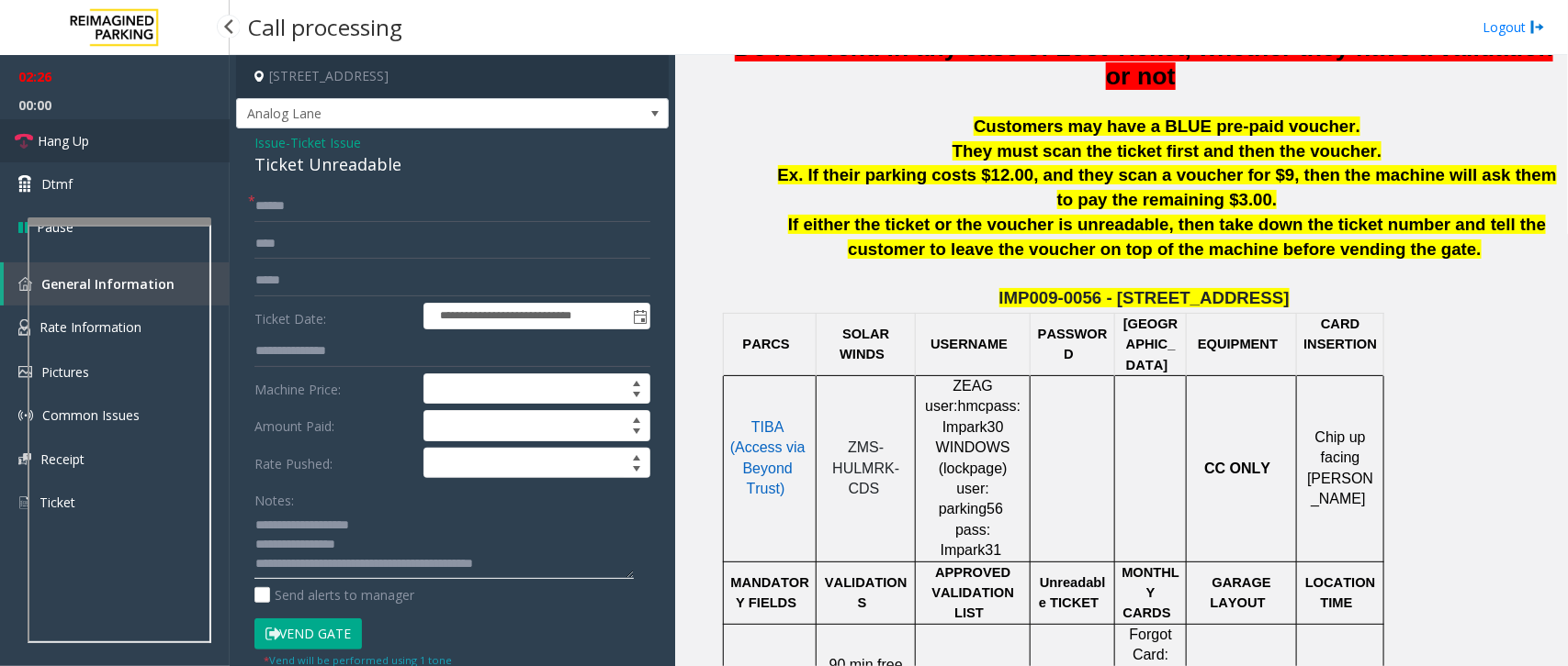
type textarea "**********"
click at [90, 147] on link "Hang Up" at bounding box center [114, 140] width 229 height 43
click at [91, 135] on link "Hang Up" at bounding box center [114, 140] width 229 height 43
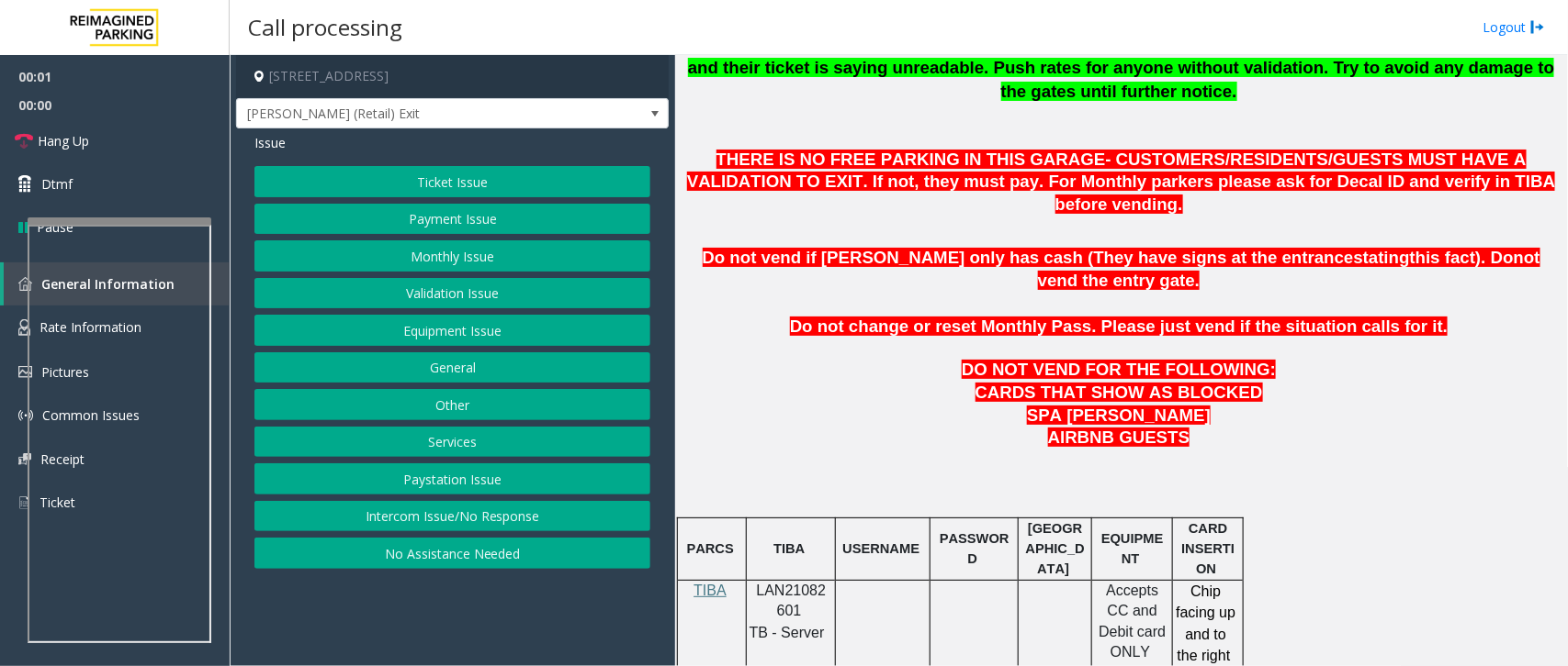
scroll to position [1032, 0]
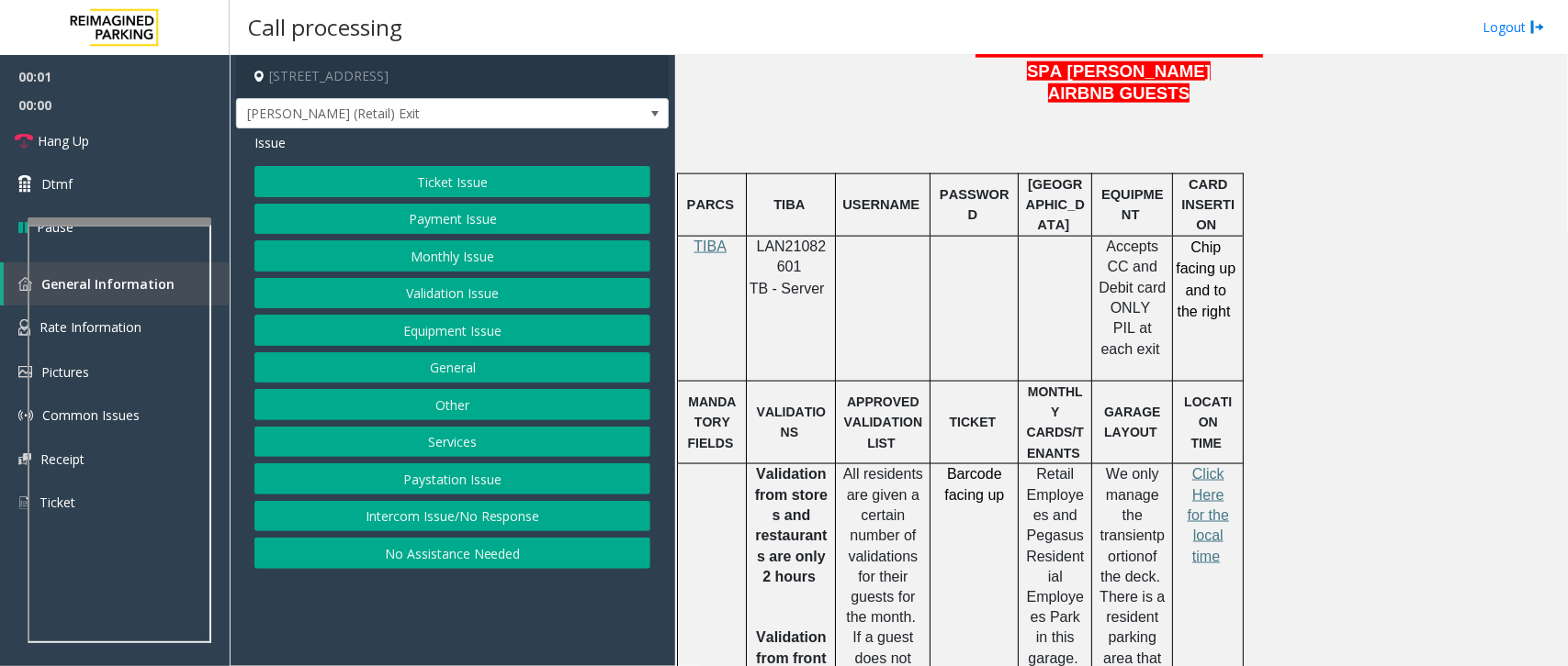
click at [786, 238] on span "LAN21082601" at bounding box center [791, 256] width 70 height 36
copy p "LAN21082601"
click at [540, 176] on button "Ticket Issue" at bounding box center [452, 181] width 396 height 31
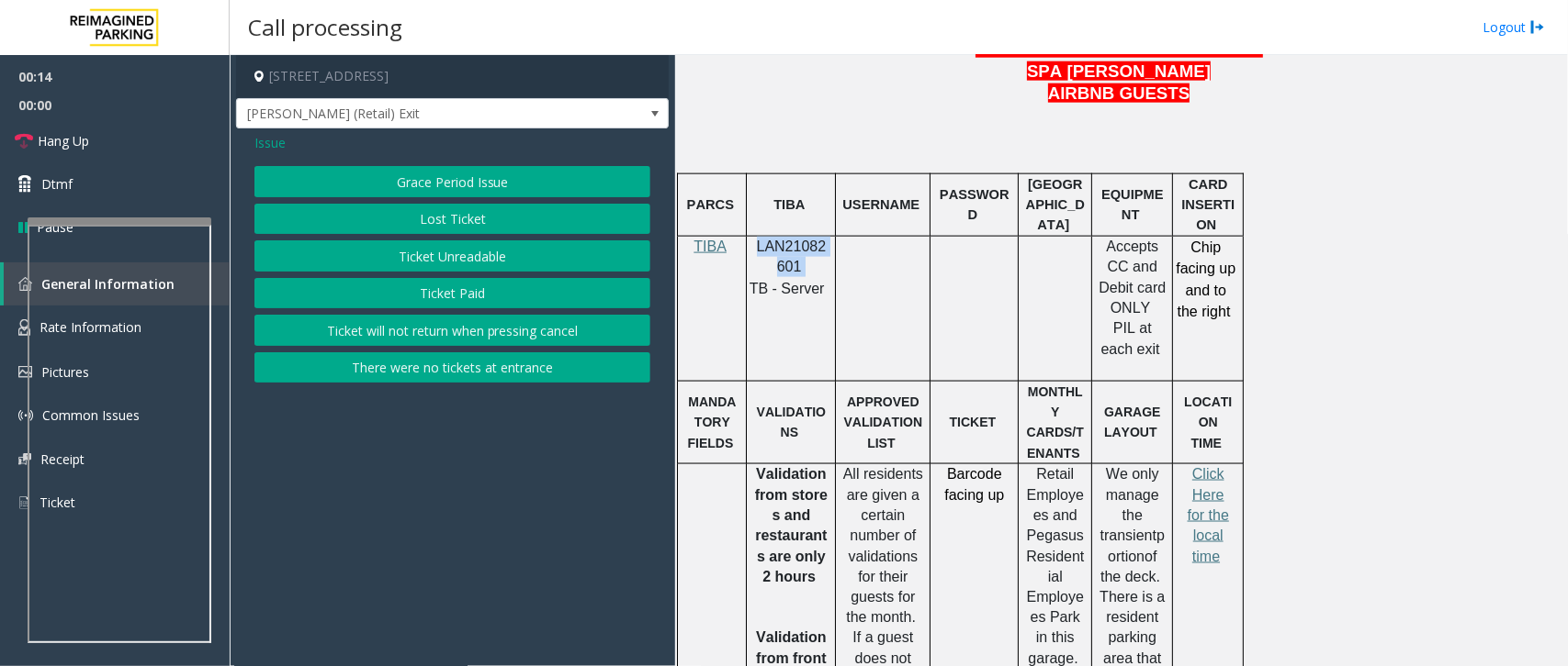
click at [450, 369] on button "There were no tickets at entrance" at bounding box center [452, 367] width 396 height 31
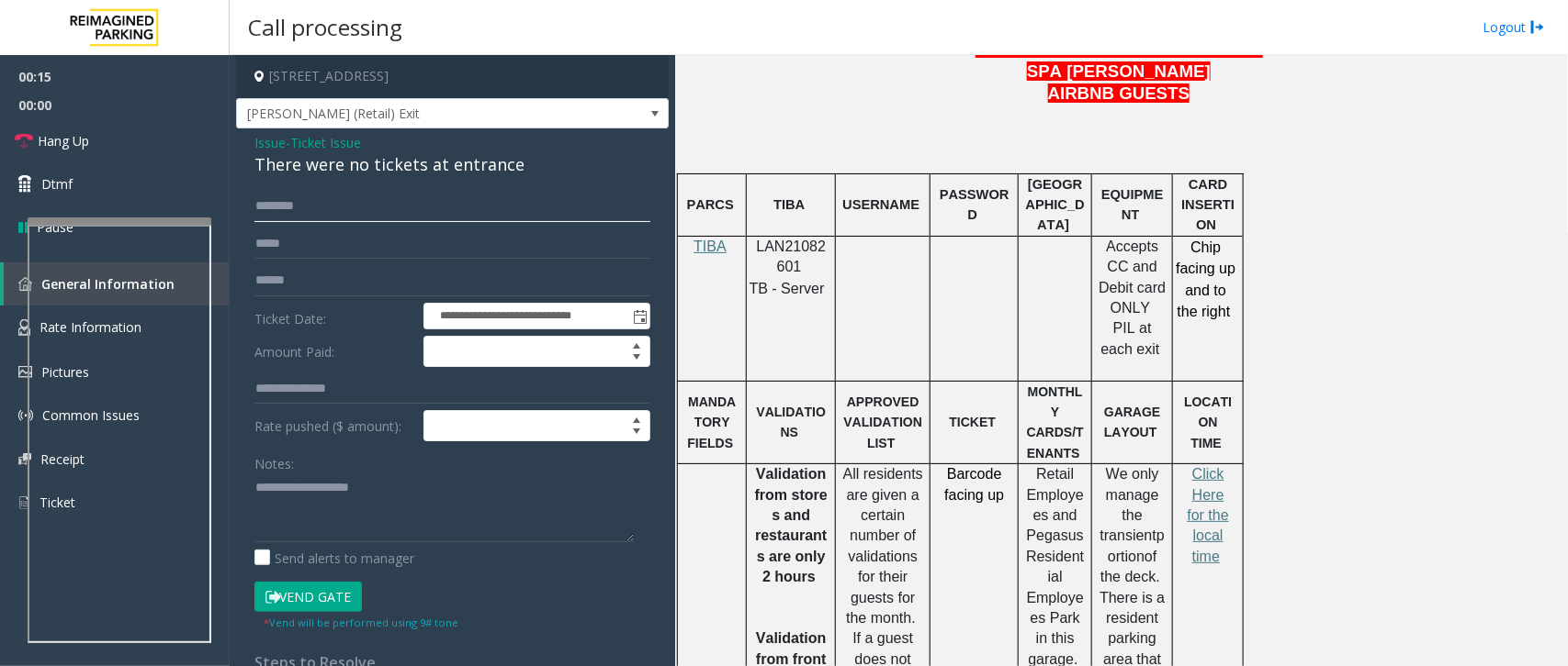
click at [355, 209] on input "text" at bounding box center [452, 205] width 396 height 31
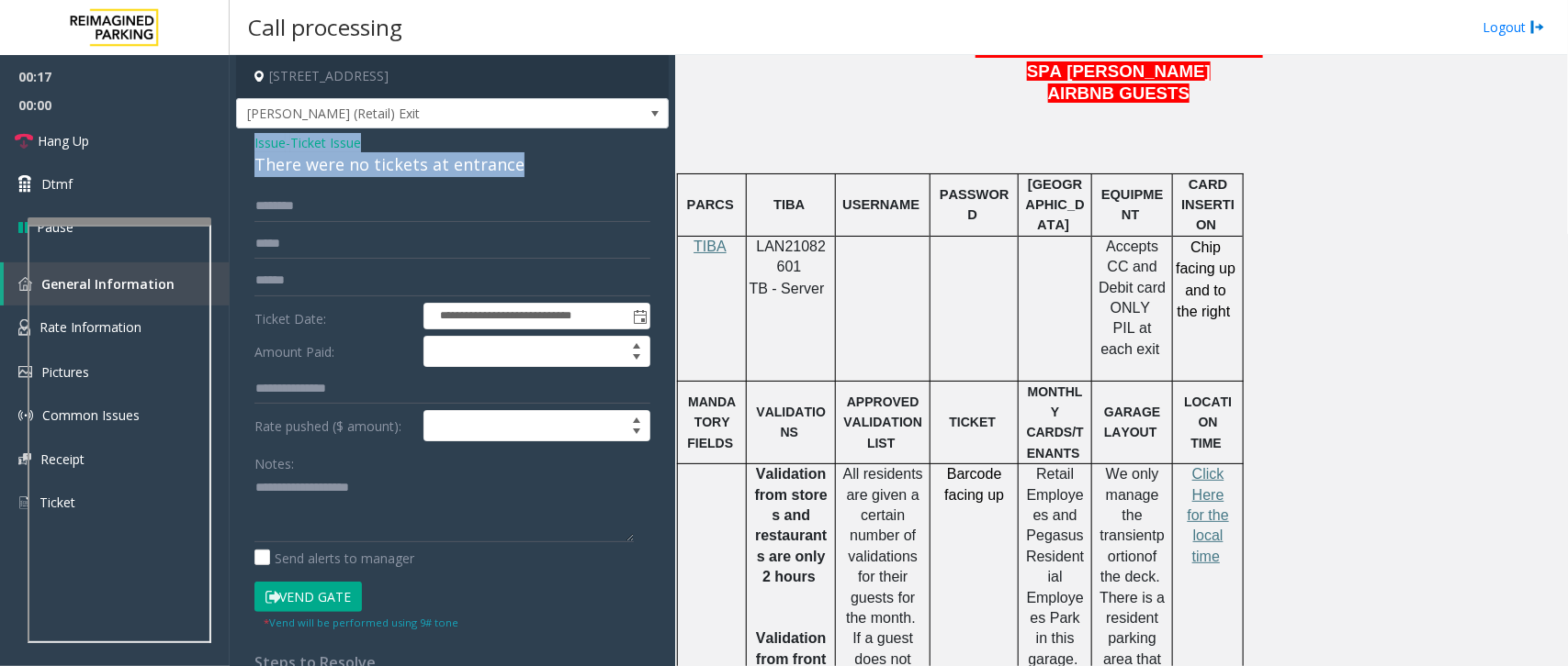
drag, startPoint x: 516, startPoint y: 164, endPoint x: 241, endPoint y: 143, distance: 275.8
click at [241, 143] on div "**********" at bounding box center [453, 498] width 433 height 741
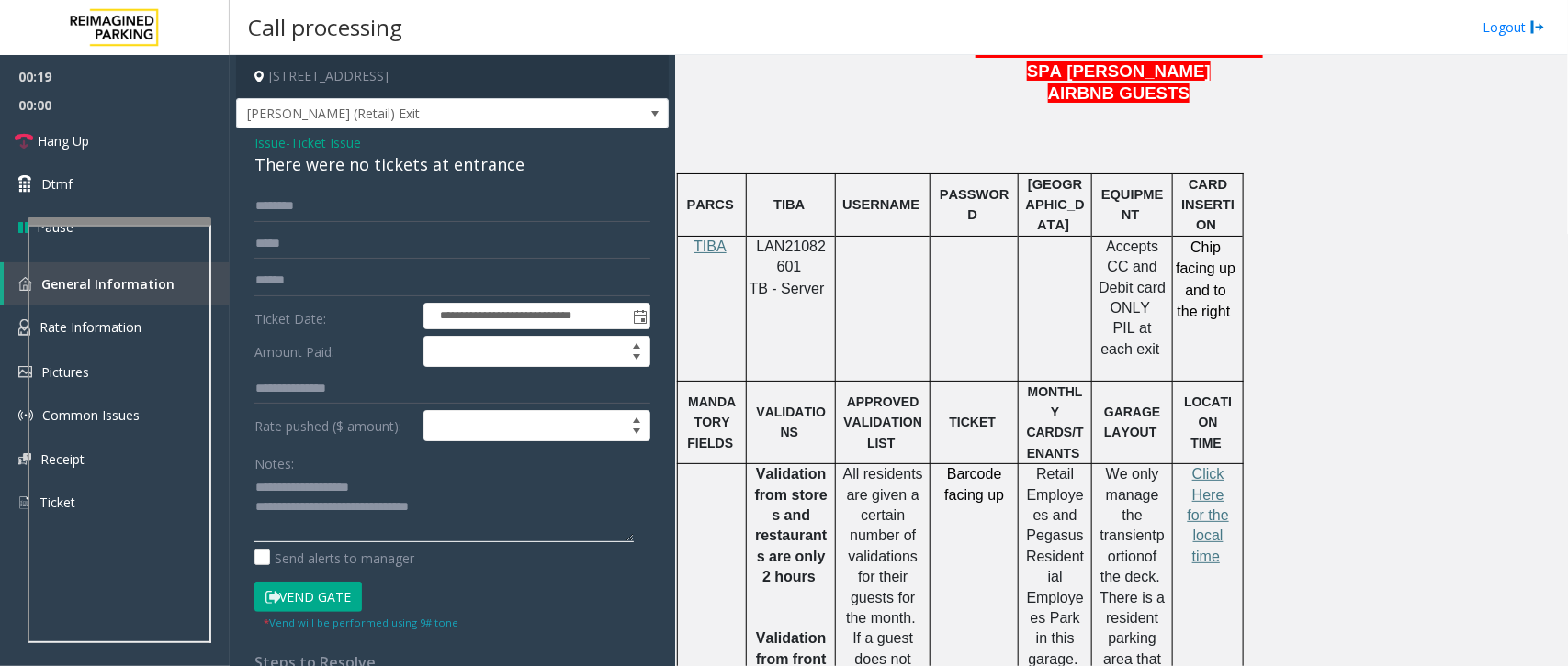
click at [466, 511] on textarea at bounding box center [444, 507] width 379 height 68
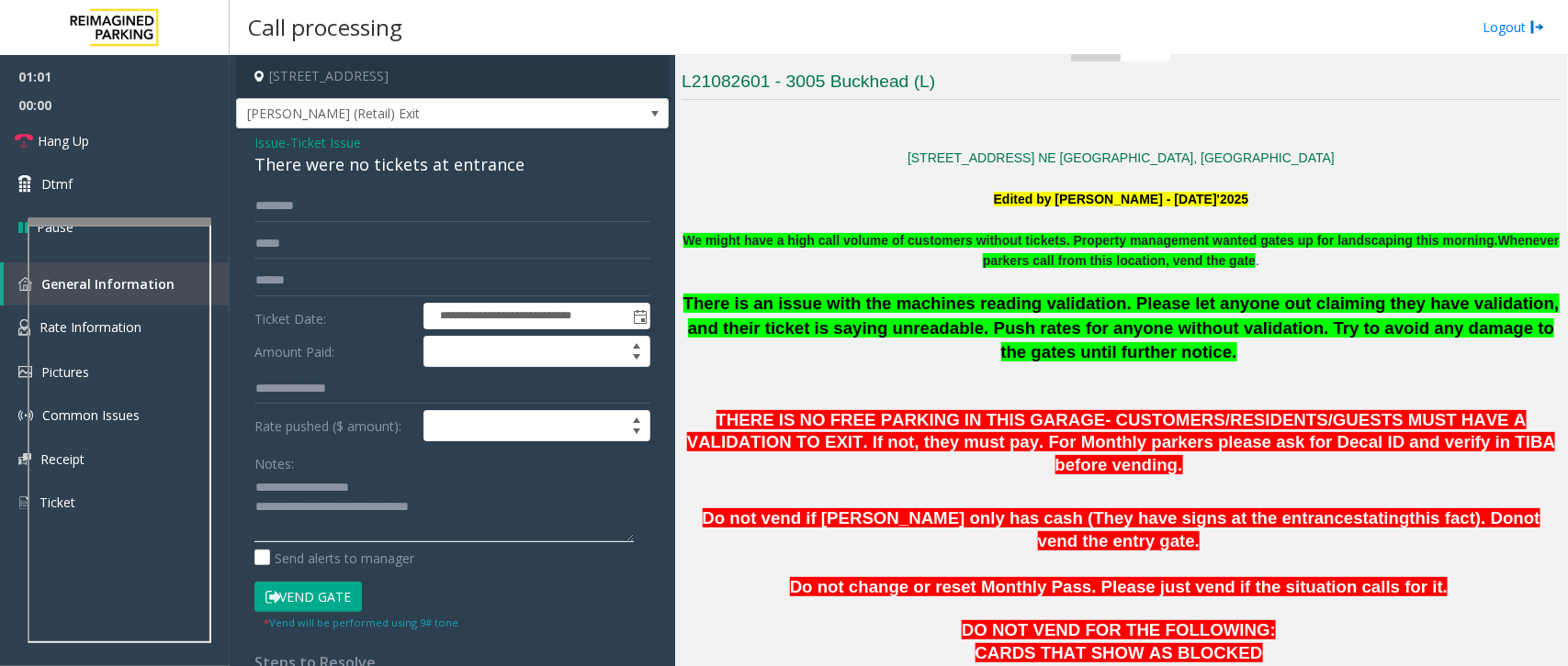
scroll to position [414, 0]
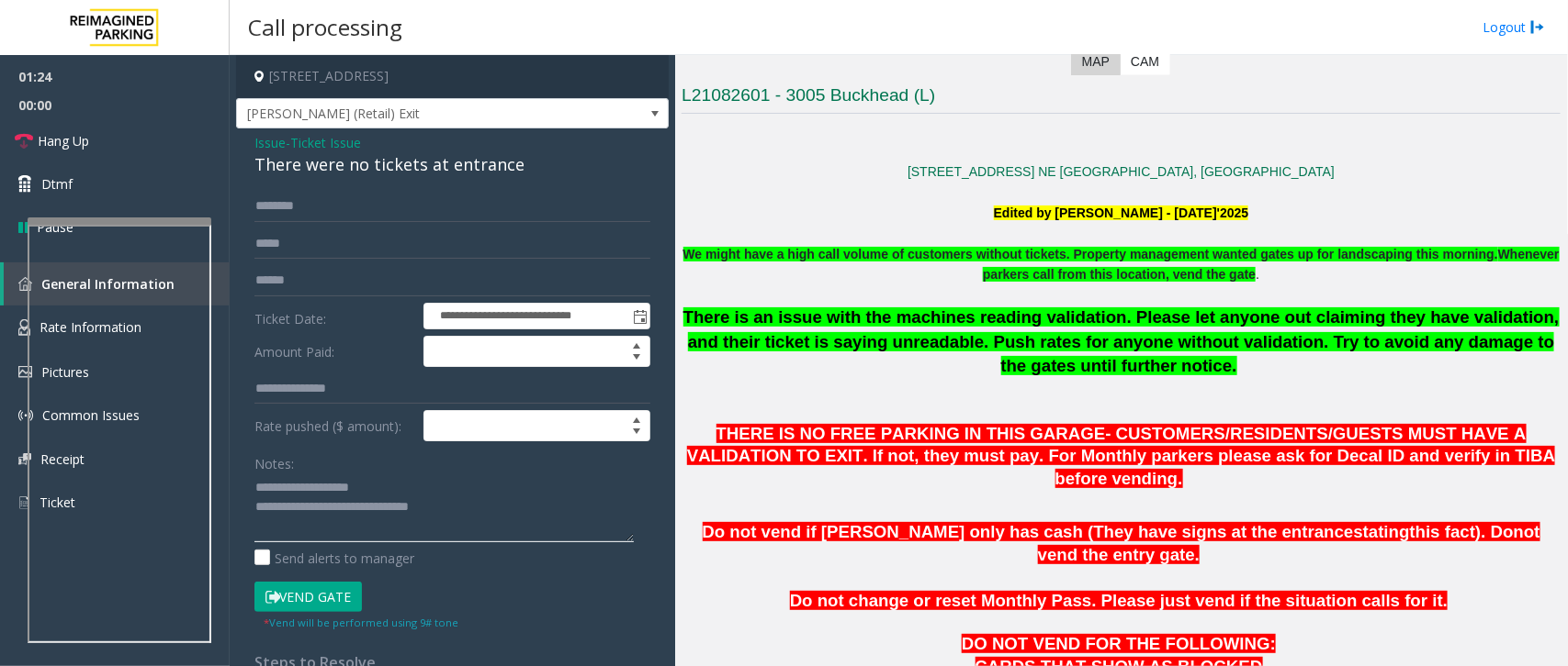
type textarea "**********"
click at [275, 143] on span "Issue" at bounding box center [269, 142] width 31 height 19
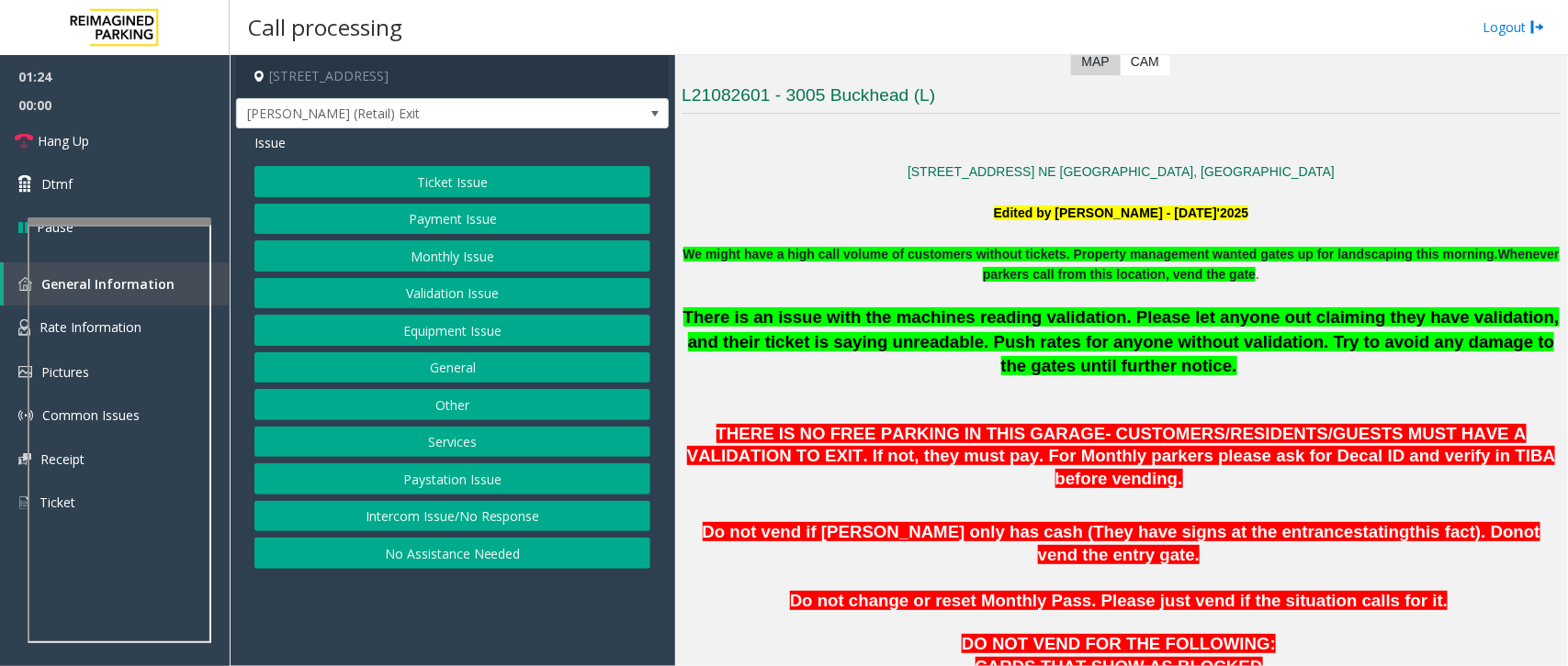
click at [404, 168] on button "Ticket Issue" at bounding box center [452, 181] width 396 height 31
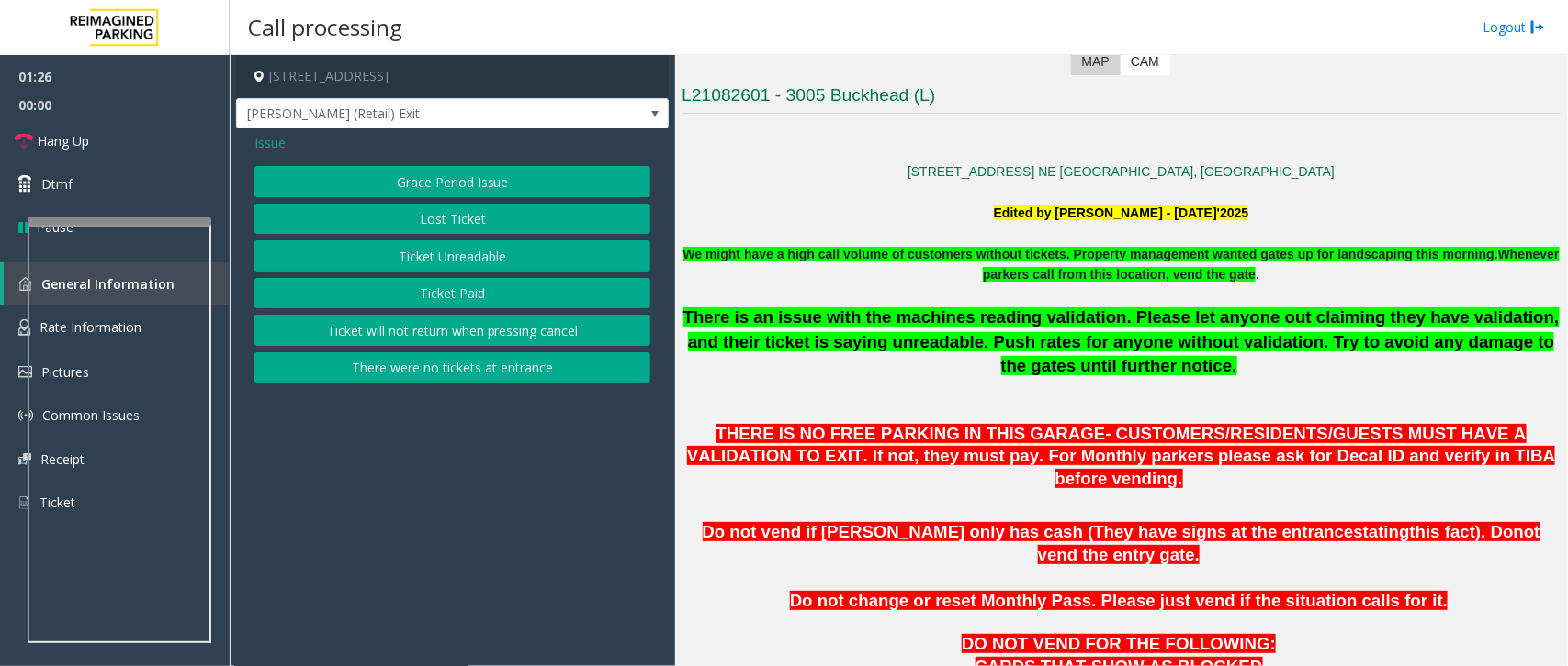
click at [441, 217] on button "Lost Ticket" at bounding box center [452, 218] width 396 height 31
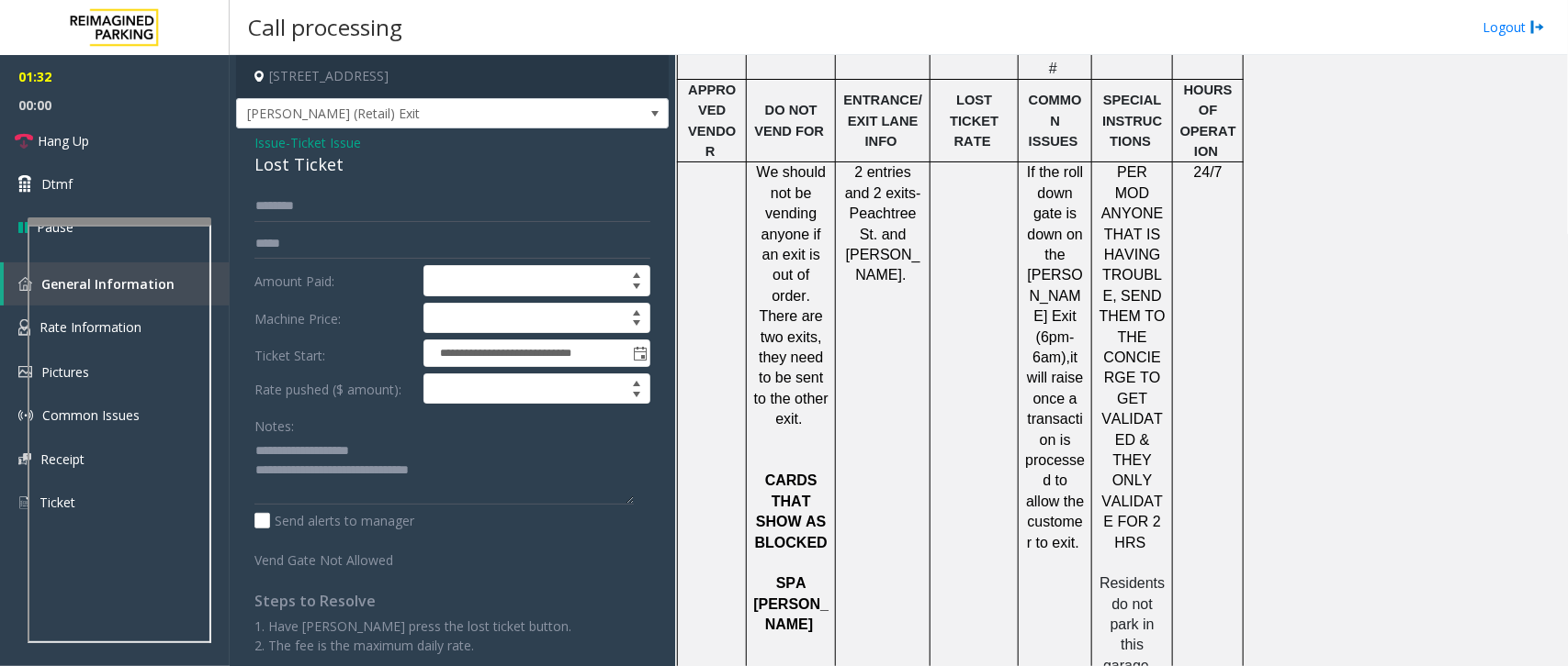
scroll to position [2135, 0]
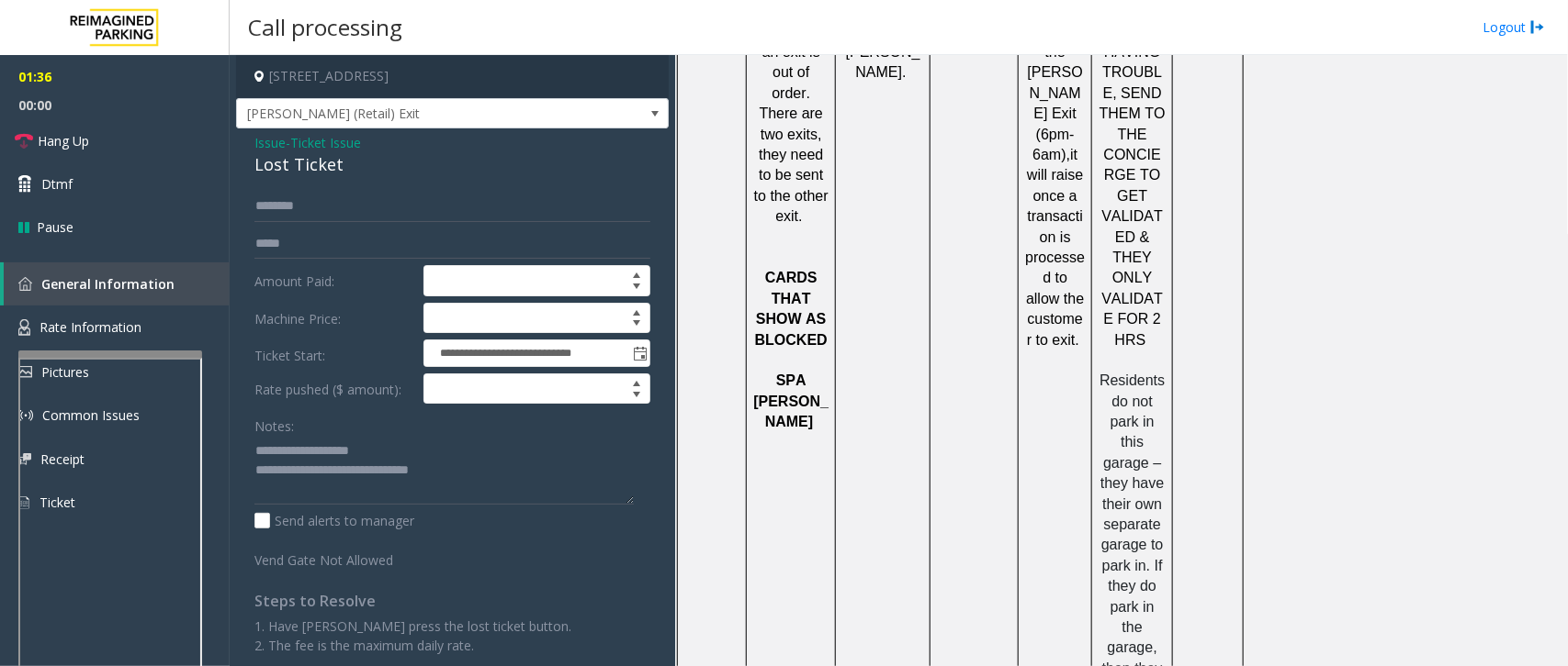
click at [89, 354] on div at bounding box center [109, 353] width 184 height 7
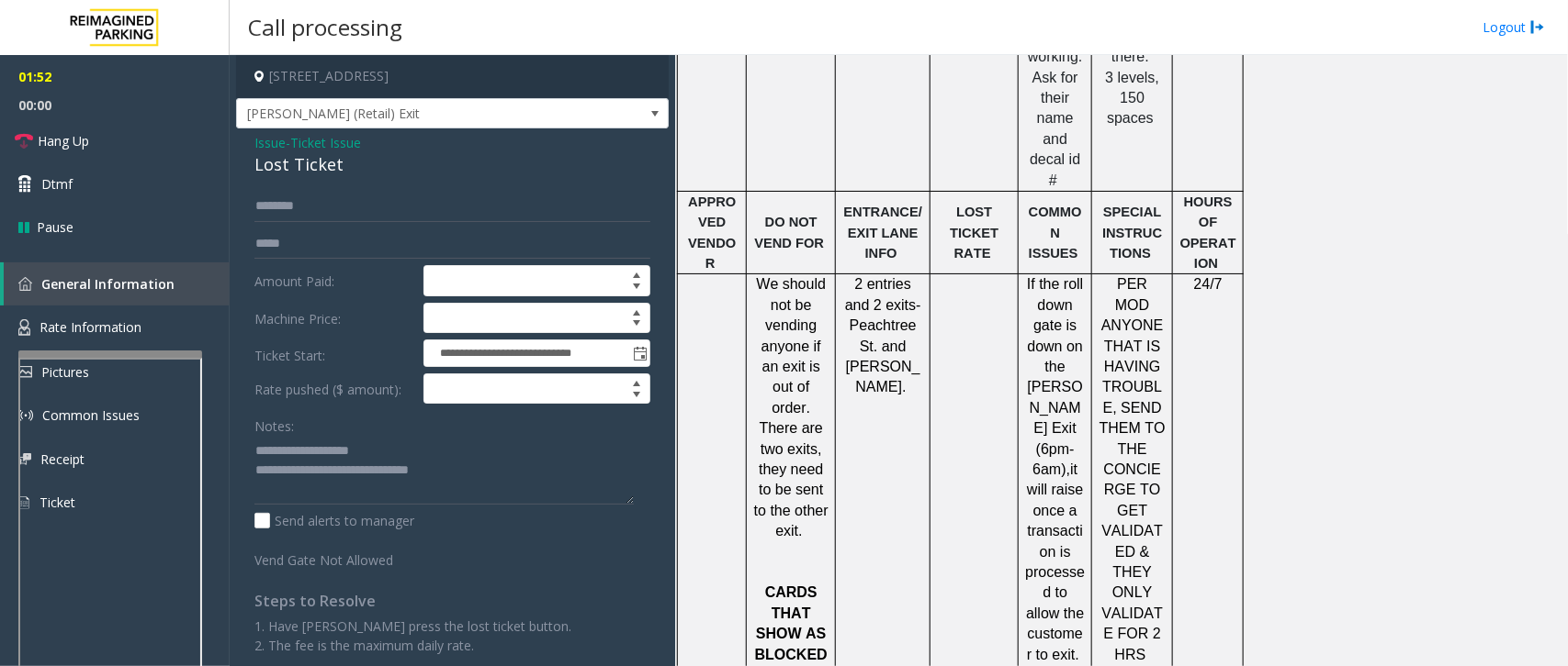
scroll to position [1676, 0]
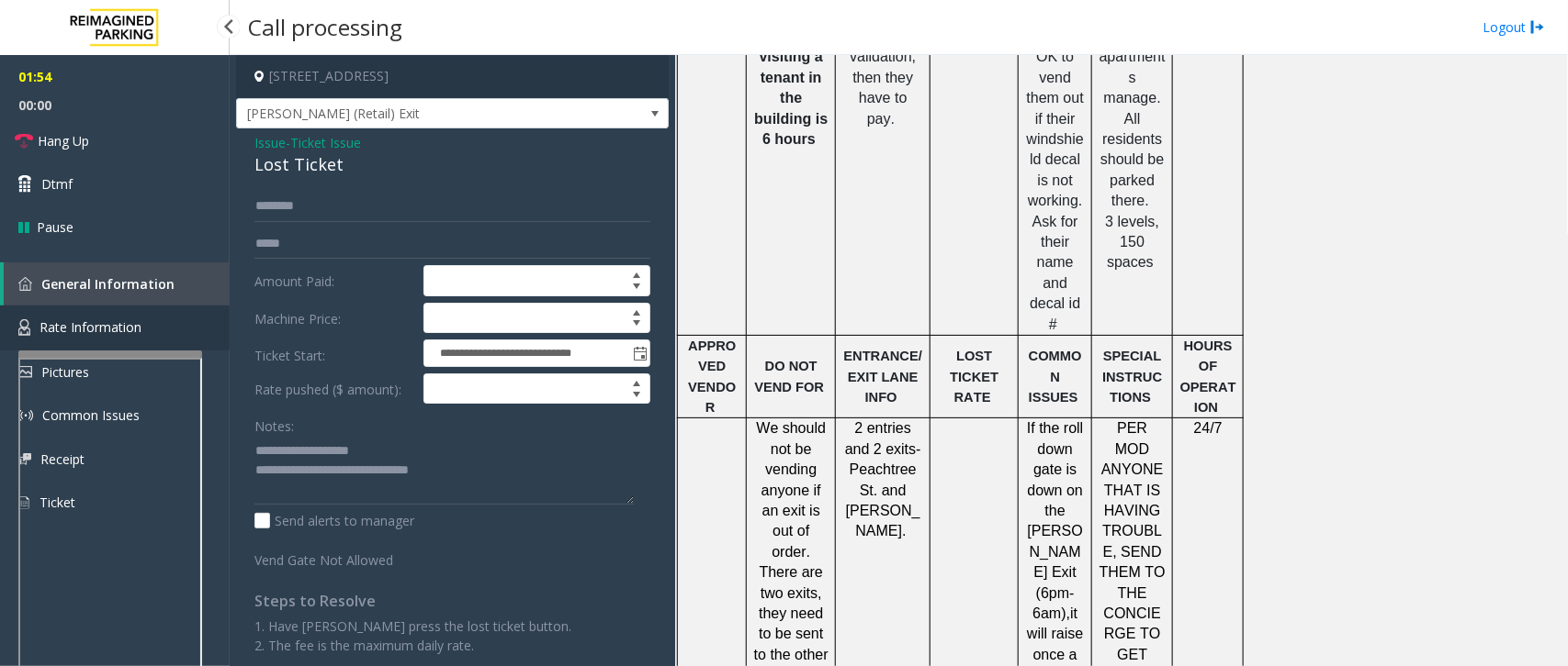
click at [140, 326] on link "Rate Information" at bounding box center [114, 328] width 229 height 45
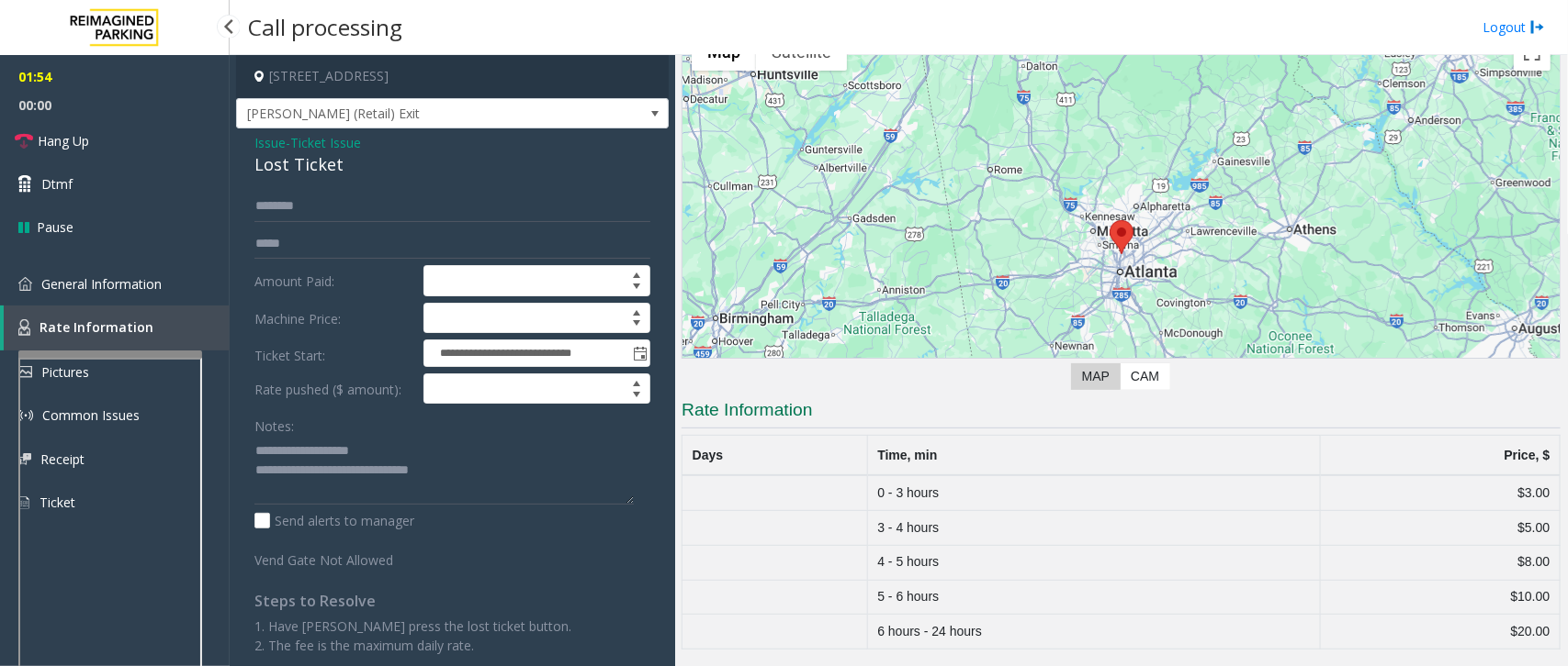
scroll to position [99, 0]
click at [111, 282] on span "General Information" at bounding box center [101, 284] width 120 height 18
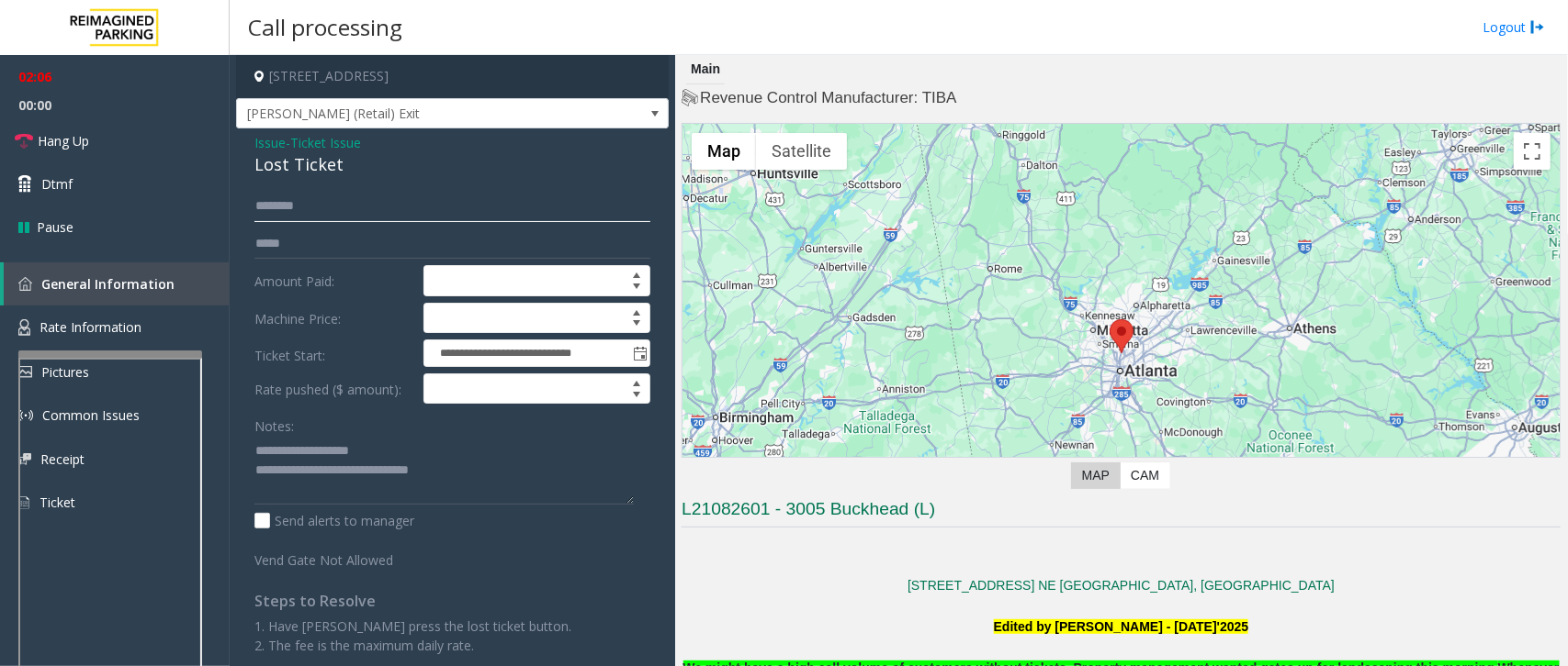
click at [343, 203] on input "text" at bounding box center [452, 205] width 396 height 31
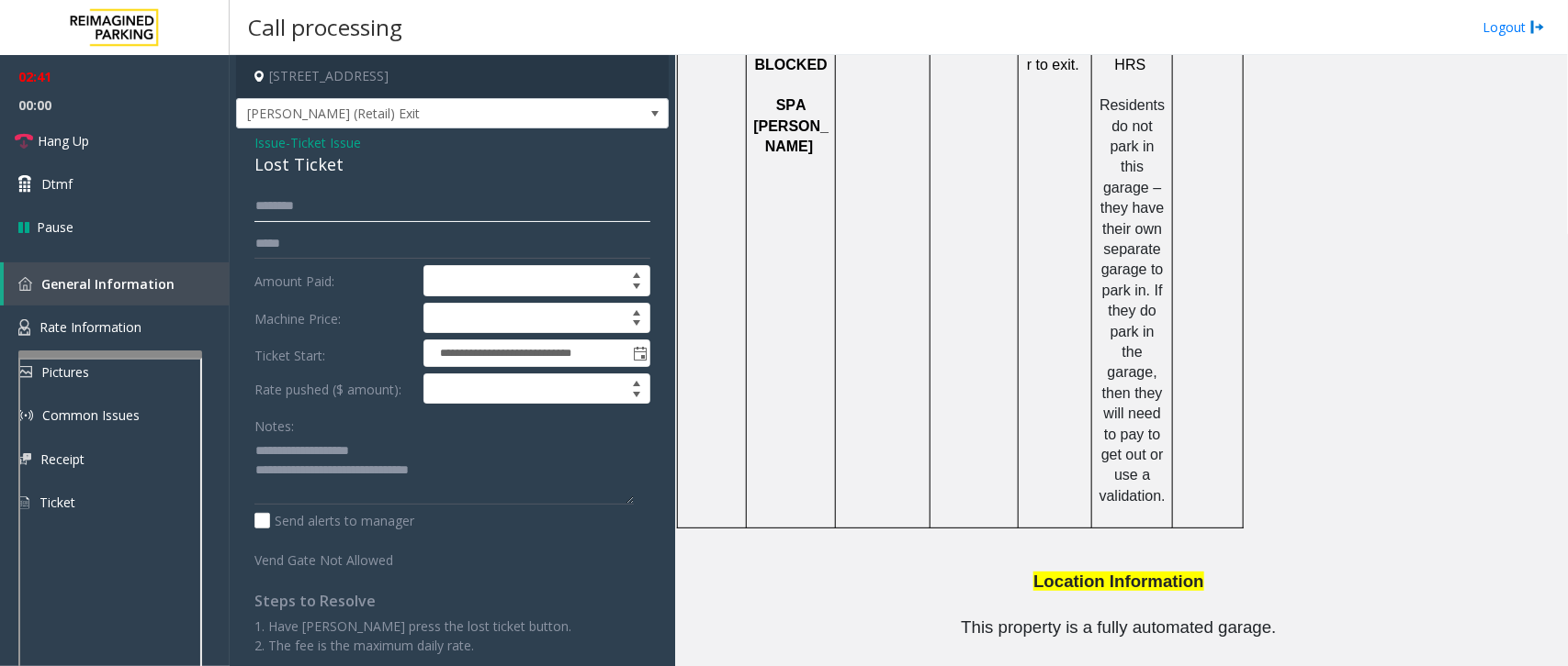
scroll to position [2479, 0]
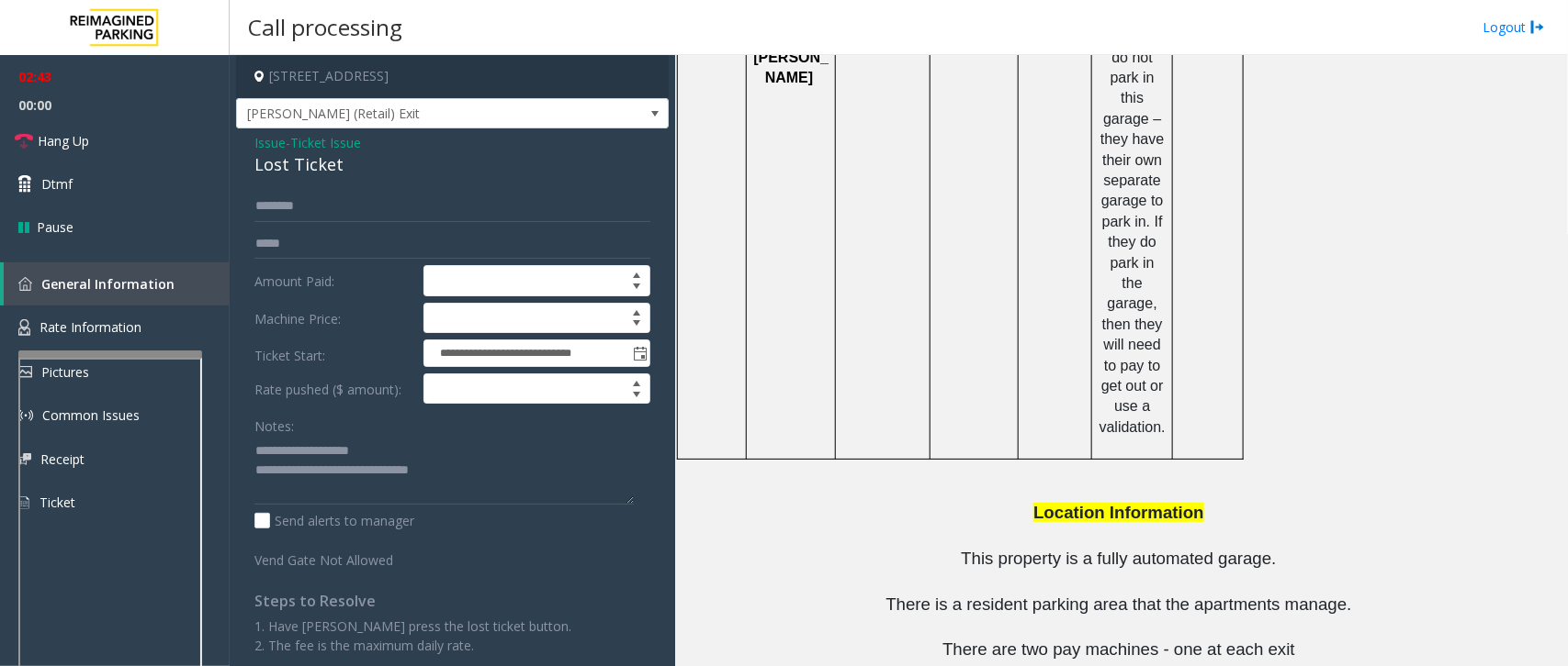
copy button "[PHONE_NUMBER]"
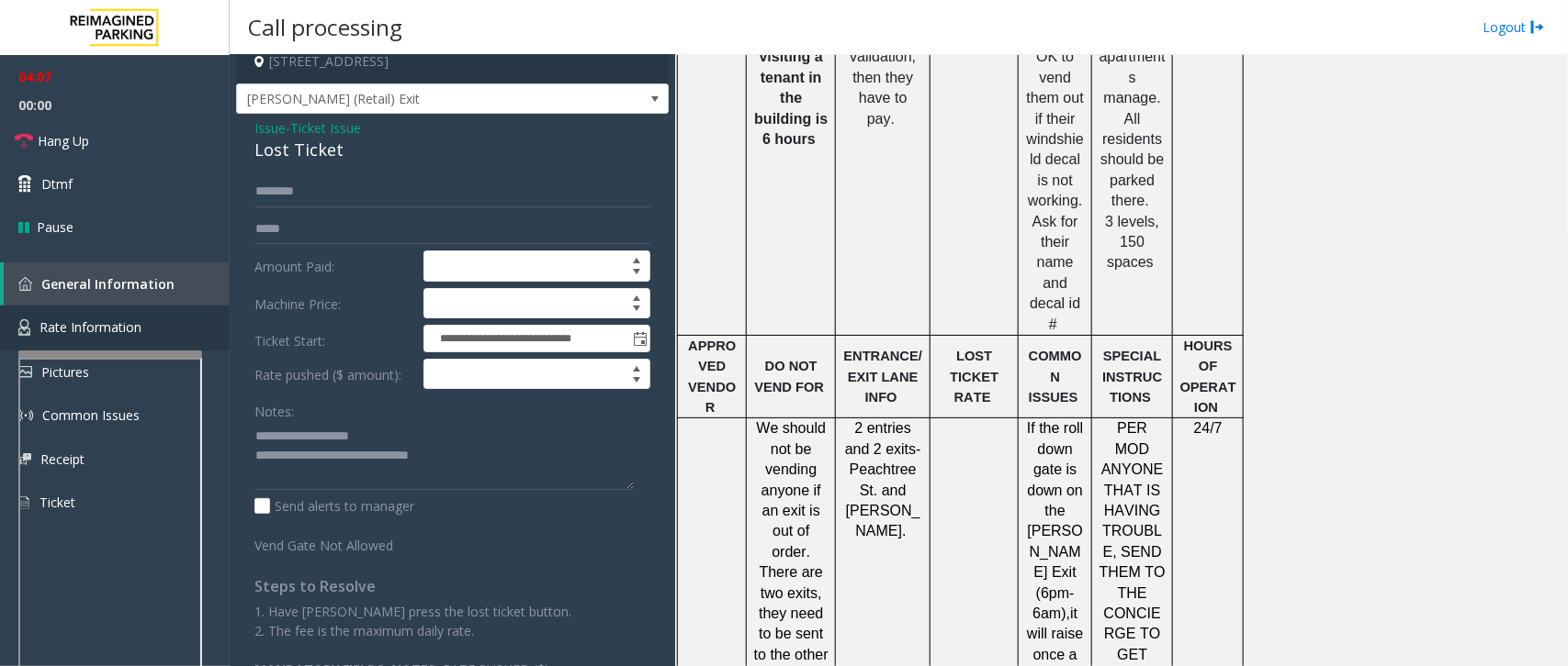
scroll to position [0, 0]
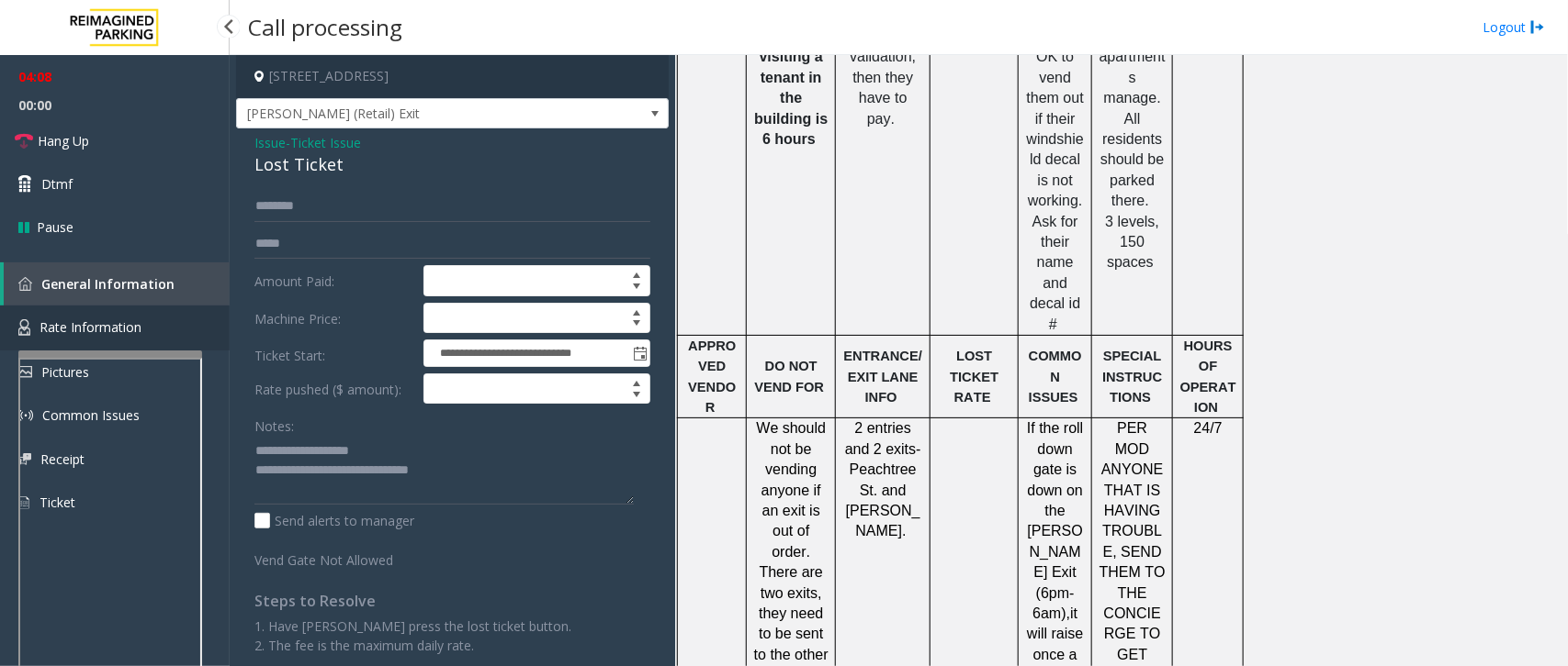
click at [96, 314] on link "Rate Information" at bounding box center [114, 328] width 229 height 45
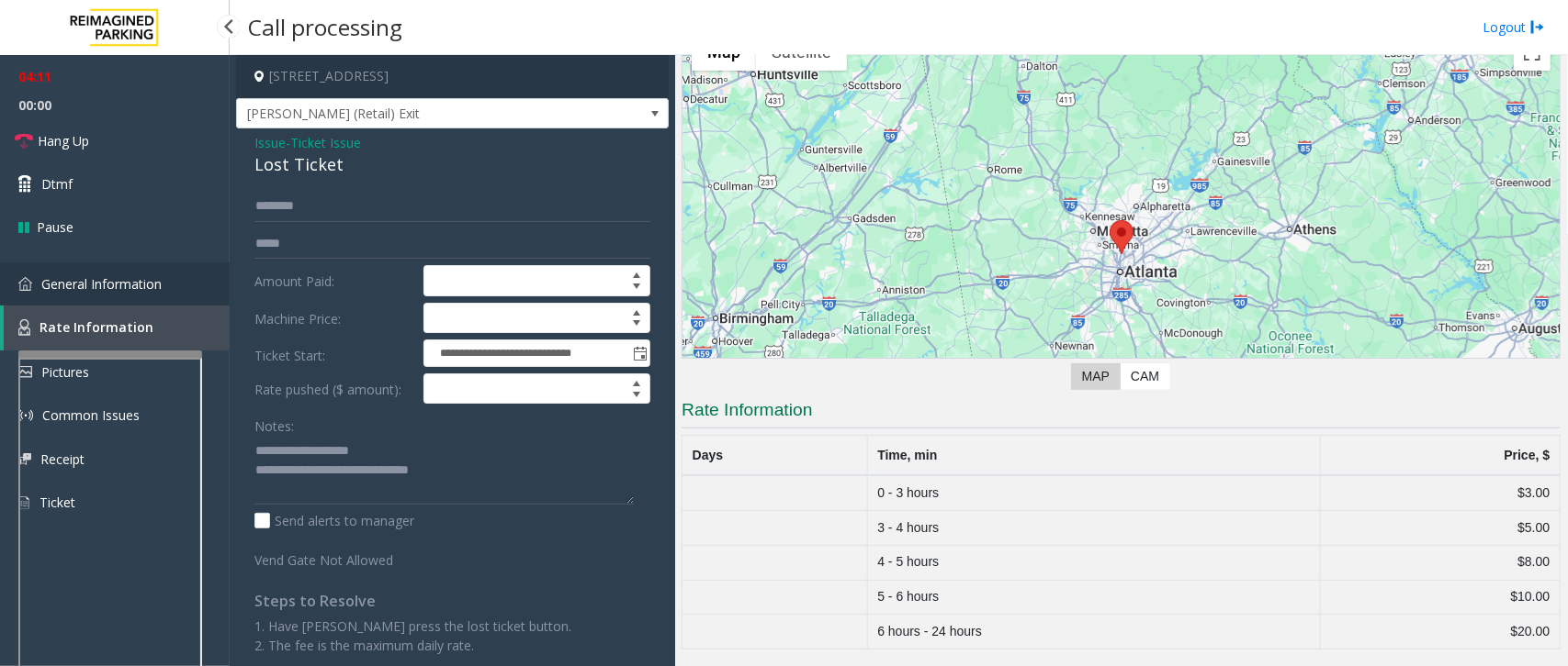
click at [83, 296] on link "General Information" at bounding box center [114, 283] width 229 height 43
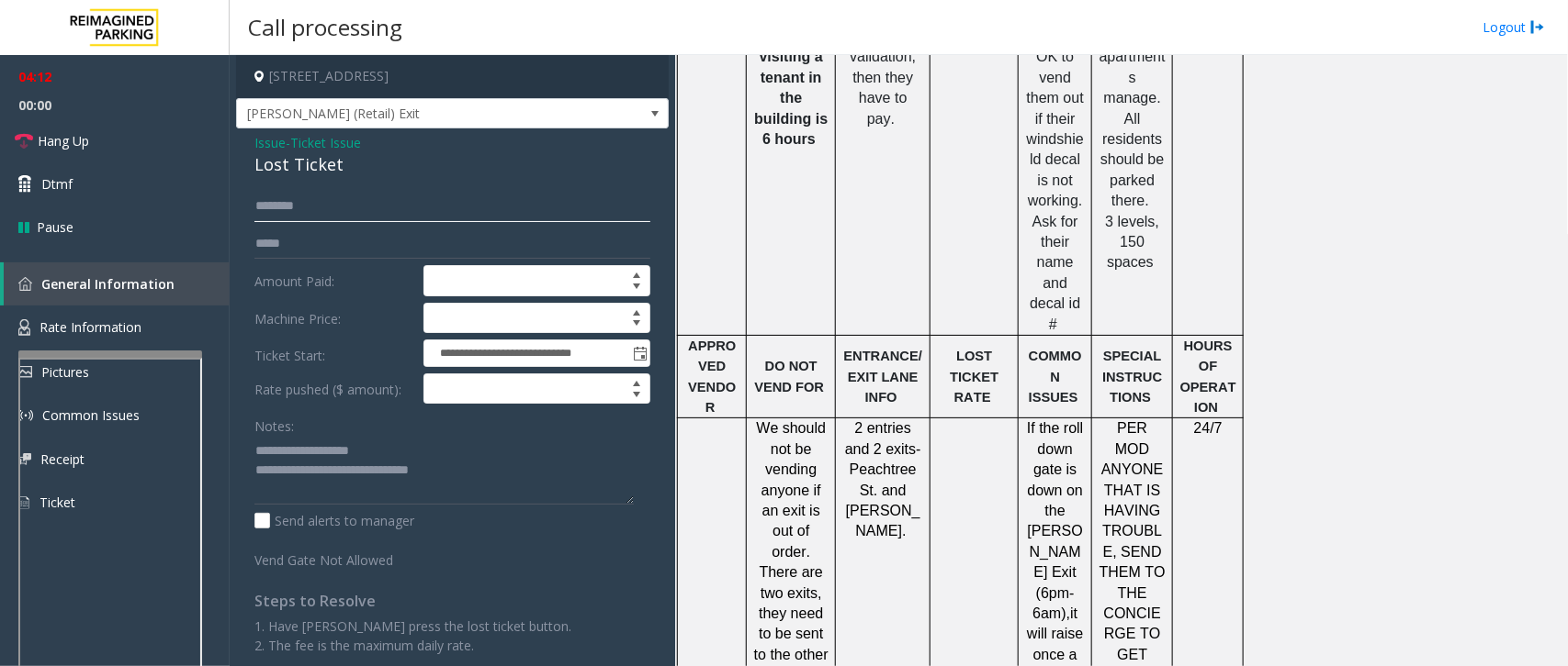
click at [328, 198] on input "text" at bounding box center [452, 205] width 396 height 31
click at [467, 477] on textarea at bounding box center [444, 469] width 379 height 68
drag, startPoint x: 506, startPoint y: 470, endPoint x: 232, endPoint y: 447, distance: 275.0
click at [232, 447] on app-call-processing-form "**********" at bounding box center [452, 360] width 446 height 611
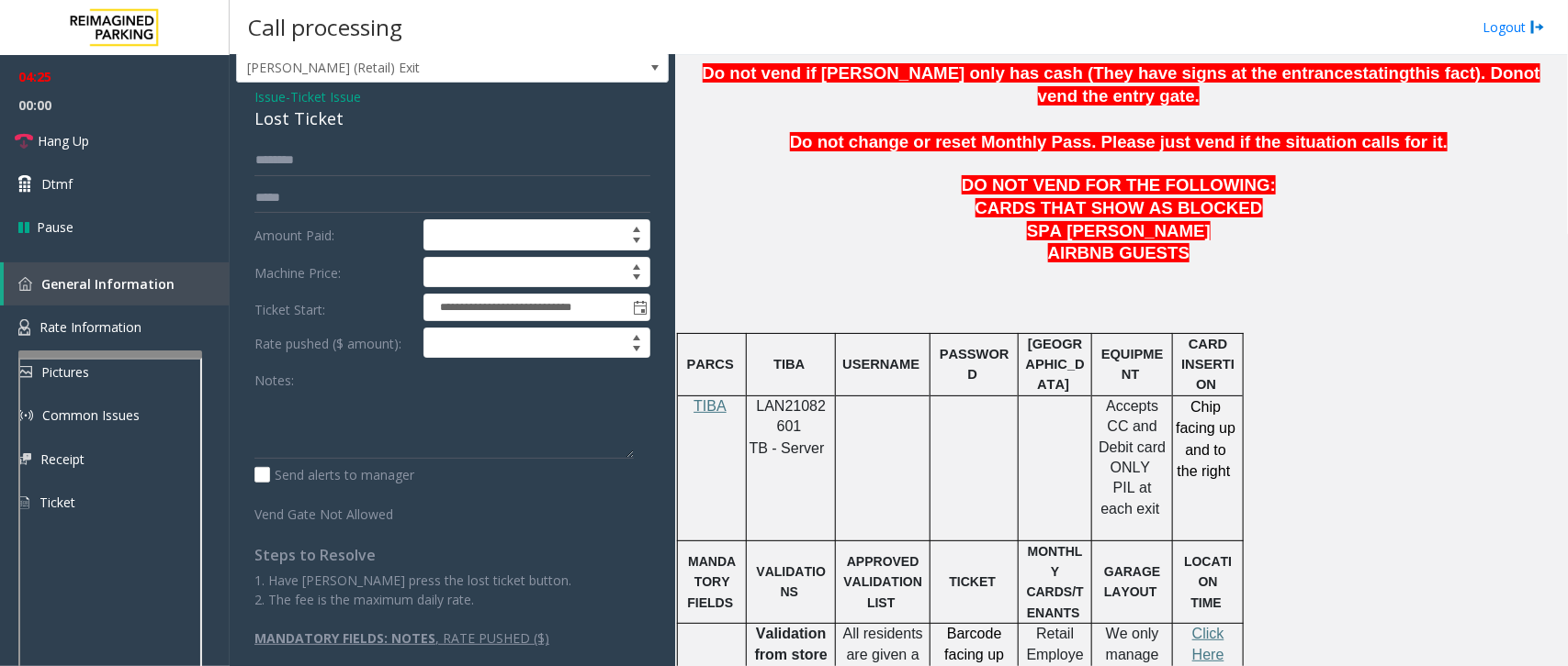
scroll to position [0, 0]
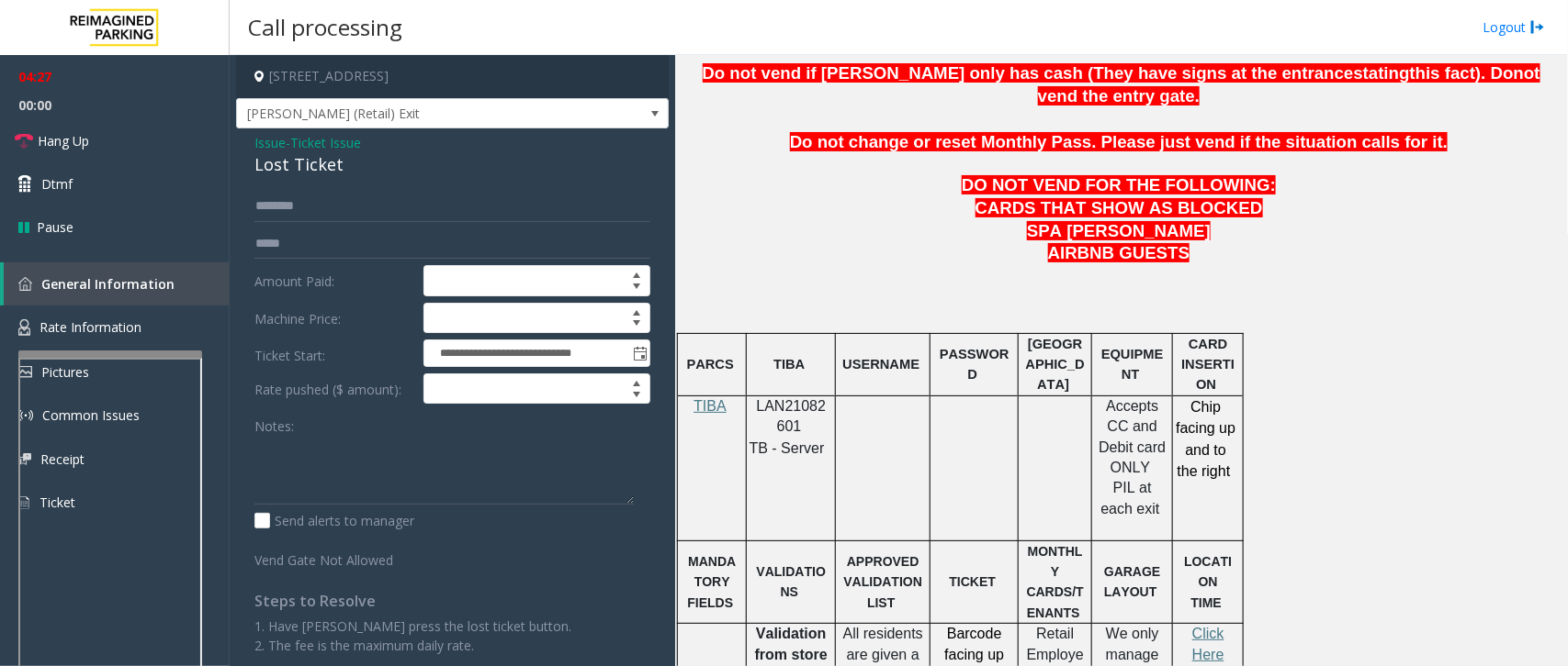
click at [271, 142] on span "Issue" at bounding box center [269, 142] width 31 height 19
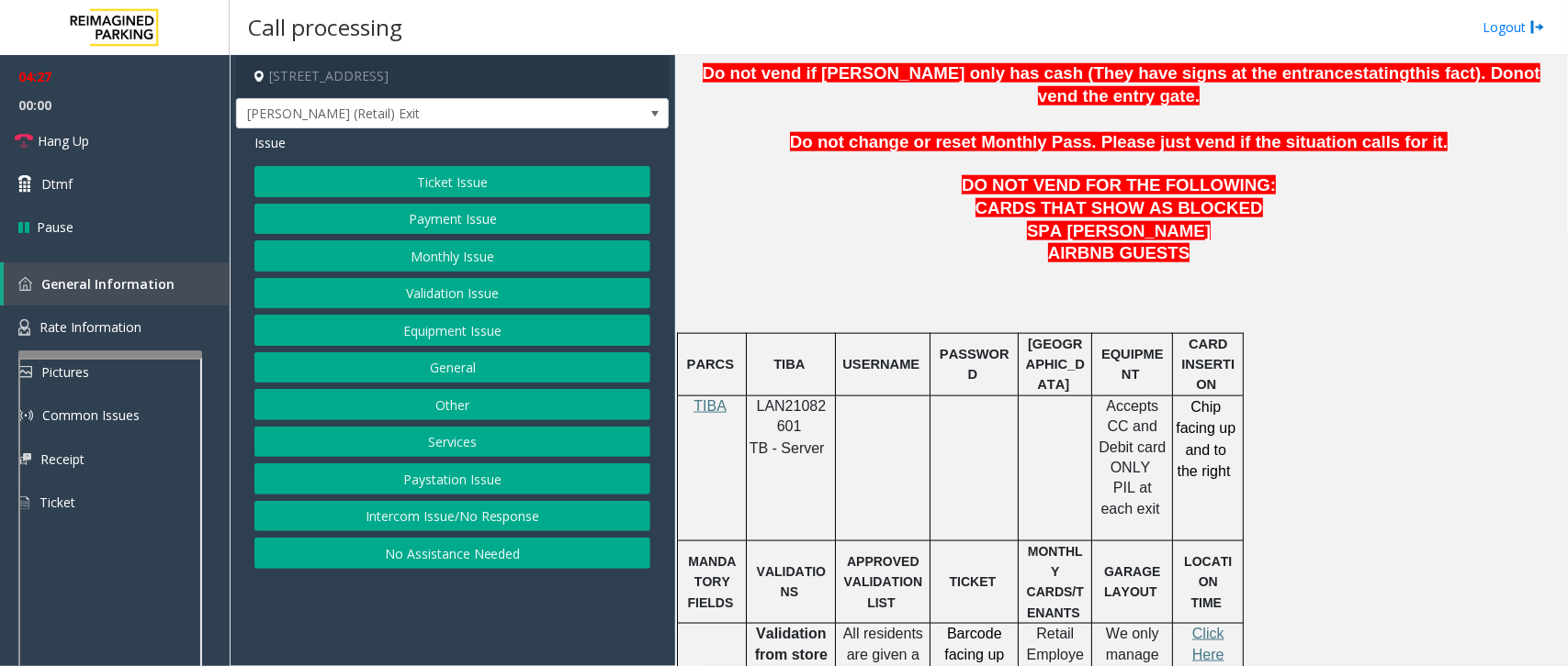
click at [418, 328] on button "Equipment Issue" at bounding box center [452, 330] width 396 height 31
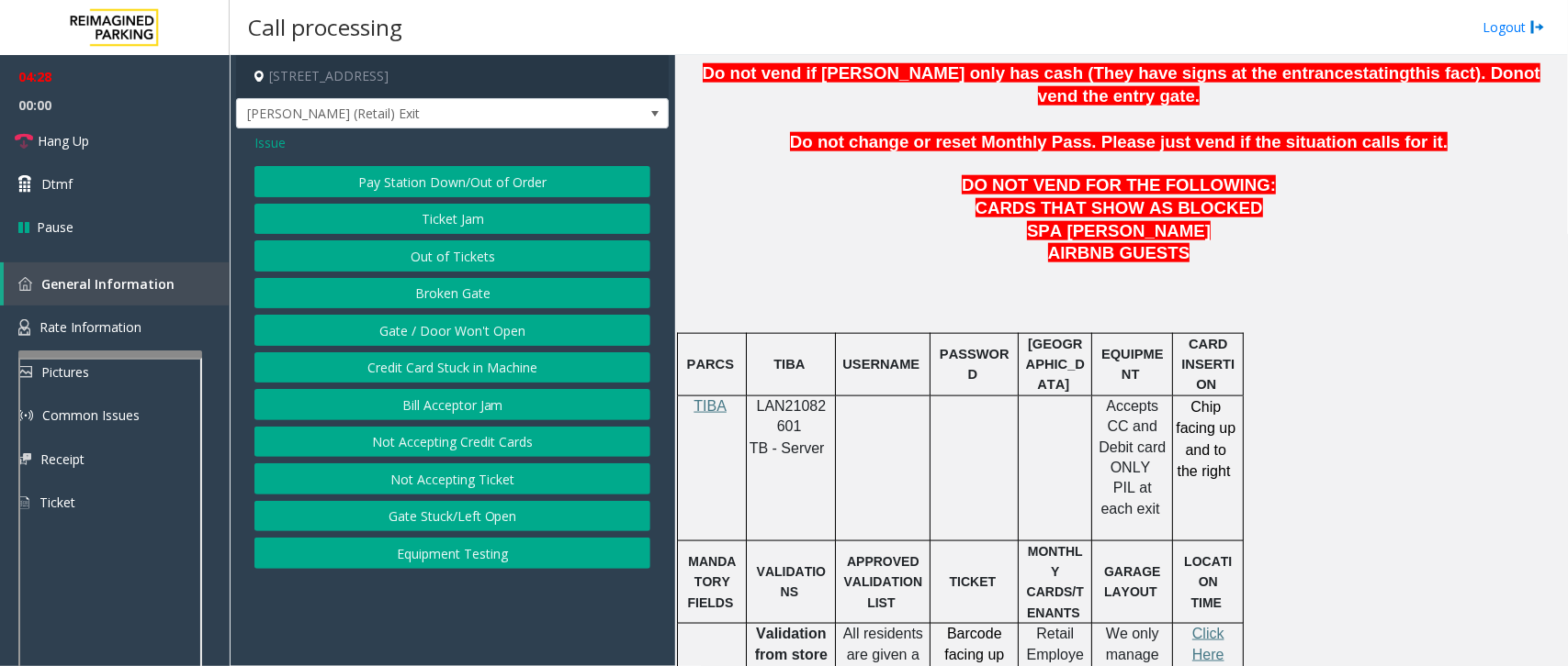
click at [447, 336] on button "Gate / Door Won't Open" at bounding box center [452, 330] width 396 height 31
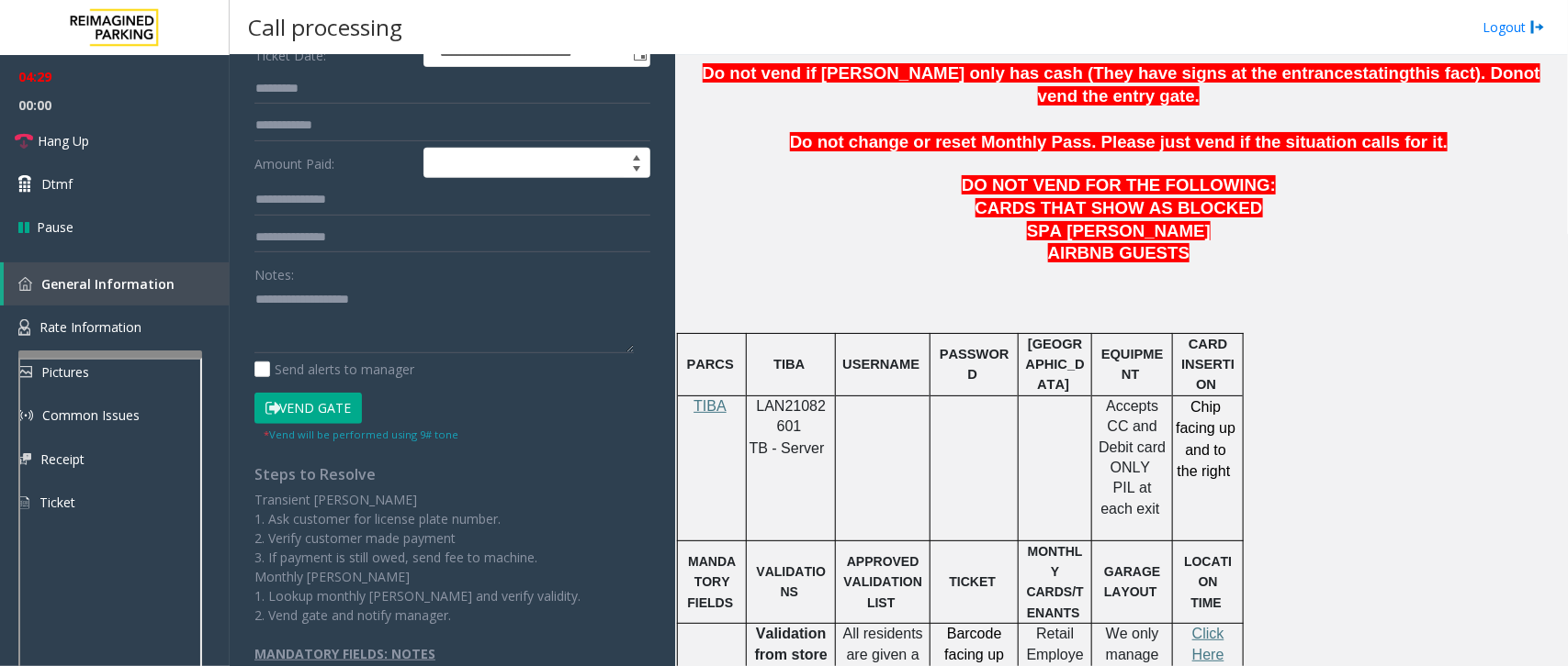
scroll to position [344, 0]
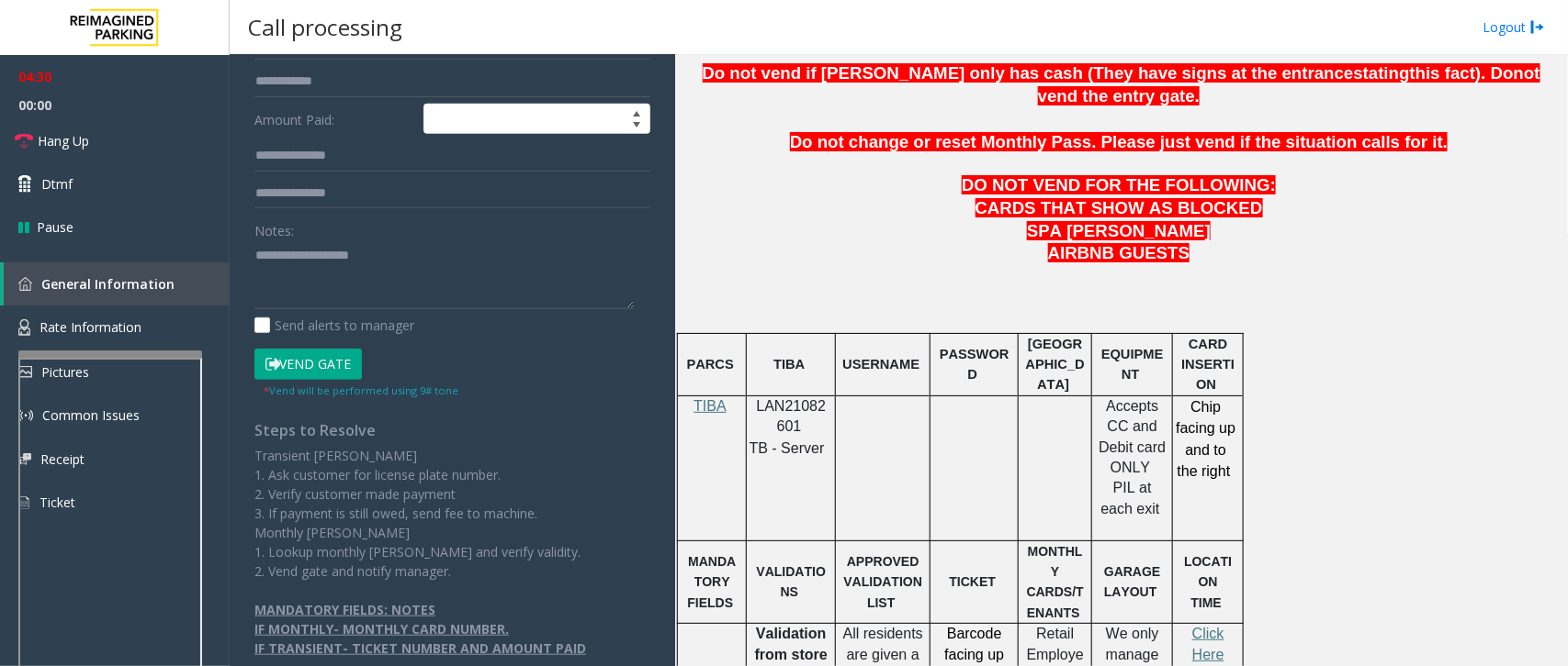
click at [322, 360] on button "Vend Gate" at bounding box center [308, 363] width 107 height 31
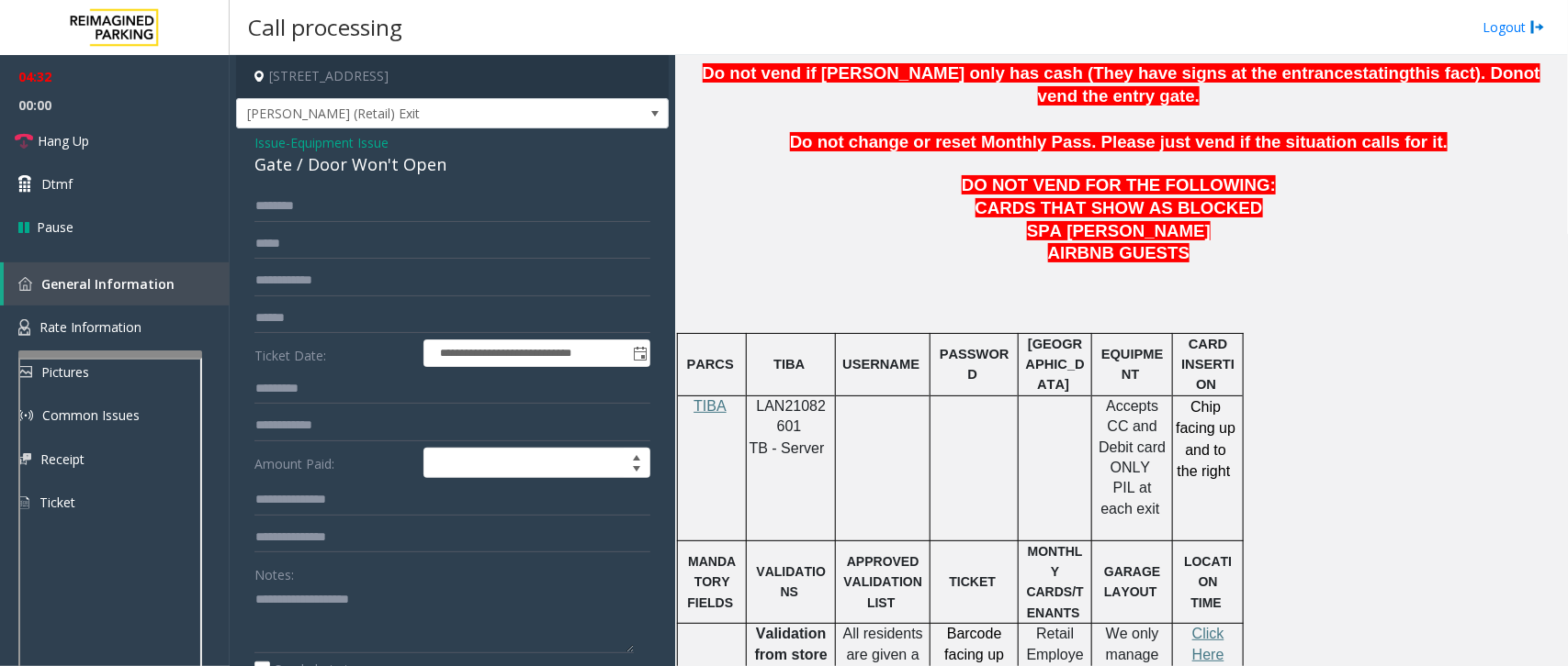
click at [268, 140] on span "Issue" at bounding box center [269, 142] width 31 height 19
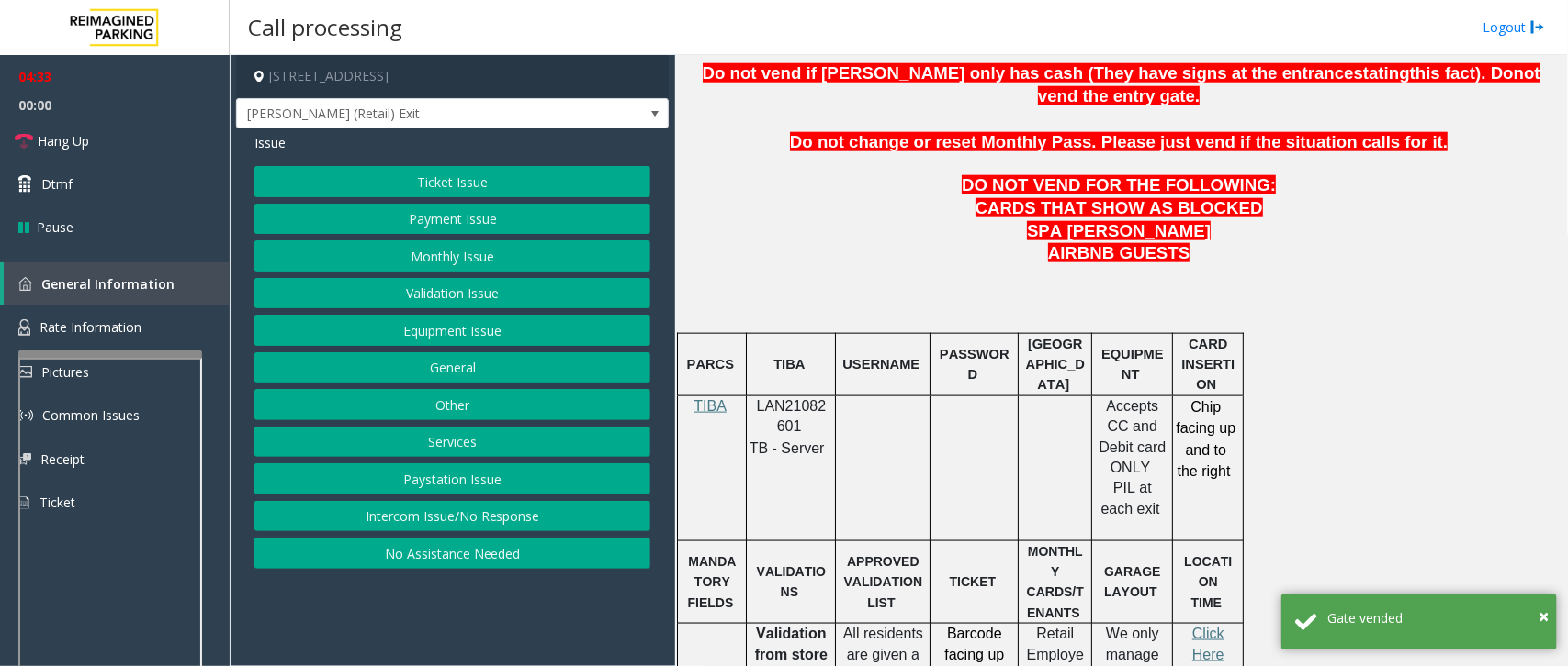
click at [470, 180] on button "Ticket Issue" at bounding box center [452, 181] width 396 height 31
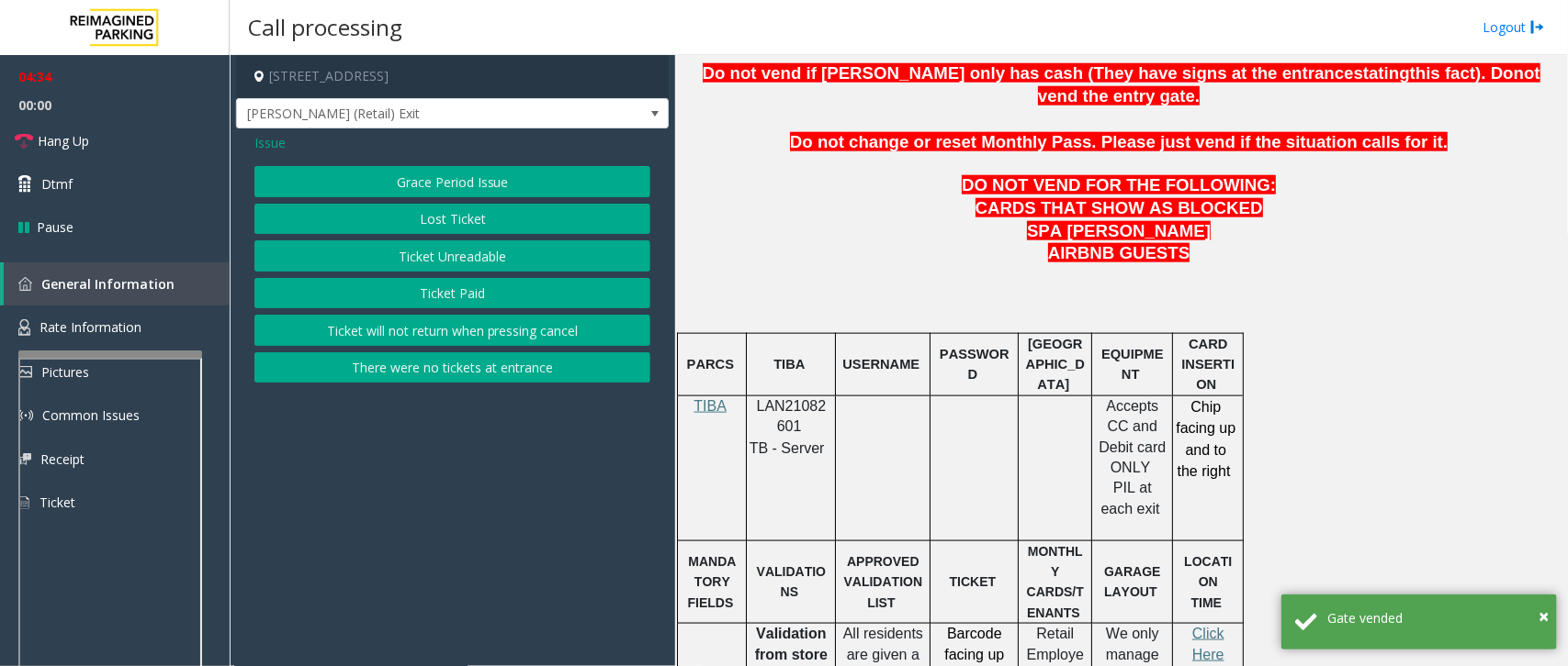
click at [487, 221] on button "Lost Ticket" at bounding box center [452, 218] width 396 height 31
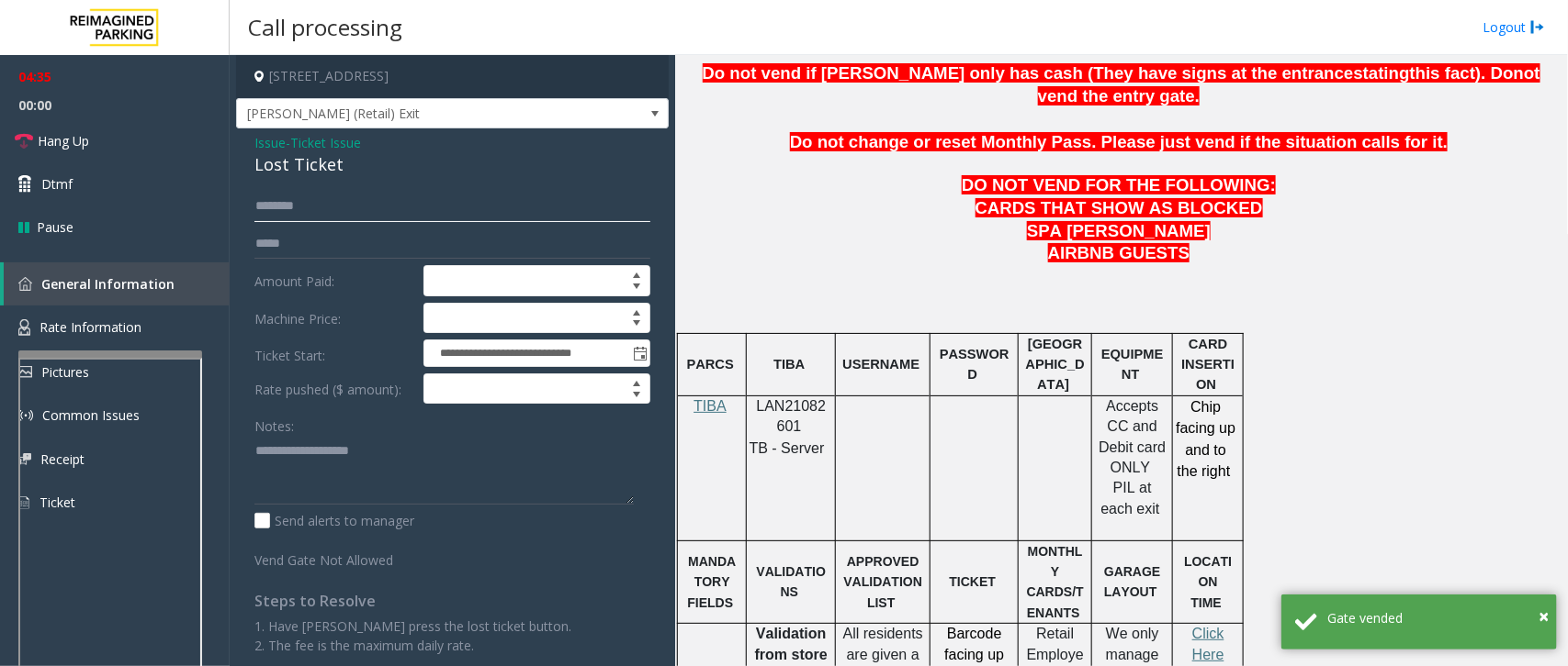
click at [340, 204] on input "text" at bounding box center [452, 205] width 396 height 31
type input "**"
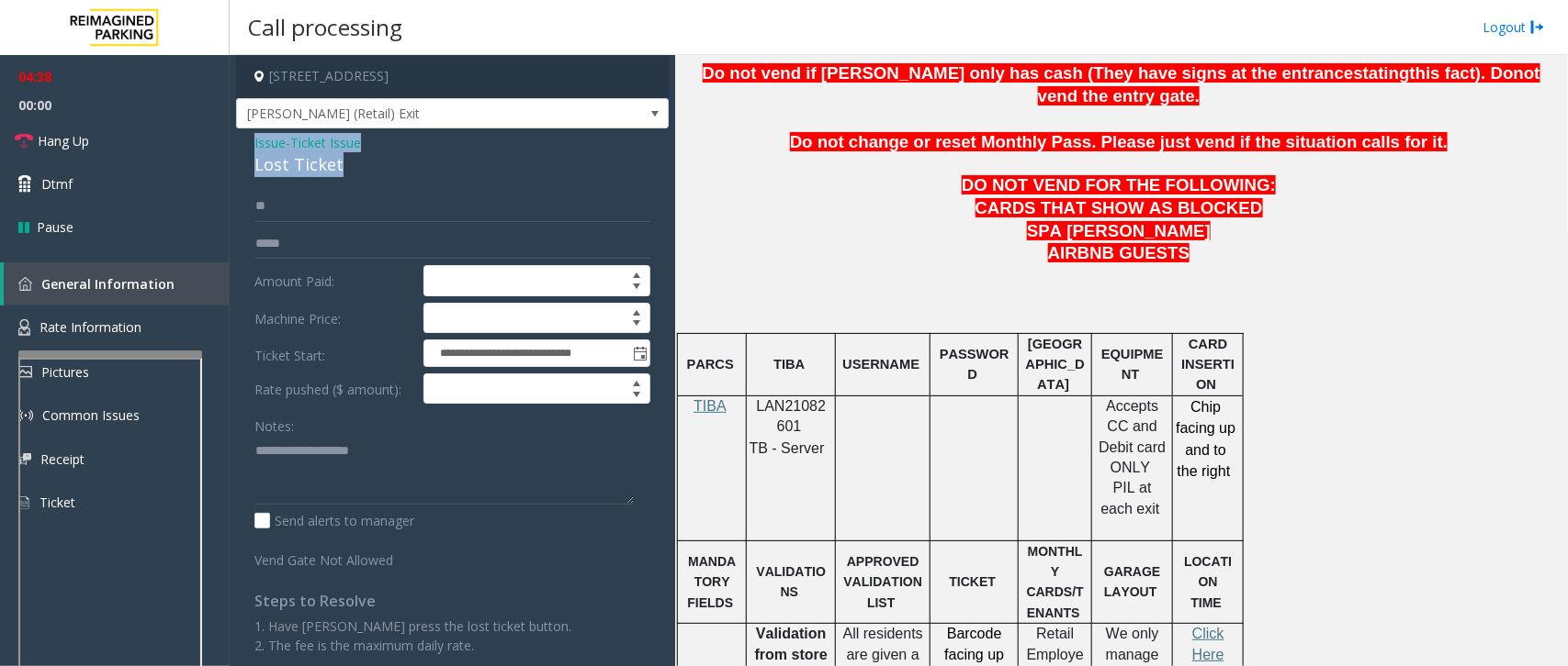
drag, startPoint x: 337, startPoint y: 167, endPoint x: 236, endPoint y: 149, distance: 102.6
click at [236, 149] on div "**********" at bounding box center [453, 420] width 433 height 584
click at [363, 497] on textarea at bounding box center [444, 469] width 379 height 68
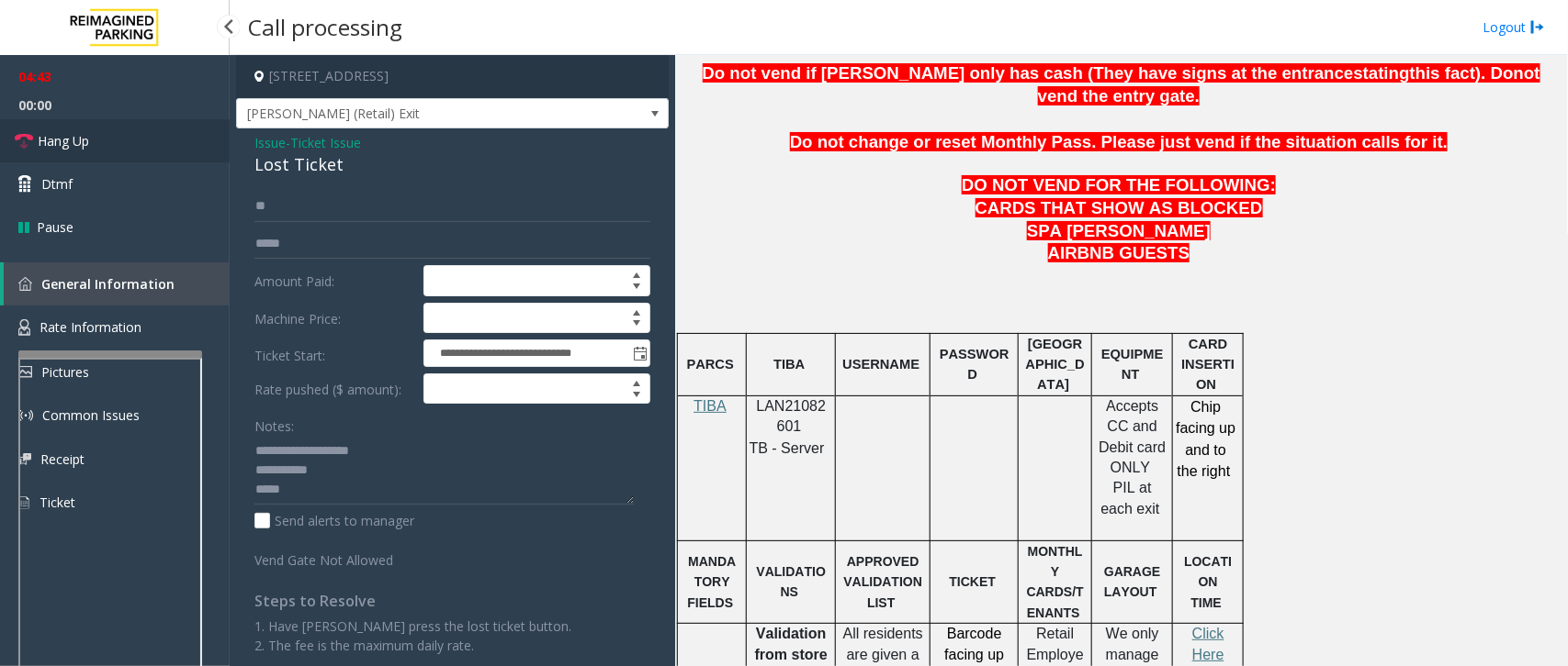
click at [101, 142] on link "Hang Up" at bounding box center [114, 140] width 229 height 43
click at [340, 501] on textarea at bounding box center [444, 469] width 379 height 68
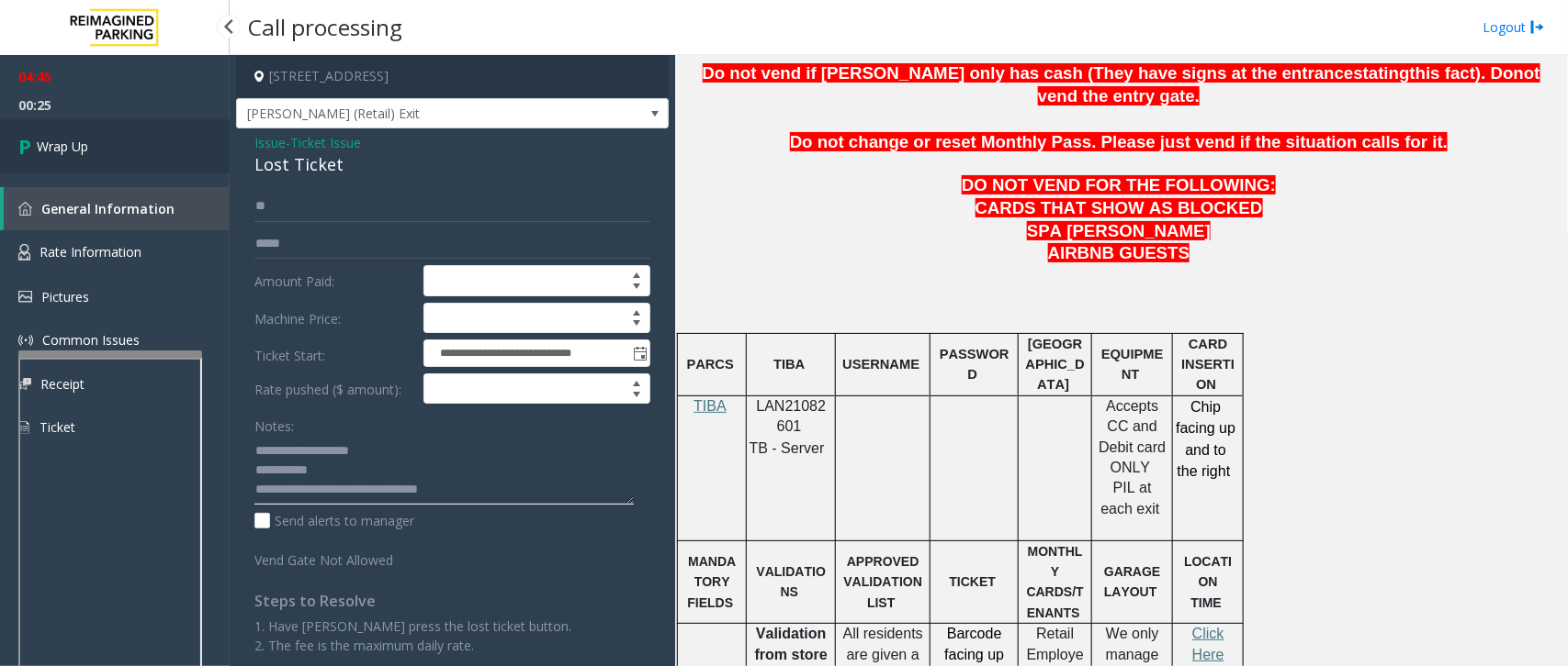
type textarea "**********"
click at [101, 162] on link "Wrap Up" at bounding box center [114, 146] width 229 height 55
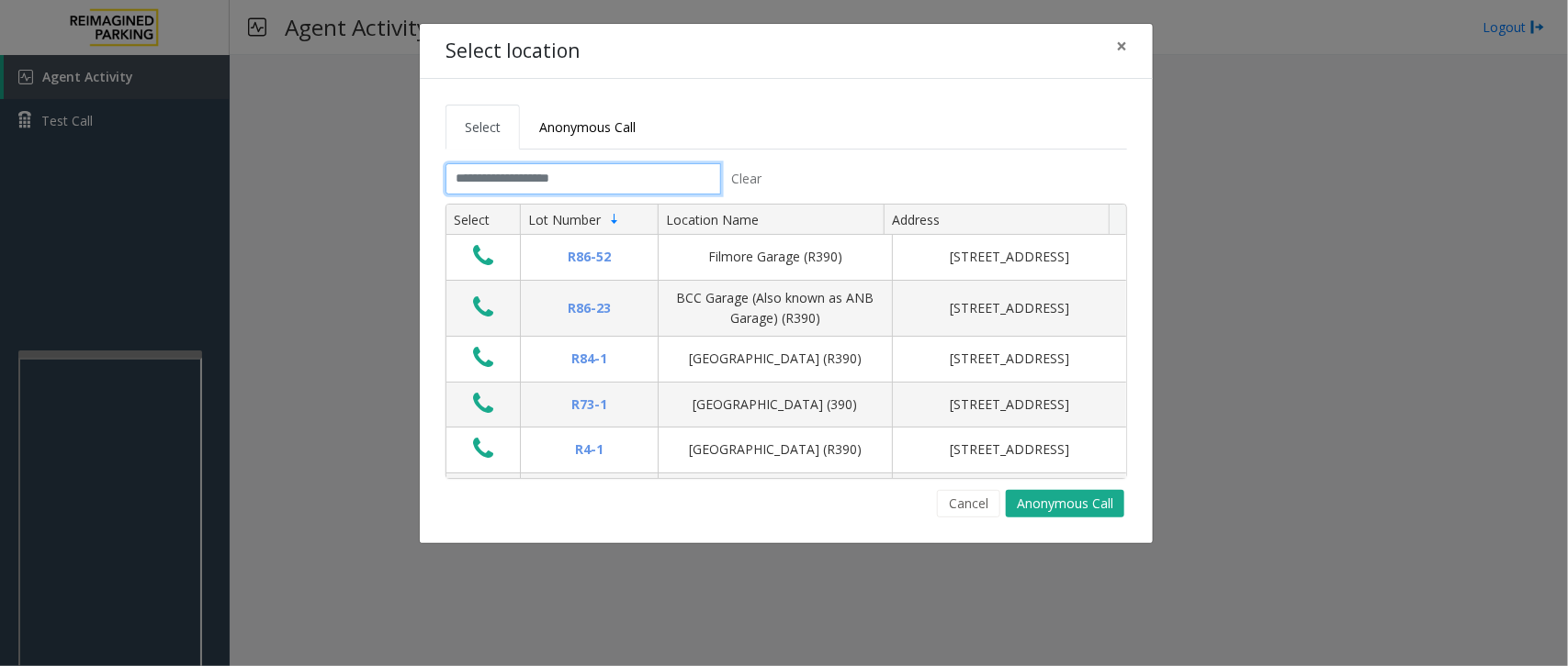
click at [509, 177] on input "text" at bounding box center [583, 179] width 275 height 31
click at [964, 507] on button "Cancel" at bounding box center [968, 504] width 64 height 28
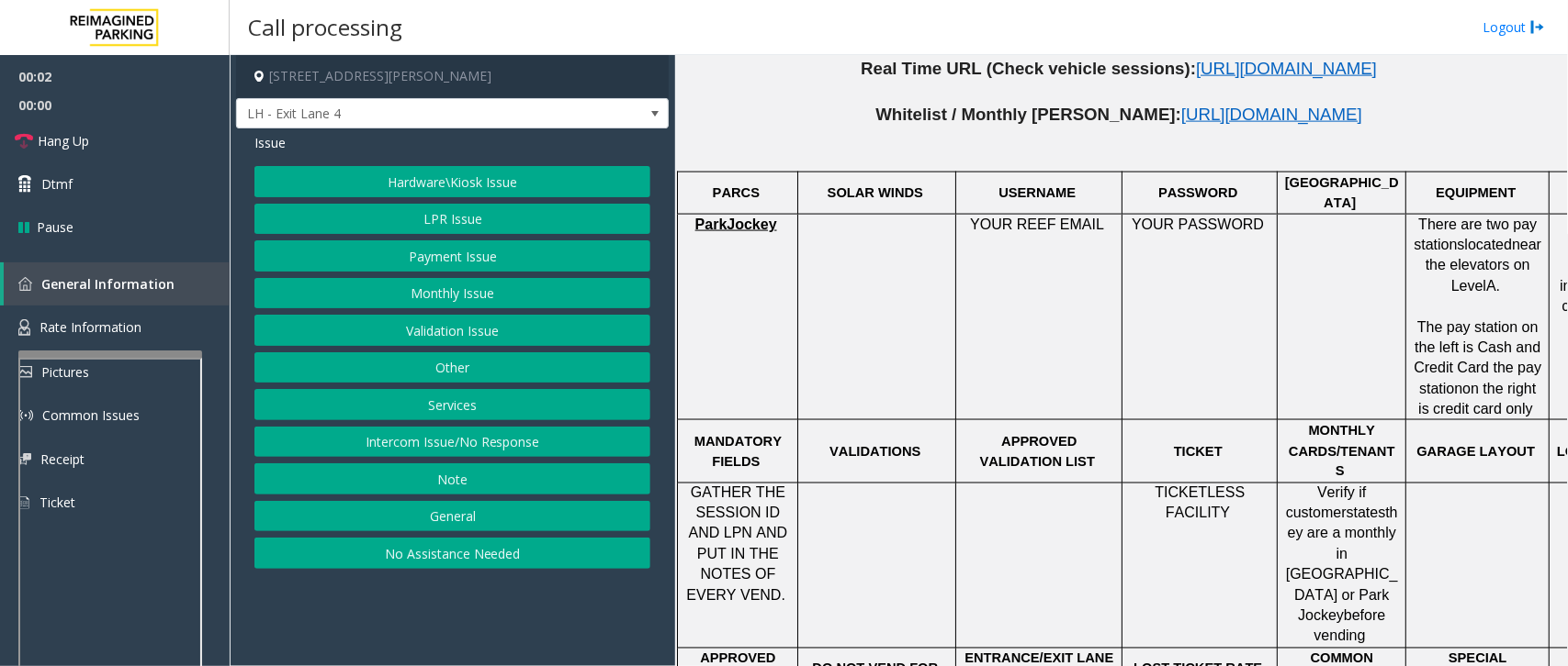
scroll to position [689, 0]
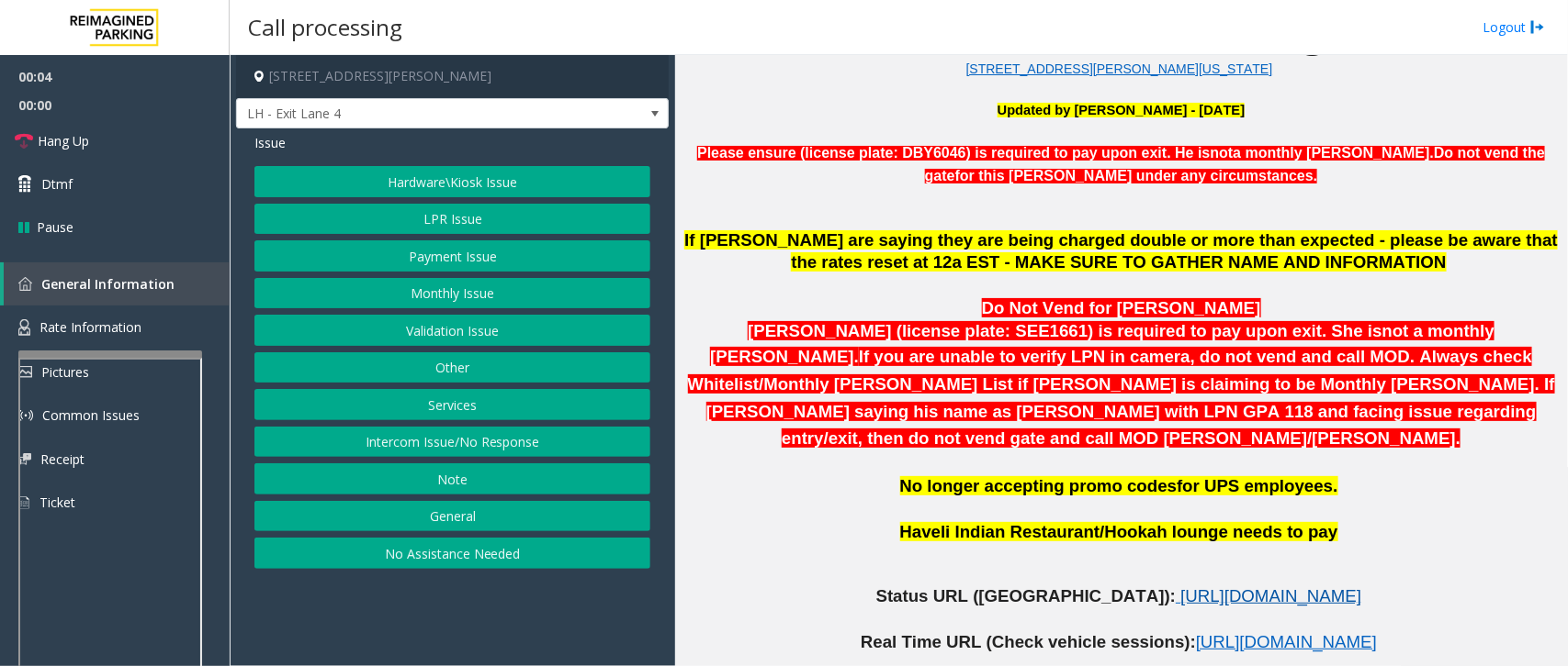
click at [1180, 587] on span "https://www.parkjockey.com/en-us/manage/1633/status" at bounding box center [1270, 596] width 181 height 19
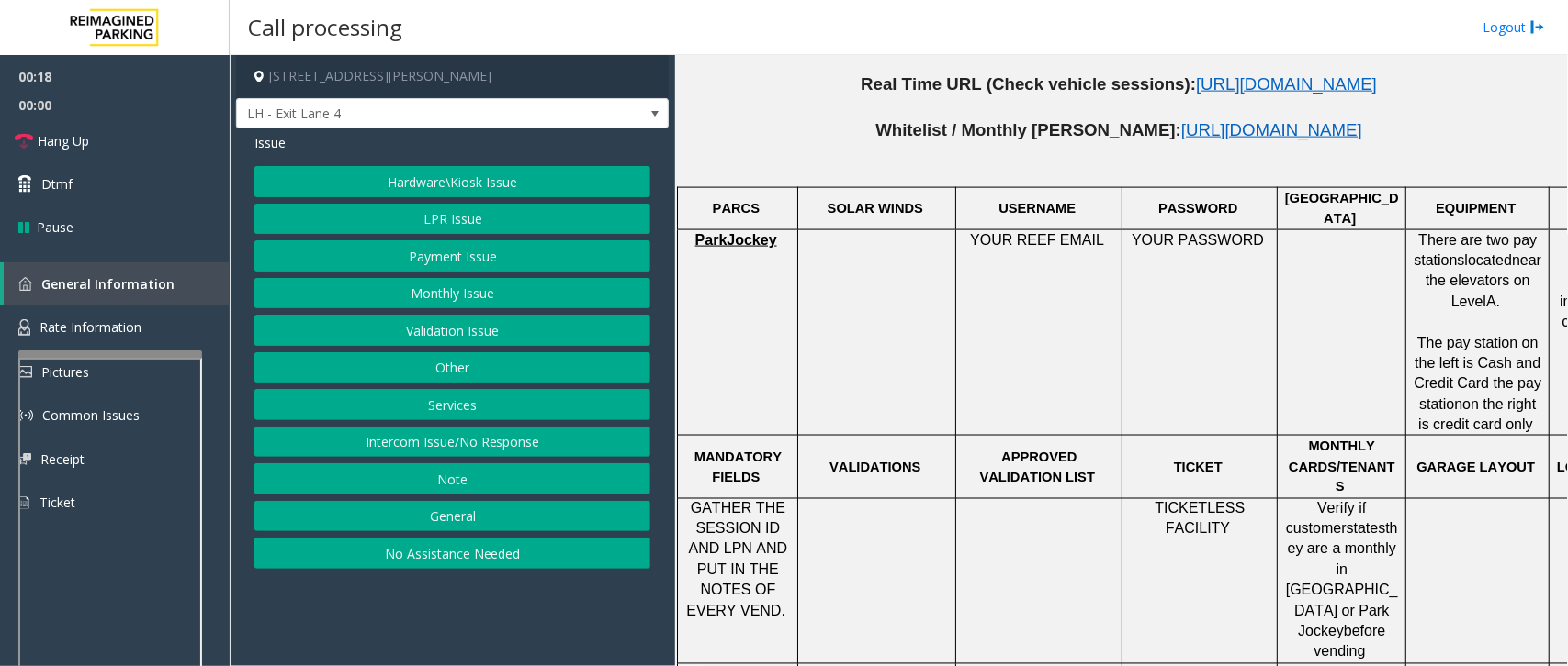
scroll to position [1263, 0]
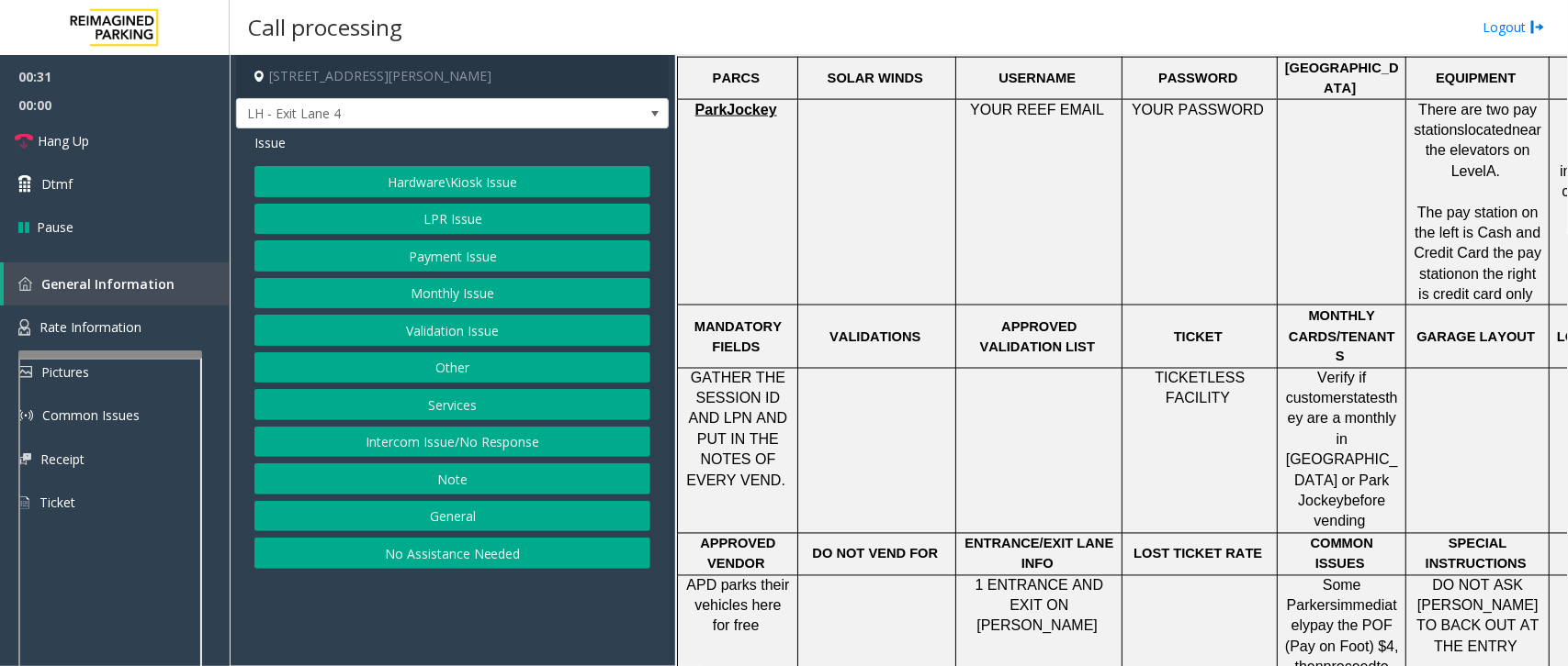
click at [466, 225] on button "LPR Issue" at bounding box center [452, 218] width 396 height 31
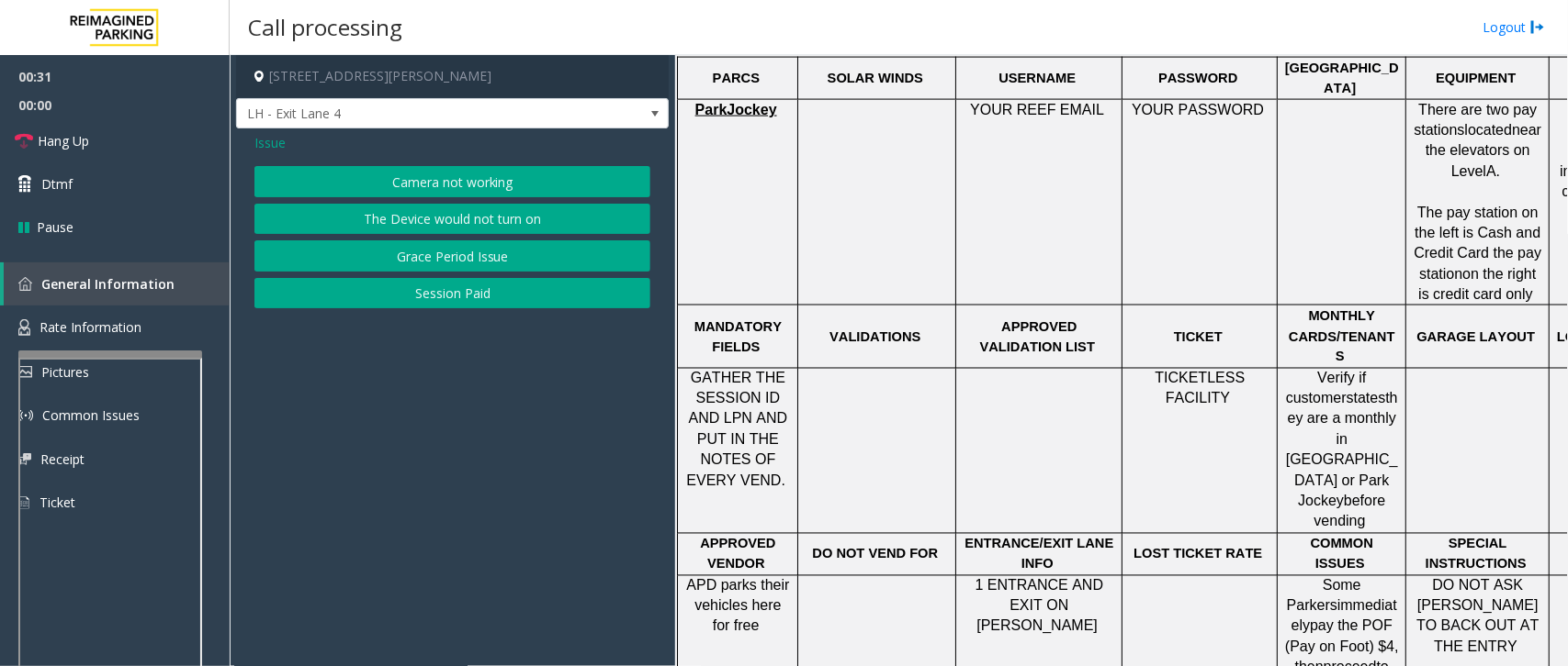
click at [410, 190] on button "Camera not working" at bounding box center [452, 181] width 396 height 31
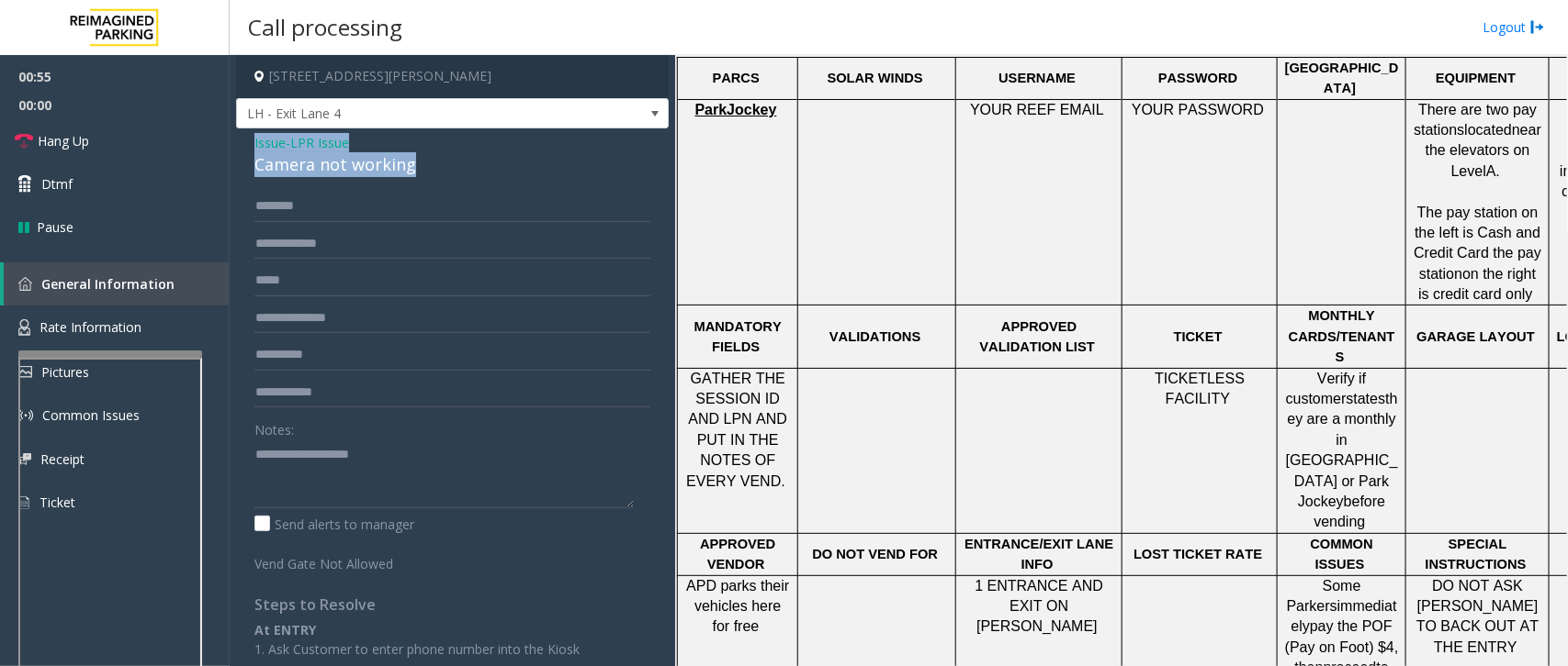
drag, startPoint x: 411, startPoint y: 168, endPoint x: 240, endPoint y: 152, distance: 171.7
click at [240, 152] on div "Issue - LPR Issue Camera not working Notes: Send alerts to manager Vend Gate No…" at bounding box center [453, 479] width 433 height 703
click at [48, 135] on span "Hang Up" at bounding box center [64, 140] width 52 height 19
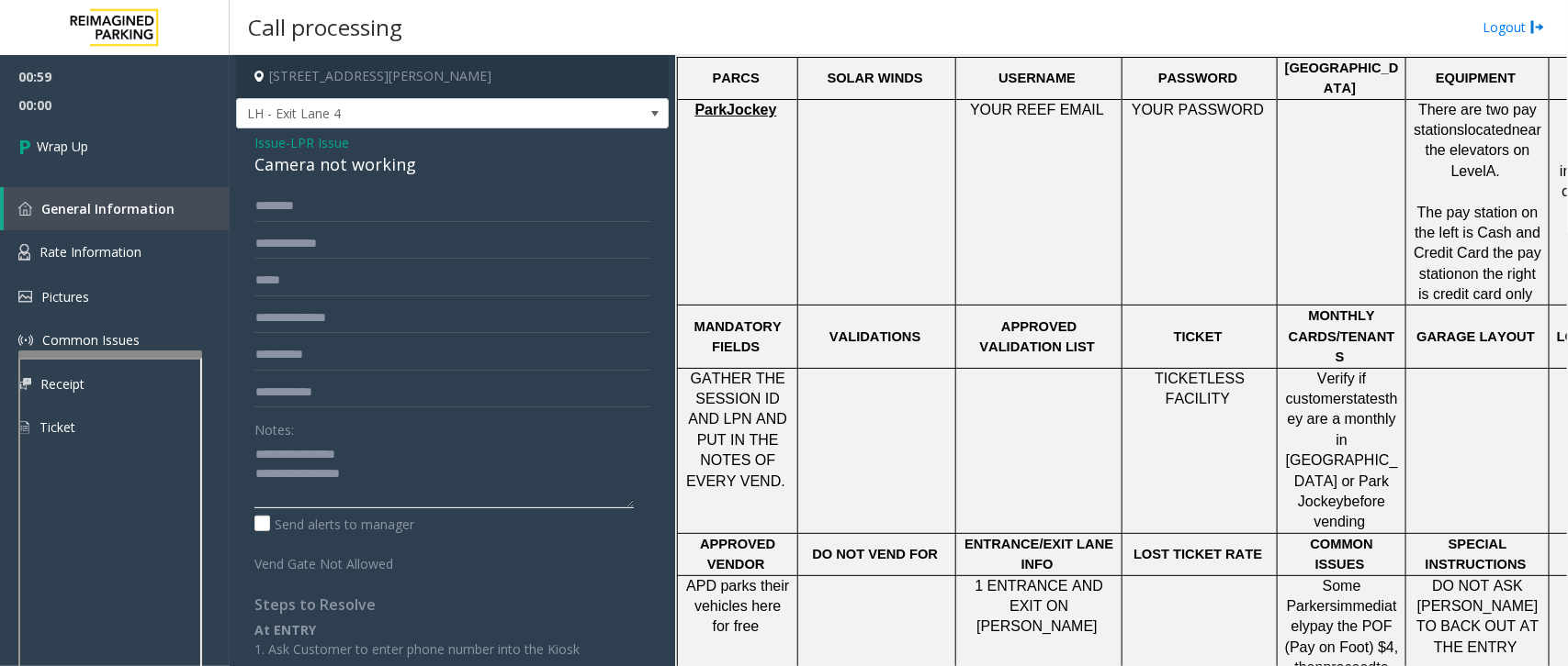
click at [459, 470] on textarea at bounding box center [444, 473] width 379 height 68
click at [489, 497] on textarea at bounding box center [444, 473] width 379 height 68
paste textarea "**********"
type textarea "**********"
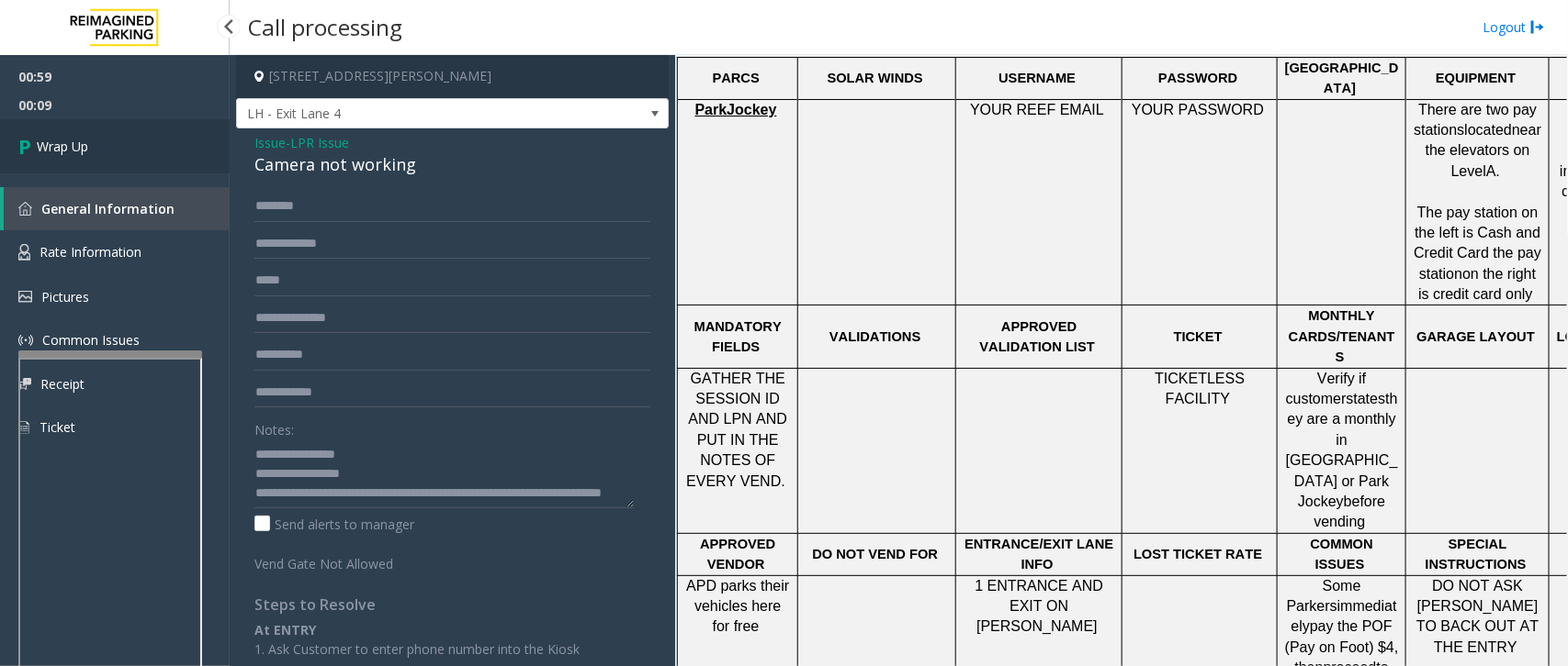
click at [51, 153] on span "Wrap Up" at bounding box center [63, 146] width 52 height 19
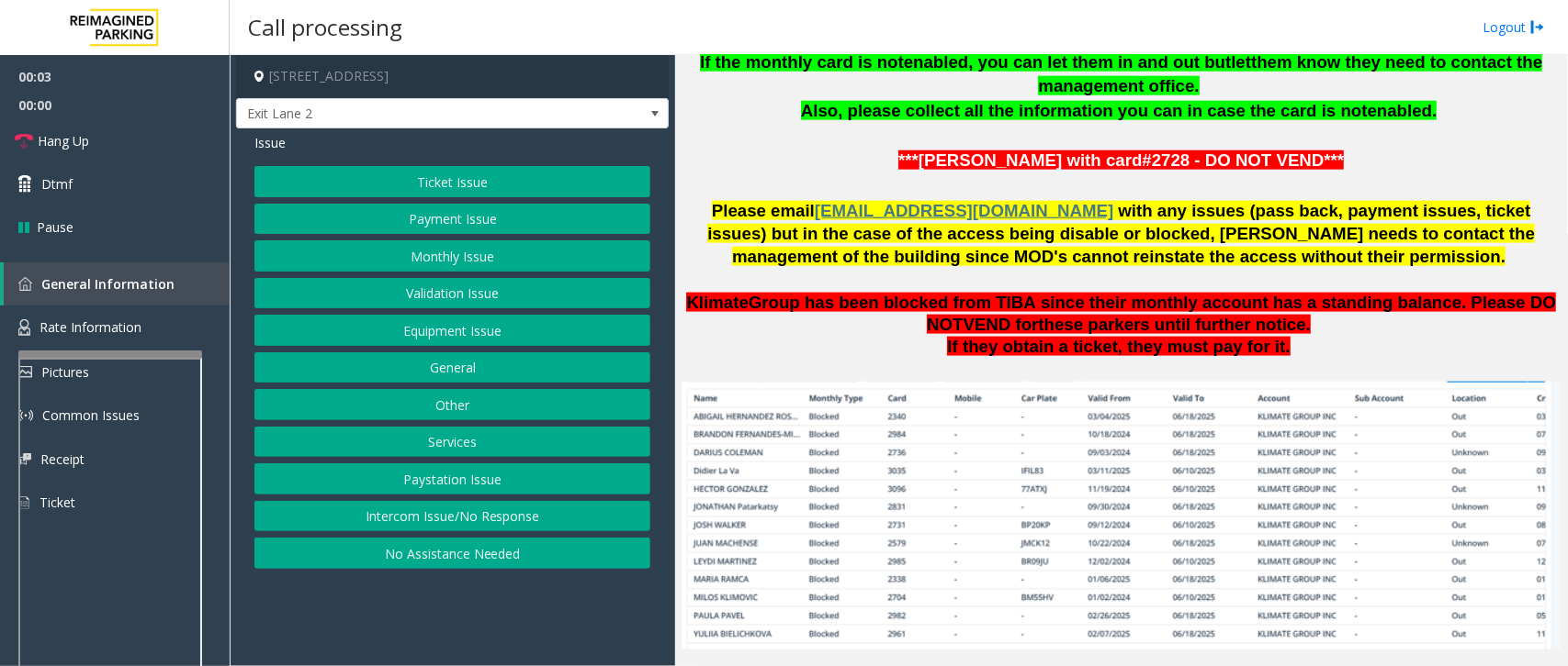
scroll to position [1377, 0]
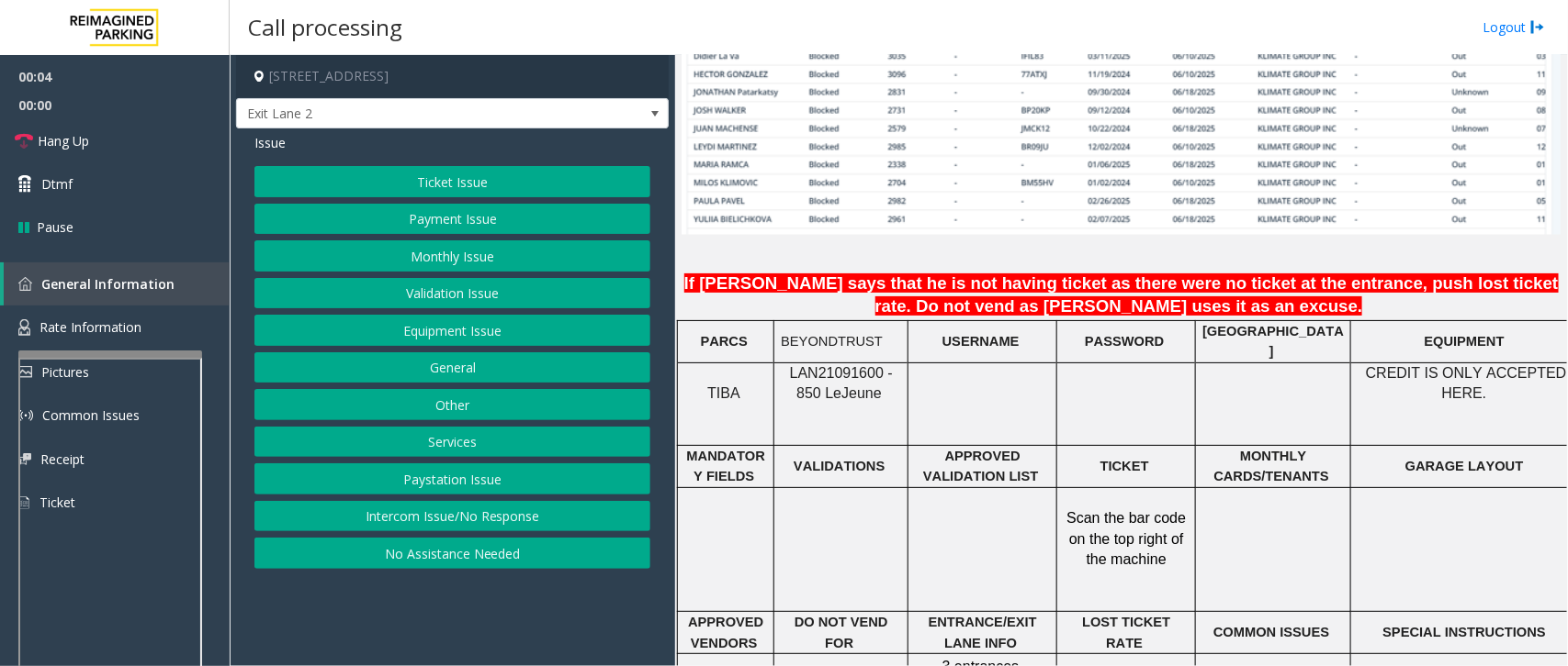
click at [832, 365] on span "LAN21091600 - 850 Le" at bounding box center [841, 383] width 103 height 36
copy span "LAN21091600"
click at [452, 250] on button "Monthly Issue" at bounding box center [452, 255] width 396 height 31
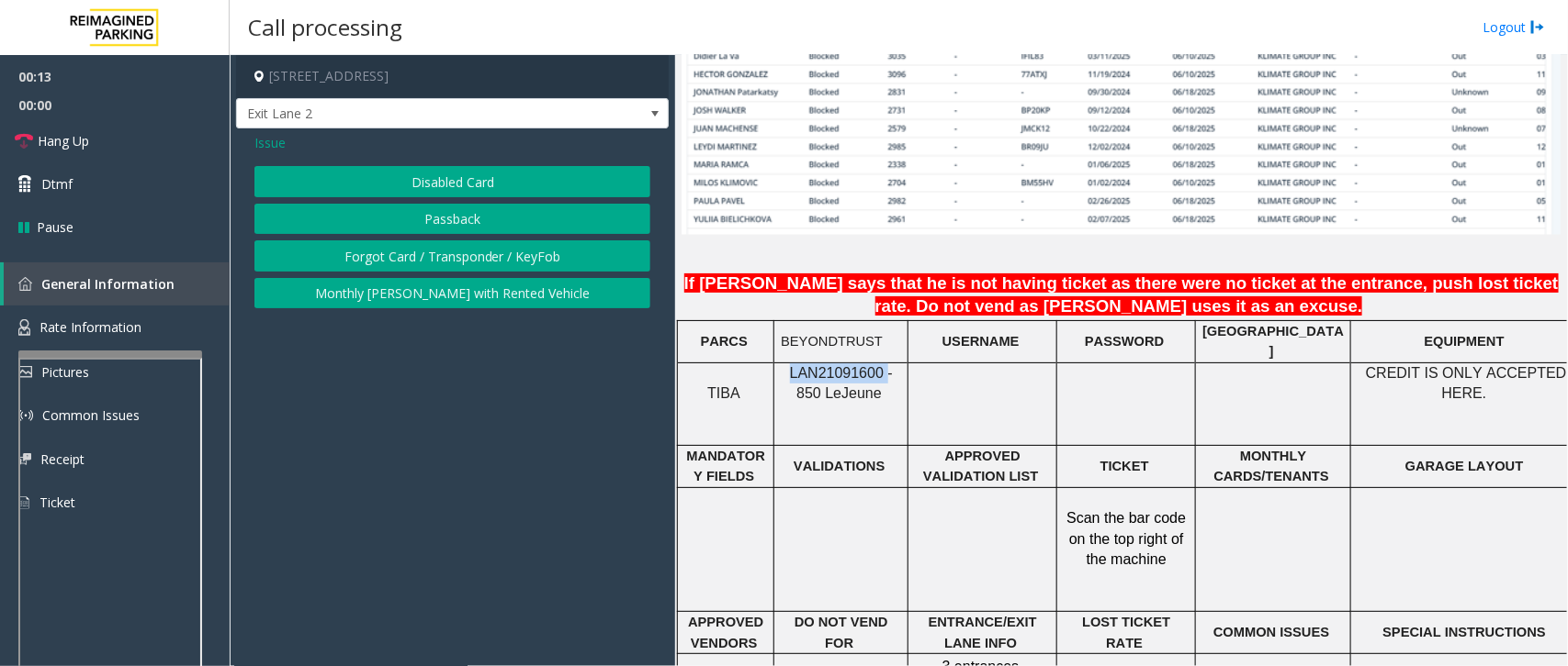
click at [456, 177] on button "Disabled Card" at bounding box center [452, 181] width 396 height 31
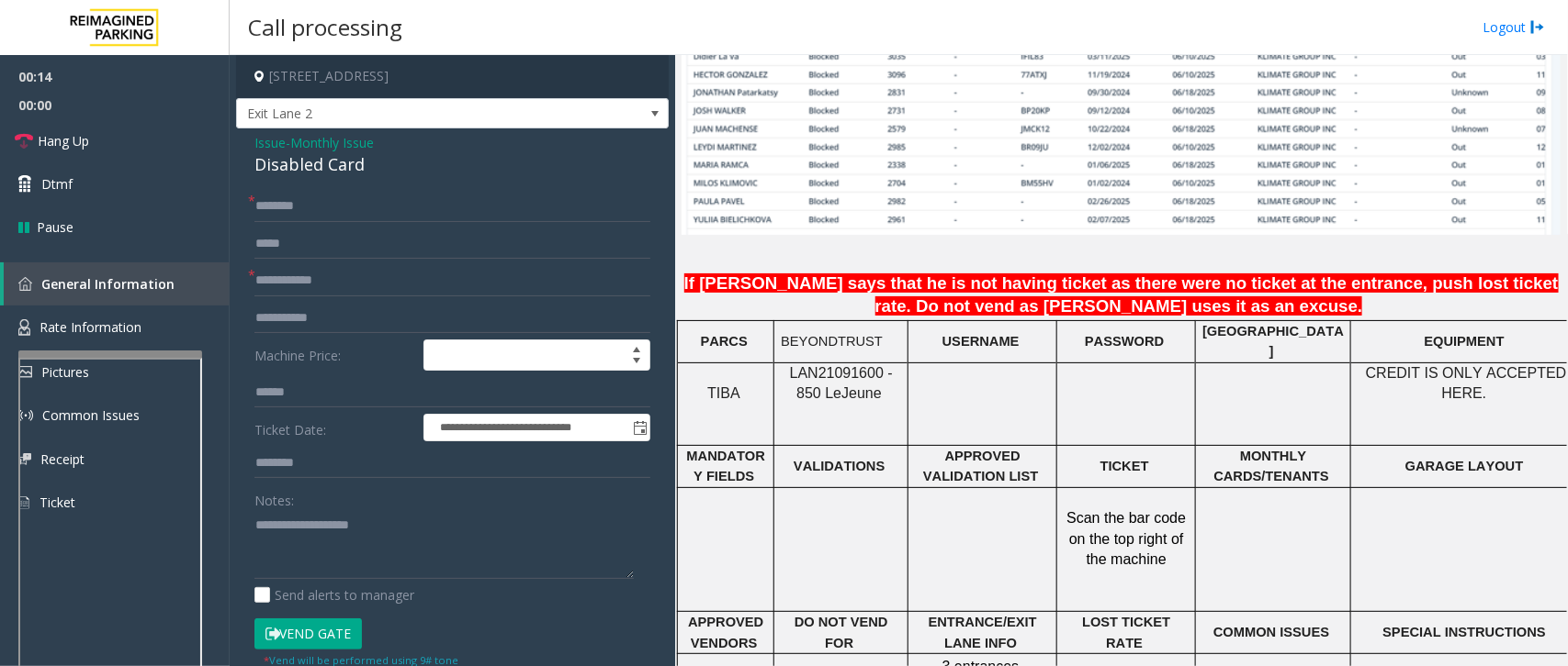
click at [291, 297] on form "**********" at bounding box center [452, 429] width 396 height 477
click at [304, 278] on input "text" at bounding box center [452, 280] width 396 height 31
type input "*"
click at [314, 278] on input "text" at bounding box center [452, 280] width 396 height 31
click at [286, 277] on input "******" at bounding box center [452, 280] width 396 height 31
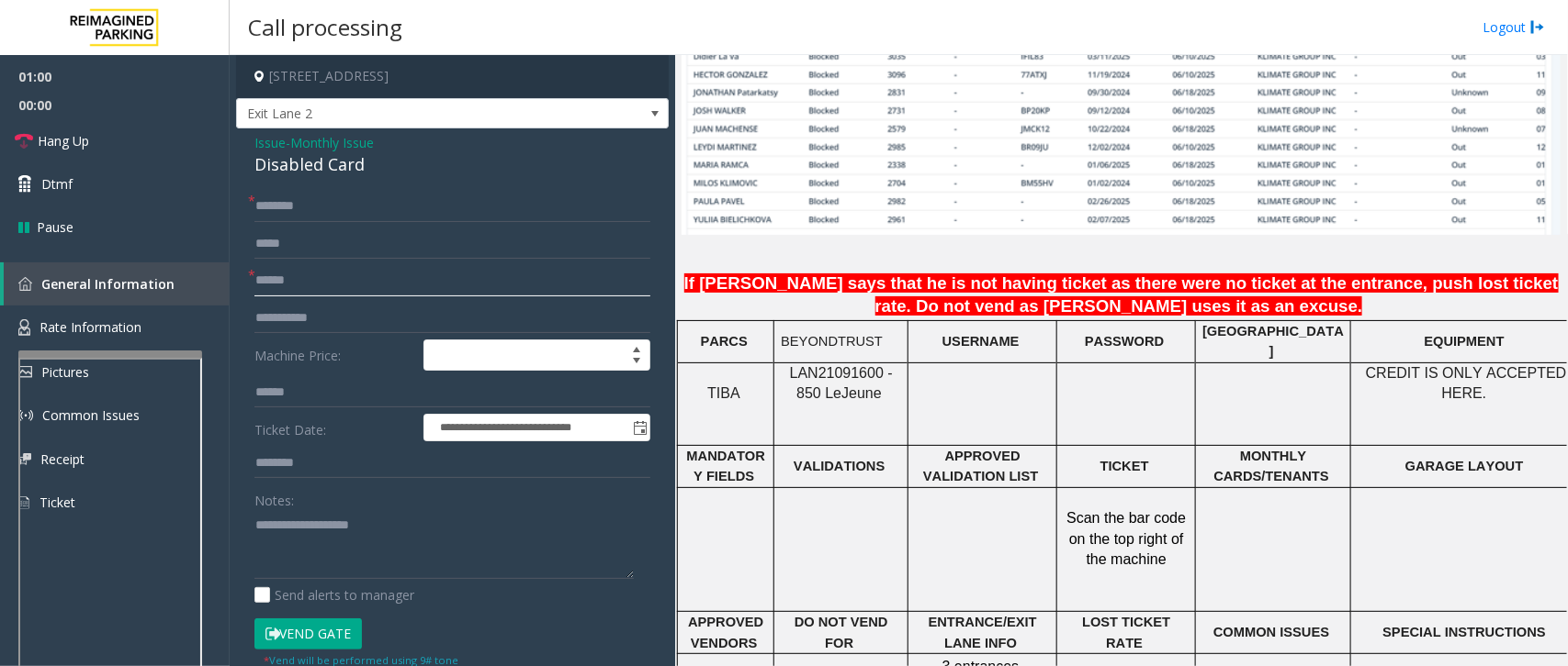
click at [427, 289] on input "******" at bounding box center [452, 280] width 396 height 31
type input "******"
click at [324, 209] on input "text" at bounding box center [452, 205] width 396 height 31
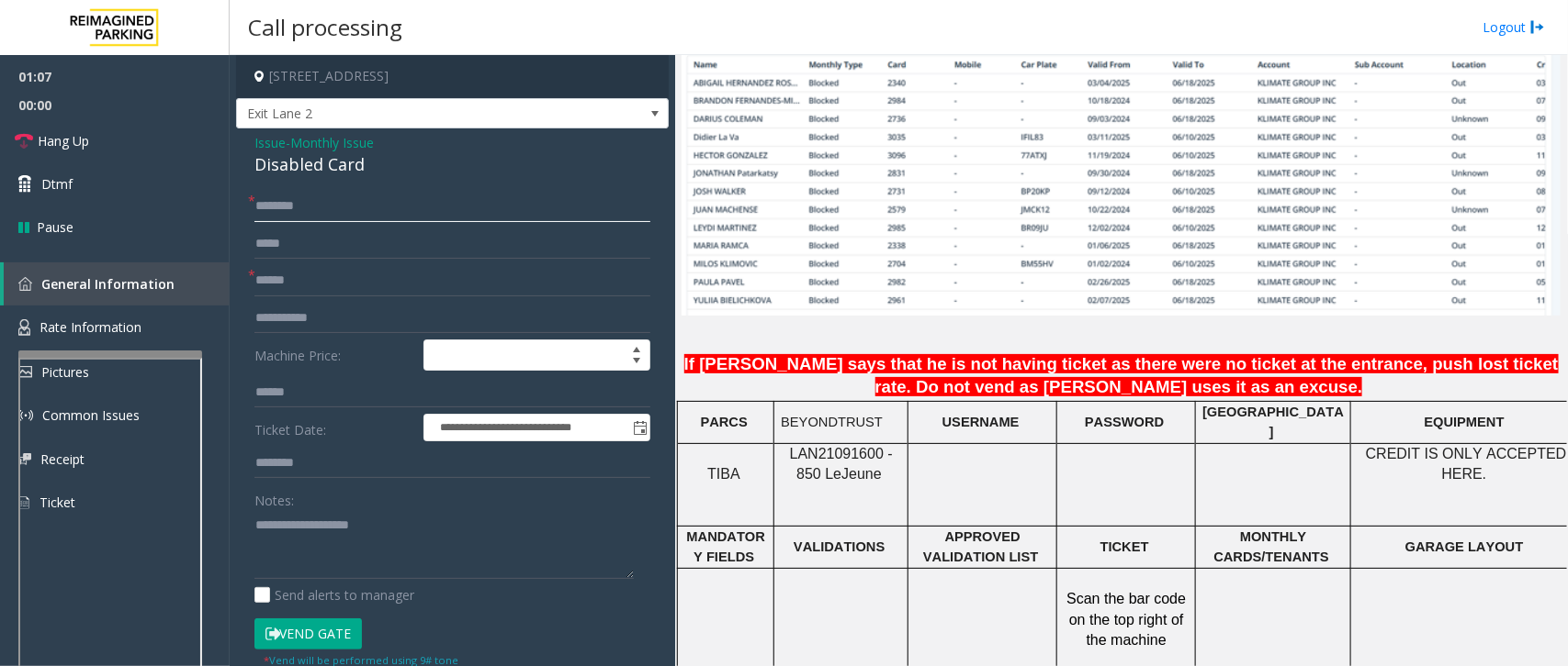
scroll to position [1263, 0]
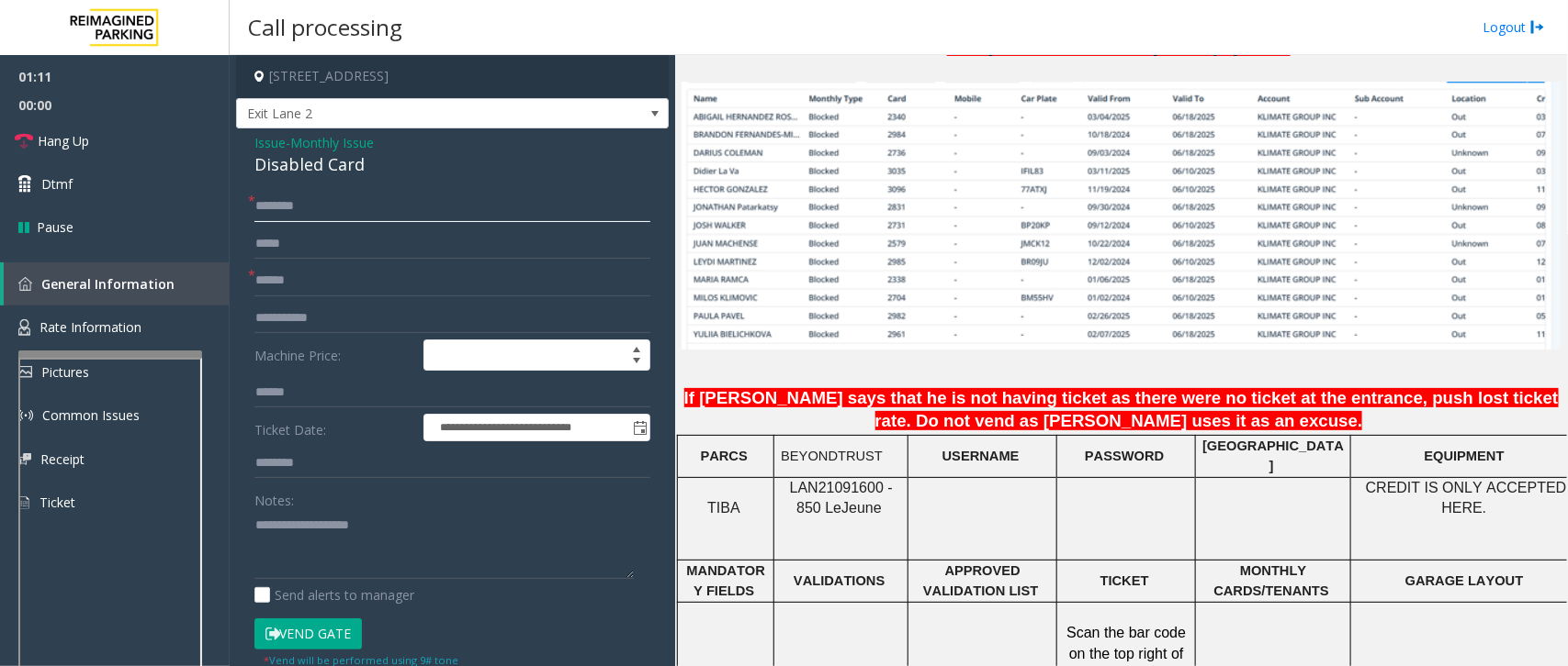
click at [303, 199] on input "text" at bounding box center [452, 205] width 396 height 31
type input "**********"
click at [333, 633] on button "Vend Gate" at bounding box center [308, 633] width 107 height 31
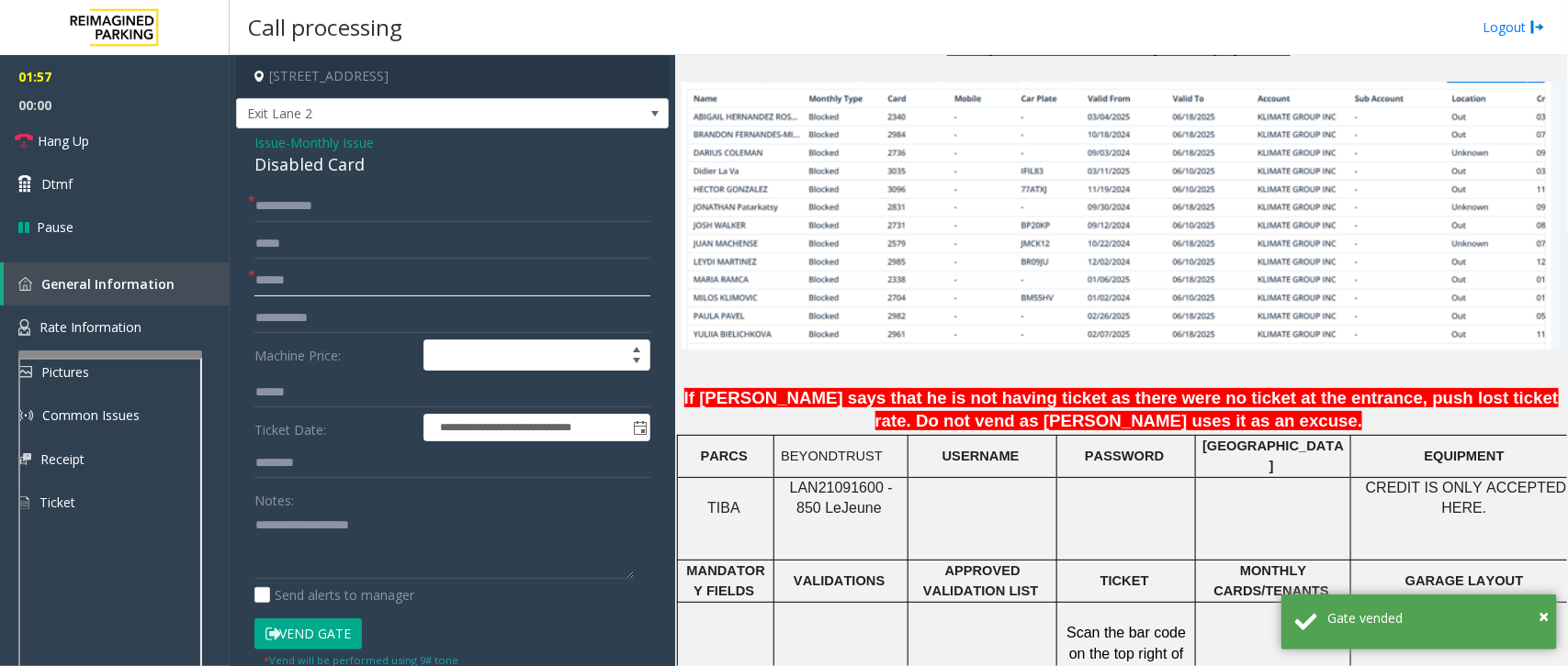
click at [393, 287] on input "******" at bounding box center [452, 280] width 396 height 31
click at [63, 134] on span "Hang Up" at bounding box center [64, 140] width 52 height 19
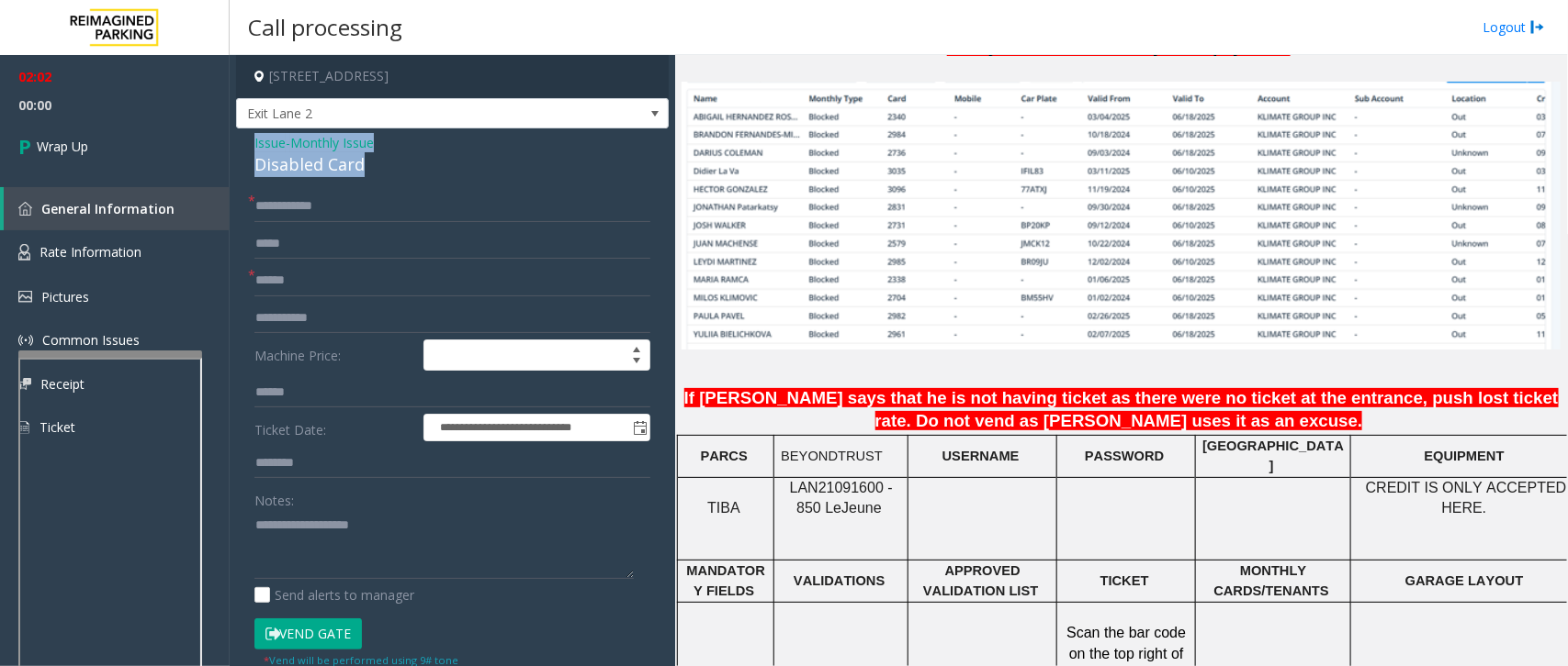
drag, startPoint x: 369, startPoint y: 161, endPoint x: 237, endPoint y: 136, distance: 134.3
click at [237, 136] on div "**********" at bounding box center [453, 639] width 433 height 1022
click at [439, 567] on textarea at bounding box center [444, 544] width 379 height 68
click at [434, 569] on textarea at bounding box center [444, 544] width 379 height 68
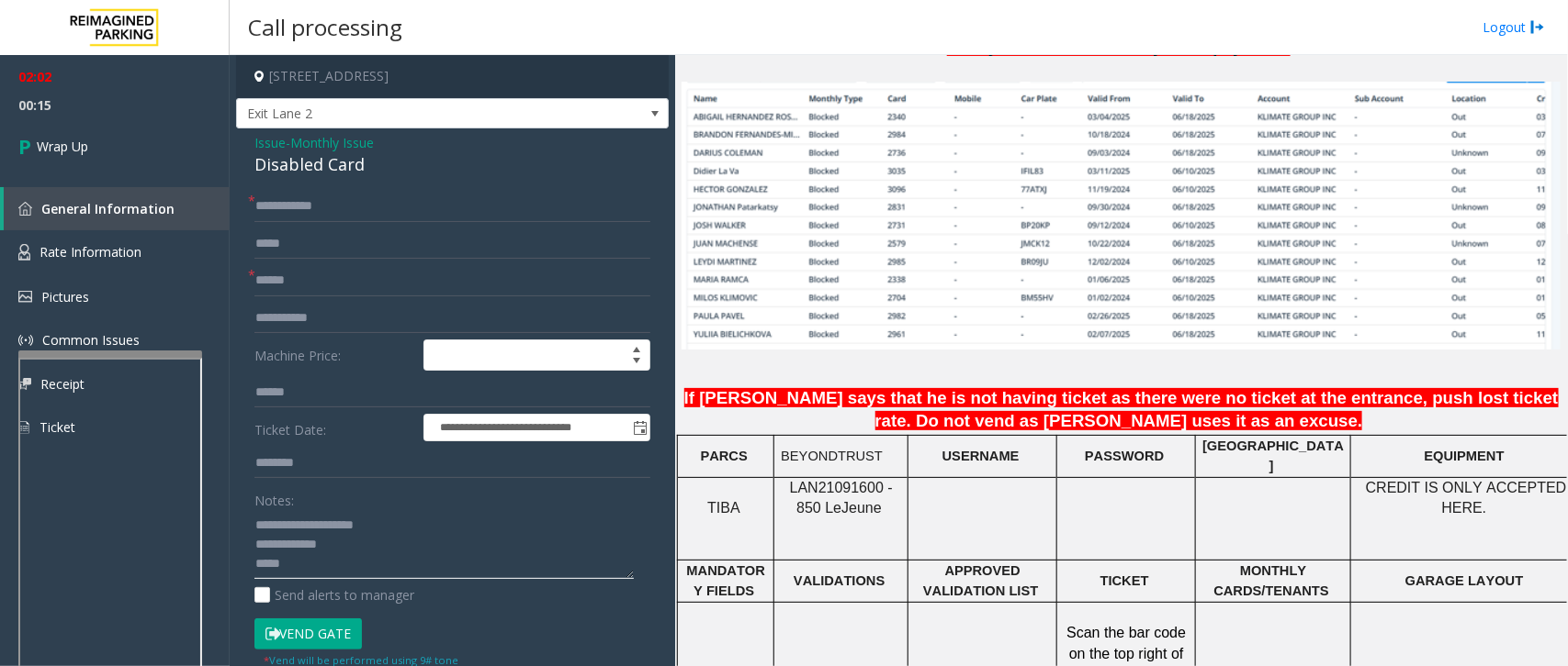
drag, startPoint x: 297, startPoint y: 572, endPoint x: 239, endPoint y: 571, distance: 58.0
click at [240, 571] on div "**********" at bounding box center [452, 661] width 423 height 942
paste textarea "**********"
type textarea "**********"
click at [96, 152] on link "Wrap Up" at bounding box center [114, 146] width 229 height 55
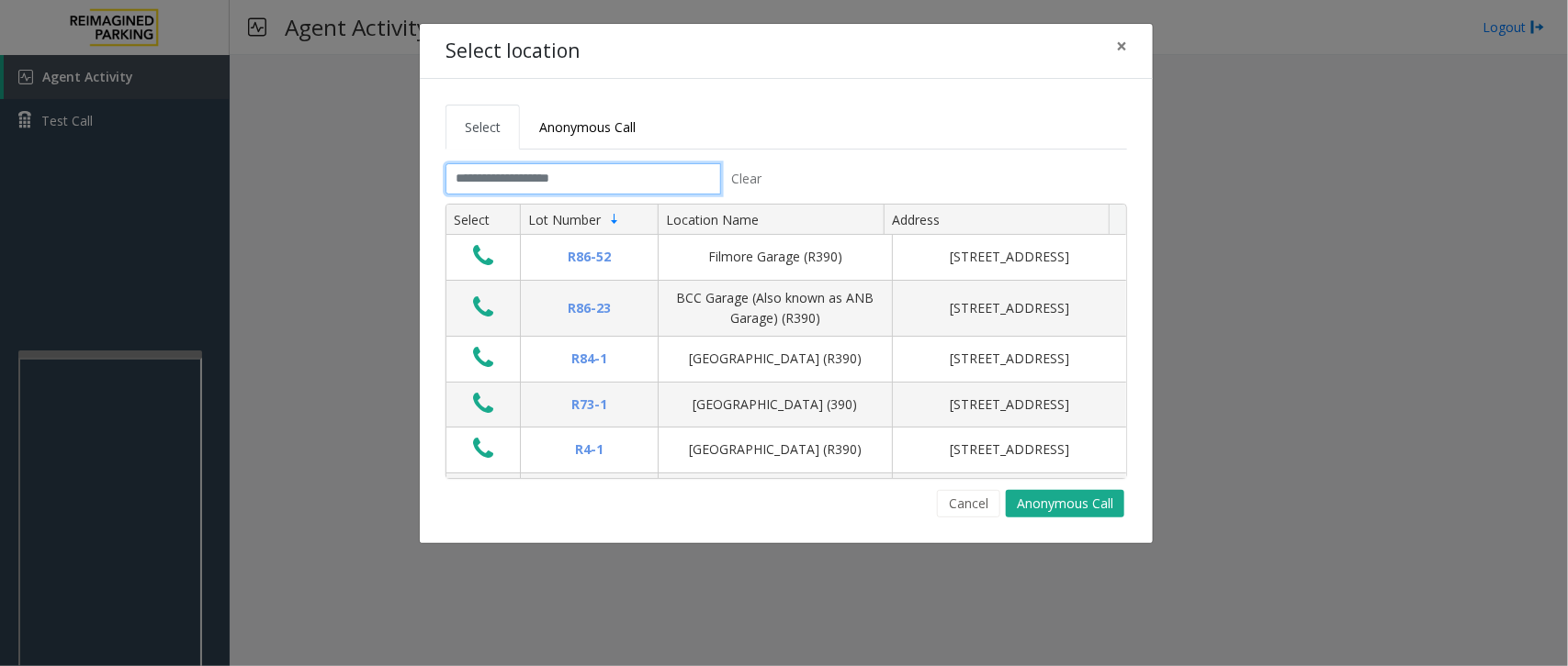
click at [483, 187] on input "text" at bounding box center [583, 179] width 275 height 31
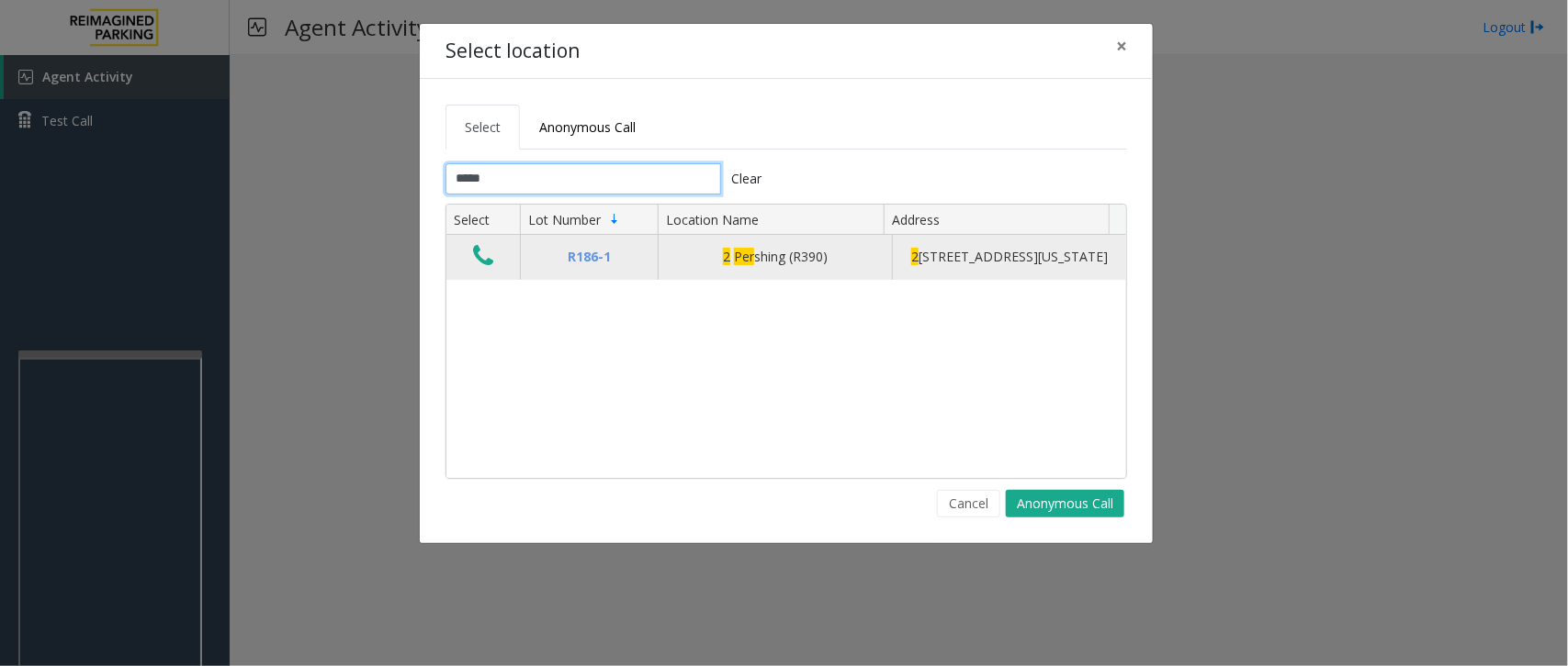
type input "*****"
click at [483, 269] on icon "Data table" at bounding box center [483, 256] width 20 height 26
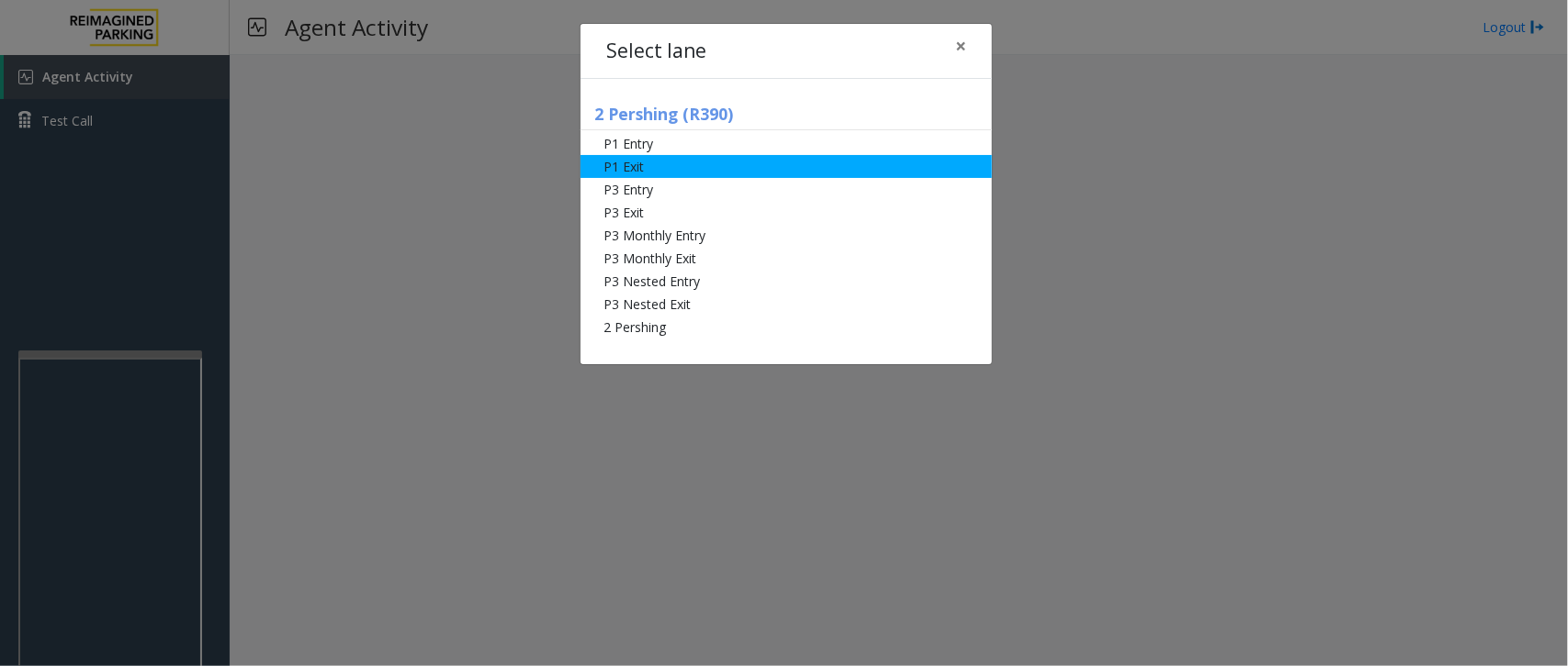
click at [695, 159] on li "P1 Exit" at bounding box center [785, 166] width 411 height 23
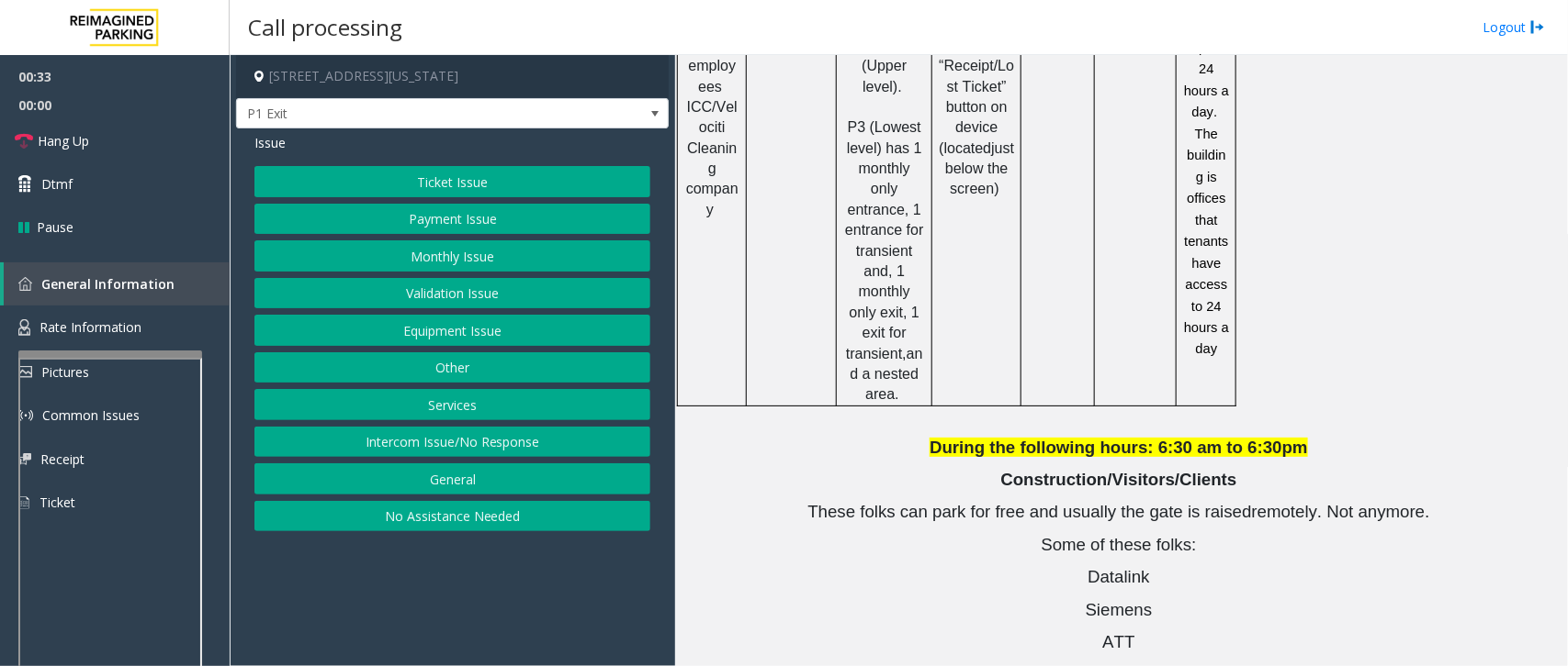
scroll to position [2109, 0]
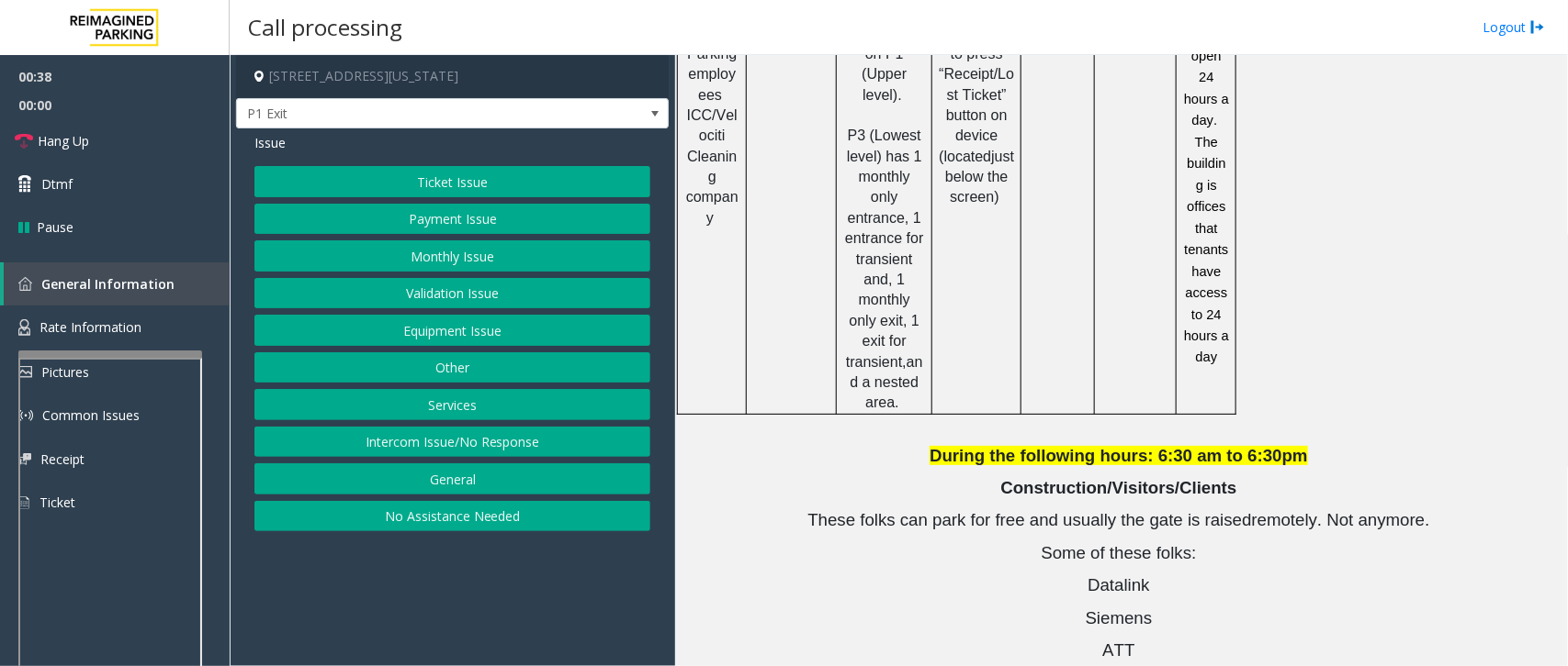
click at [430, 301] on button "Validation Issue" at bounding box center [452, 293] width 396 height 31
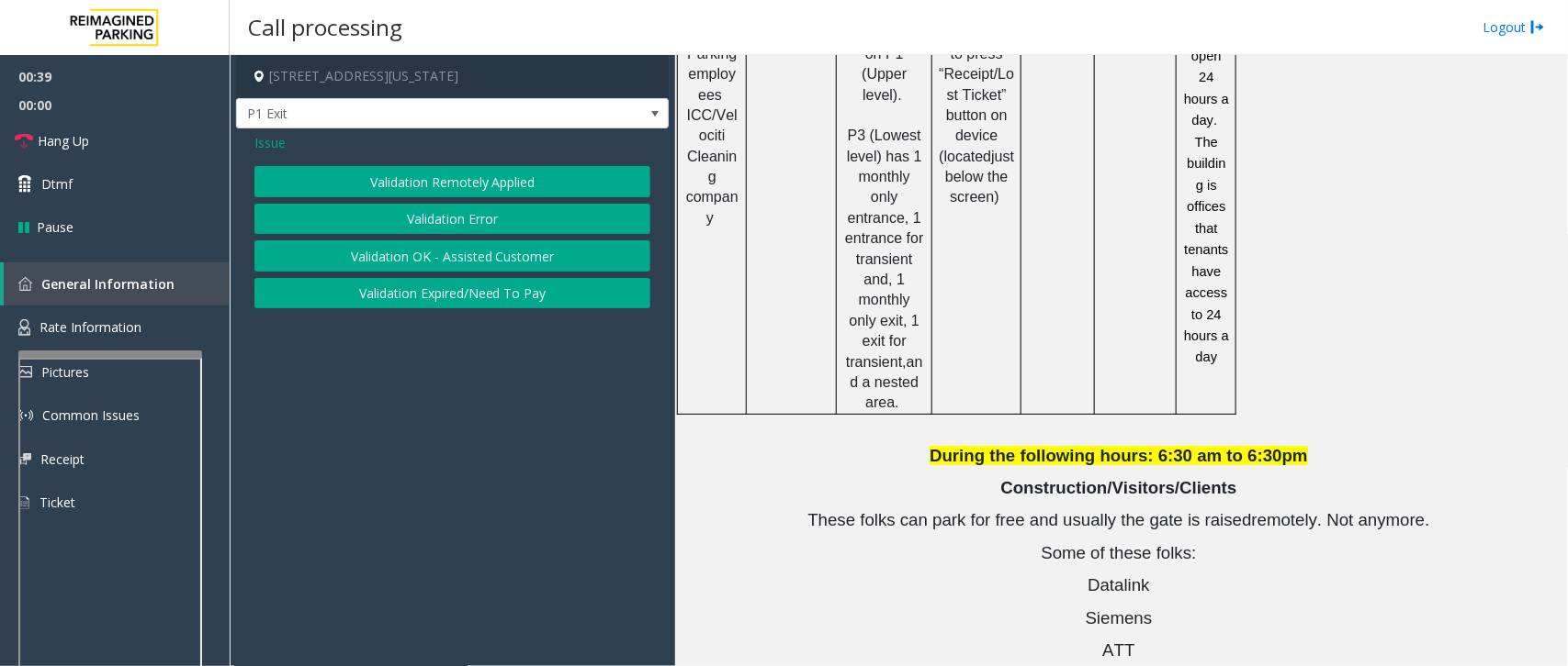
click at [499, 226] on button "Validation Error" at bounding box center [452, 218] width 396 height 31
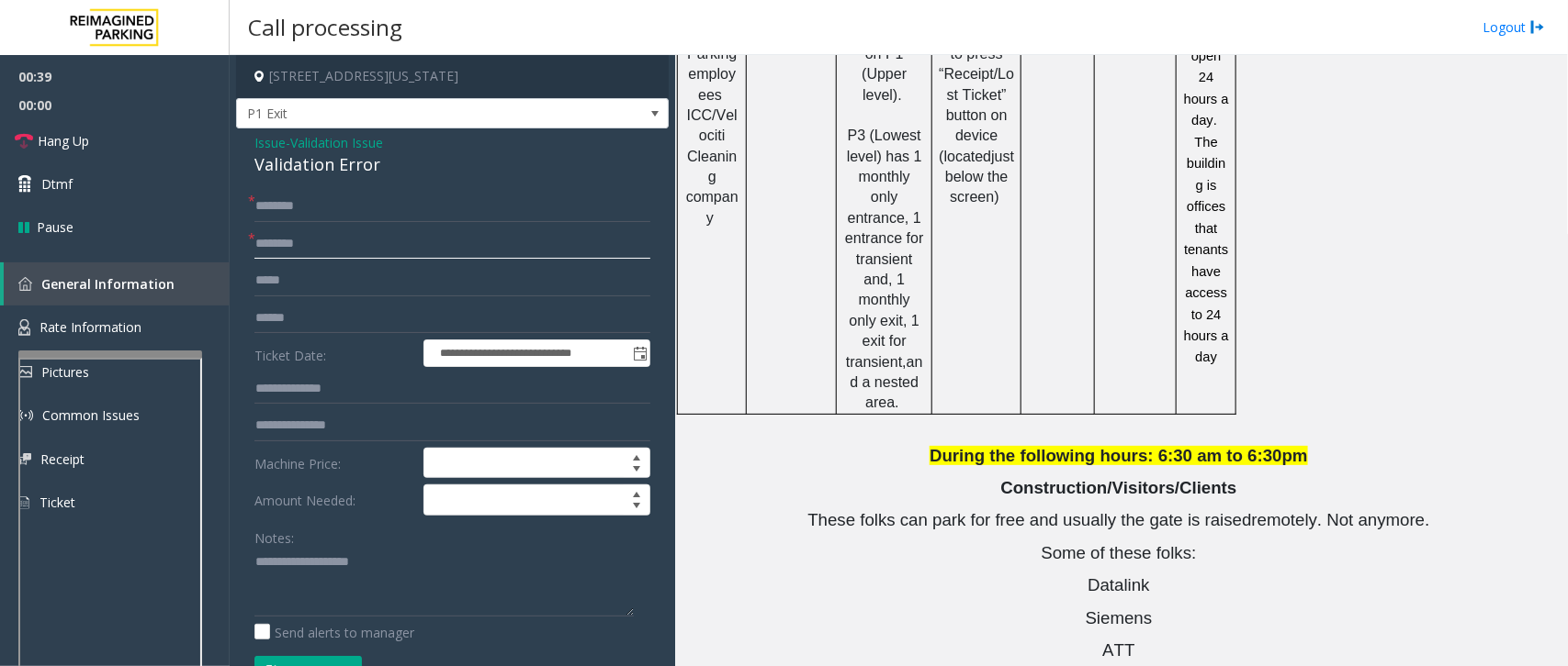
click at [376, 250] on input "text" at bounding box center [452, 243] width 396 height 31
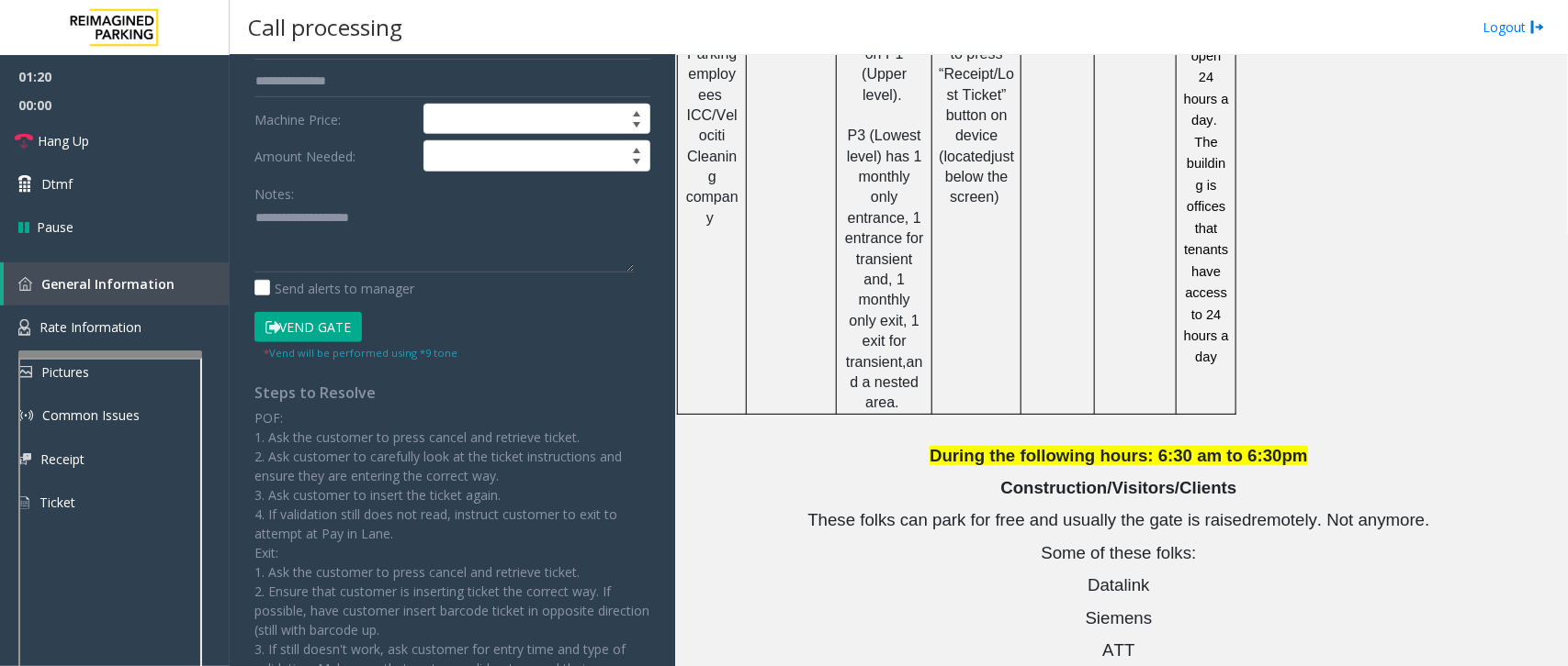
scroll to position [0, 0]
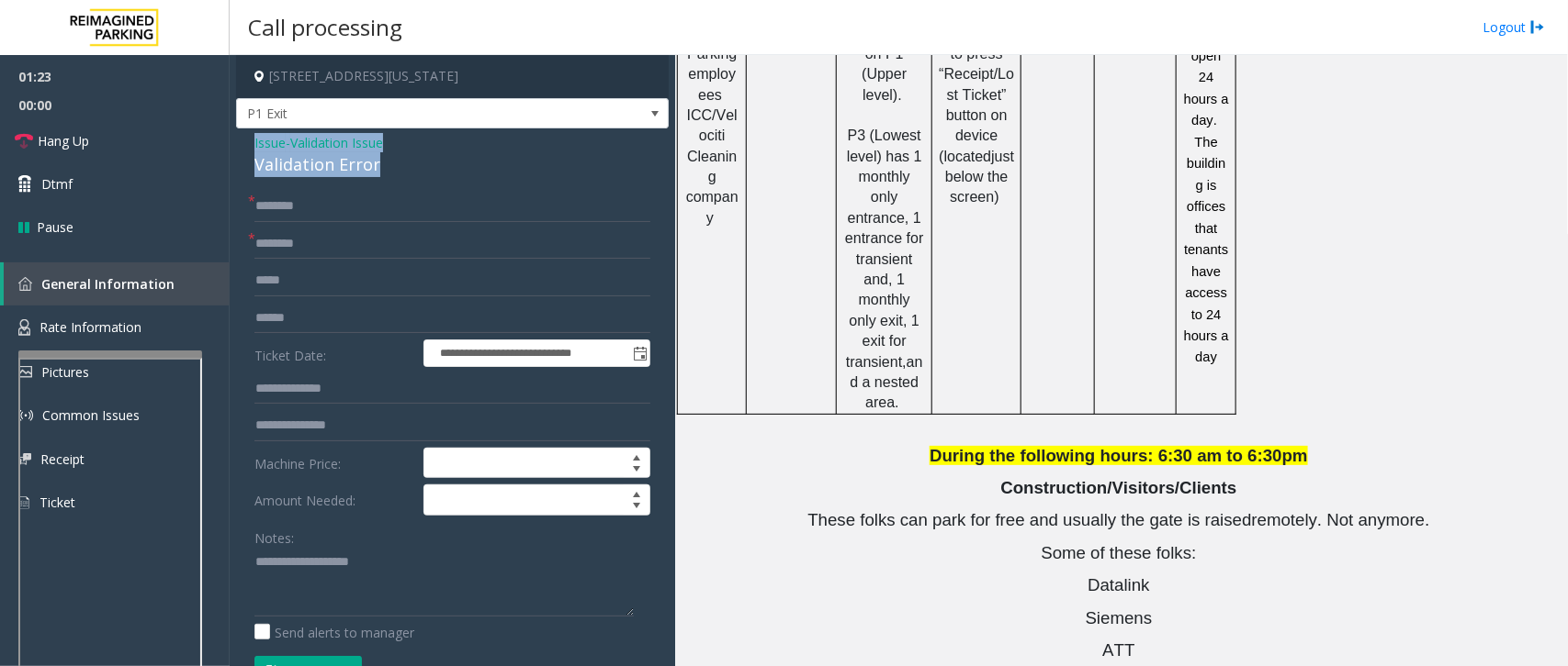
drag, startPoint x: 356, startPoint y: 167, endPoint x: 246, endPoint y: 144, distance: 112.4
click at [246, 144] on div "**********" at bounding box center [453, 661] width 433 height 1067
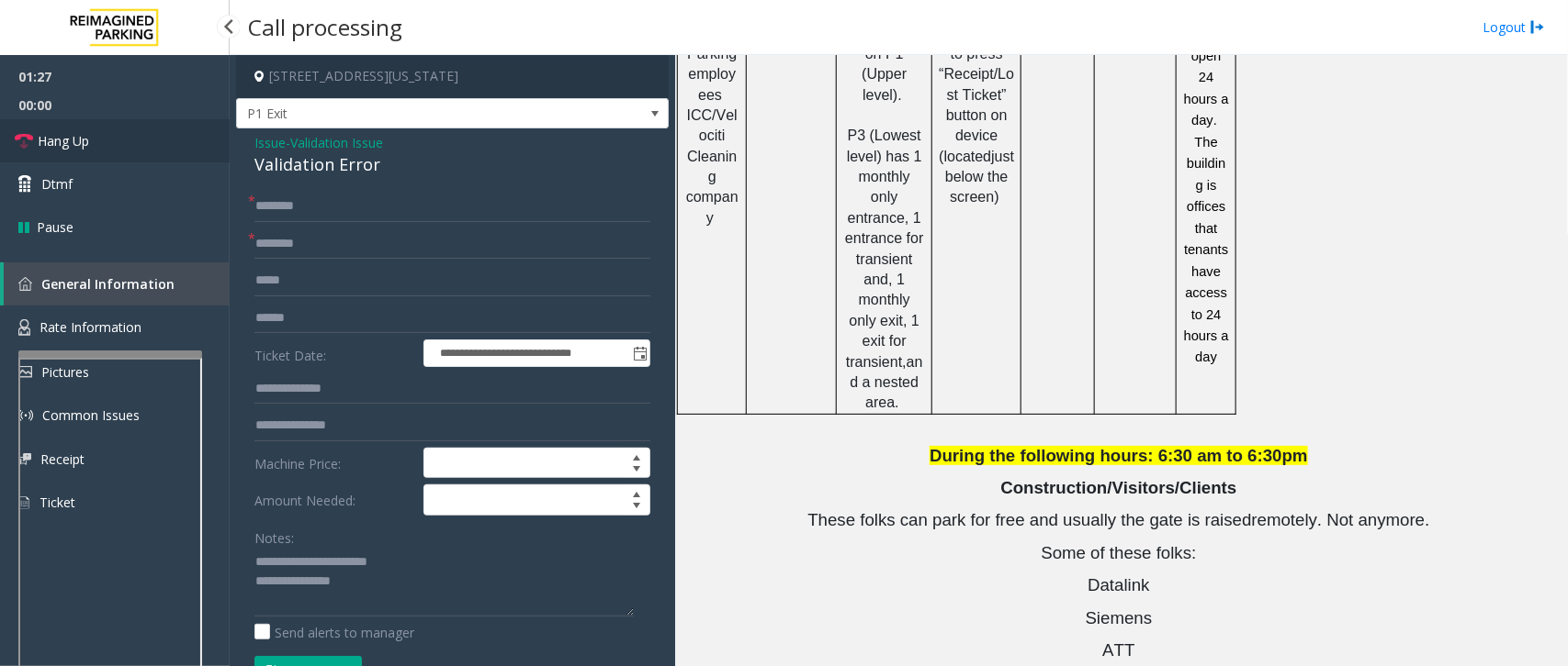
click at [65, 145] on span "Hang Up" at bounding box center [64, 140] width 52 height 19
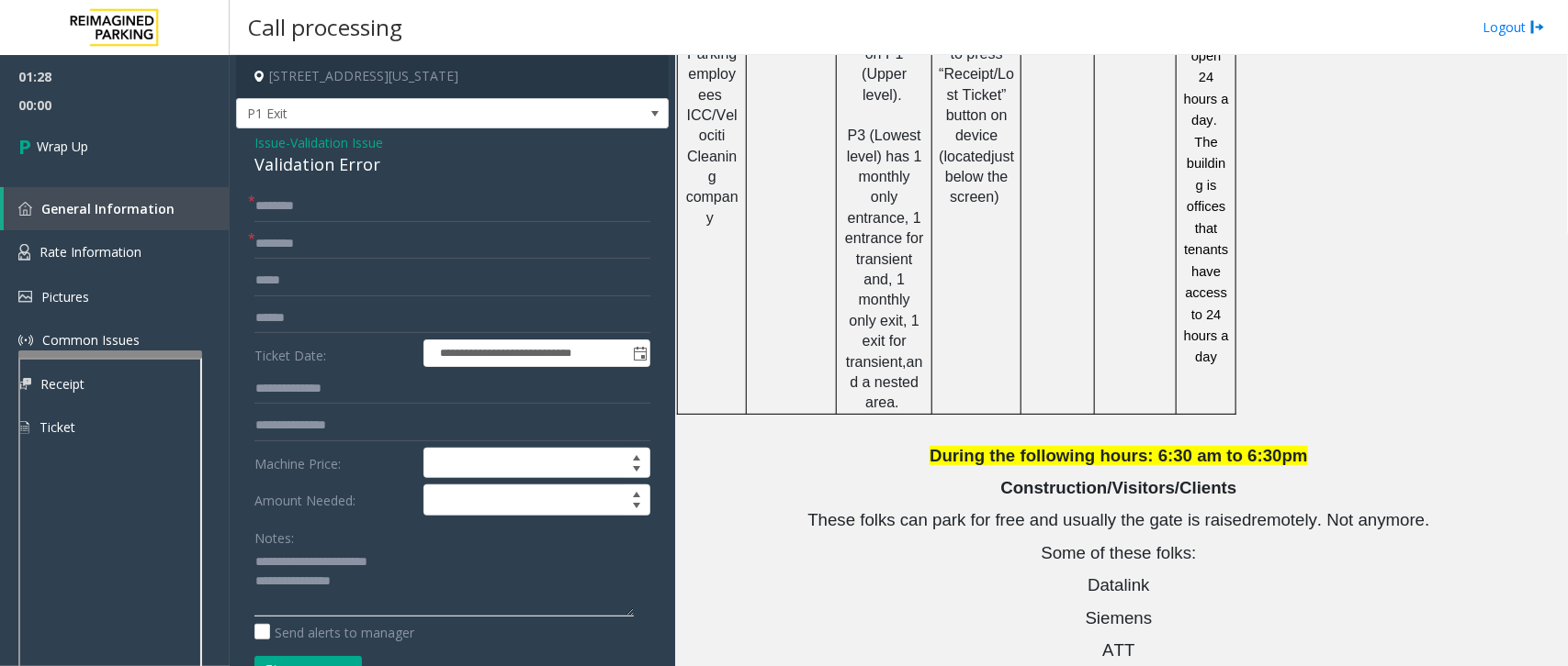
click at [406, 583] on textarea at bounding box center [444, 582] width 379 height 68
click at [354, 631] on label "Send alerts to manager" at bounding box center [334, 632] width 160 height 19
click at [356, 611] on textarea at bounding box center [444, 582] width 379 height 68
paste textarea "**********"
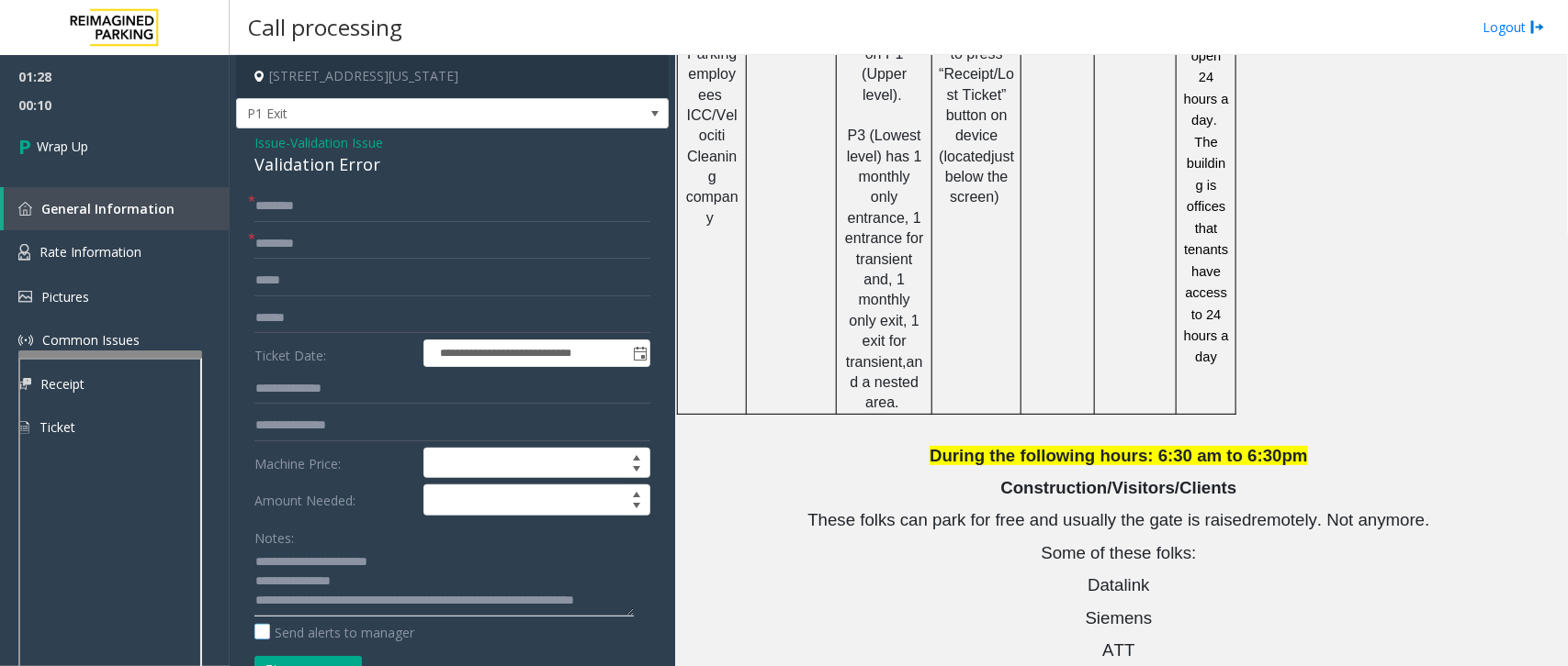
type textarea "**********"
click at [262, 639] on label "Send alerts to manager" at bounding box center [334, 632] width 160 height 19
click at [345, 212] on input "text" at bounding box center [452, 205] width 396 height 31
type input "**"
click at [328, 249] on input "text" at bounding box center [452, 243] width 396 height 31
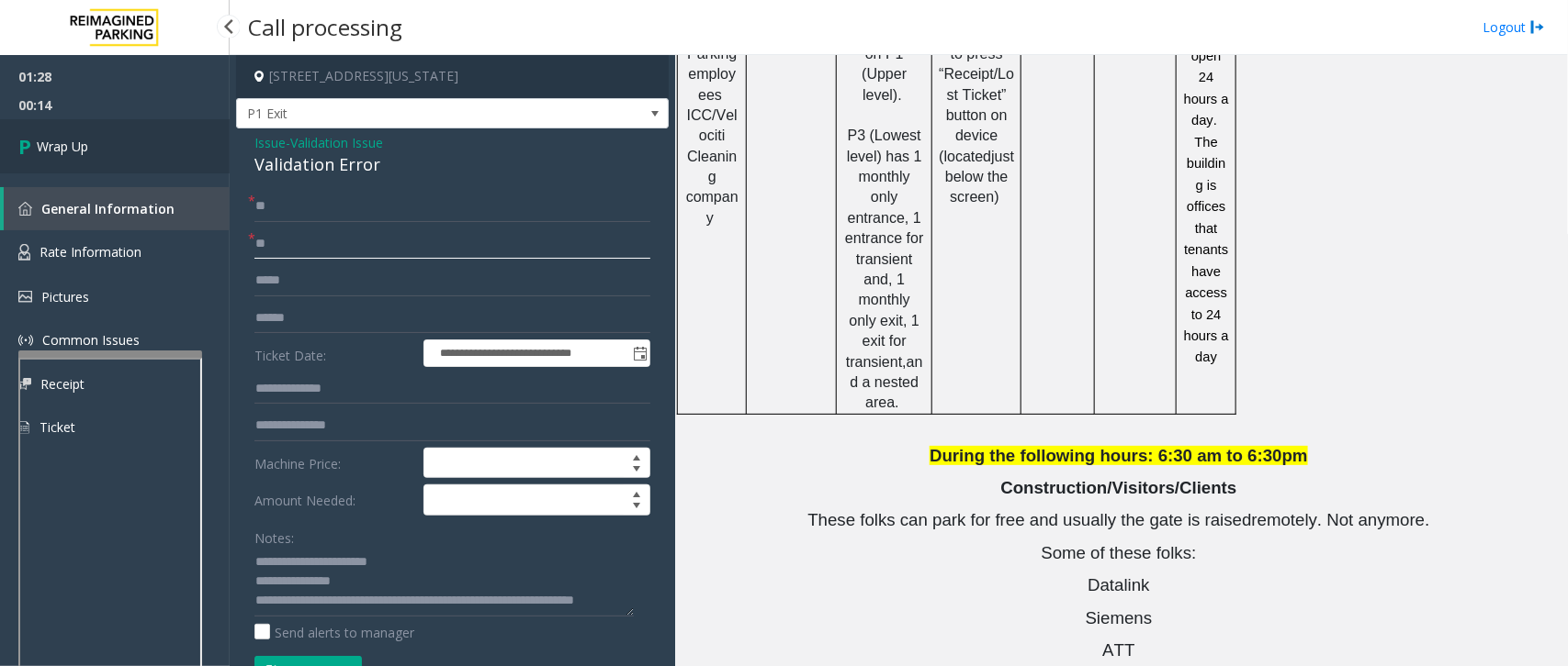
type input "**"
click at [89, 149] on link "Wrap Up" at bounding box center [114, 146] width 229 height 55
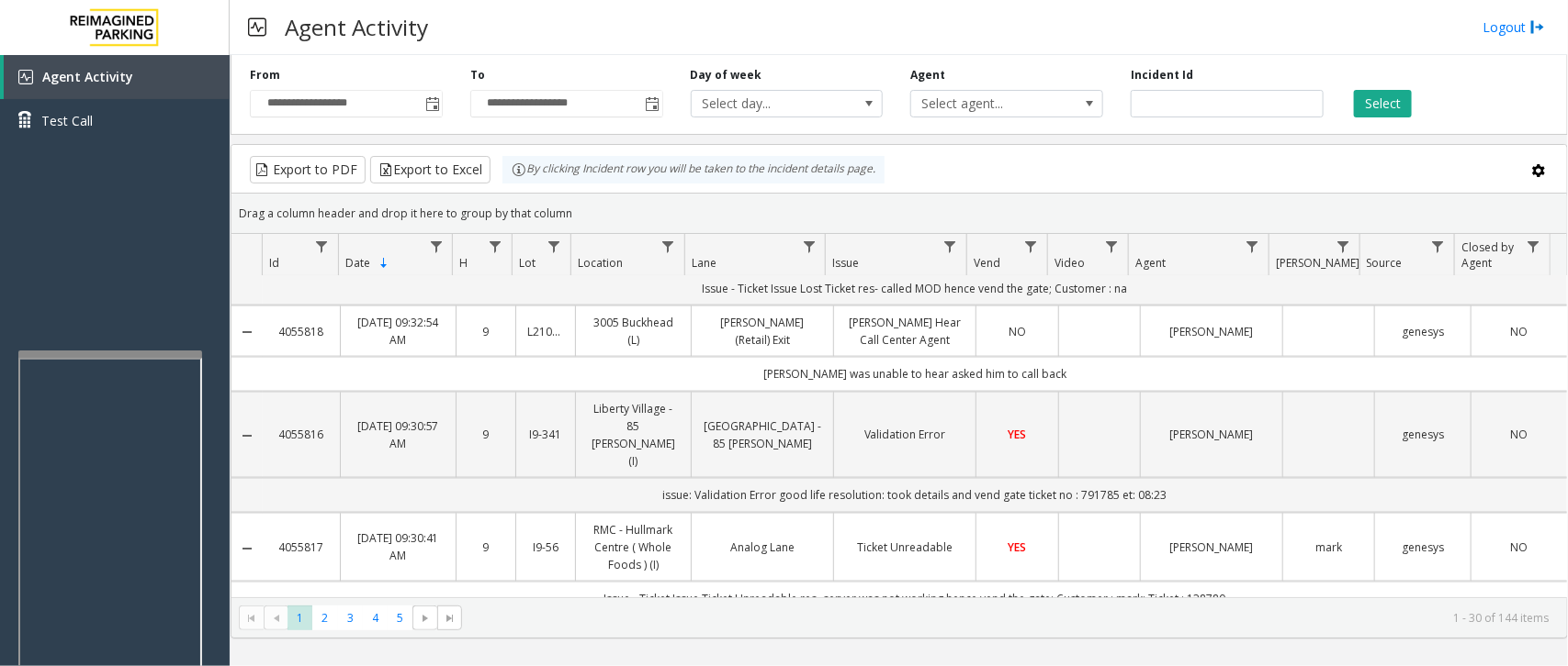
scroll to position [1411, 0]
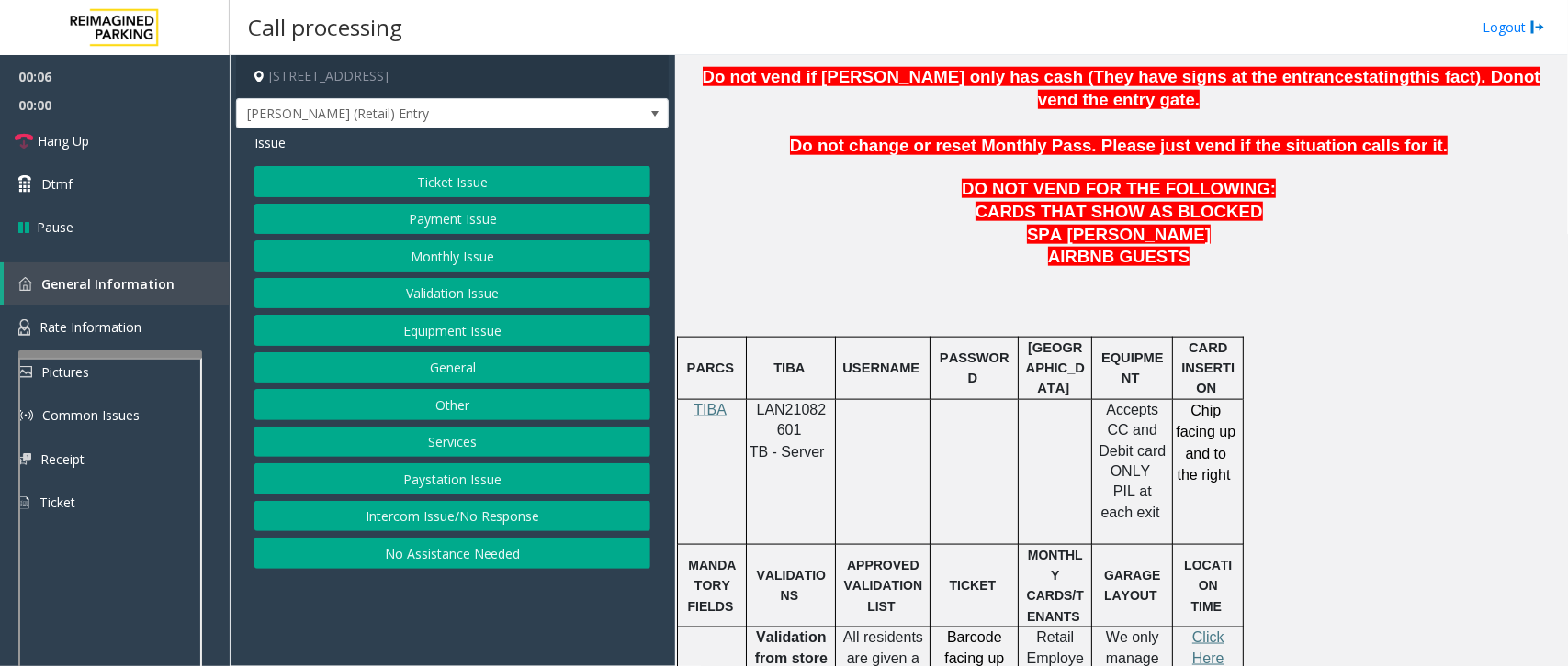
scroll to position [918, 0]
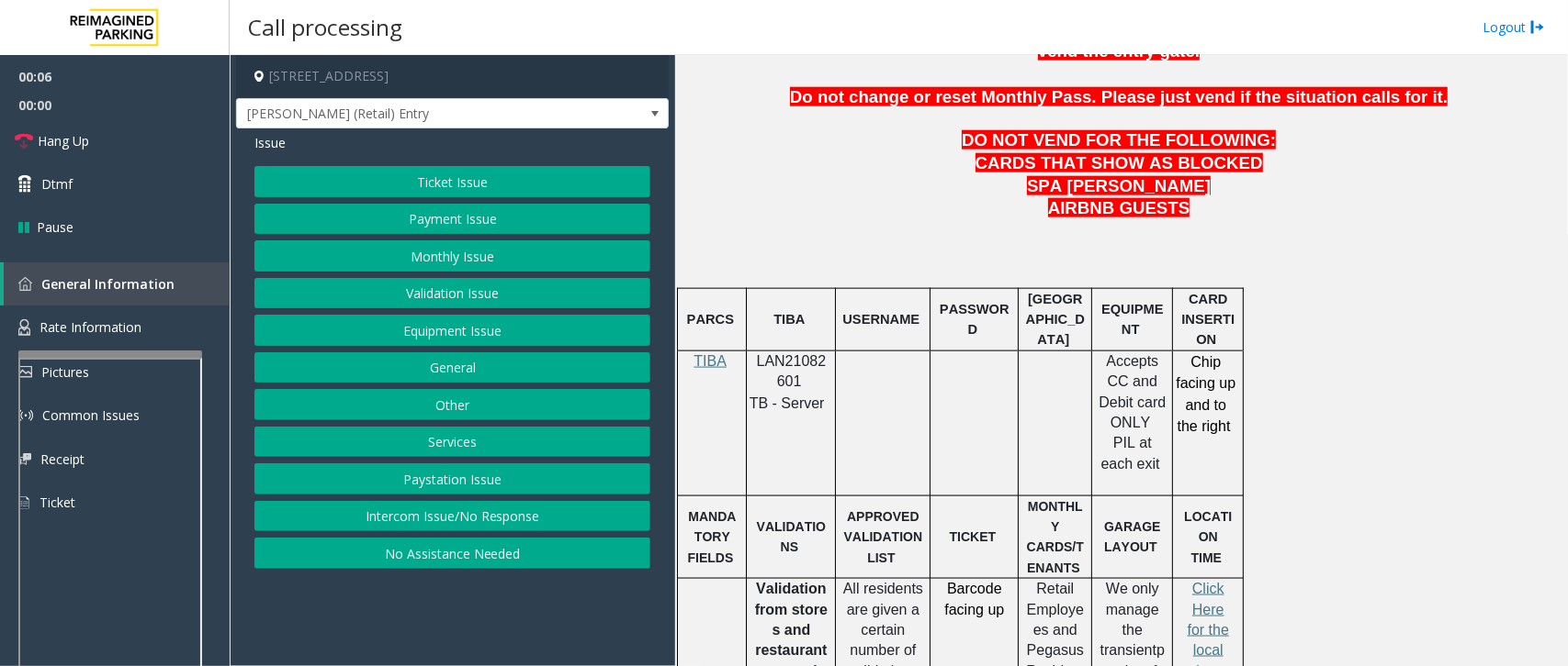
click at [786, 353] on span "LAN21082601" at bounding box center [791, 371] width 70 height 36
copy p "LAN21082601"
click at [479, 529] on button "Intercom Issue/No Response" at bounding box center [452, 516] width 396 height 31
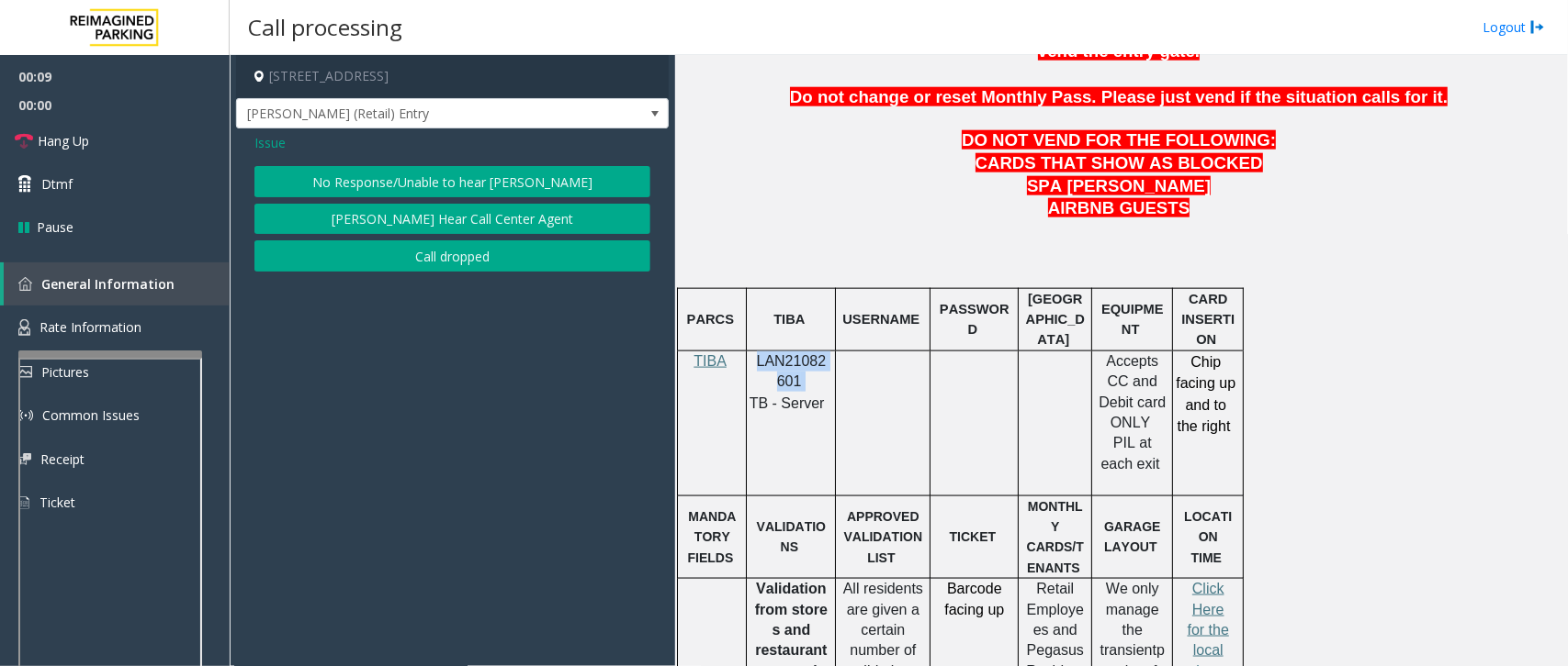
click at [509, 186] on button "No Response/Unable to hear [PERSON_NAME]" at bounding box center [452, 181] width 396 height 31
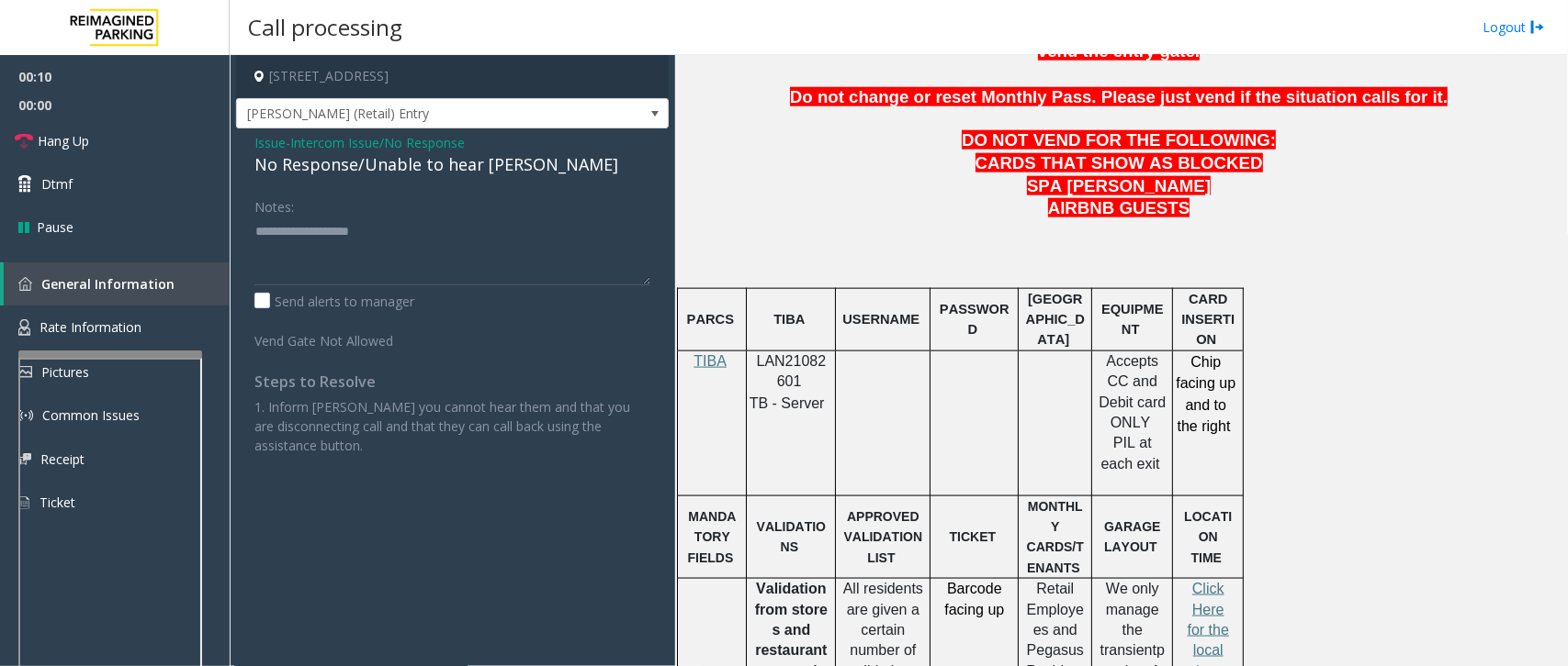
click at [376, 159] on div "No Response/Unable to hear [PERSON_NAME]" at bounding box center [452, 165] width 396 height 25
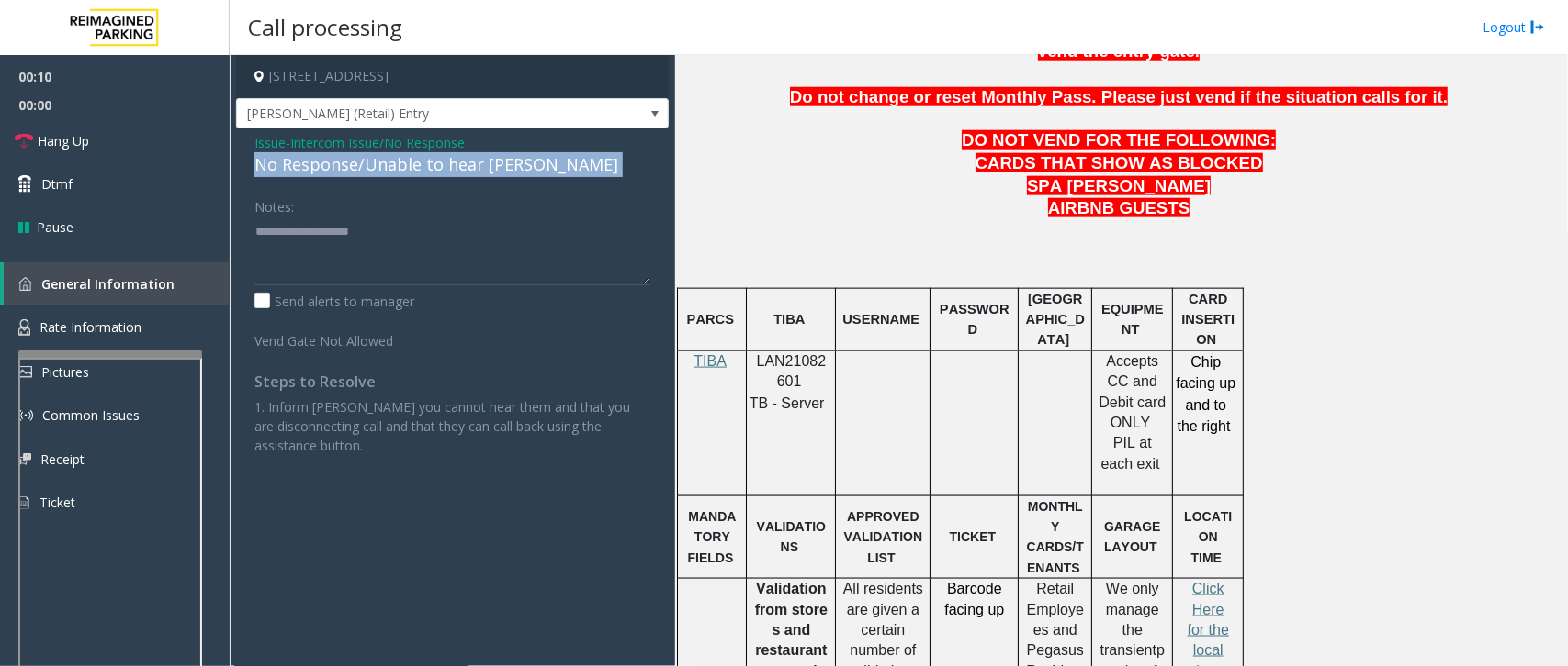
click at [376, 159] on div "No Response/Unable to hear [PERSON_NAME]" at bounding box center [452, 165] width 396 height 25
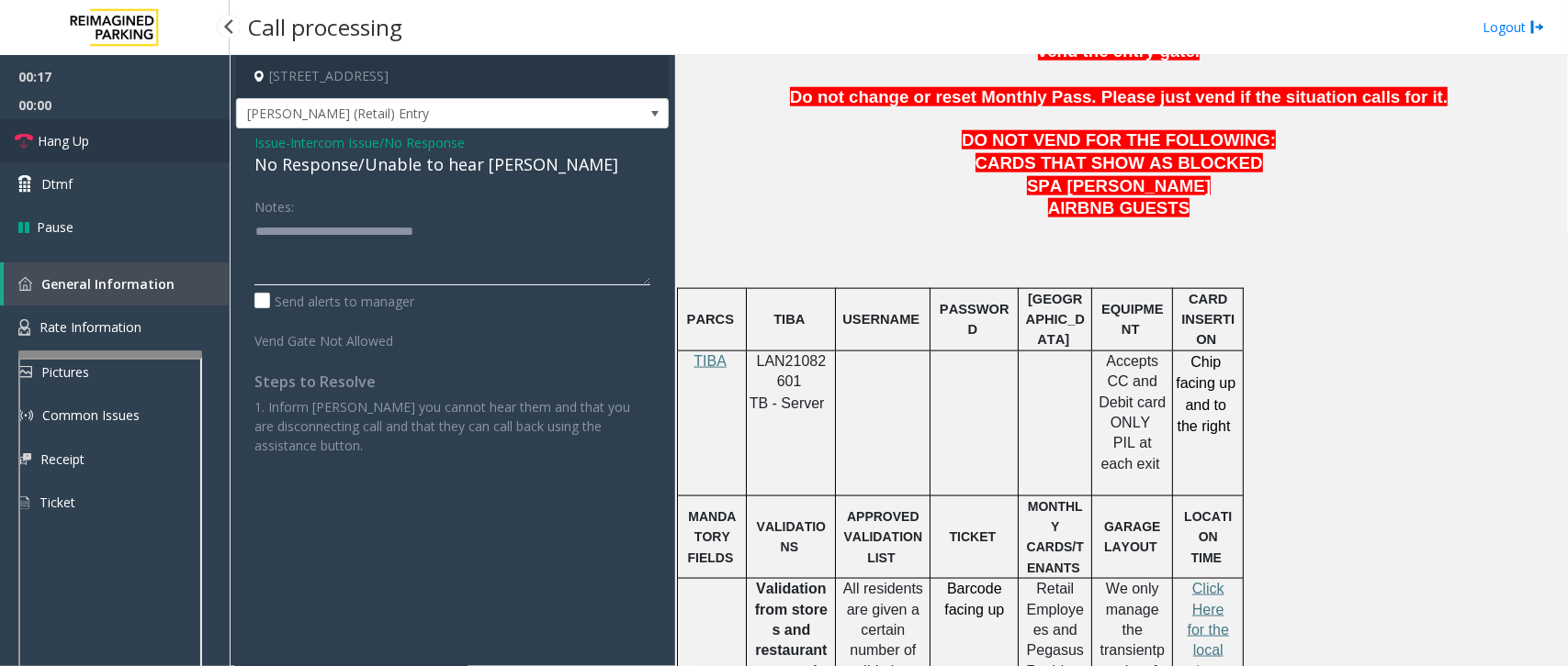
type textarea "**********"
click at [79, 136] on span "Hang Up" at bounding box center [64, 140] width 52 height 19
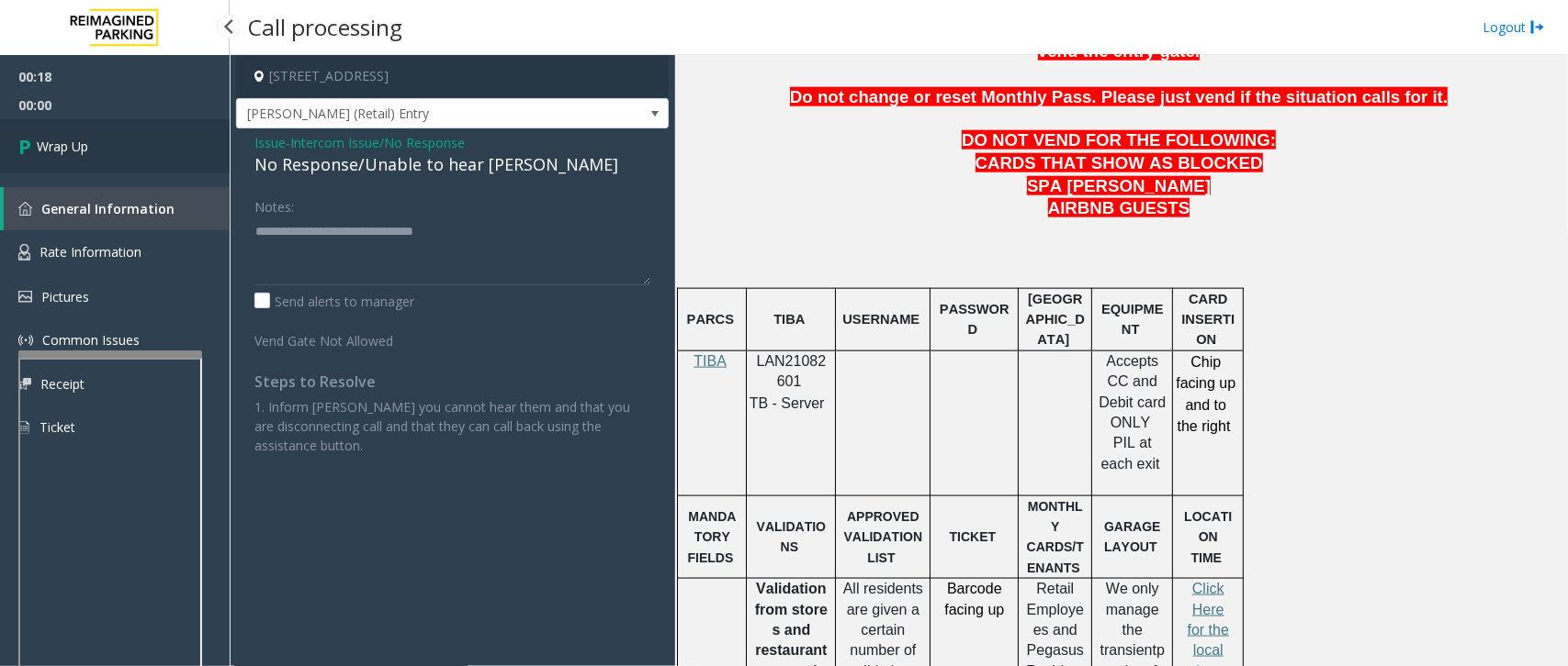
click at [71, 145] on span "Wrap Up" at bounding box center [63, 146] width 52 height 19
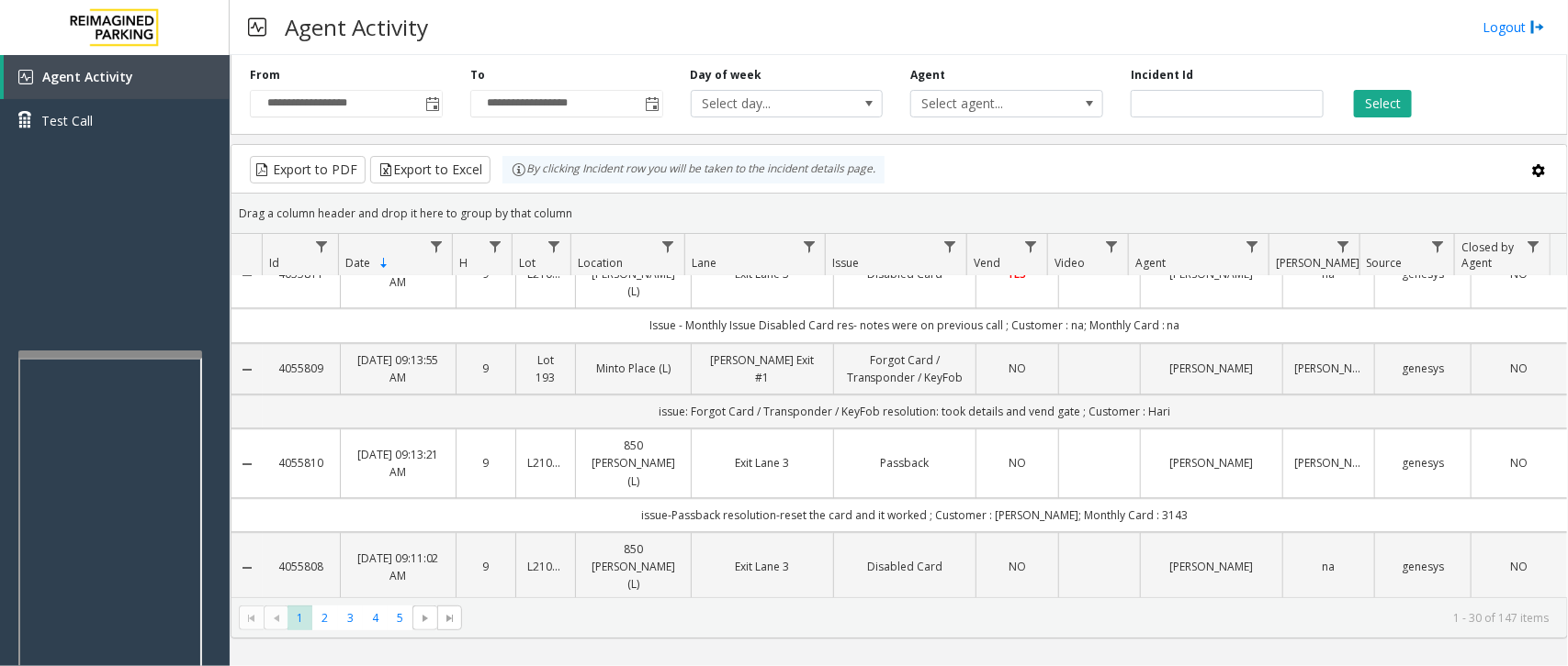
scroll to position [2471, 0]
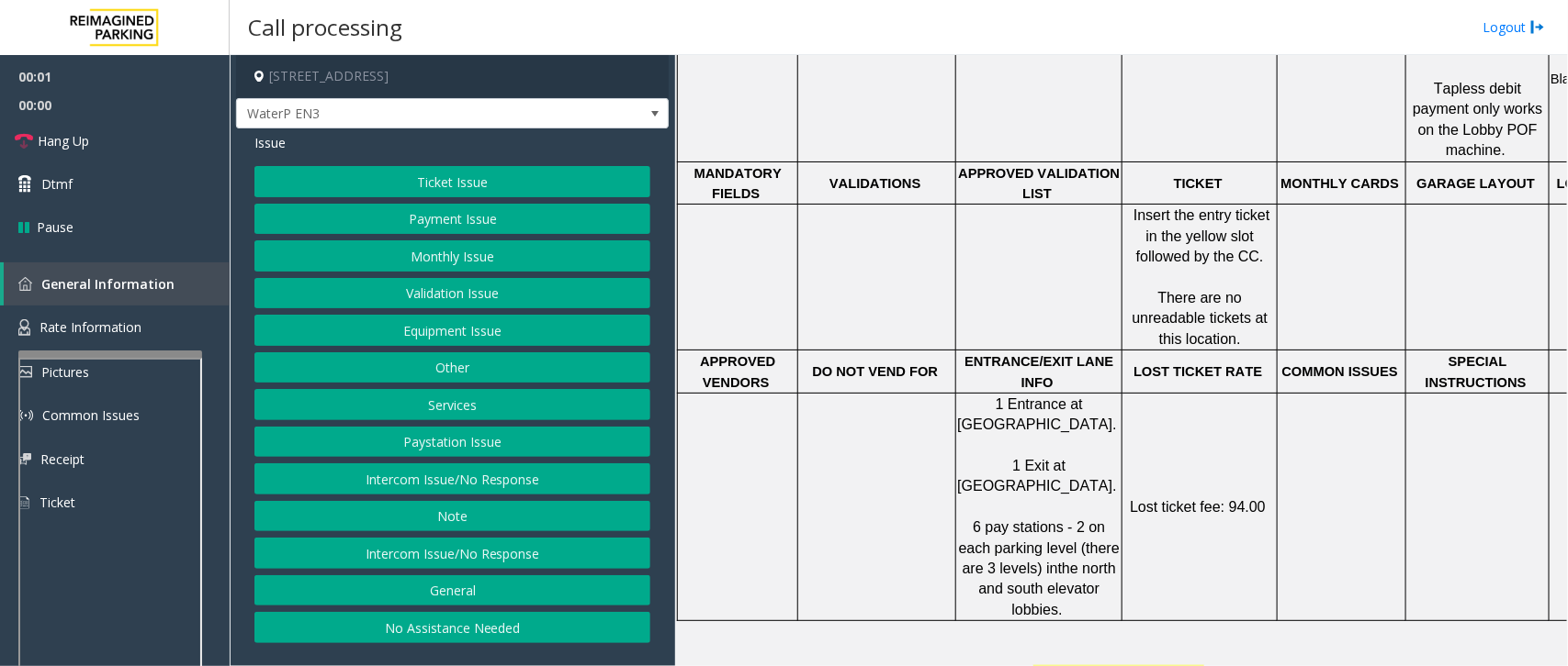
scroll to position [918, 0]
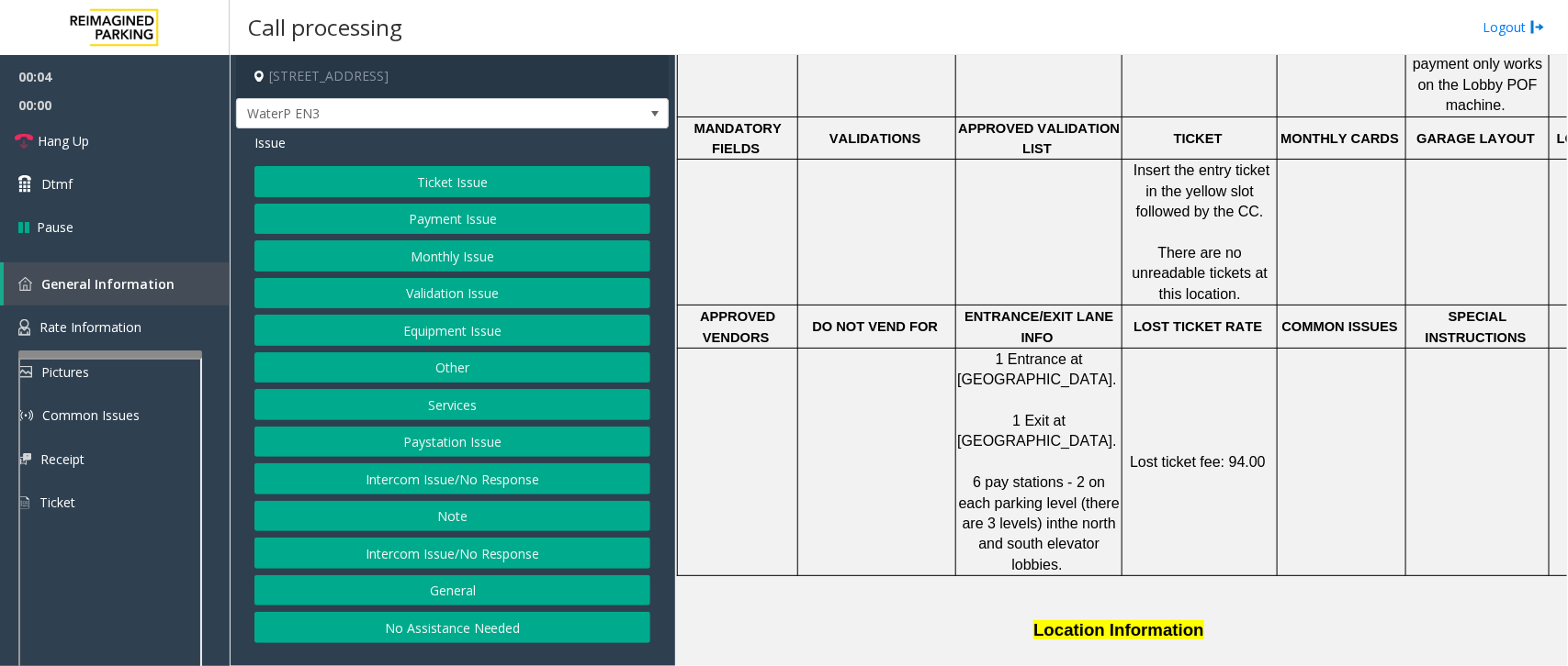
click at [467, 478] on button "Intercom Issue/No Response" at bounding box center [452, 478] width 396 height 31
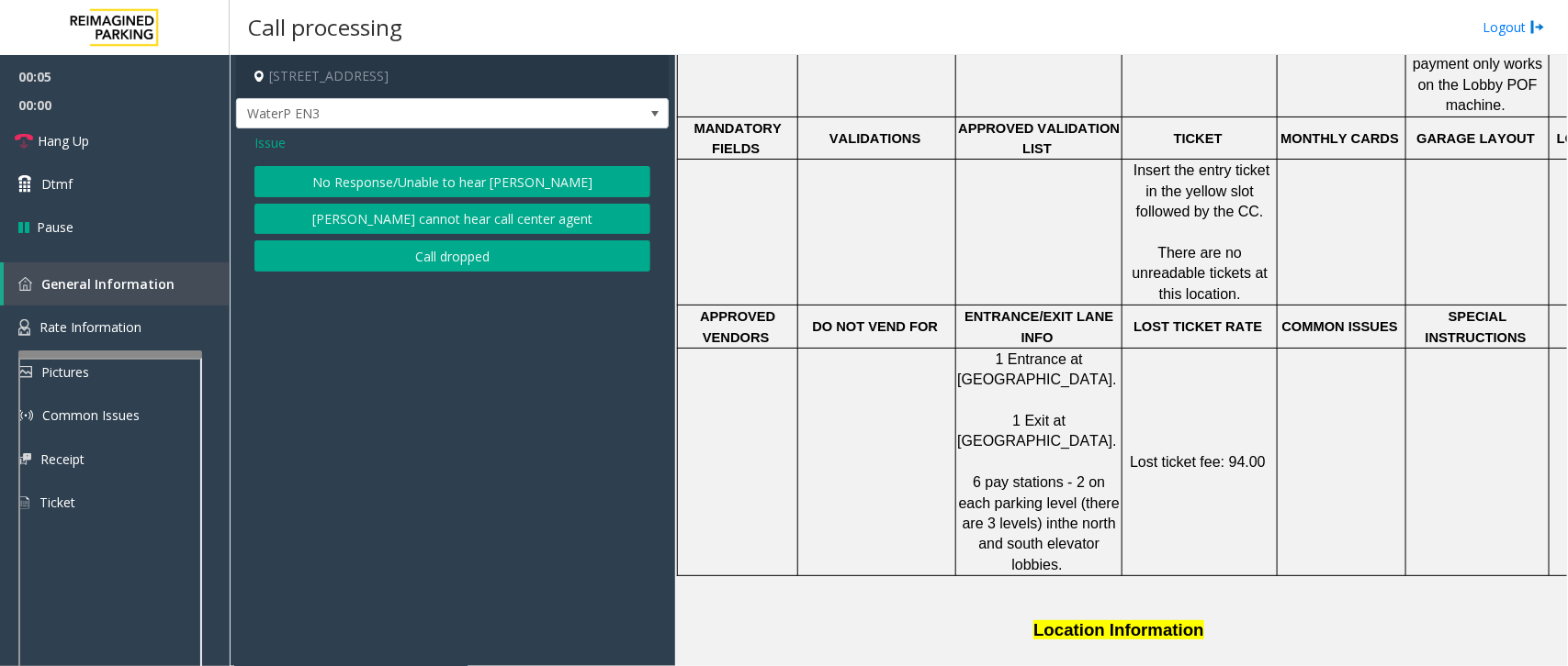
click at [481, 189] on button "No Response/Unable to hear [PERSON_NAME]" at bounding box center [452, 181] width 396 height 31
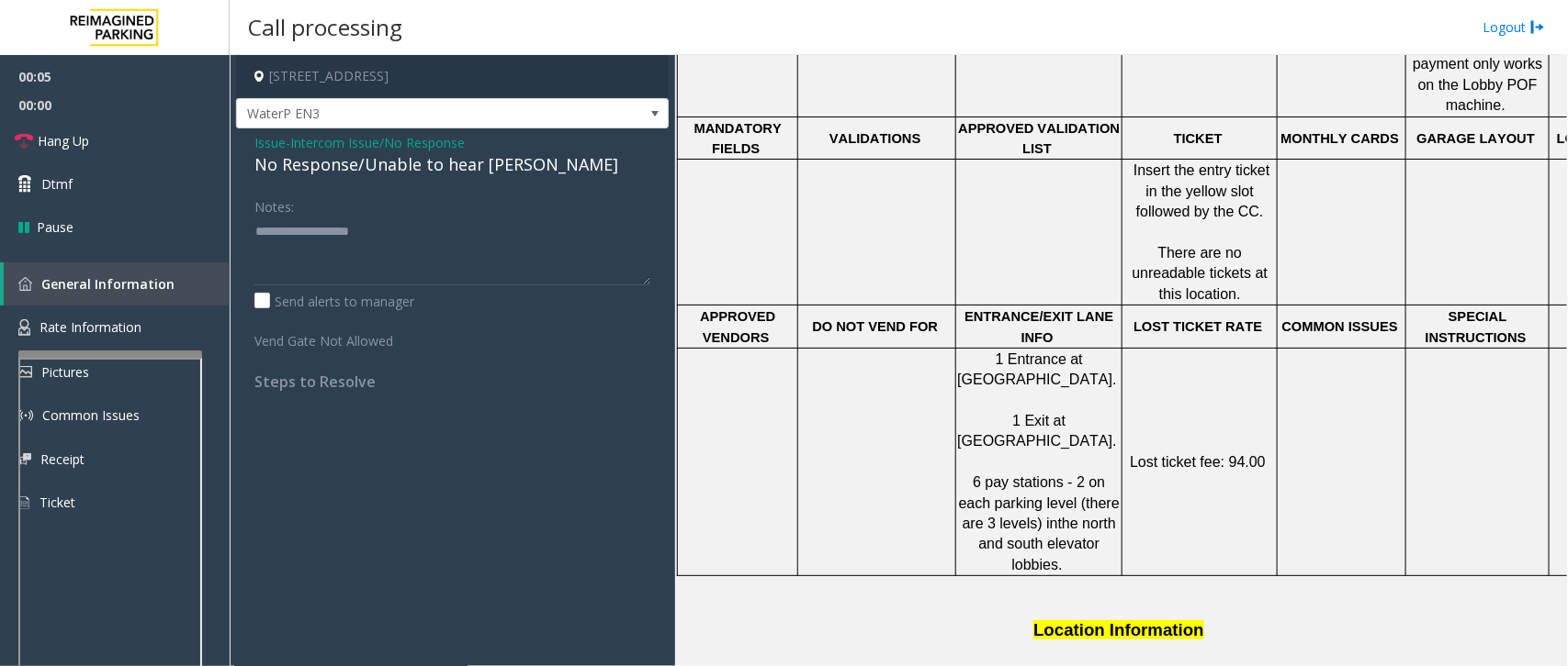
click at [384, 173] on div "No Response/Unable to hear [PERSON_NAME]" at bounding box center [452, 165] width 396 height 25
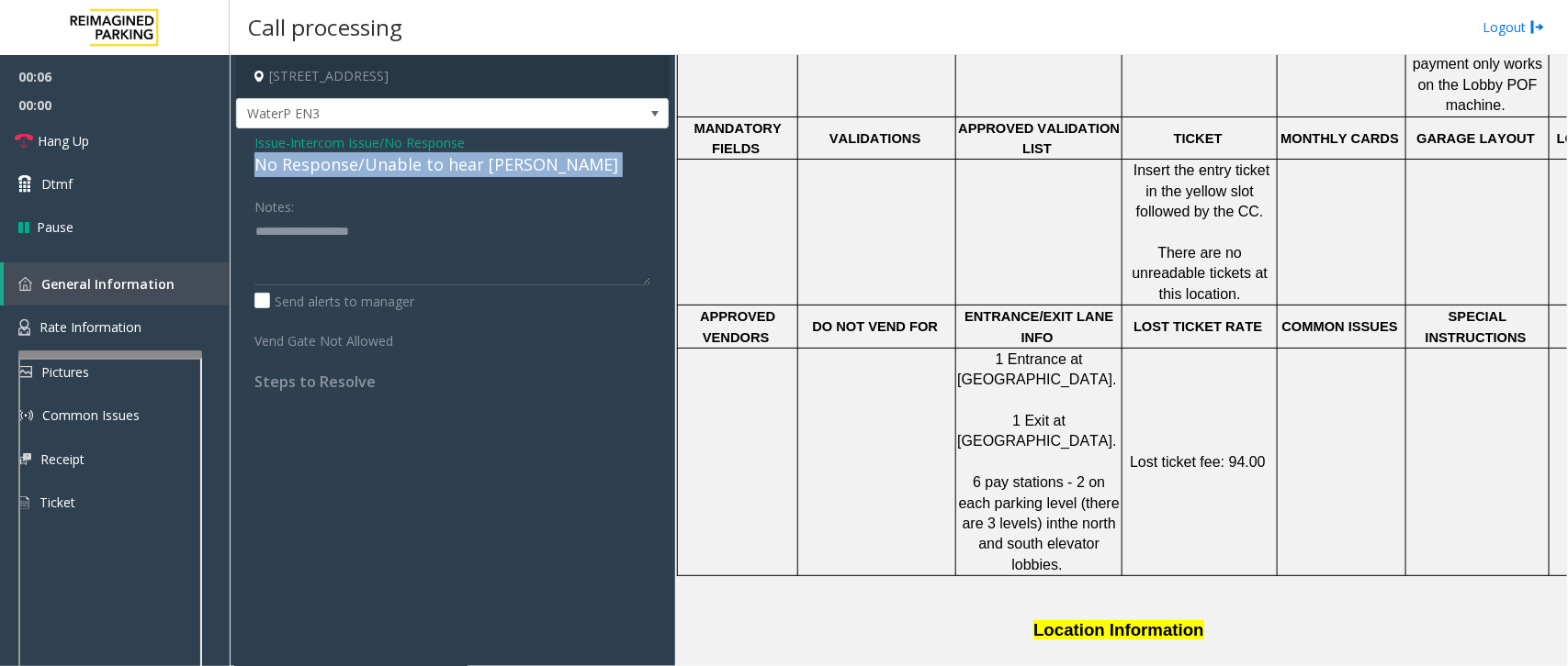
click at [384, 173] on div "No Response/Unable to hear [PERSON_NAME]" at bounding box center [452, 165] width 396 height 25
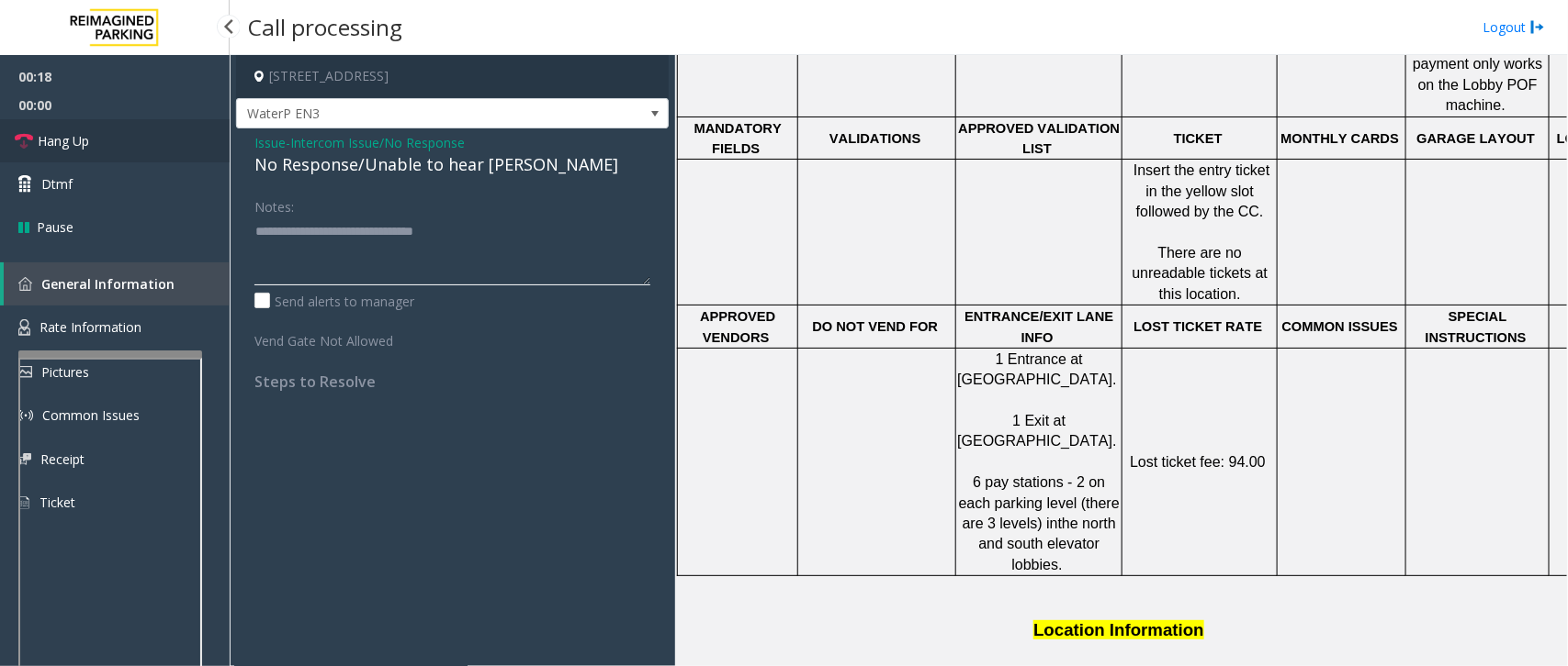
type textarea "**********"
click at [89, 153] on link "Hang Up" at bounding box center [114, 140] width 229 height 43
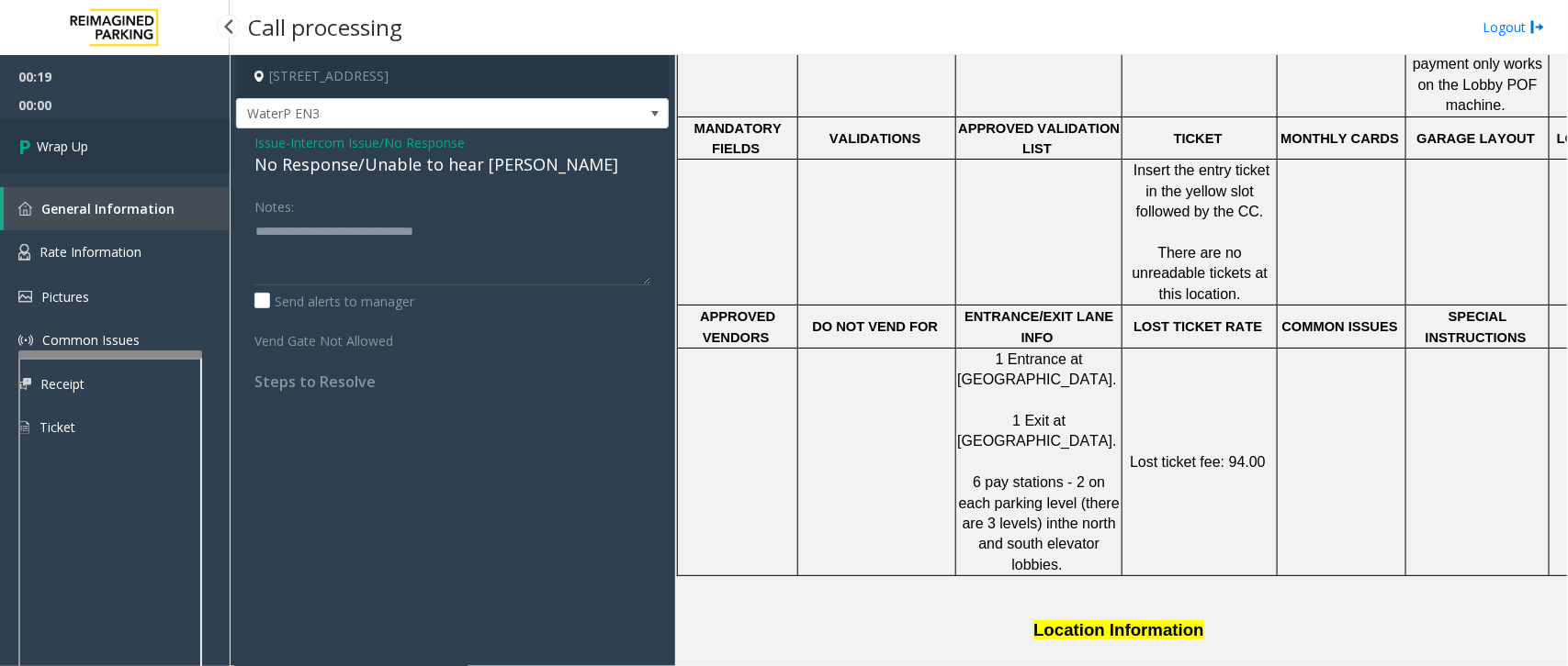
click at [78, 150] on span "Wrap Up" at bounding box center [63, 146] width 52 height 19
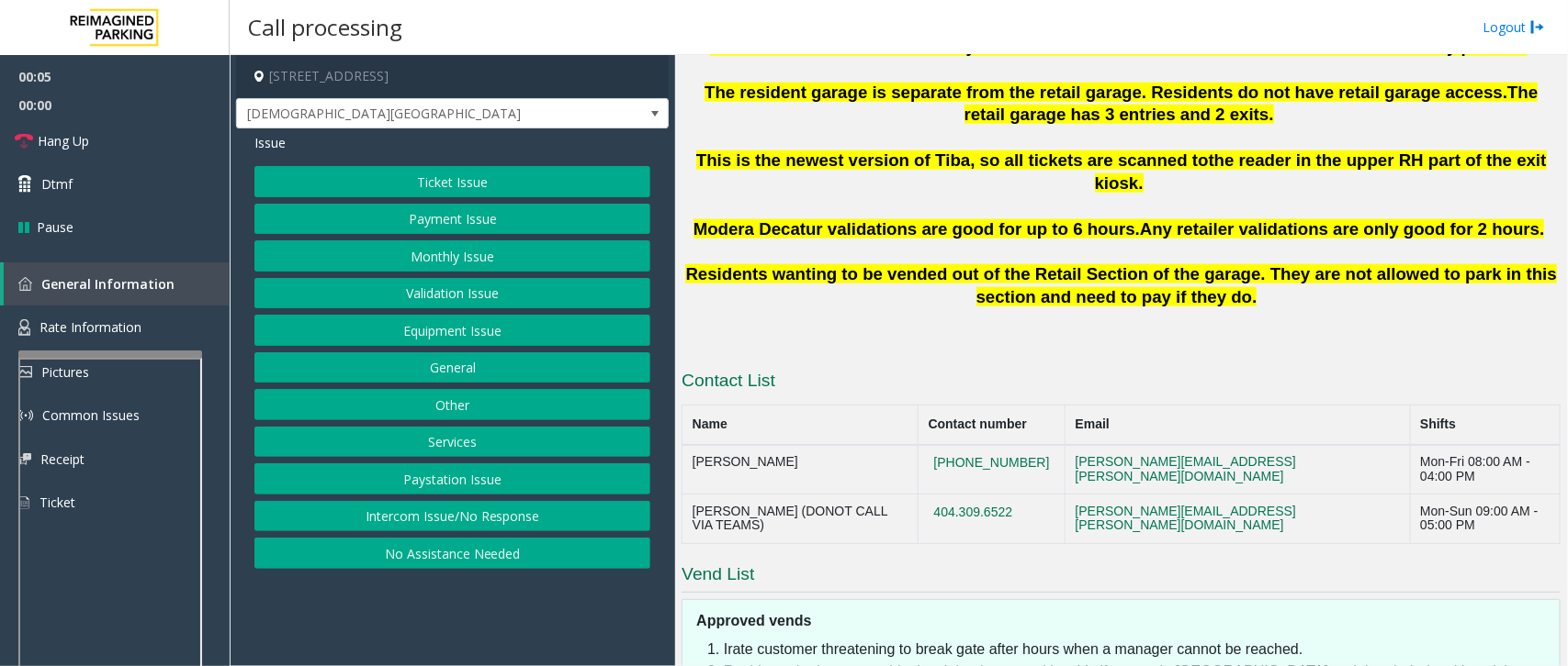
scroll to position [281, 0]
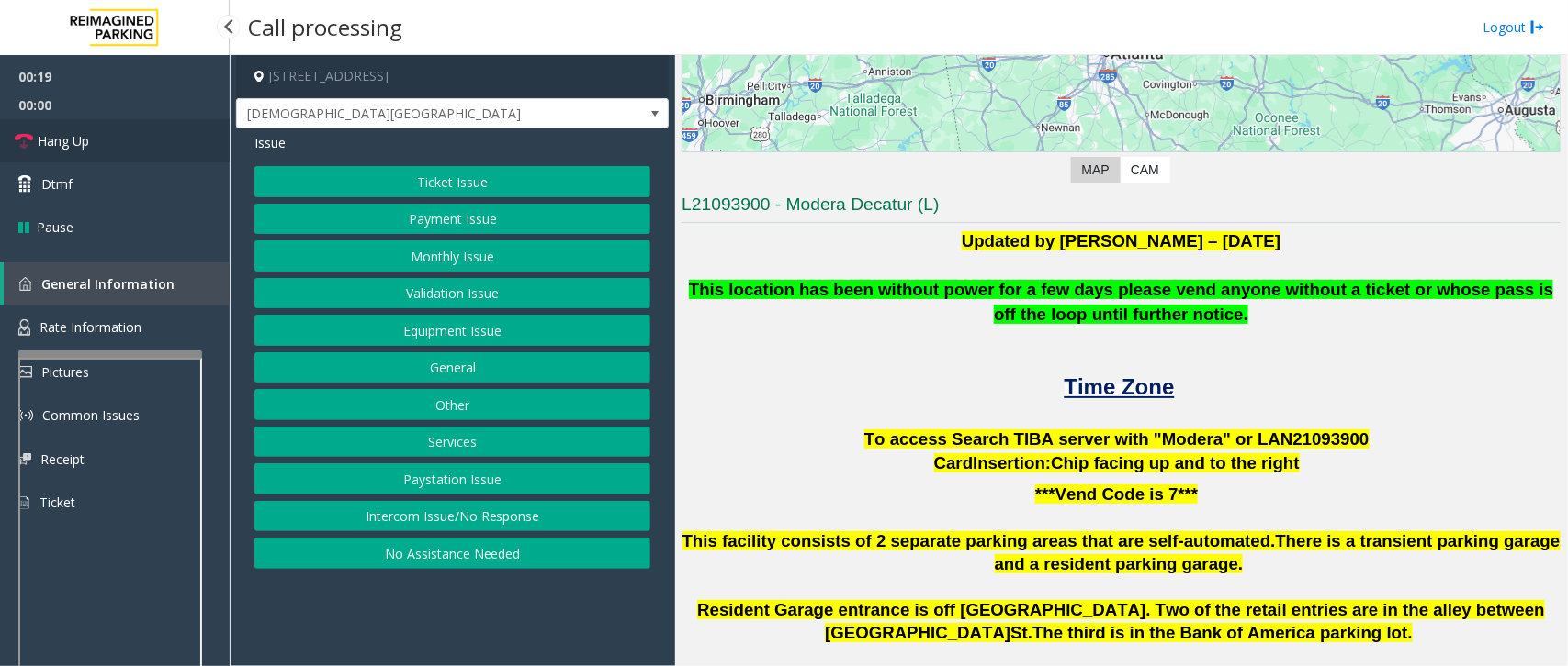
click at [62, 143] on span "Hang Up" at bounding box center [64, 140] width 52 height 19
click at [432, 525] on button "Intercom Issue/No Response" at bounding box center [452, 516] width 396 height 31
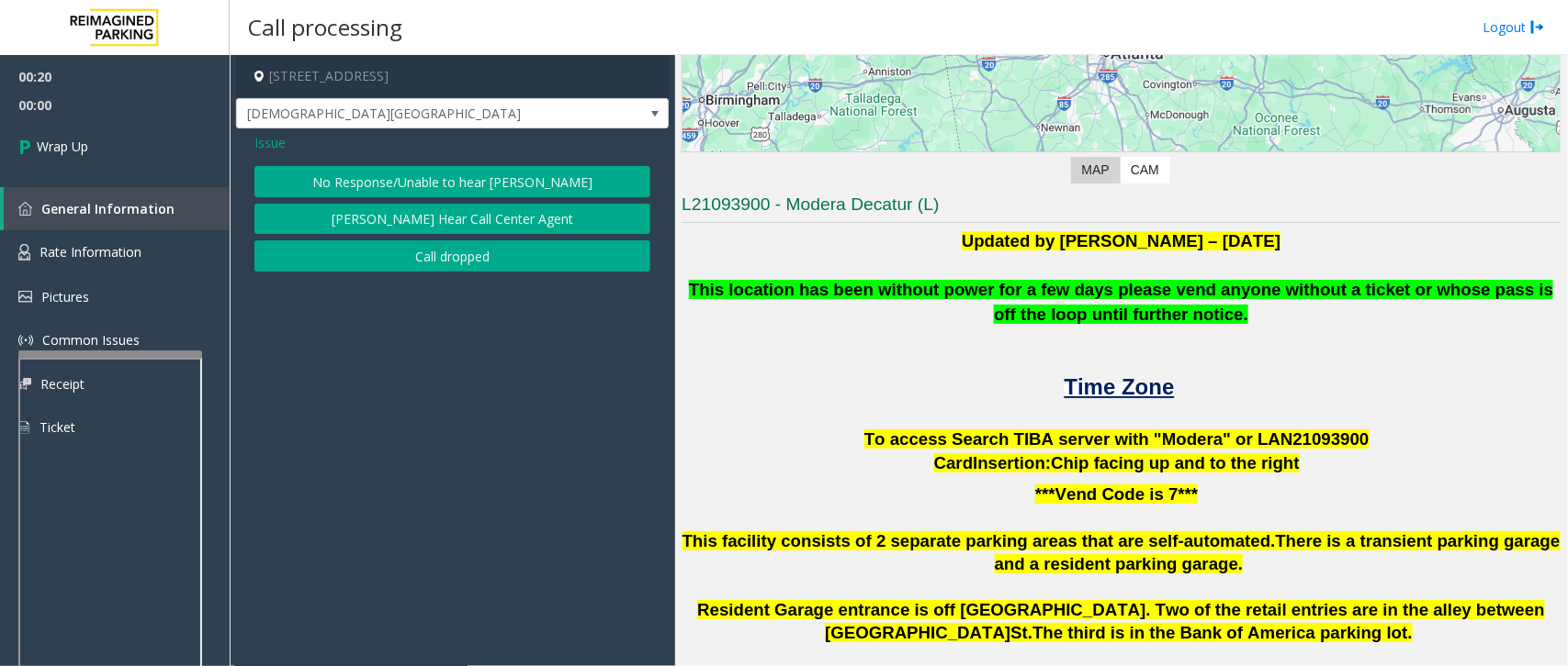
drag, startPoint x: 447, startPoint y: 182, endPoint x: 413, endPoint y: 179, distance: 34.1
click at [448, 184] on button "No Response/Unable to hear [PERSON_NAME]" at bounding box center [452, 181] width 396 height 31
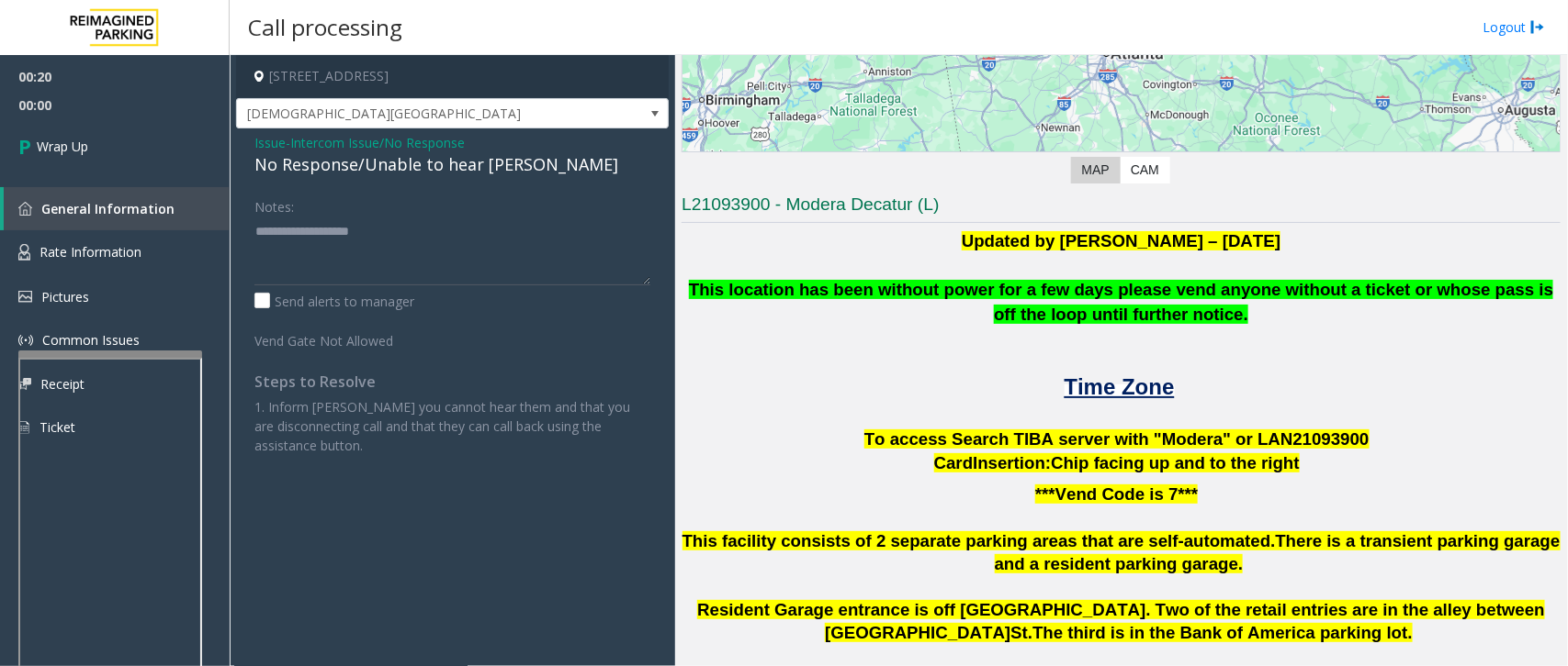
click at [391, 175] on div "No Response/Unable to hear [PERSON_NAME]" at bounding box center [452, 165] width 396 height 25
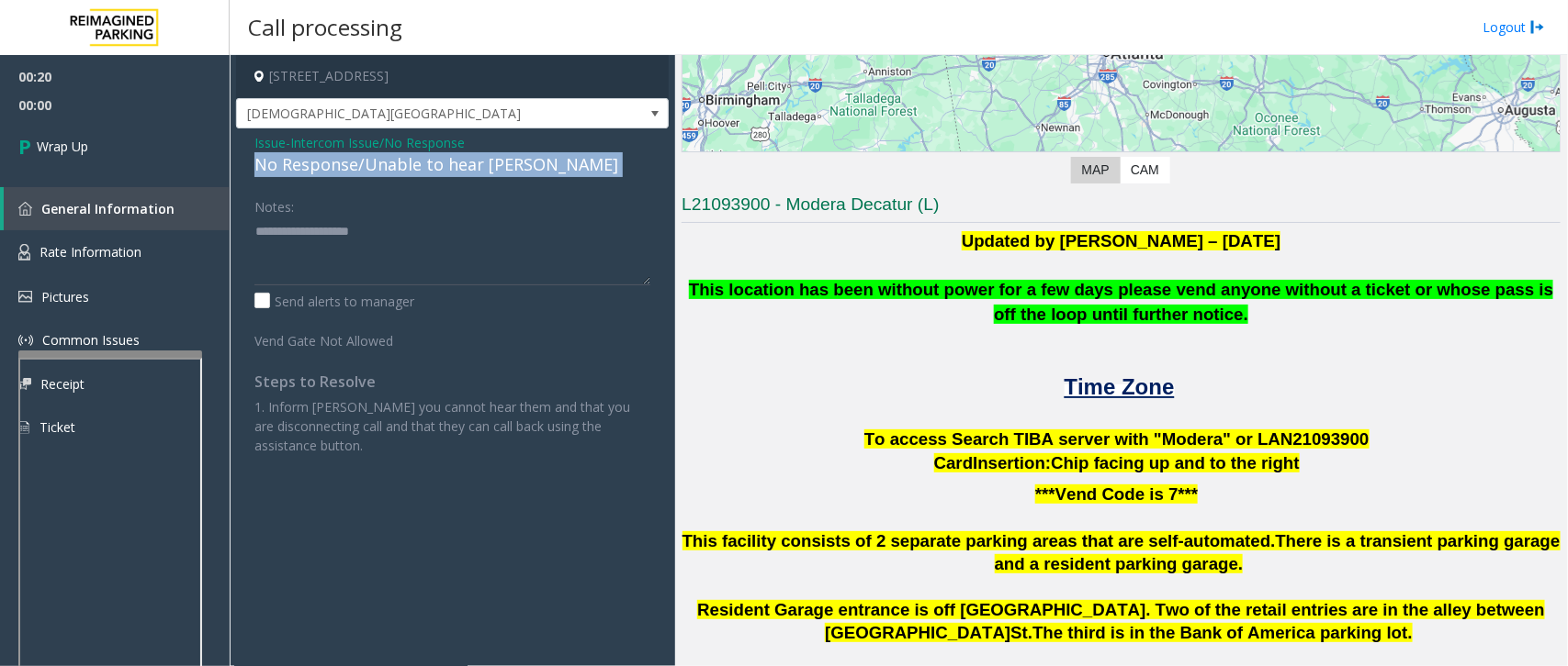
click at [391, 175] on div "No Response/Unable to hear [PERSON_NAME]" at bounding box center [452, 165] width 396 height 25
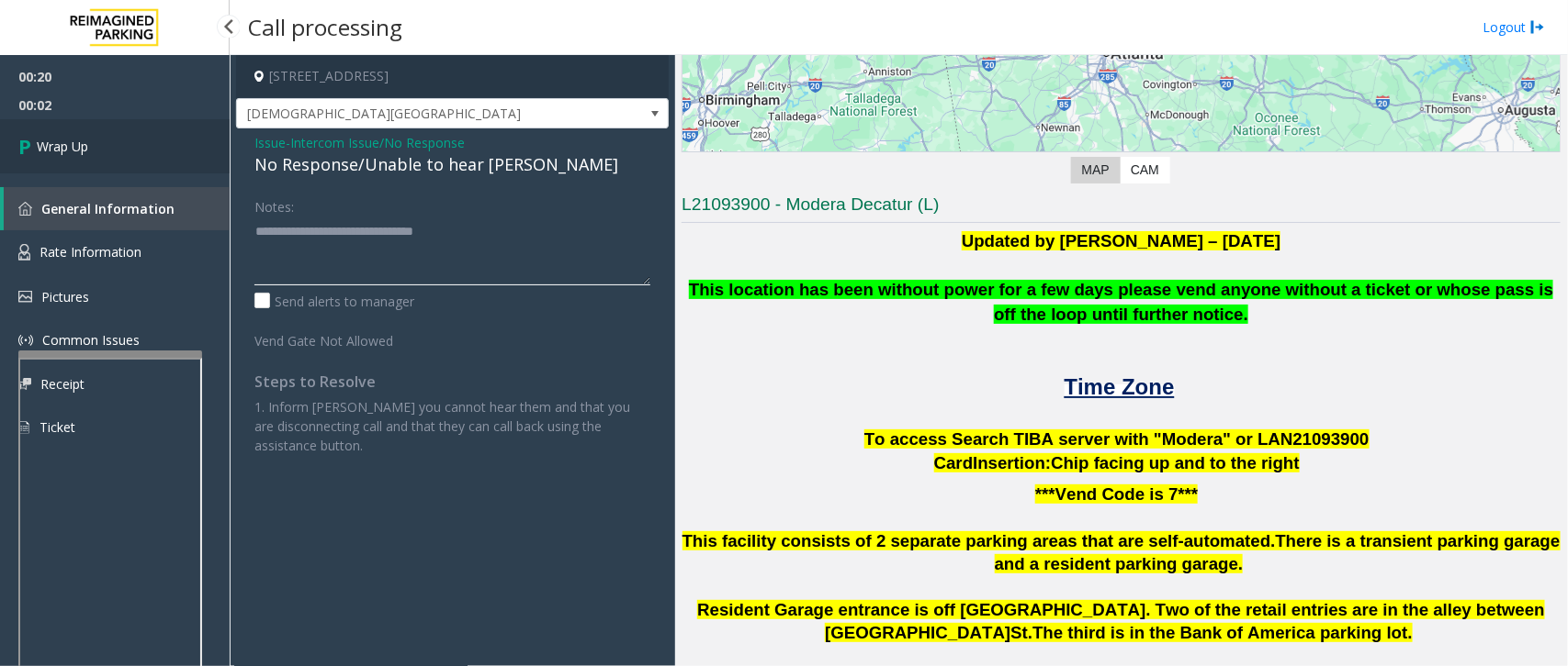
type textarea "**********"
click at [65, 143] on span "Wrap Up" at bounding box center [63, 146] width 52 height 19
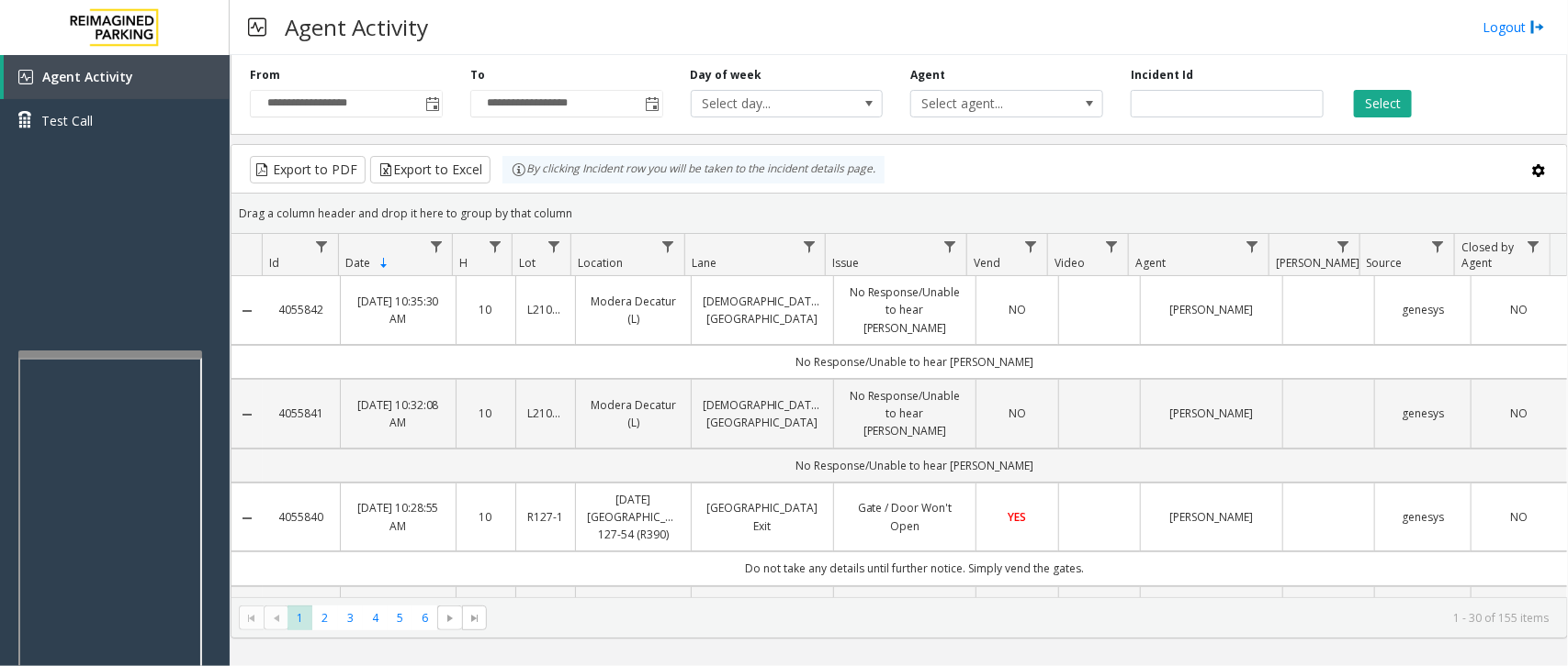
click at [135, 358] on iframe at bounding box center [109, 568] width 184 height 419
click at [127, 246] on div at bounding box center [109, 246] width 184 height 7
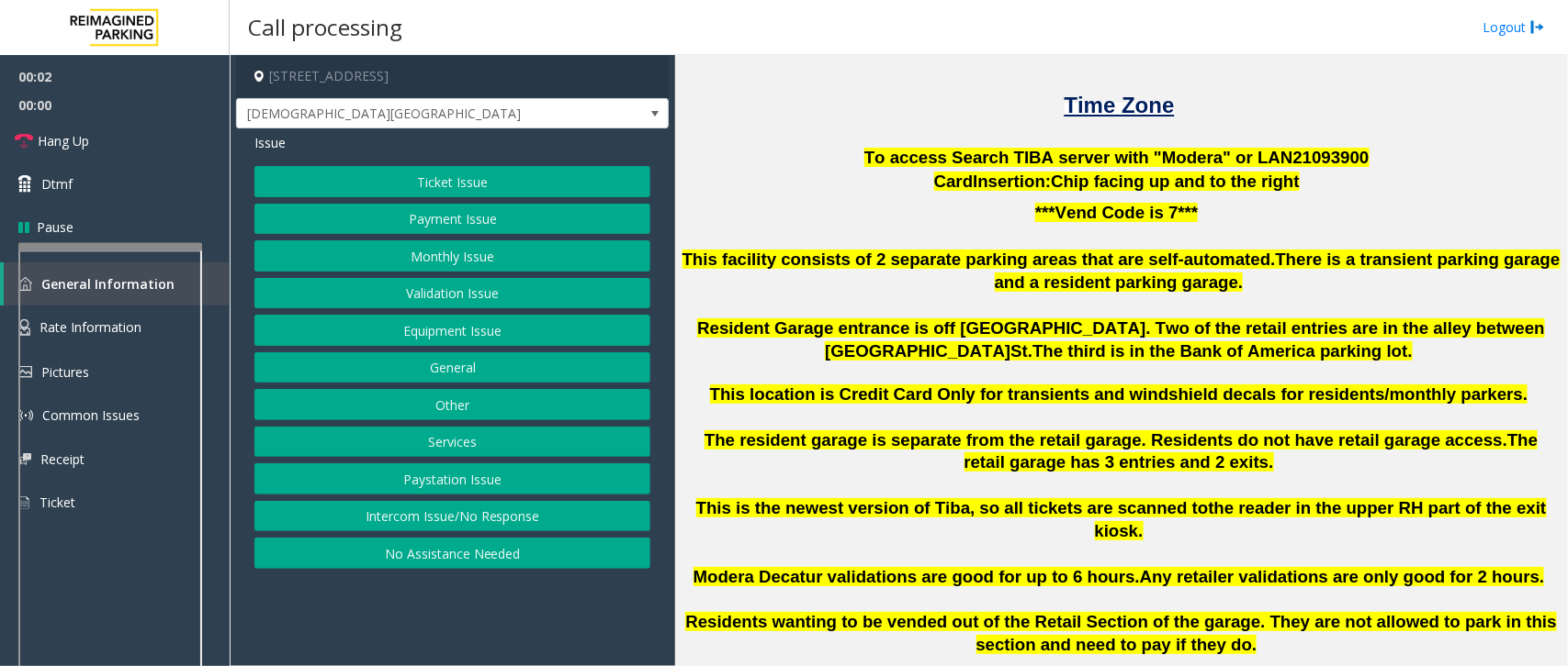
scroll to position [689, 0]
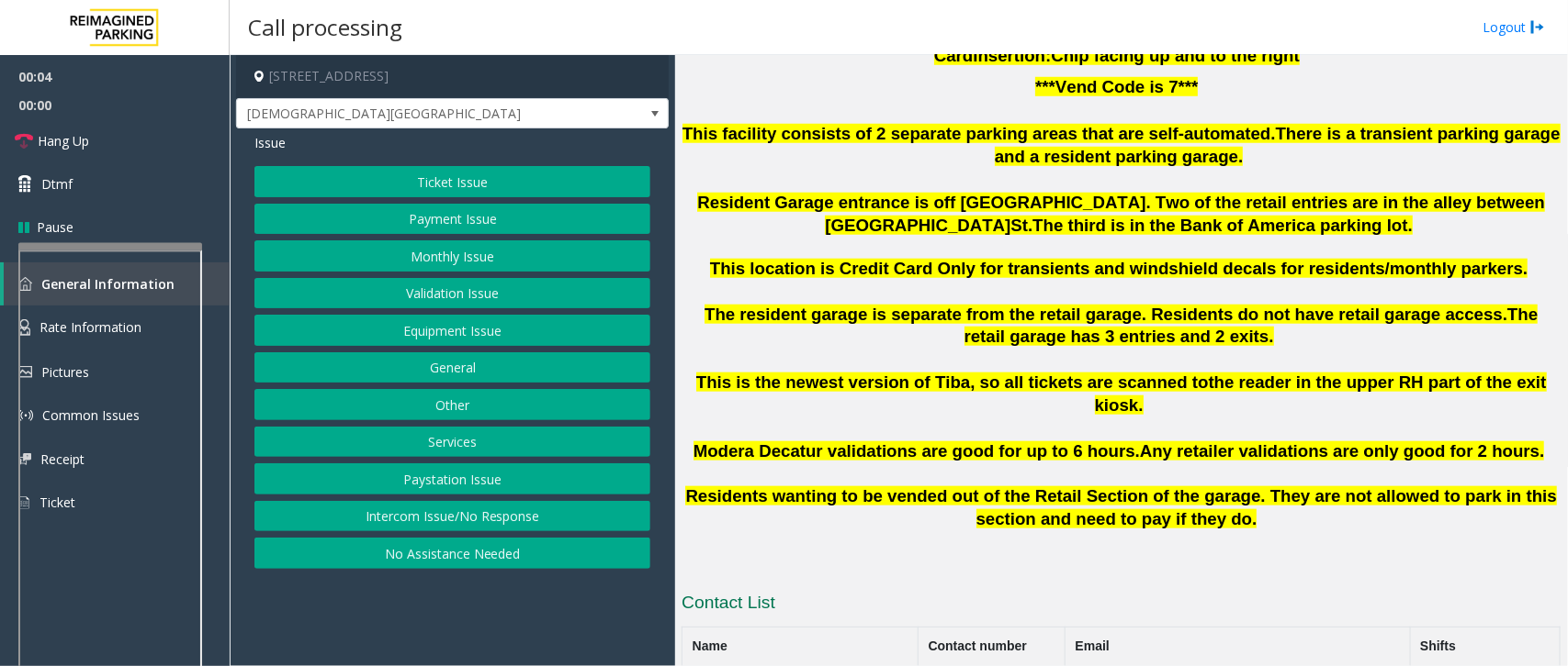
click at [475, 521] on button "Intercom Issue/No Response" at bounding box center [452, 516] width 396 height 31
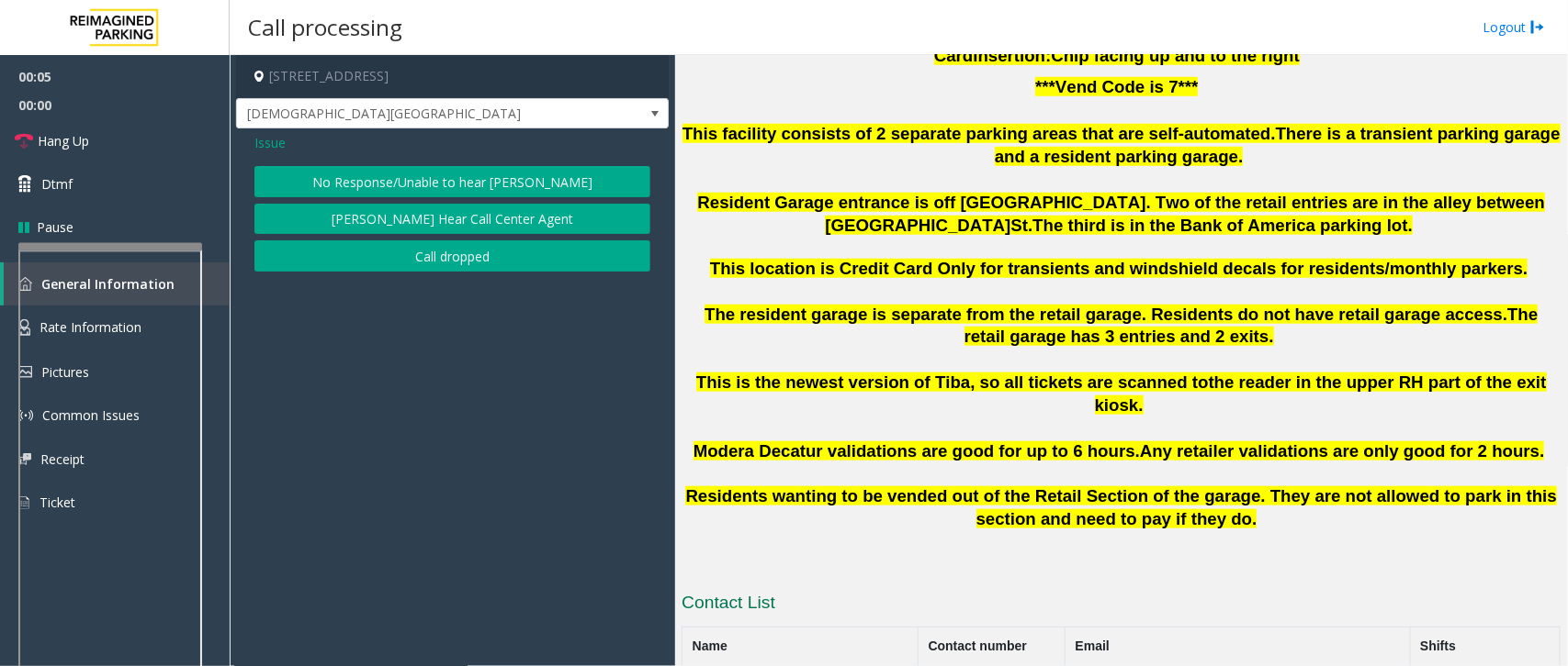
click at [475, 177] on button "No Response/Unable to hear [PERSON_NAME]" at bounding box center [452, 181] width 396 height 31
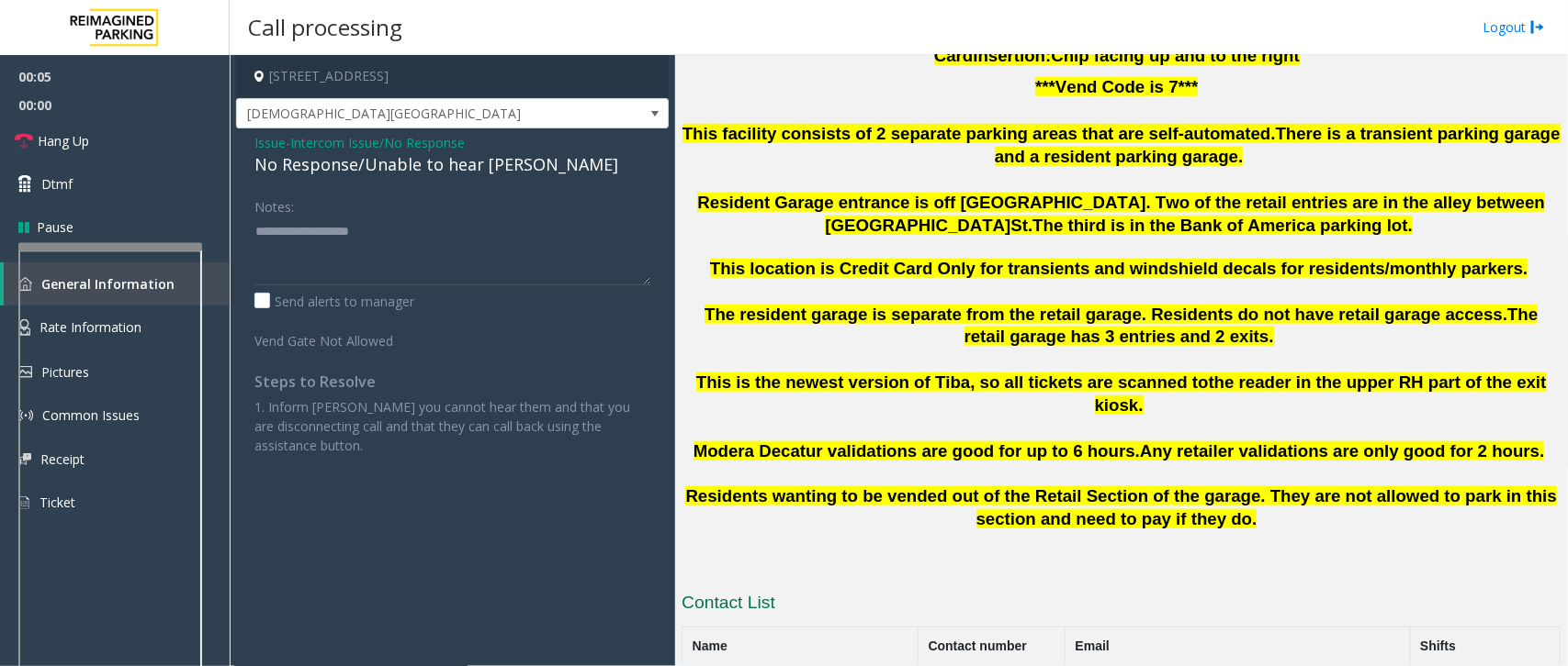
click at [397, 166] on div "No Response/Unable to hear [PERSON_NAME]" at bounding box center [452, 165] width 396 height 25
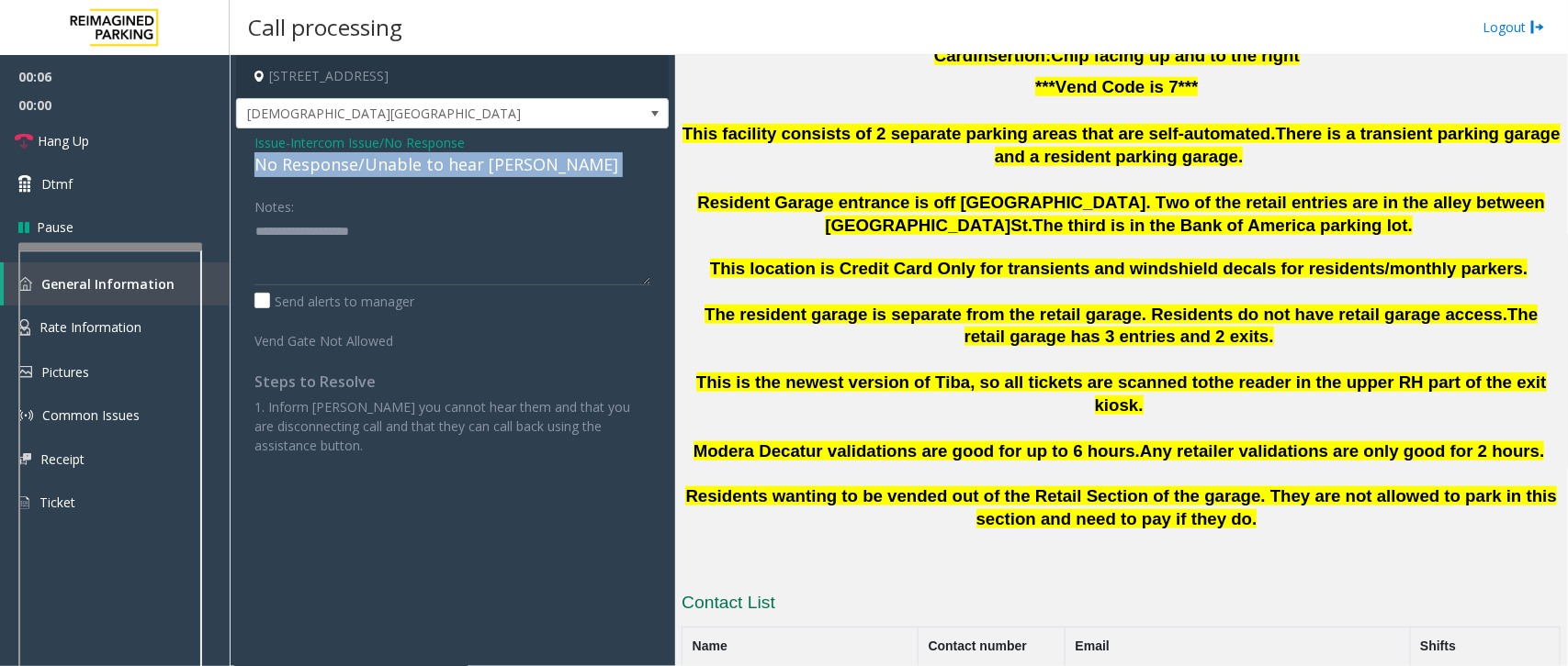
click at [397, 166] on div "No Response/Unable to hear [PERSON_NAME]" at bounding box center [452, 165] width 396 height 25
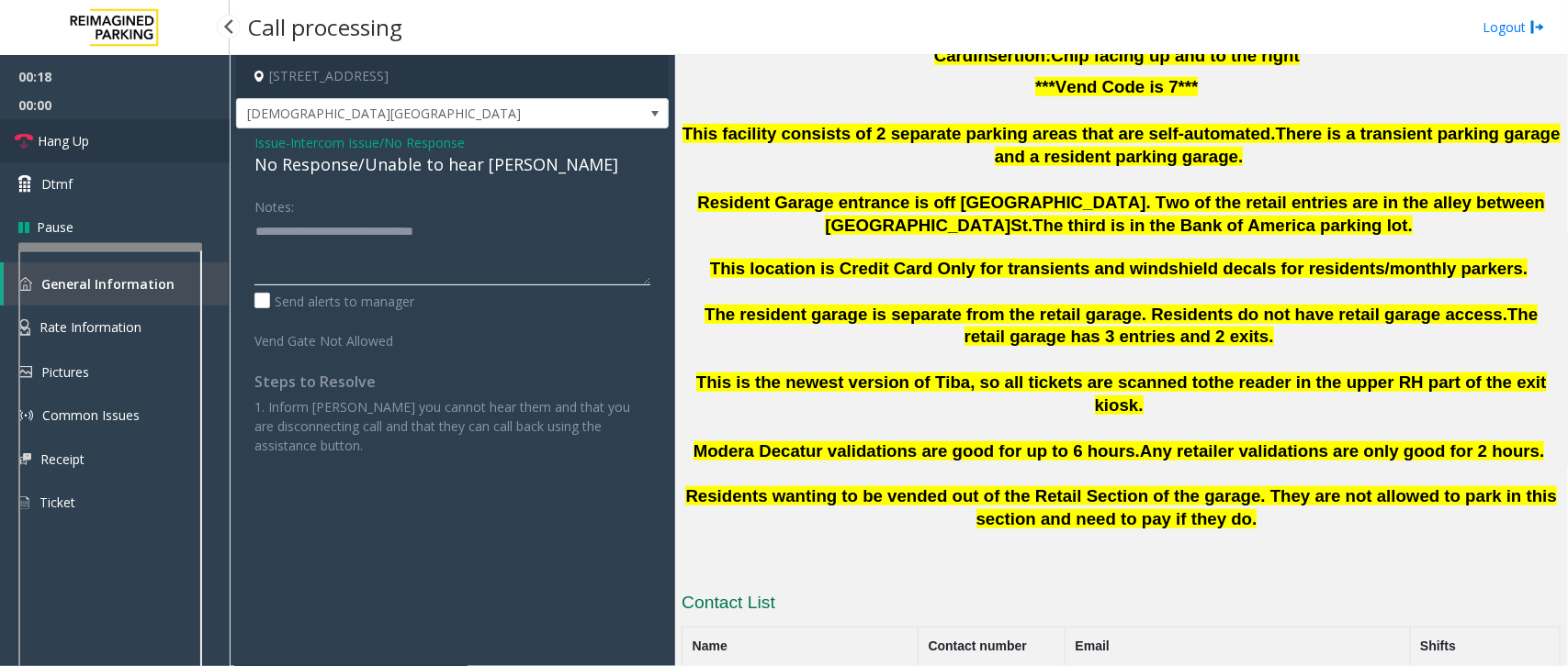
type textarea "**********"
click at [91, 139] on link "Hang Up" at bounding box center [114, 140] width 229 height 43
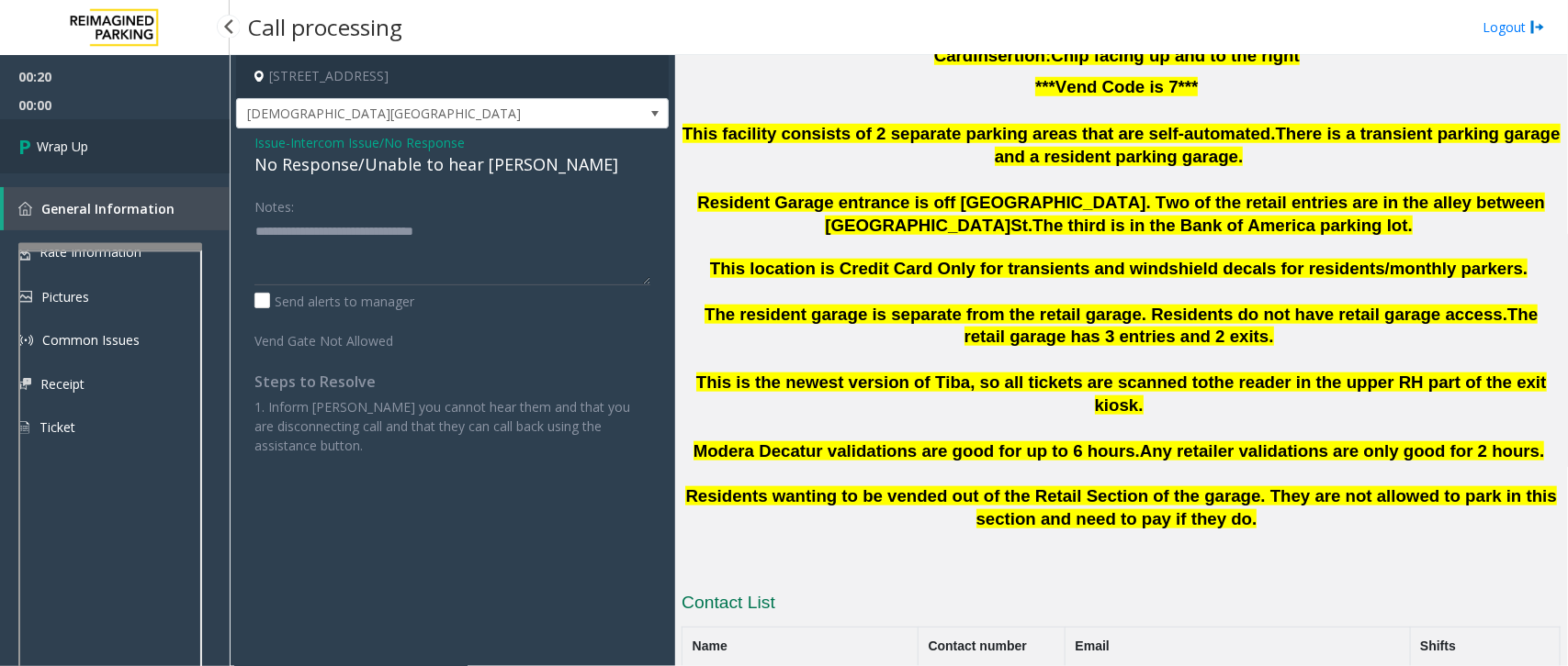
click at [91, 139] on link "Wrap Up" at bounding box center [114, 146] width 229 height 55
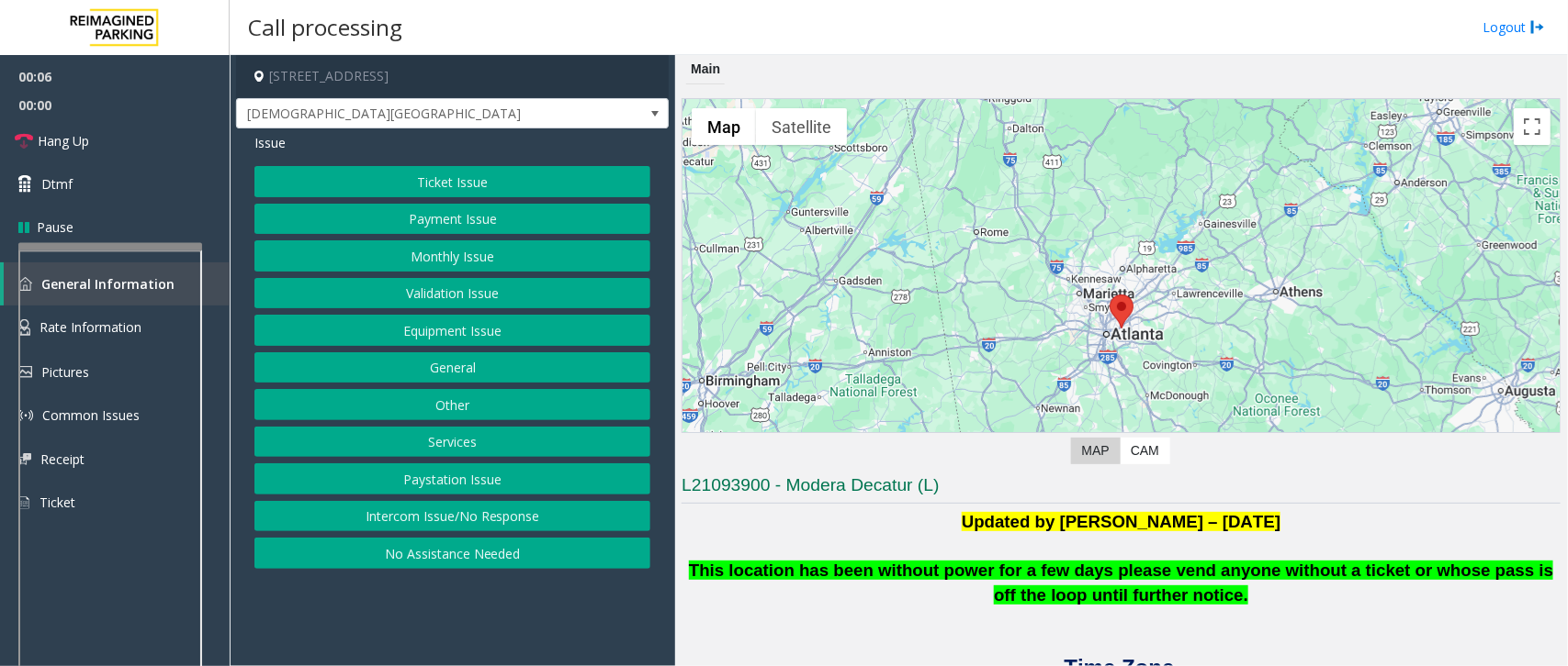
click at [466, 514] on button "Intercom Issue/No Response" at bounding box center [452, 516] width 396 height 31
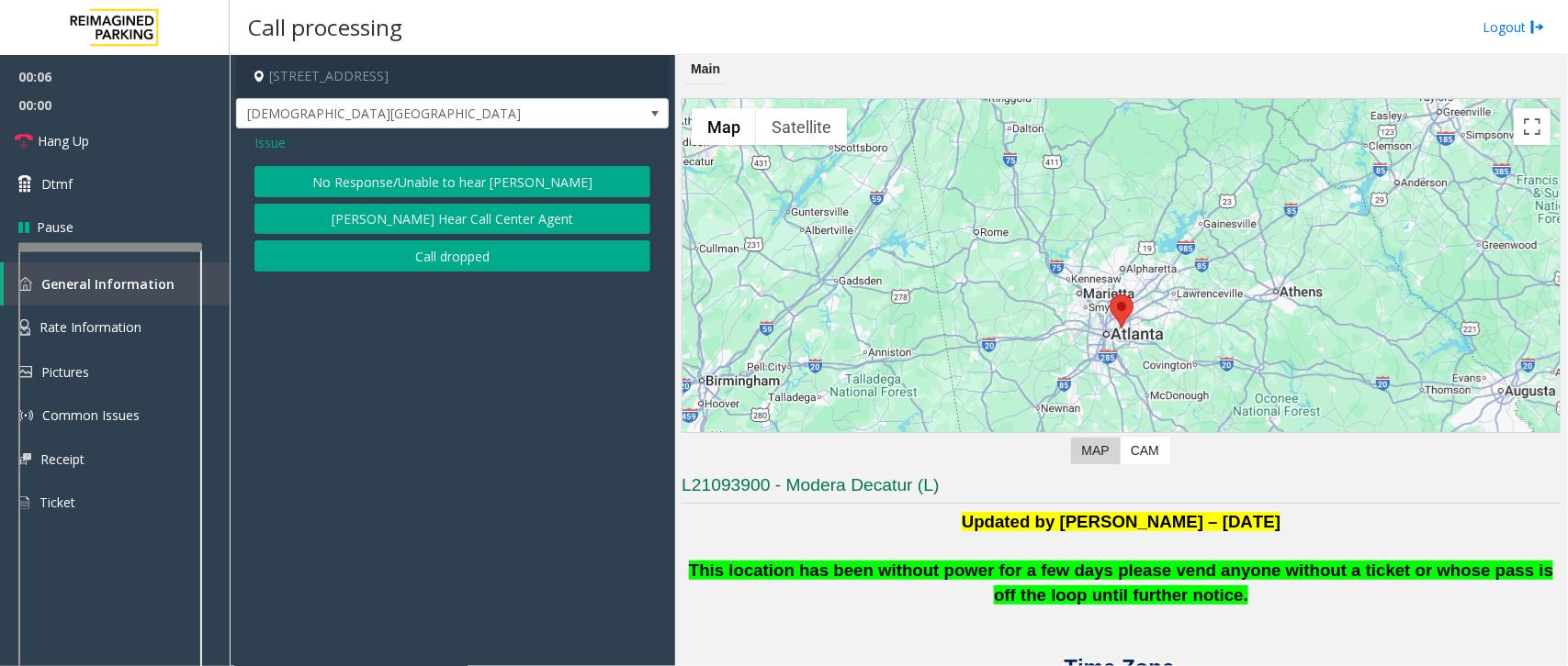
click at [462, 176] on button "No Response/Unable to hear [PERSON_NAME]" at bounding box center [452, 181] width 396 height 31
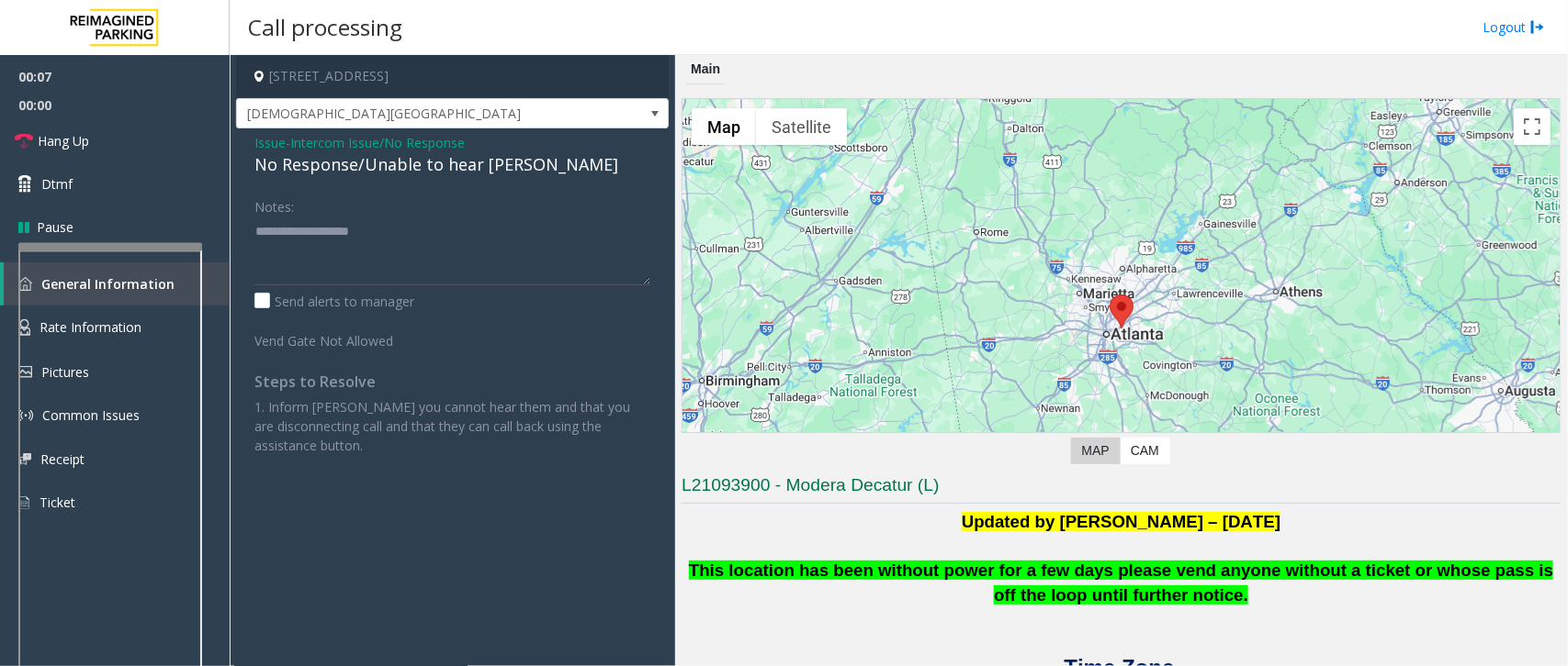
click at [359, 154] on div "No Response/Unable to hear [PERSON_NAME]" at bounding box center [452, 165] width 396 height 25
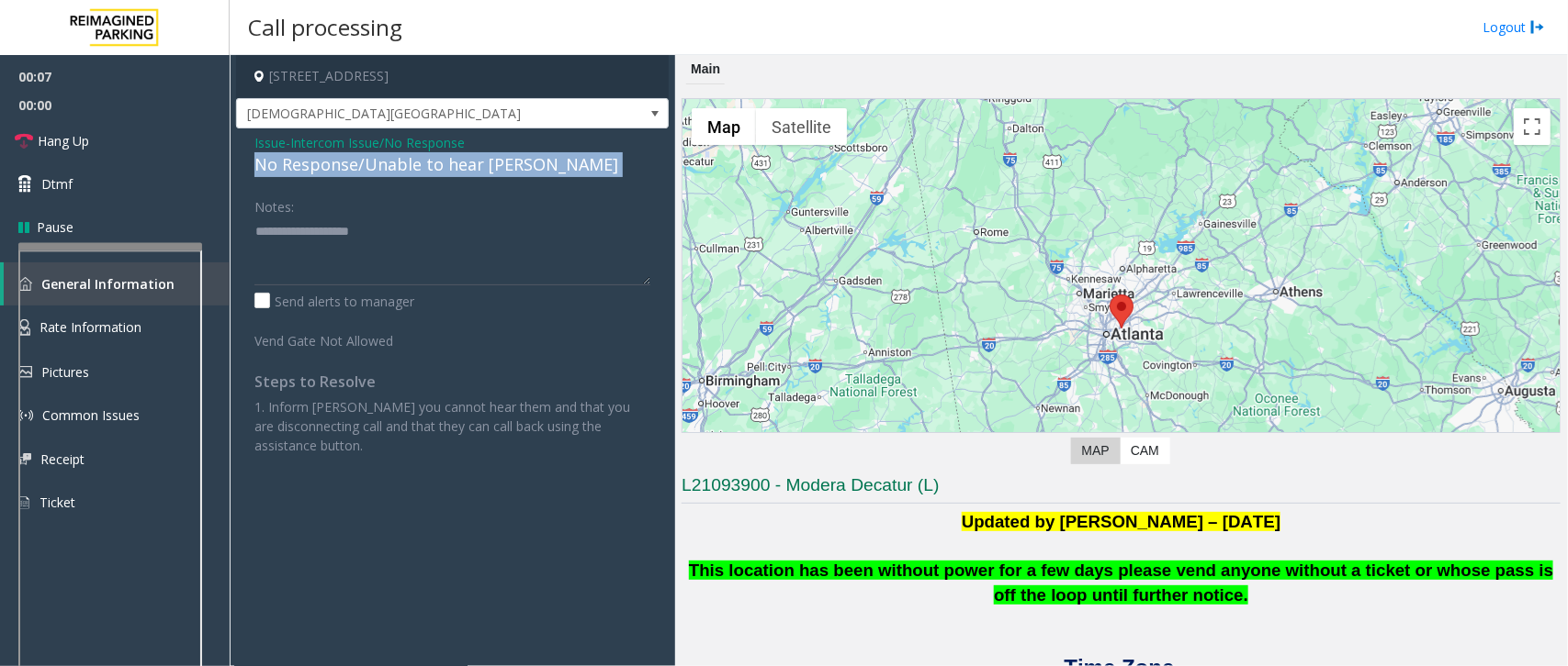
click at [359, 154] on div "No Response/Unable to hear [PERSON_NAME]" at bounding box center [452, 165] width 396 height 25
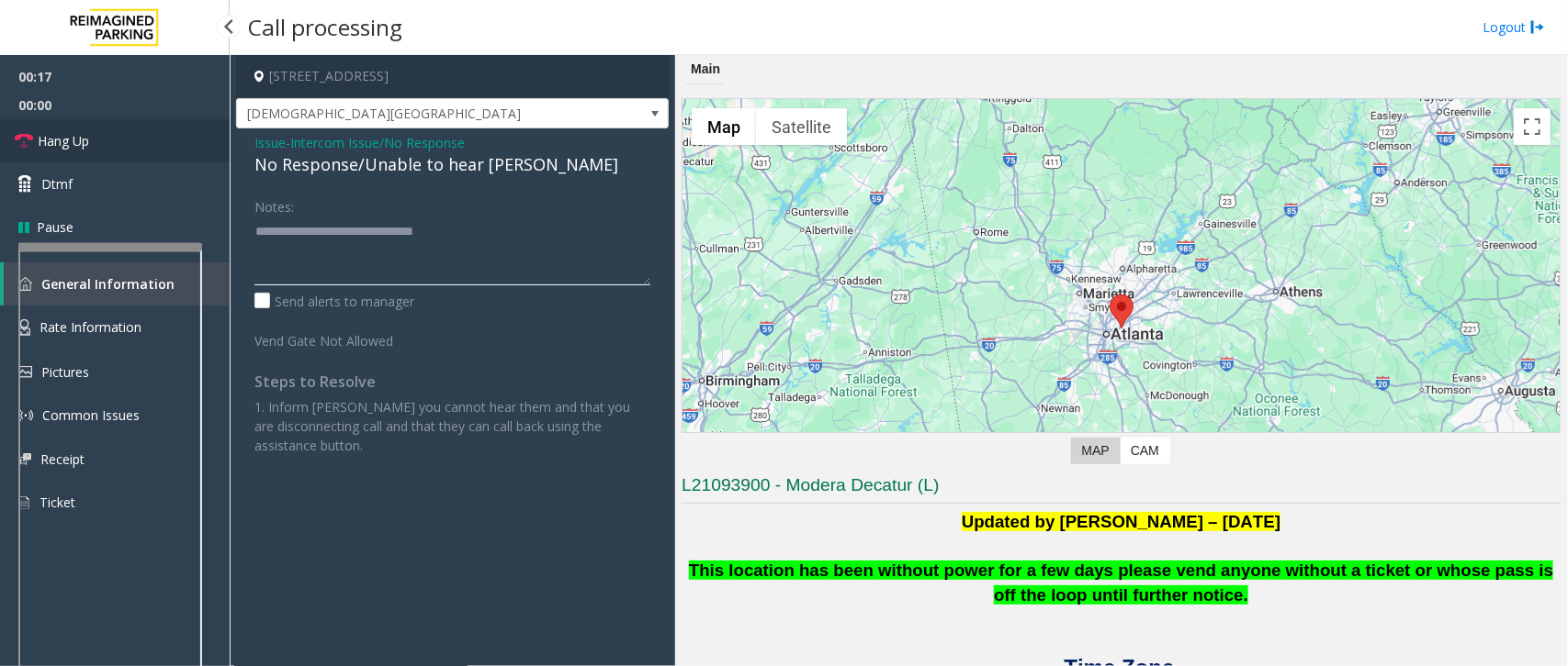
type textarea "**********"
click at [58, 136] on span "Hang Up" at bounding box center [64, 140] width 52 height 19
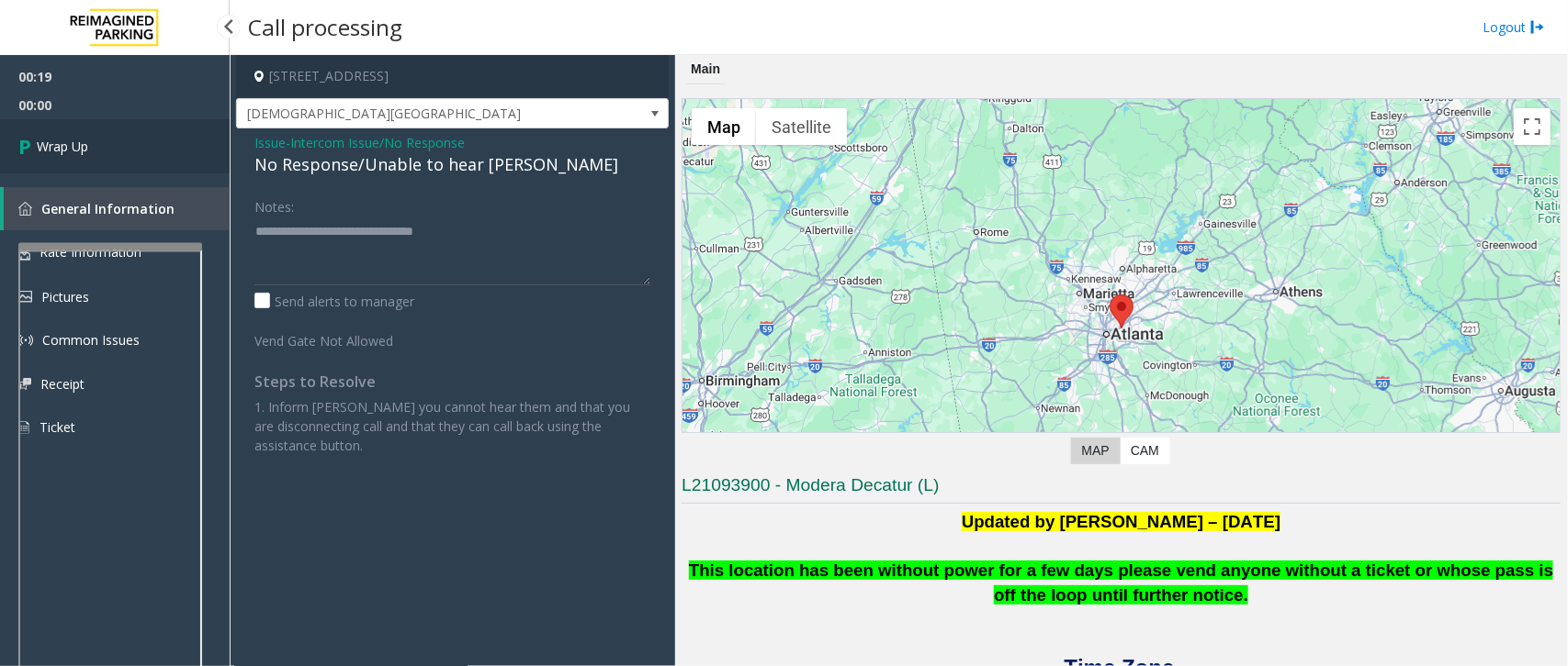
click at [58, 137] on span "Wrap Up" at bounding box center [63, 146] width 52 height 19
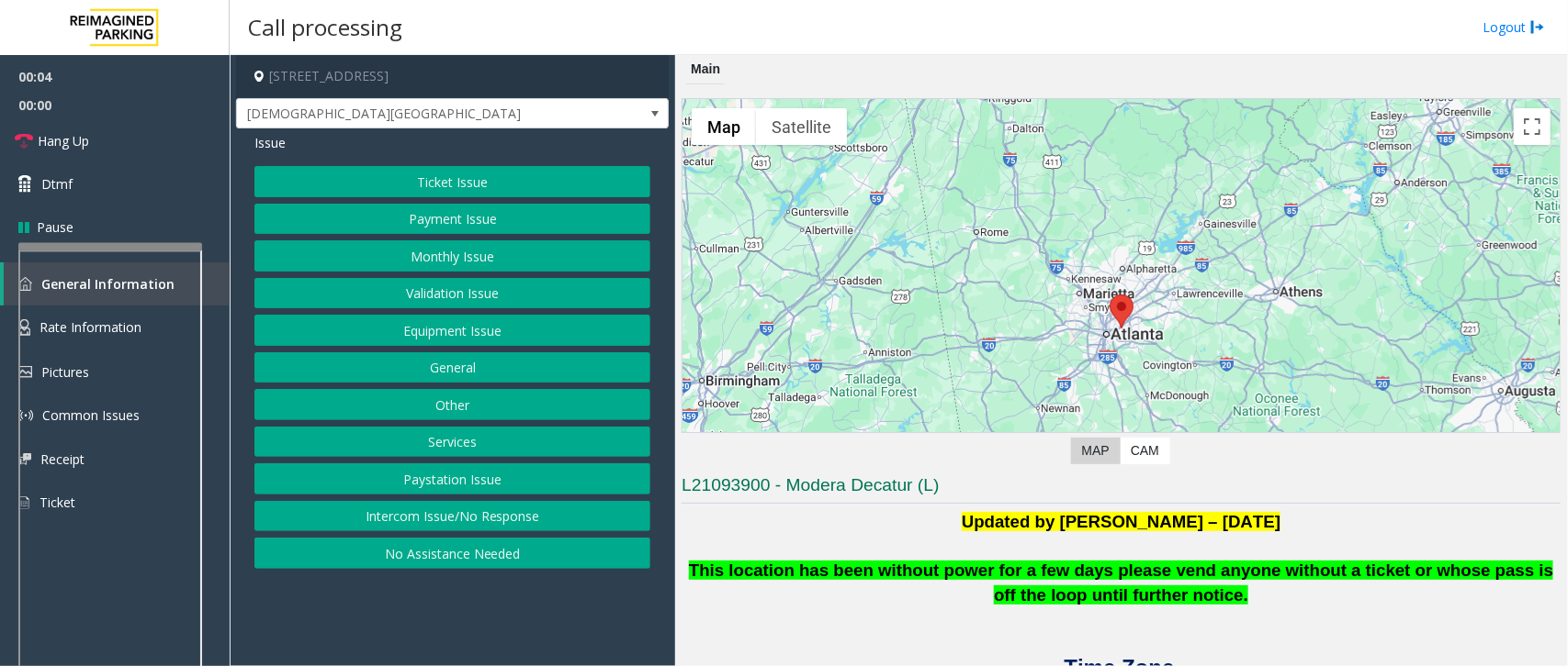
click at [474, 523] on button "Intercom Issue/No Response" at bounding box center [452, 516] width 396 height 31
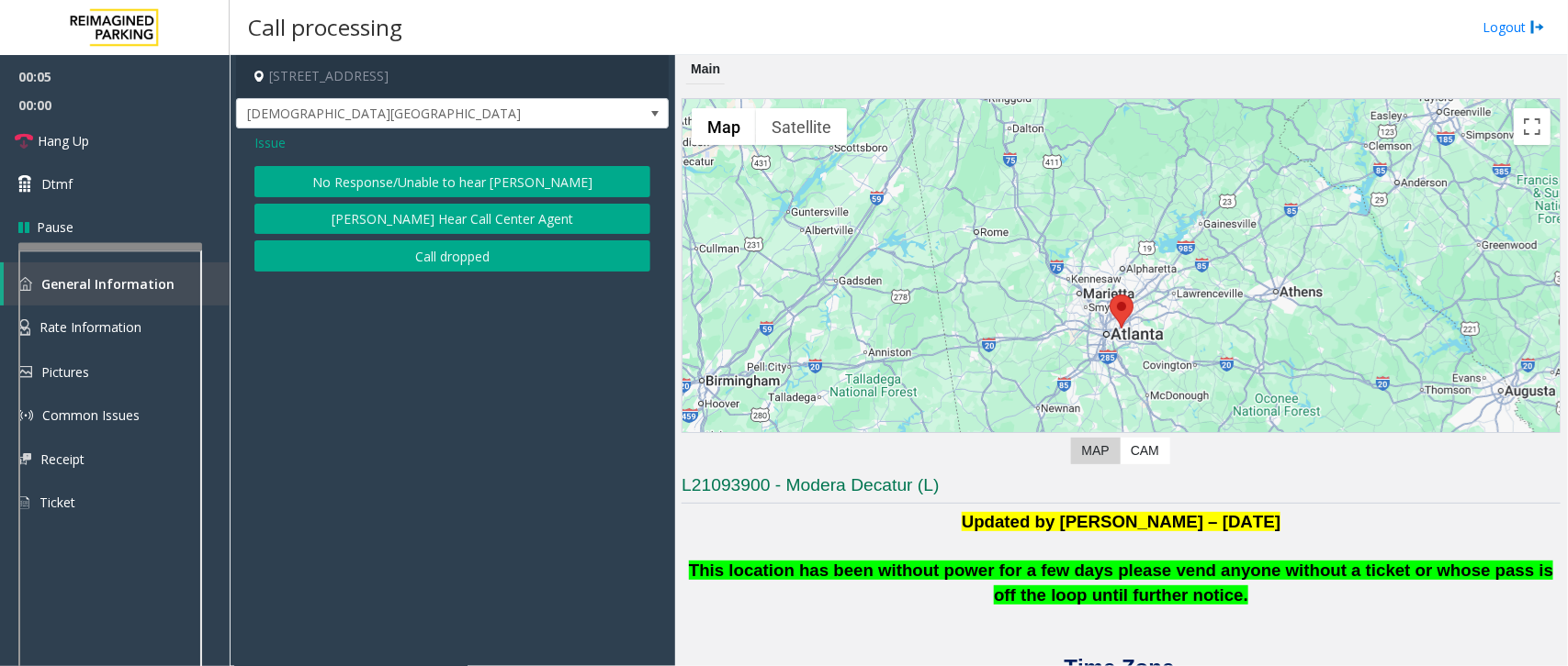
click at [506, 186] on button "No Response/Unable to hear [PERSON_NAME]" at bounding box center [452, 181] width 396 height 31
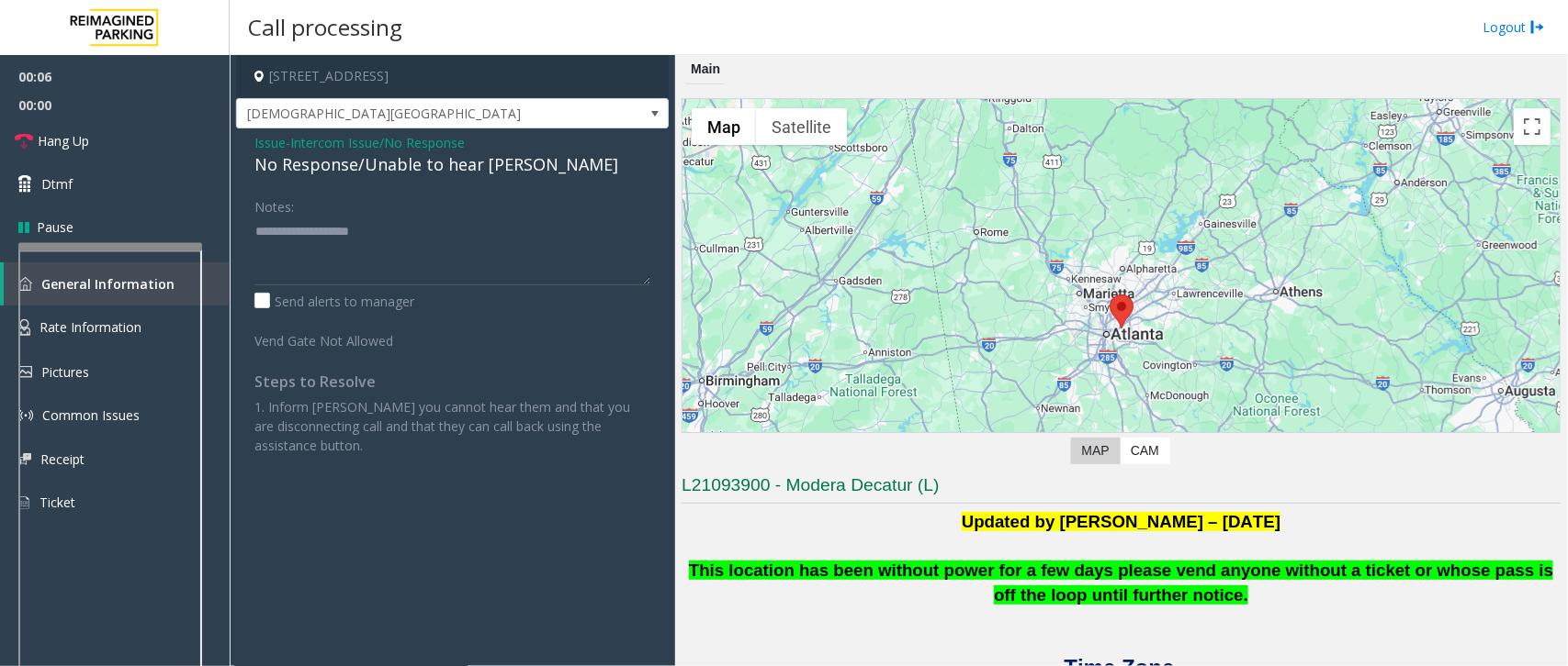
click at [329, 159] on div "No Response/Unable to hear [PERSON_NAME]" at bounding box center [452, 165] width 396 height 25
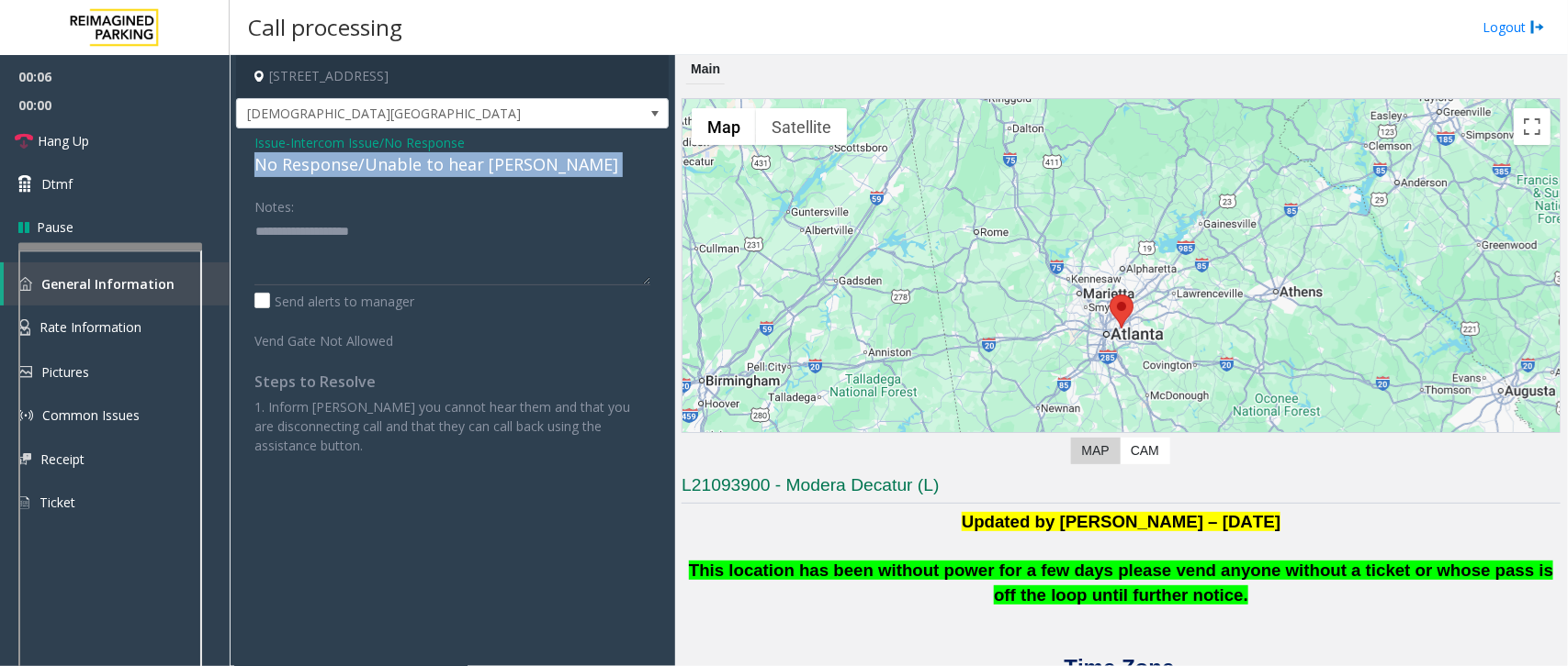
click at [329, 159] on div "No Response/Unable to hear [PERSON_NAME]" at bounding box center [452, 165] width 396 height 25
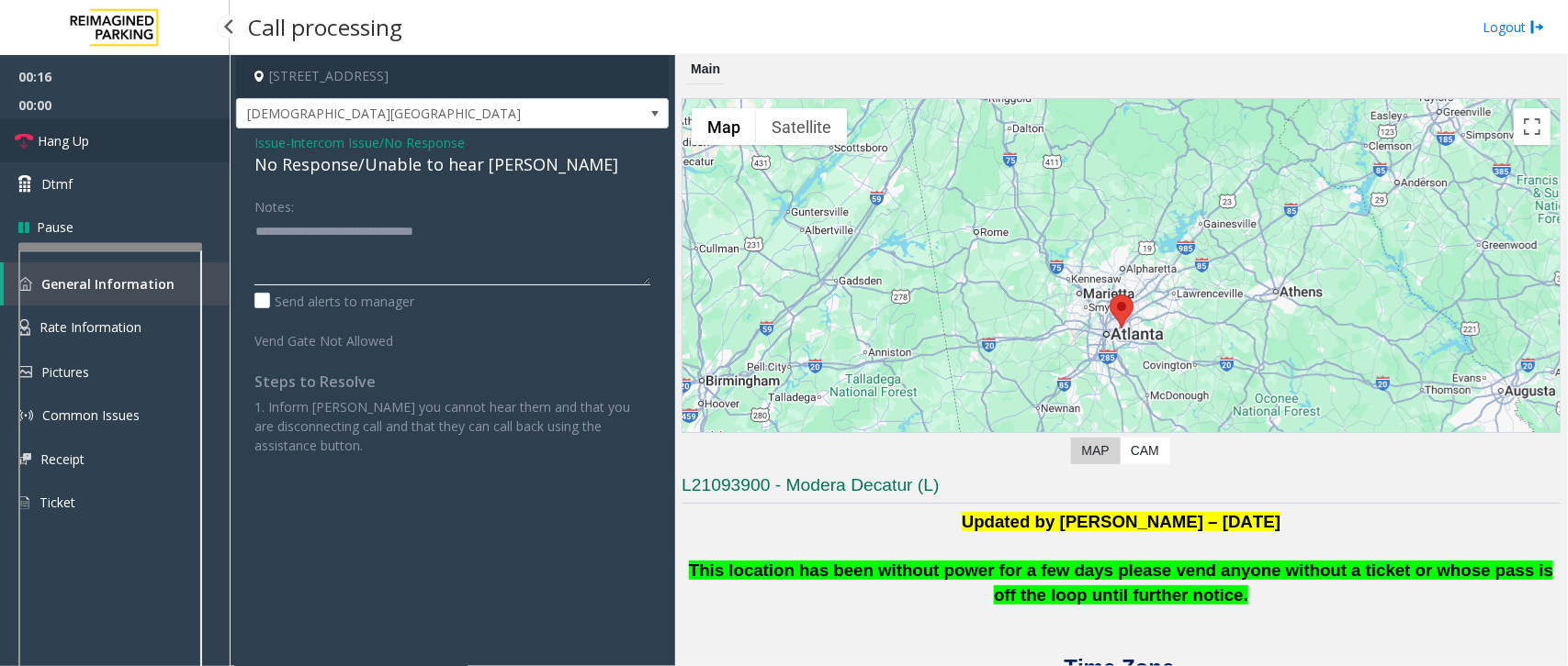
type textarea "**********"
click at [84, 134] on span "Hang Up" at bounding box center [64, 140] width 52 height 19
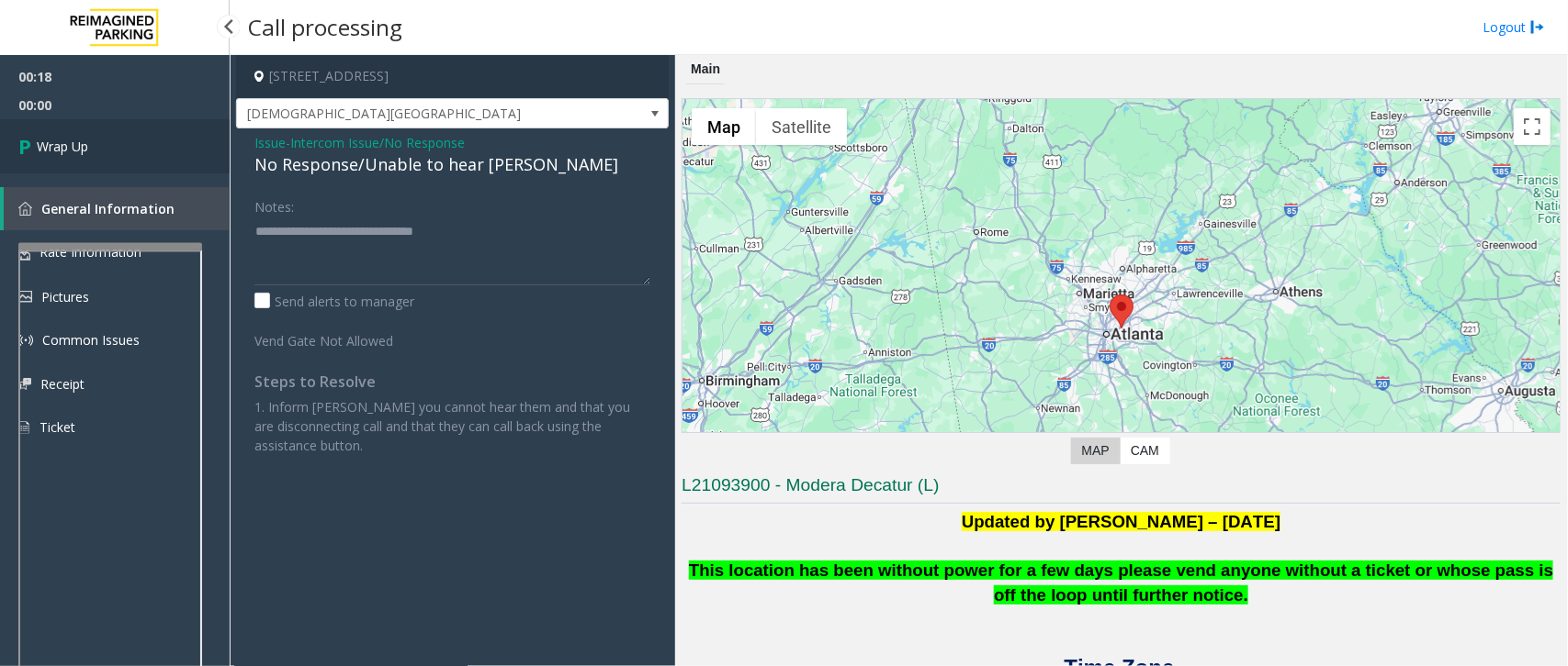
click at [84, 134] on link "Wrap Up" at bounding box center [114, 146] width 229 height 55
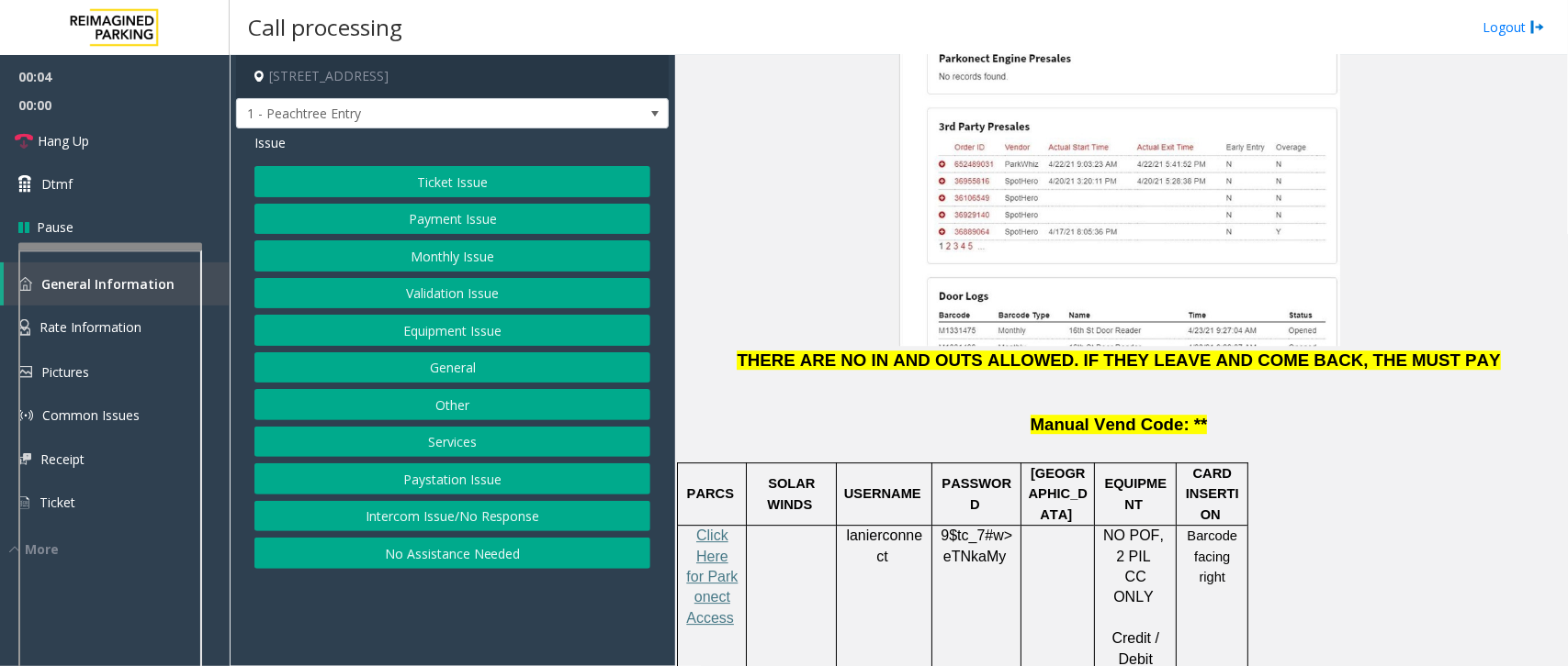
scroll to position [2295, 0]
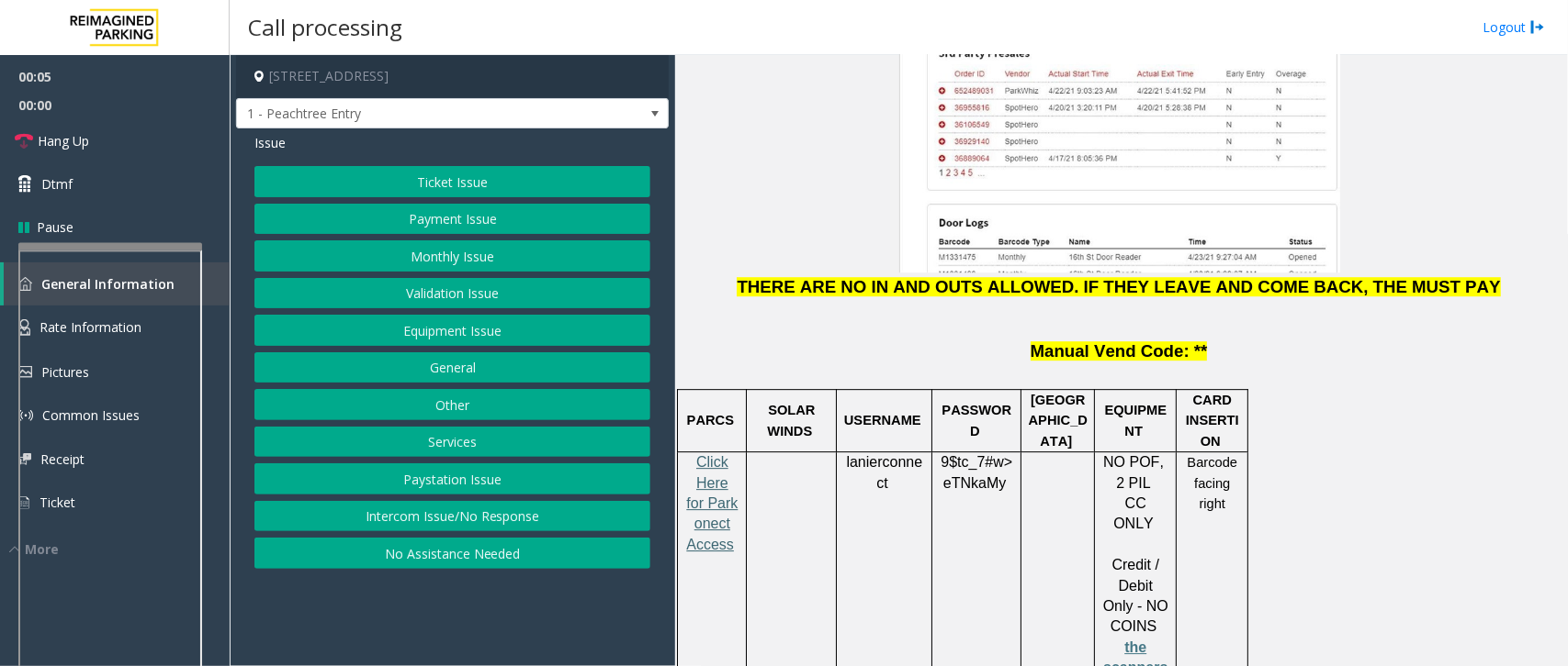
click at [715, 455] on span "Click Here for Parkonect Access" at bounding box center [712, 503] width 52 height 98
click at [885, 455] on span "lanierconnect" at bounding box center [884, 472] width 76 height 37
copy p "lanierconnect"
click at [958, 475] on span "eTNkaMy" at bounding box center [974, 483] width 63 height 17
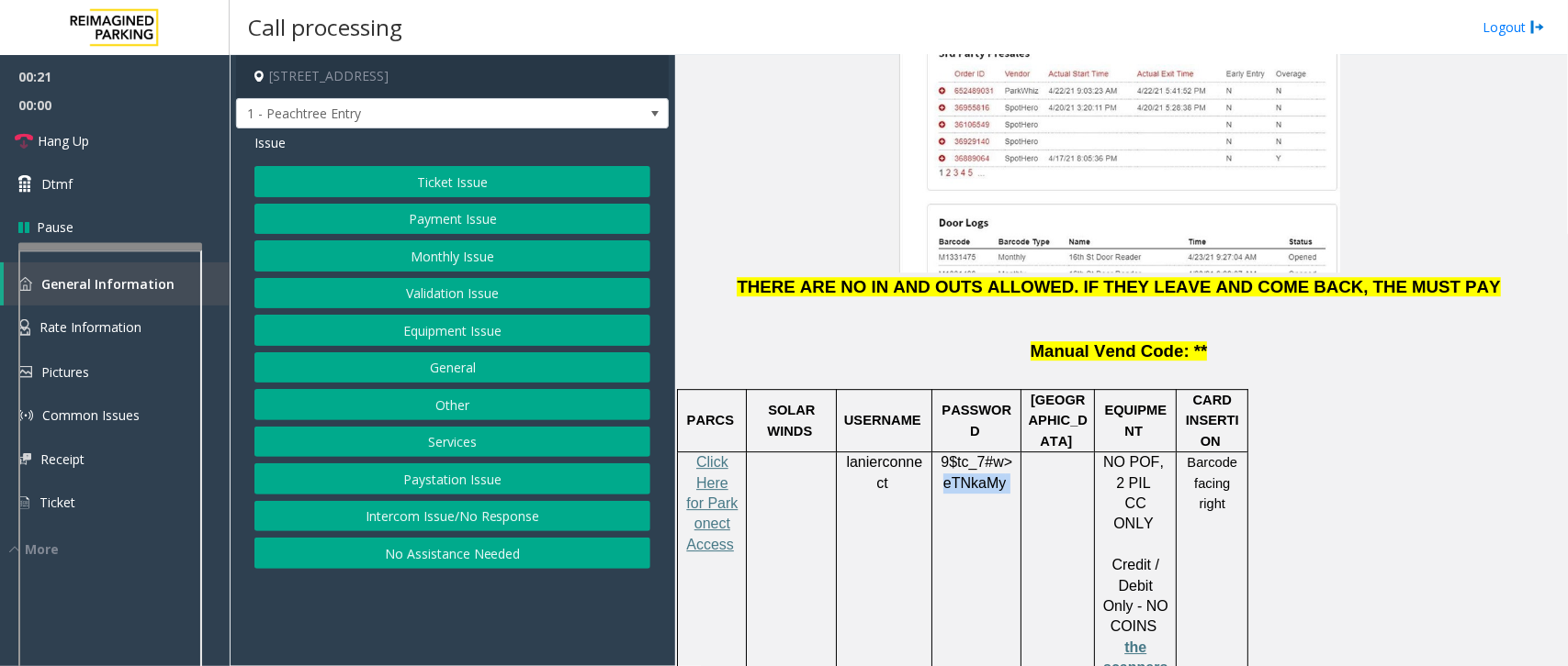
click at [958, 475] on span "eTNkaMy" at bounding box center [974, 483] width 63 height 17
copy p "9$tc_7#w> eTNkaMy"
click at [460, 328] on button "Equipment Issue" at bounding box center [452, 330] width 396 height 31
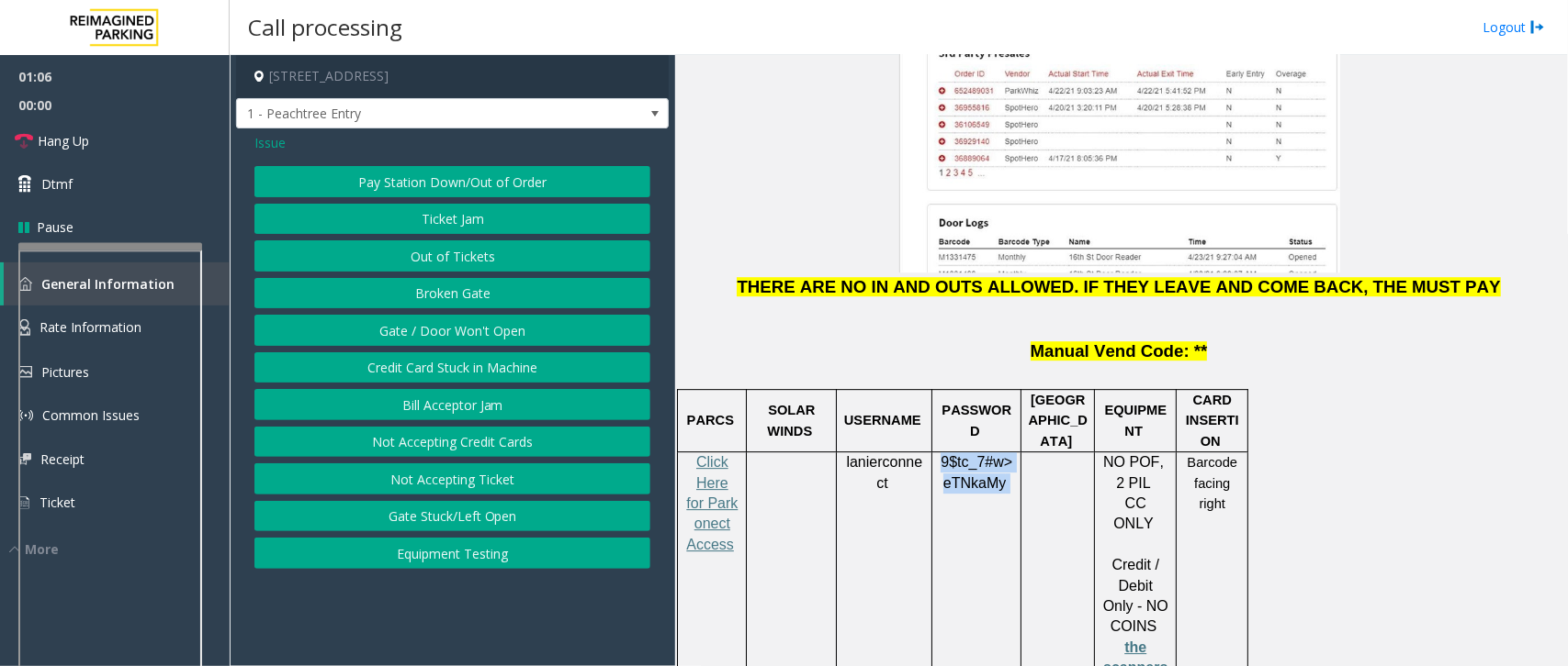
click at [419, 333] on button "Gate / Door Won't Open" at bounding box center [452, 330] width 396 height 31
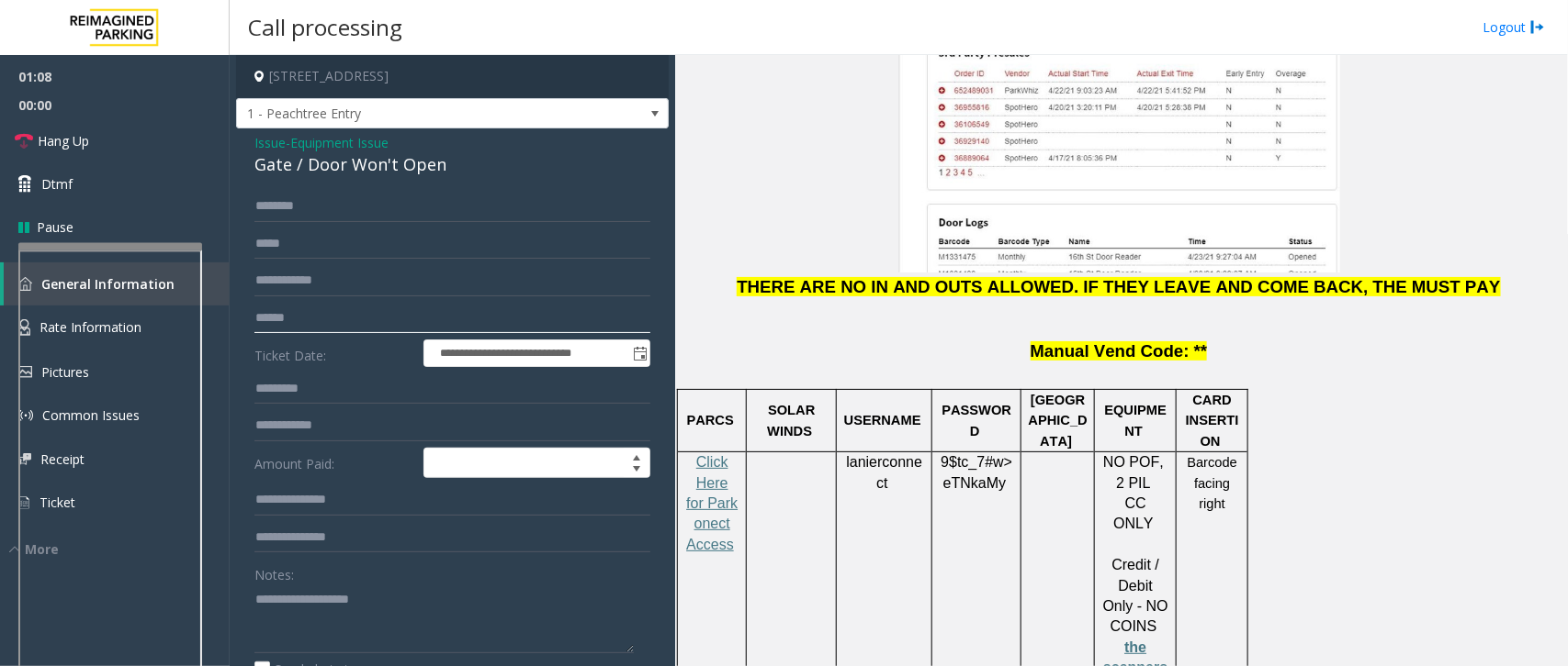
click at [320, 327] on input "text" at bounding box center [452, 318] width 396 height 31
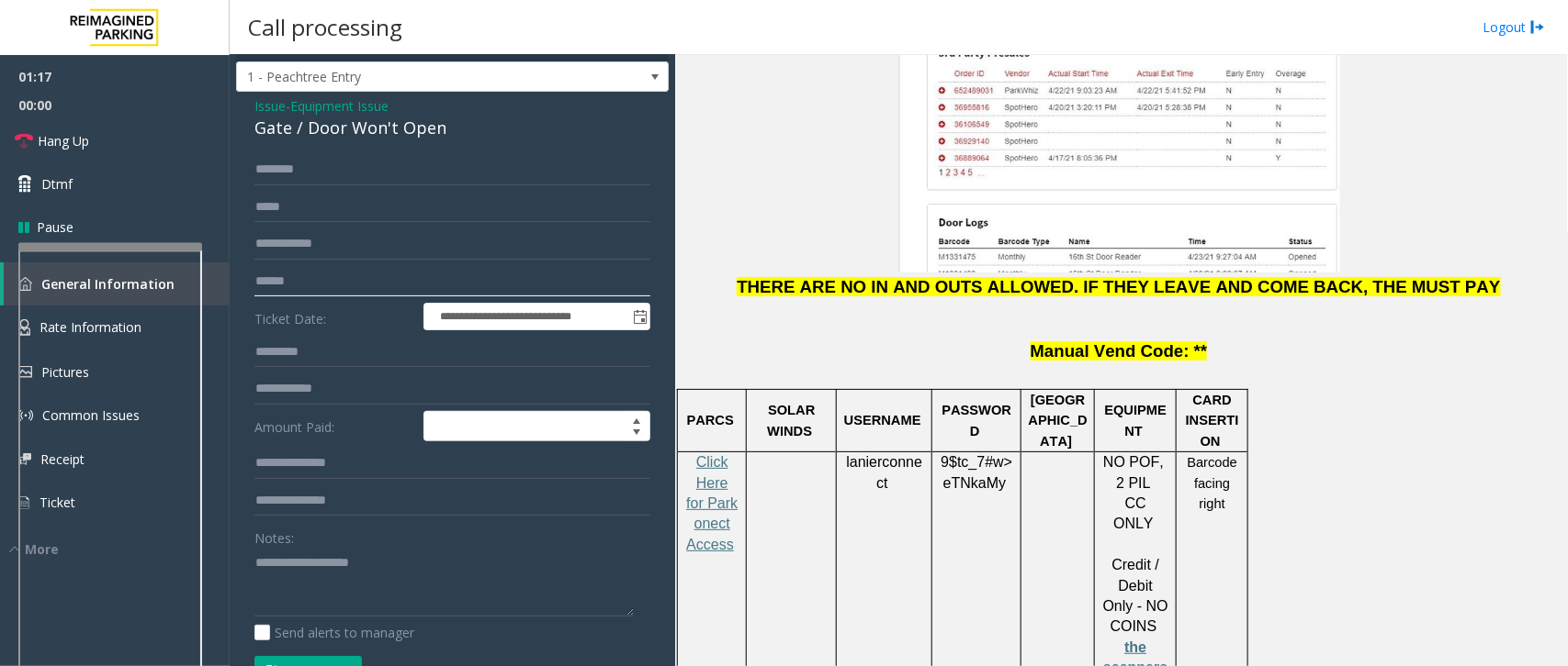
scroll to position [0, 0]
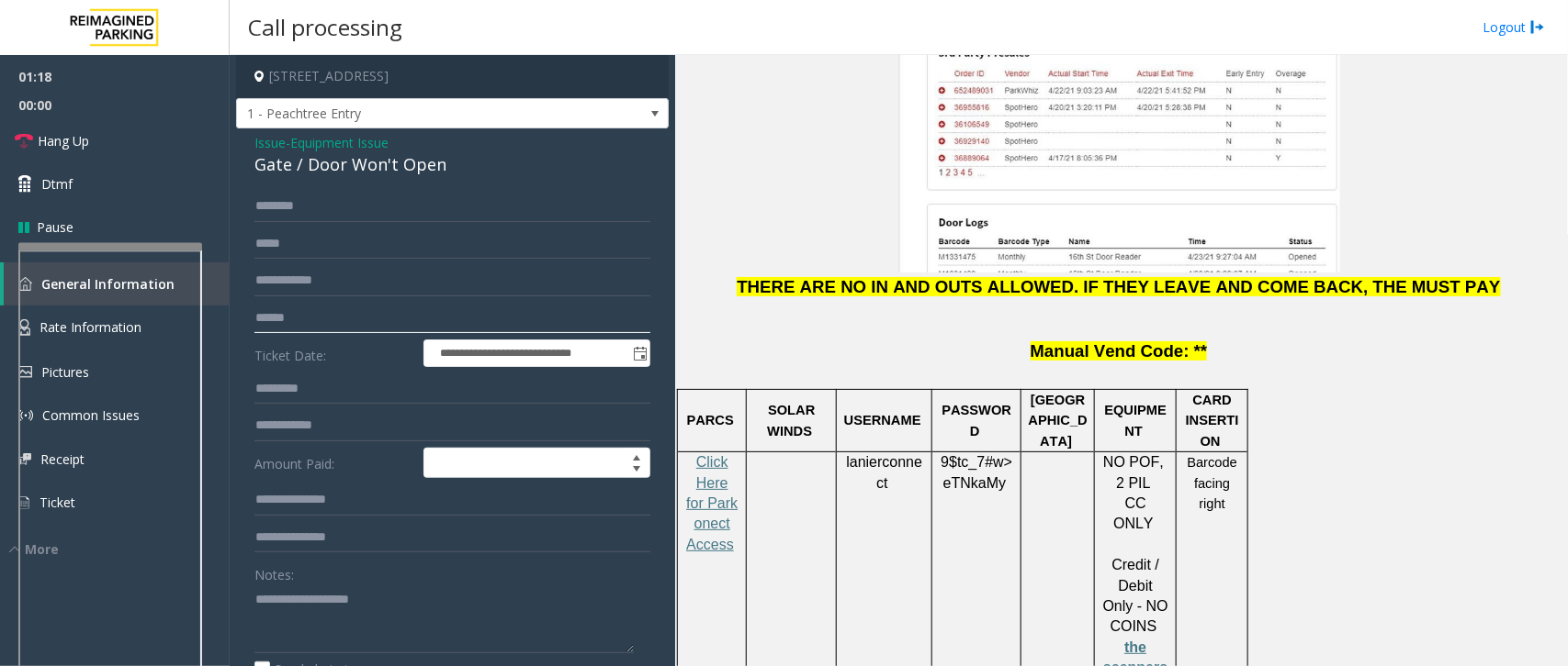
click at [342, 318] on input "text" at bounding box center [452, 318] width 396 height 31
type input "**********"
click at [328, 610] on textarea at bounding box center [444, 618] width 379 height 68
click at [70, 143] on span "Hang Up" at bounding box center [64, 140] width 52 height 19
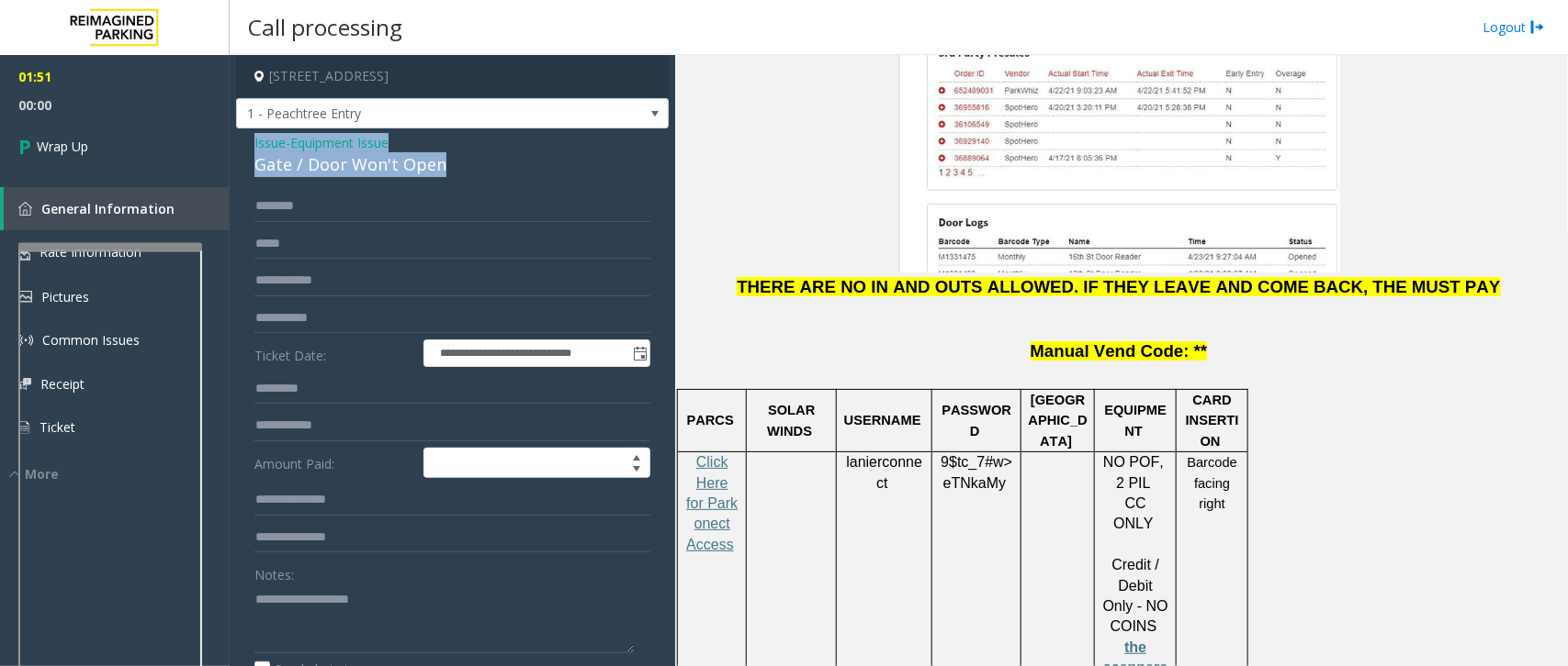
drag, startPoint x: 455, startPoint y: 170, endPoint x: 253, endPoint y: 139, distance: 204.4
click at [254, 139] on div "Issue - Equipment Issue Gate / Door Won't Open" at bounding box center [452, 155] width 396 height 44
click at [452, 629] on textarea at bounding box center [444, 618] width 379 height 68
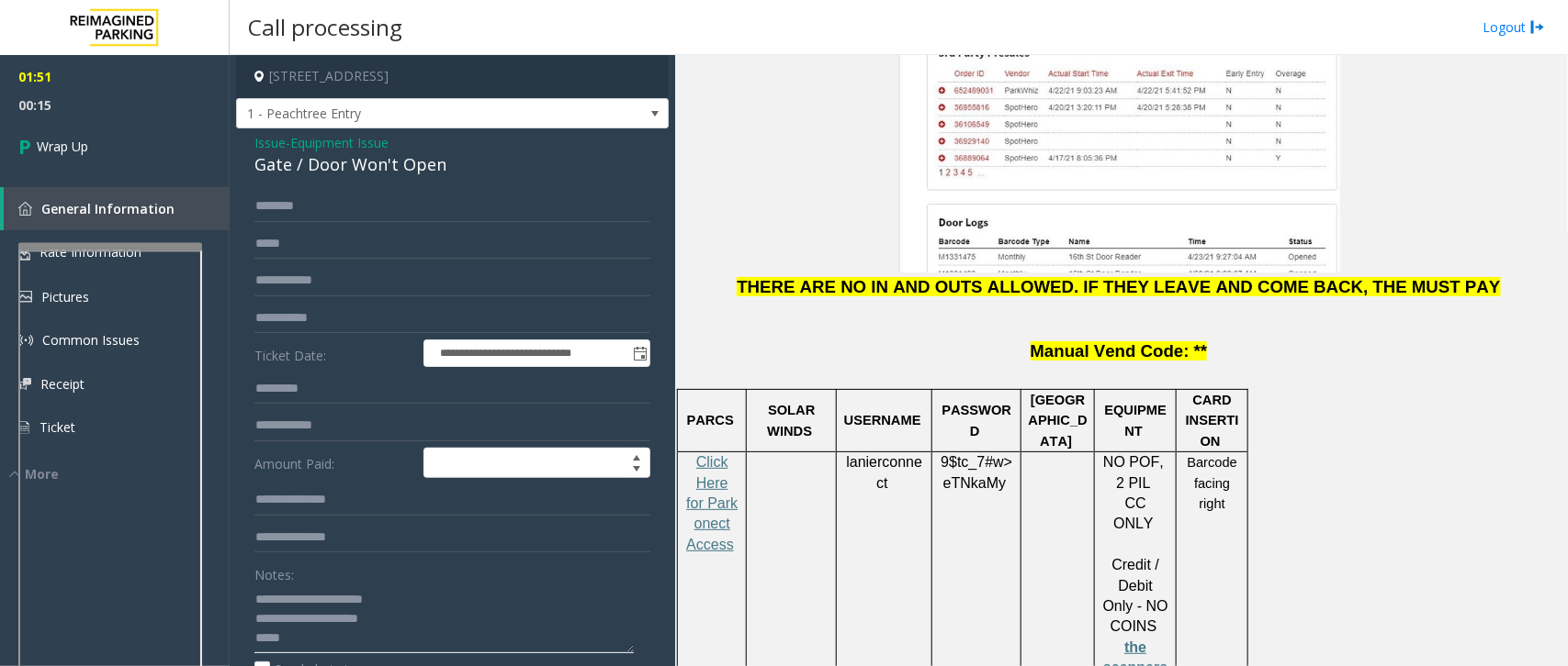
click at [323, 645] on textarea at bounding box center [444, 618] width 379 height 68
paste textarea "**********"
type textarea "**********"
click at [104, 149] on link "Wrap Up" at bounding box center [114, 146] width 229 height 55
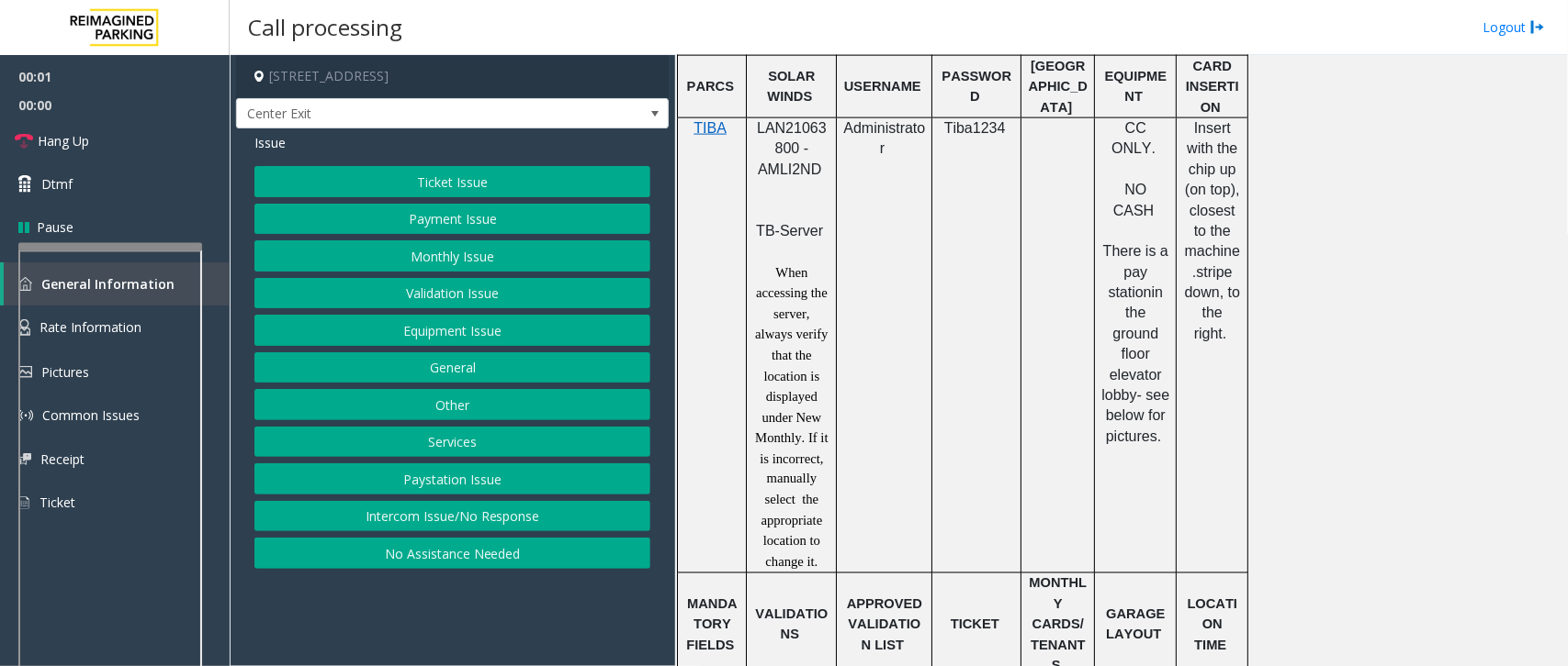
scroll to position [1032, 0]
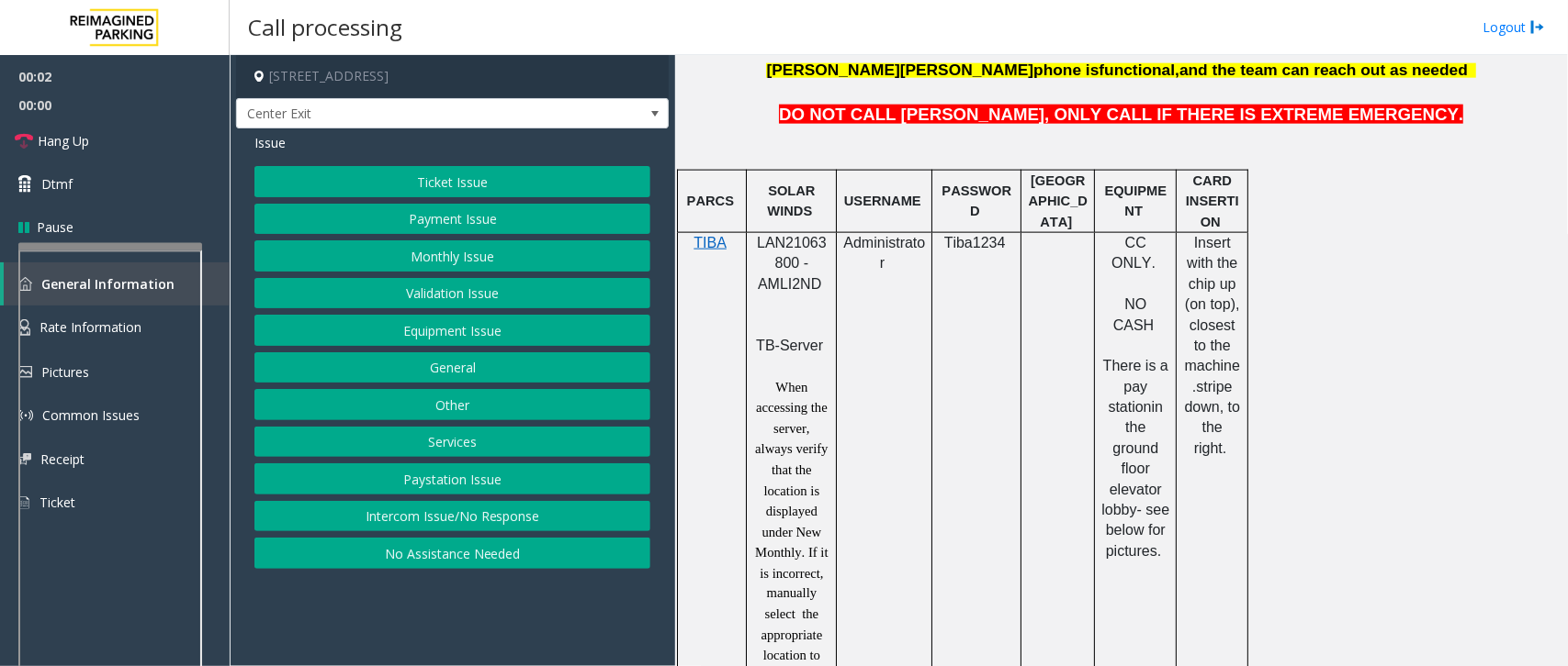
click at [790, 250] on span "LAN21063800 - AMLI2ND" at bounding box center [791, 263] width 70 height 57
copy span "LAN21063800"
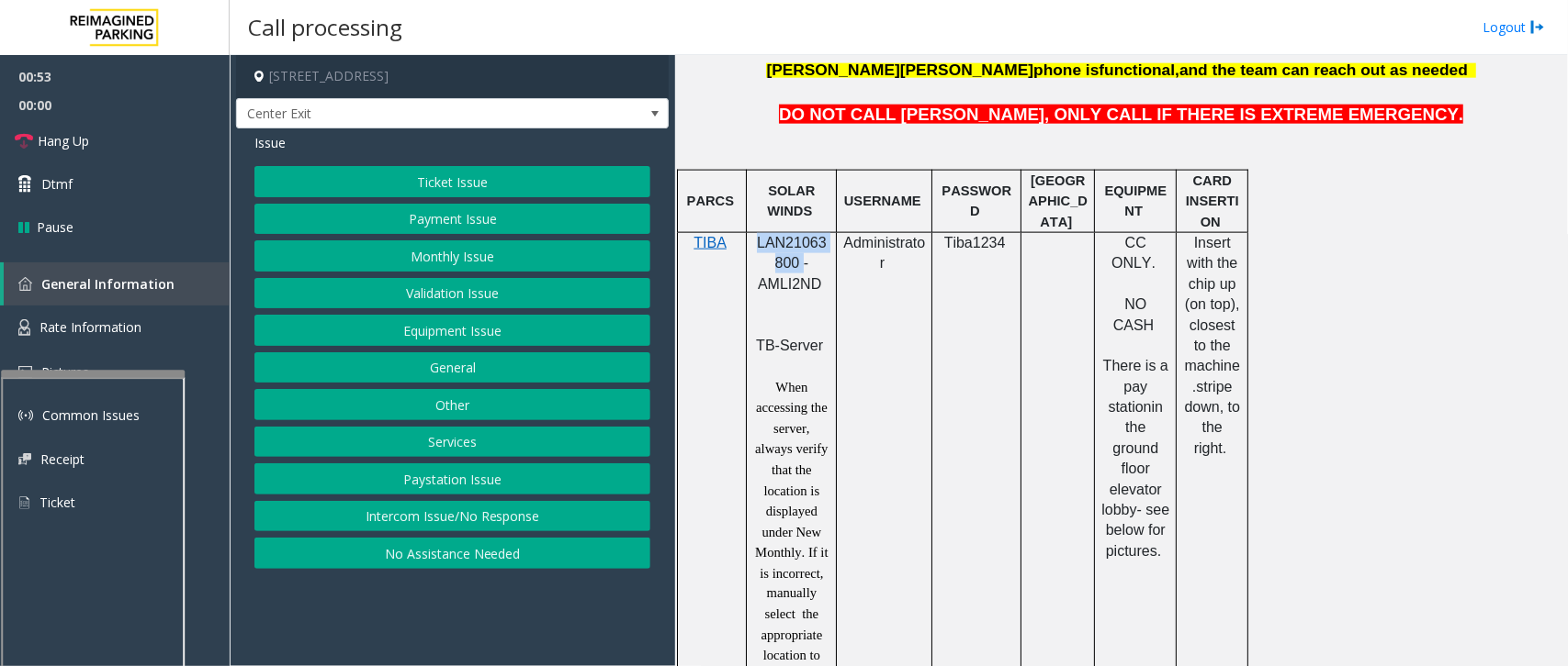
click at [90, 372] on div at bounding box center [92, 373] width 184 height 7
click at [108, 340] on link "Rate Information" at bounding box center [114, 328] width 229 height 45
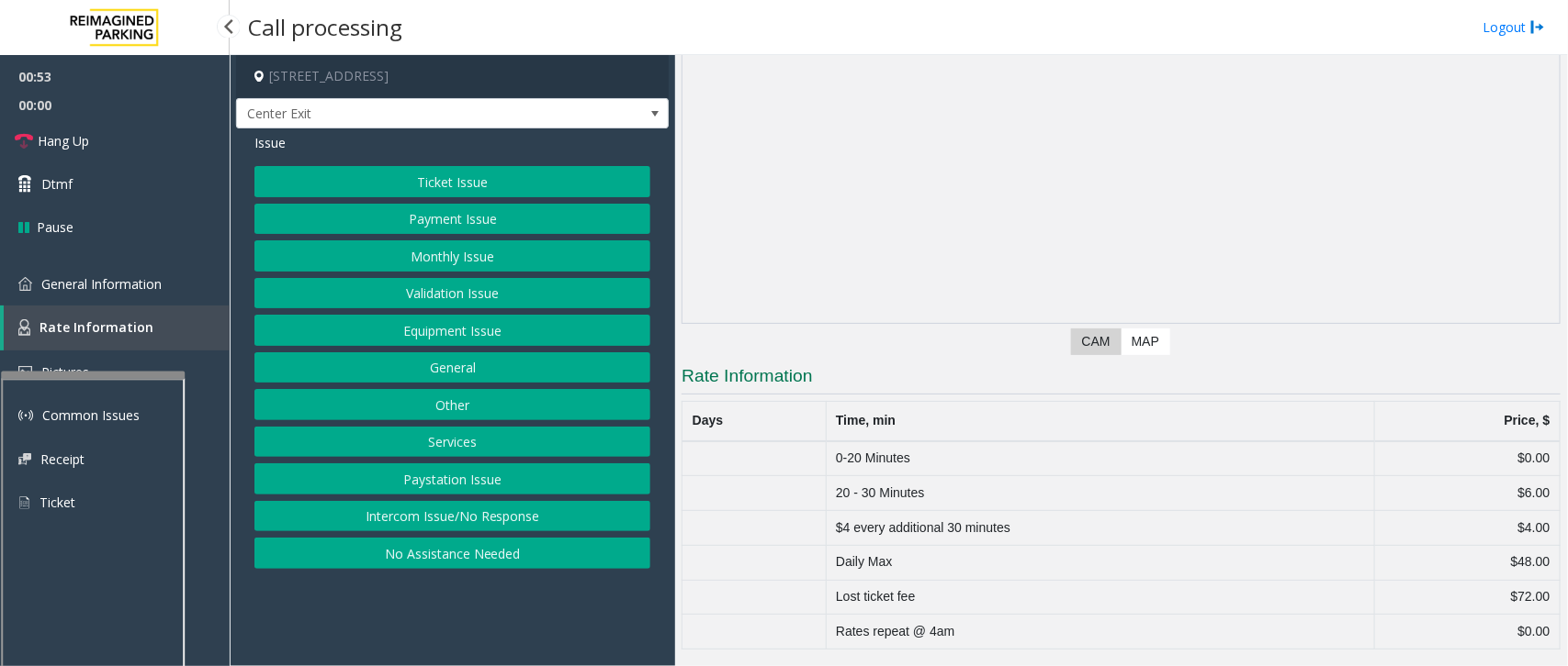
scroll to position [110, 0]
click at [124, 286] on span "General Information" at bounding box center [101, 284] width 120 height 18
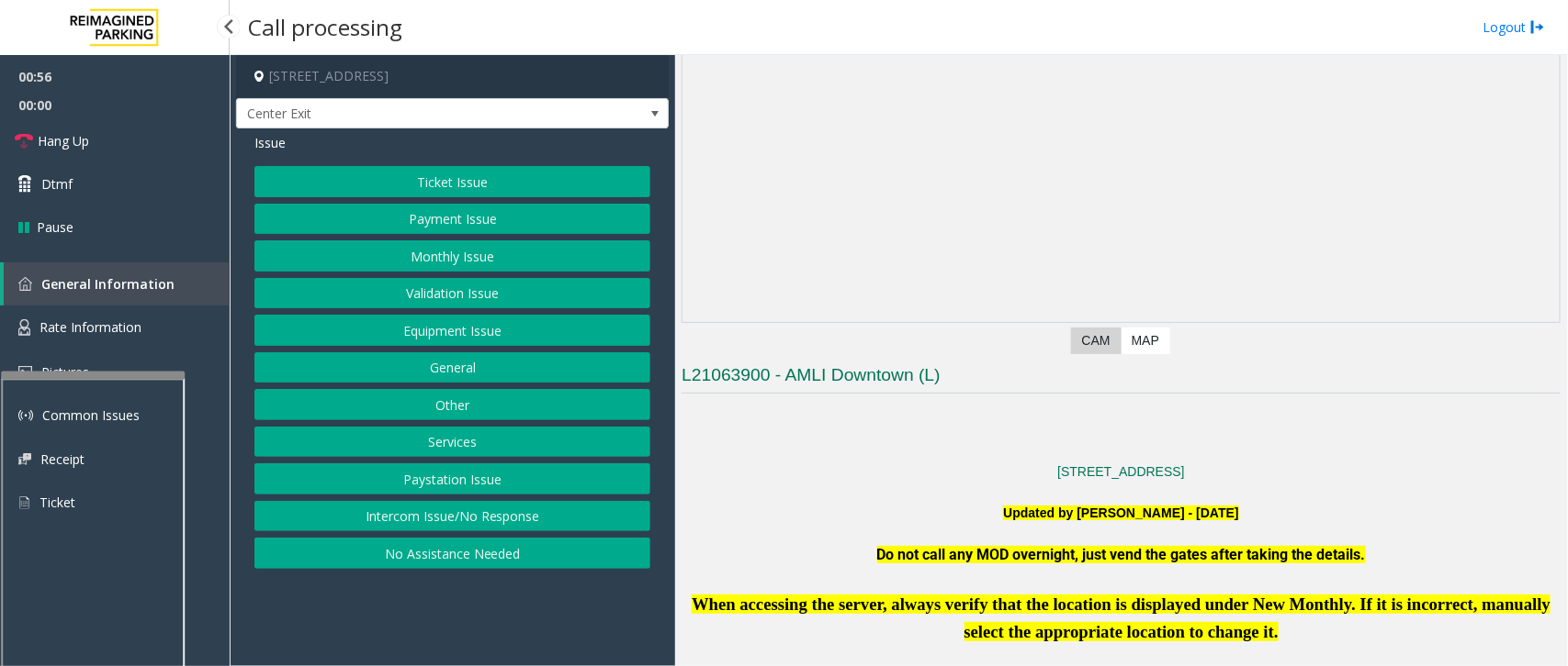
scroll to position [1032, 0]
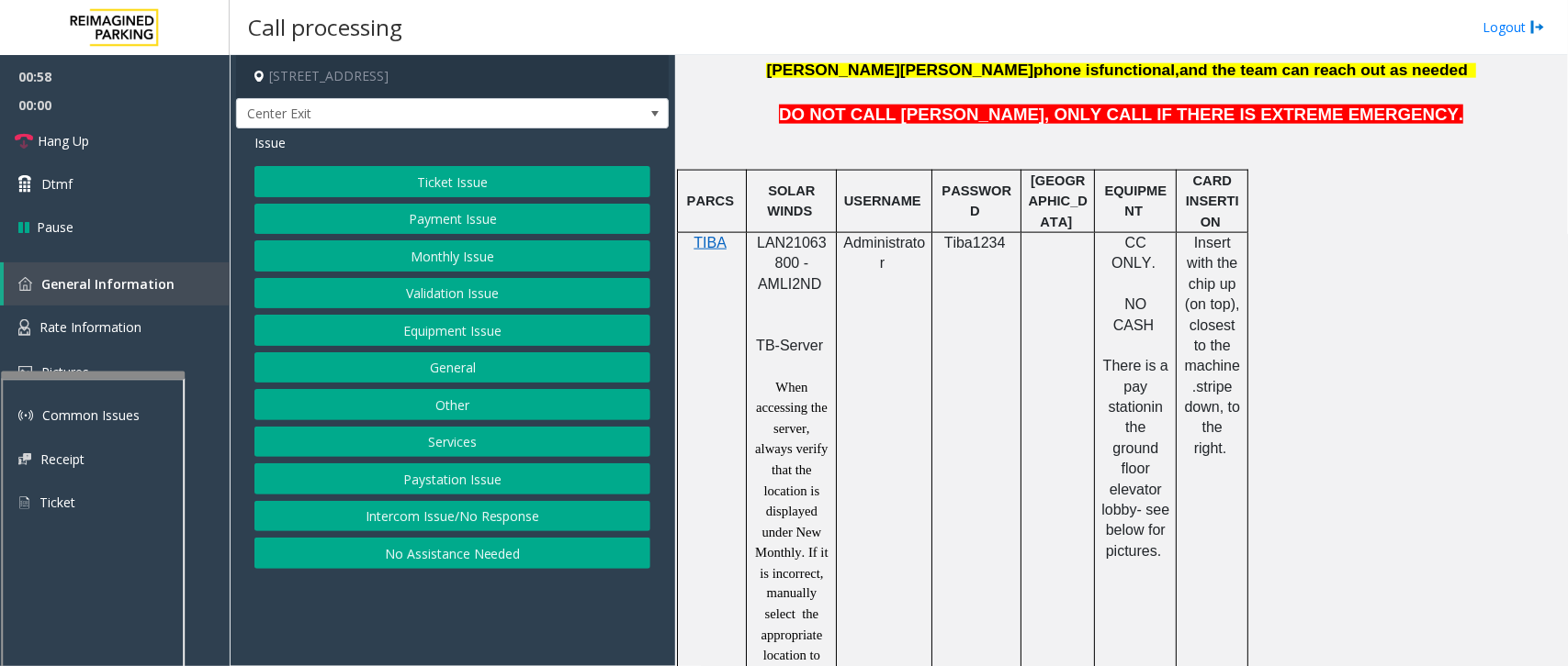
click at [488, 187] on button "Ticket Issue" at bounding box center [452, 181] width 396 height 31
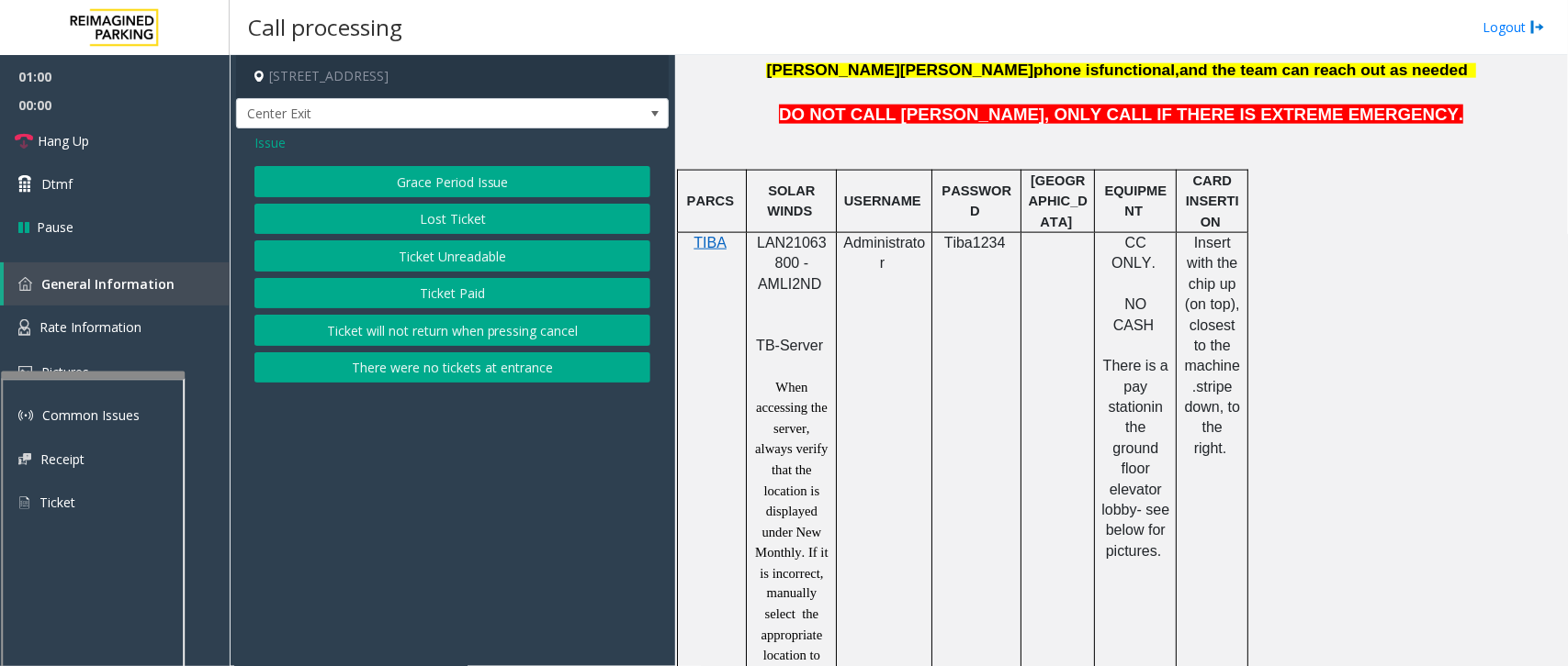
click at [462, 252] on button "Ticket Unreadable" at bounding box center [452, 255] width 396 height 31
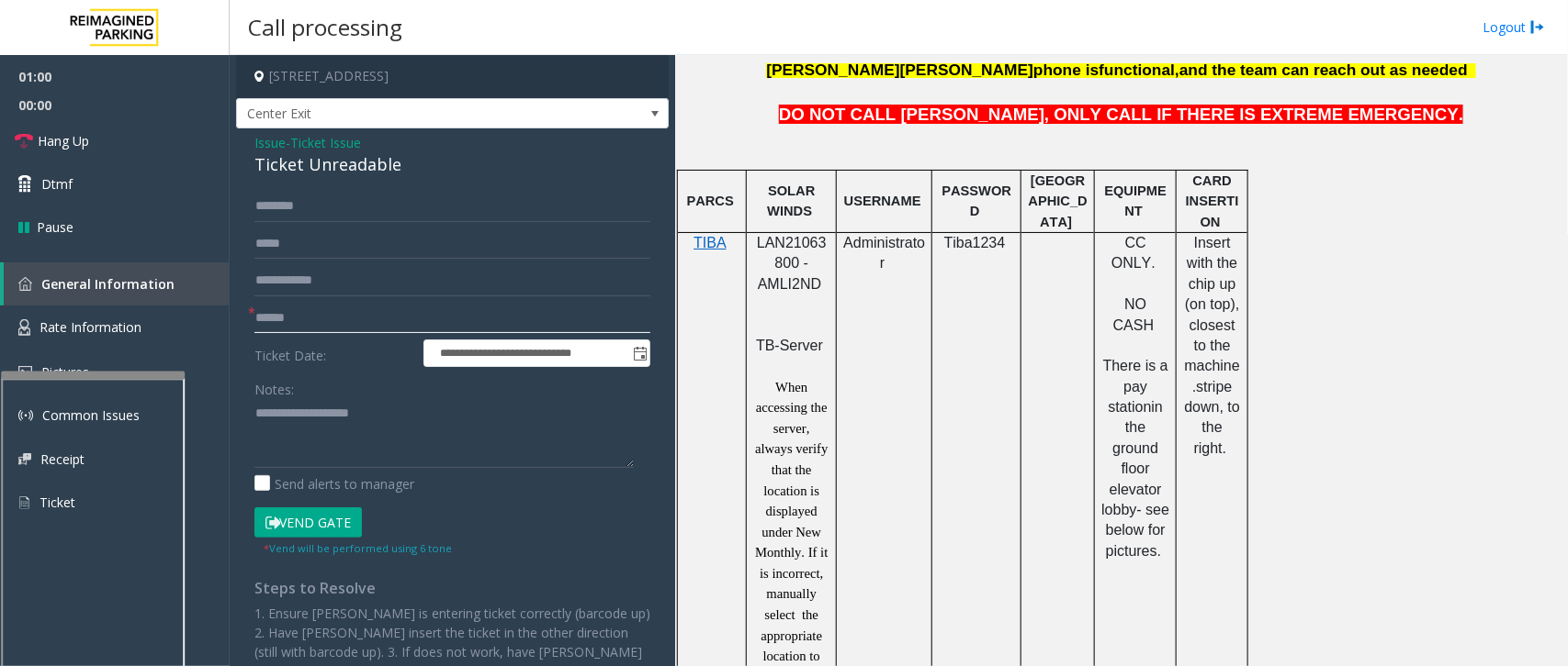
click at [291, 311] on input "text" at bounding box center [452, 318] width 396 height 31
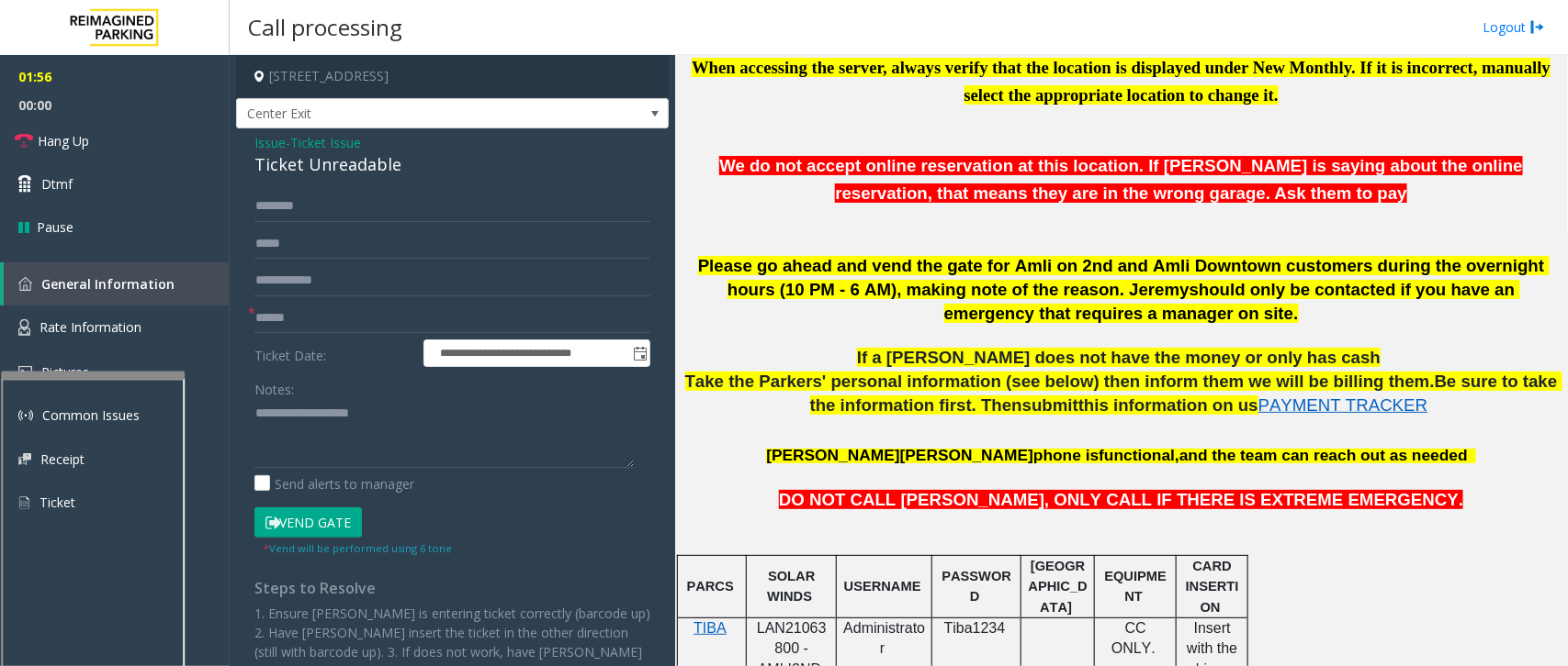
scroll to position [229, 0]
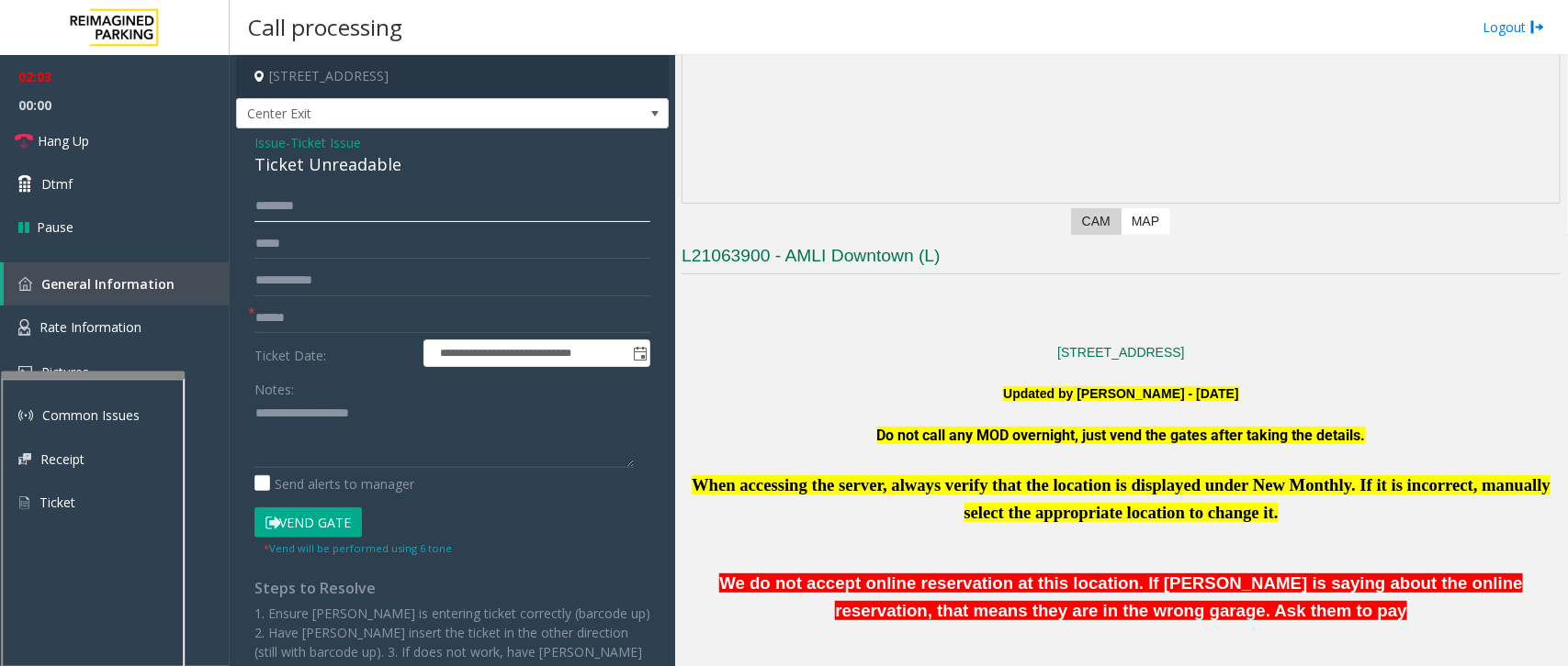
click at [295, 213] on input "text" at bounding box center [452, 205] width 396 height 31
click at [309, 323] on input "text" at bounding box center [452, 318] width 396 height 31
type input "*******"
click at [336, 319] on input "*******" at bounding box center [452, 318] width 396 height 31
click at [98, 331] on span "Rate Information" at bounding box center [90, 328] width 102 height 18
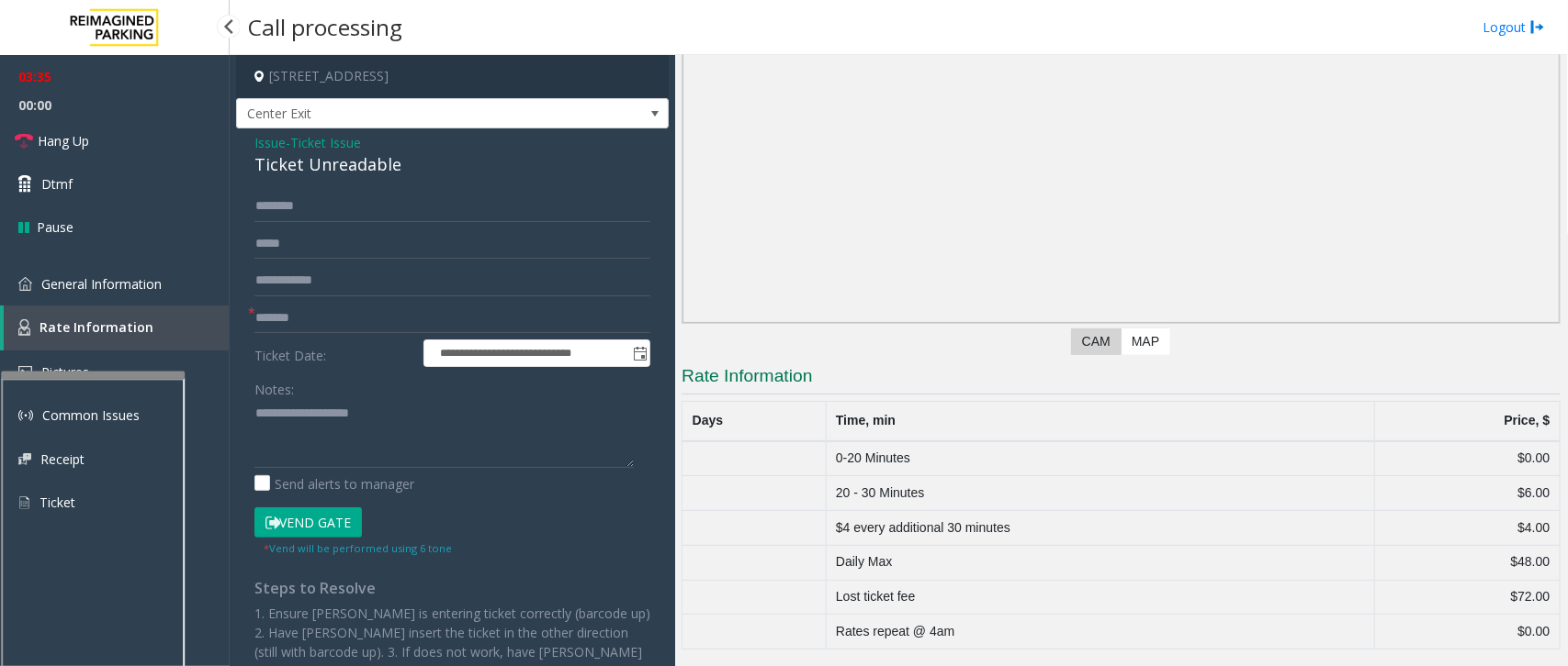
scroll to position [110, 0]
click at [34, 287] on link "General Information" at bounding box center [114, 283] width 229 height 43
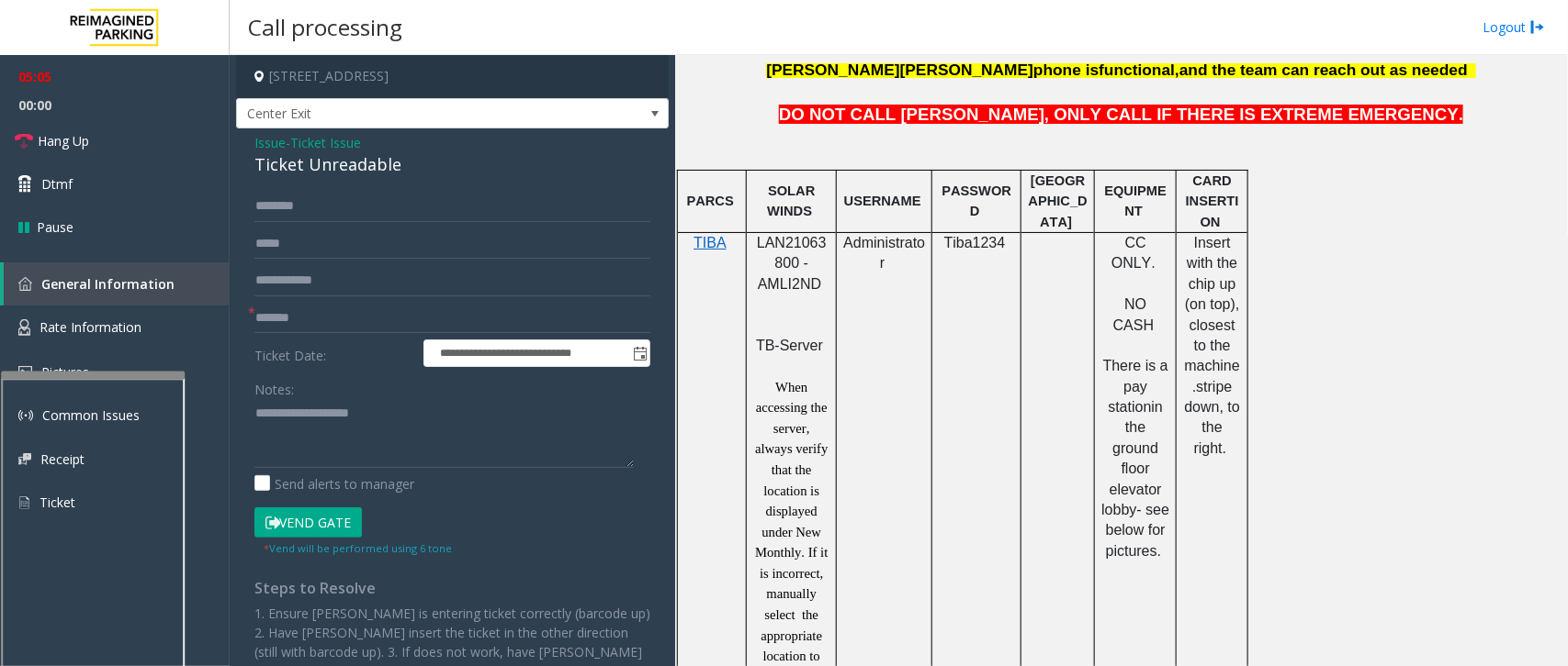
scroll to position [918, 0]
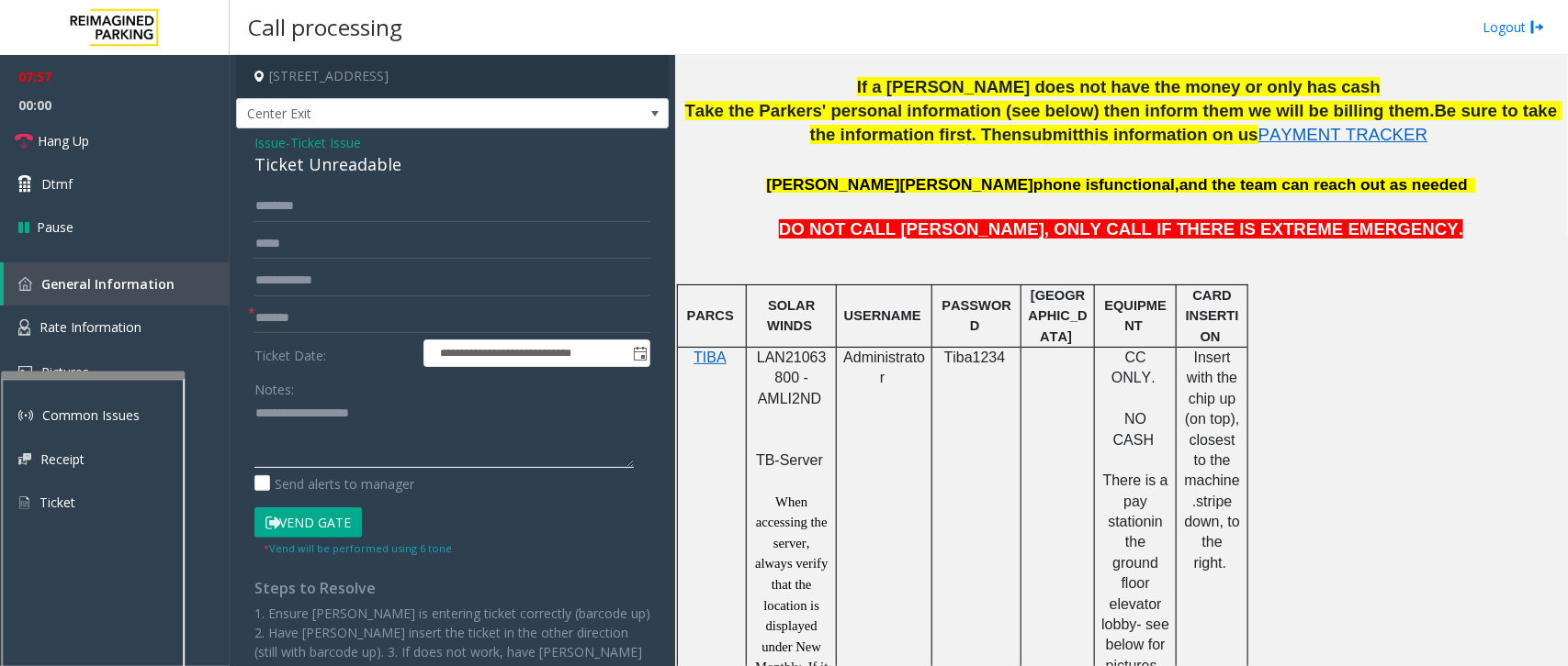
click at [294, 442] on textarea at bounding box center [444, 433] width 379 height 68
click at [292, 429] on textarea at bounding box center [444, 433] width 379 height 68
click at [69, 144] on span "Hang Up" at bounding box center [64, 140] width 52 height 19
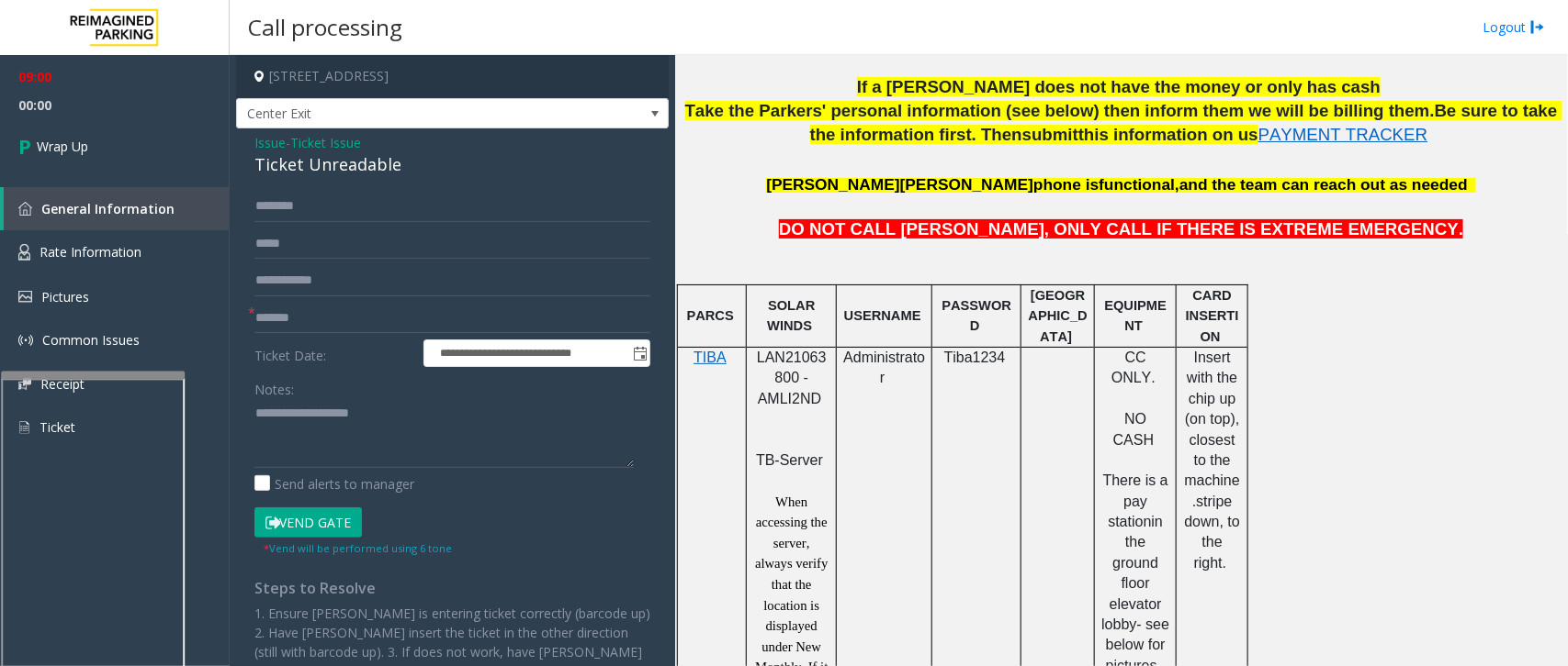
click at [271, 143] on span "Issue" at bounding box center [269, 142] width 31 height 19
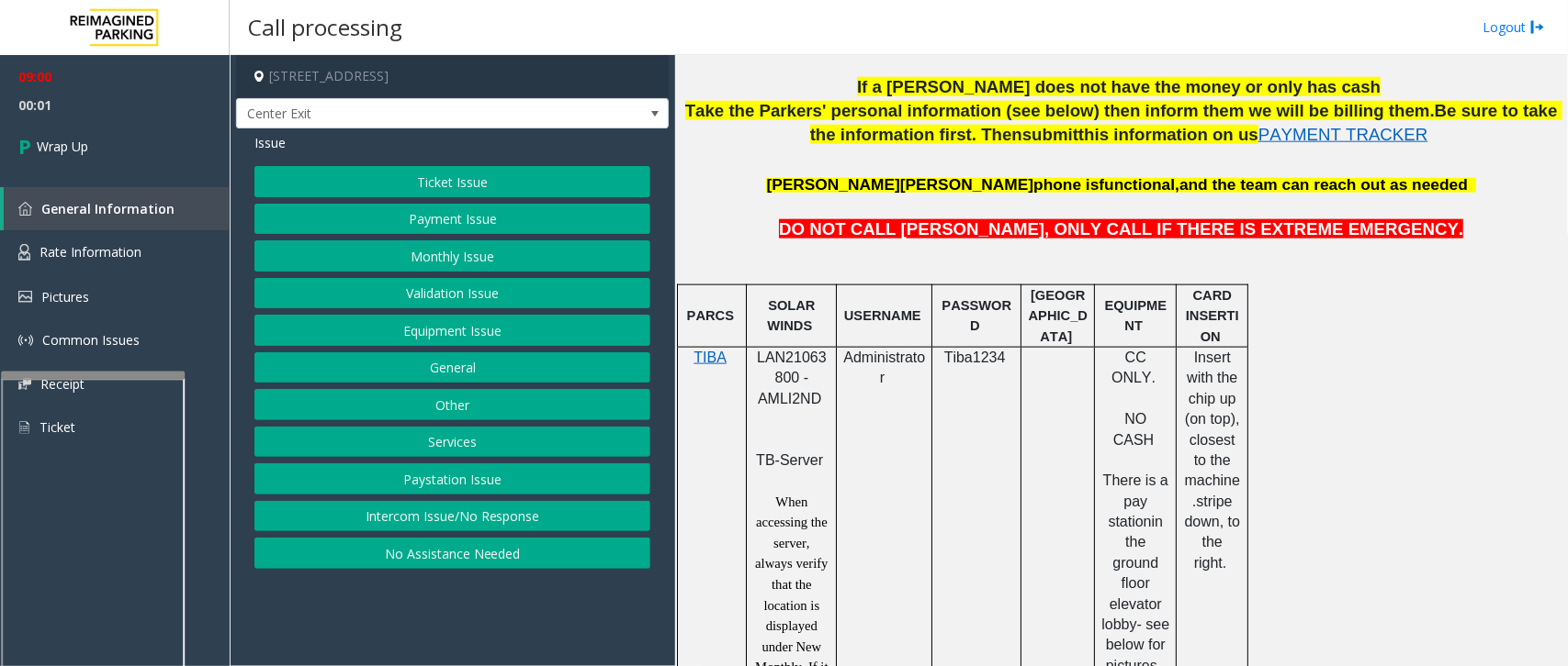
click at [427, 326] on button "Equipment Issue" at bounding box center [452, 330] width 396 height 31
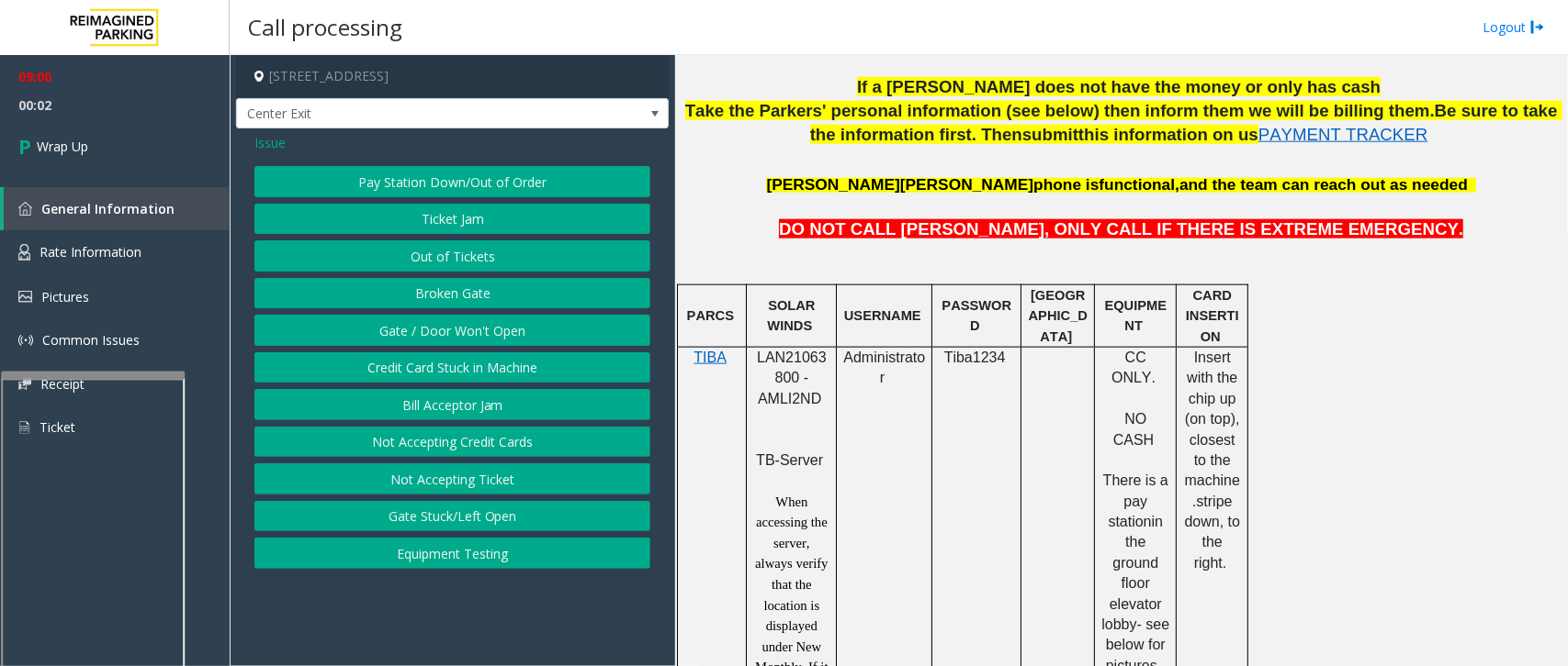
click at [414, 329] on button "Gate / Door Won't Open" at bounding box center [452, 330] width 396 height 31
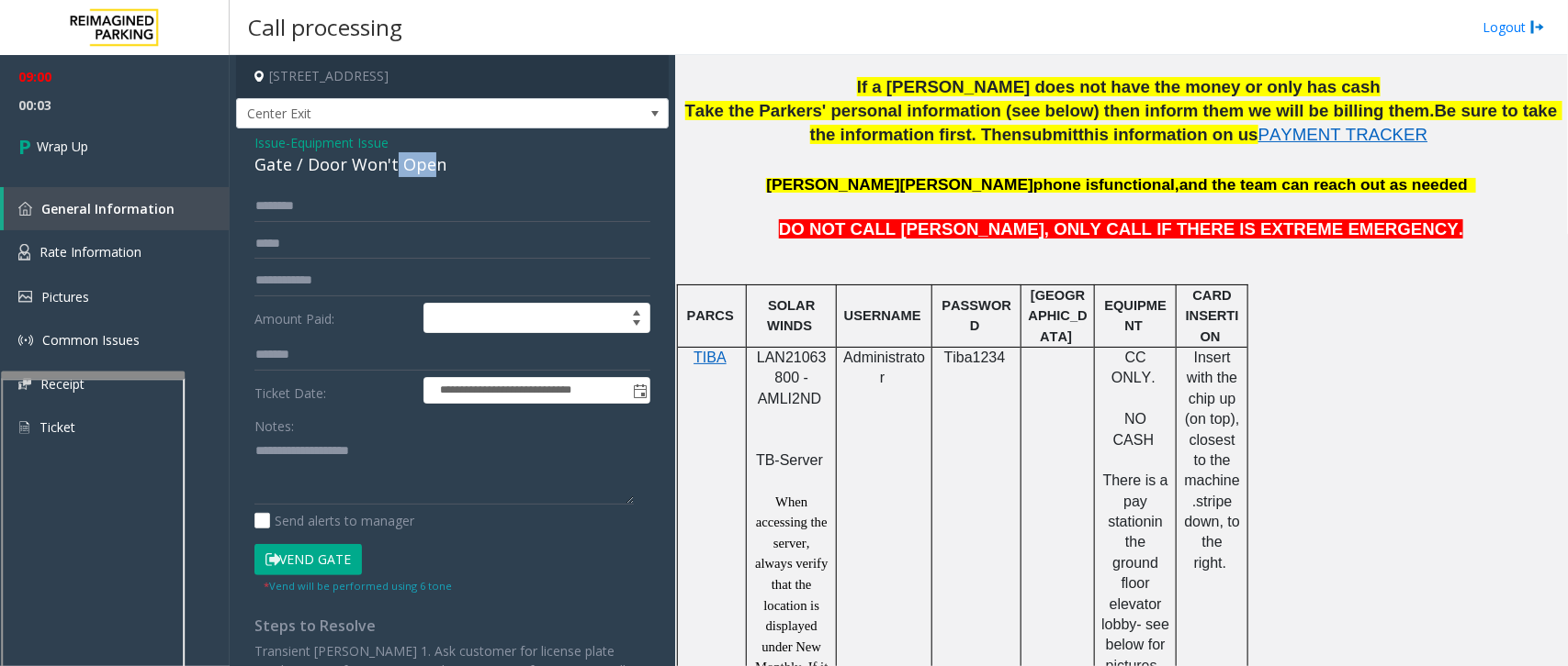
drag, startPoint x: 434, startPoint y: 157, endPoint x: 395, endPoint y: 164, distance: 39.6
click at [395, 164] on div "Gate / Door Won't Open" at bounding box center [452, 165] width 396 height 25
drag, startPoint x: 457, startPoint y: 167, endPoint x: 252, endPoint y: 140, distance: 206.8
click at [252, 140] on div "**********" at bounding box center [453, 470] width 433 height 685
click at [432, 478] on textarea at bounding box center [444, 469] width 379 height 68
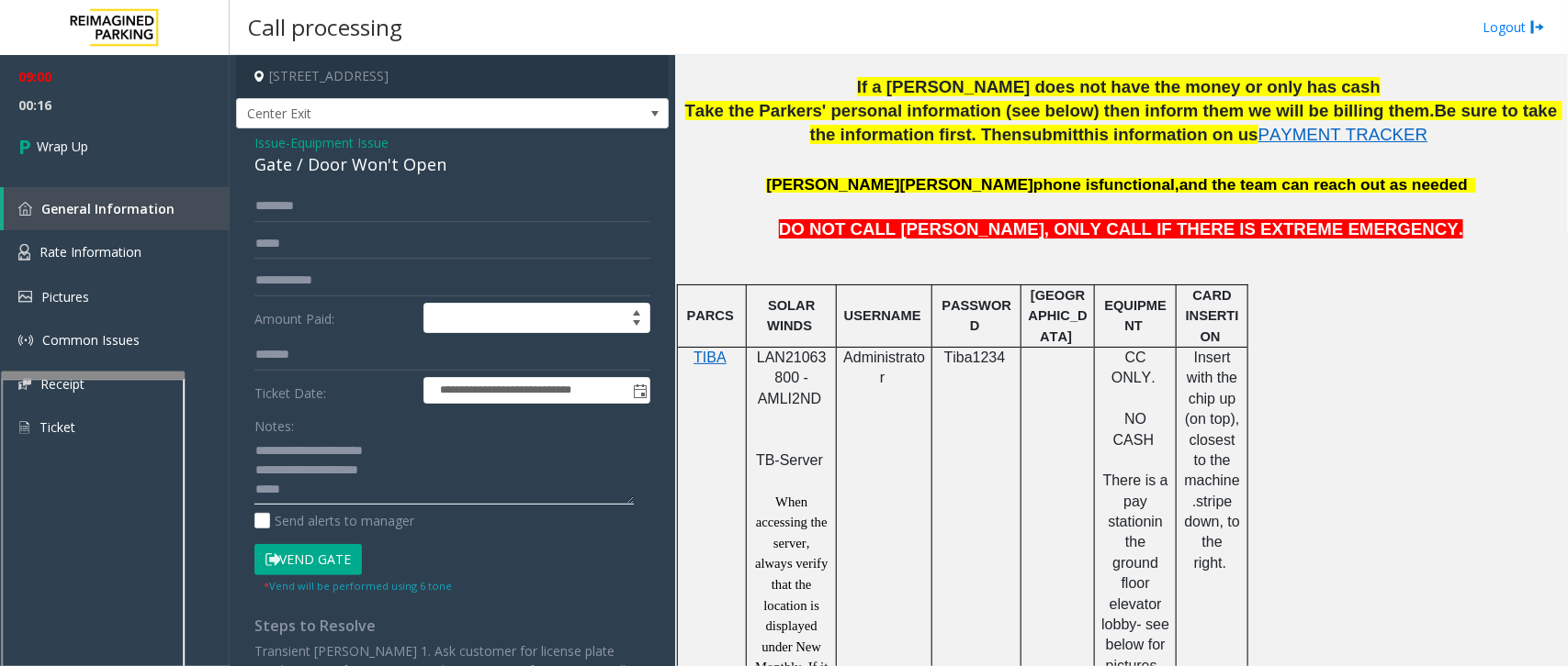
click at [331, 478] on textarea at bounding box center [444, 469] width 379 height 68
click at [338, 494] on textarea at bounding box center [444, 469] width 379 height 68
paste textarea "**********"
drag, startPoint x: 295, startPoint y: 494, endPoint x: 336, endPoint y: 492, distance: 41.0
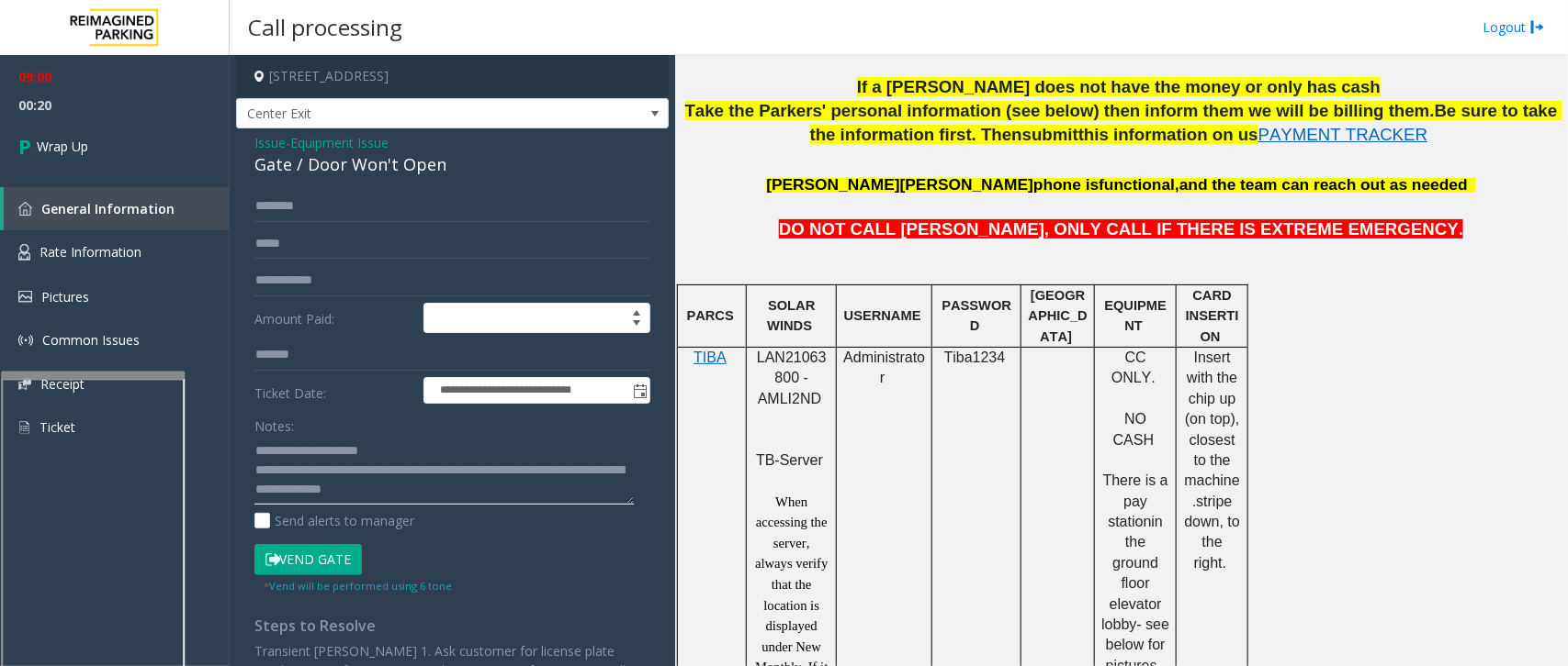
click at [336, 492] on textarea at bounding box center [444, 469] width 379 height 68
drag, startPoint x: 512, startPoint y: 493, endPoint x: 296, endPoint y: 500, distance: 216.1
click at [296, 500] on textarea at bounding box center [444, 469] width 379 height 68
type textarea "**********"
click at [70, 126] on link "Wrap Up" at bounding box center [114, 146] width 229 height 55
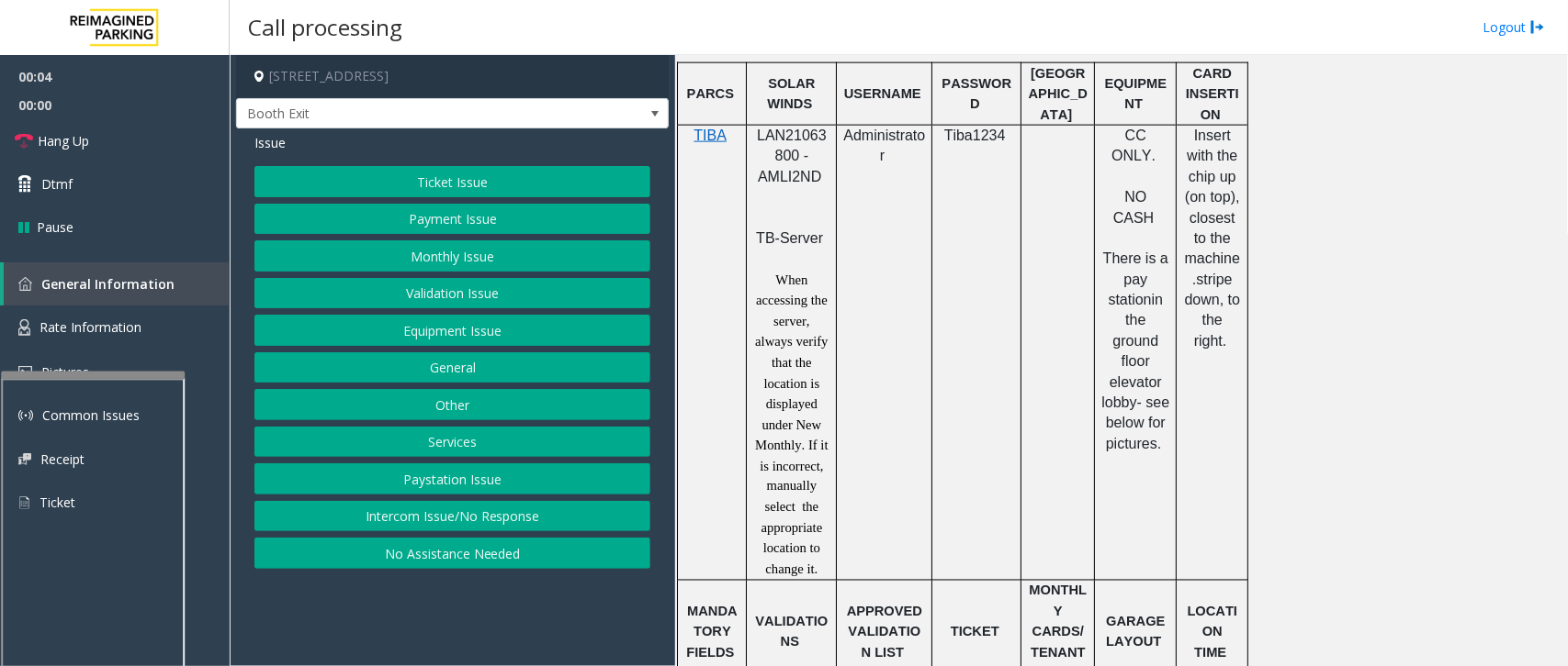
scroll to position [1147, 0]
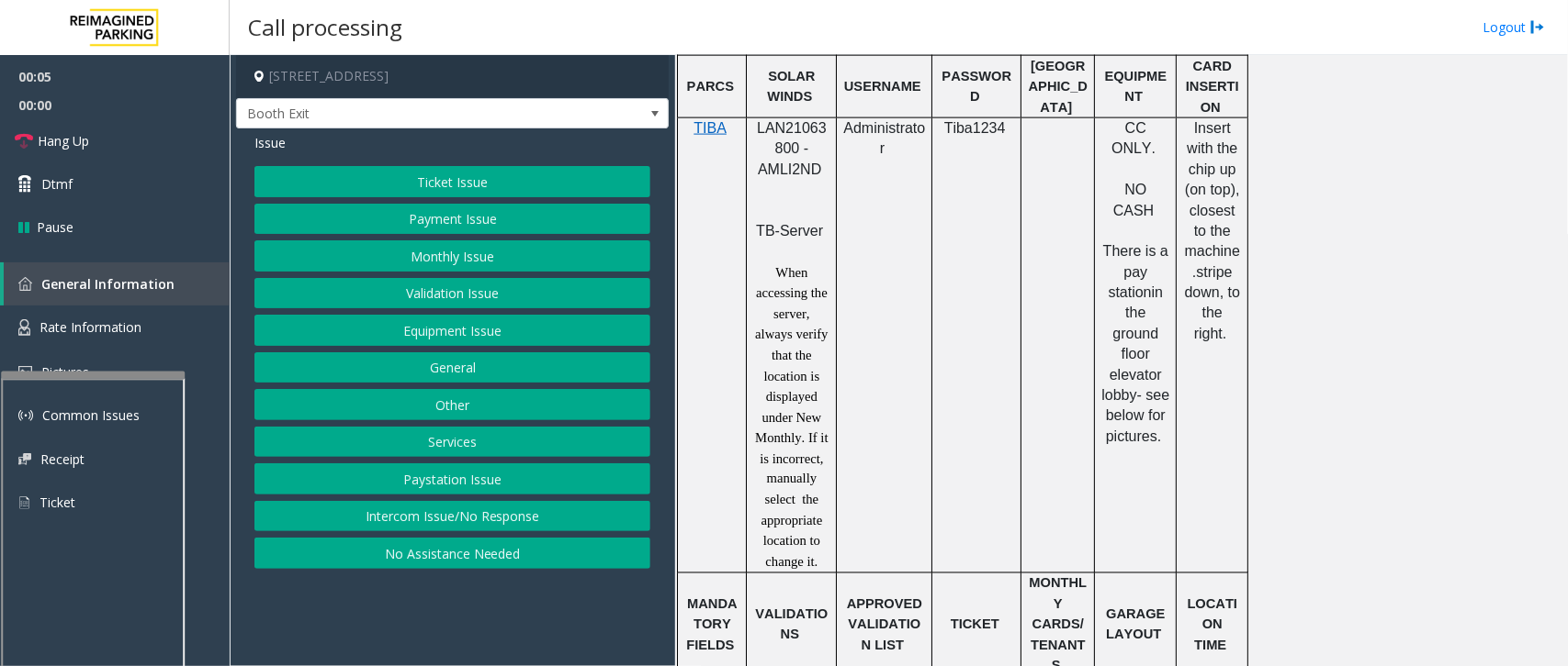
click at [787, 133] on span "LAN21063800 - AMLI2ND" at bounding box center [791, 148] width 70 height 57
drag, startPoint x: 857, startPoint y: 5, endPoint x: 433, endPoint y: 525, distance: 671.0
click at [433, 525] on button "Intercom Issue/No Response" at bounding box center [452, 516] width 396 height 31
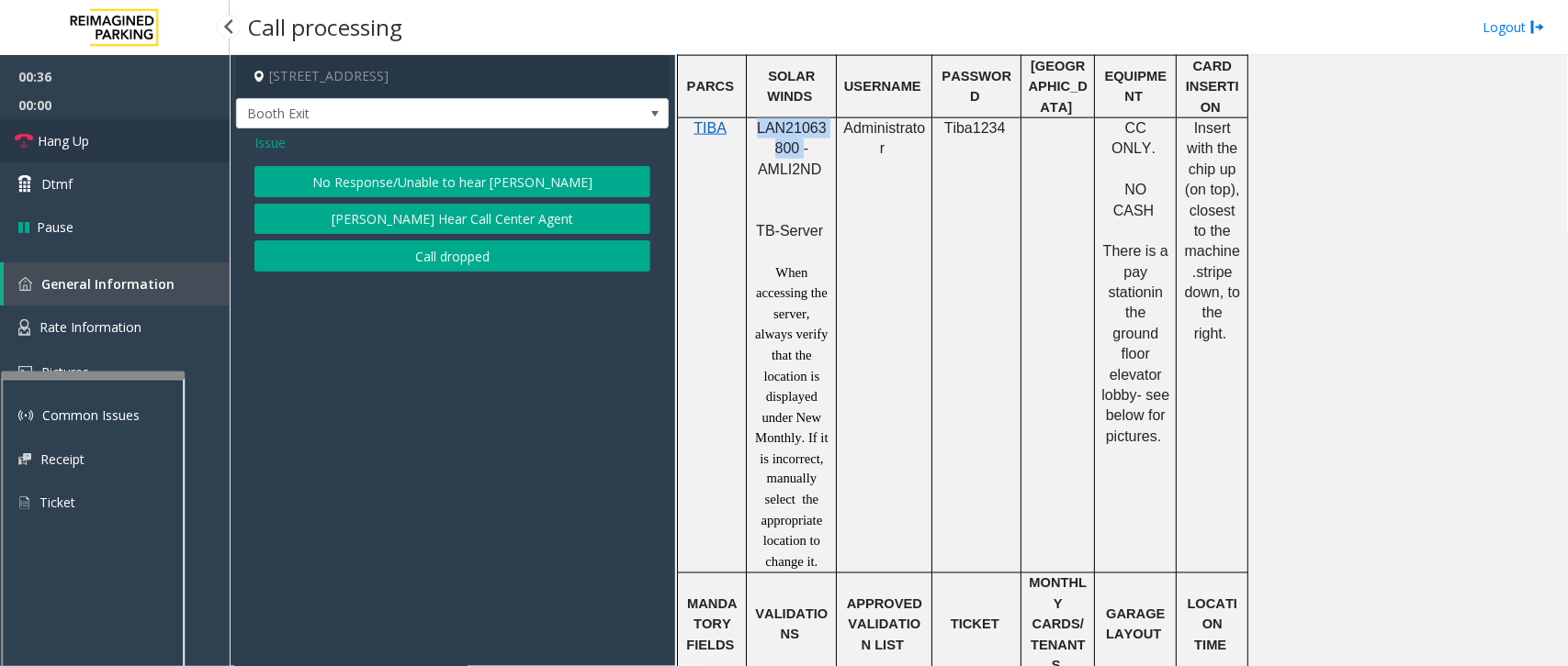
click at [60, 138] on span "Hang Up" at bounding box center [64, 140] width 52 height 19
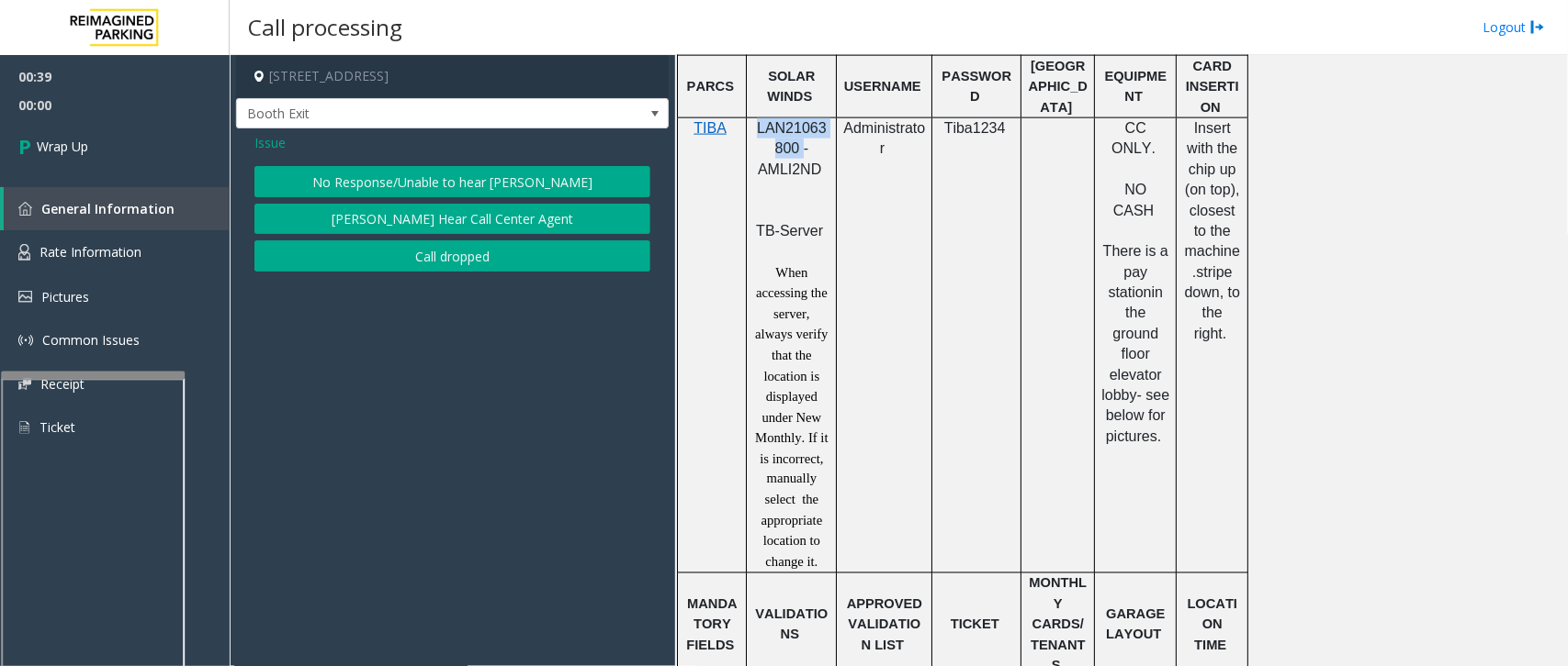
click at [364, 180] on button "No Response/Unable to hear [PERSON_NAME]" at bounding box center [452, 181] width 396 height 31
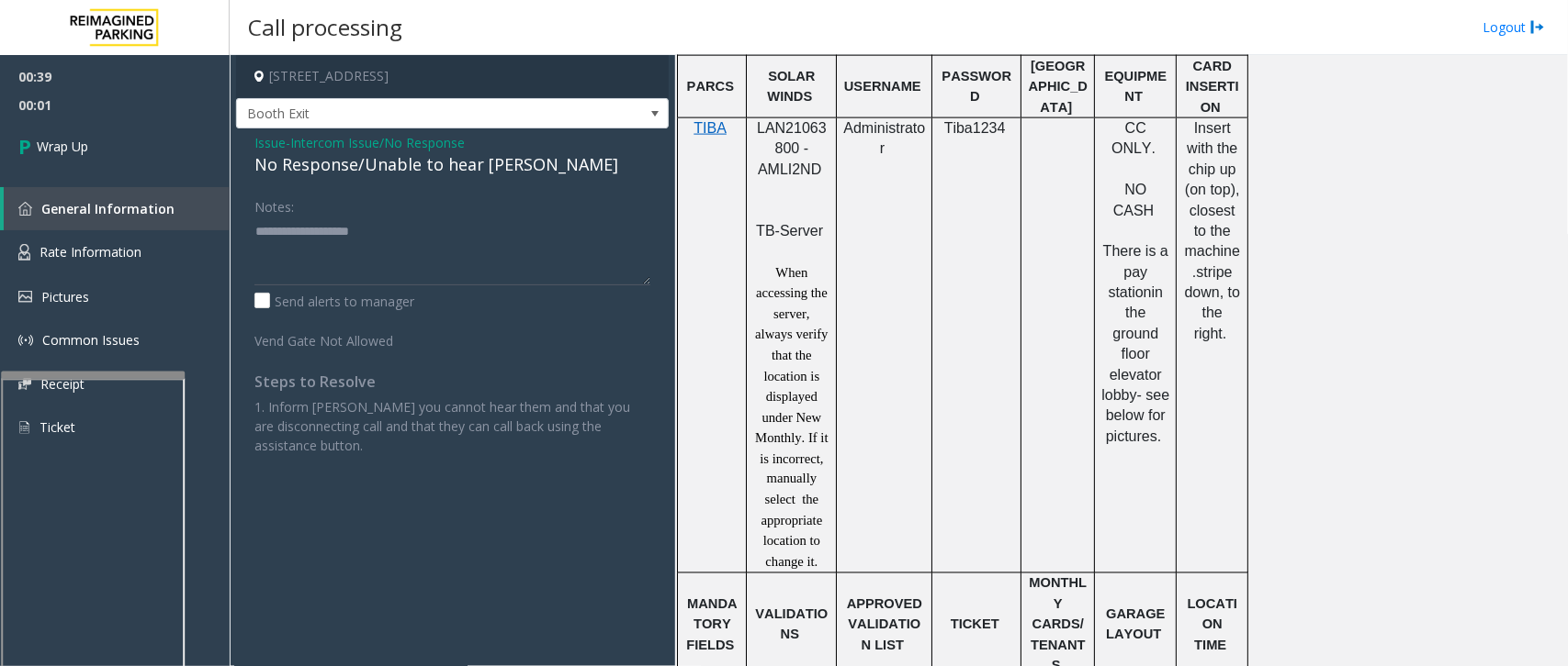
click at [407, 168] on div "No Response/Unable to hear [PERSON_NAME]" at bounding box center [452, 165] width 396 height 25
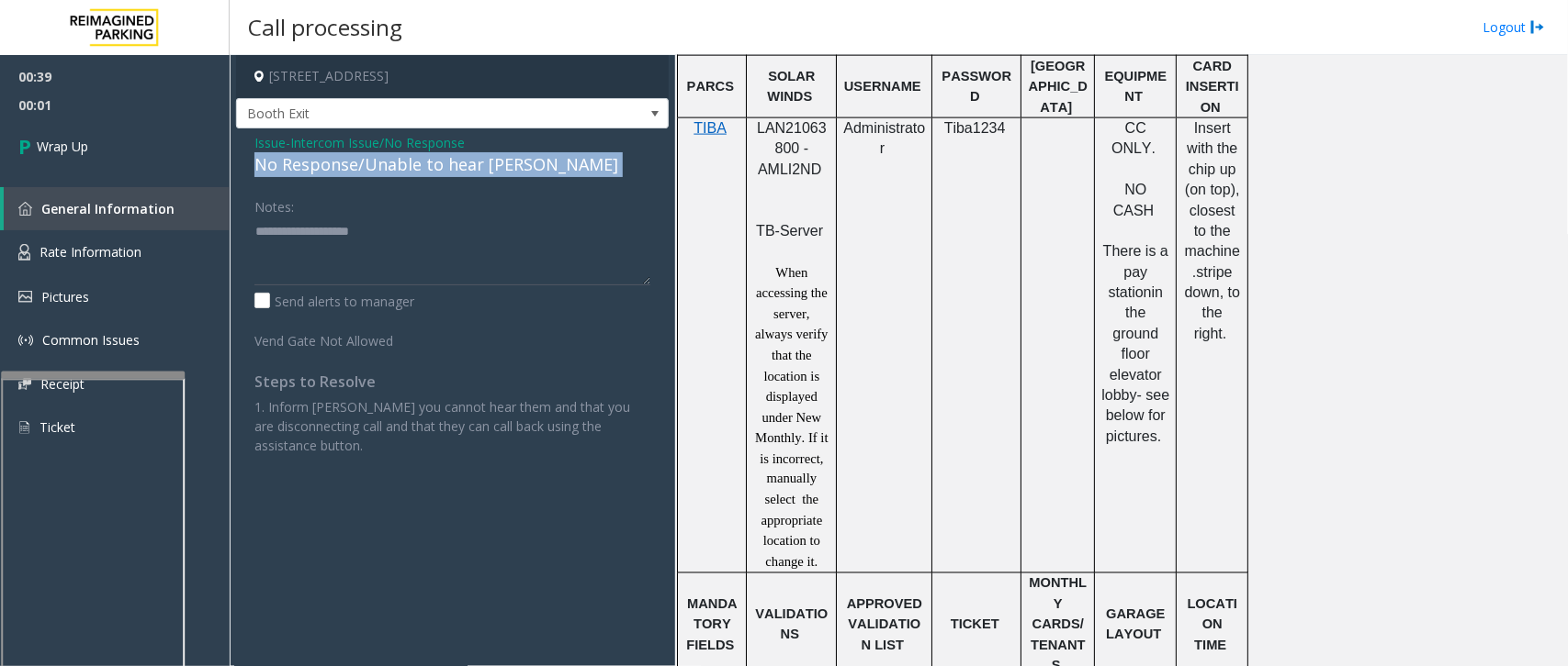
click at [407, 168] on div "No Response/Unable to hear [PERSON_NAME]" at bounding box center [452, 165] width 396 height 25
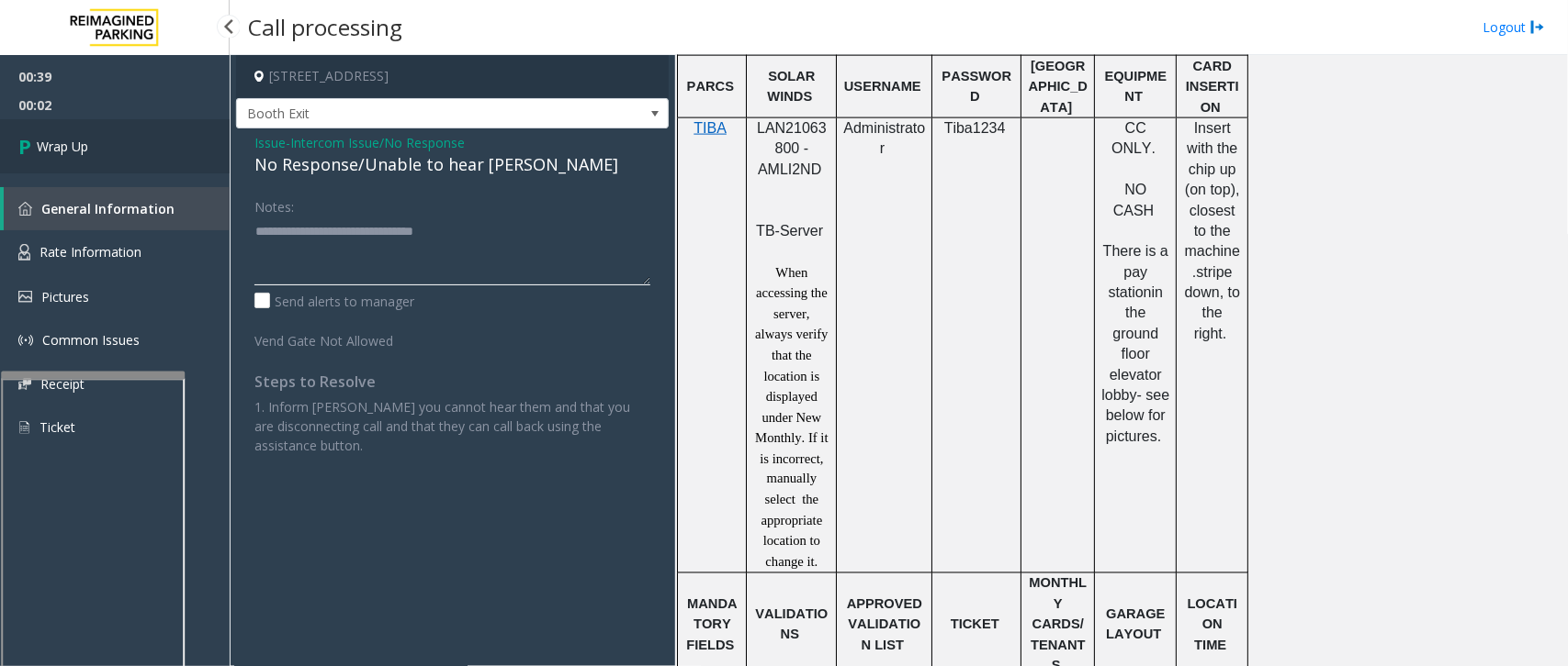
type textarea "**********"
click at [82, 158] on link "Wrap Up" at bounding box center [114, 146] width 229 height 55
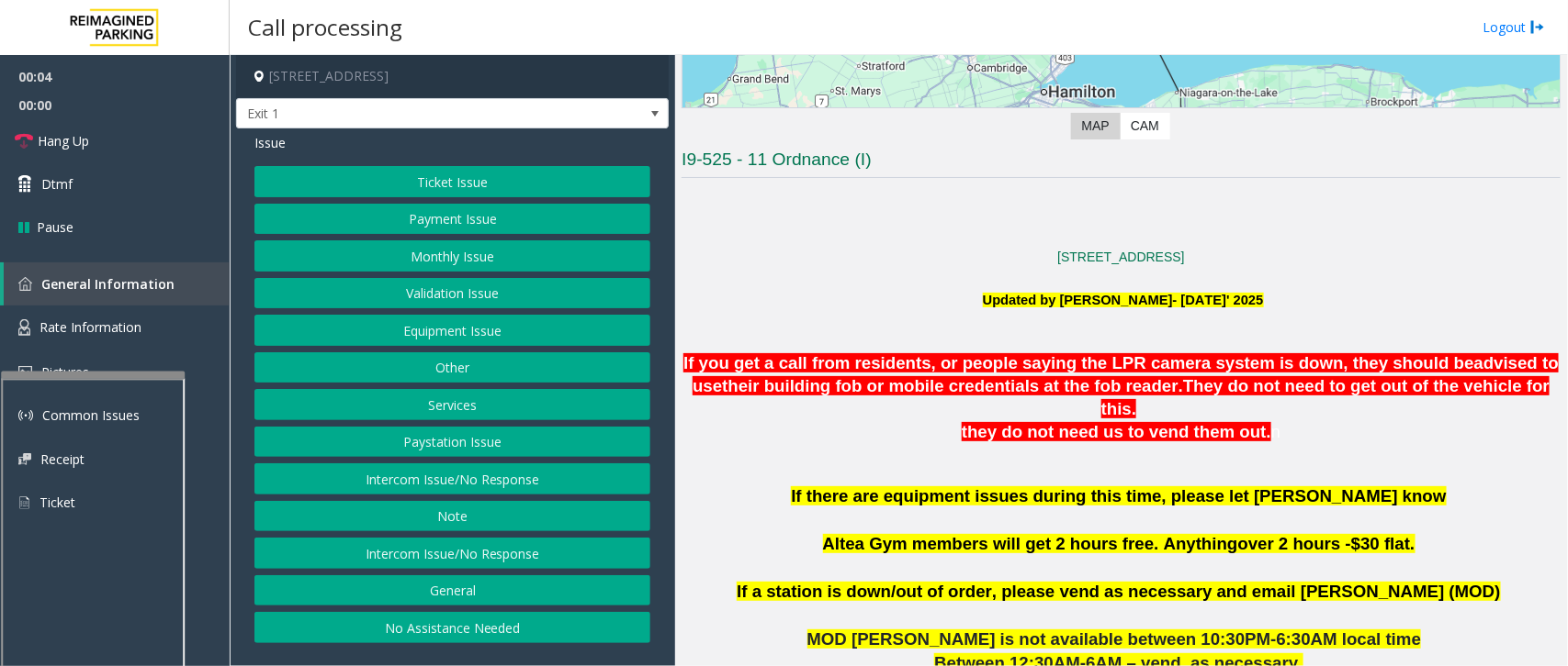
scroll to position [344, 0]
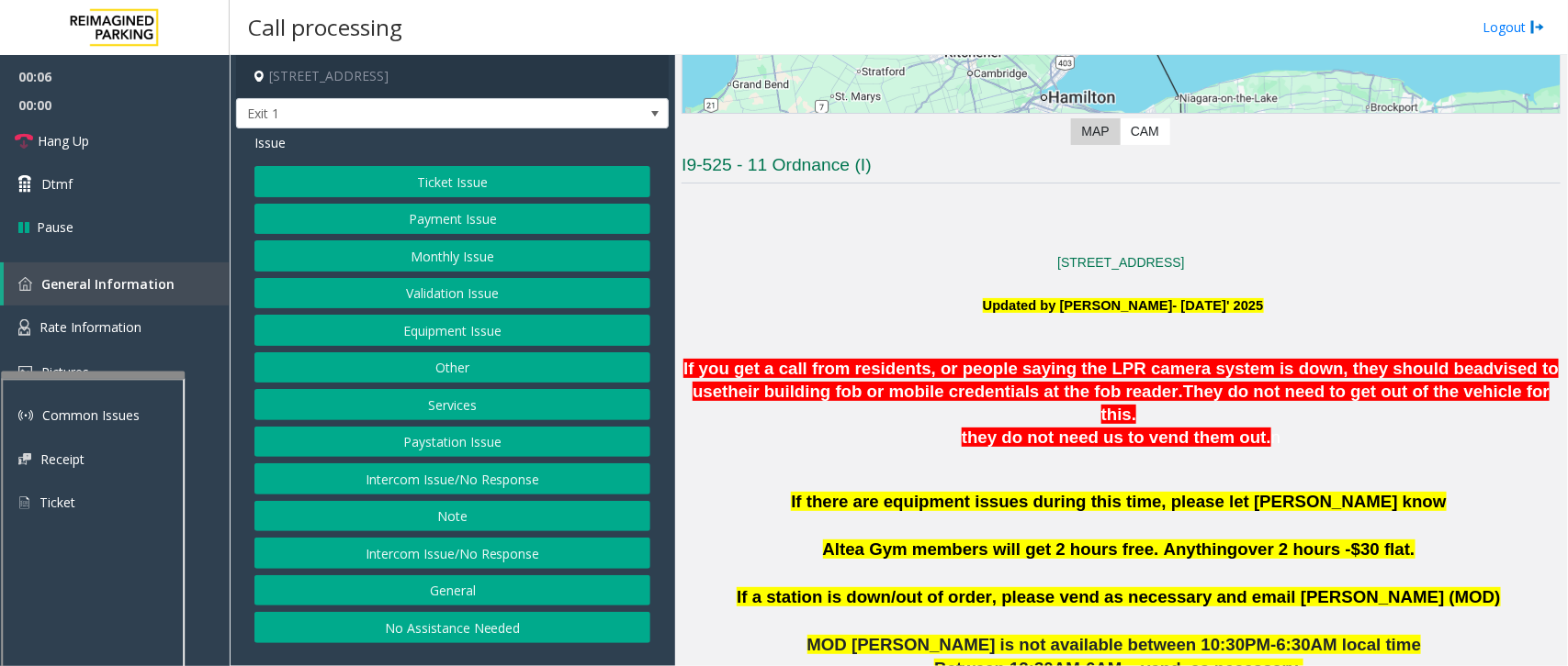
click at [496, 198] on button "Ticket Issue" at bounding box center [452, 181] width 396 height 31
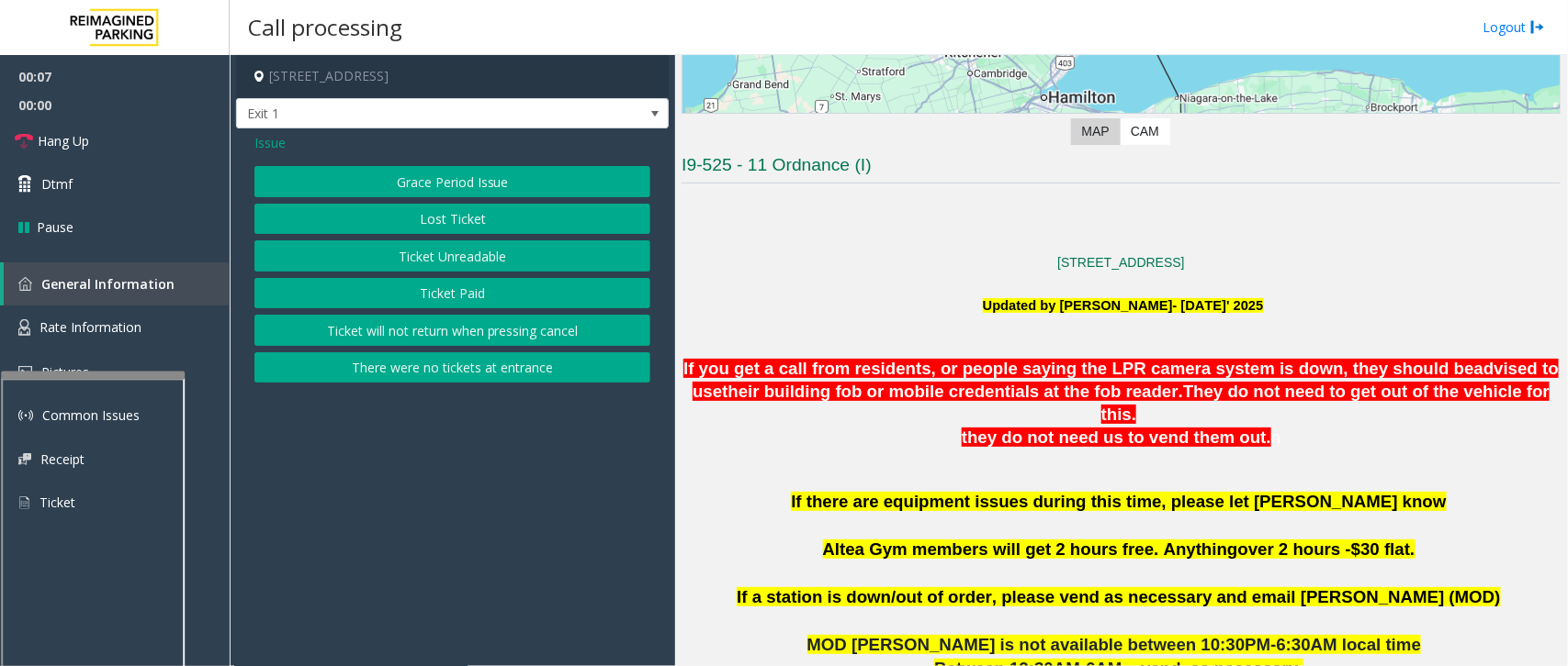
click at [475, 257] on button "Ticket Unreadable" at bounding box center [452, 255] width 396 height 31
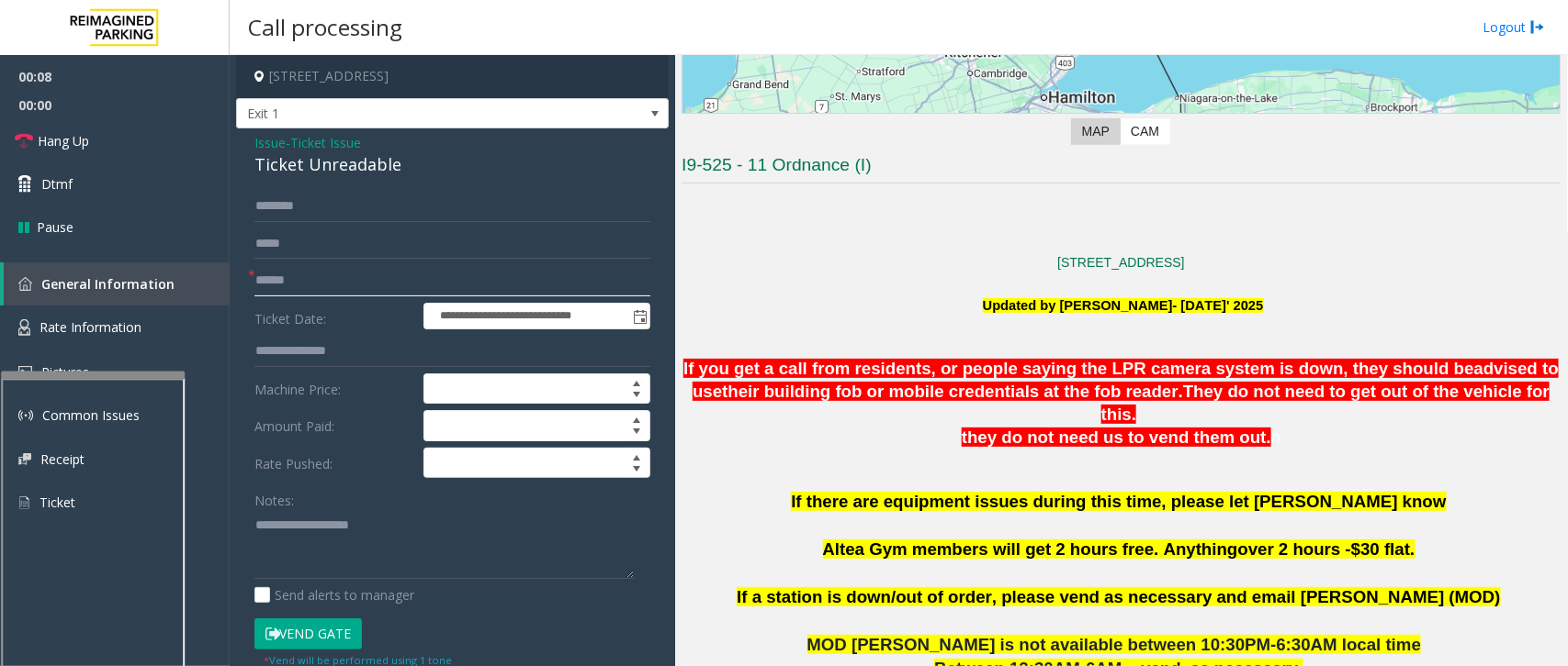
click at [327, 283] on input "text" at bounding box center [452, 280] width 396 height 31
click at [336, 286] on input "*******" at bounding box center [452, 280] width 396 height 31
click at [326, 294] on input "*******" at bounding box center [452, 280] width 396 height 31
click at [323, 281] on input "*******" at bounding box center [452, 280] width 396 height 31
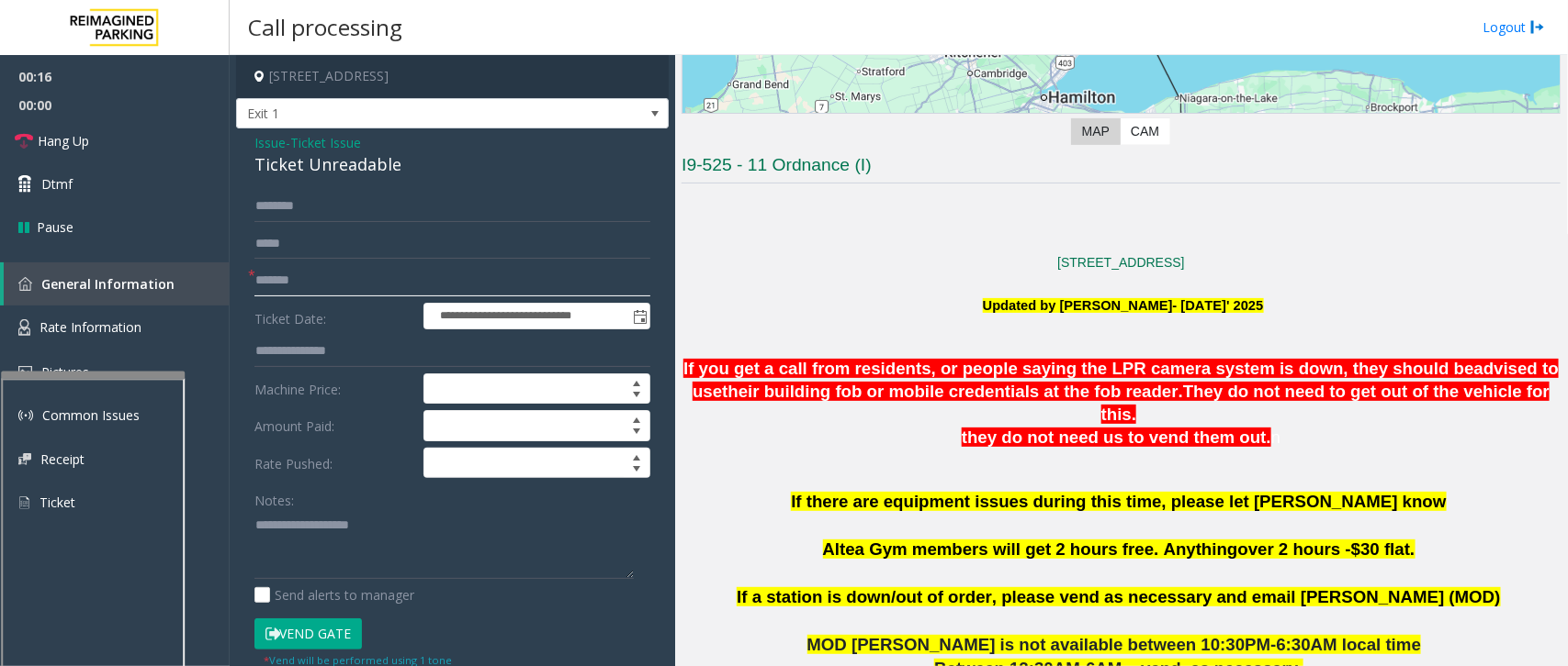
click at [323, 281] on input "*******" at bounding box center [452, 280] width 396 height 31
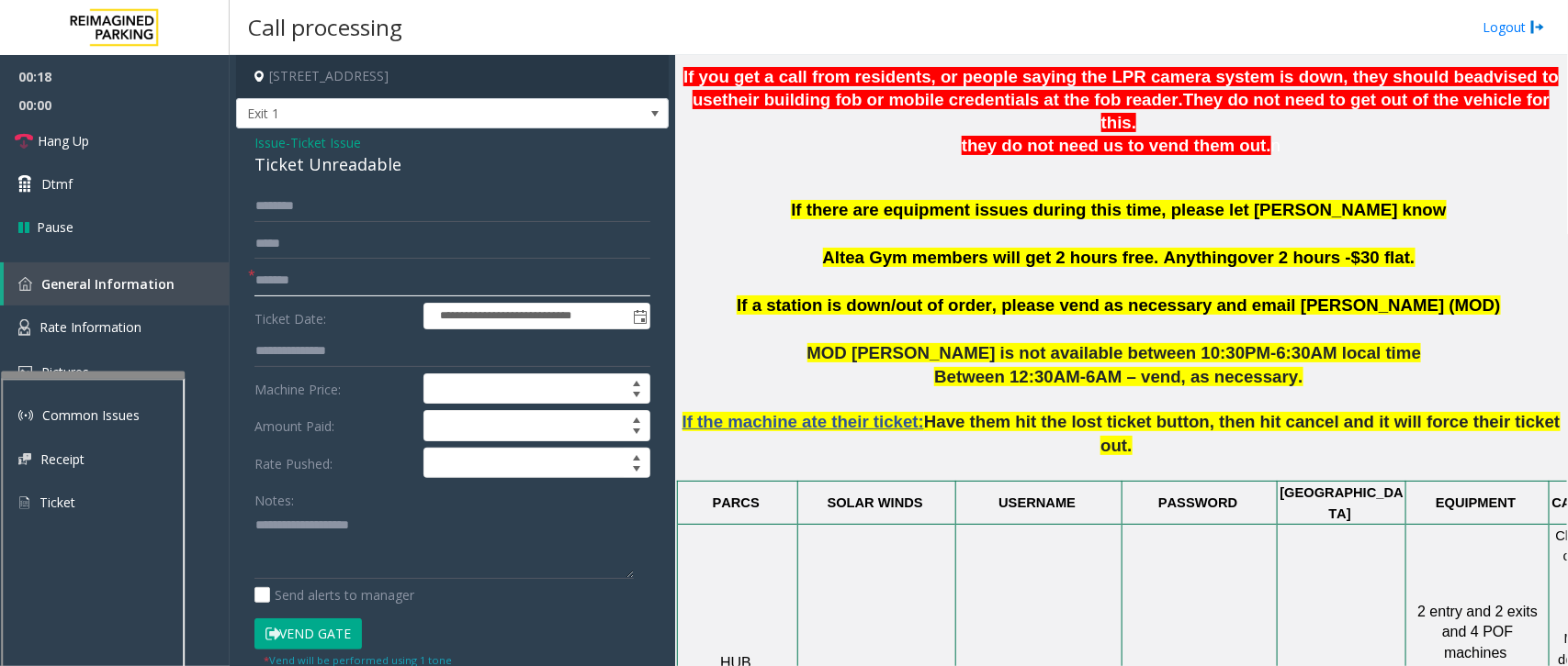
scroll to position [574, 0]
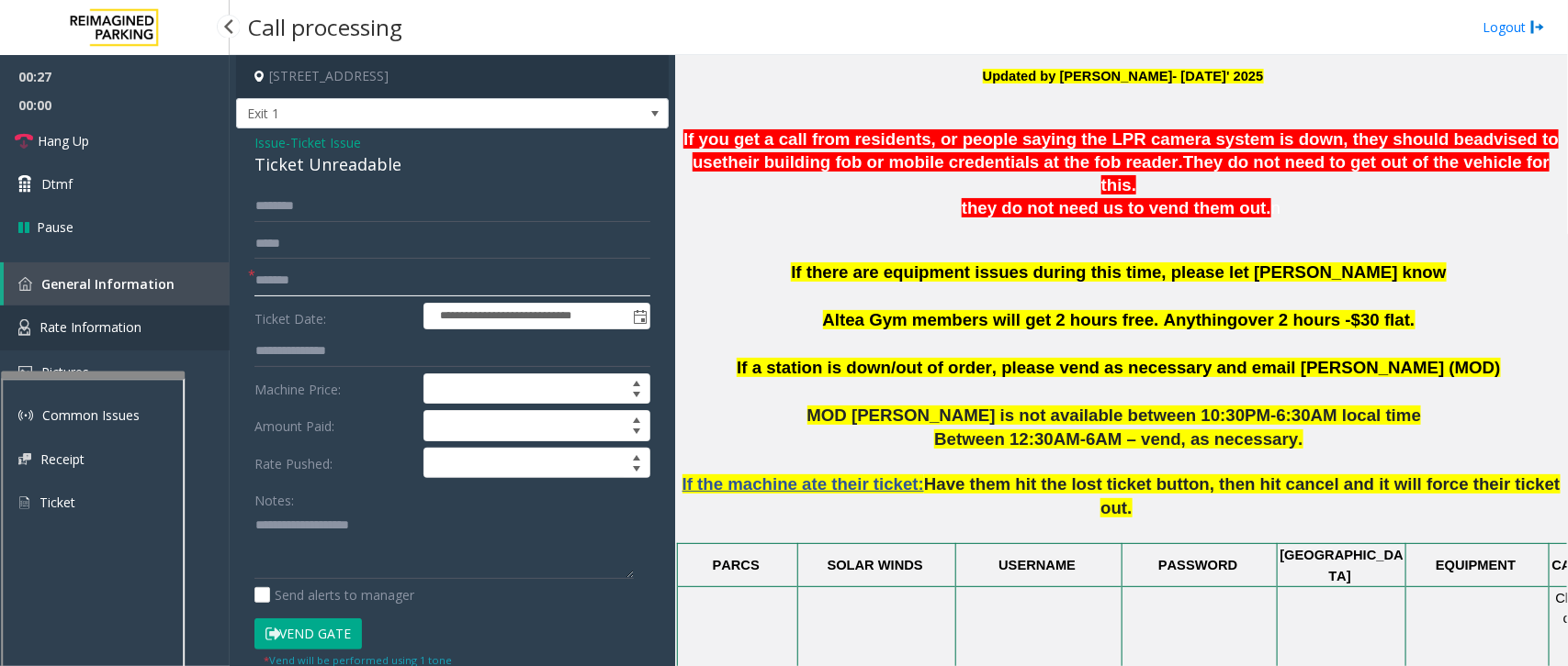
type input "*******"
click at [131, 332] on span "Rate Information" at bounding box center [90, 328] width 102 height 18
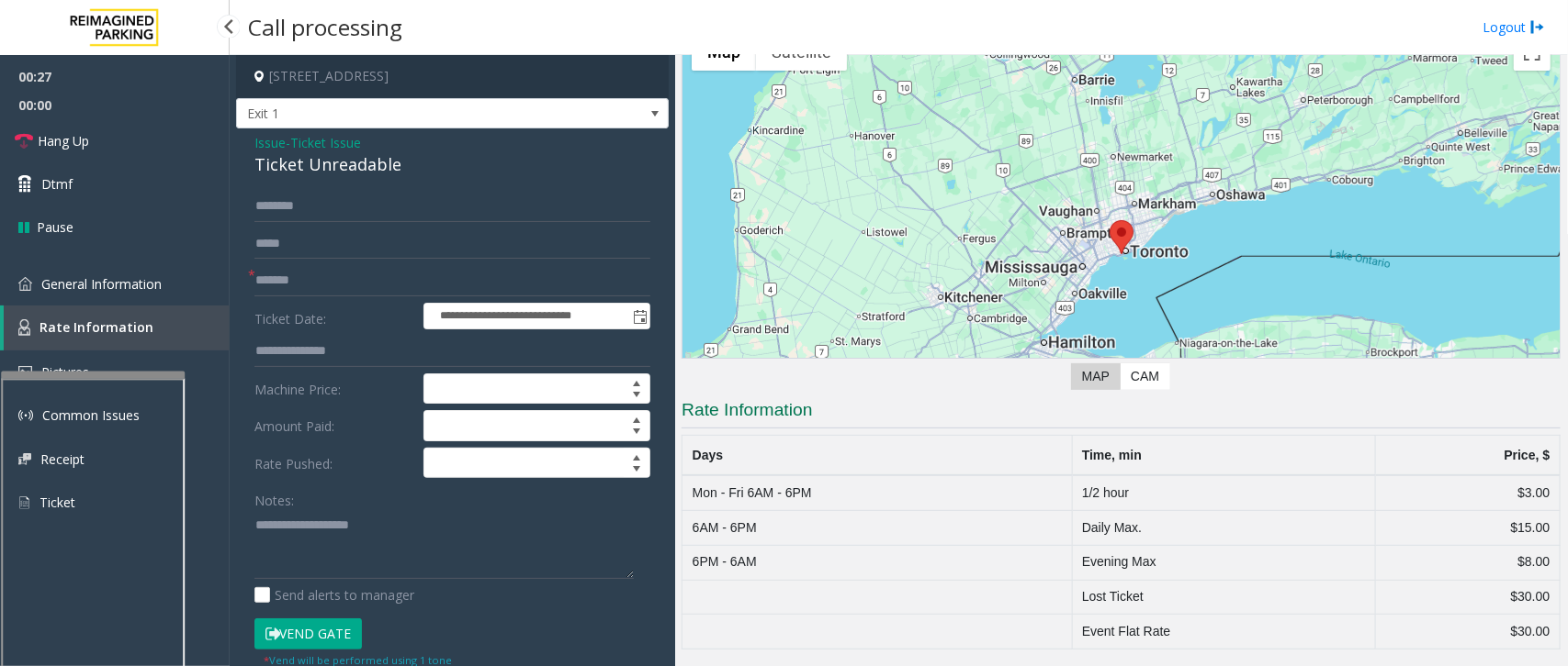
scroll to position [99, 0]
click at [129, 286] on span "General Information" at bounding box center [101, 284] width 120 height 18
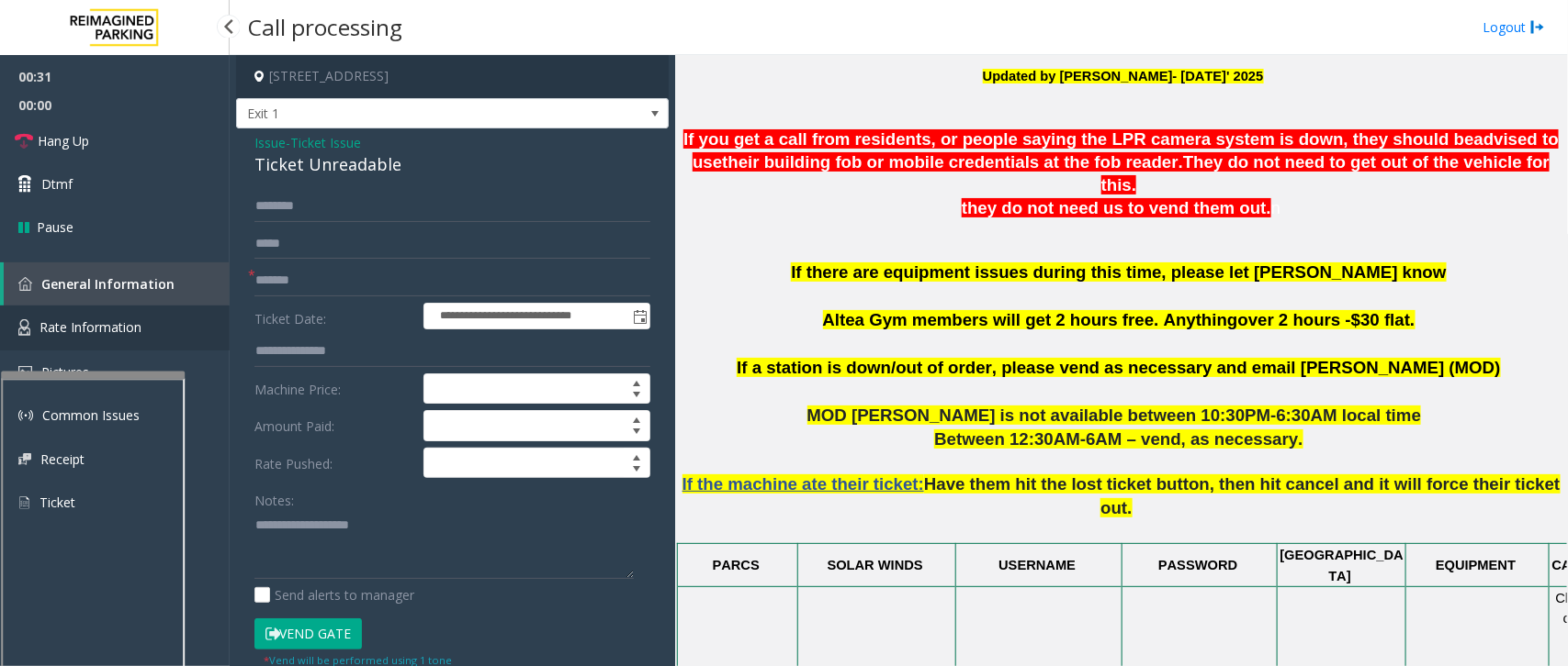
click at [111, 324] on span "Rate Information" at bounding box center [90, 328] width 102 height 18
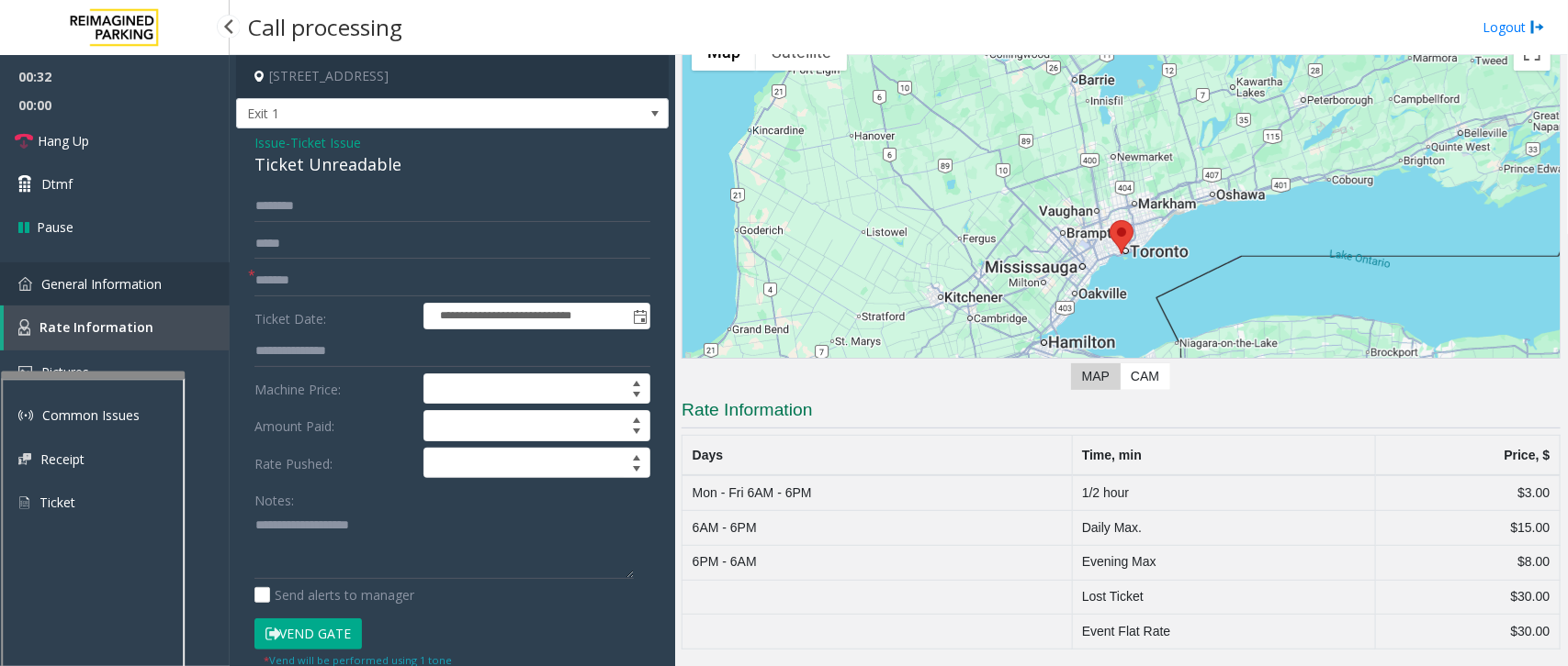
click at [121, 287] on span "General Information" at bounding box center [101, 284] width 120 height 18
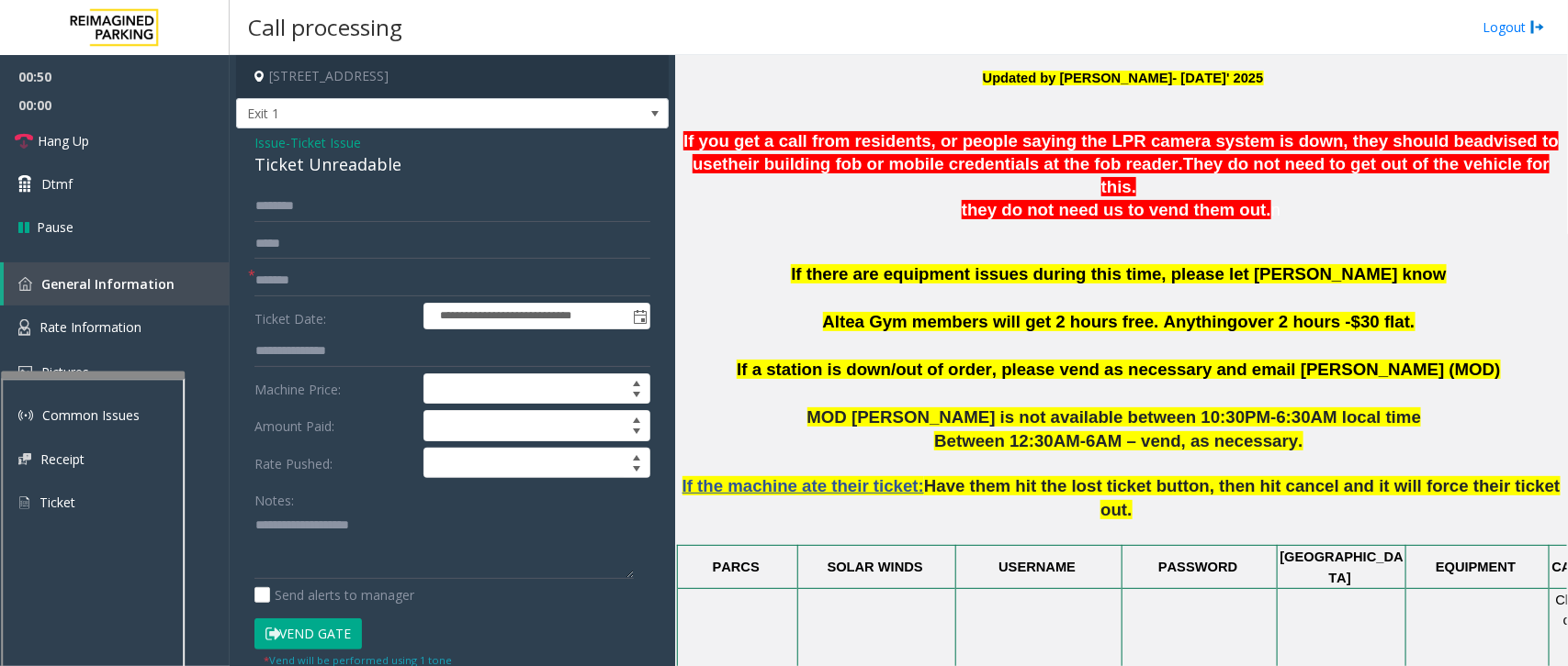
scroll to position [574, 0]
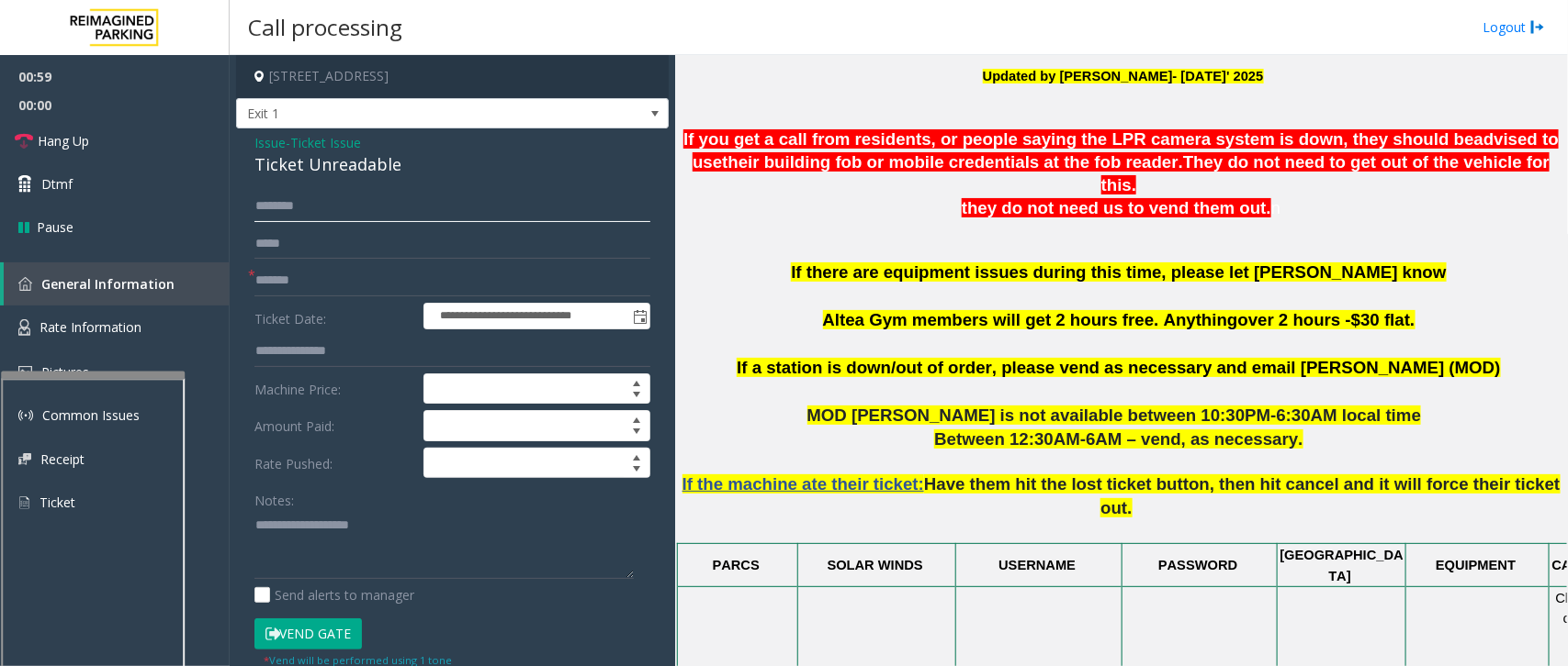
click at [315, 208] on input "text" at bounding box center [452, 205] width 396 height 31
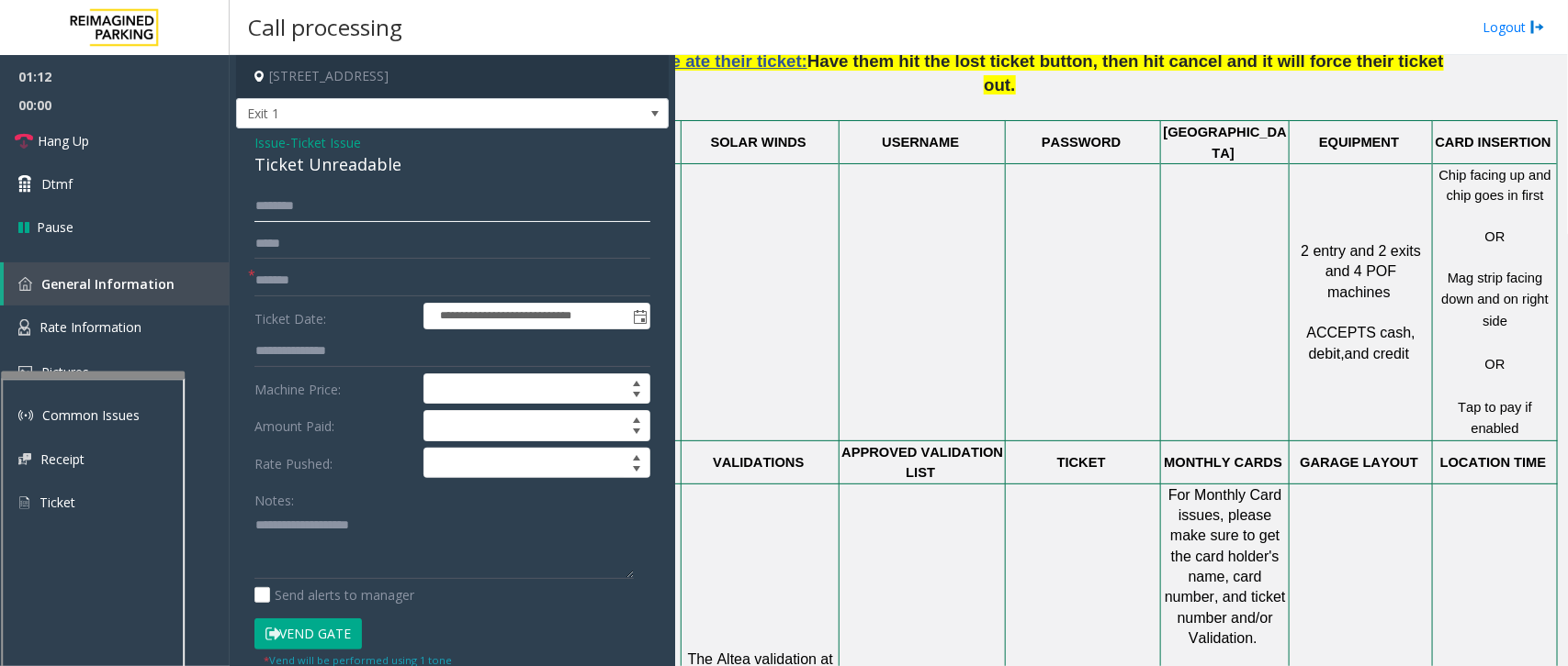
scroll to position [1147, 133]
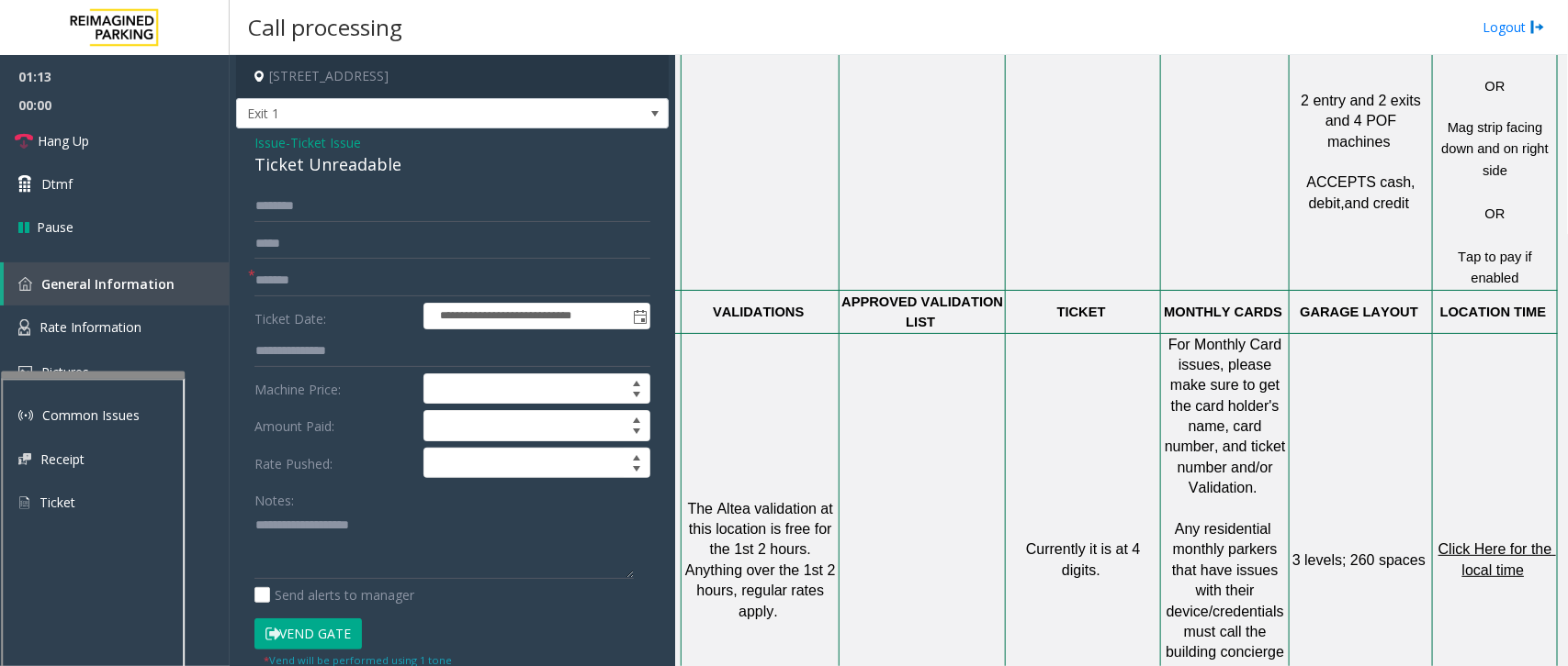
click at [1481, 542] on span "Click Here for the local time" at bounding box center [1497, 560] width 117 height 36
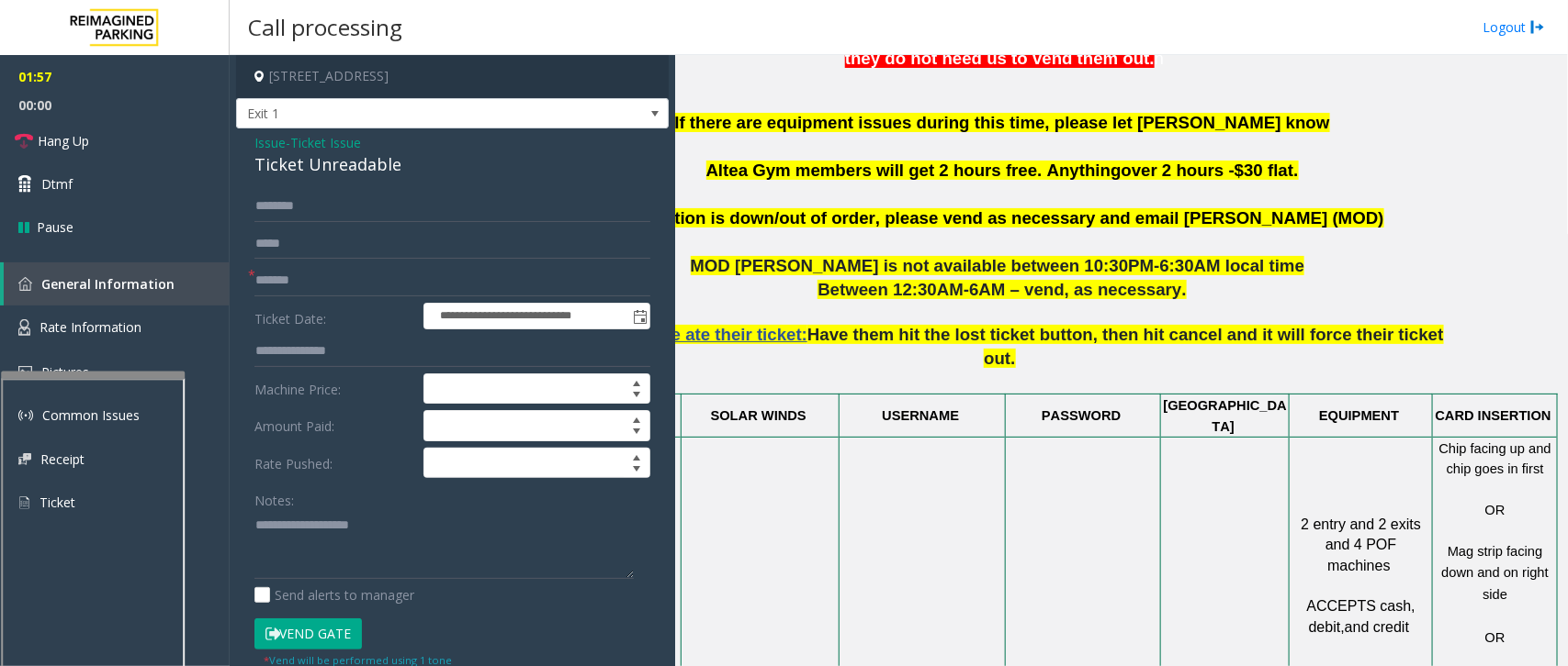
scroll to position [689, 133]
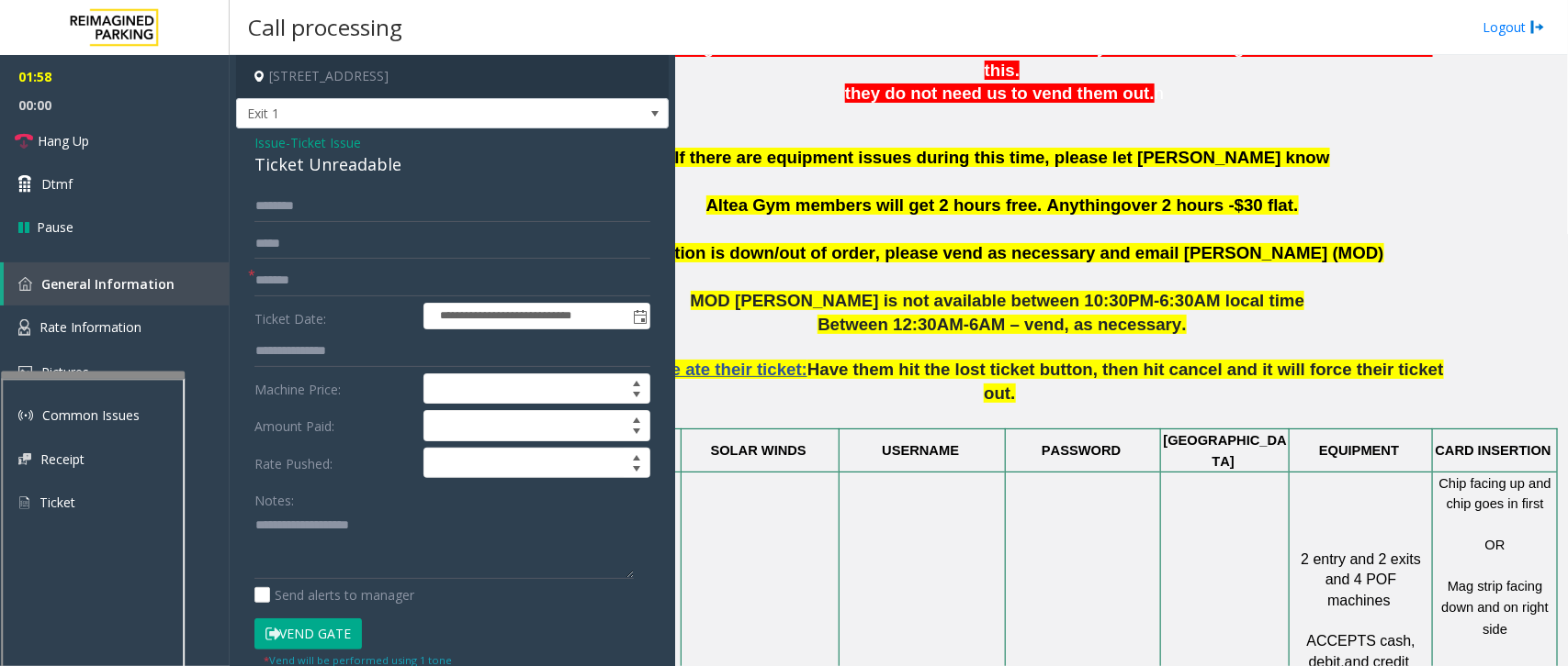
click at [855, 243] on span "If a station is down/out of order, please vend as necessary and email [PERSON_N…" at bounding box center [1001, 252] width 764 height 19
click at [878, 243] on span "If a station is down/out of order, please vend as necessary and email [PERSON_N…" at bounding box center [1001, 252] width 764 height 19
click at [901, 243] on span "If a station is down/out of order, please vend as necessary and email [PERSON_N…" at bounding box center [1001, 252] width 764 height 19
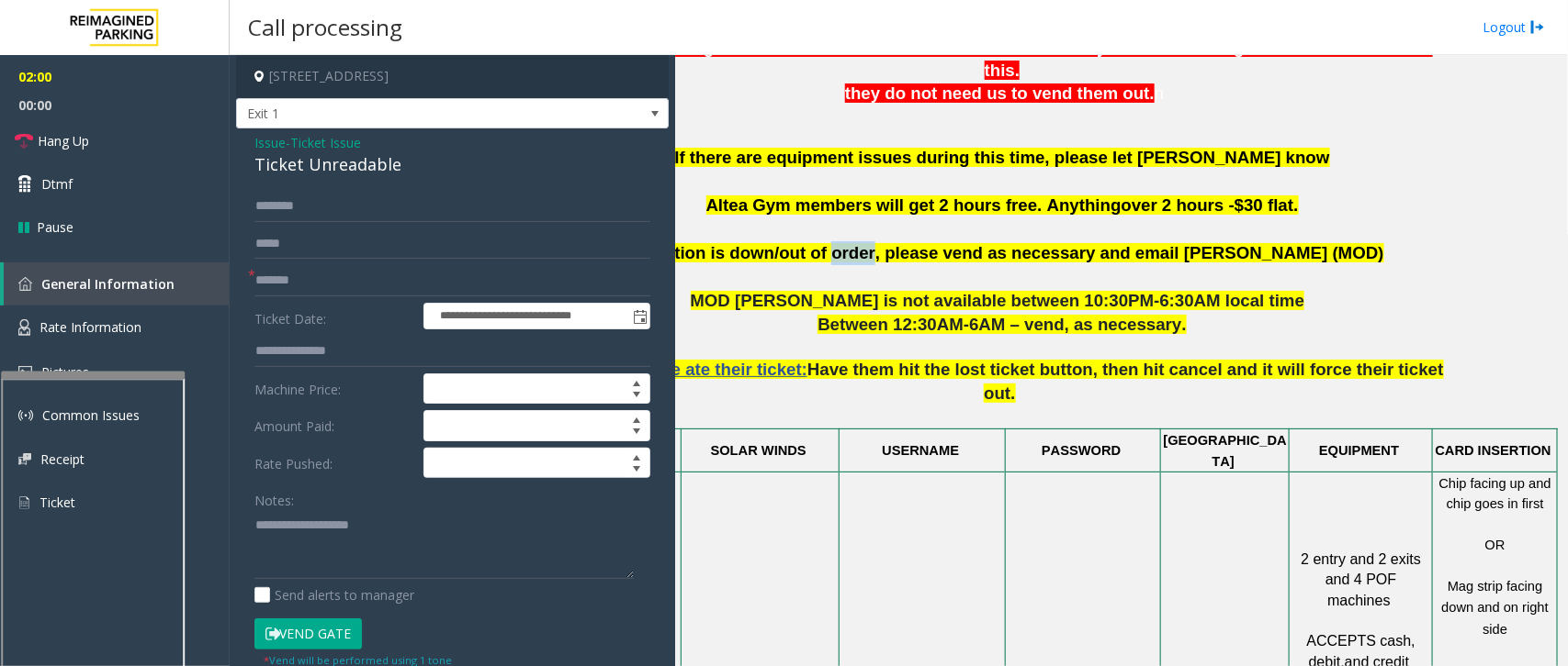
click at [901, 243] on span "If a station is down/out of order, please vend as necessary and email [PERSON_N…" at bounding box center [1001, 252] width 764 height 19
click at [920, 243] on span "If a station is down/out of order, please vend as necessary and email [PERSON_N…" at bounding box center [1001, 252] width 764 height 19
click at [929, 243] on span "If a station is down/out of order, please vend as necessary and email [PERSON_N…" at bounding box center [1001, 252] width 764 height 19
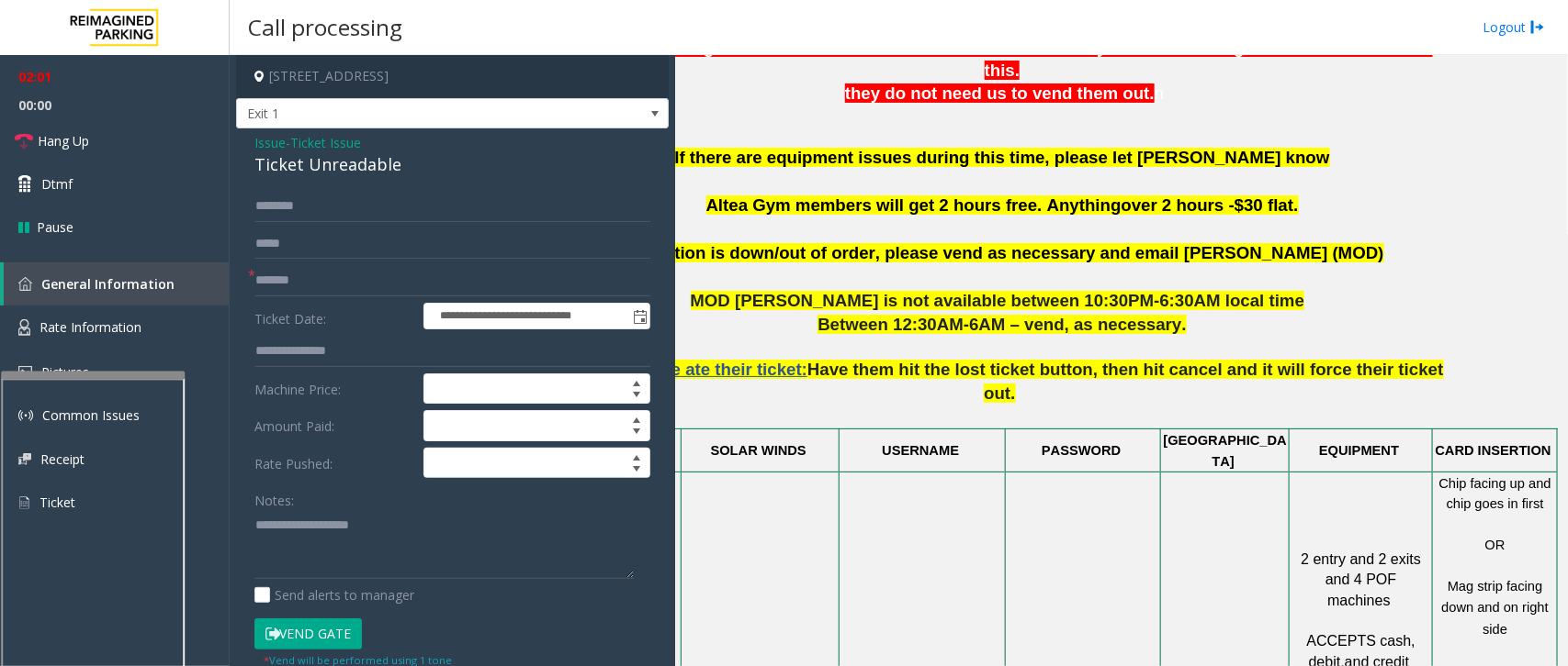
click at [983, 243] on span "If a station is down/out of order, please vend as necessary and email [PERSON_N…" at bounding box center [1001, 252] width 764 height 19
click at [1066, 243] on span "If a station is down/out of order, please vend as necessary and email [PERSON_N…" at bounding box center [1001, 252] width 764 height 19
click at [1234, 196] on span "$30 flat." at bounding box center [1266, 204] width 64 height 19
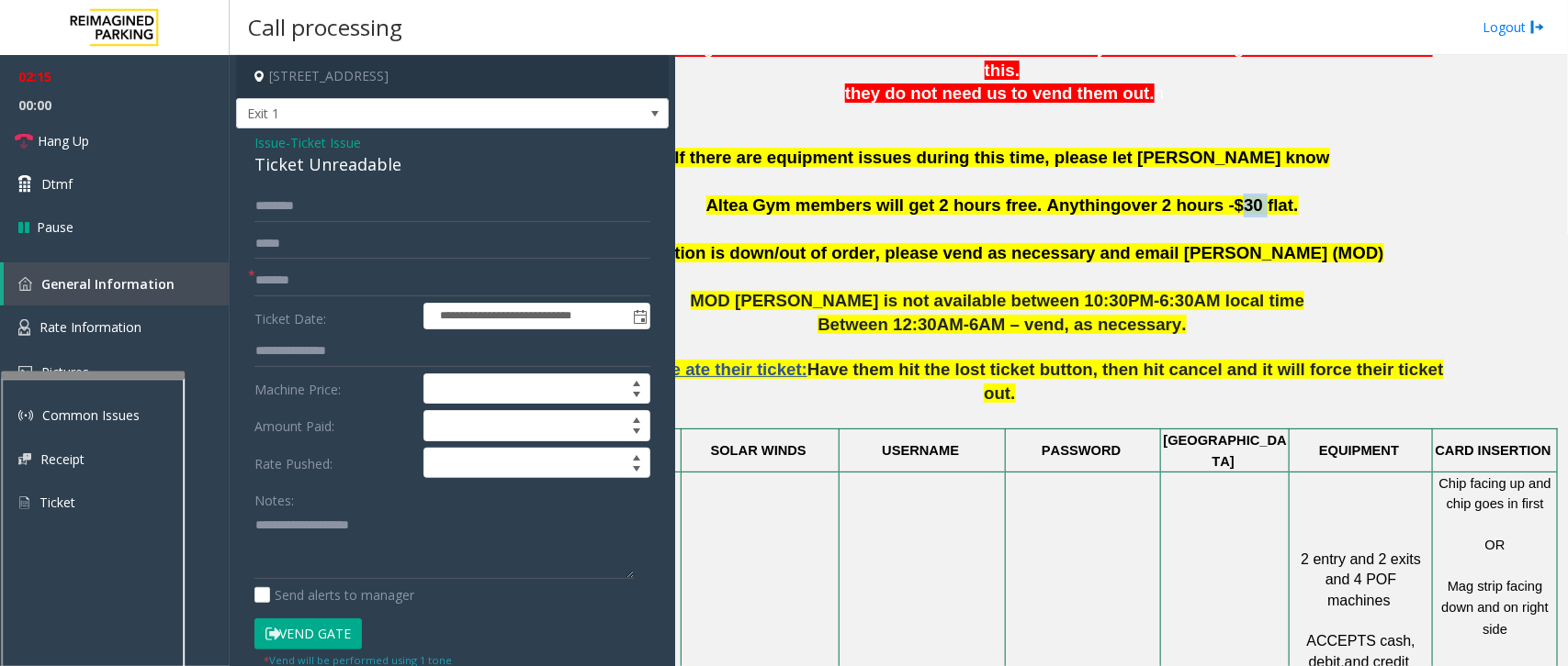
click at [1234, 196] on span "$30 flat." at bounding box center [1266, 204] width 64 height 19
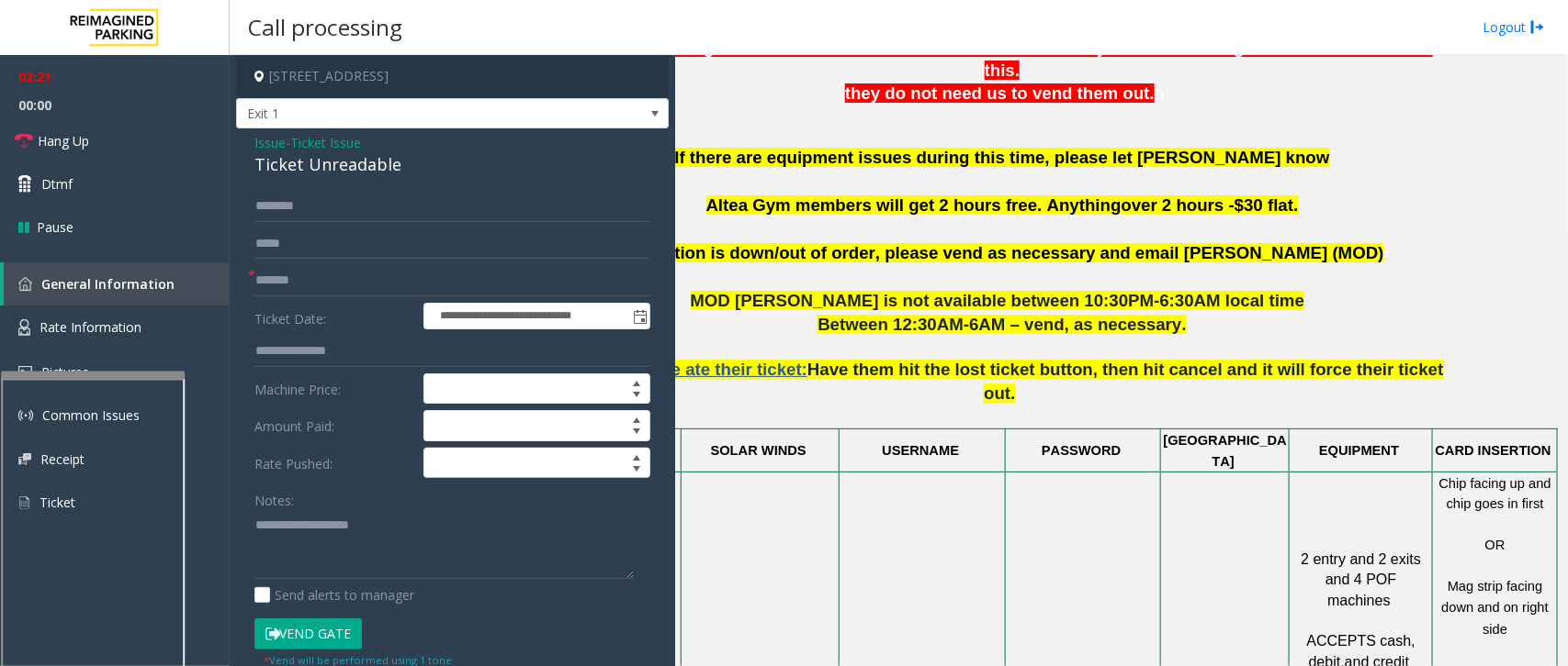
click at [1234, 196] on span "$30 flat." at bounding box center [1266, 204] width 64 height 19
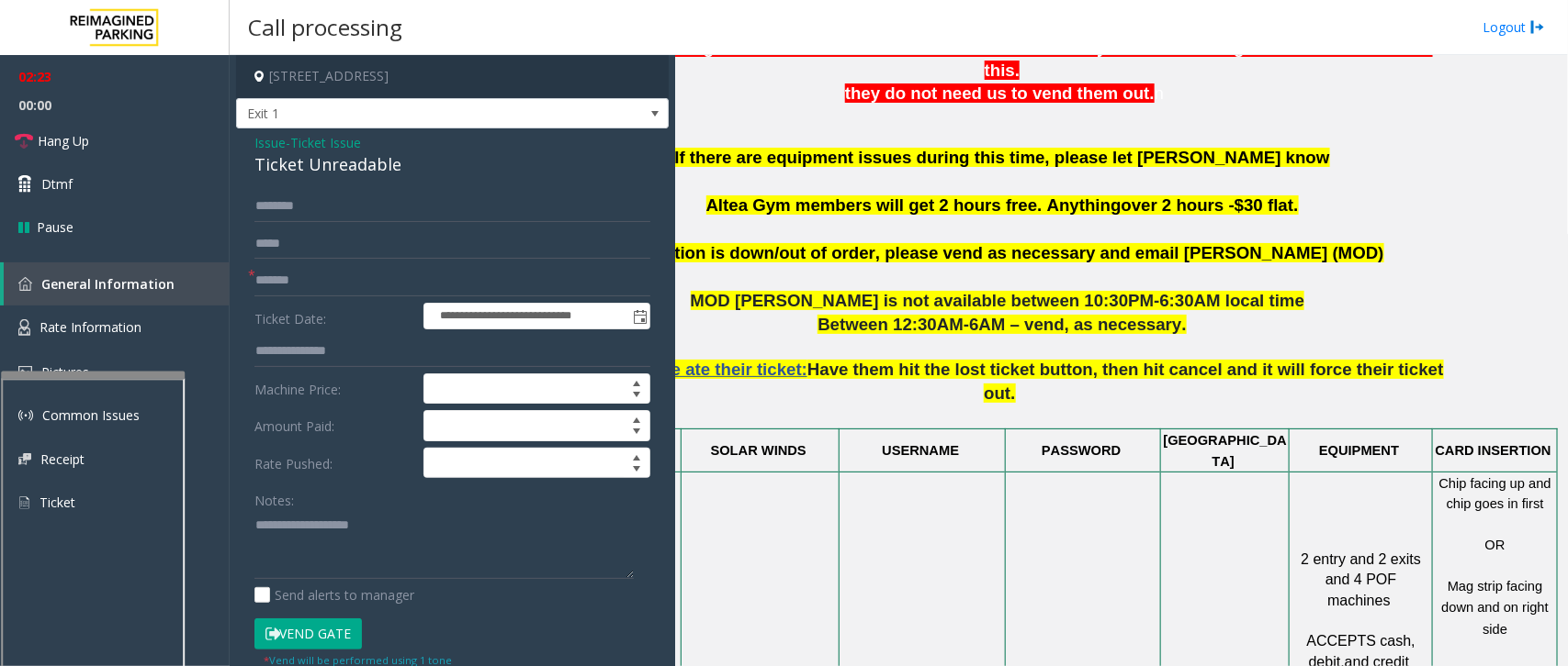
click at [1234, 196] on span "$30 flat." at bounding box center [1266, 204] width 64 height 19
click at [1239, 196] on span "$30 flat." at bounding box center [1266, 204] width 64 height 19
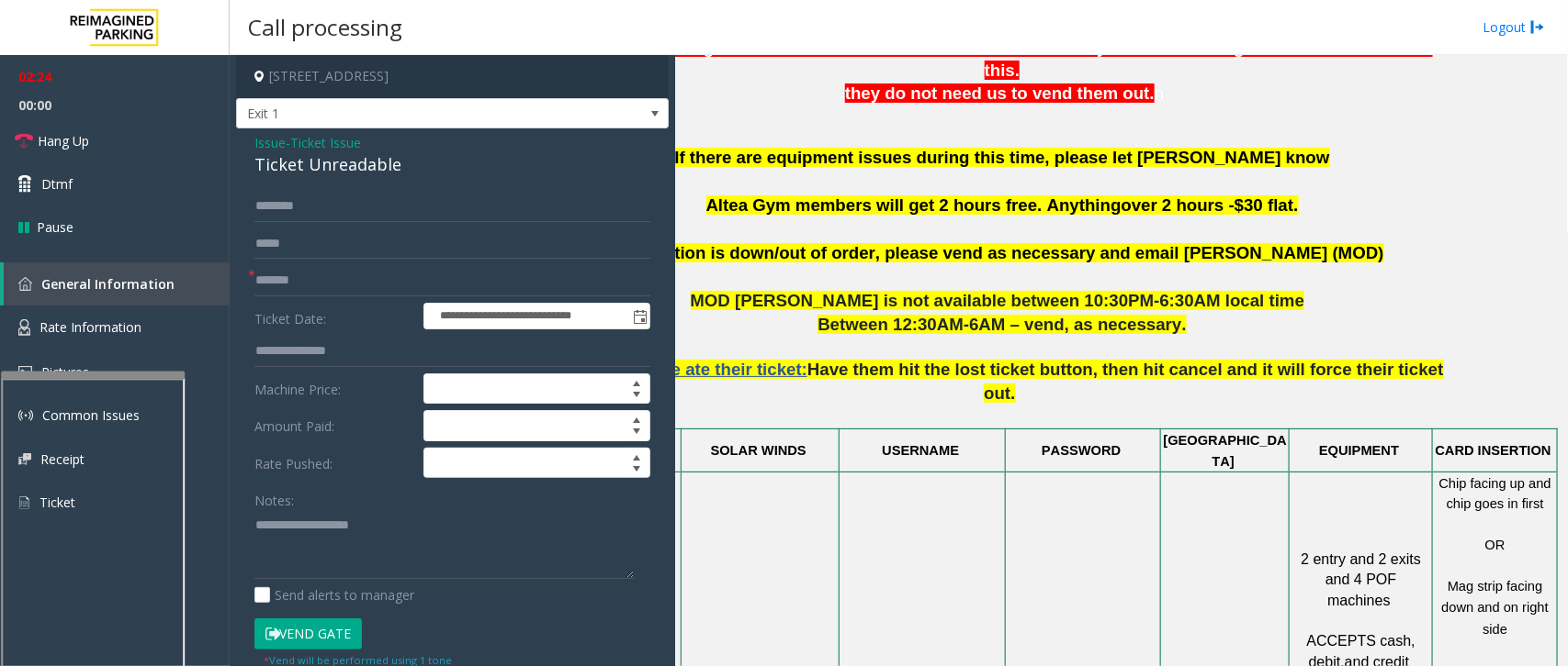
click at [1234, 196] on span "$30 flat." at bounding box center [1266, 204] width 64 height 19
click at [1165, 196] on span "over 2 hours -" at bounding box center [1178, 204] width 113 height 19
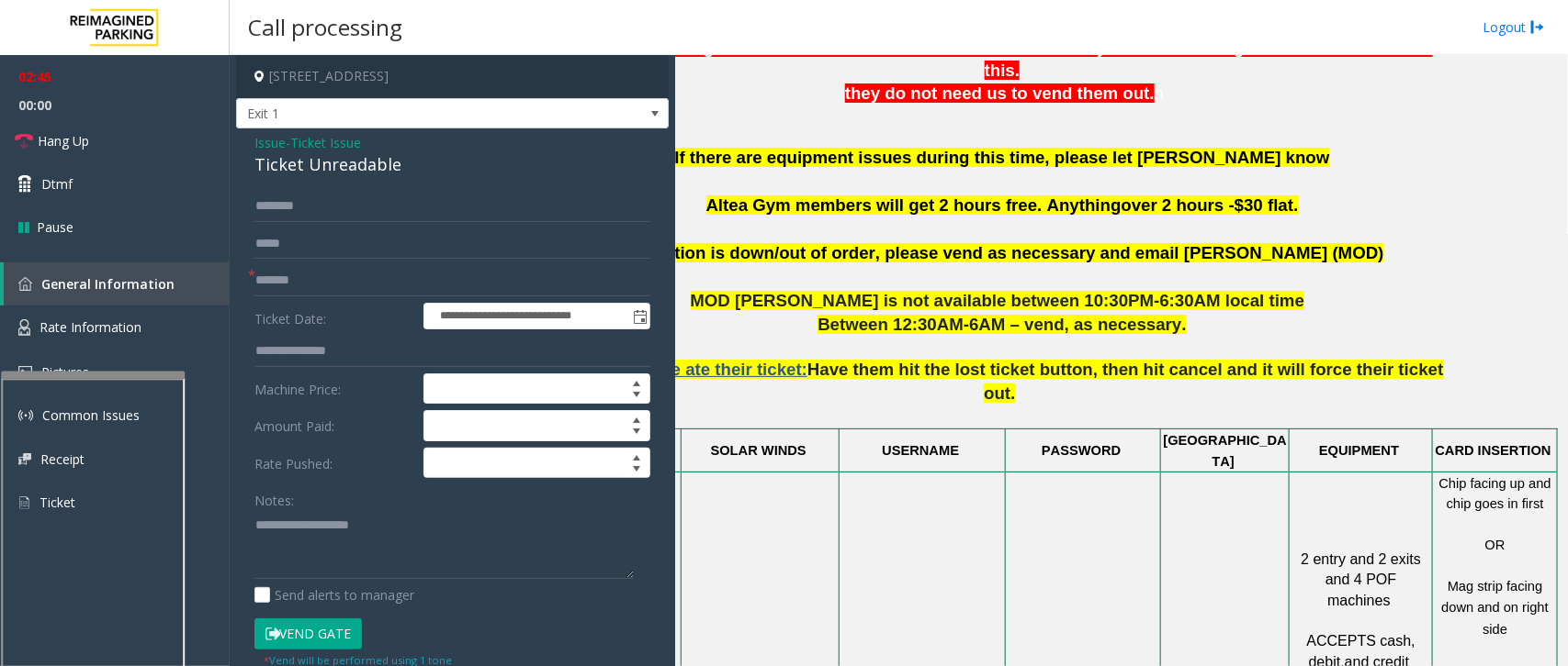
click at [810, 243] on span "If a station is down/out of order, please vend as necessary and email [PERSON_N…" at bounding box center [1001, 252] width 764 height 19
click at [841, 243] on span "If a station is down/out of order, please vend as necessary and email [PERSON_N…" at bounding box center [1001, 252] width 764 height 19
click at [886, 243] on span "If a station is down/out of order, please vend as necessary and email [PERSON_N…" at bounding box center [1001, 252] width 764 height 19
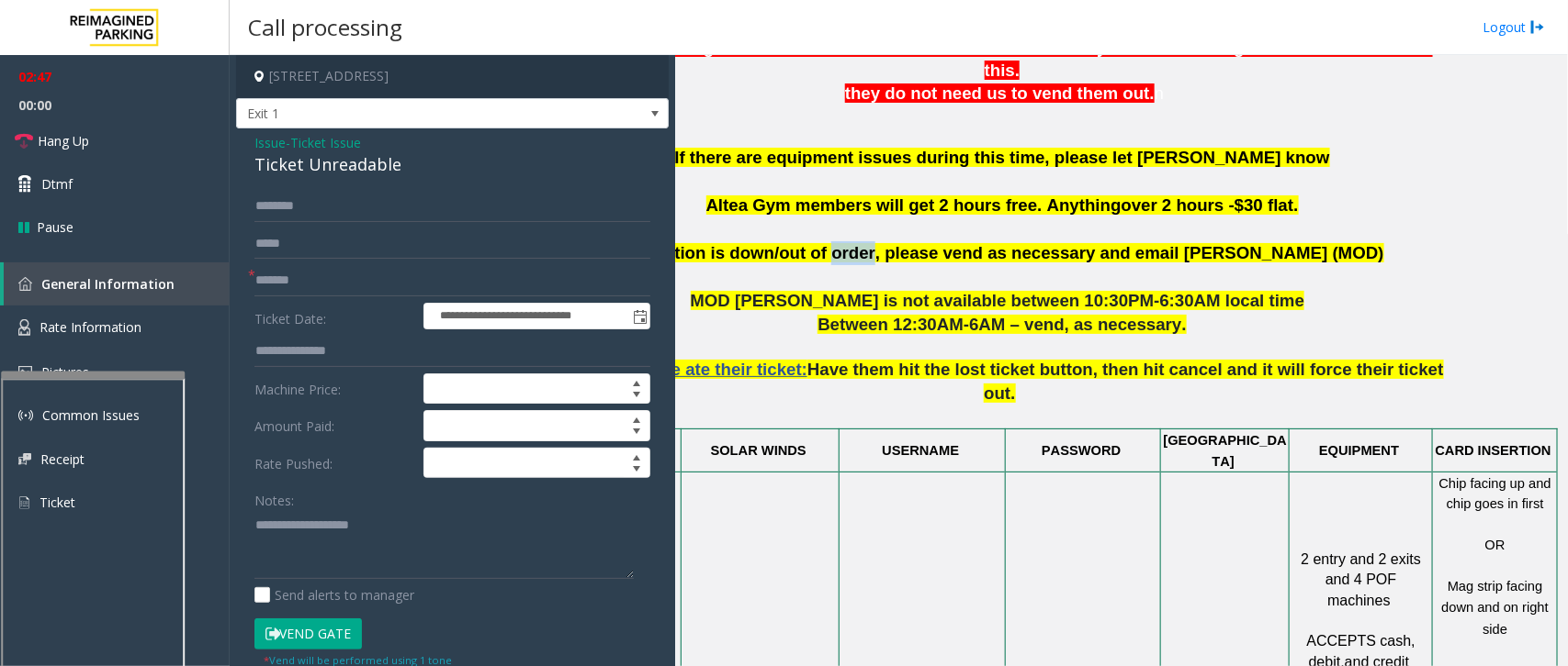
click at [886, 243] on span "If a station is down/out of order, please vend as necessary and email [PERSON_N…" at bounding box center [1001, 252] width 764 height 19
click at [1020, 243] on span "If a station is down/out of order, please vend as necessary and email [PERSON_N…" at bounding box center [1001, 252] width 764 height 19
click at [1052, 243] on span "If a station is down/out of order, please vend as necessary and email [PERSON_N…" at bounding box center [1001, 252] width 764 height 19
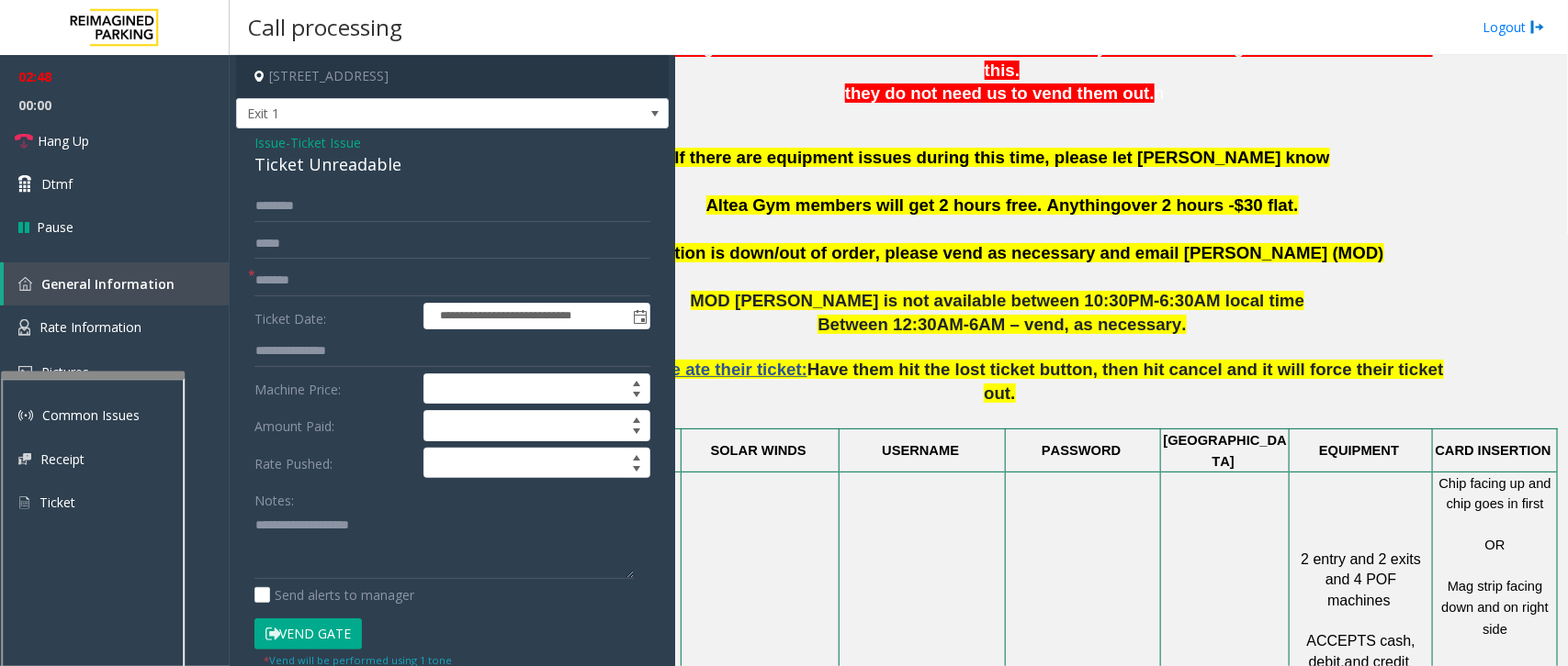
click at [1130, 243] on span "If a station is down/out of order, please vend as necessary and email [PERSON_N…" at bounding box center [1001, 252] width 764 height 19
click at [1158, 243] on span "If a station is down/out of order, please vend as necessary and email [PERSON_N…" at bounding box center [1001, 252] width 764 height 19
click at [1180, 243] on span "If a station is down/out of order, please vend as necessary and email [PERSON_N…" at bounding box center [1001, 252] width 764 height 19
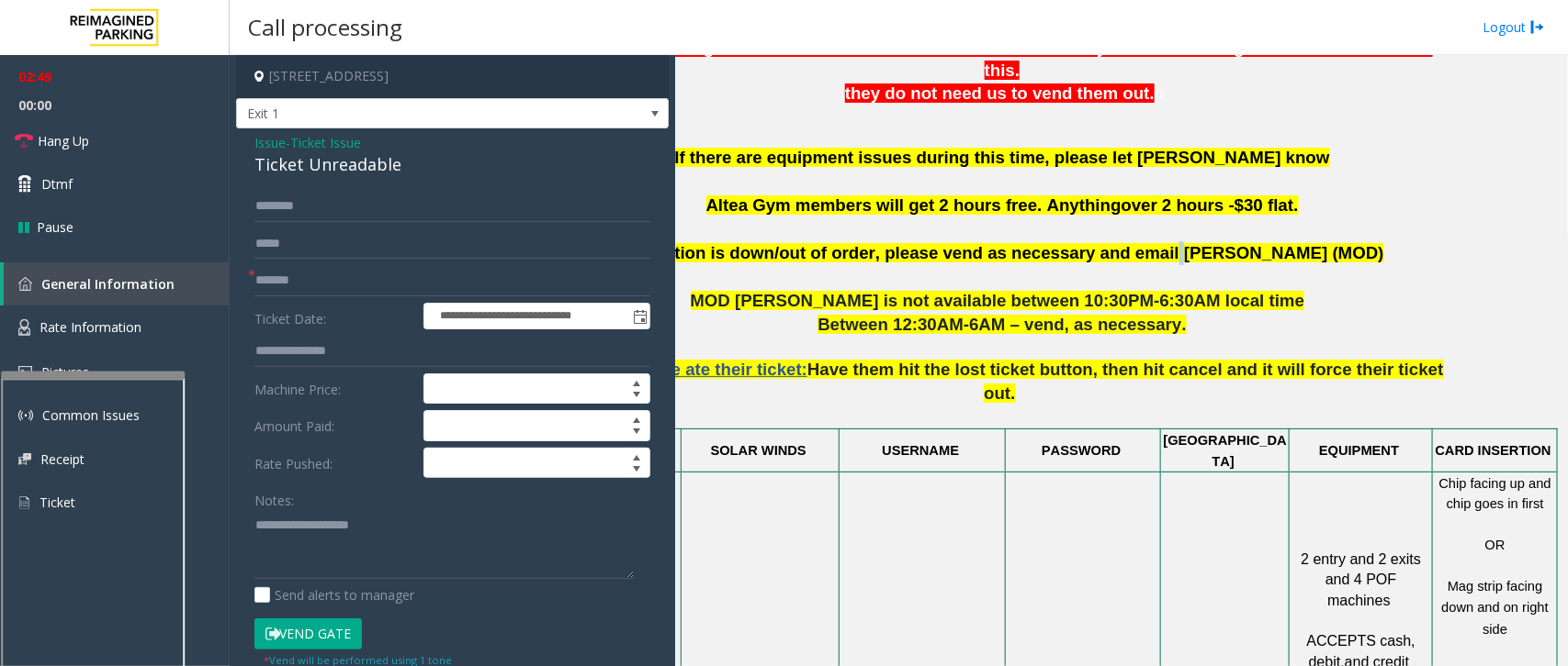
click at [1180, 243] on span "If a station is down/out of order, please vend as necessary and email [PERSON_N…" at bounding box center [1001, 252] width 764 height 19
click at [1197, 243] on span "If a station is down/out of order, please vend as necessary and email [PERSON_N…" at bounding box center [1001, 252] width 764 height 19
click at [1227, 243] on span "If a station is down/out of order, please vend as necessary and email [PERSON_N…" at bounding box center [1001, 252] width 764 height 19
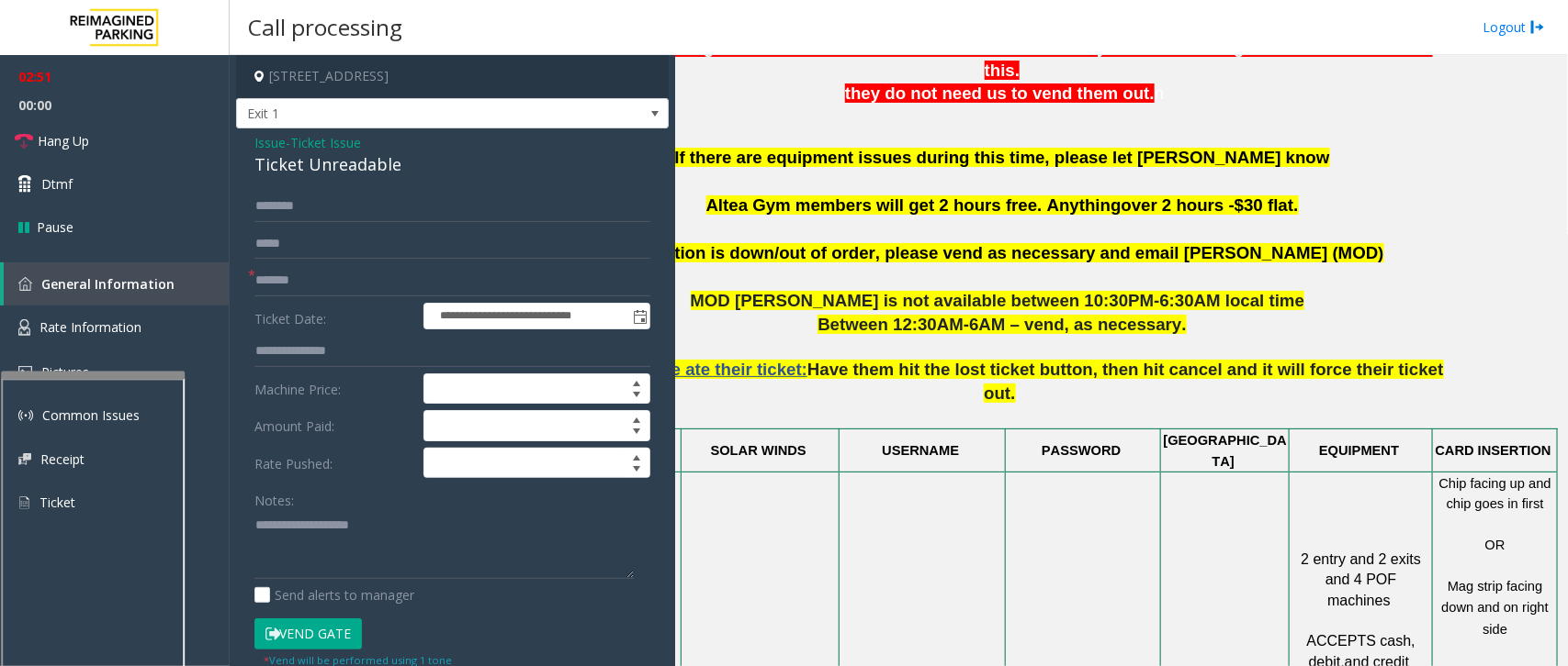
click at [1268, 241] on p "If a station is down/out of order, please vend as necessary and email [PERSON_N…" at bounding box center [1004, 253] width 879 height 24
click at [1226, 243] on span "If a station is down/out of order, please vend as necessary and email [PERSON_N…" at bounding box center [1001, 252] width 764 height 19
click at [1224, 243] on span "If a station is down/out of order, please vend as necessary and email [PERSON_N…" at bounding box center [1001, 252] width 764 height 19
click at [1163, 243] on span "If a station is down/out of order, please vend as necessary and email [PERSON_N…" at bounding box center [1001, 252] width 764 height 19
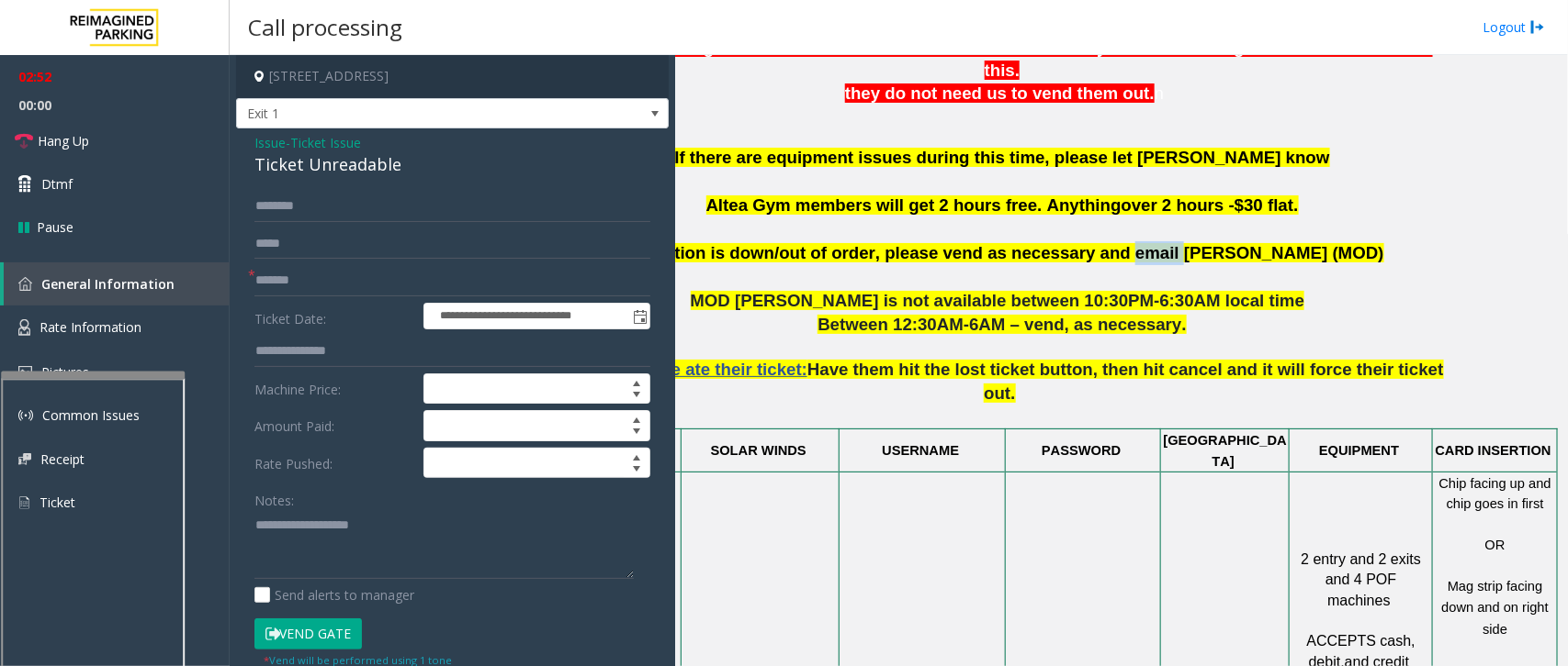
click at [1163, 243] on span "If a station is down/out of order, please vend as necessary and email [PERSON_N…" at bounding box center [1001, 252] width 764 height 19
click at [1081, 243] on span "If a station is down/out of order, please vend as necessary and email [PERSON_N…" at bounding box center [1001, 252] width 764 height 19
click at [992, 243] on span "If a station is down/out of order, please vend as necessary and email [PERSON_N…" at bounding box center [1001, 252] width 764 height 19
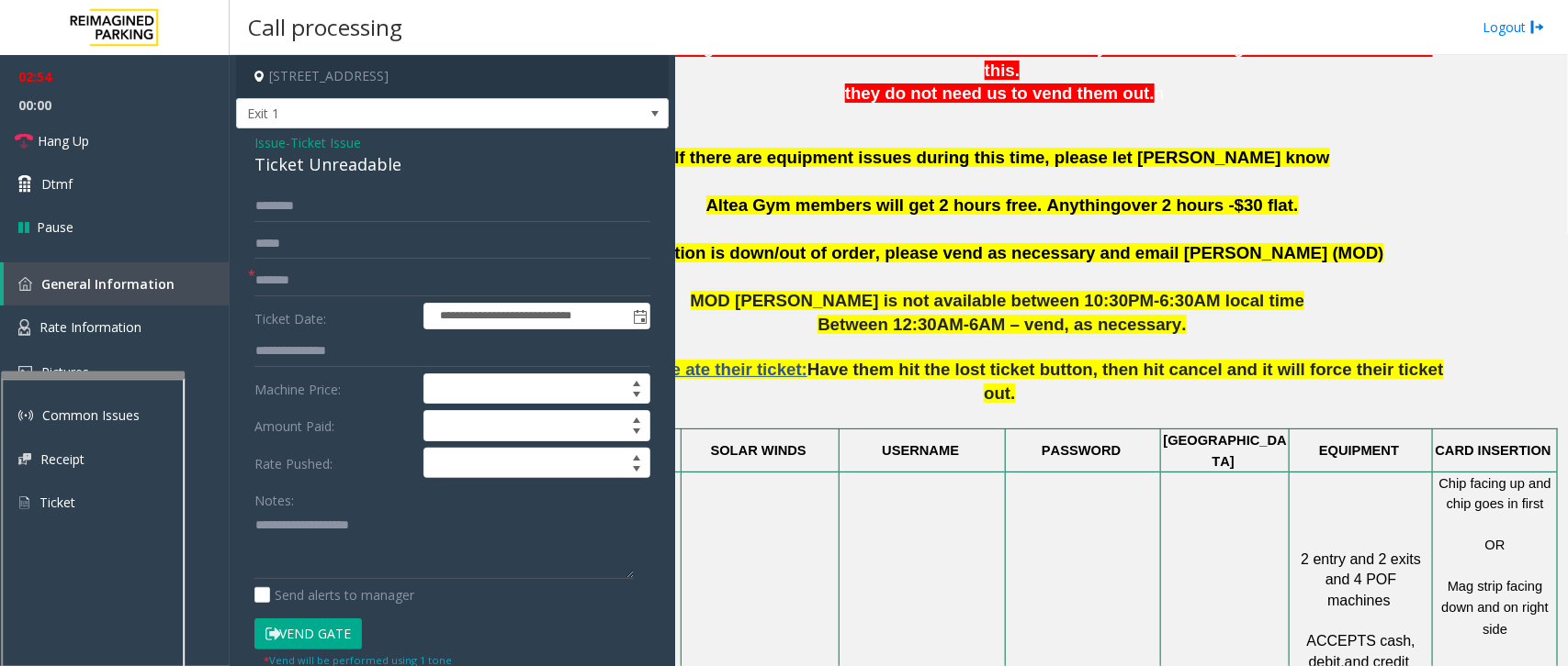
click at [926, 243] on span "If a station is down/out of order, please vend as necessary and email [PERSON_N…" at bounding box center [1001, 252] width 764 height 19
click at [871, 243] on span "If a station is down/out of order, please vend as necessary and email [PERSON_N…" at bounding box center [1001, 252] width 764 height 19
click at [833, 265] on p at bounding box center [1004, 277] width 879 height 24
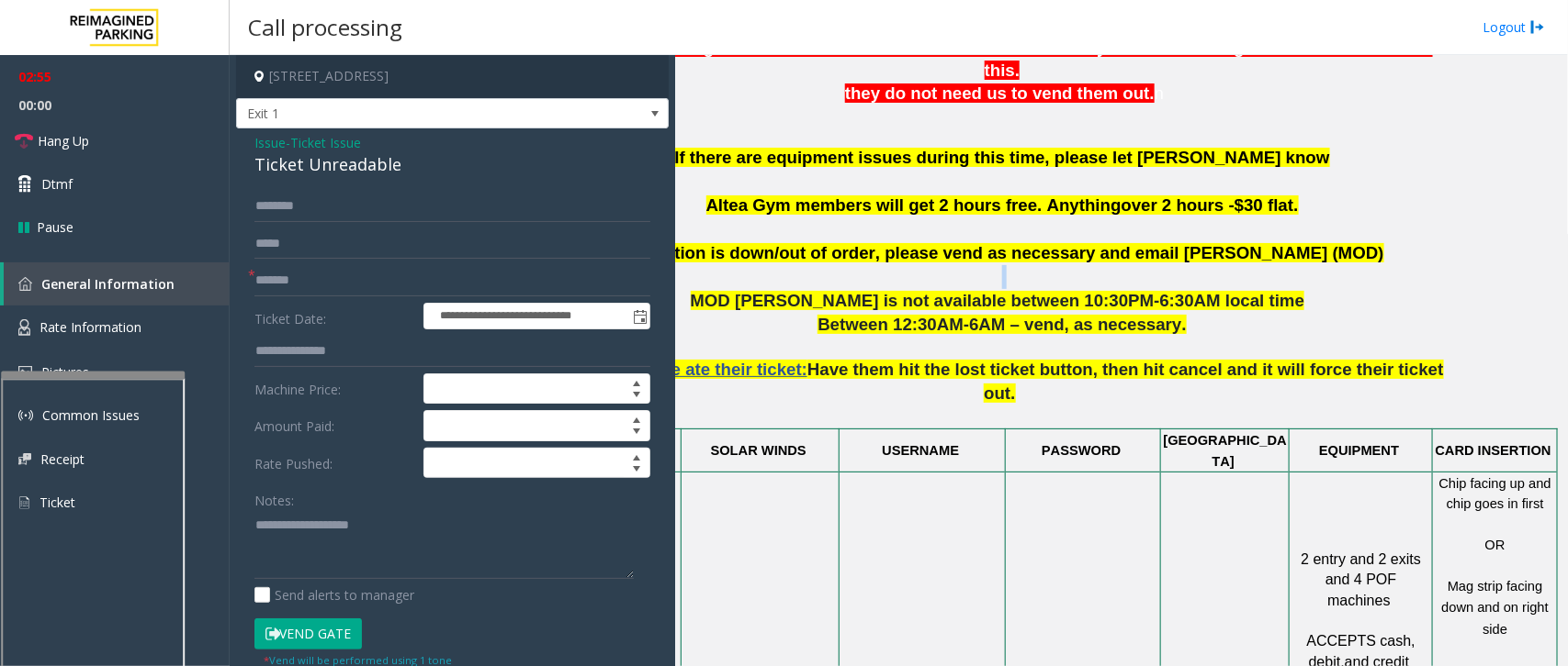
click at [833, 265] on p at bounding box center [1004, 277] width 879 height 24
click at [813, 243] on span "If a station is down/out of order, please vend as necessary and email [PERSON_N…" at bounding box center [1001, 252] width 764 height 19
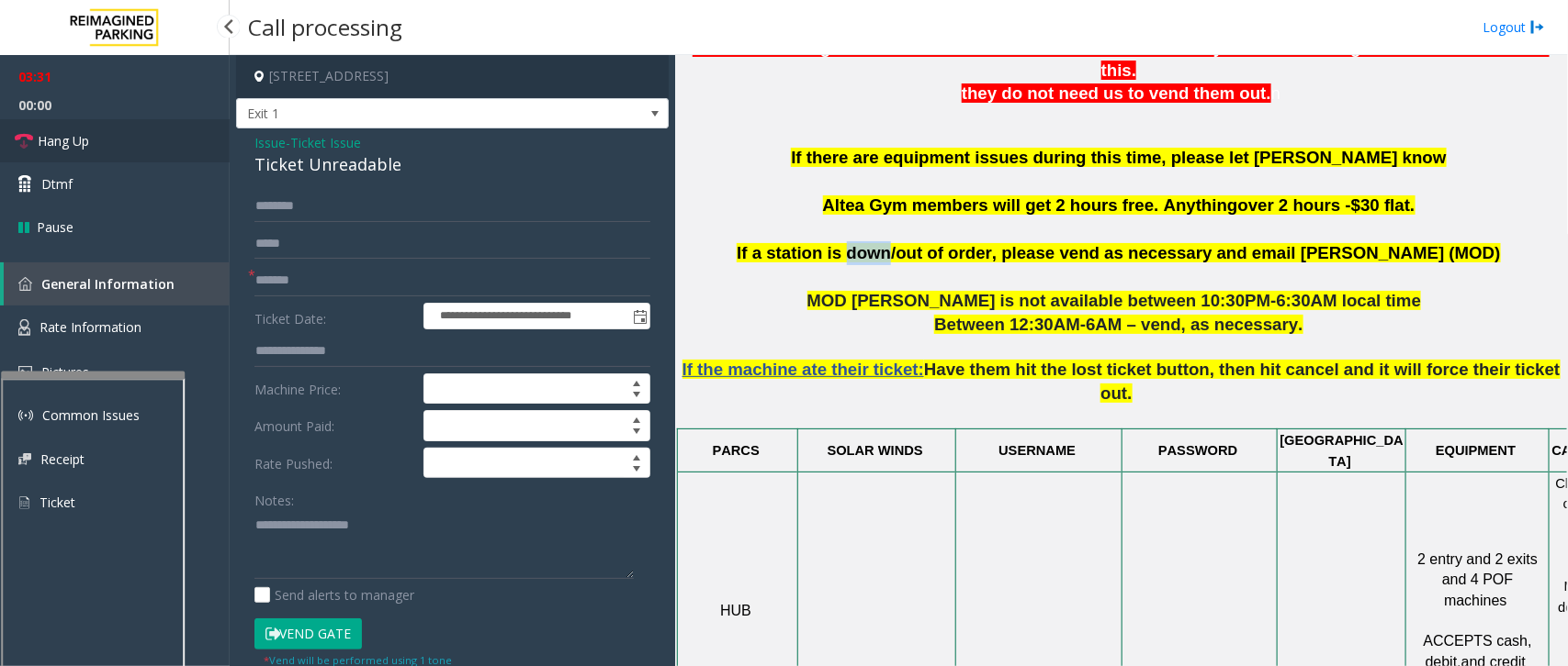
click at [61, 145] on span "Hang Up" at bounding box center [64, 140] width 52 height 19
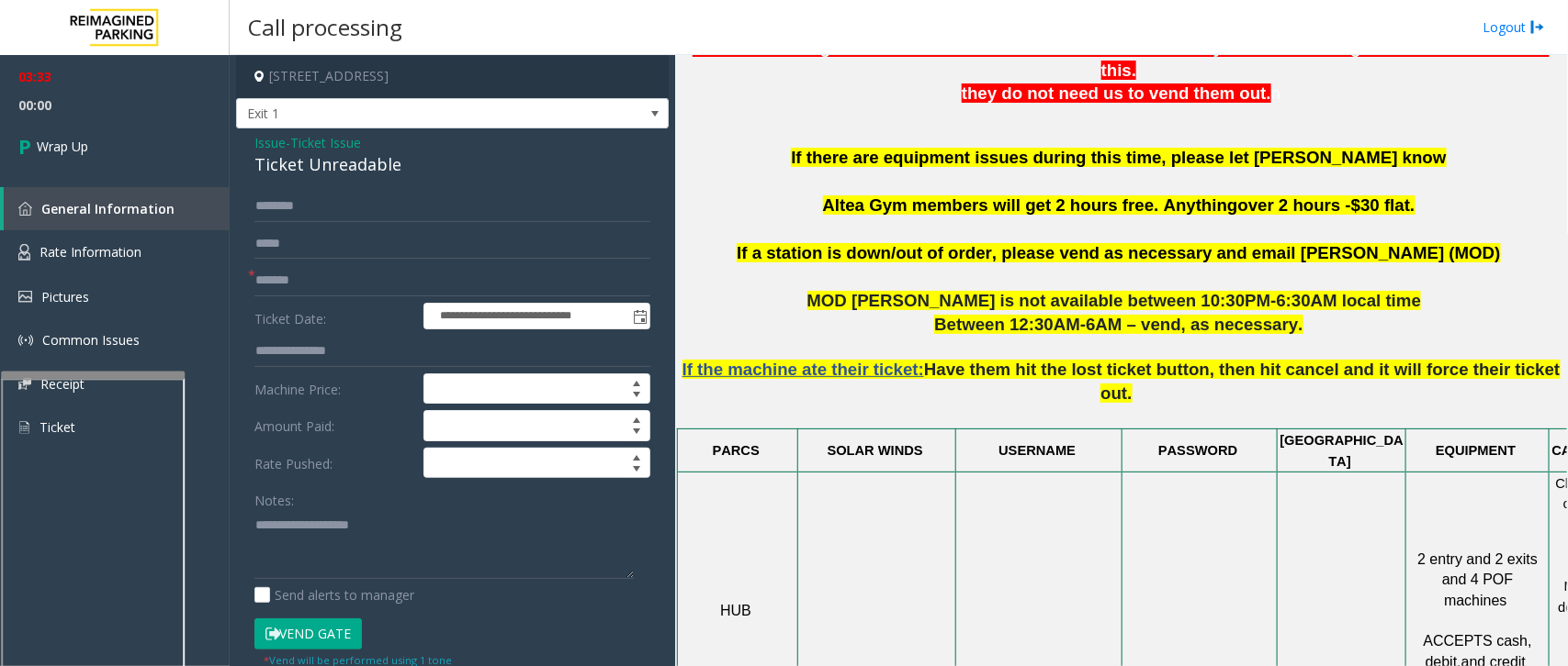
click at [263, 144] on span "Issue" at bounding box center [269, 142] width 31 height 19
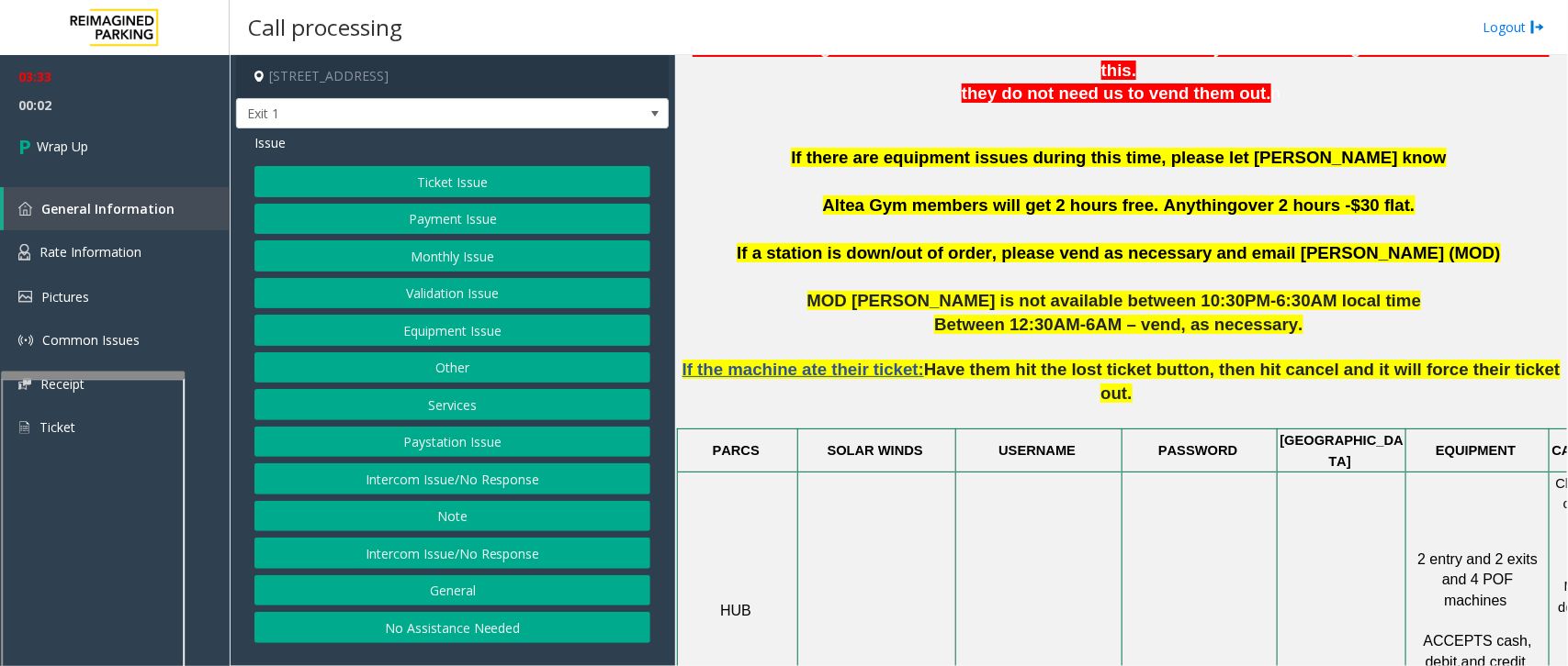
click at [457, 482] on button "Intercom Issue/No Response" at bounding box center [452, 478] width 396 height 31
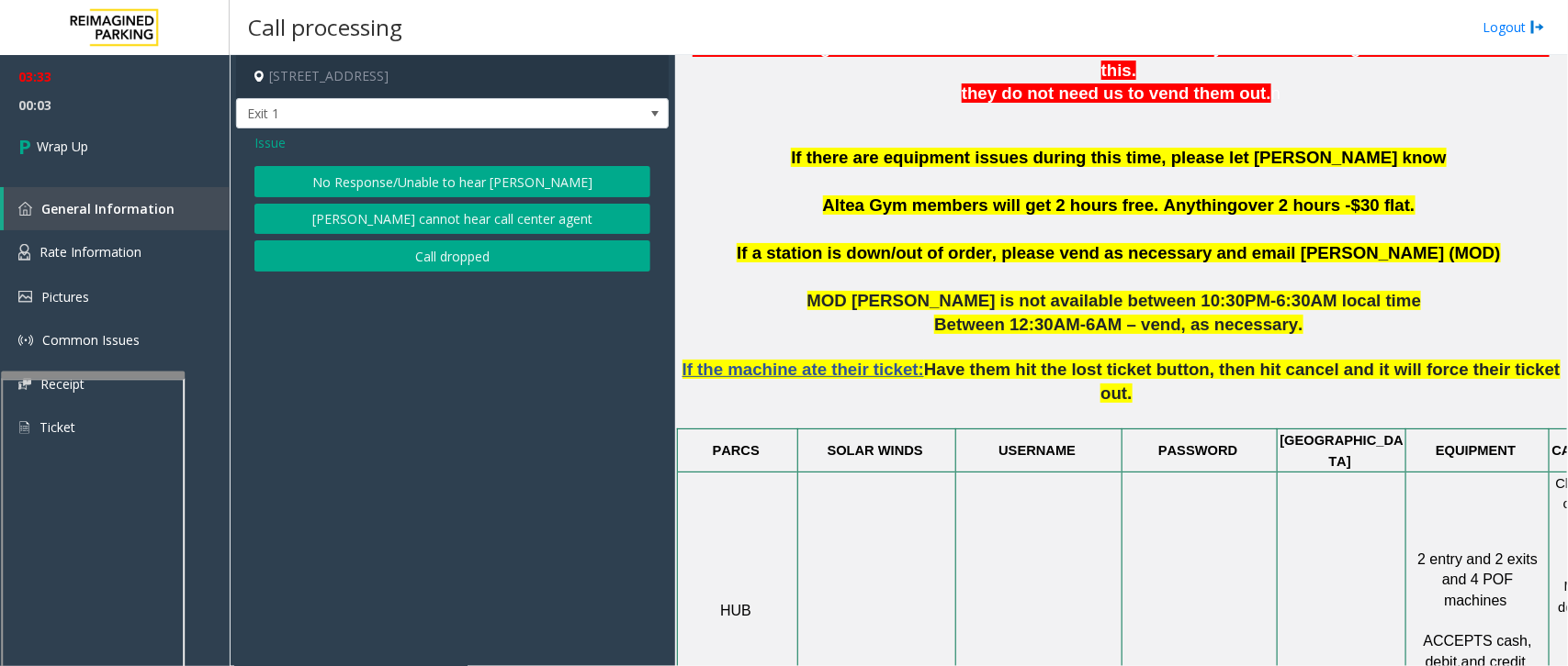
click at [266, 152] on span "Issue" at bounding box center [269, 142] width 31 height 19
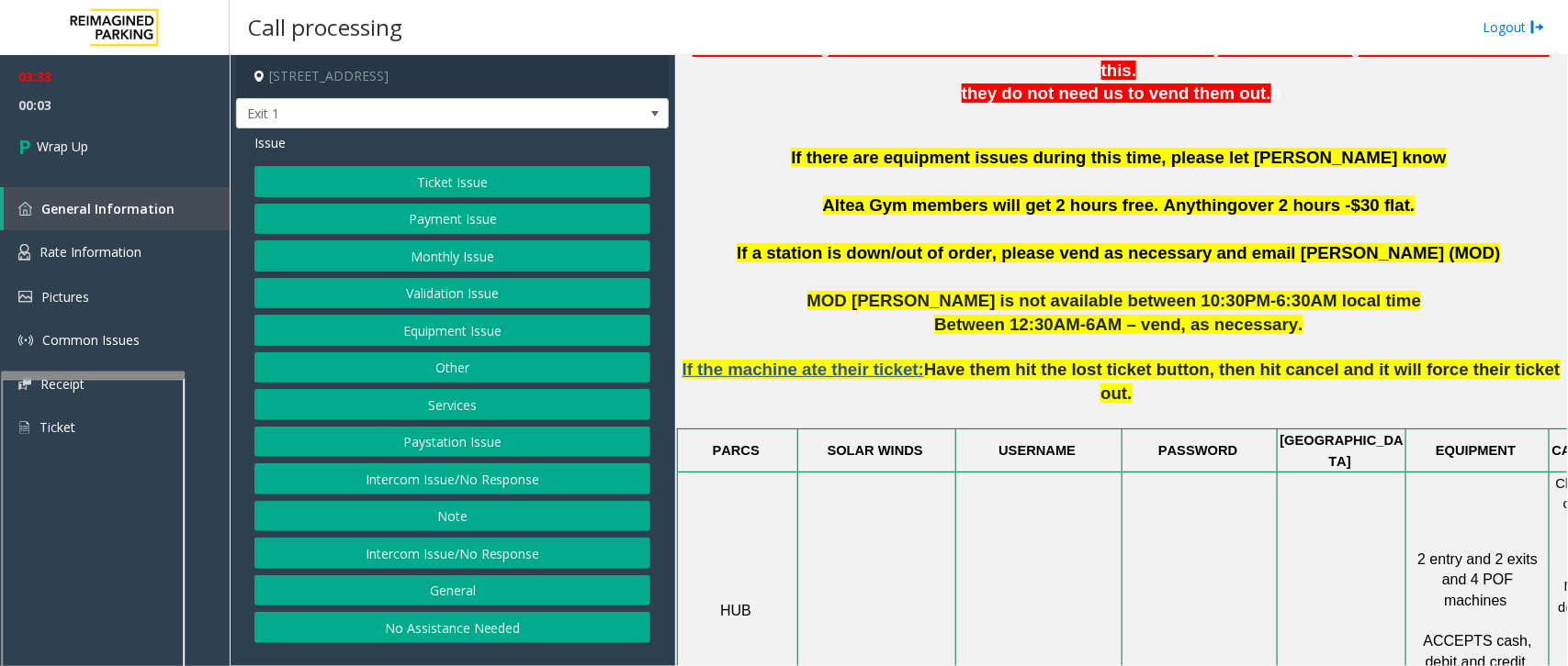
click at [421, 337] on button "Equipment Issue" at bounding box center [452, 330] width 396 height 31
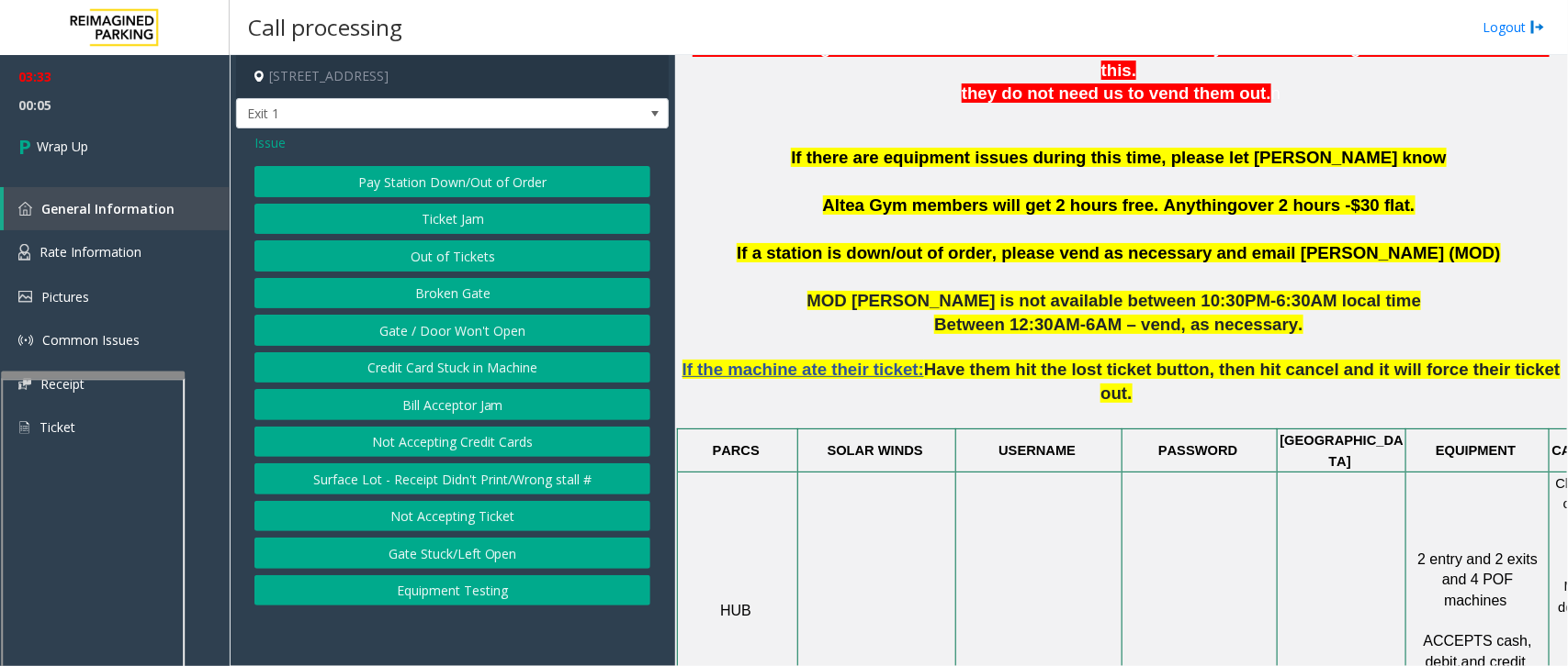
click at [484, 332] on button "Gate / Door Won't Open" at bounding box center [452, 330] width 396 height 31
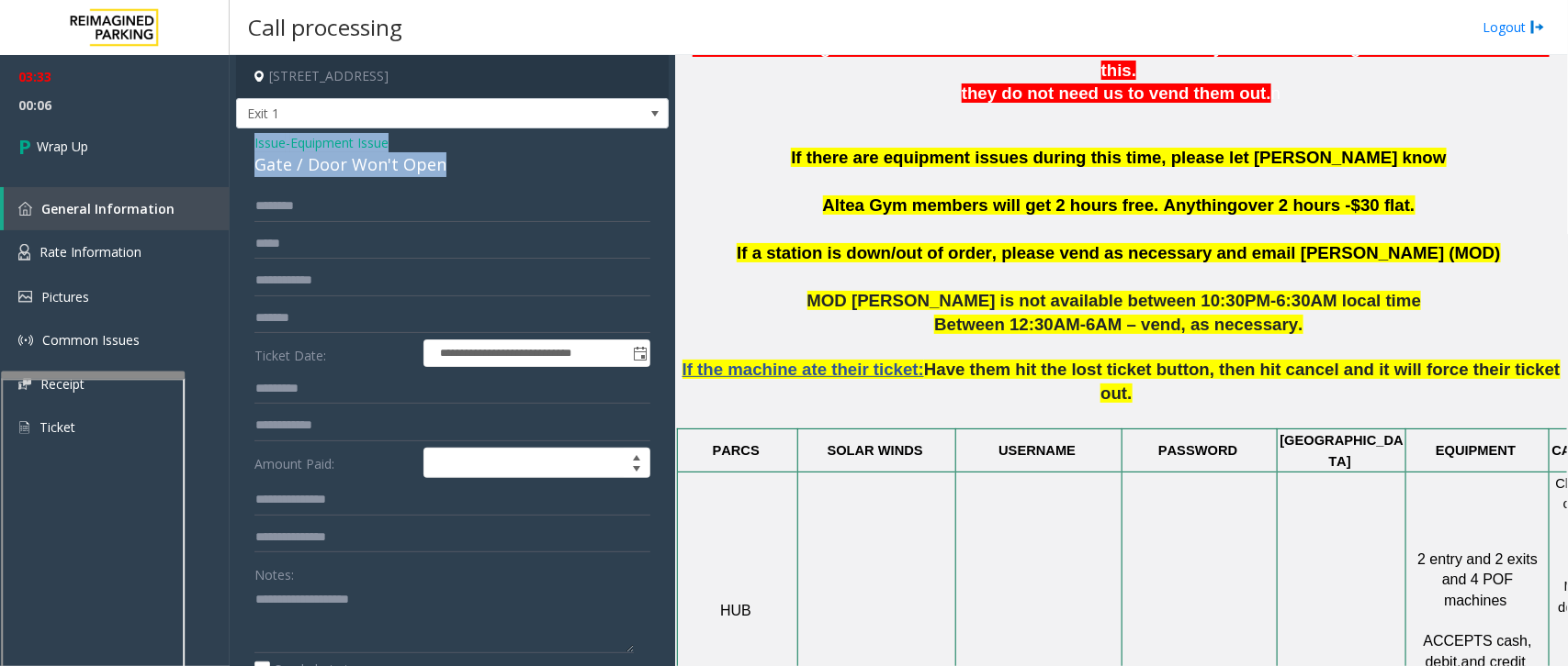
drag, startPoint x: 446, startPoint y: 167, endPoint x: 253, endPoint y: 143, distance: 194.5
click at [254, 143] on div "Issue - Equipment Issue Gate / Door Won't Open" at bounding box center [452, 155] width 396 height 44
click at [470, 626] on textarea at bounding box center [444, 618] width 379 height 68
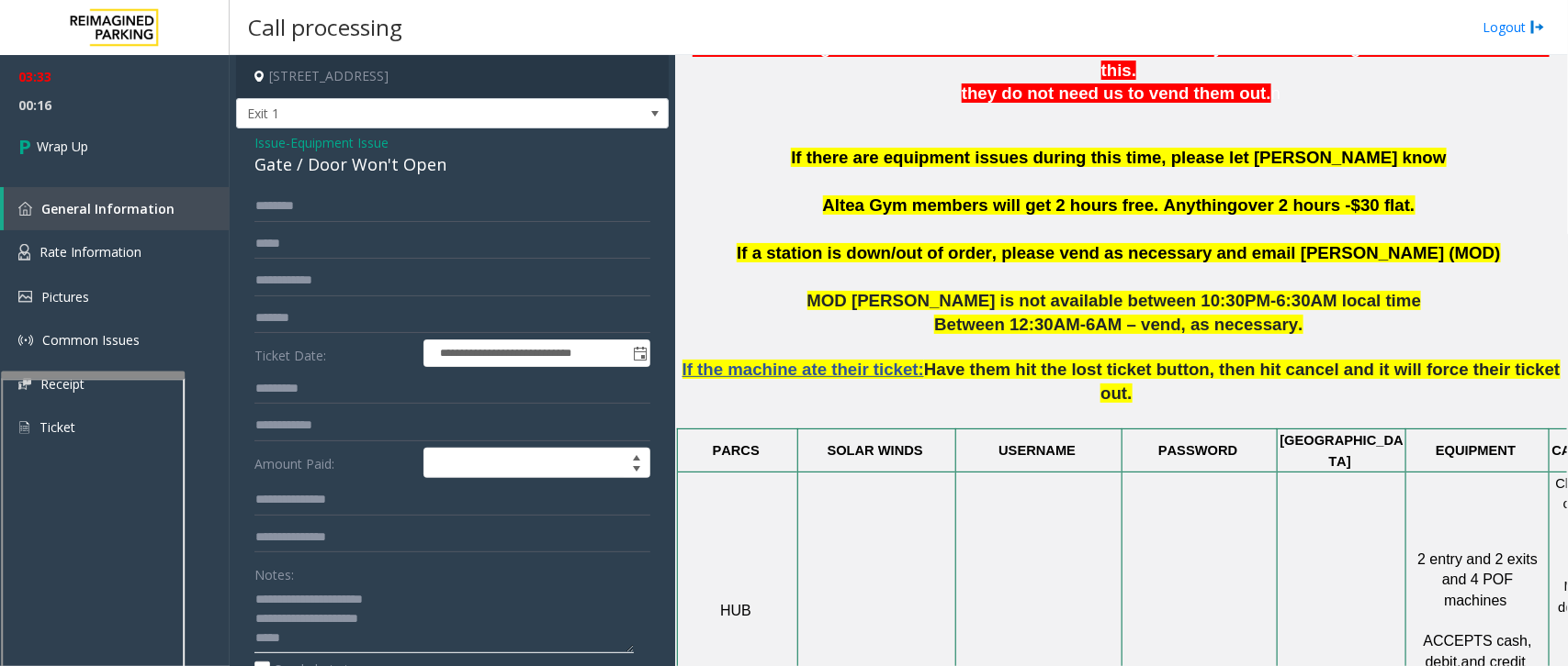
click at [355, 638] on textarea at bounding box center [444, 618] width 379 height 68
paste textarea "**********"
type textarea "**********"
click at [121, 144] on link "Wrap Up" at bounding box center [114, 146] width 229 height 55
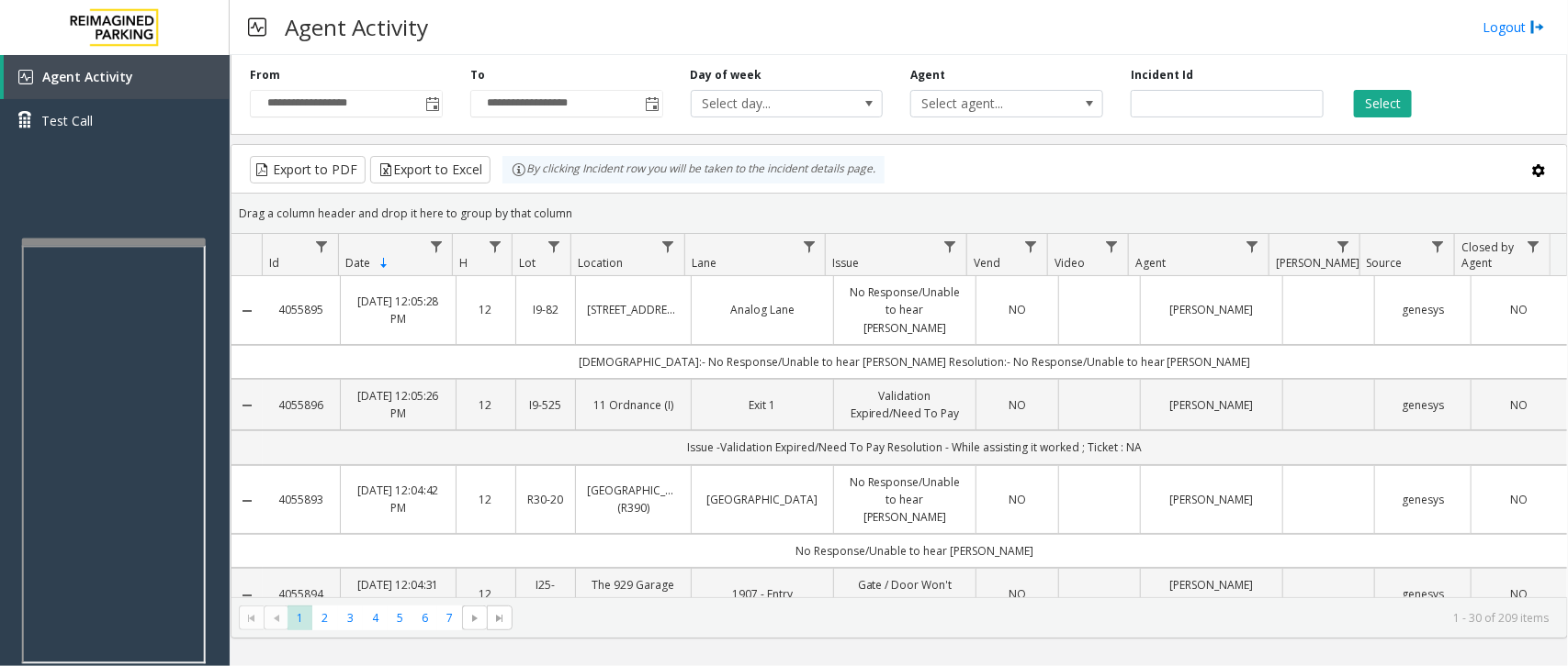
click at [115, 239] on div at bounding box center [113, 241] width 184 height 7
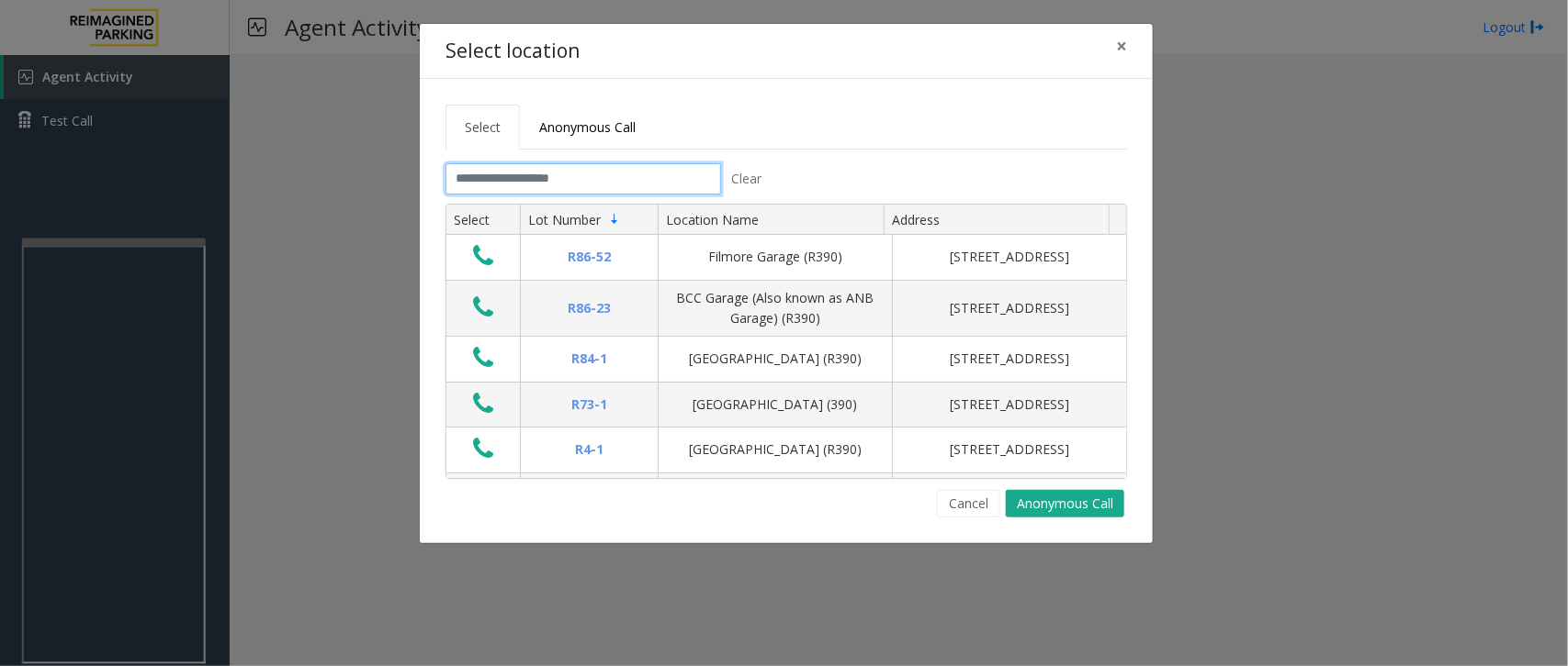
click at [570, 182] on input "text" at bounding box center [583, 179] width 275 height 31
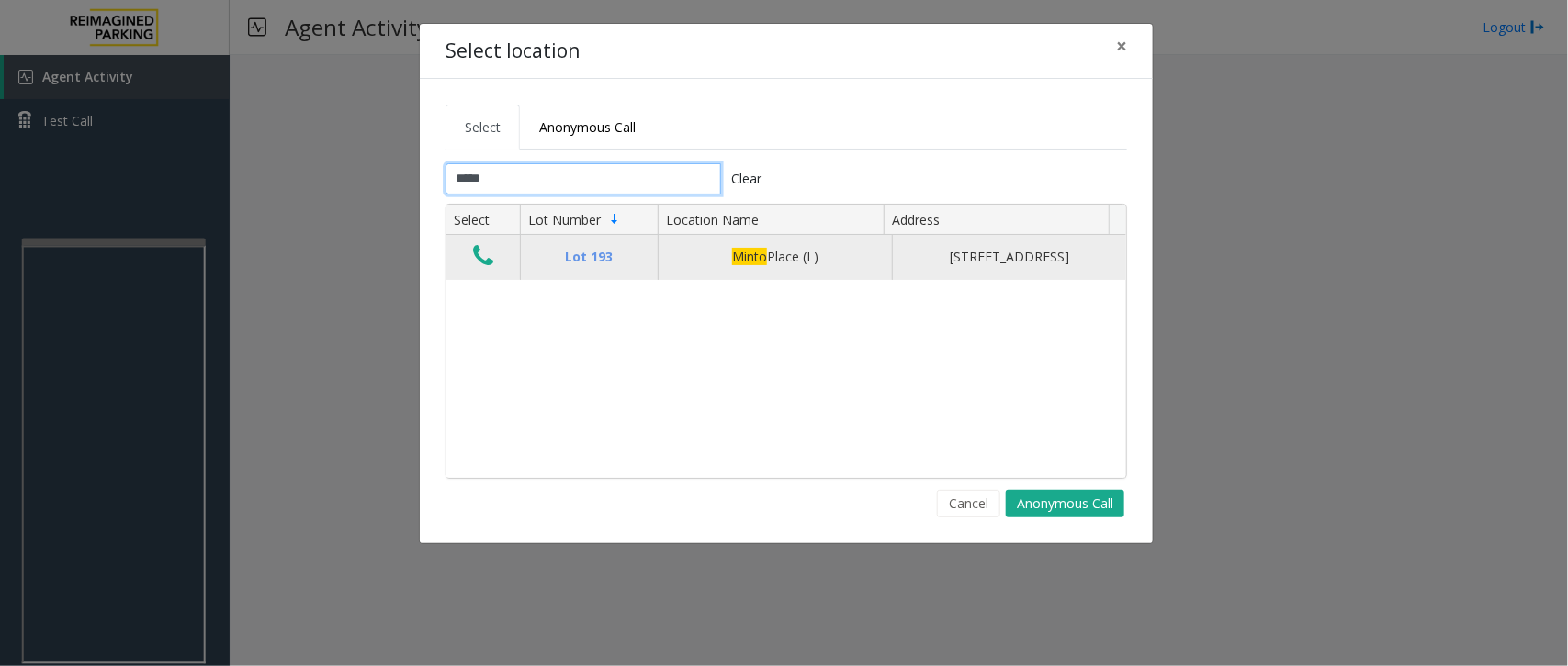
type input "*****"
click at [481, 264] on icon "Data table" at bounding box center [483, 256] width 20 height 26
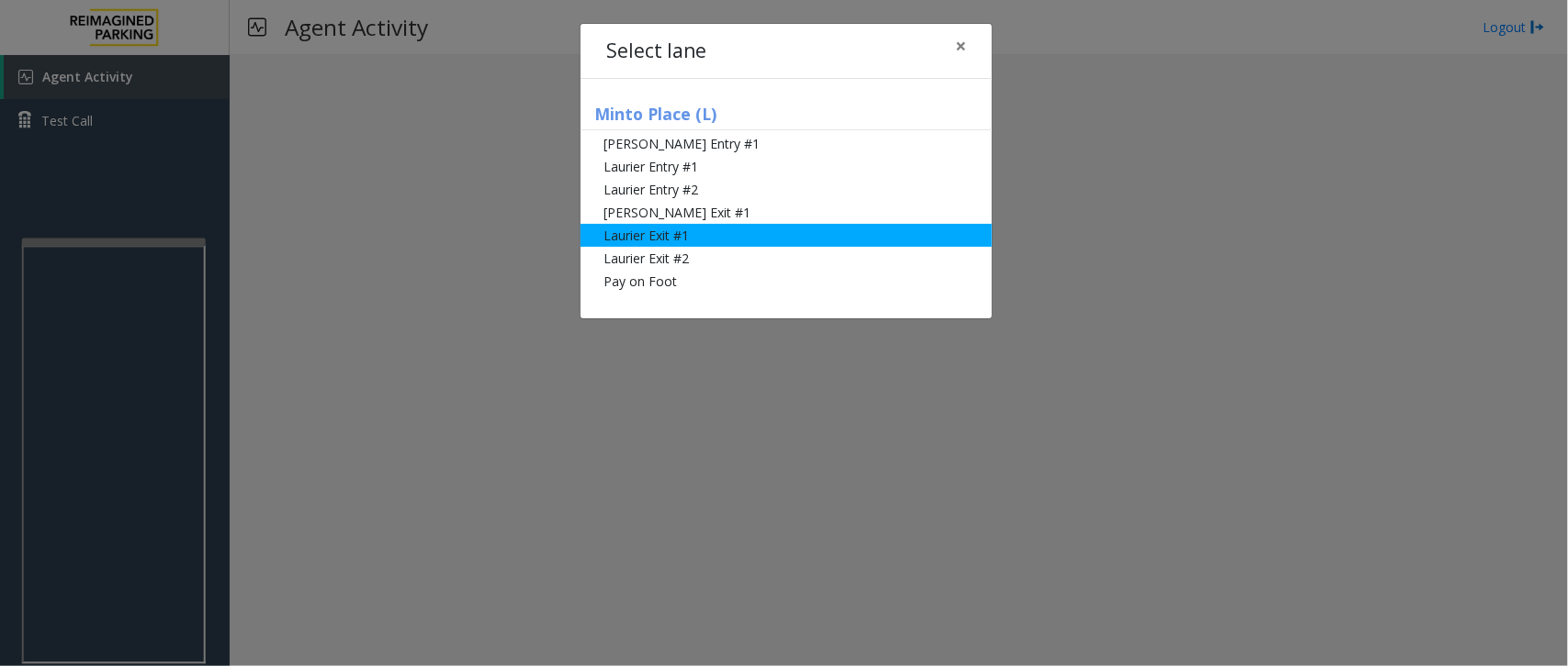
click at [716, 236] on li "Laurier Exit #1" at bounding box center [785, 235] width 411 height 23
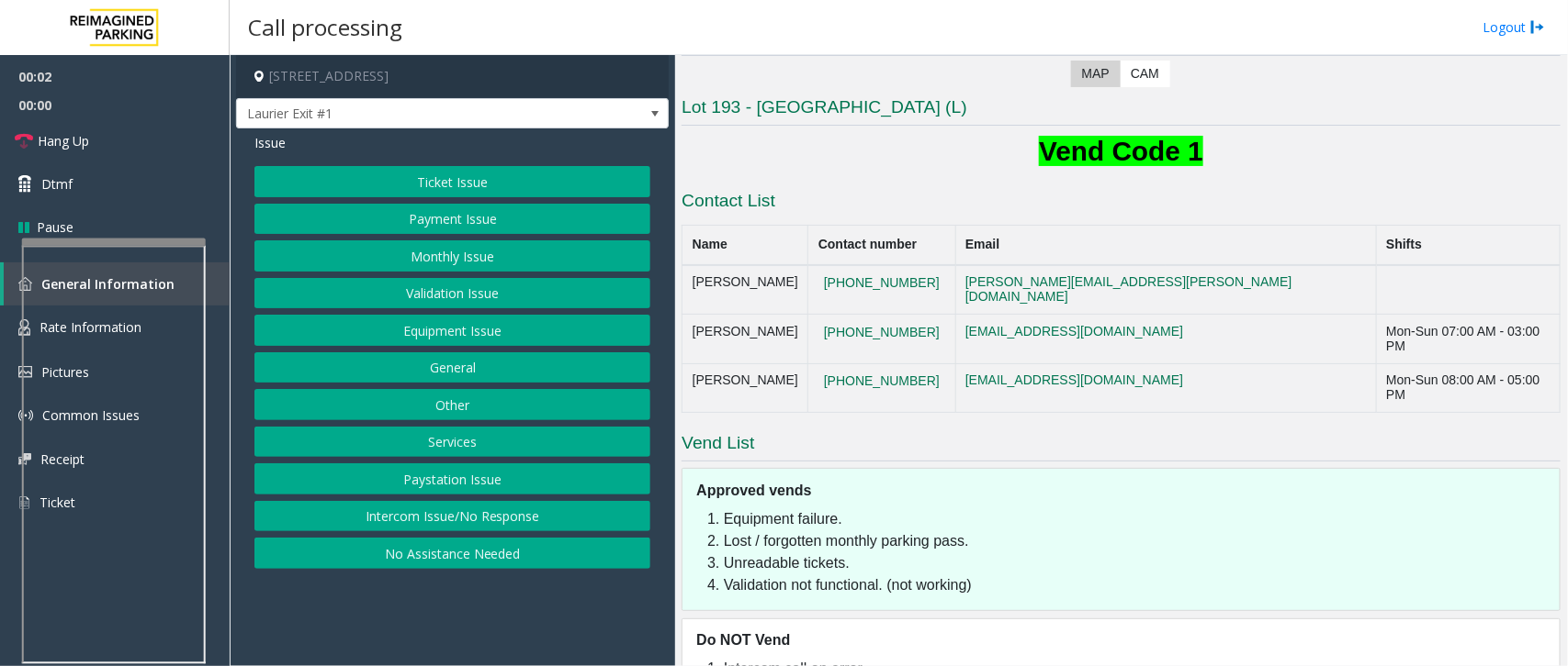
scroll to position [413, 0]
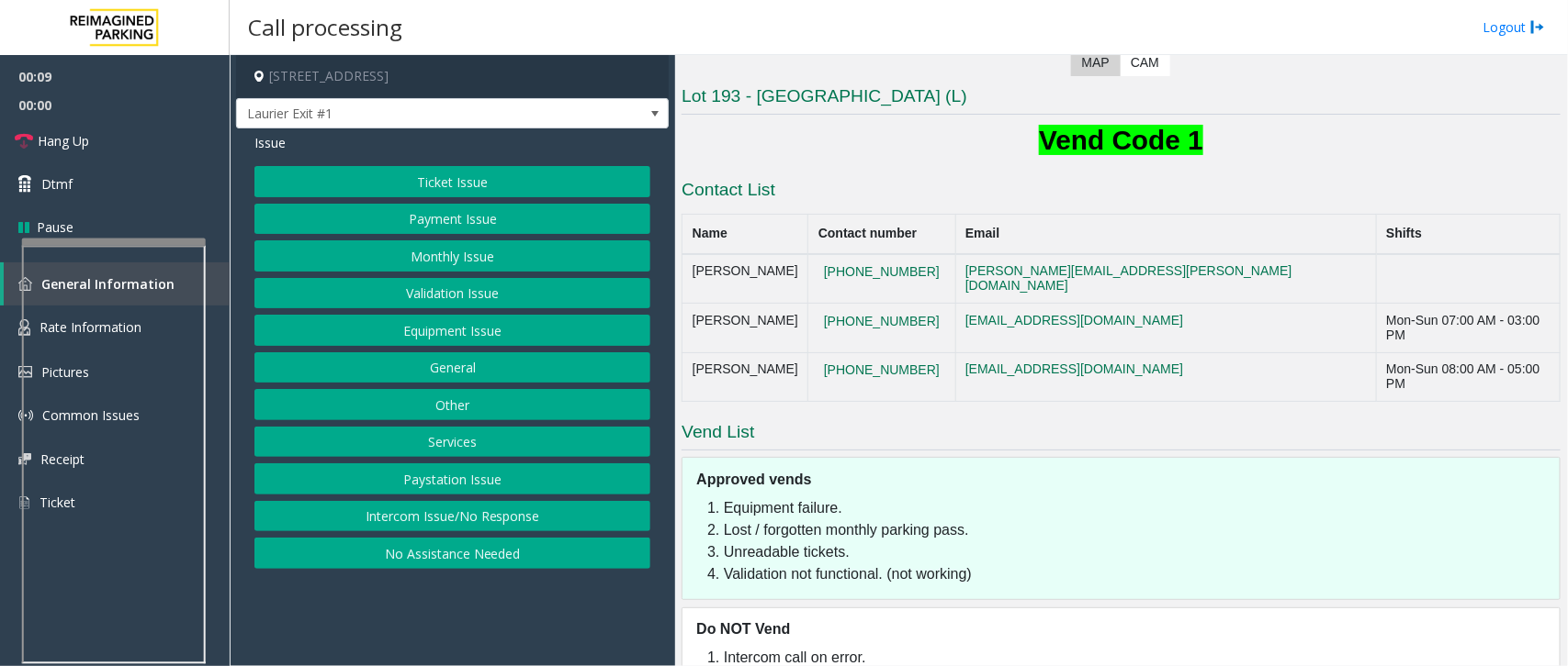
click at [464, 180] on button "Ticket Issue" at bounding box center [452, 181] width 396 height 31
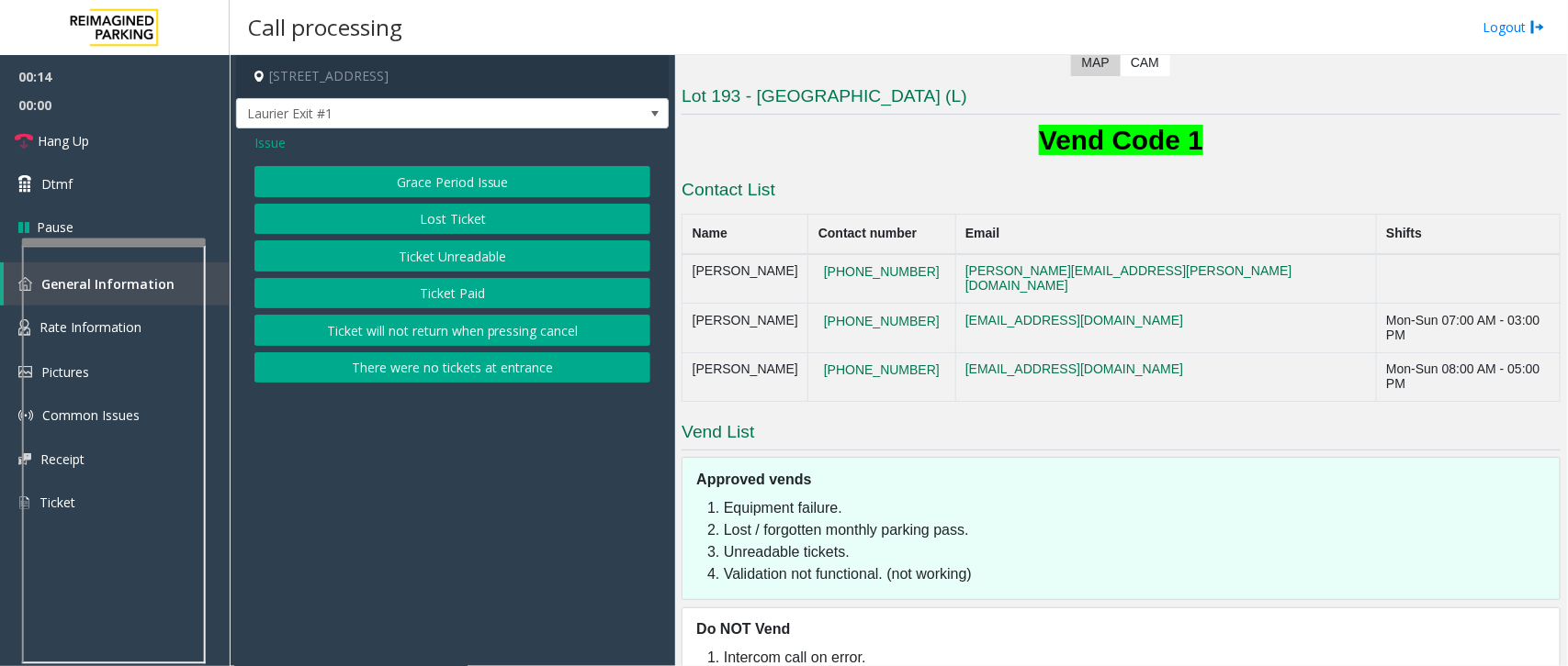
click at [471, 254] on button "Ticket Unreadable" at bounding box center [452, 255] width 396 height 31
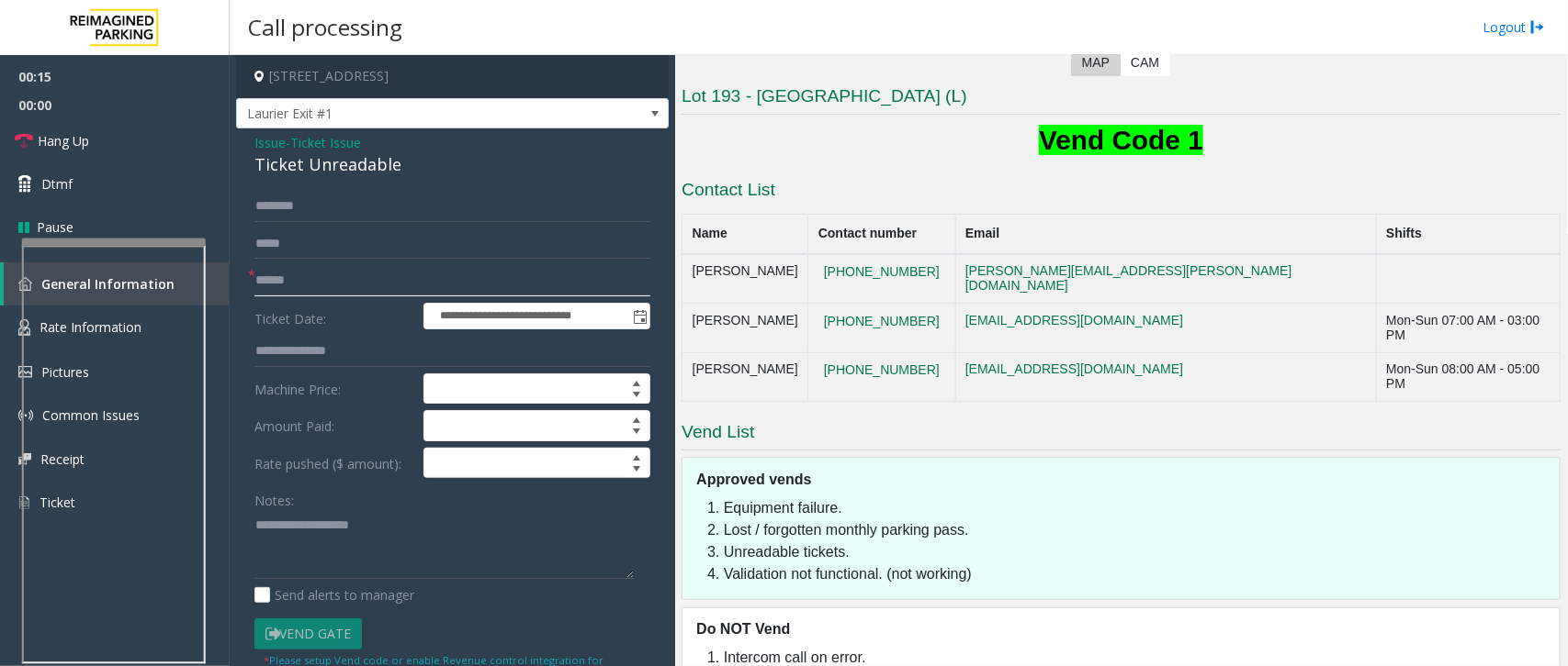
click at [322, 283] on input "text" at bounding box center [452, 280] width 396 height 31
drag, startPoint x: 406, startPoint y: 166, endPoint x: 232, endPoint y: 147, distance: 175.0
click at [232, 147] on app-call-processing-form "**********" at bounding box center [452, 360] width 446 height 611
click at [422, 551] on textarea at bounding box center [444, 544] width 379 height 68
click at [429, 566] on textarea at bounding box center [444, 544] width 379 height 68
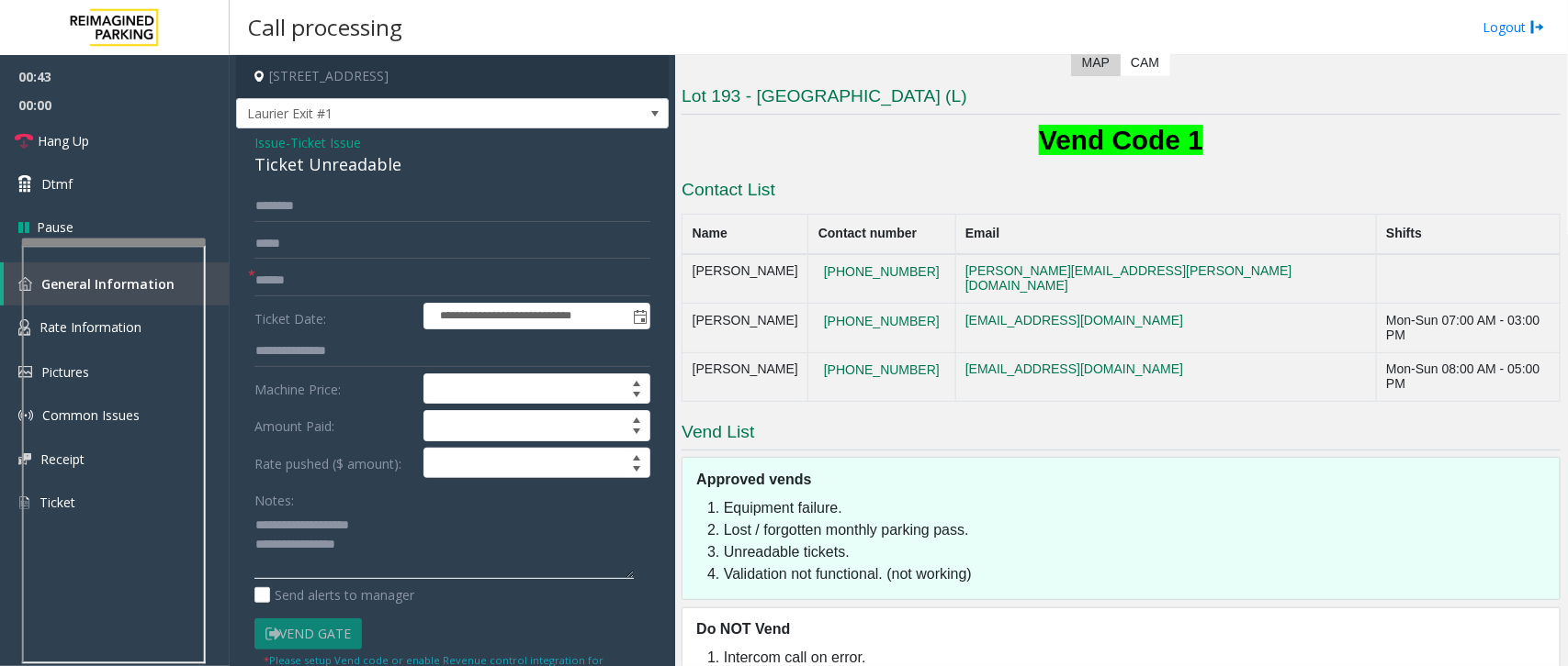
type textarea "**********"
click at [290, 286] on input "text" at bounding box center [452, 280] width 396 height 31
type input "*****"
click at [466, 548] on textarea at bounding box center [444, 544] width 379 height 68
click at [324, 287] on input "*****" at bounding box center [452, 280] width 396 height 31
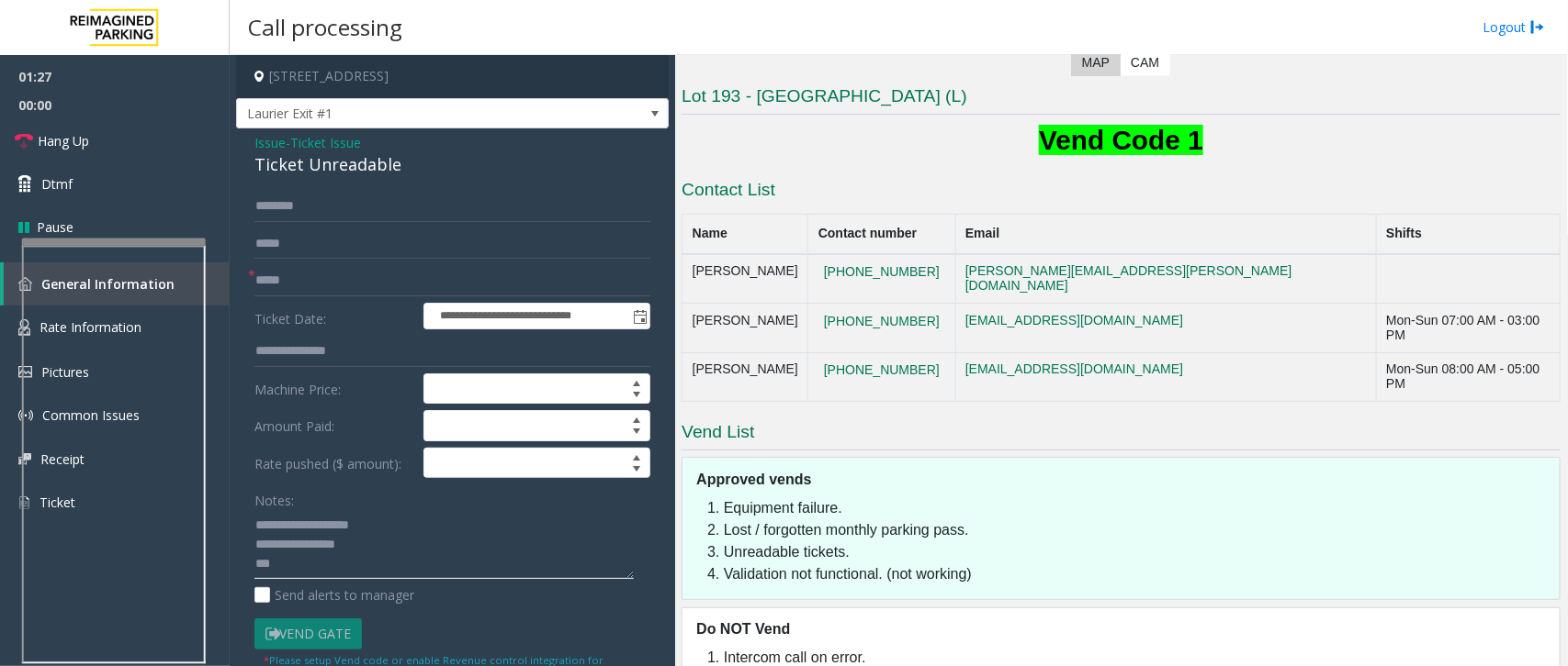
click at [309, 563] on textarea at bounding box center [444, 544] width 379 height 68
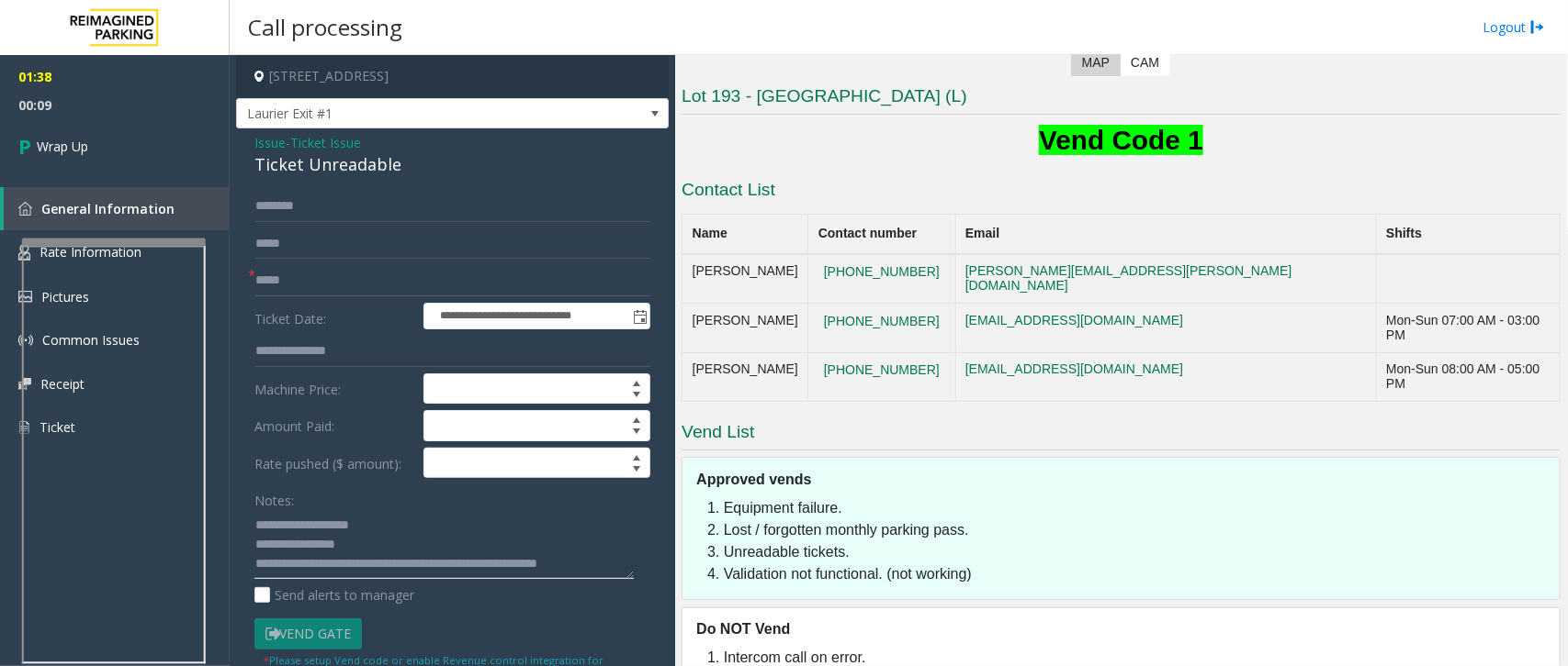
scroll to position [12, 0]
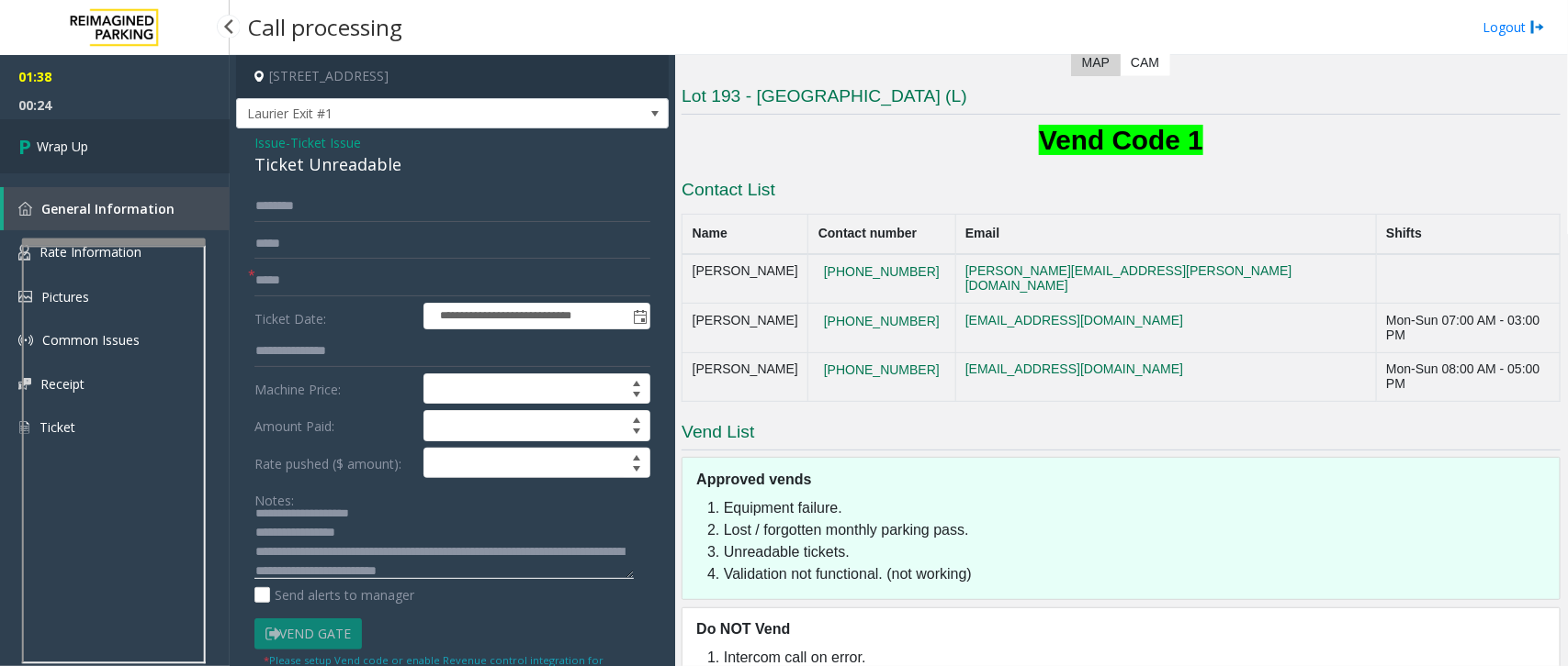
type textarea "**********"
click at [67, 149] on span "Wrap Up" at bounding box center [63, 146] width 52 height 19
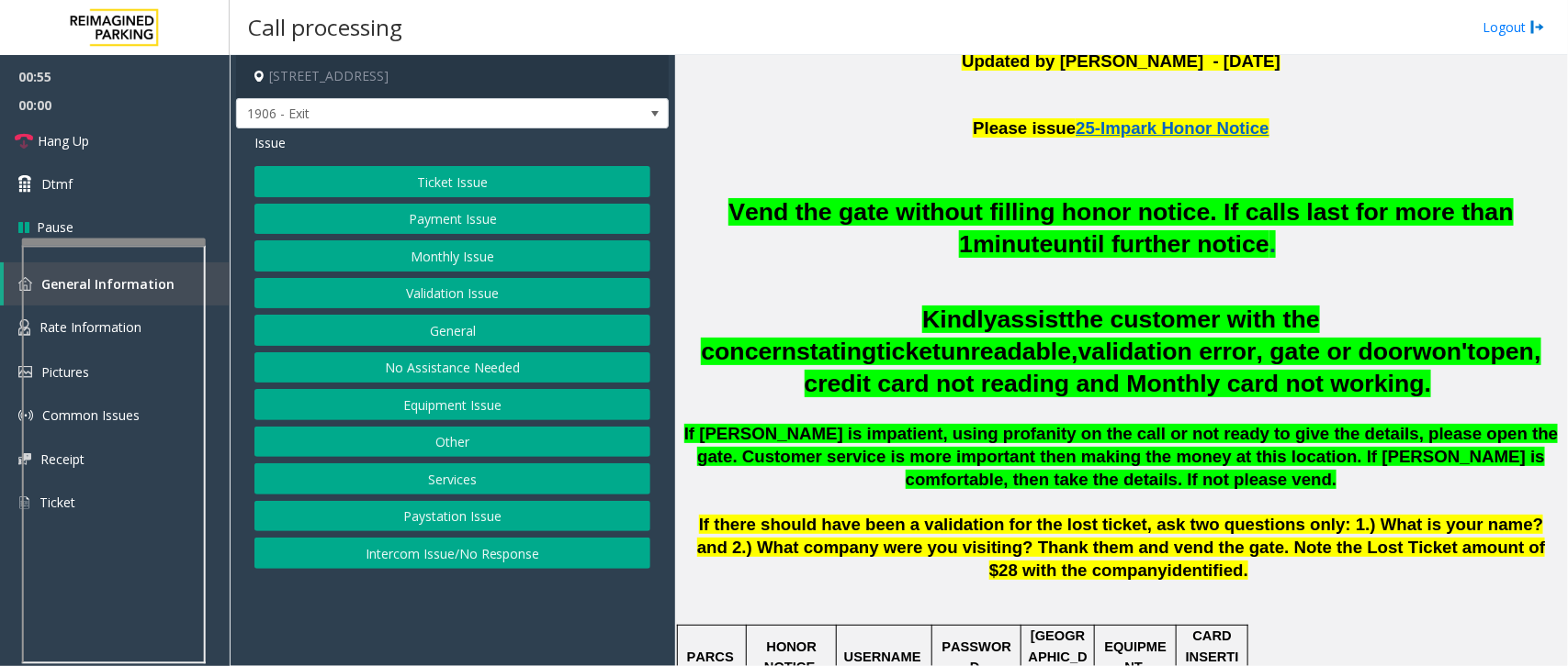
scroll to position [459, 0]
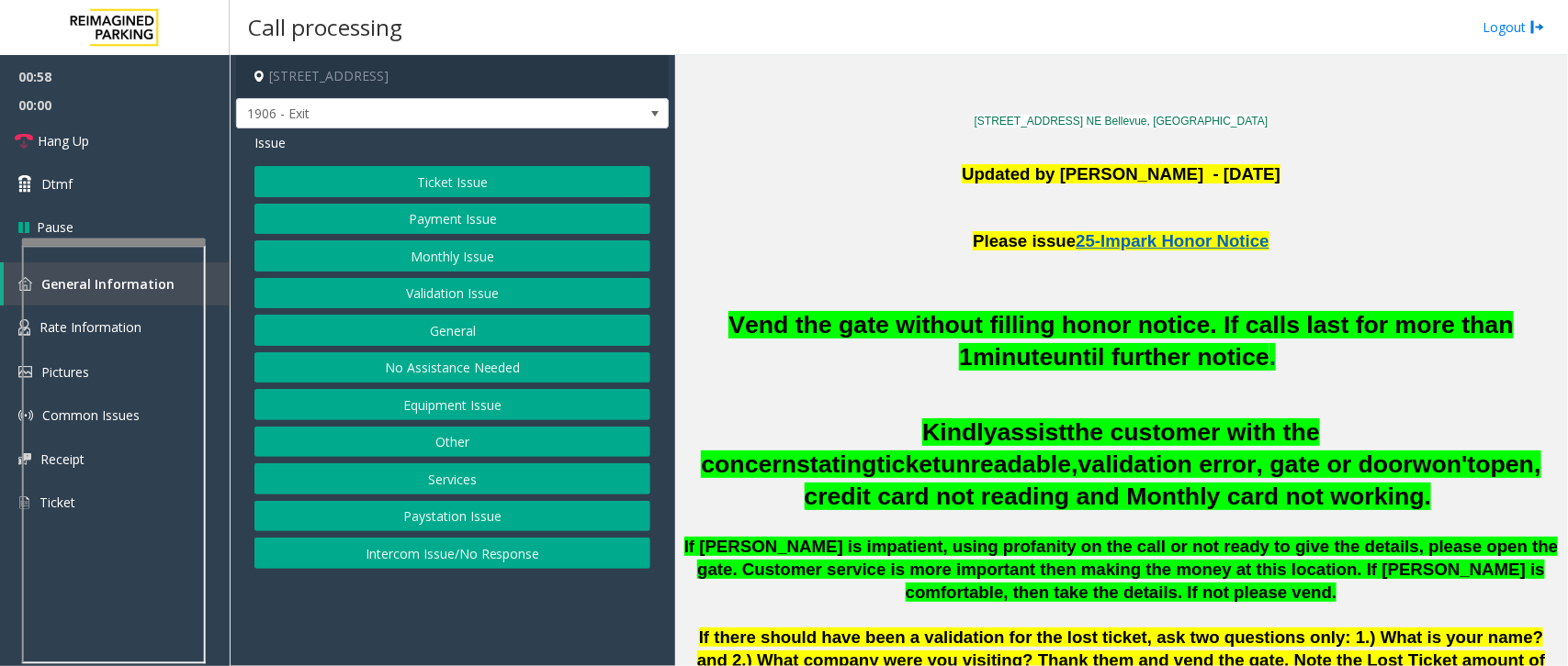
click at [476, 369] on button "No Assistance Needed" at bounding box center [452, 367] width 396 height 31
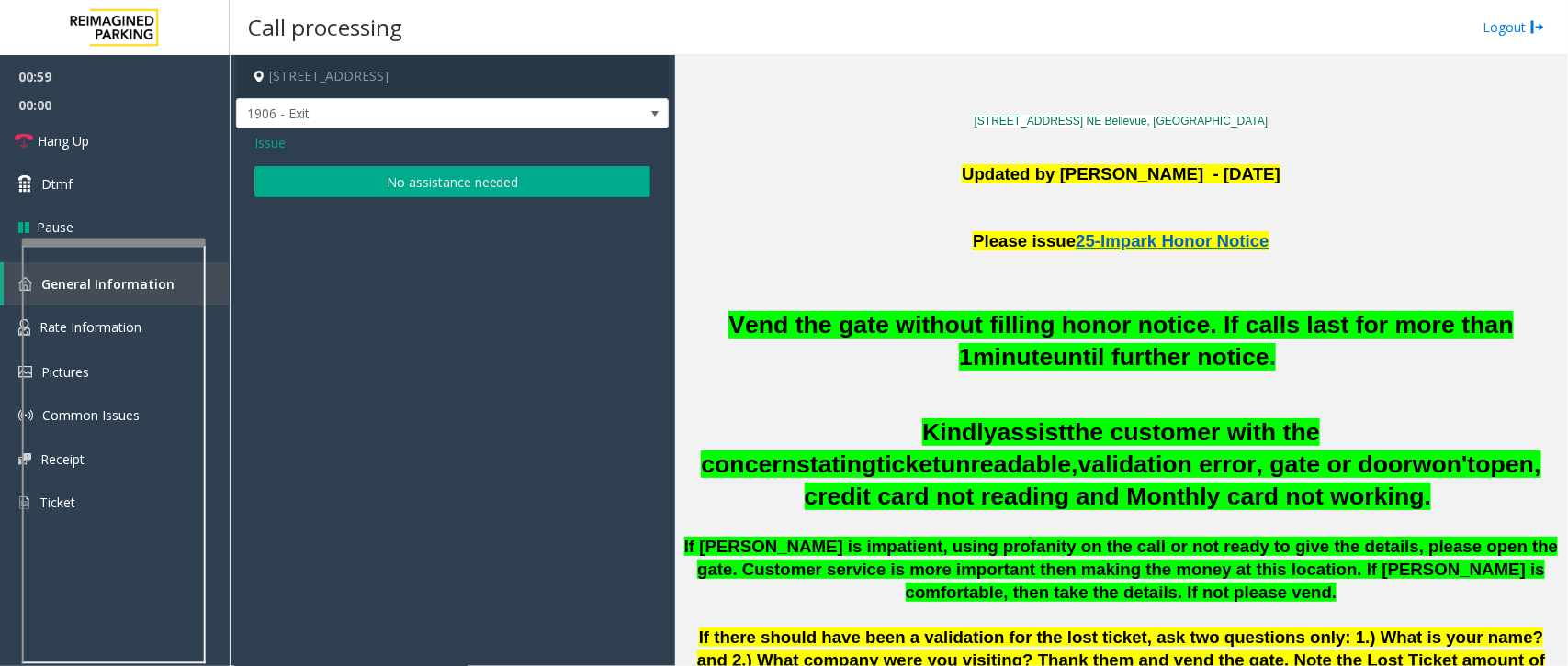
click at [275, 144] on span "Issue" at bounding box center [269, 142] width 31 height 19
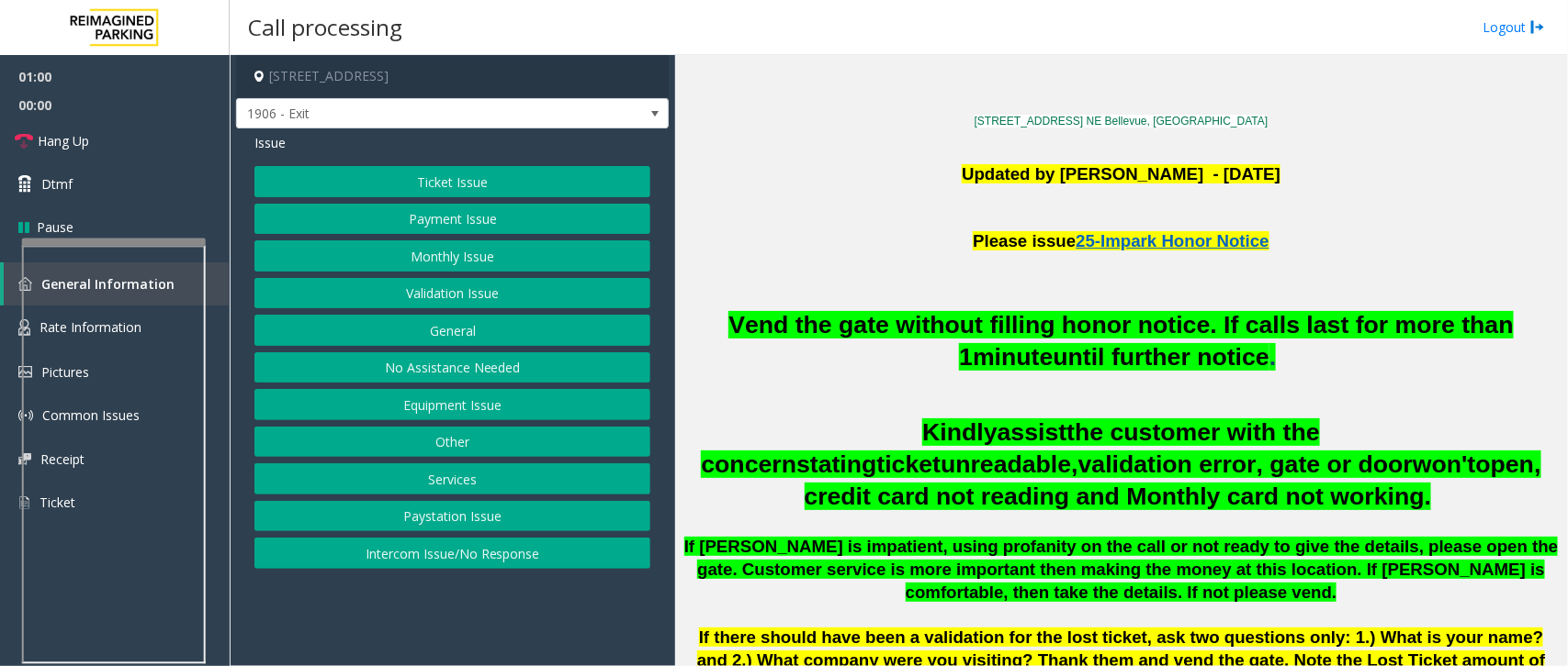
click at [428, 407] on button "Equipment Issue" at bounding box center [452, 404] width 396 height 31
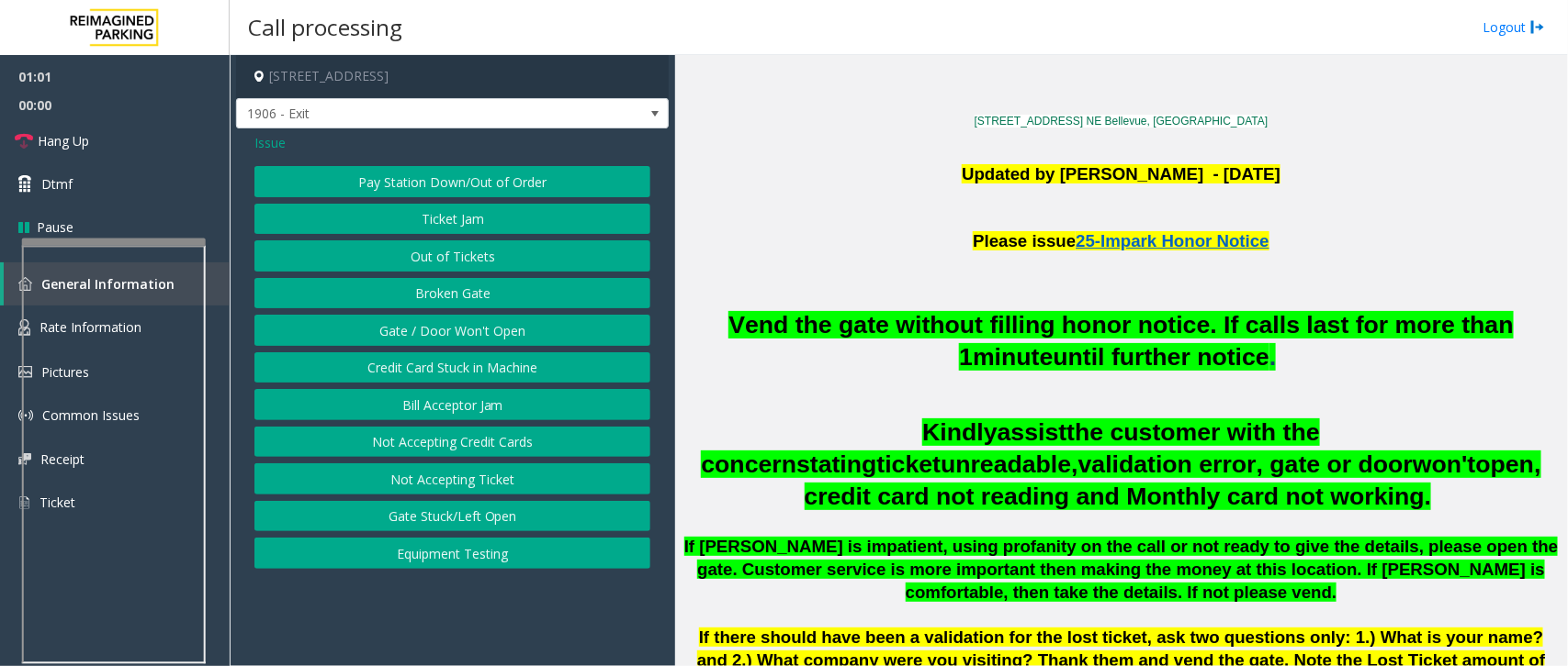
click at [492, 341] on button "Gate / Door Won't Open" at bounding box center [452, 330] width 396 height 31
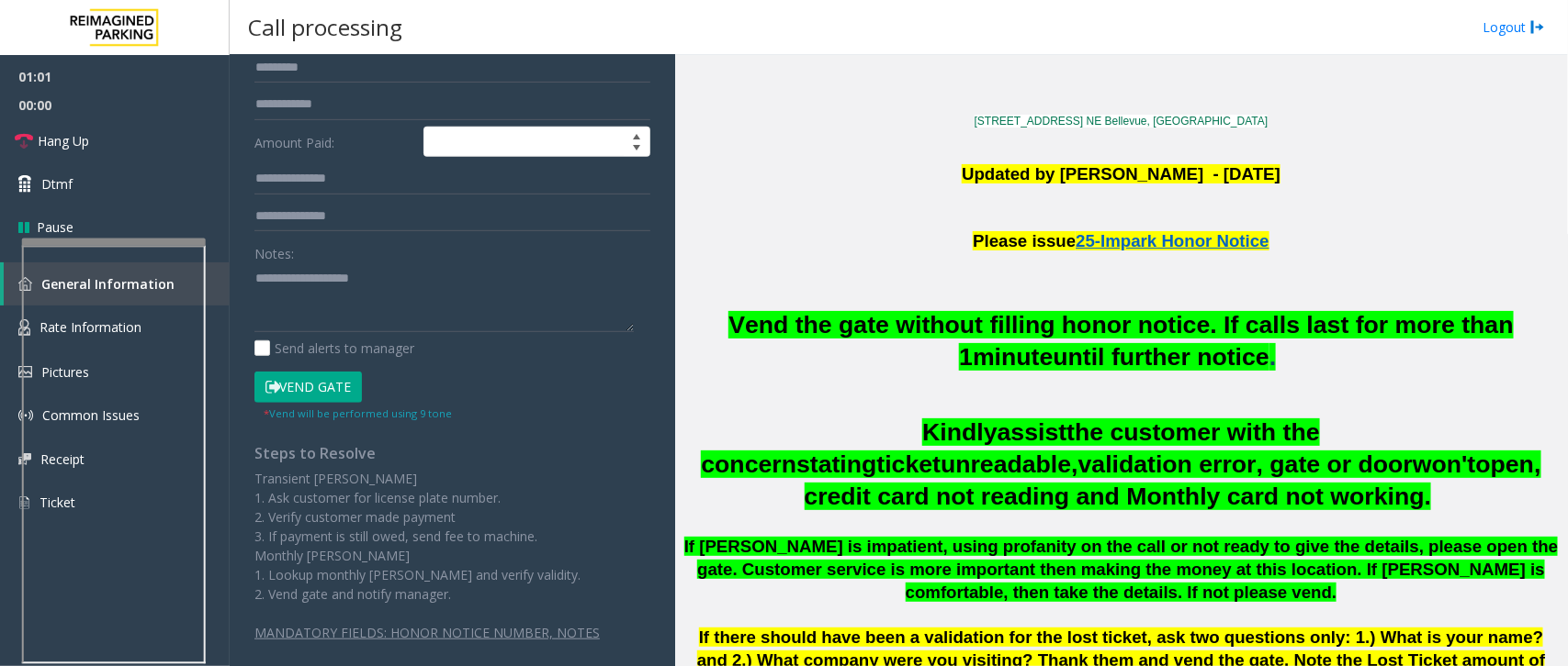
scroll to position [373, 0]
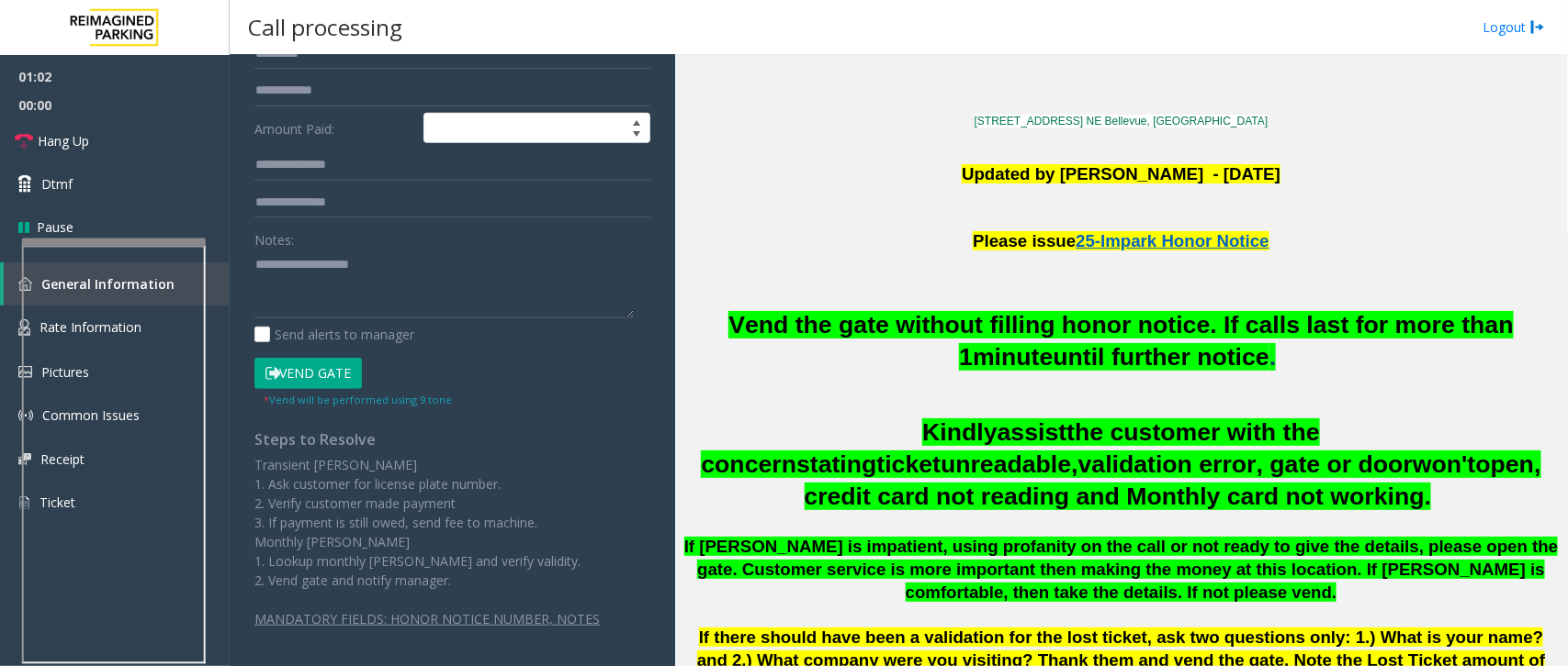
click at [326, 370] on button "Vend Gate" at bounding box center [308, 373] width 107 height 31
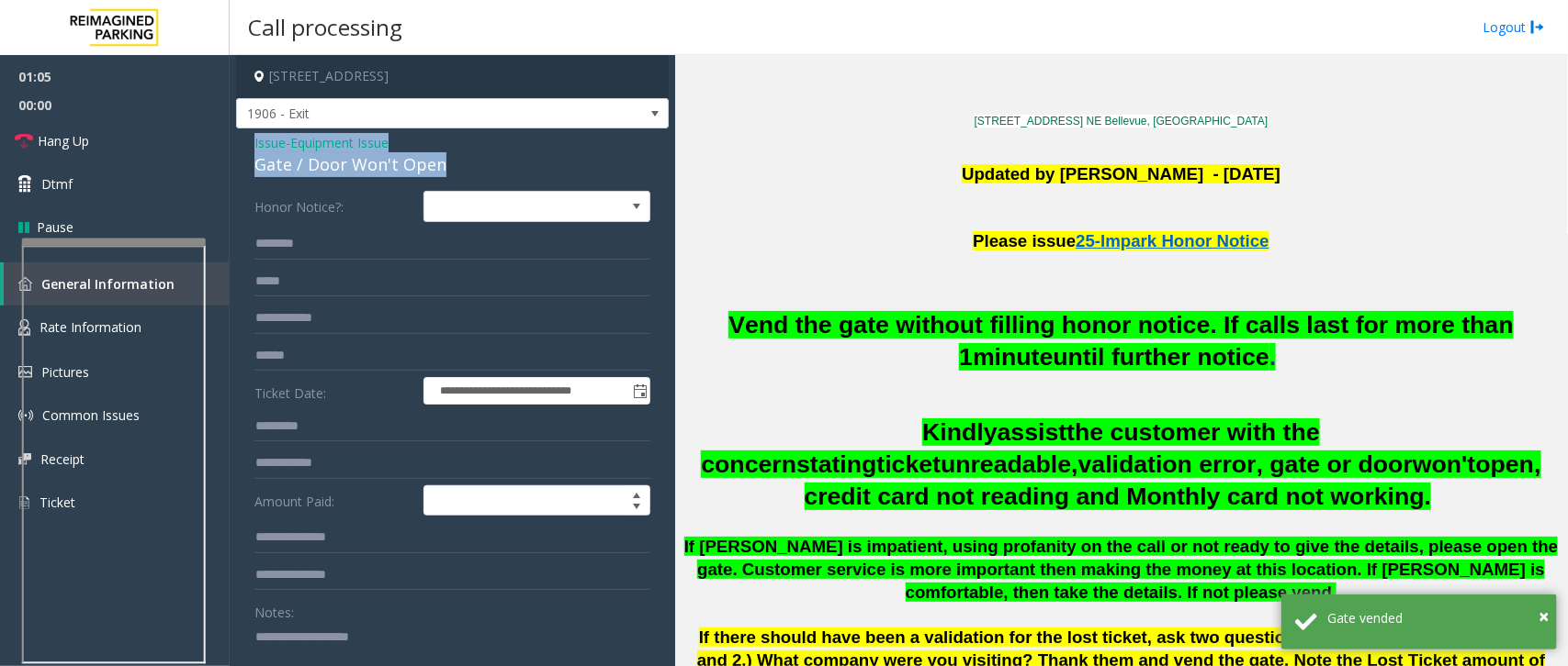
drag, startPoint x: 447, startPoint y: 165, endPoint x: 238, endPoint y: 139, distance: 210.6
click at [238, 139] on div "**********" at bounding box center [453, 599] width 433 height 942
click at [406, 665] on textarea at bounding box center [444, 656] width 379 height 68
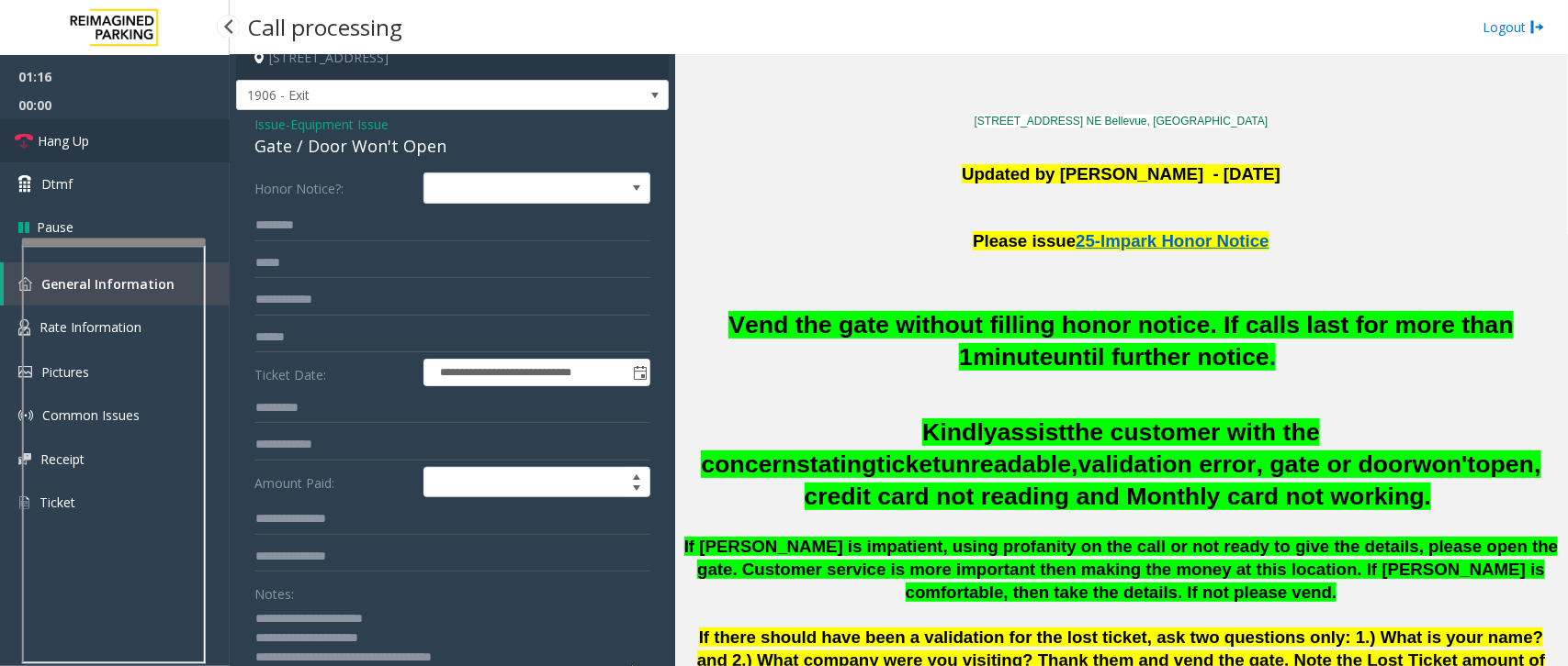
click at [116, 140] on link "Hang Up" at bounding box center [114, 140] width 229 height 43
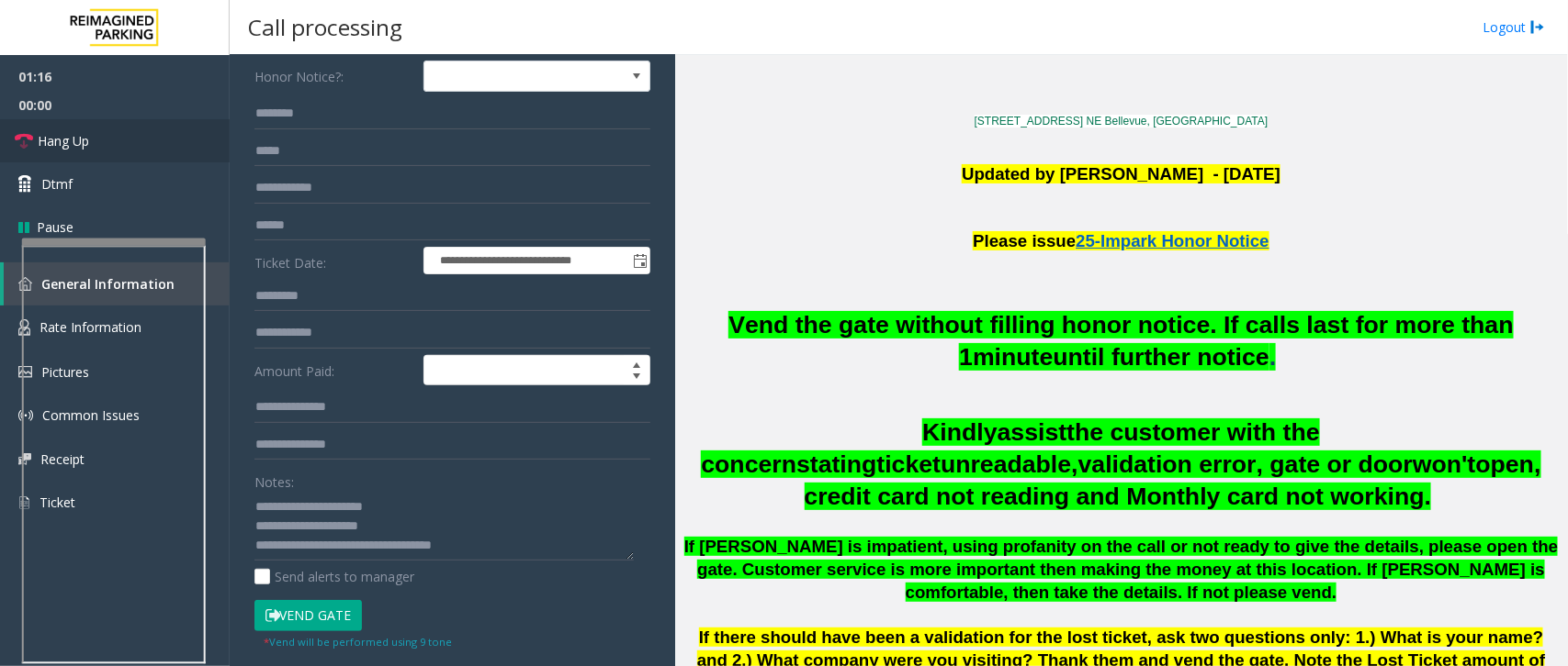
scroll to position [248, 0]
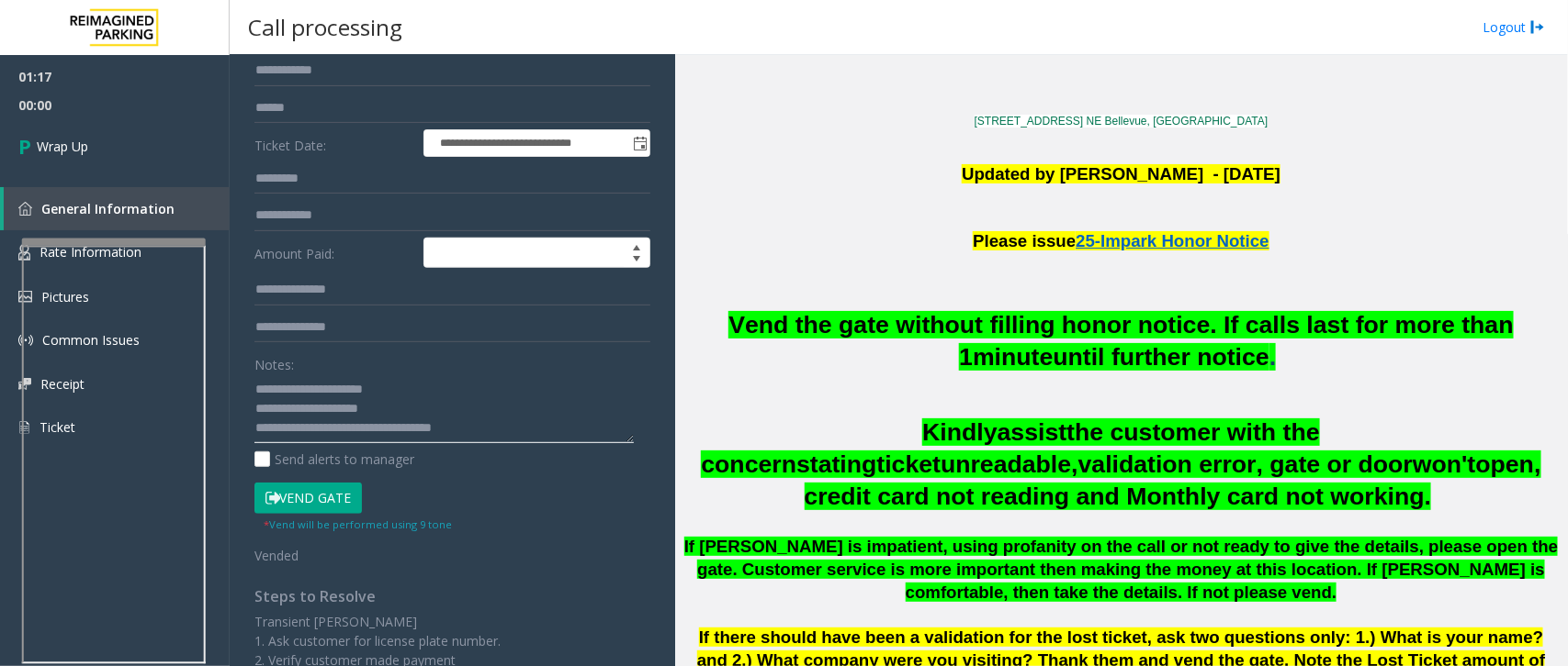
click at [402, 428] on textarea at bounding box center [444, 408] width 379 height 68
click at [560, 428] on textarea at bounding box center [444, 408] width 379 height 68
click at [1025, 347] on span "minute" at bounding box center [1012, 357] width 79 height 28
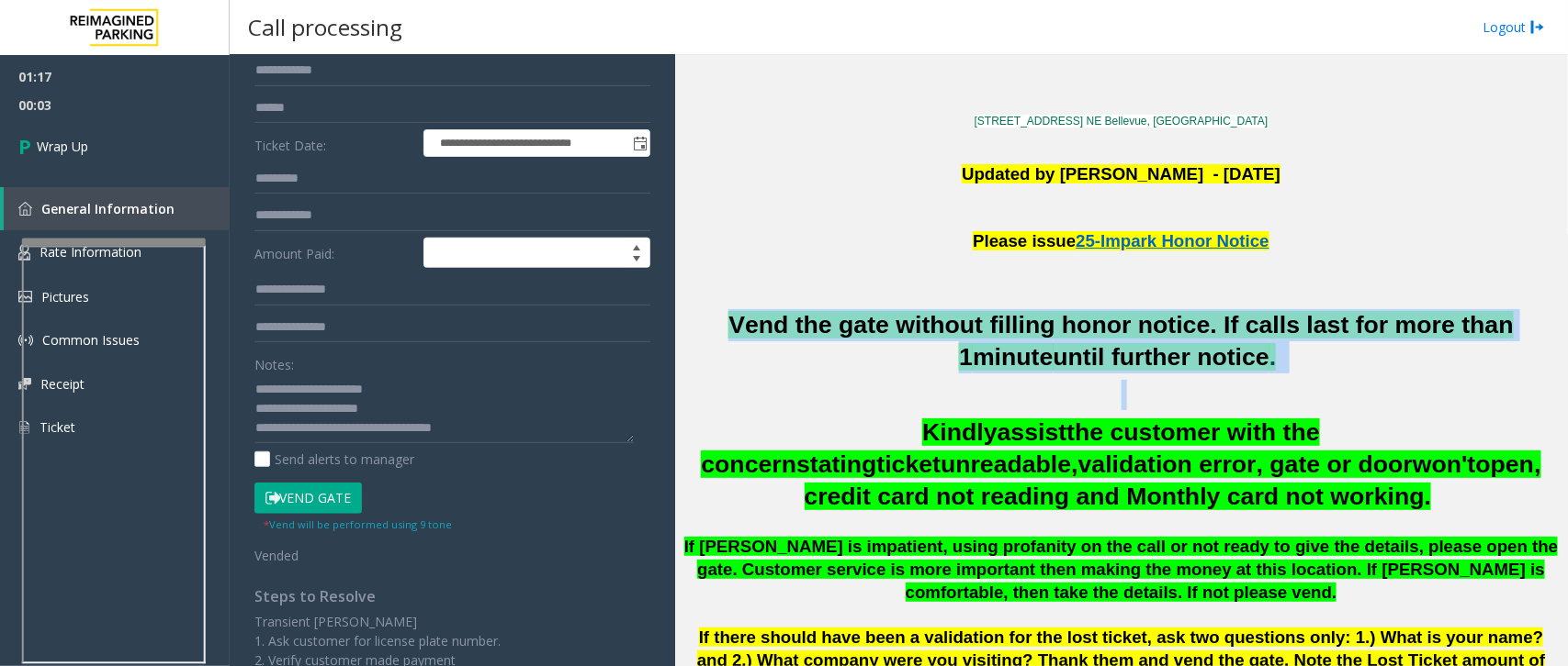
click at [1025, 347] on span "minute" at bounding box center [1012, 357] width 79 height 28
copy h2 "Vend the gate without filling honor notice. If calls last for more than 1 minut…"
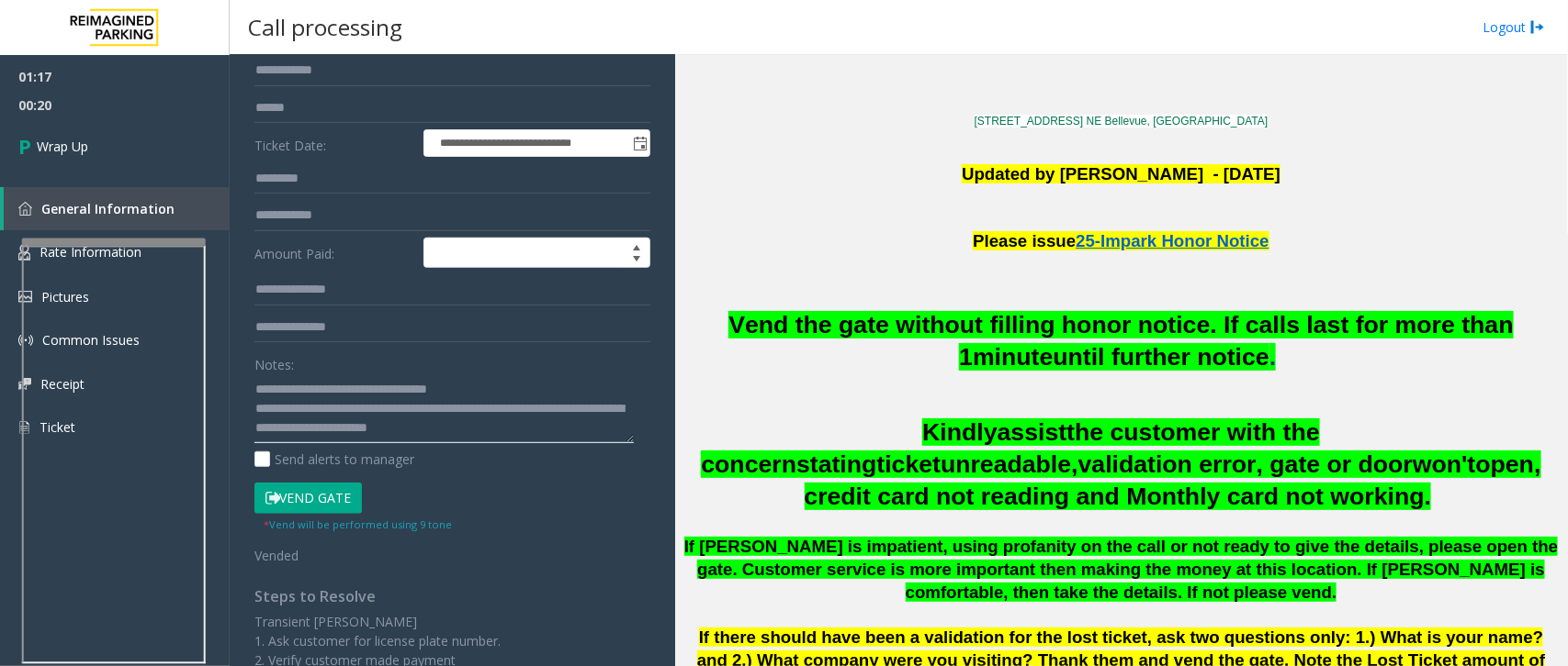
scroll to position [57, 0]
drag, startPoint x: 507, startPoint y: 427, endPoint x: 257, endPoint y: 421, distance: 250.1
click at [255, 423] on textarea at bounding box center [444, 408] width 379 height 68
type textarea "**********"
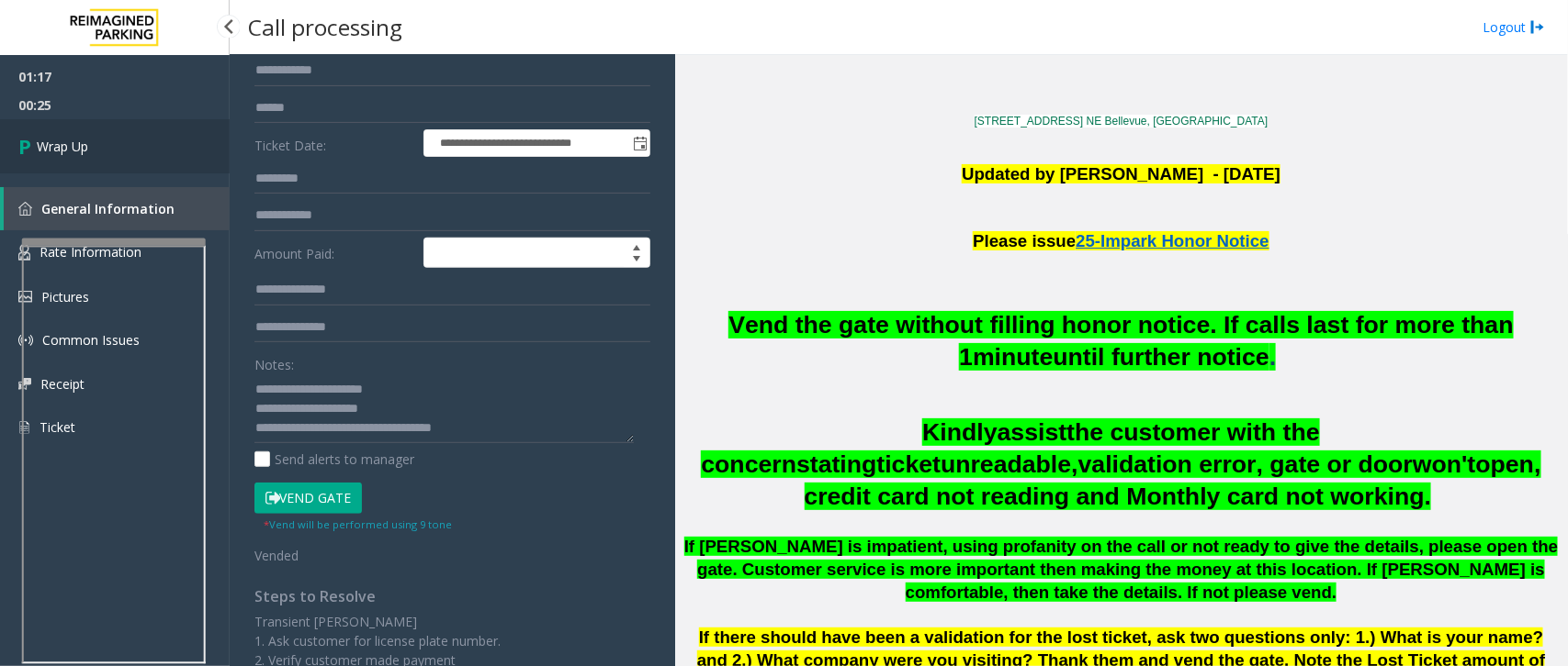
click at [79, 144] on span "Wrap Up" at bounding box center [63, 146] width 52 height 19
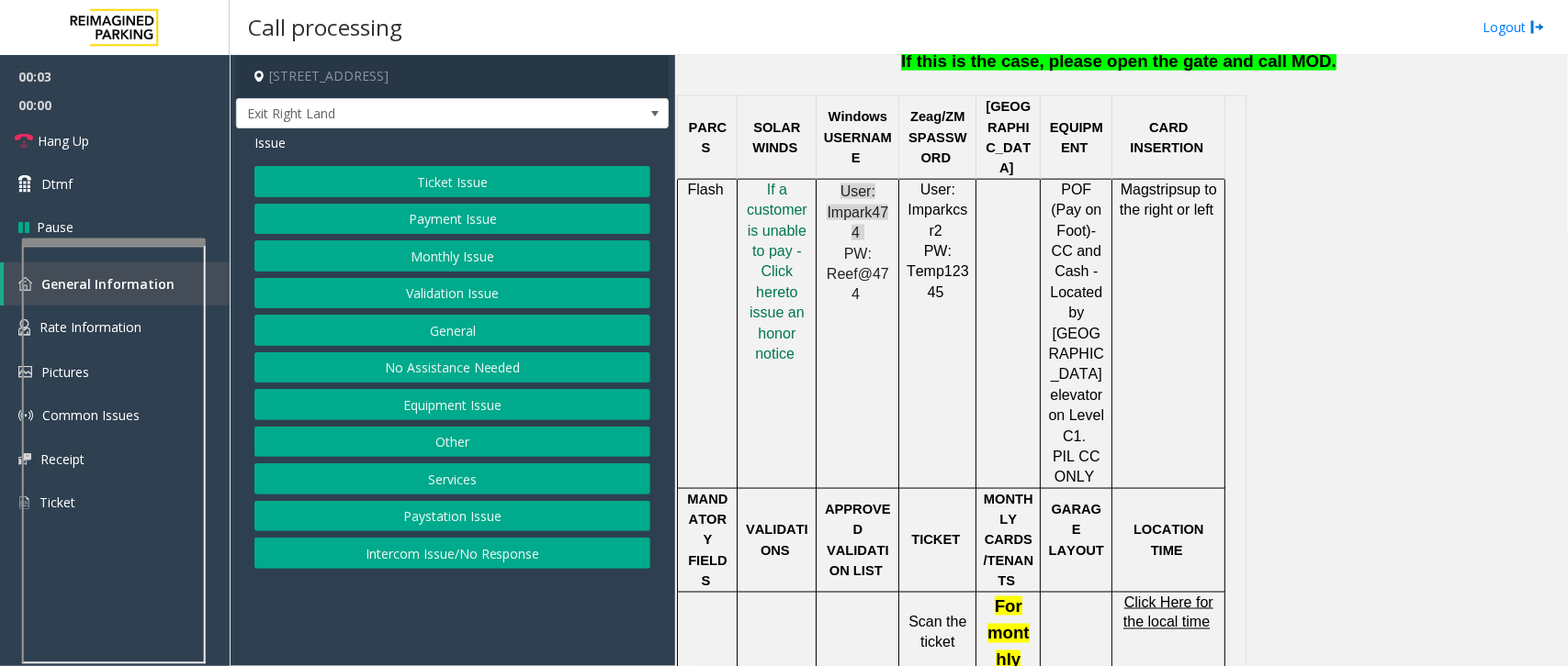
scroll to position [1032, 0]
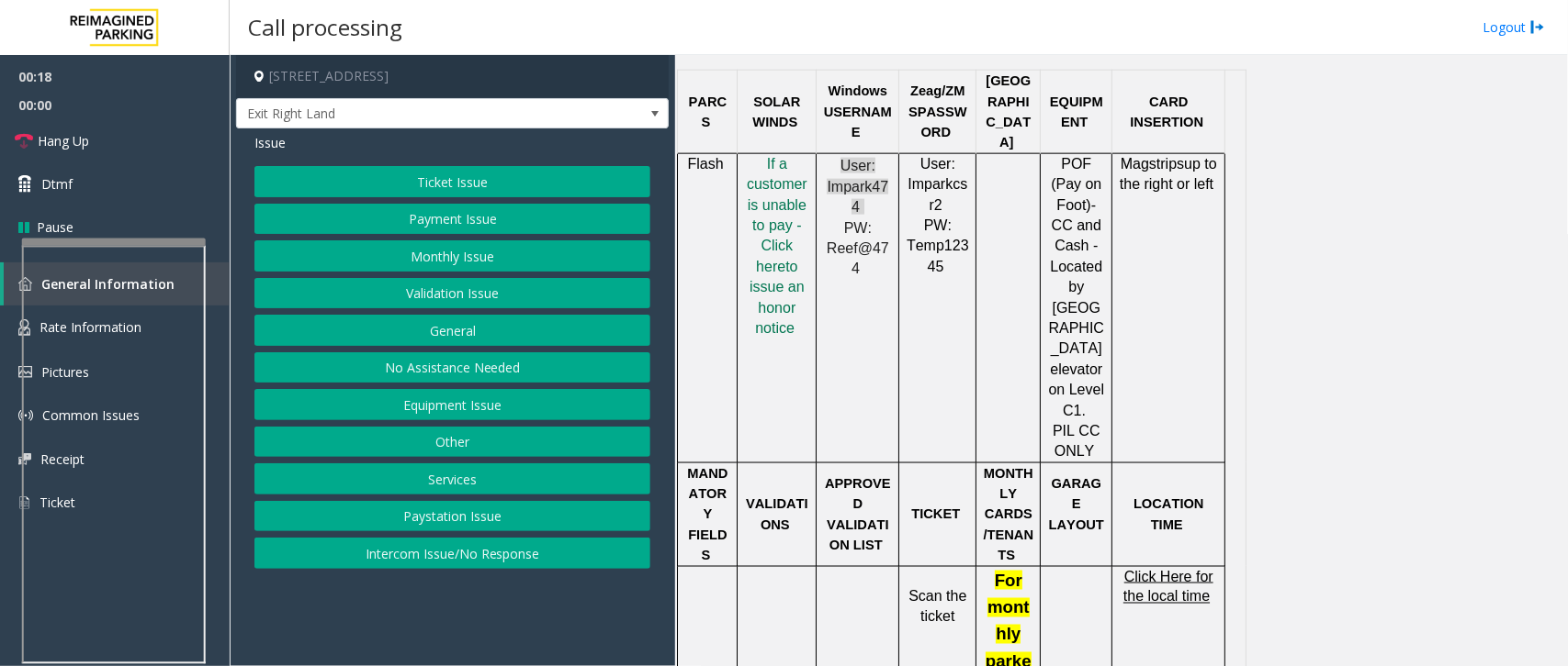
click at [458, 168] on button "Ticket Issue" at bounding box center [452, 181] width 396 height 31
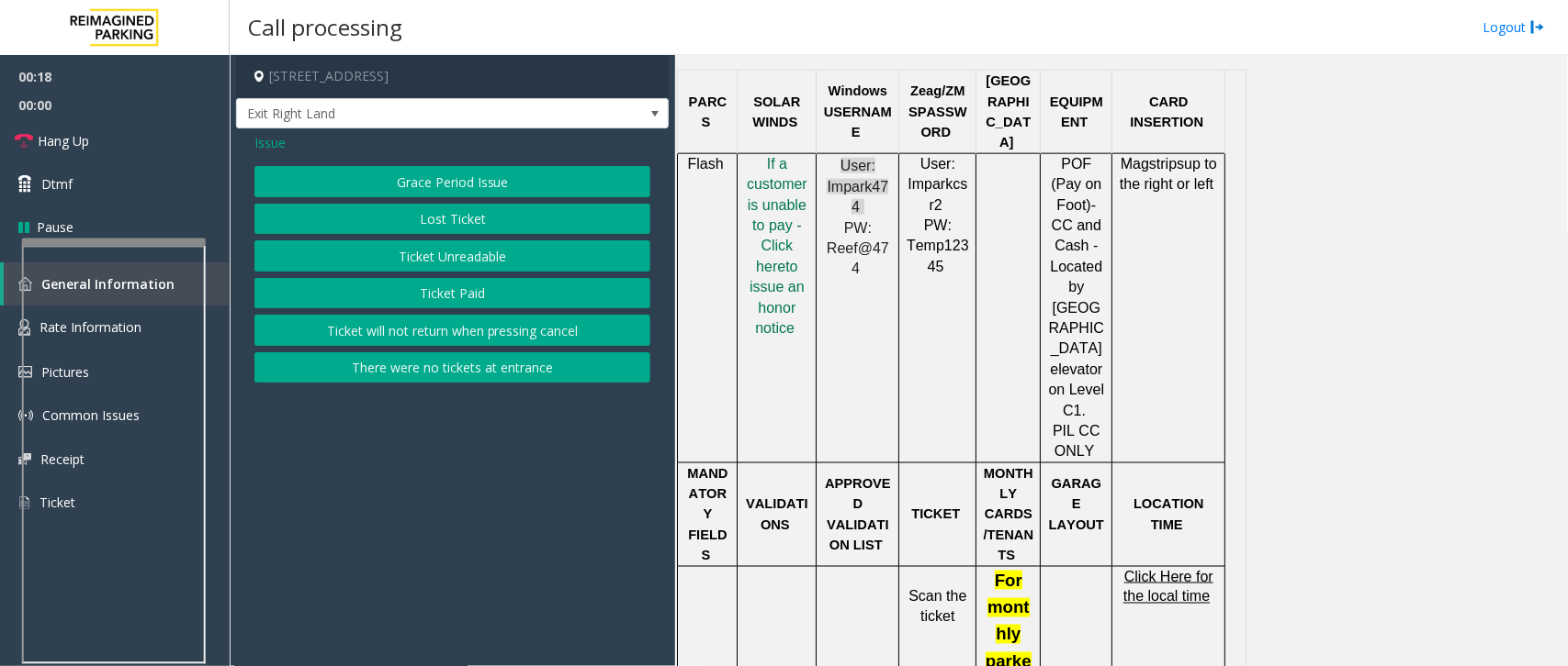
click at [452, 372] on button "There were no tickets at entrance" at bounding box center [452, 367] width 396 height 31
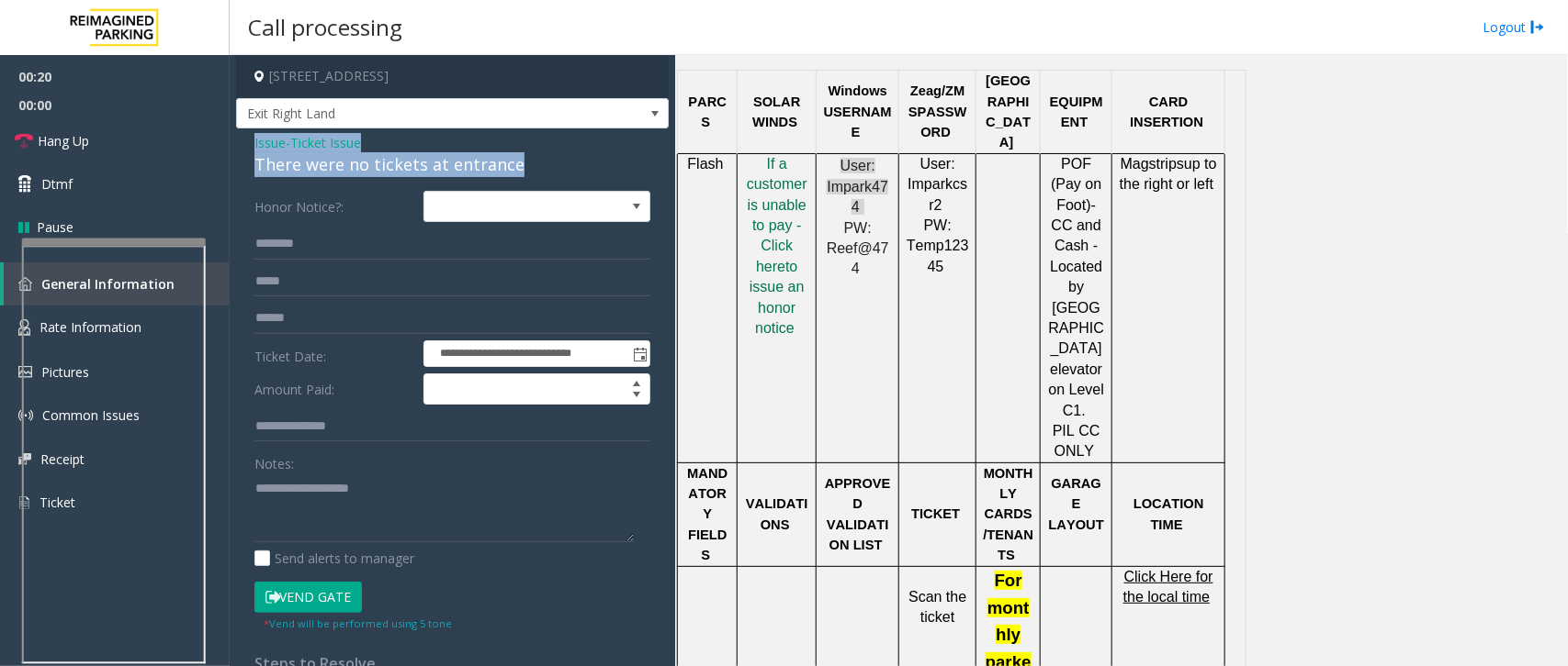
drag, startPoint x: 510, startPoint y: 163, endPoint x: 235, endPoint y: 140, distance: 276.0
click at [236, 140] on div "**********" at bounding box center [453, 566] width 433 height 876
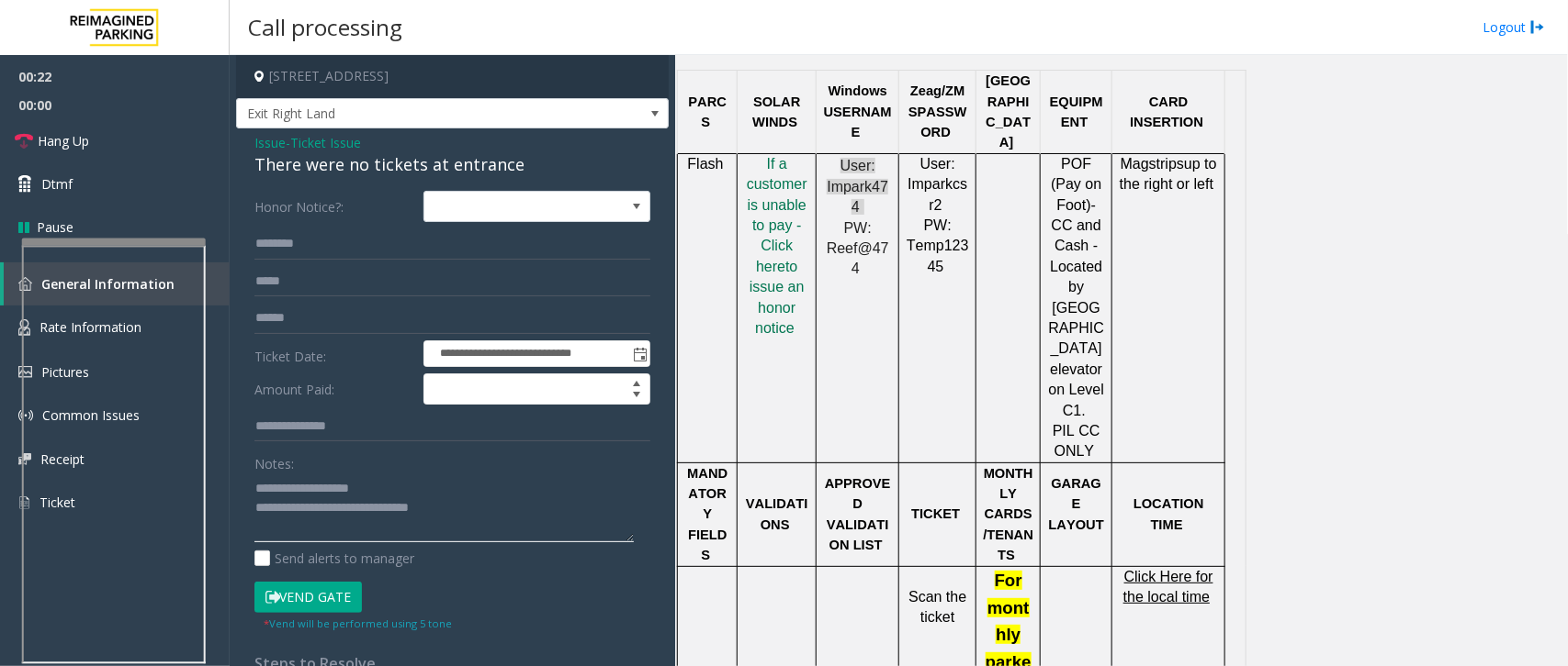
drag, startPoint x: 561, startPoint y: 525, endPoint x: 548, endPoint y: 528, distance: 13.3
click at [562, 526] on textarea at bounding box center [444, 507] width 379 height 68
click at [534, 524] on textarea at bounding box center [444, 507] width 379 height 68
type textarea "**********"
click at [320, 237] on input "text" at bounding box center [452, 243] width 396 height 31
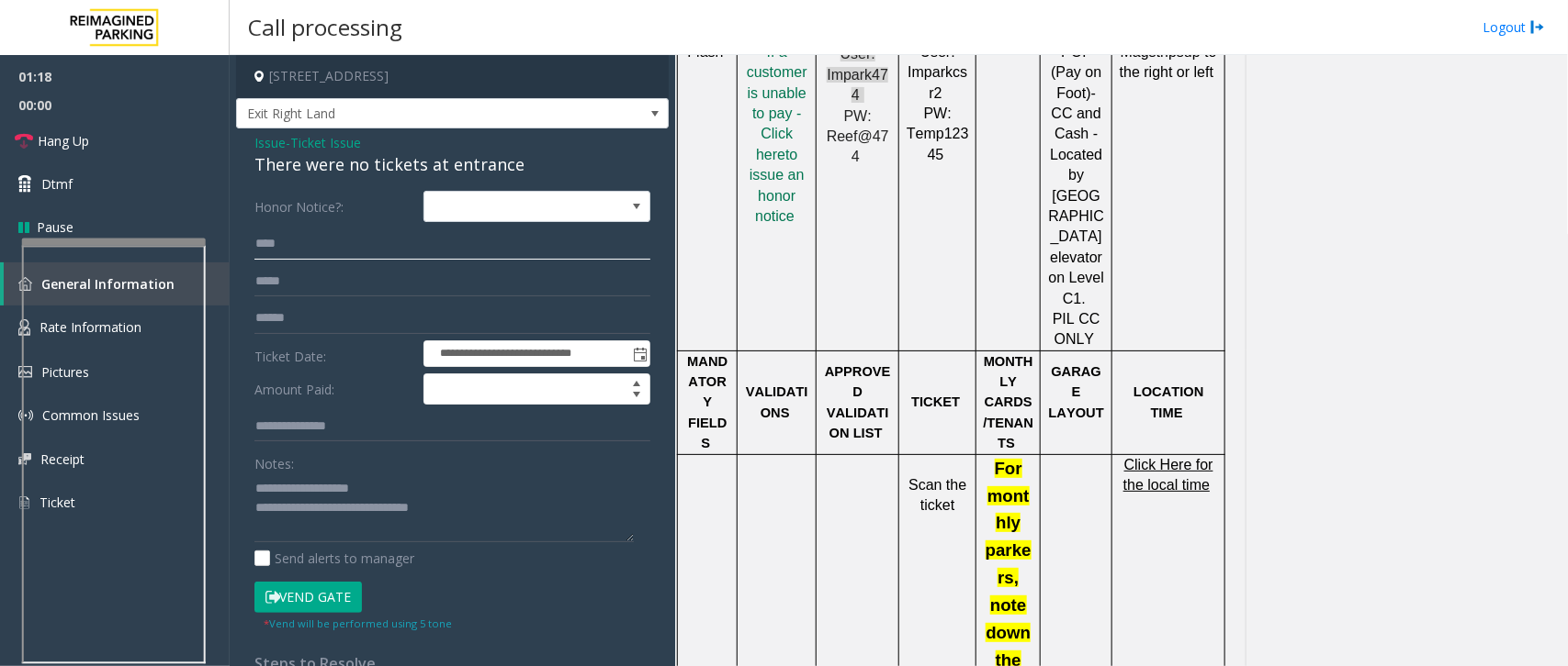
scroll to position [1147, 0]
type input "****"
click at [1176, 455] on span "Click Here for the local time" at bounding box center [1168, 472] width 90 height 36
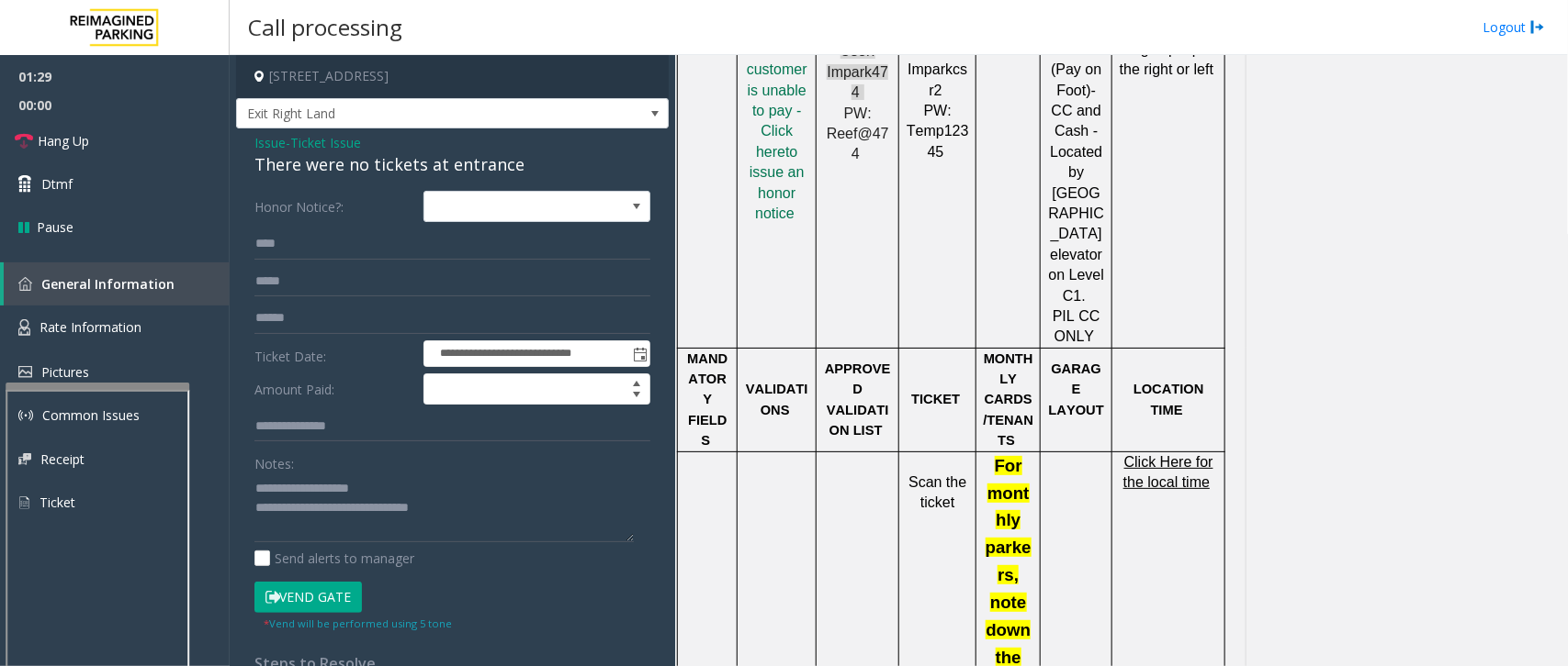
click at [79, 383] on div at bounding box center [97, 386] width 184 height 7
click at [107, 319] on span "Rate Information" at bounding box center [90, 328] width 102 height 18
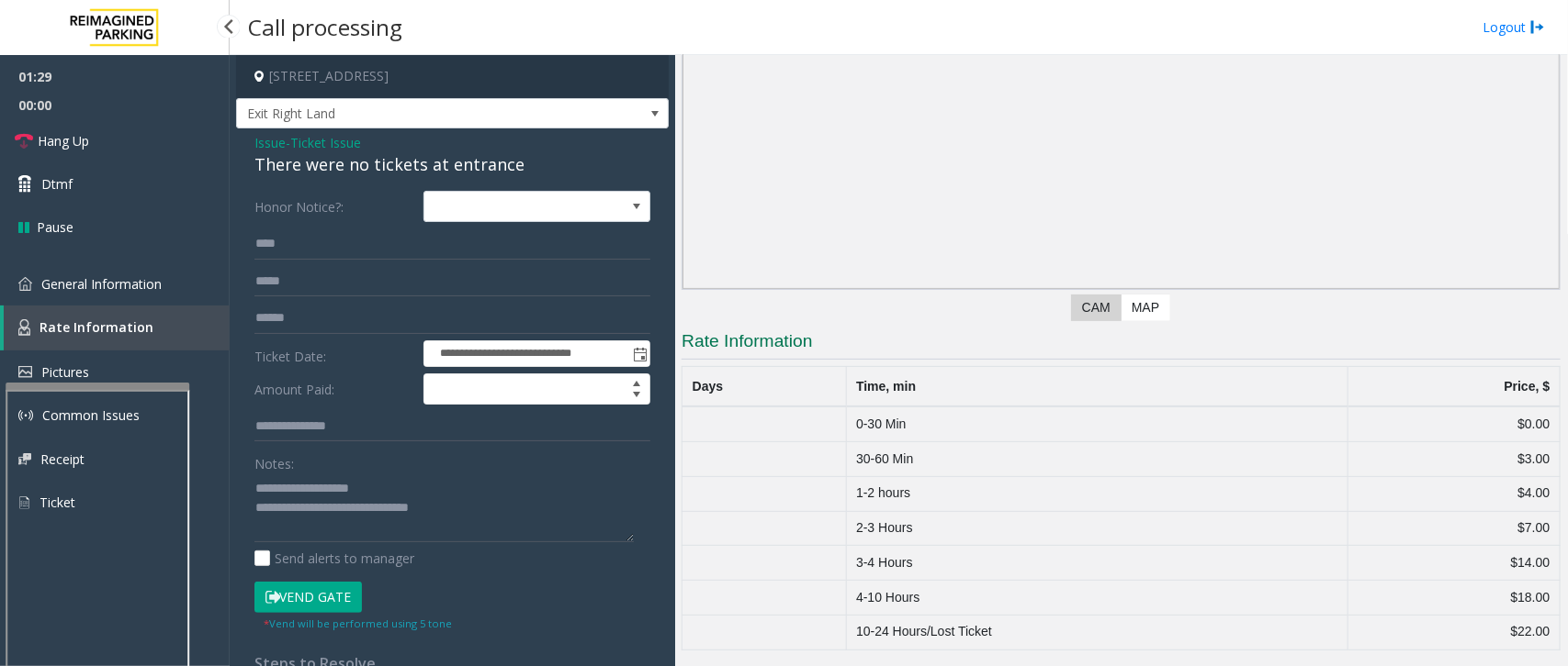
scroll to position [170, 0]
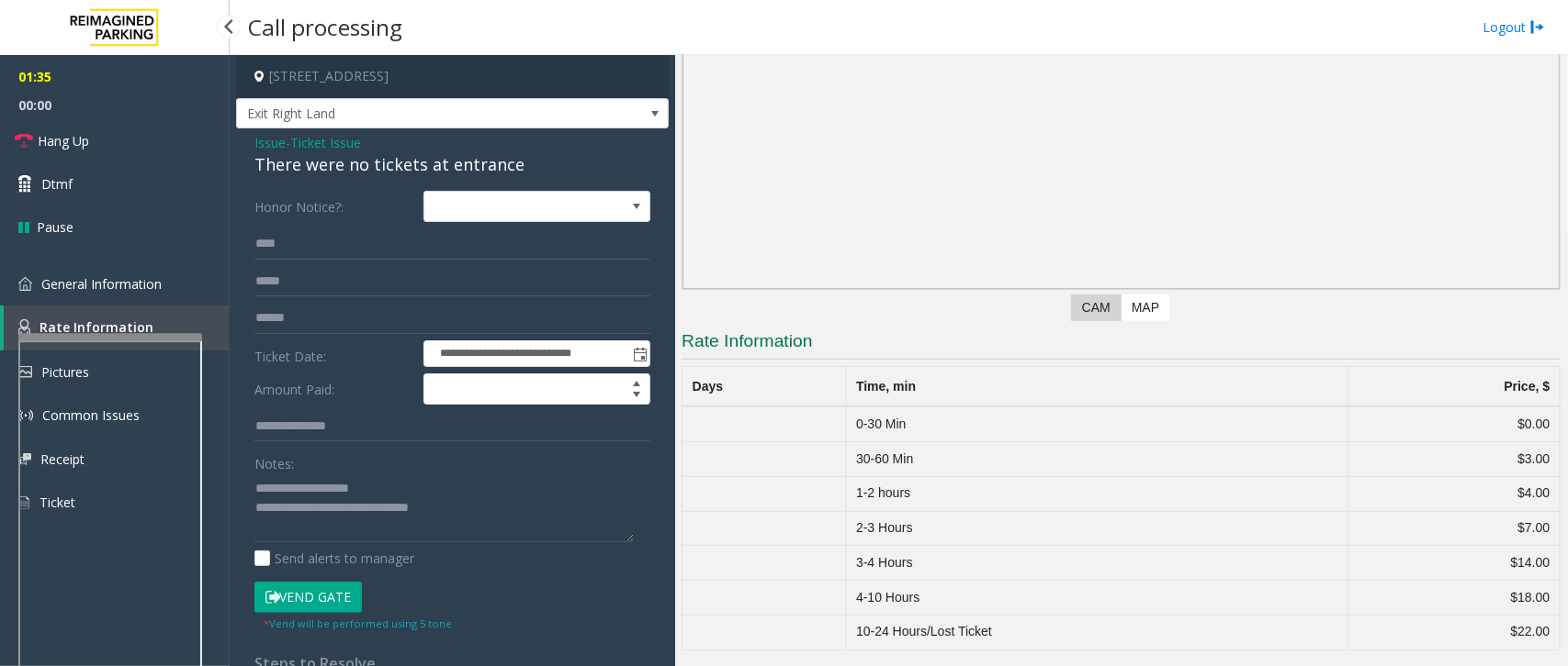
click at [102, 332] on app-root "**********" at bounding box center [784, 333] width 1568 height 666
click at [68, 275] on span "General Information" at bounding box center [101, 284] width 120 height 18
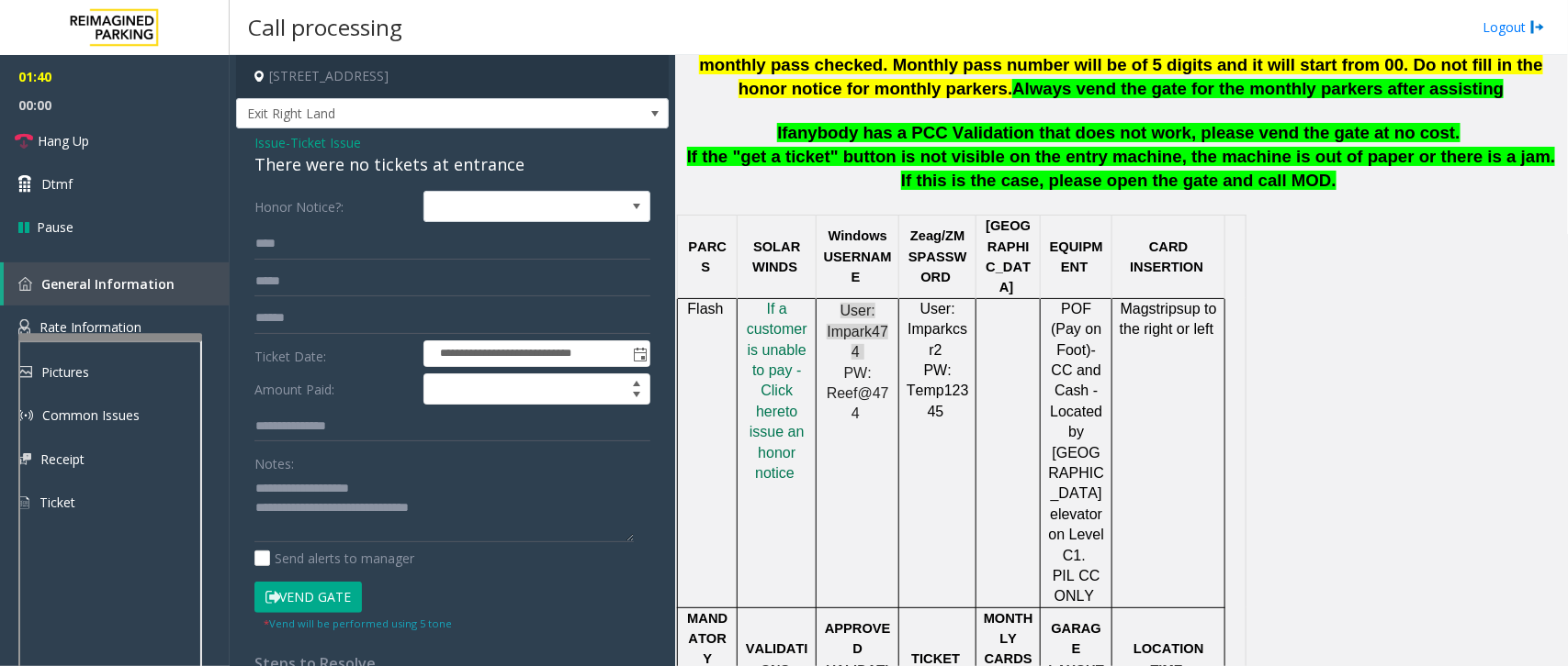
scroll to position [973, 0]
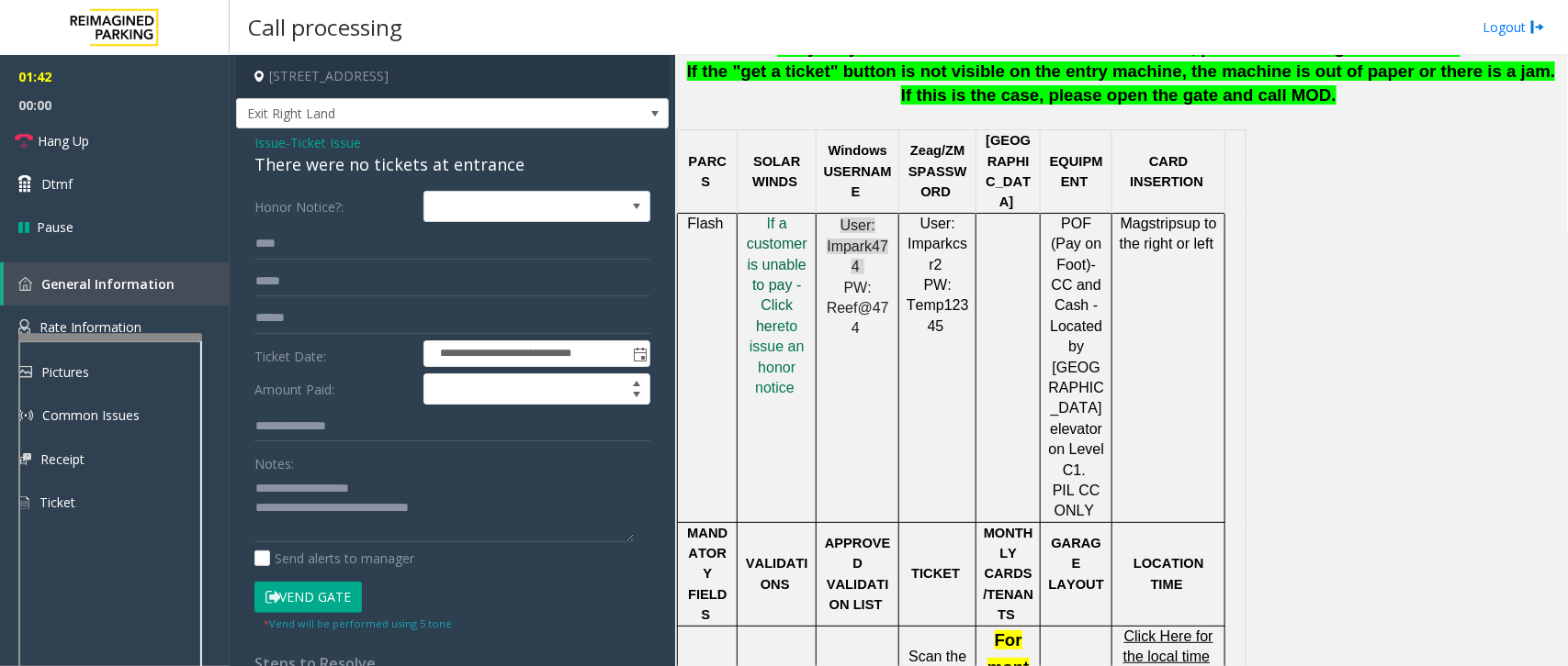
click at [781, 280] on span "f a customer is unable to pay - Click her" at bounding box center [777, 274] width 61 height 118
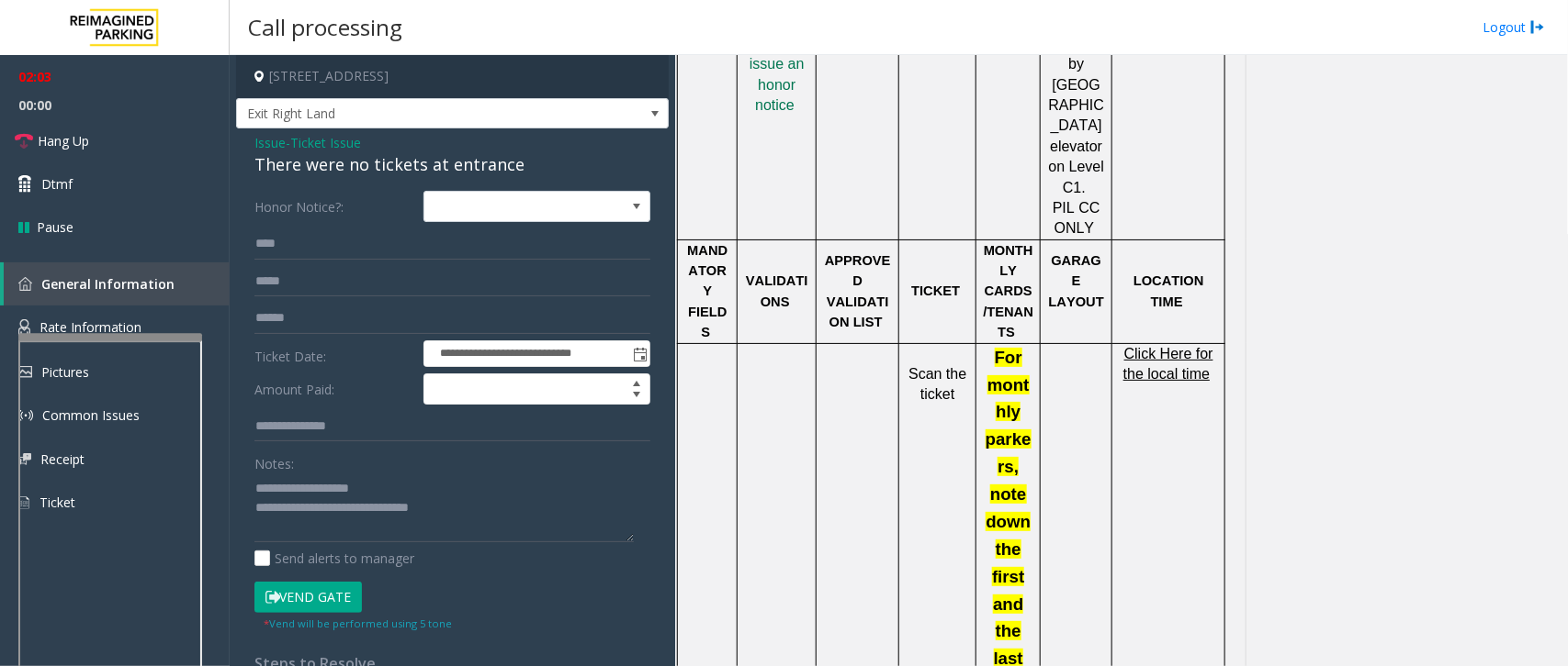
scroll to position [1317, 0]
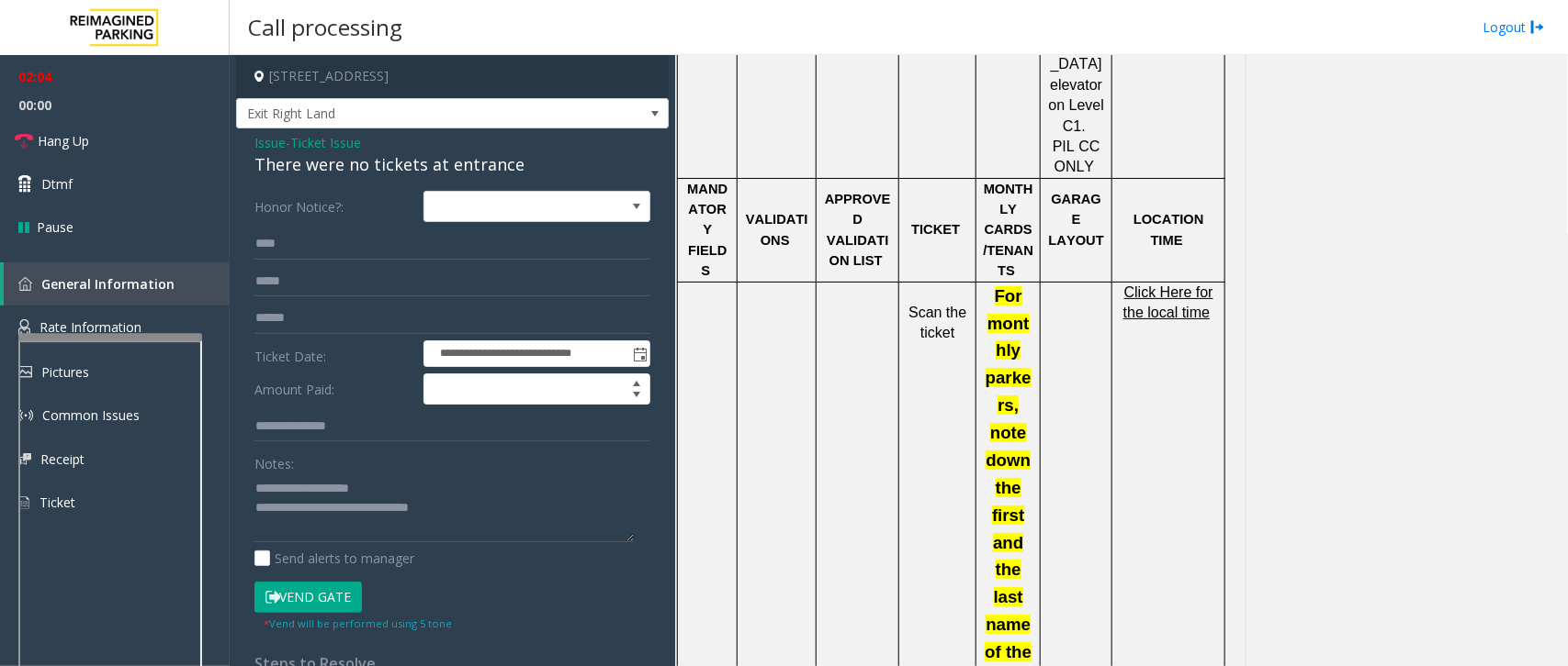
click at [1181, 285] on span "Click Here for the local time" at bounding box center [1168, 303] width 90 height 36
click at [503, 510] on textarea at bounding box center [444, 507] width 379 height 68
click at [496, 515] on textarea at bounding box center [444, 507] width 379 height 68
click at [93, 145] on link "Hang Up" at bounding box center [114, 140] width 229 height 43
click at [501, 519] on textarea at bounding box center [444, 507] width 379 height 68
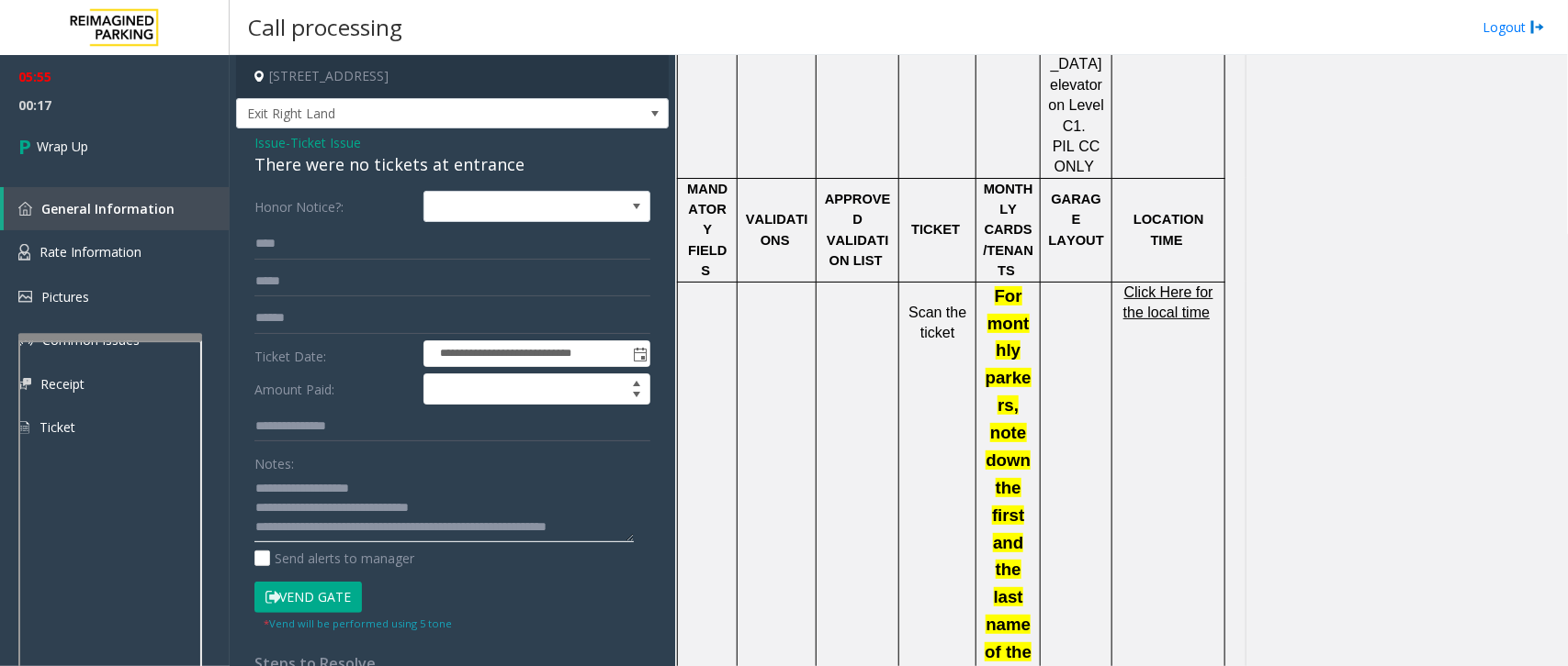
scroll to position [12, 0]
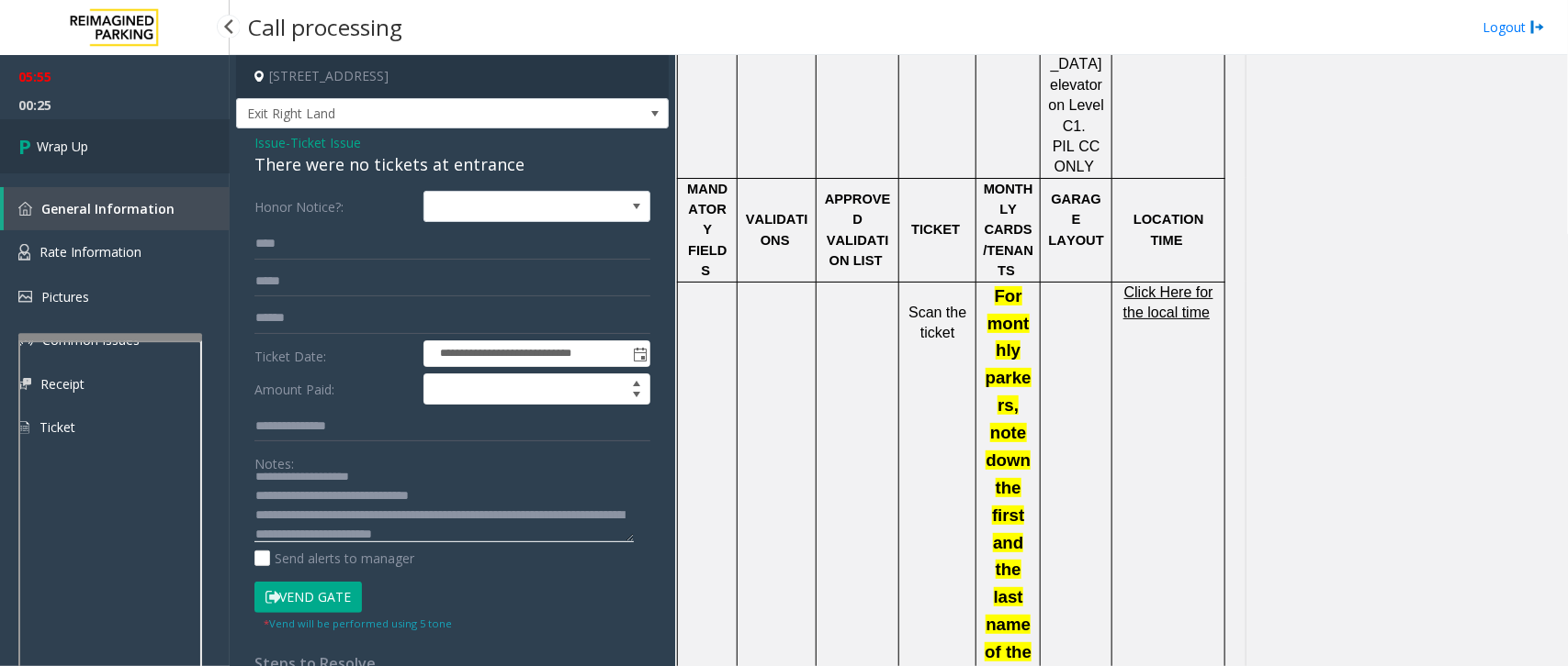
type textarea "**********"
click at [110, 139] on link "Wrap Up" at bounding box center [114, 146] width 229 height 55
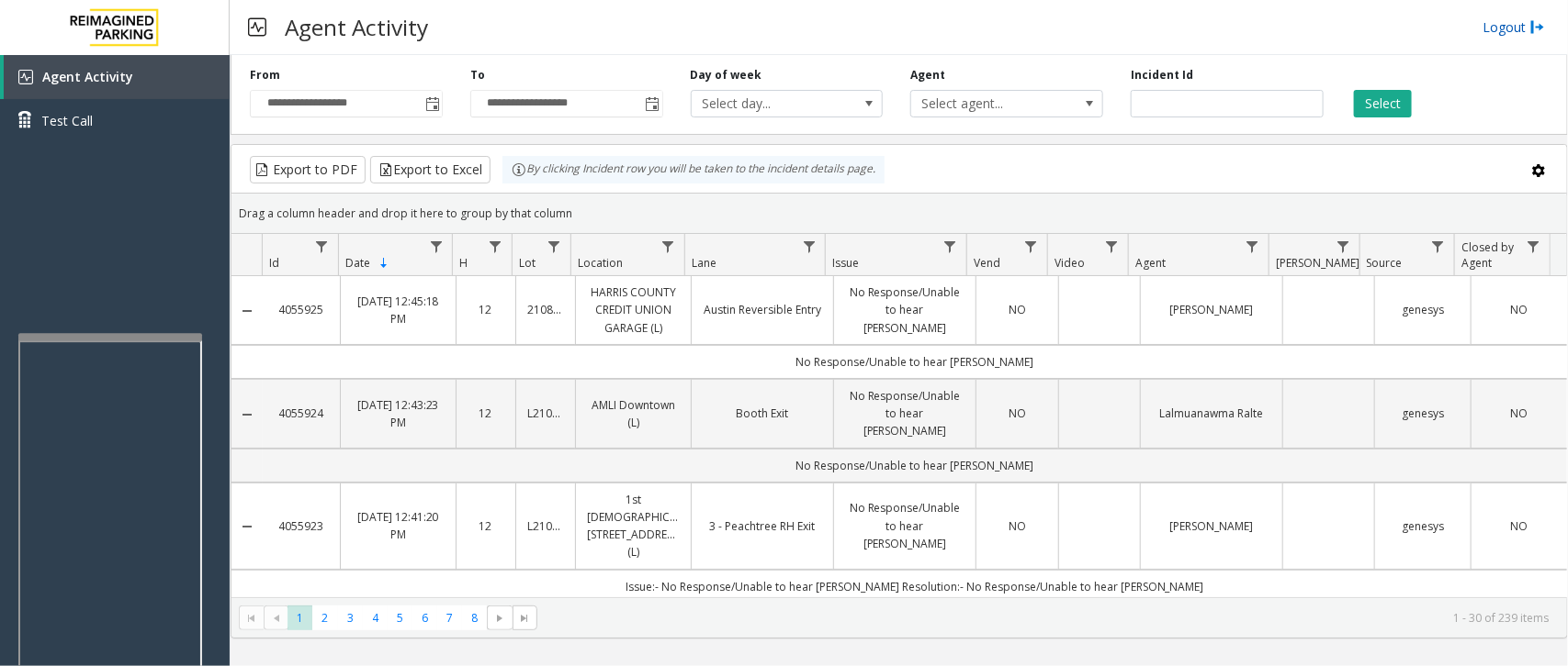
click at [1508, 28] on link "Logout" at bounding box center [1513, 27] width 63 height 19
